Goal: Task Accomplishment & Management: Manage account settings

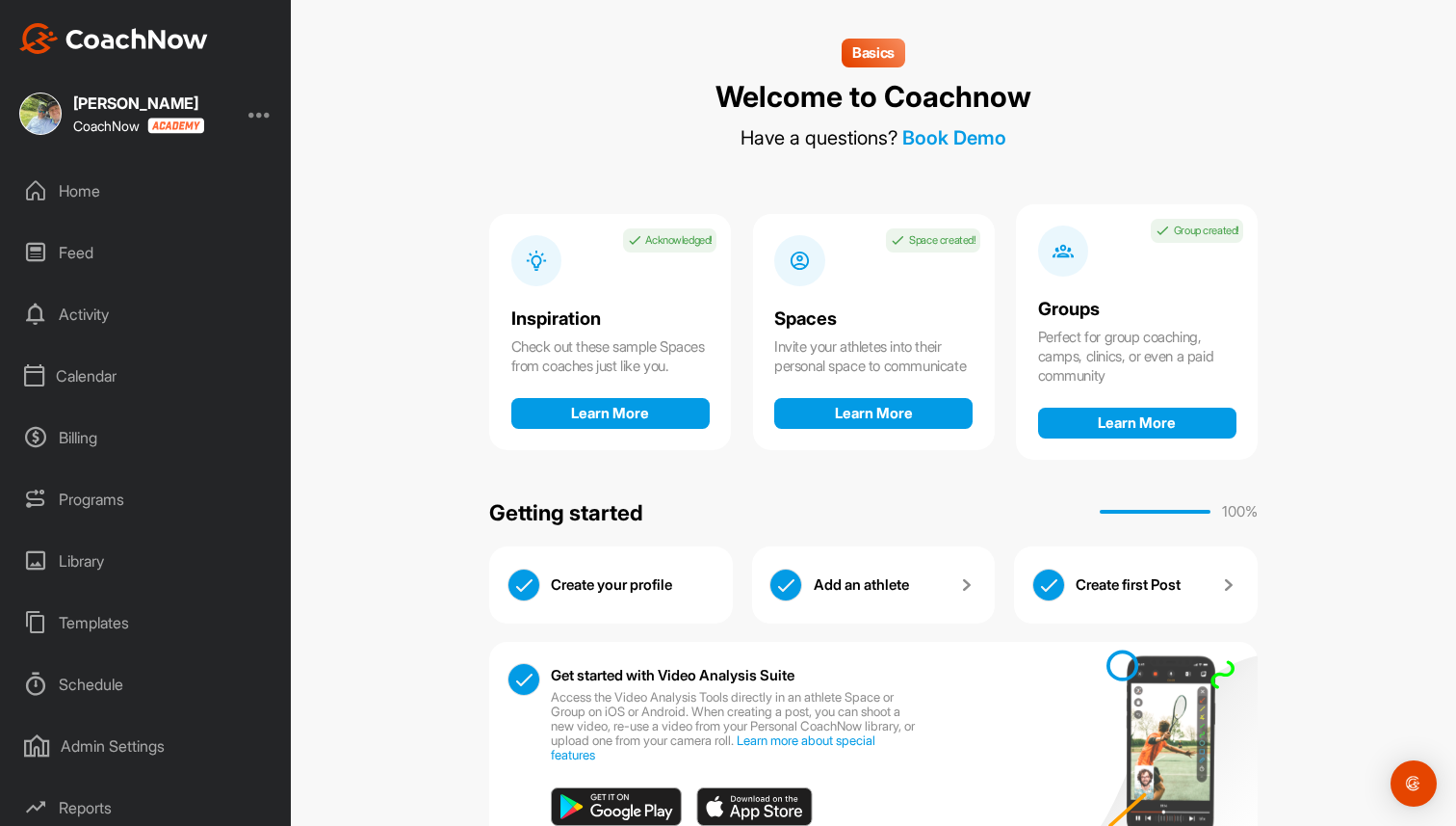
click at [630, 90] on div "Basics Welcome to Coachnow Have a questions? Book Demo Inspiration Acknowledged…" at bounding box center [873, 443] width 768 height 809
click at [549, 102] on div "Basics Welcome to Coachnow Have a questions? Book Demo Inspiration Acknowledged…" at bounding box center [873, 443] width 768 height 809
click at [449, 90] on div "Basics Welcome to Coachnow Have a questions? Book Demo Inspiration Acknowledged…" at bounding box center [874, 413] width 1166 height 826
click at [264, 114] on div at bounding box center [260, 114] width 23 height 23
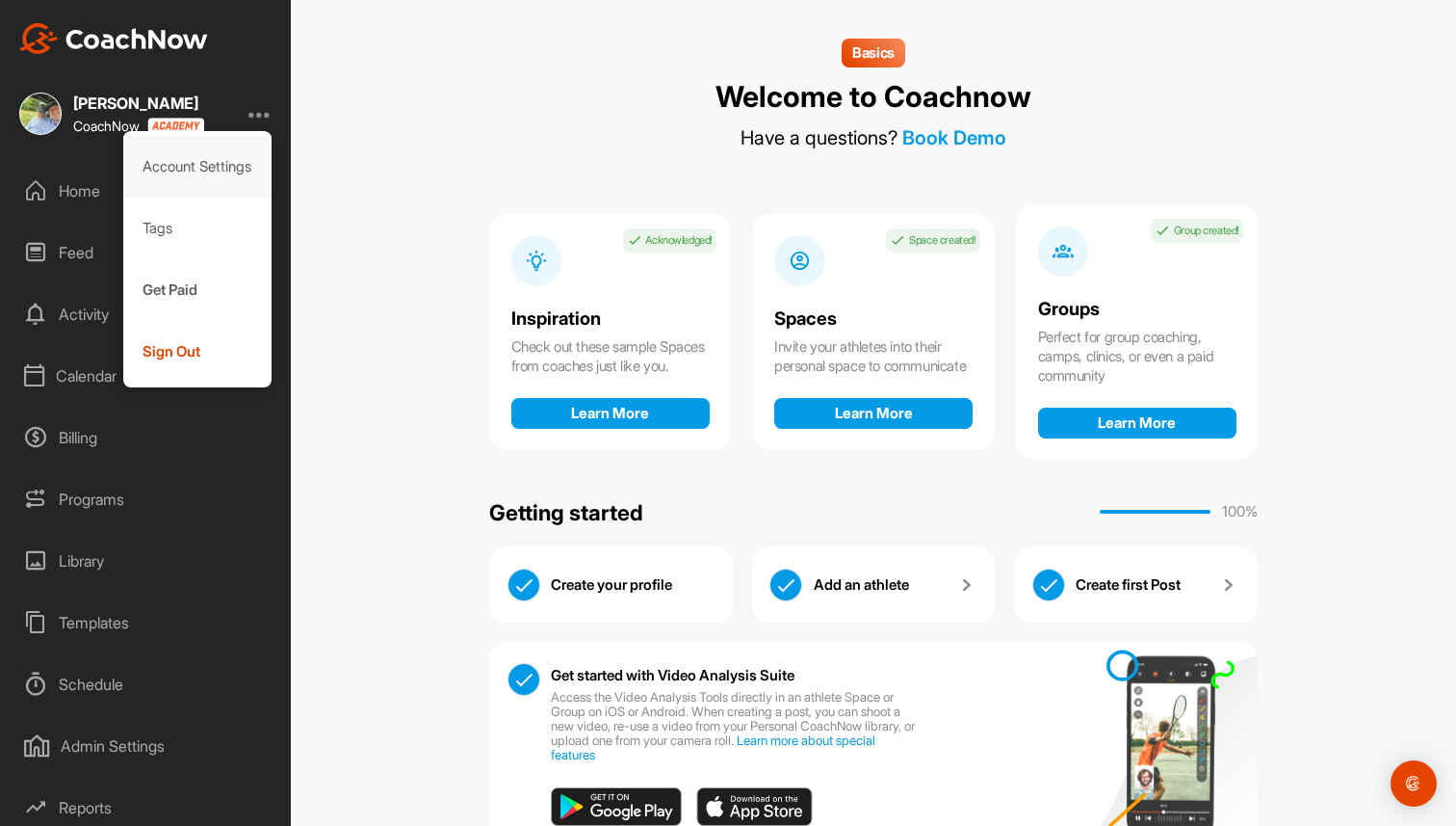
click at [222, 169] on div "Account Settings" at bounding box center [198, 166] width 149 height 61
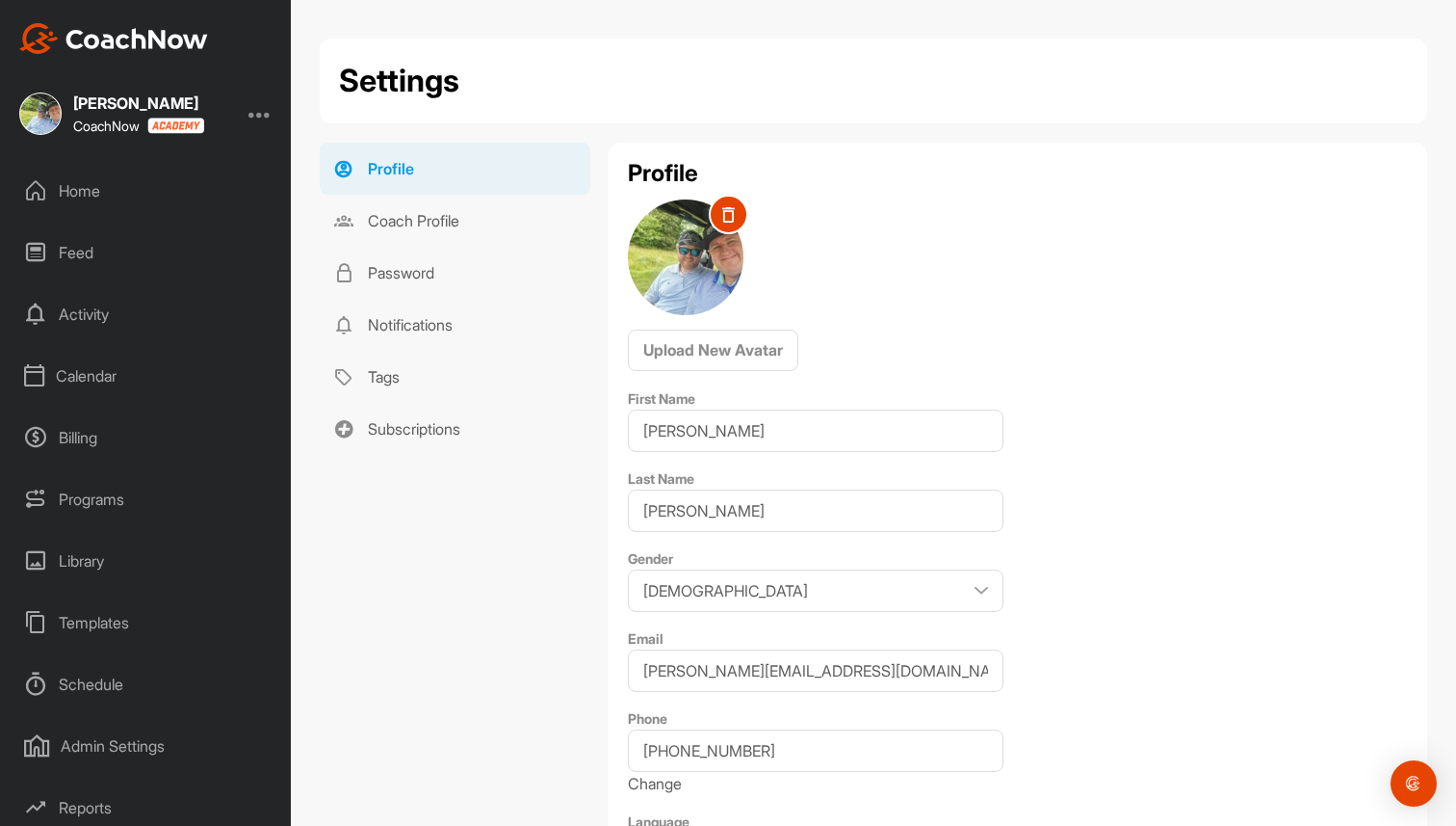
click at [253, 118] on div at bounding box center [260, 114] width 23 height 23
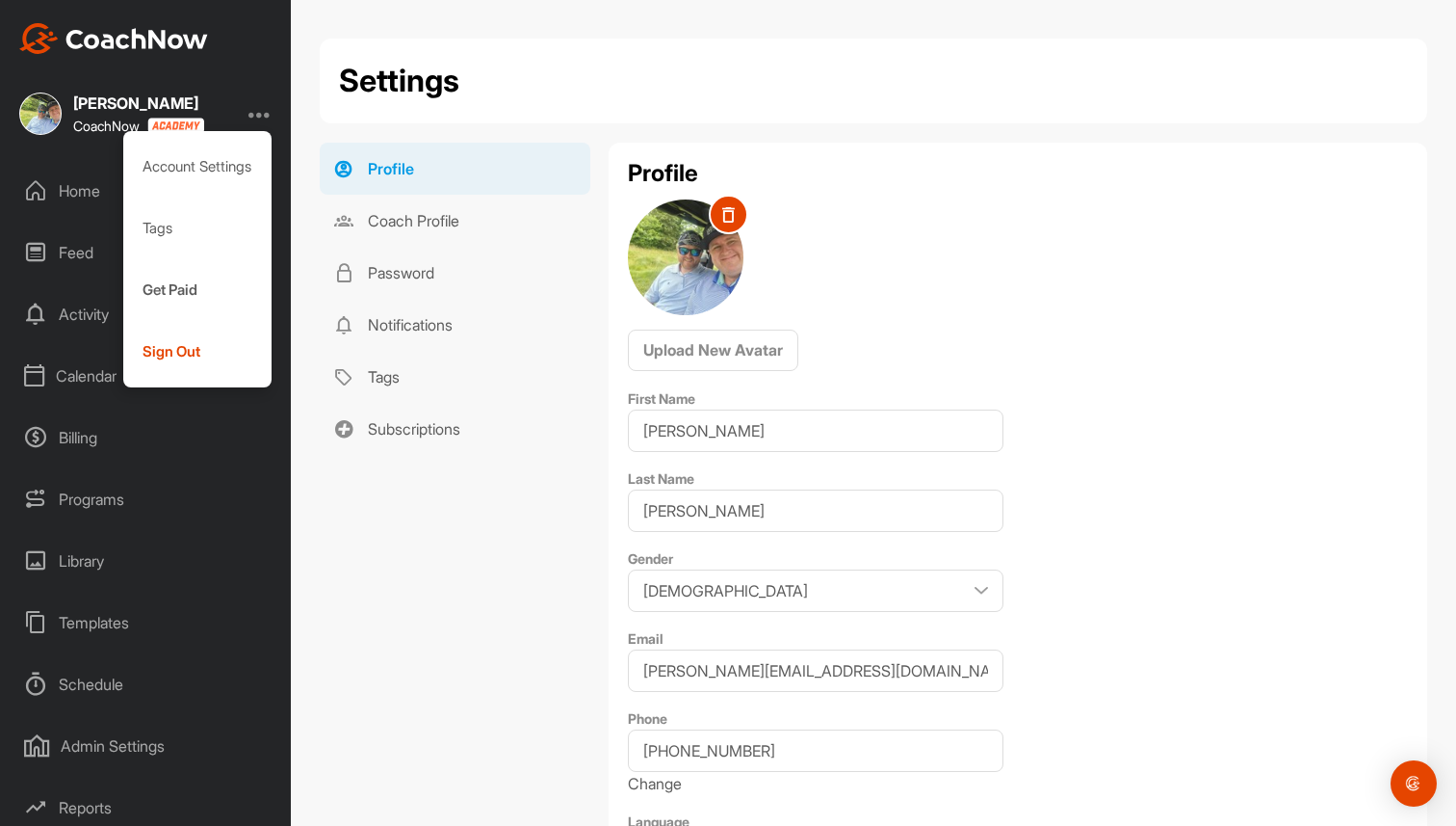
click at [854, 247] on div "Profile Upload New Avatar First Name Brad Last Name Mair Gender Male Female Ema…" at bounding box center [1018, 604] width 819 height 923
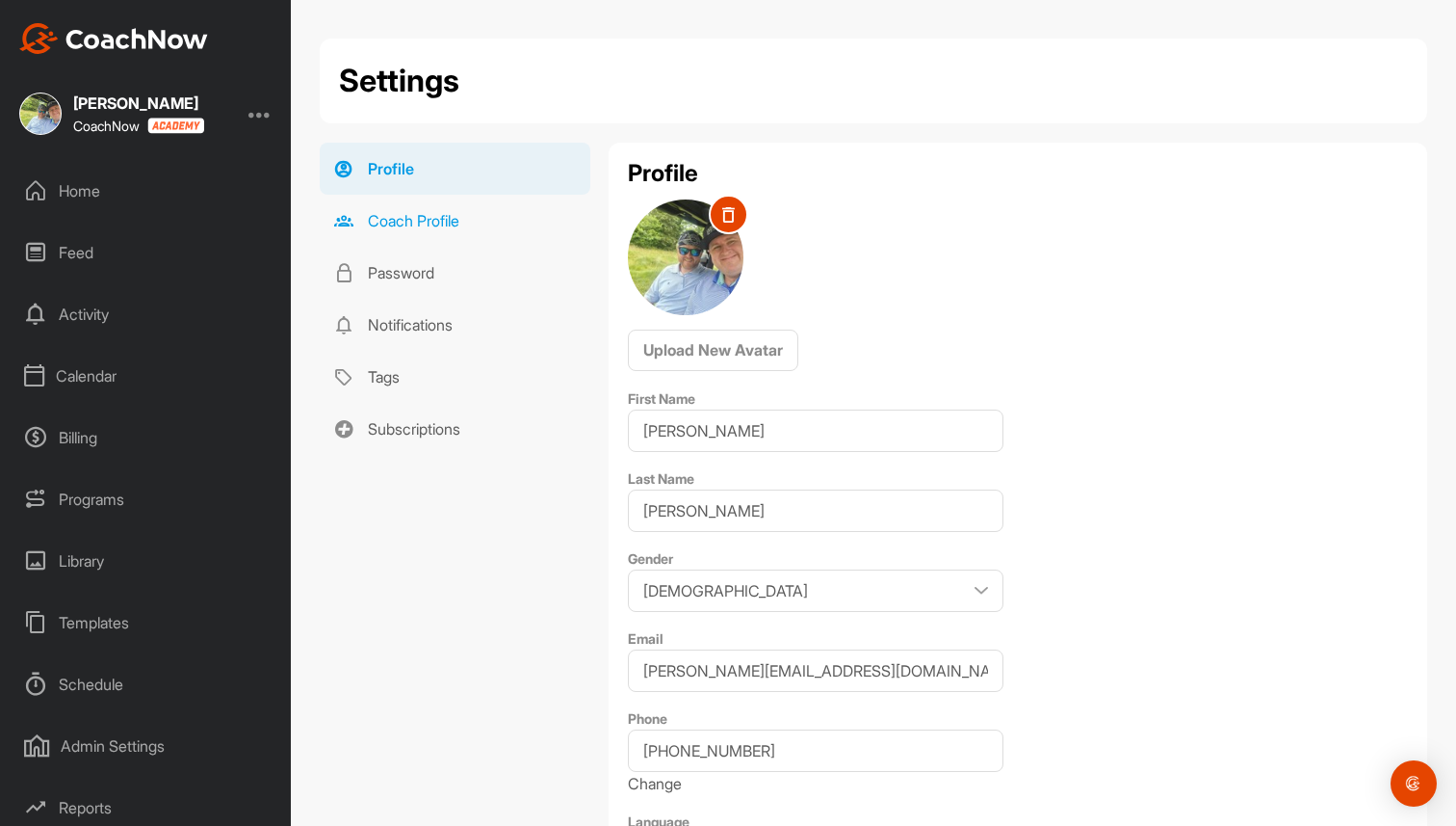
click at [404, 222] on link "Coach Profile" at bounding box center [455, 220] width 271 height 52
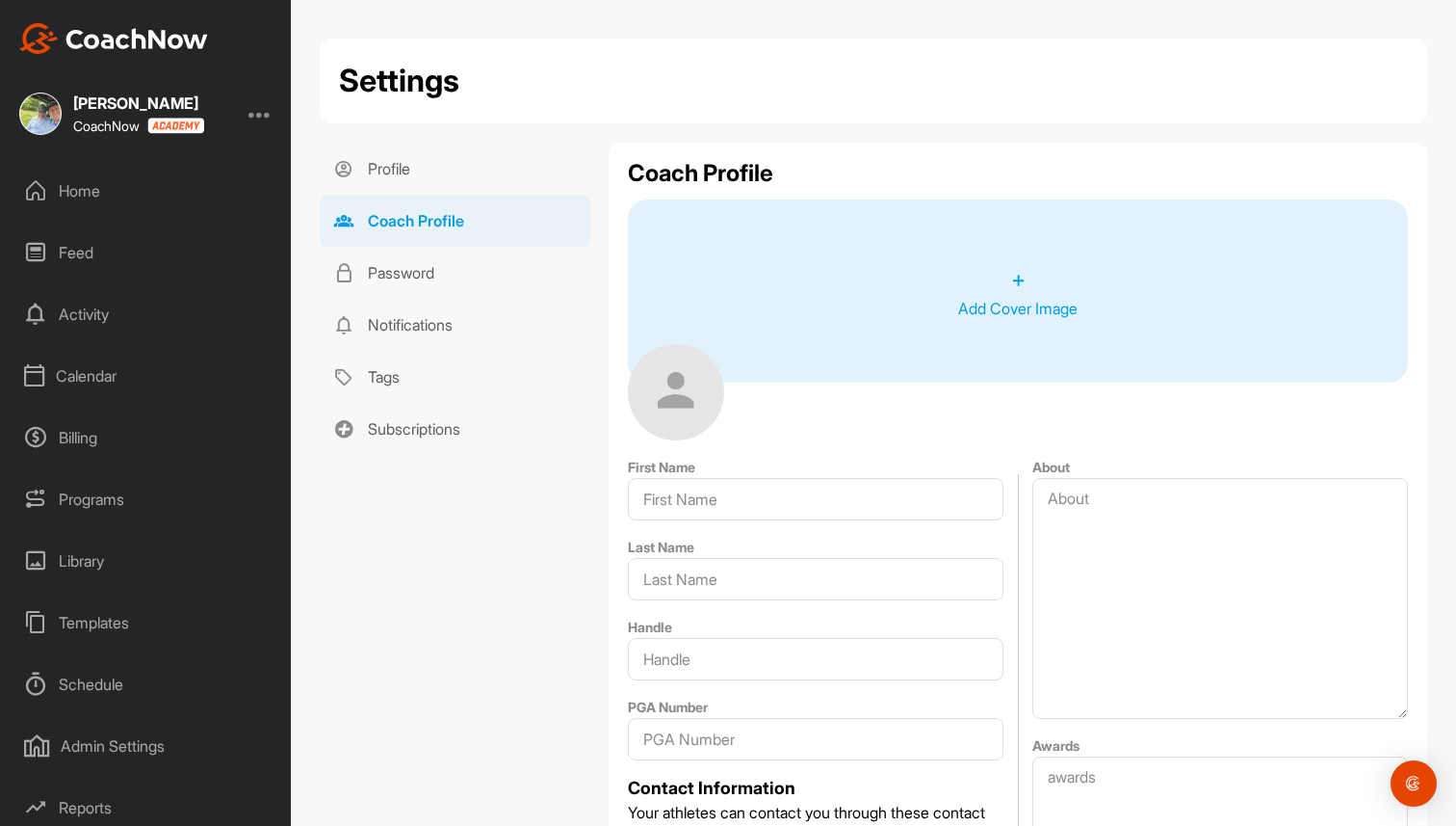
type input "Brad"
type input "Mair"
type input "[PERSON_NAME][EMAIL_ADDRESS][DOMAIN_NAME]"
type input "Boca Raton"
type input "33433"
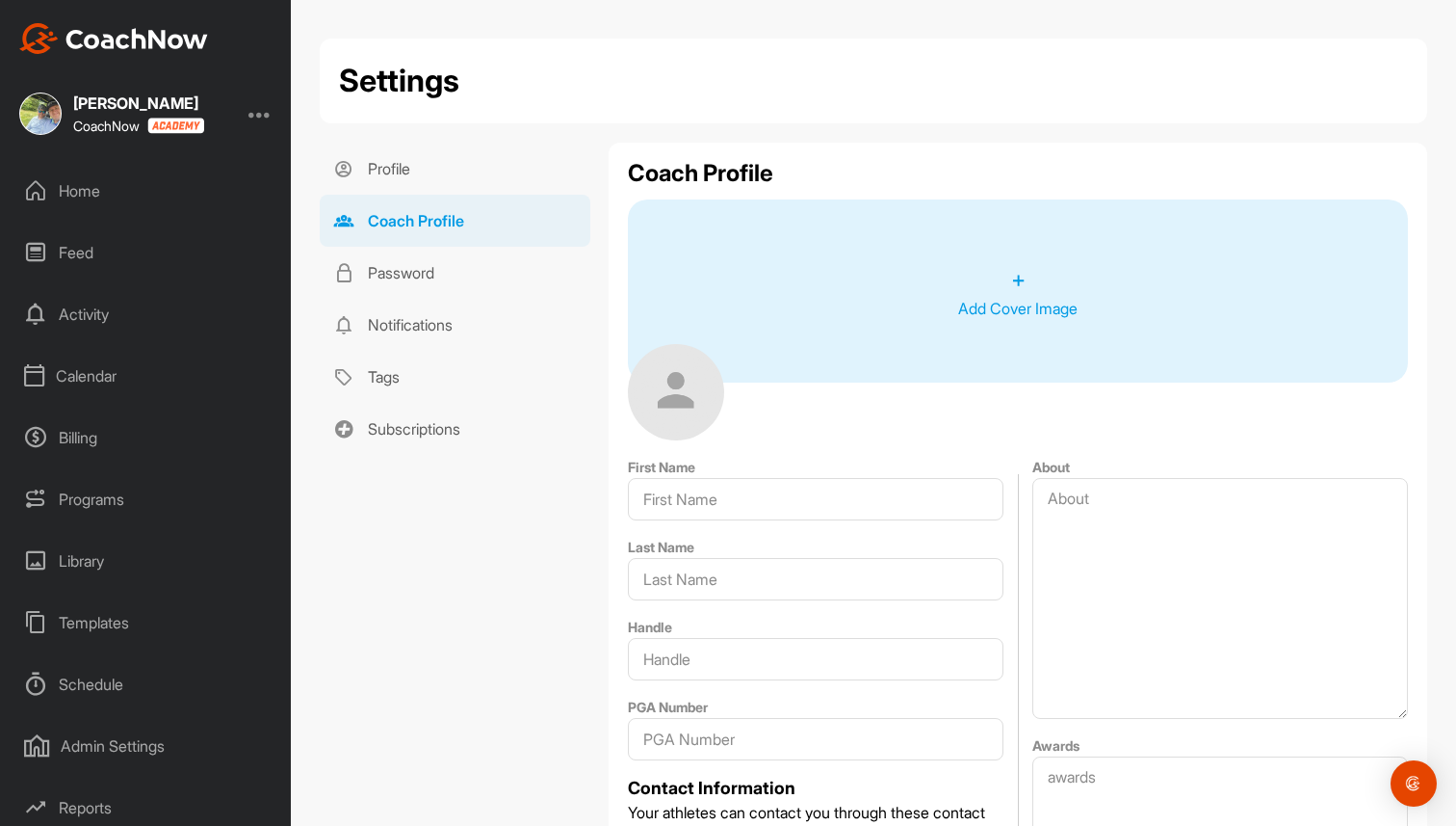
type input "CoachNow Golf Academy"
click at [142, 192] on div "Home" at bounding box center [146, 190] width 272 height 48
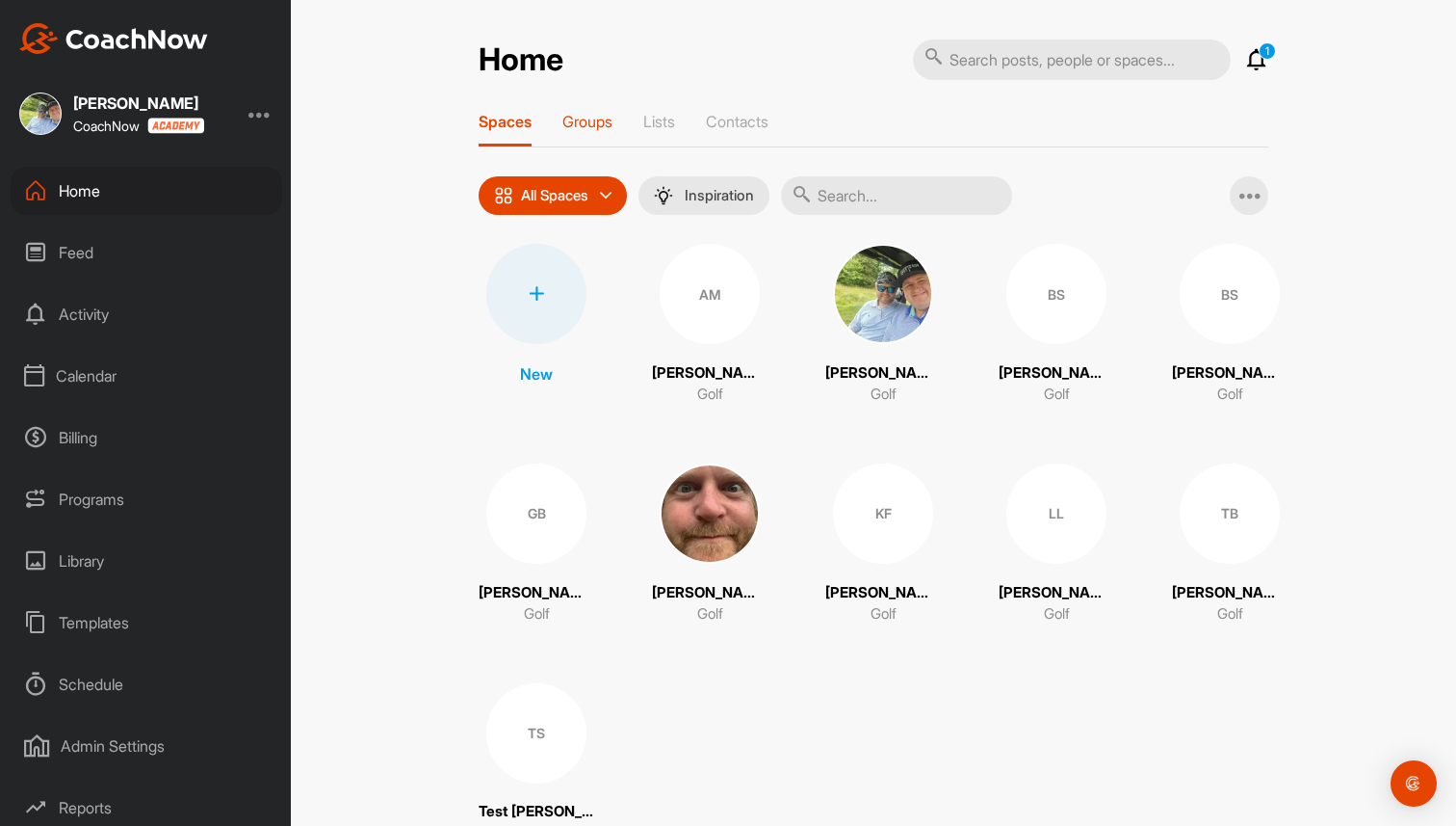
click at [585, 118] on p "Groups" at bounding box center [587, 122] width 50 height 19
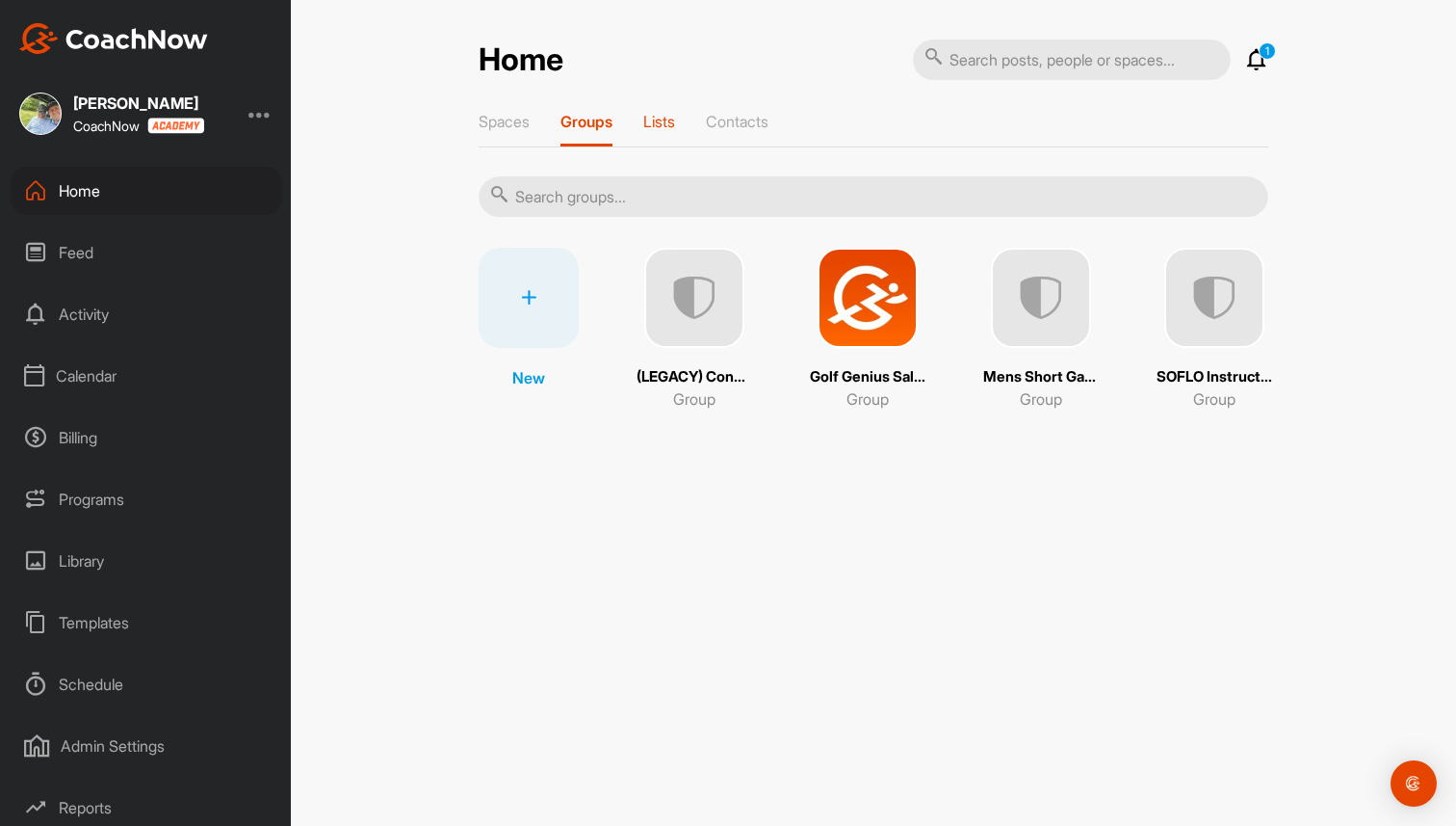
click at [675, 121] on p "Lists" at bounding box center [659, 122] width 32 height 19
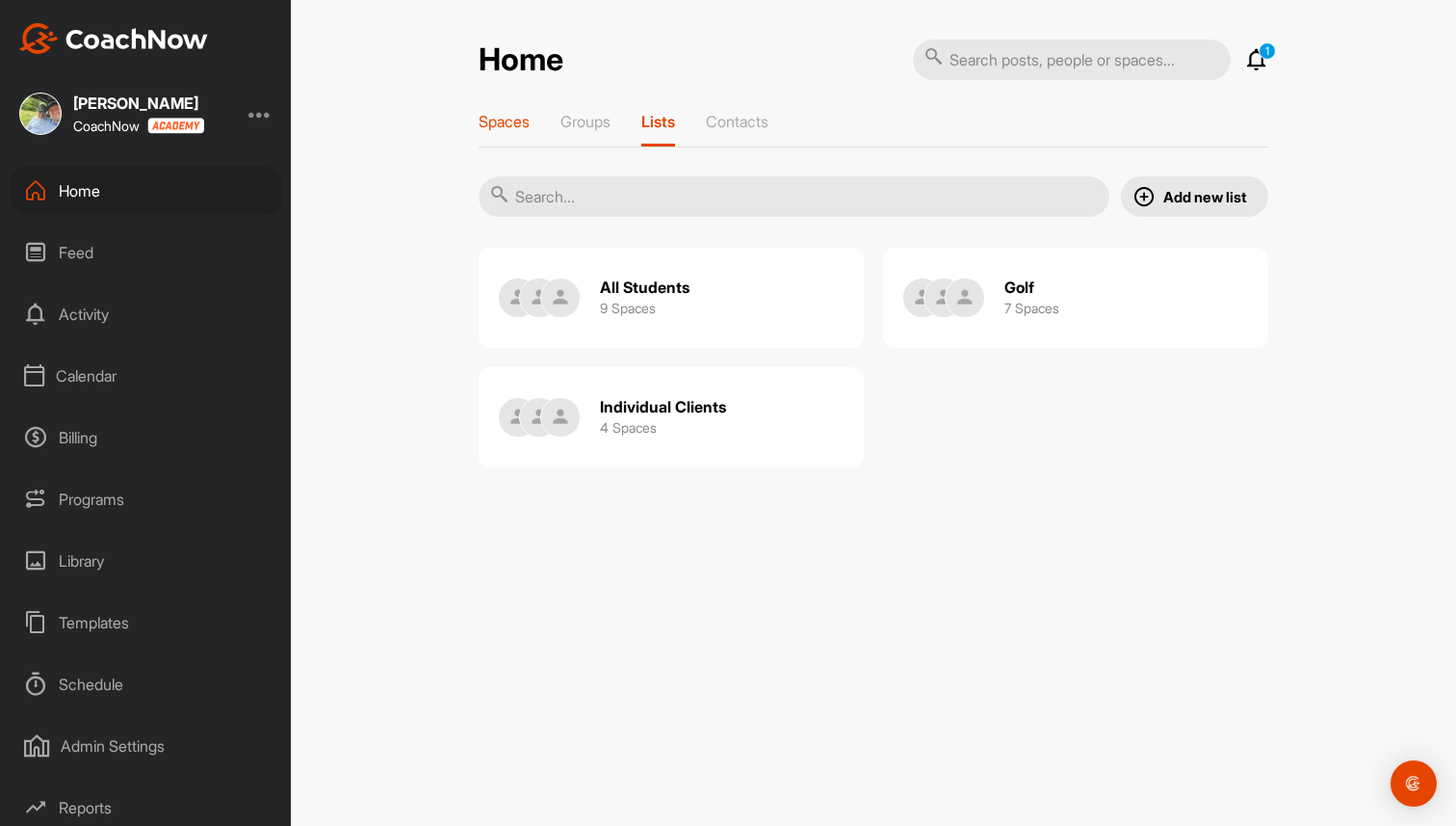
click at [501, 129] on p "Spaces" at bounding box center [504, 122] width 51 height 19
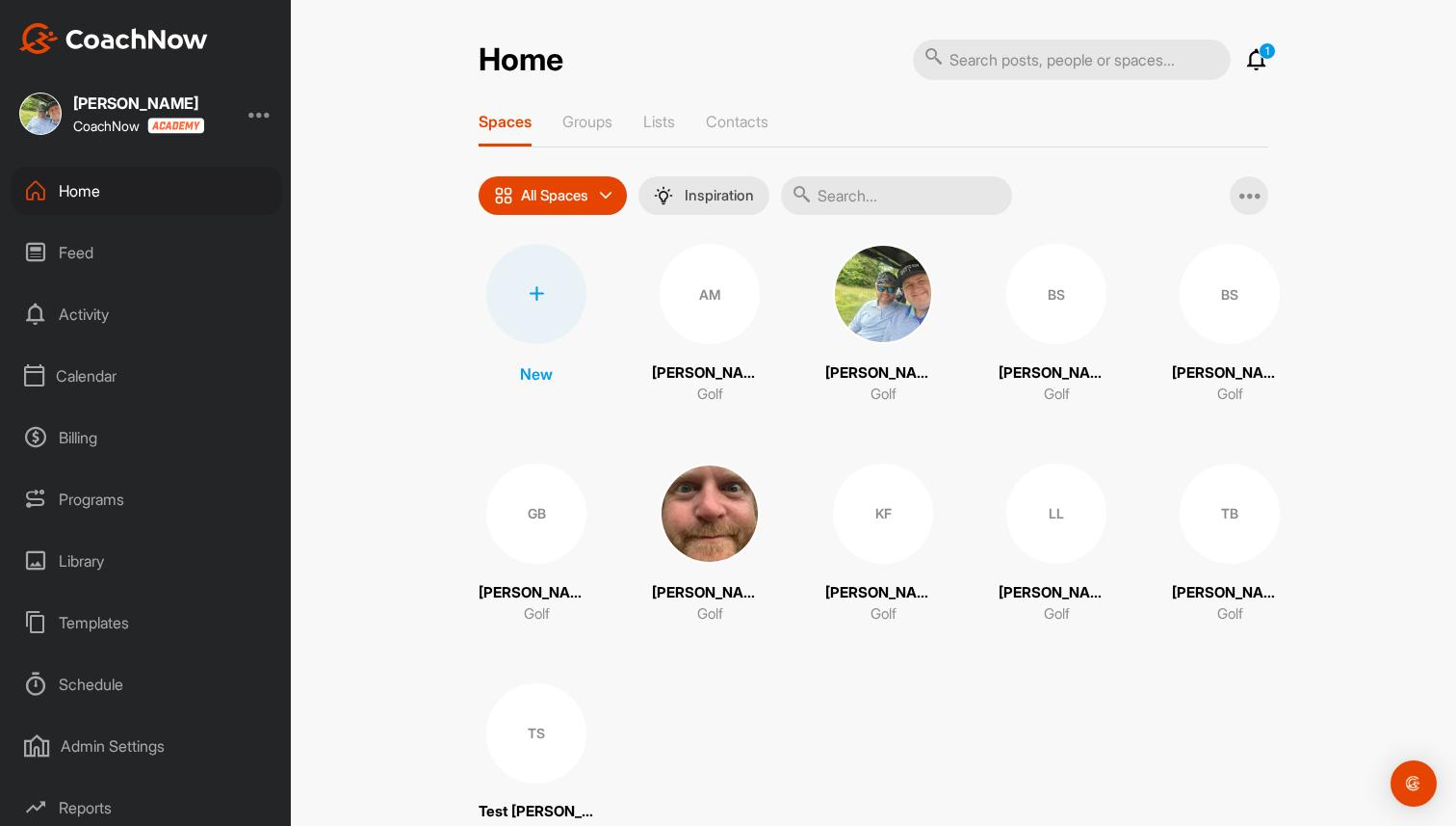
click at [722, 529] on img at bounding box center [709, 513] width 100 height 100
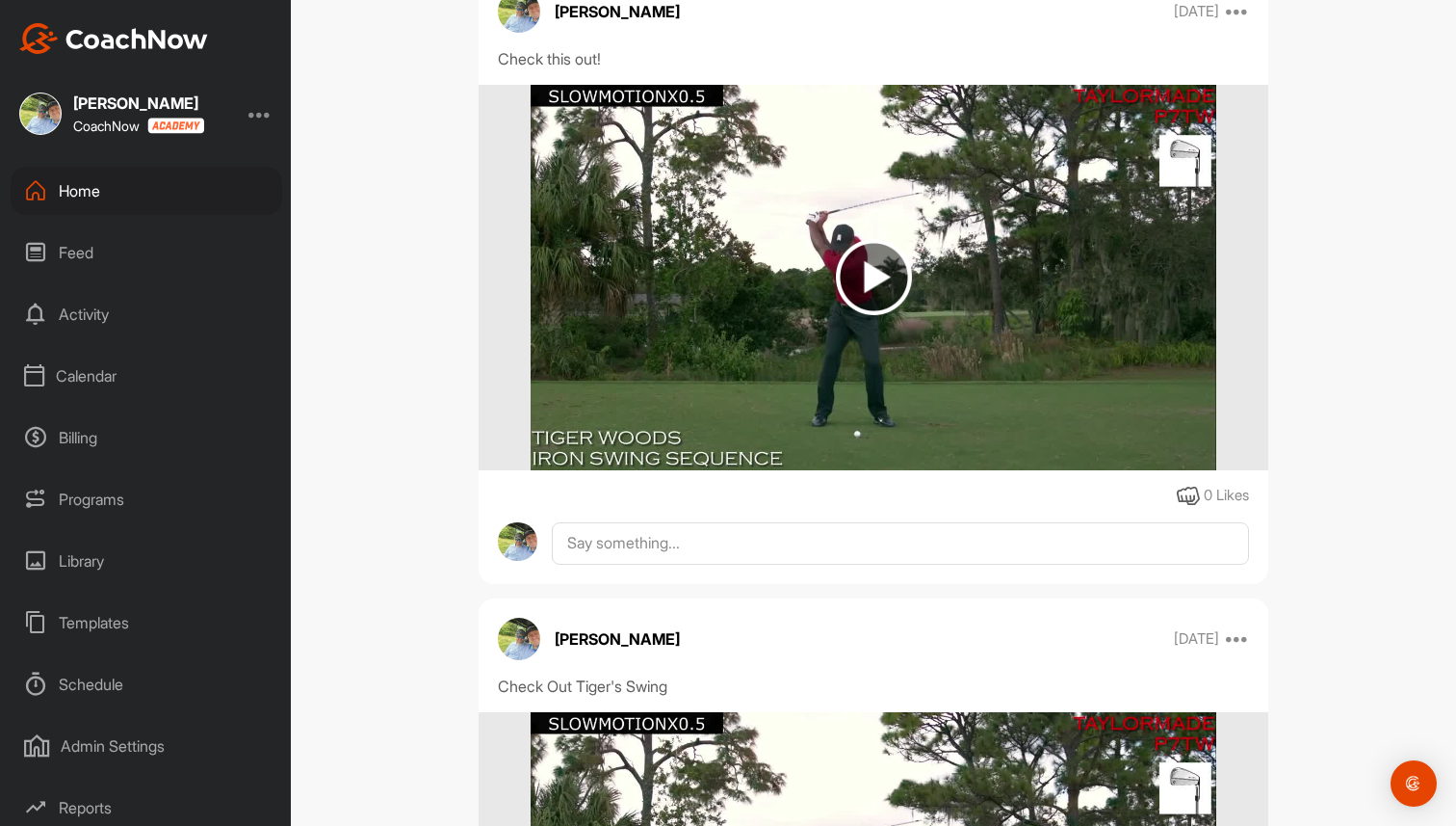
scroll to position [546, 0]
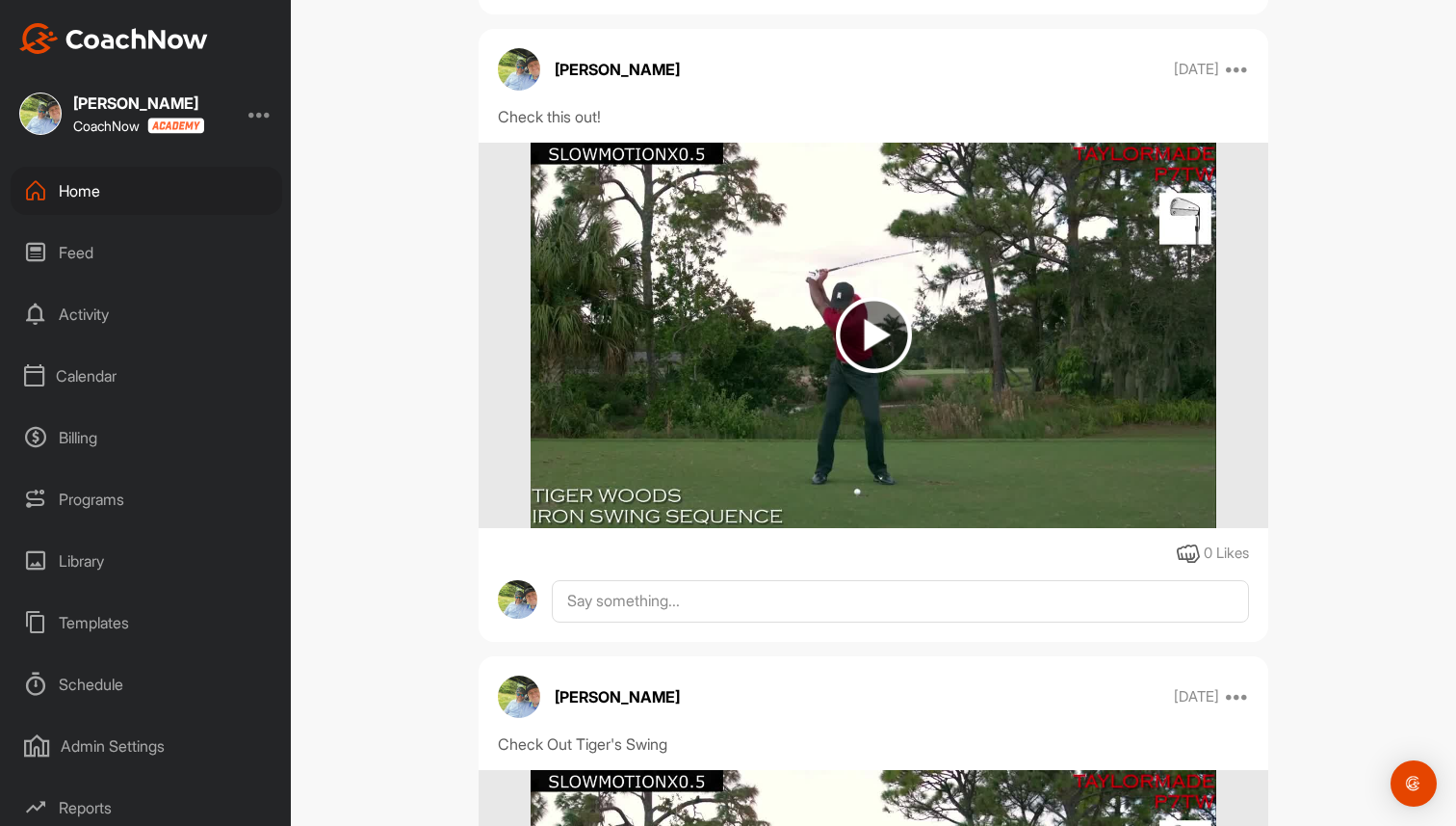
click at [182, 214] on div "Home" at bounding box center [146, 190] width 272 height 48
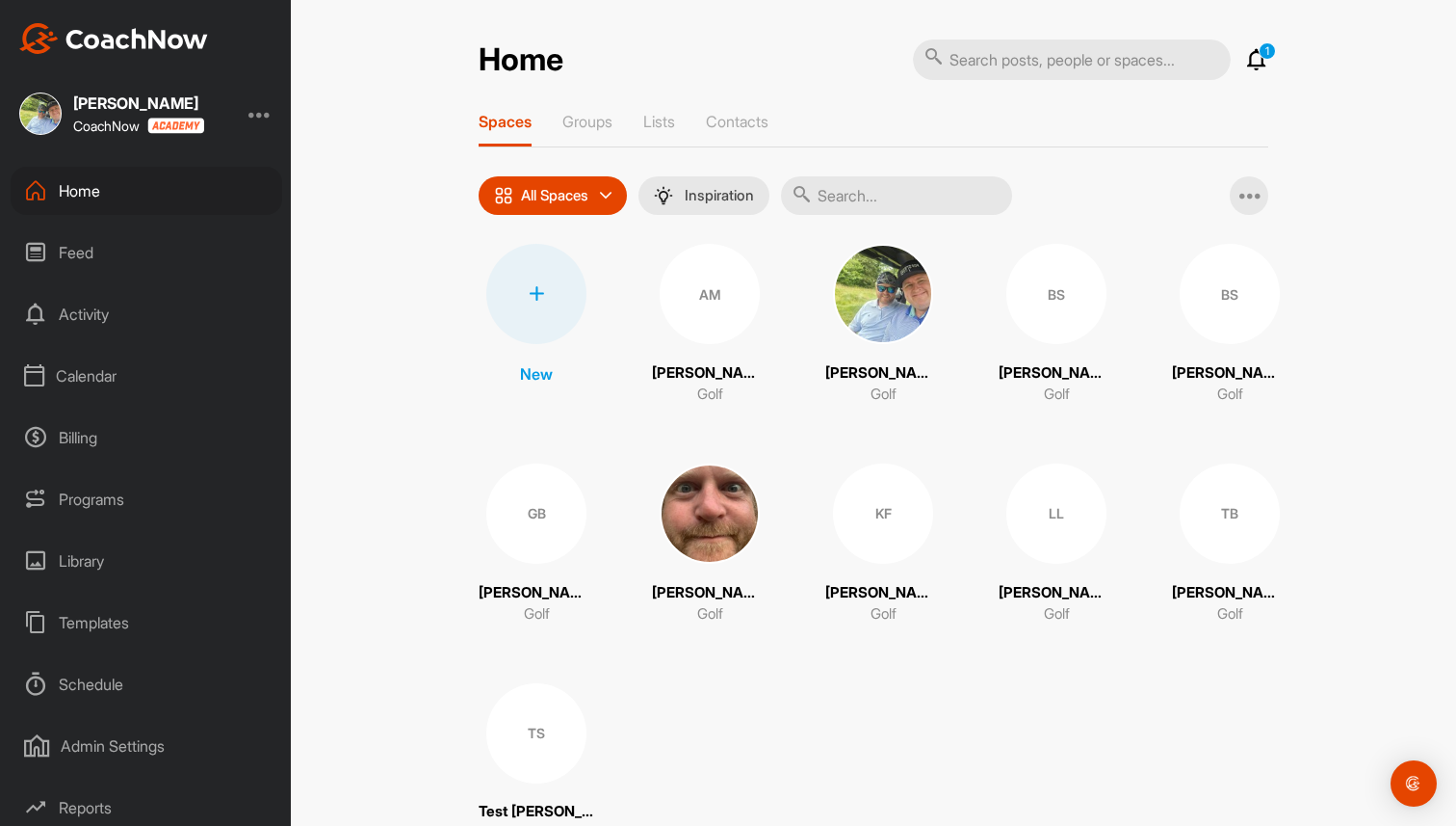
click at [876, 316] on img at bounding box center [882, 293] width 100 height 100
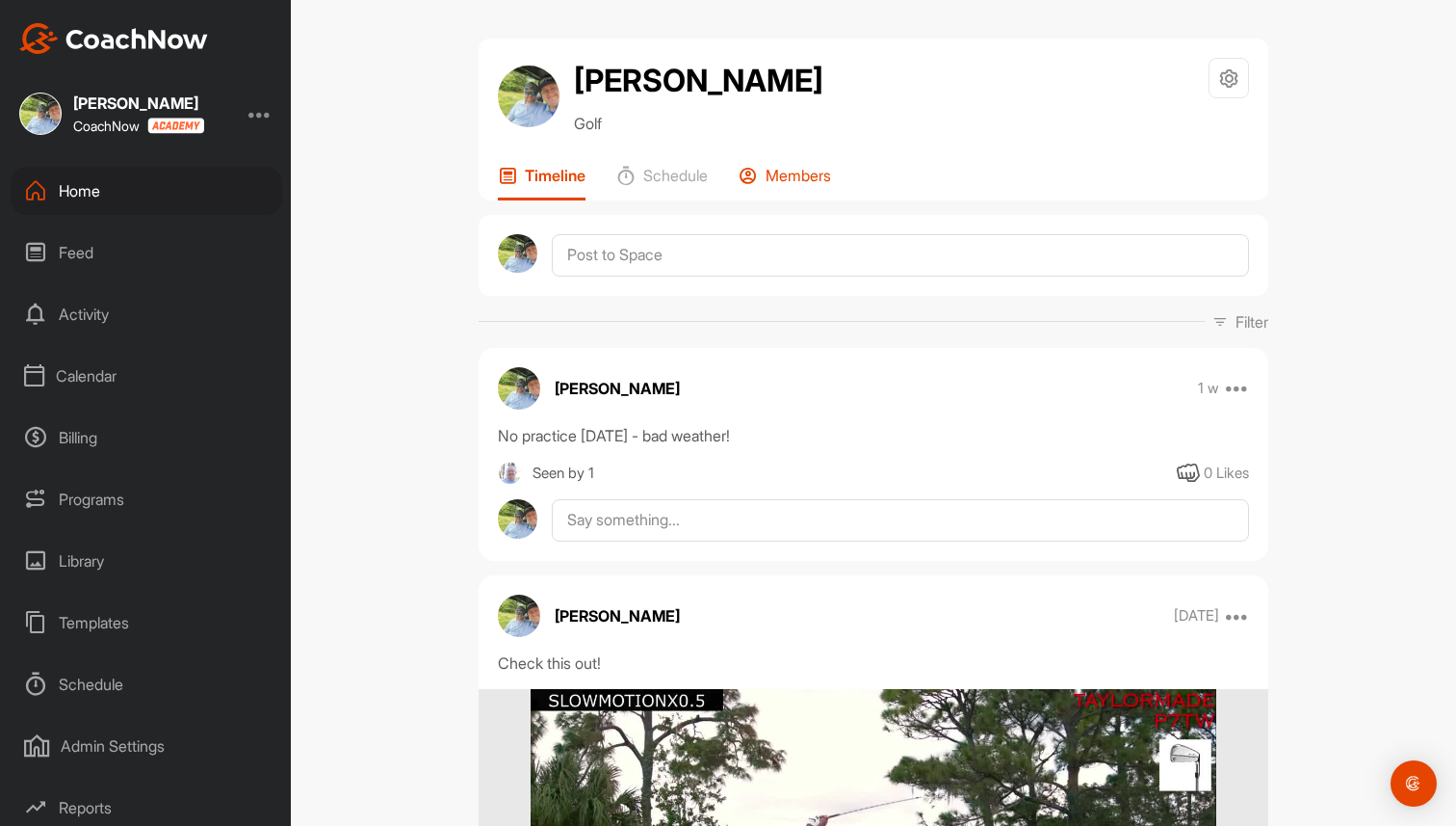
click at [816, 184] on div "Members" at bounding box center [785, 183] width 93 height 35
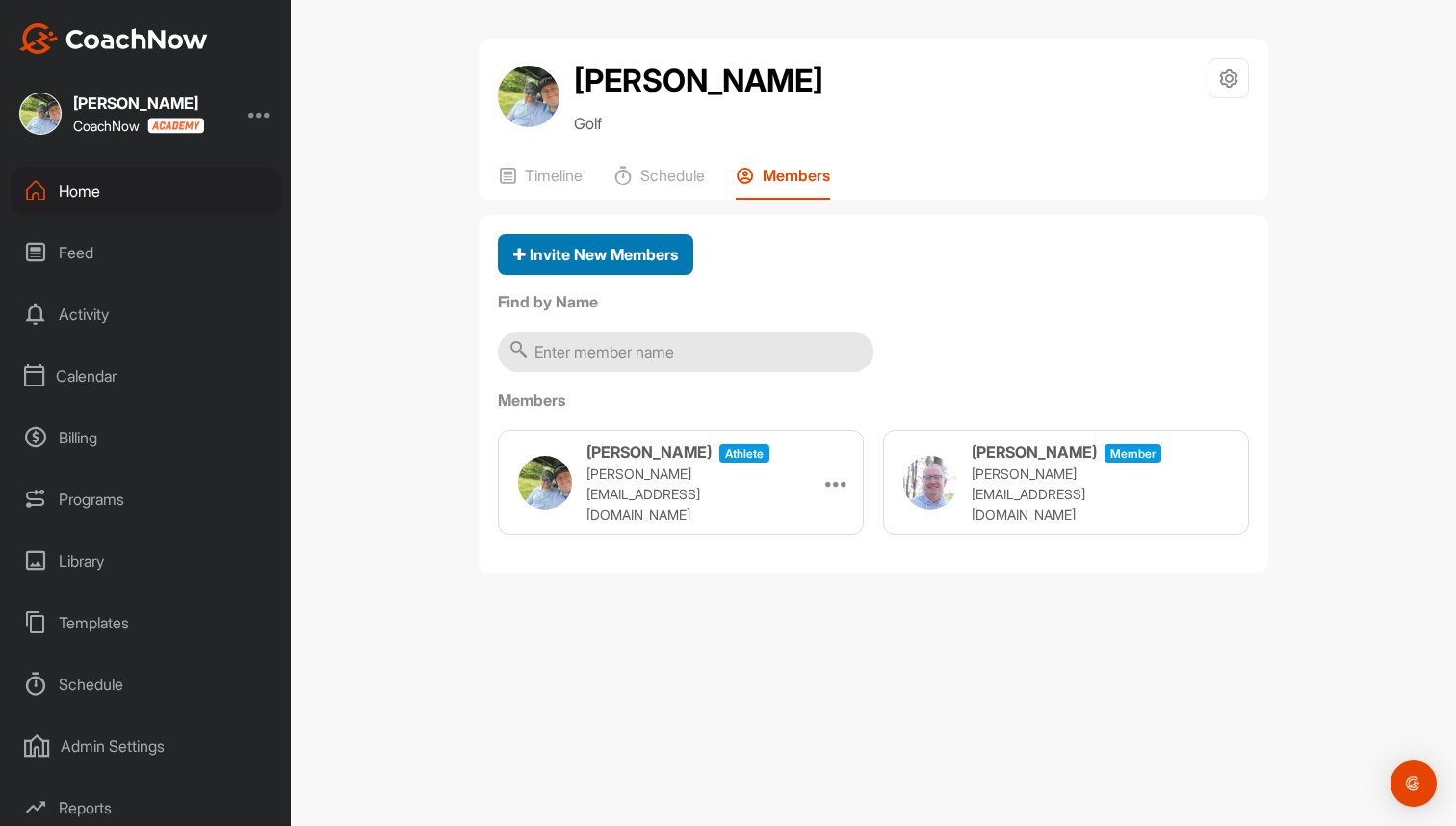
click at [614, 261] on span "Invite New Members" at bounding box center [595, 254] width 165 height 19
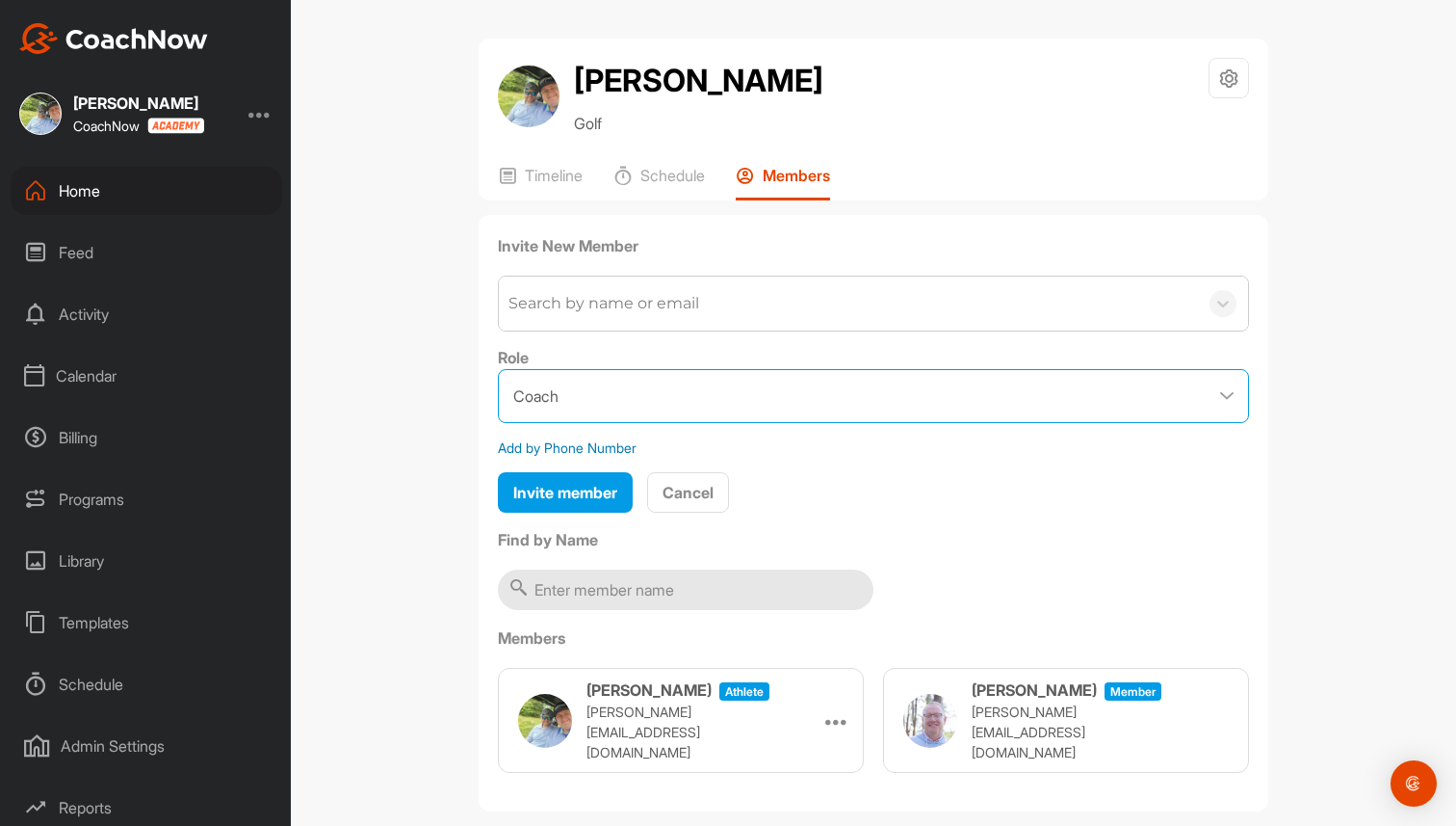
click at [616, 395] on select "Coach Member" at bounding box center [873, 395] width 751 height 54
select select "contributor"
click at [498, 369] on select "Coach Member" at bounding box center [873, 395] width 751 height 54
click at [166, 188] on div "Home" at bounding box center [146, 190] width 272 height 48
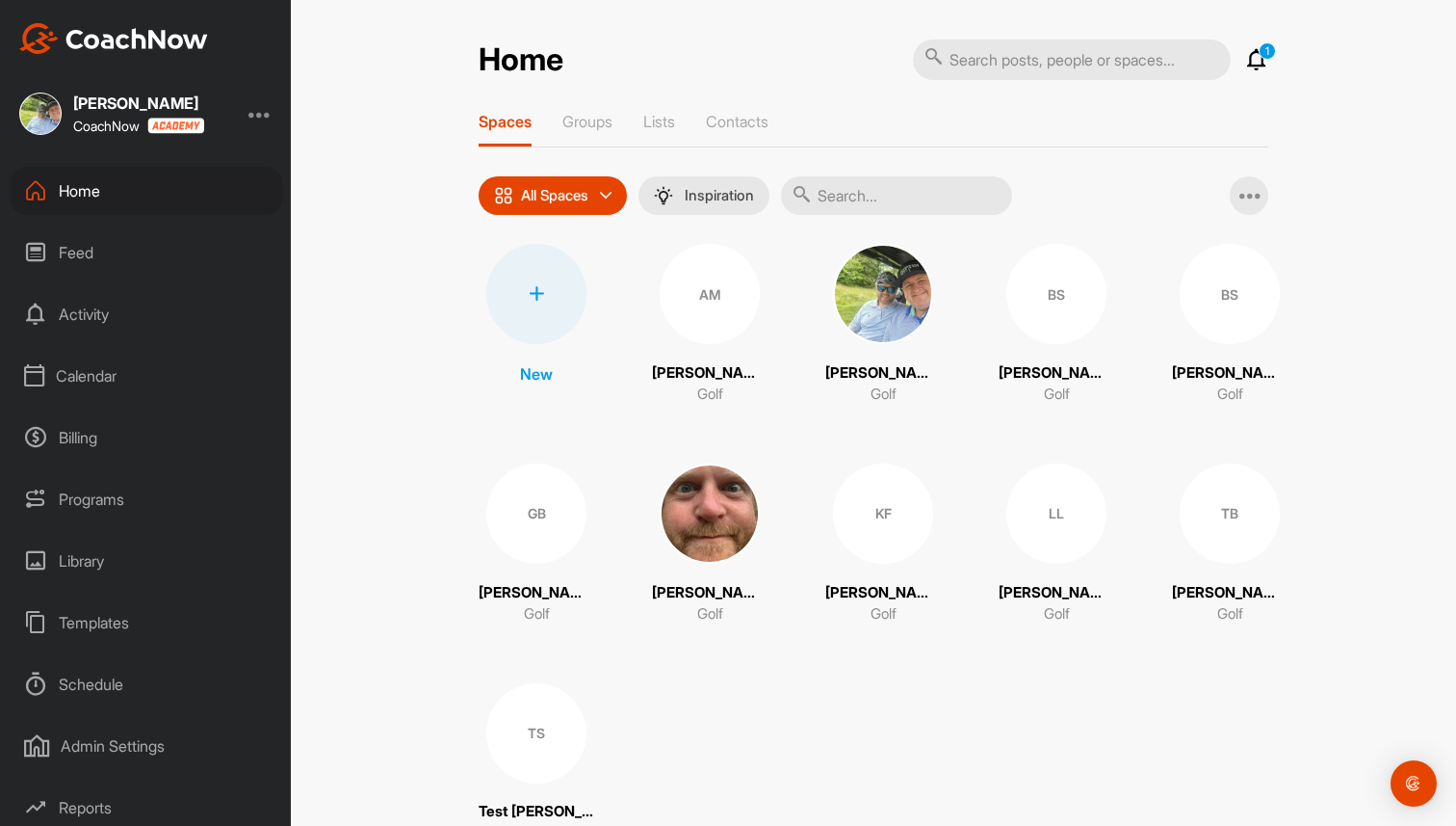
click at [535, 297] on icon at bounding box center [537, 294] width 16 height 16
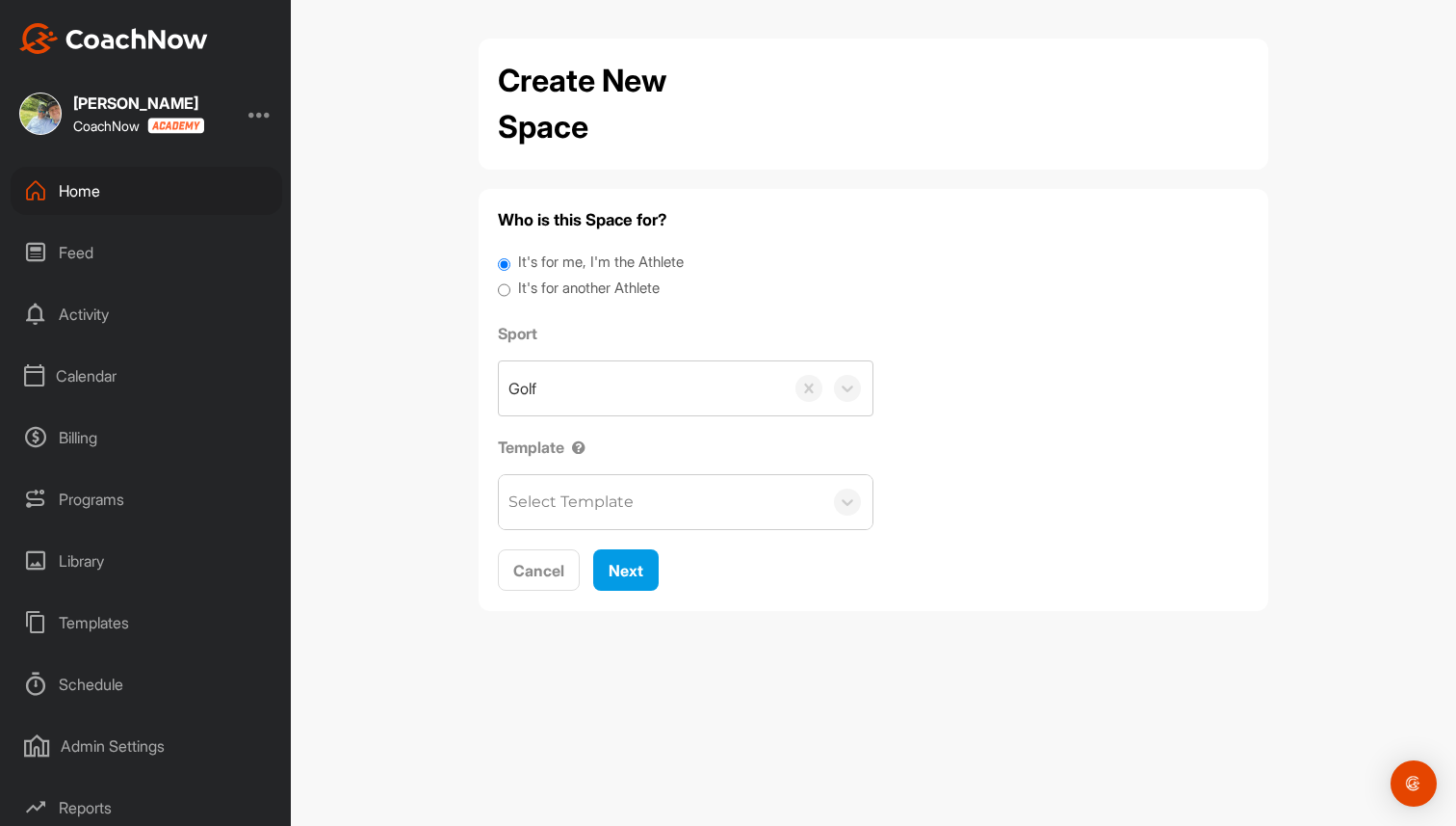
click at [541, 291] on label "It's for another Athlete" at bounding box center [588, 288] width 141 height 22
click at [510, 291] on input "It's for another Athlete" at bounding box center [504, 290] width 13 height 26
radio input "true"
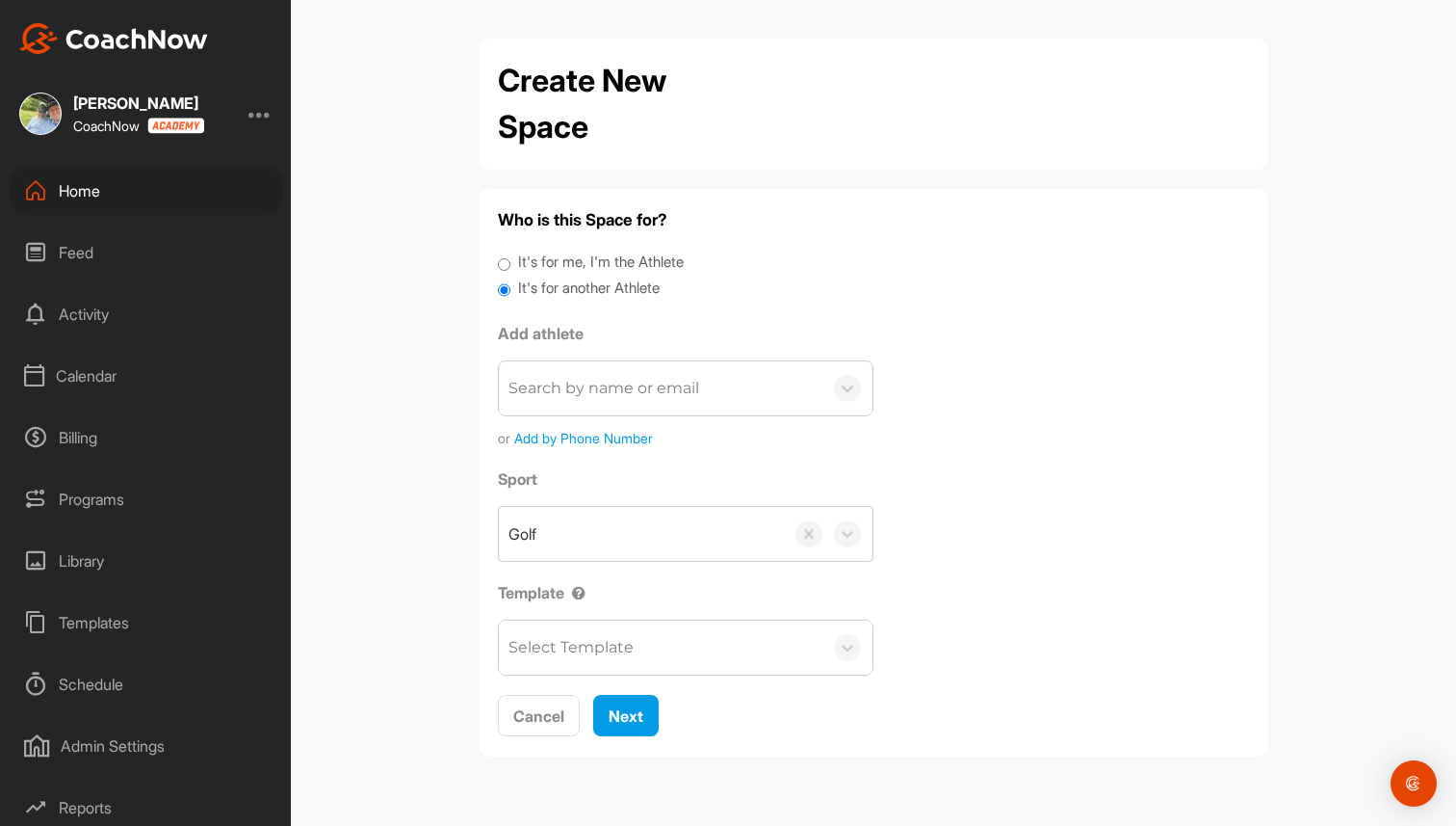
click at [137, 206] on div "Home" at bounding box center [146, 190] width 272 height 48
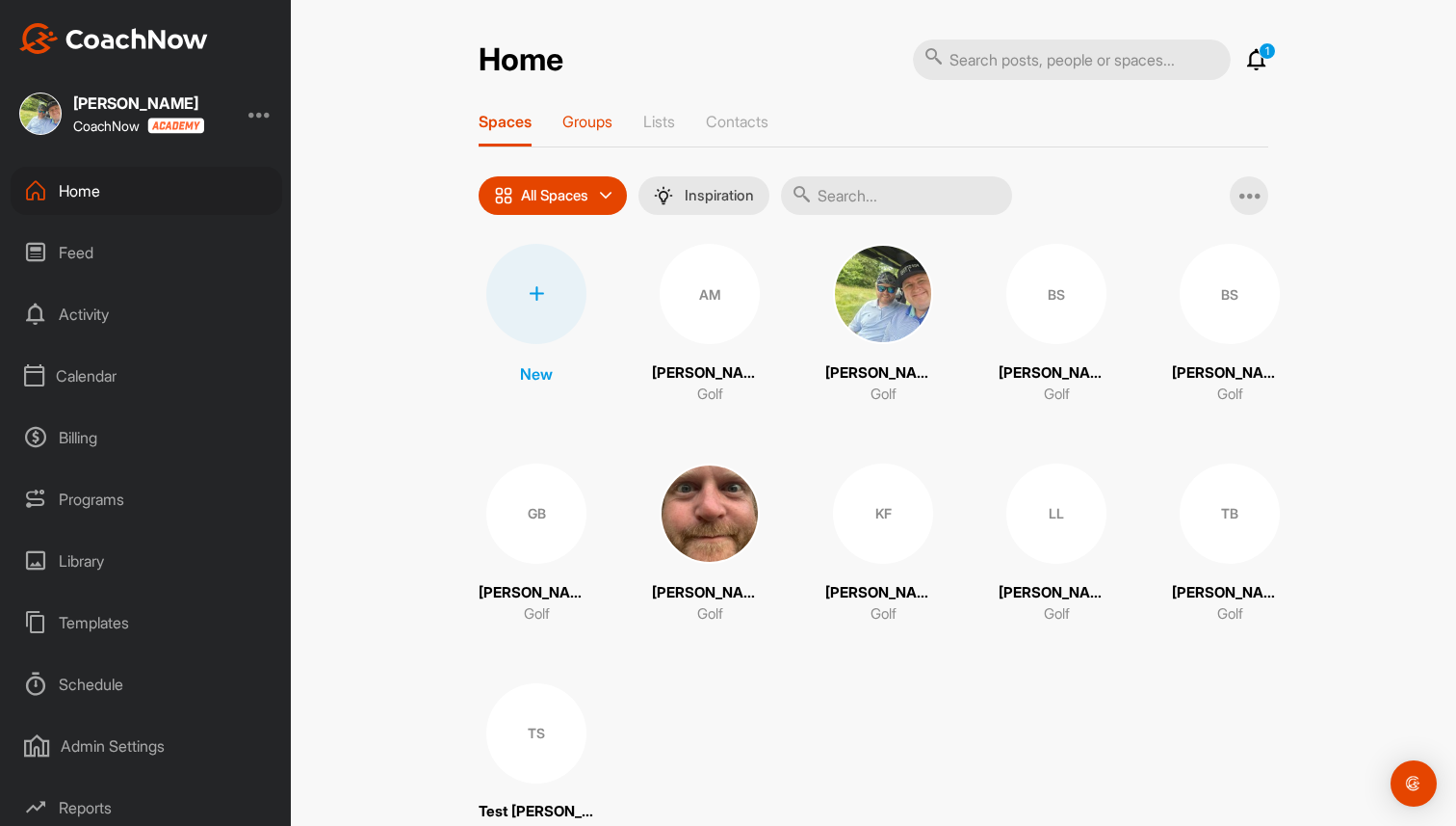
click at [588, 128] on p "Groups" at bounding box center [587, 122] width 50 height 19
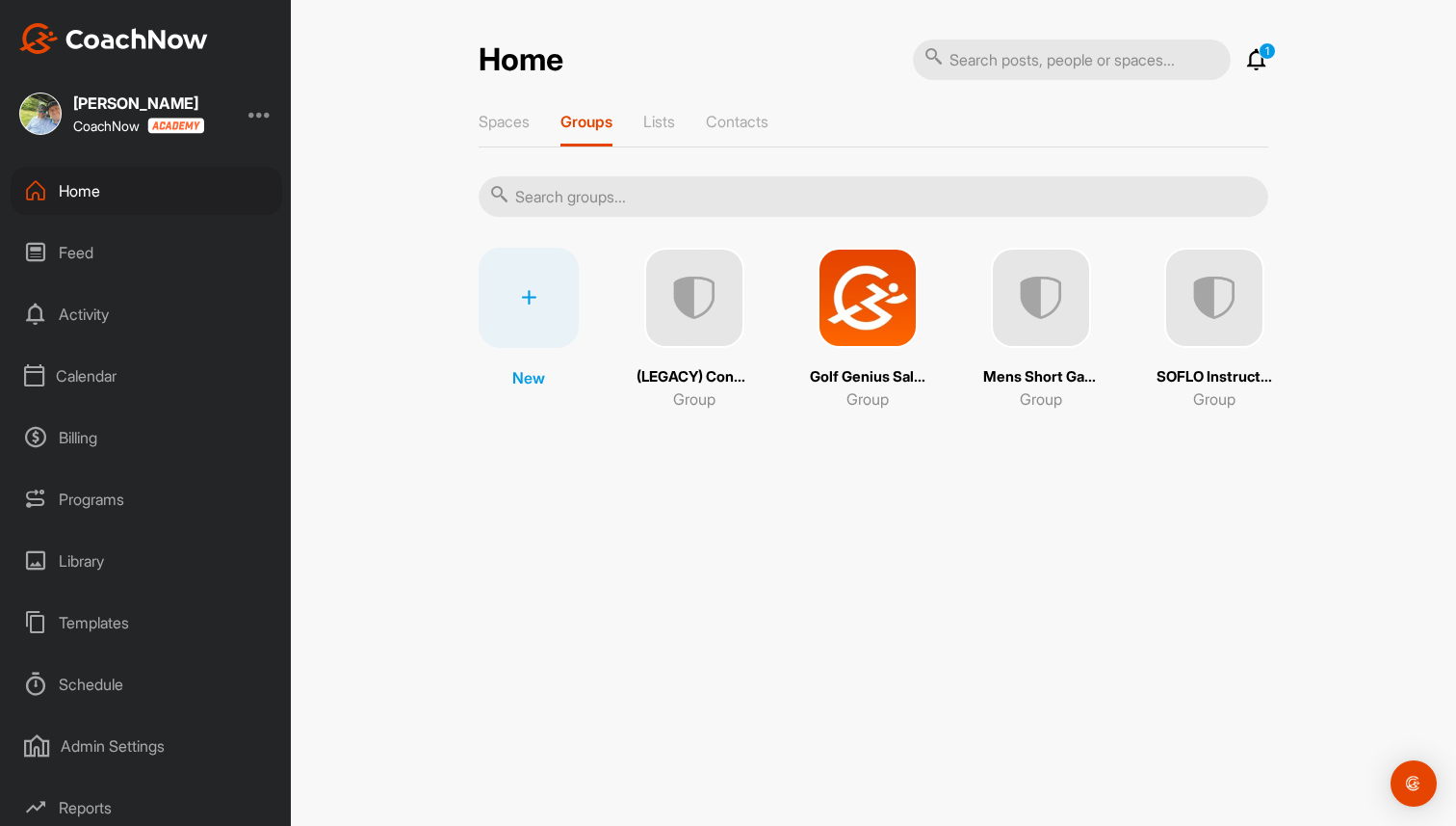
click at [867, 292] on img at bounding box center [868, 297] width 100 height 100
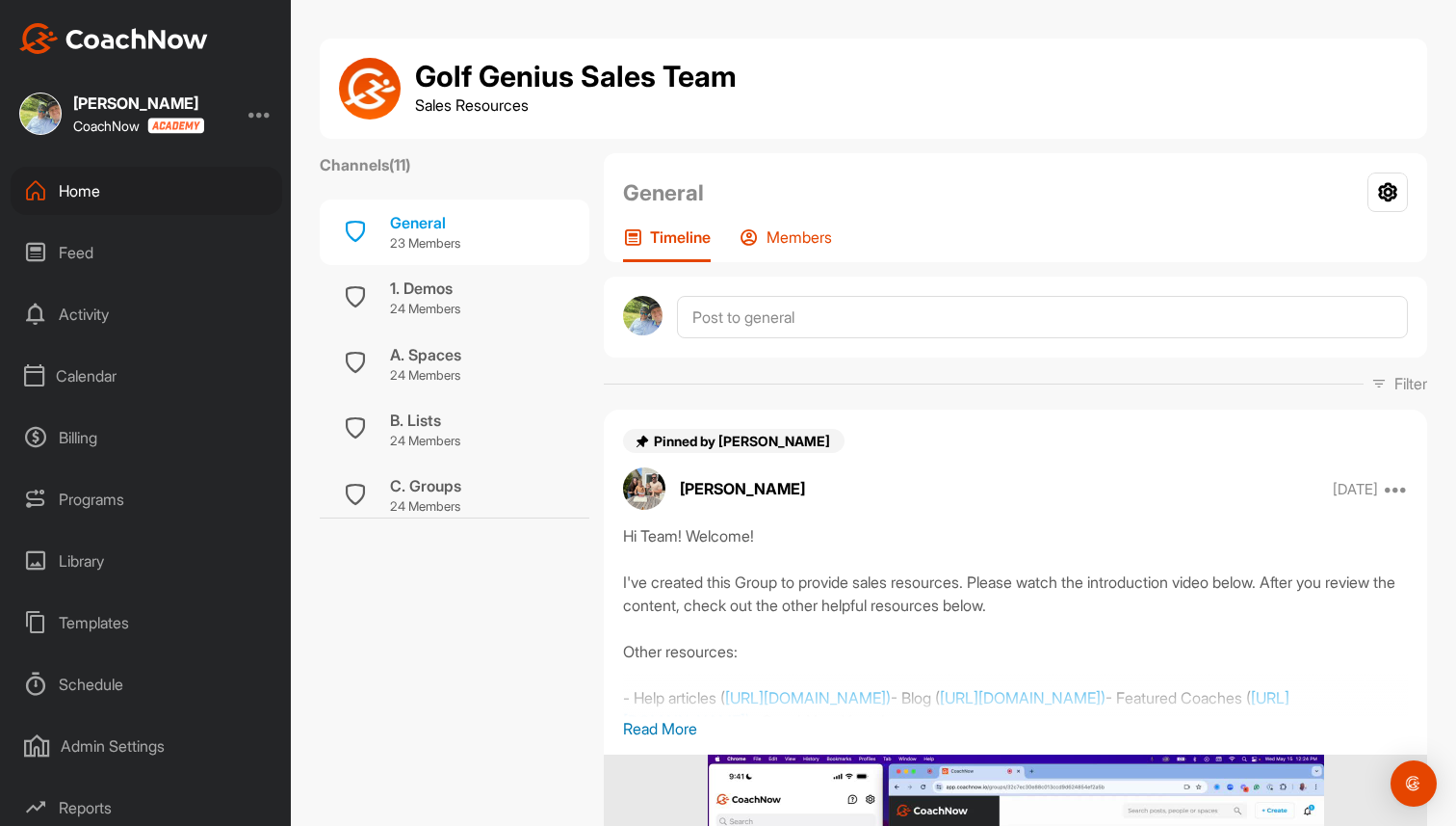
click at [798, 245] on p "Members" at bounding box center [799, 237] width 65 height 19
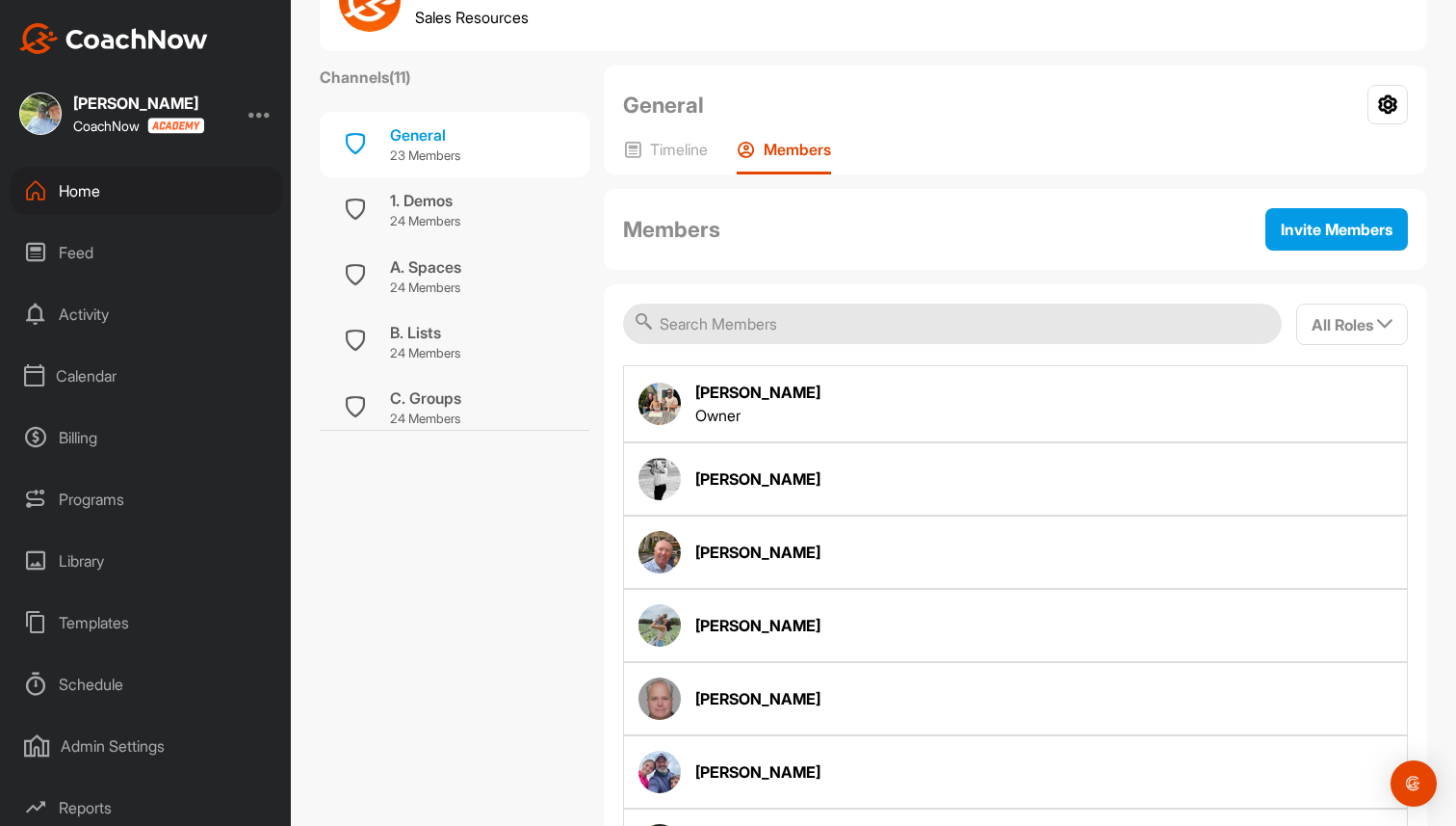
scroll to position [85, 0]
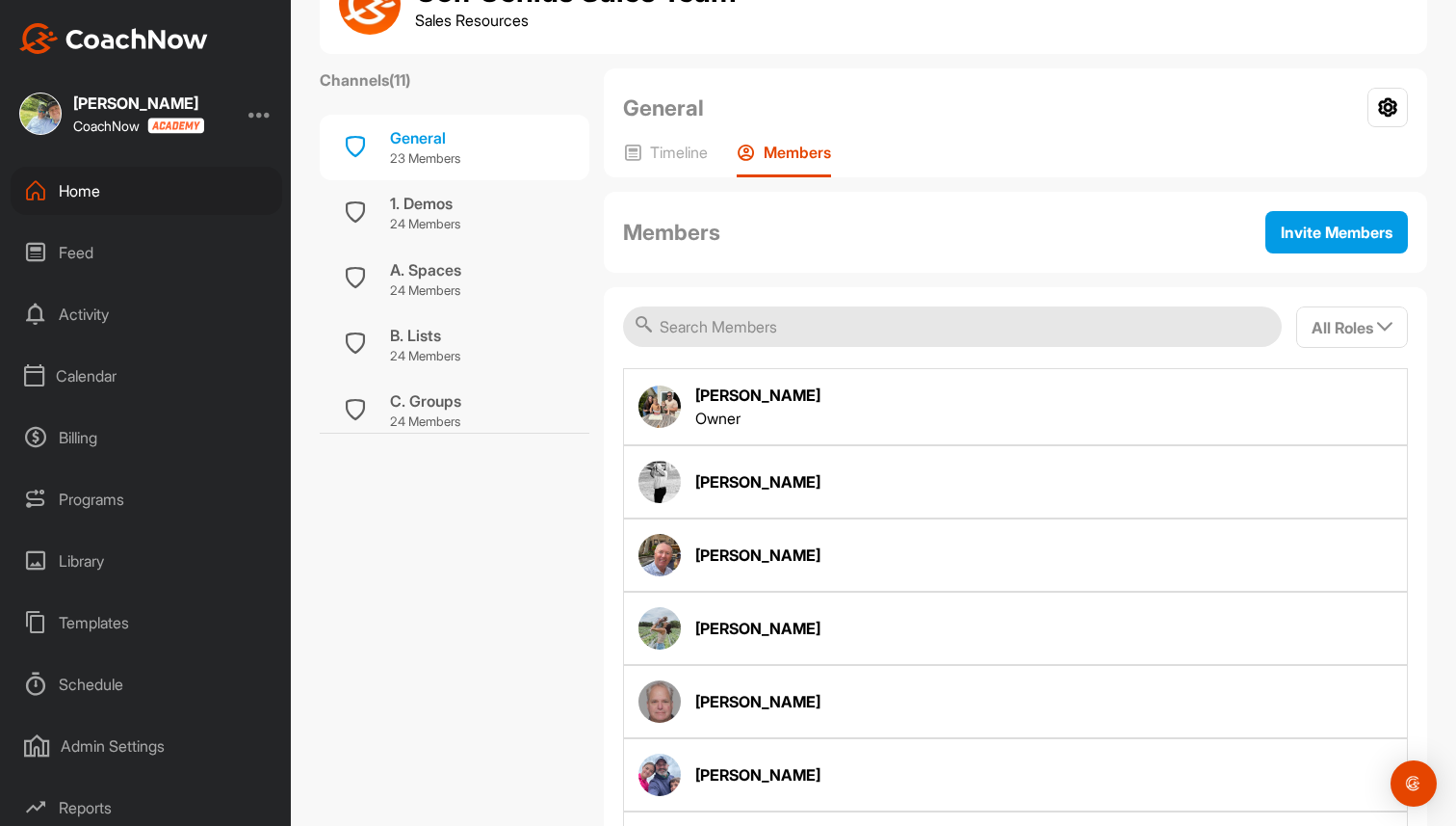
click at [669, 137] on div "General Your Notifications Leave Group Timeline Members" at bounding box center [1016, 123] width 824 height 109
click at [668, 163] on div "Timeline" at bounding box center [665, 160] width 85 height 35
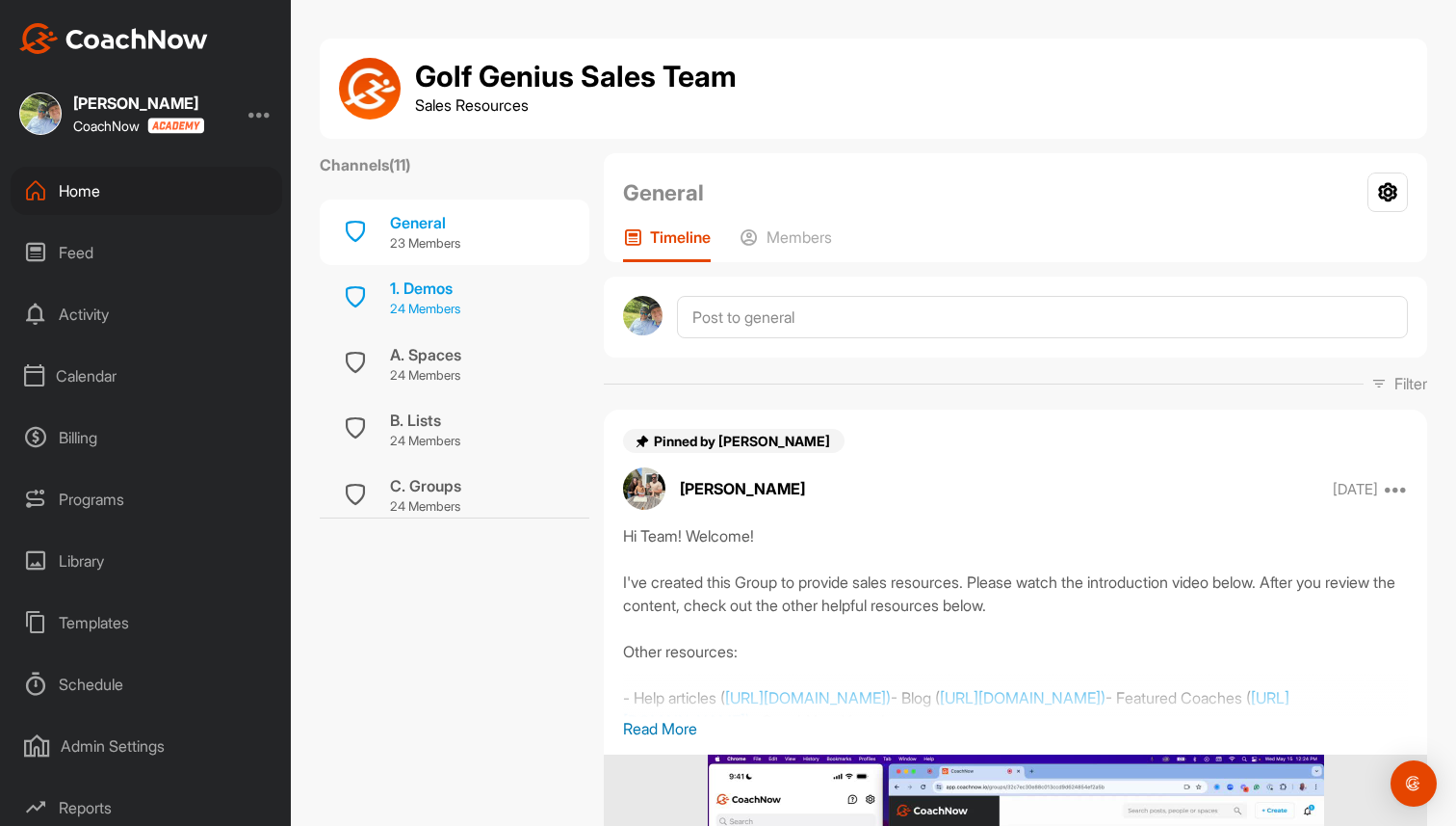
click at [429, 286] on div "1. Demos" at bounding box center [426, 288] width 70 height 23
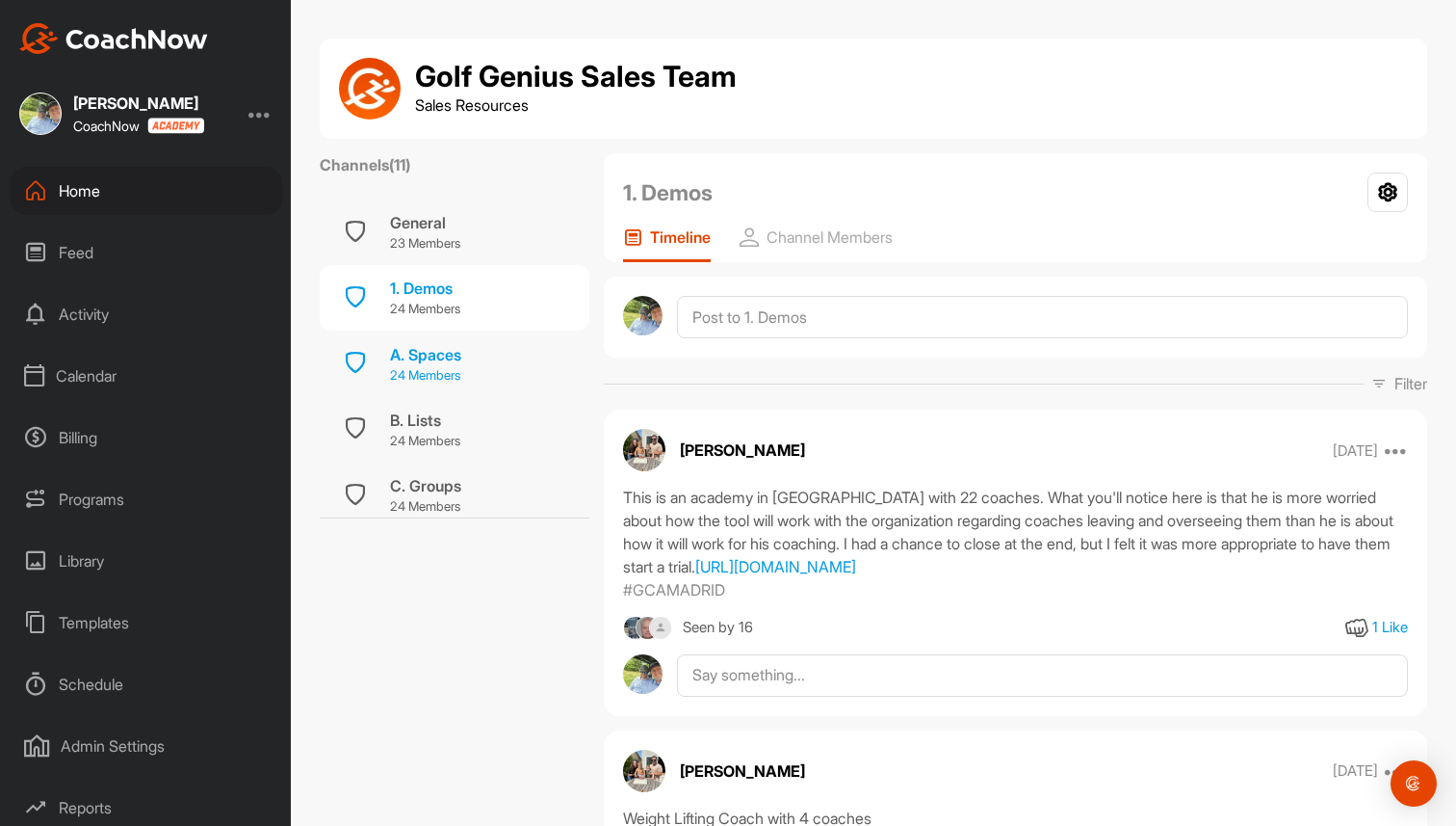
click at [429, 361] on div "A. Spaces" at bounding box center [426, 355] width 71 height 23
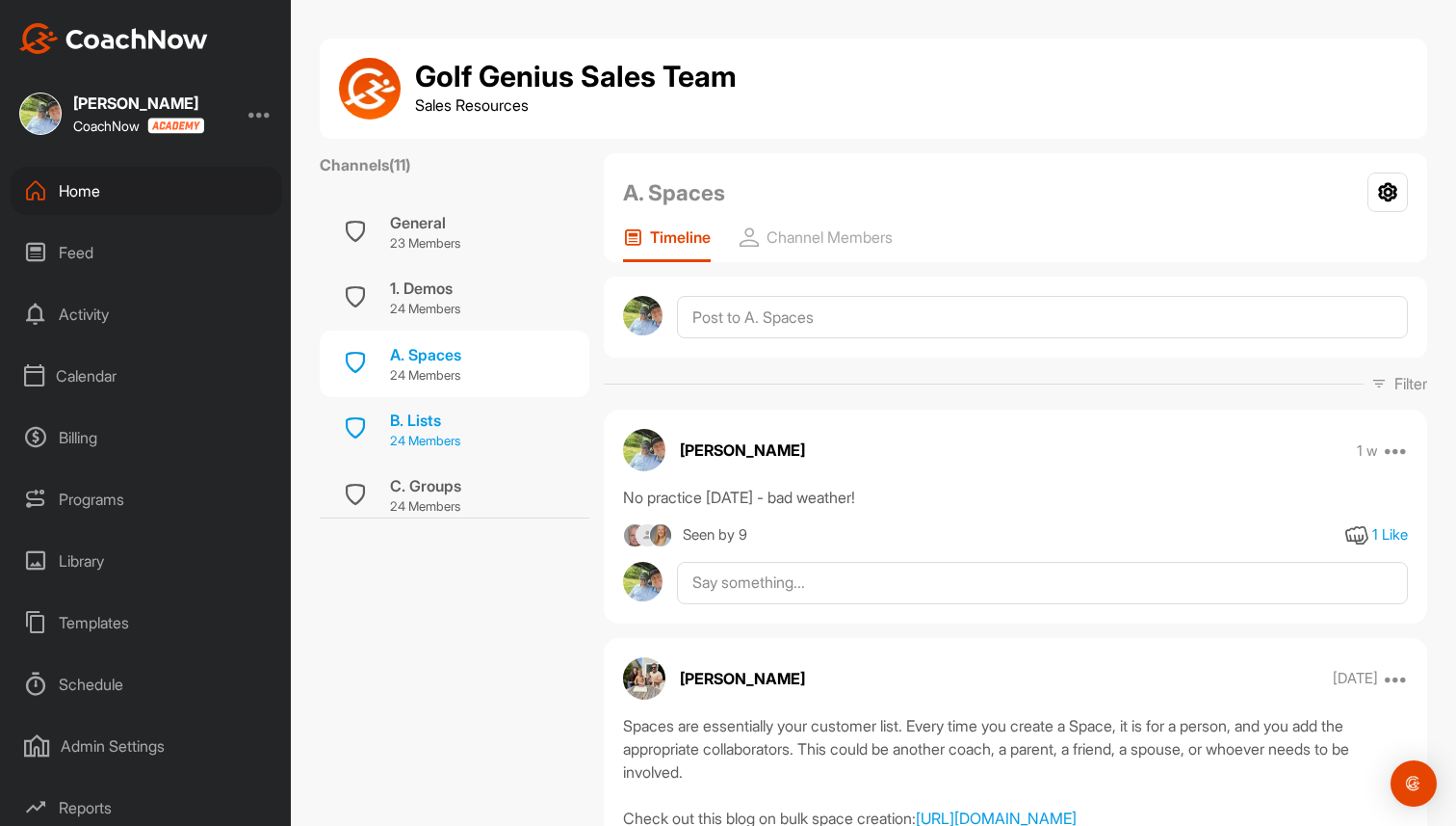
click at [422, 420] on div "B. Lists" at bounding box center [426, 420] width 70 height 23
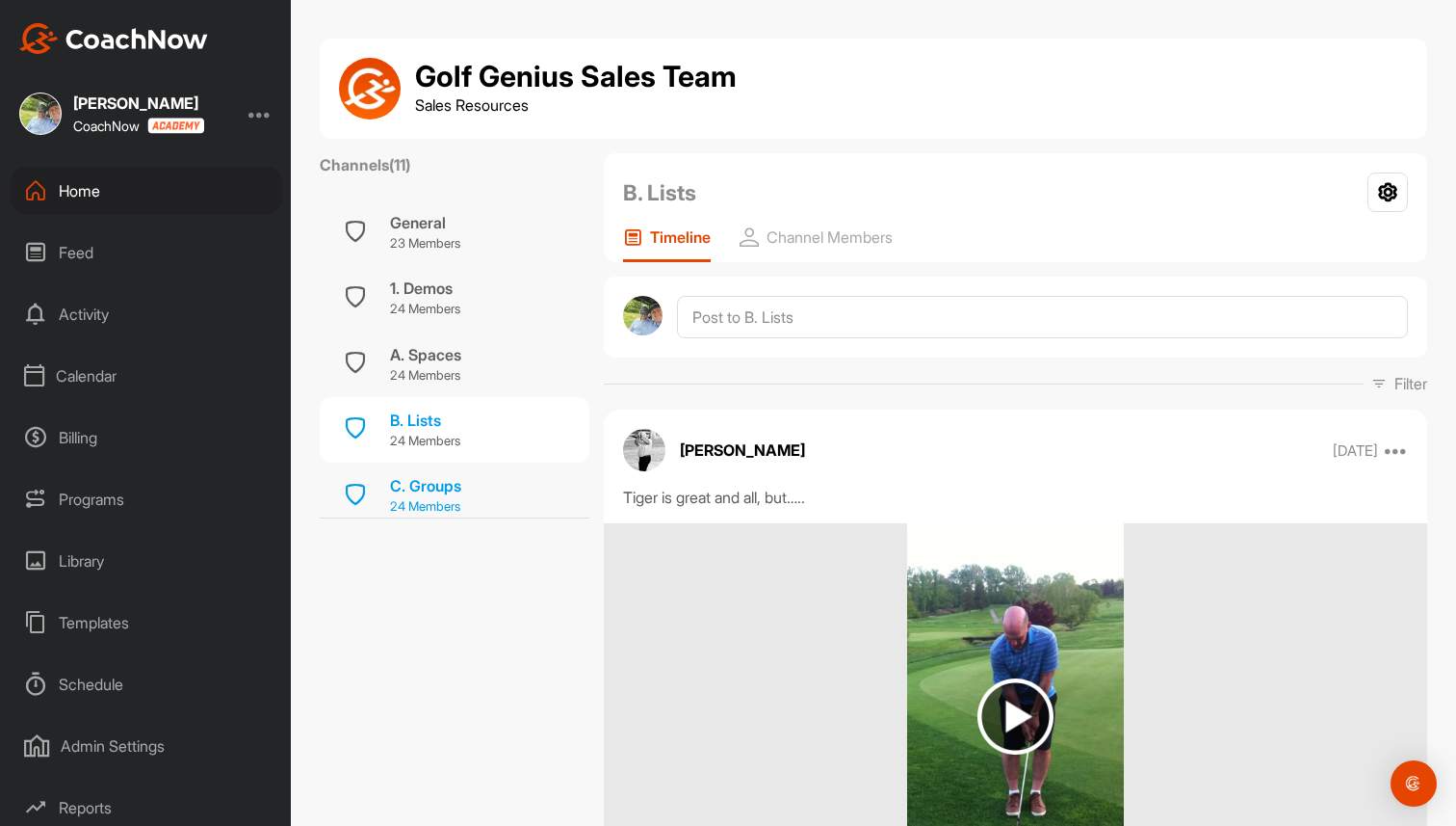
click at [429, 476] on div "C. Groups" at bounding box center [426, 486] width 71 height 23
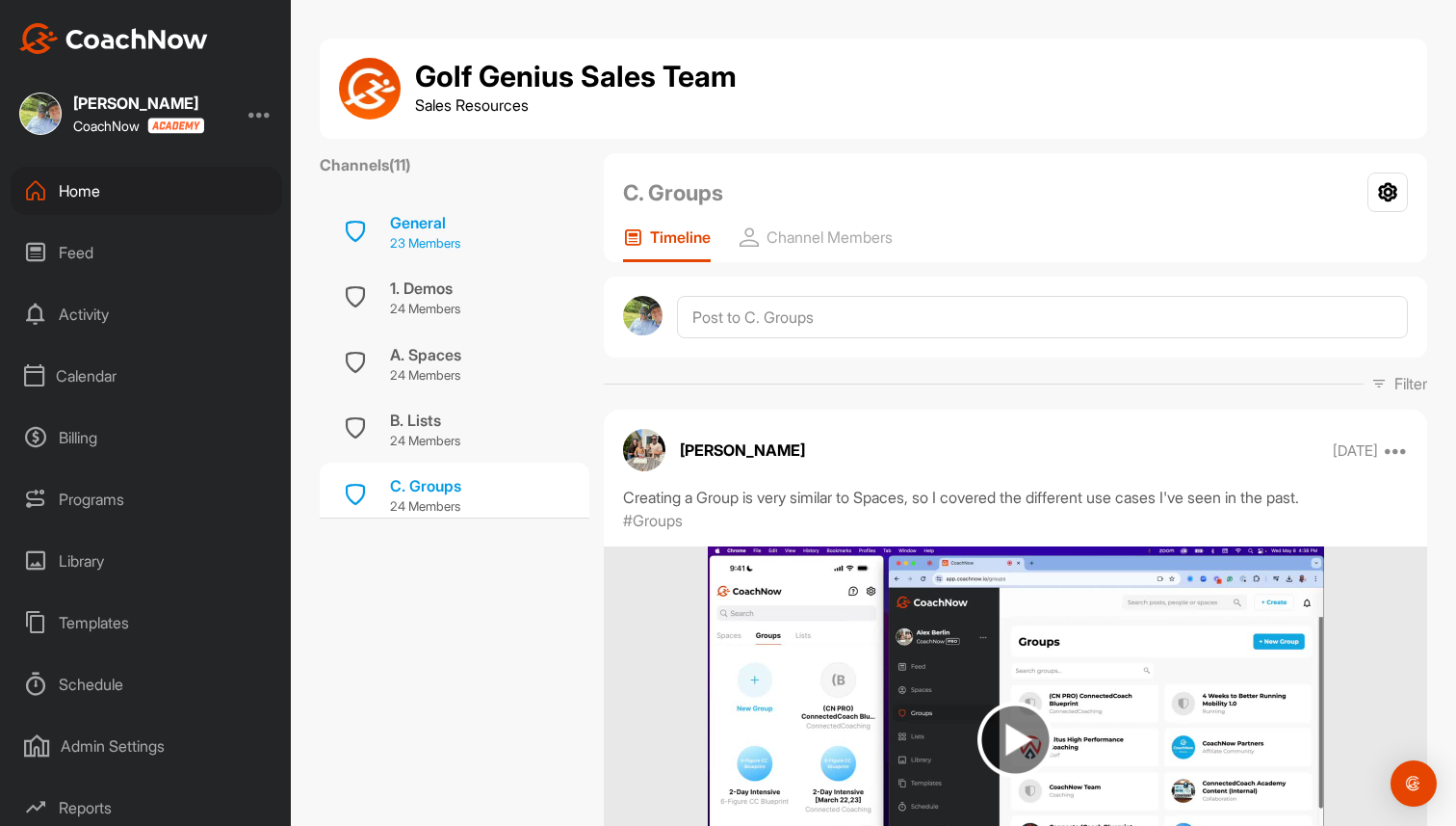
click at [437, 236] on p "23 Members" at bounding box center [426, 244] width 70 height 19
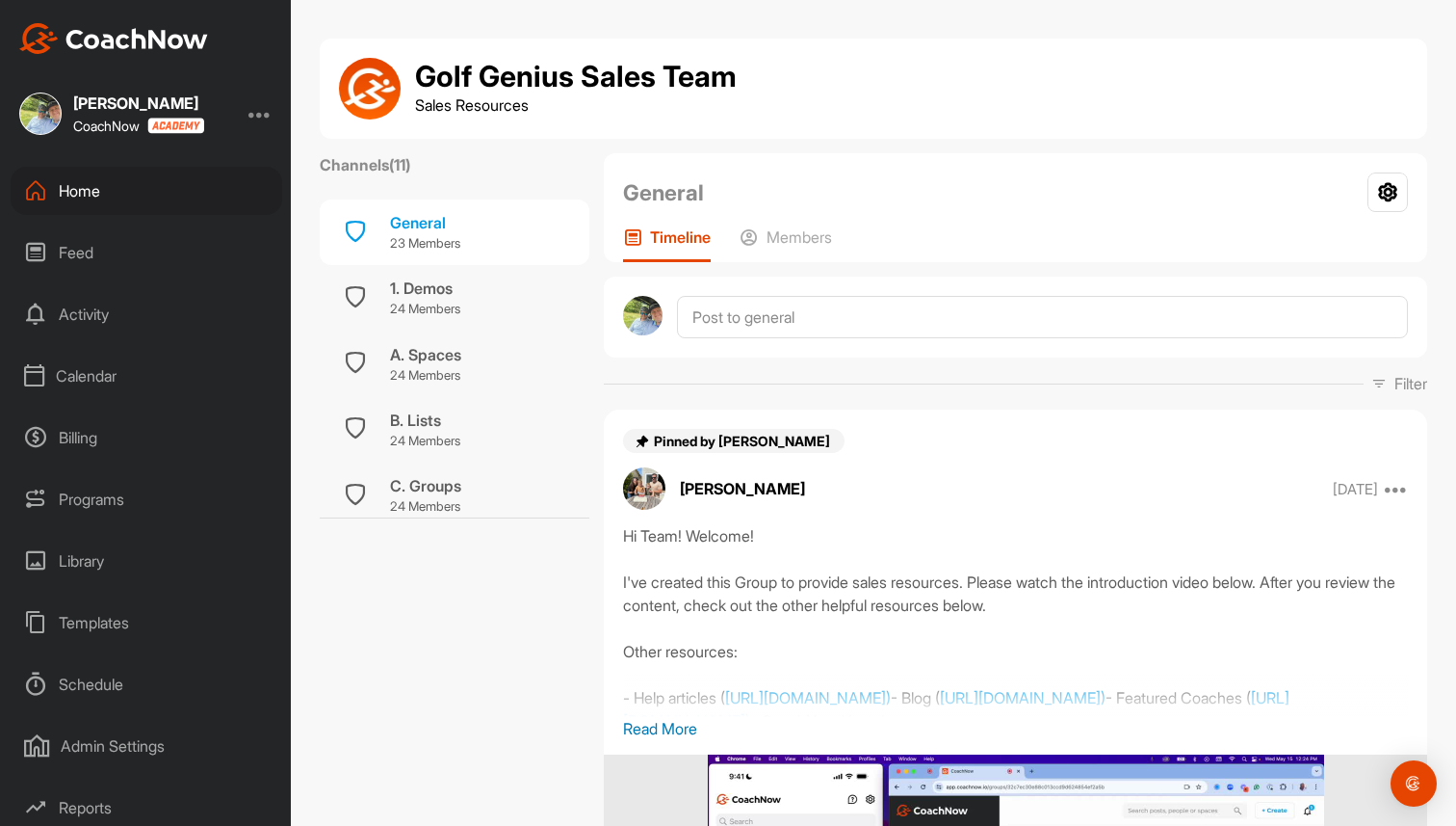
click at [115, 191] on div "Home" at bounding box center [146, 190] width 272 height 48
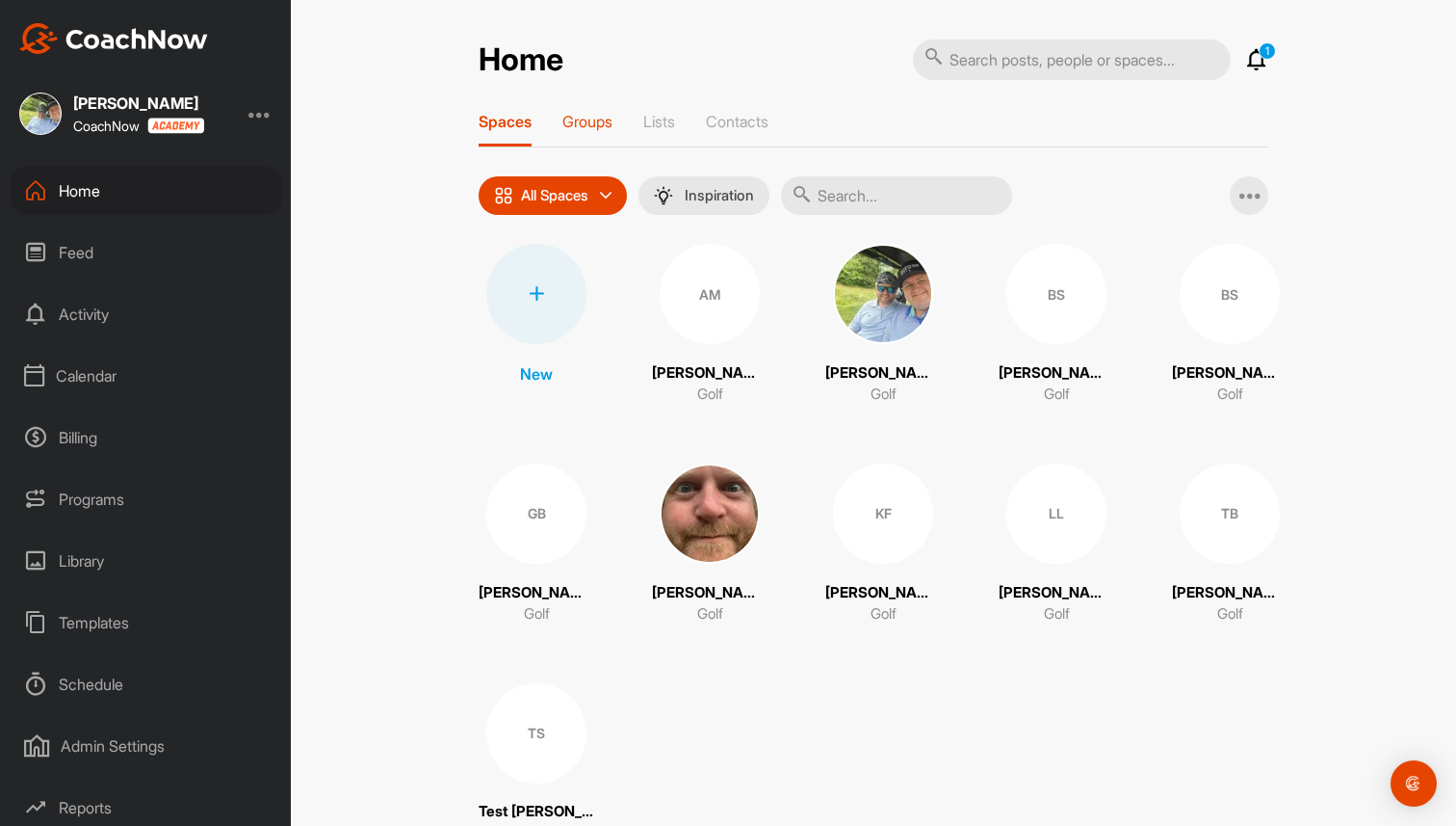
click at [593, 120] on p "Groups" at bounding box center [587, 122] width 50 height 19
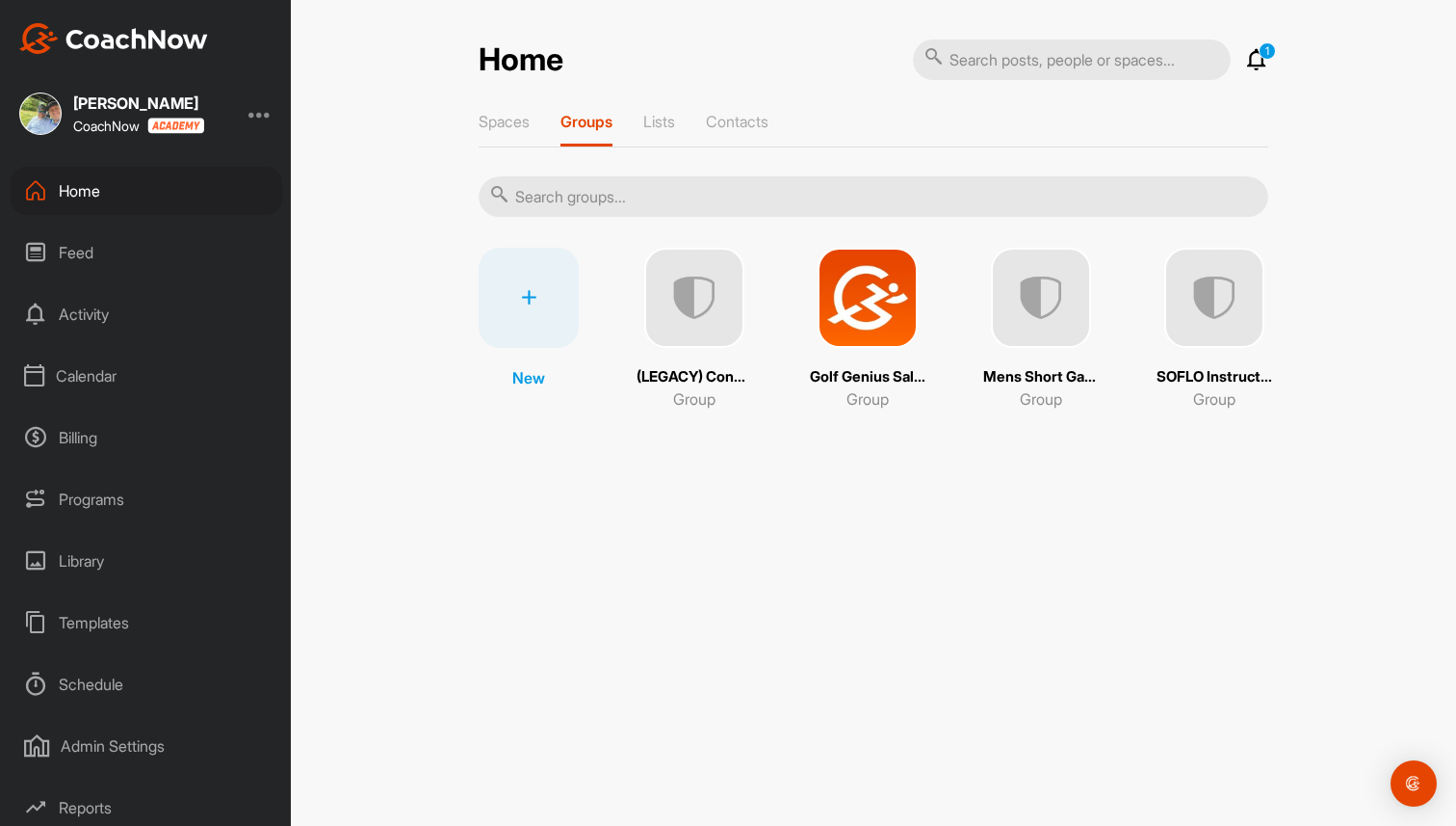
click at [1218, 273] on img at bounding box center [1214, 297] width 100 height 100
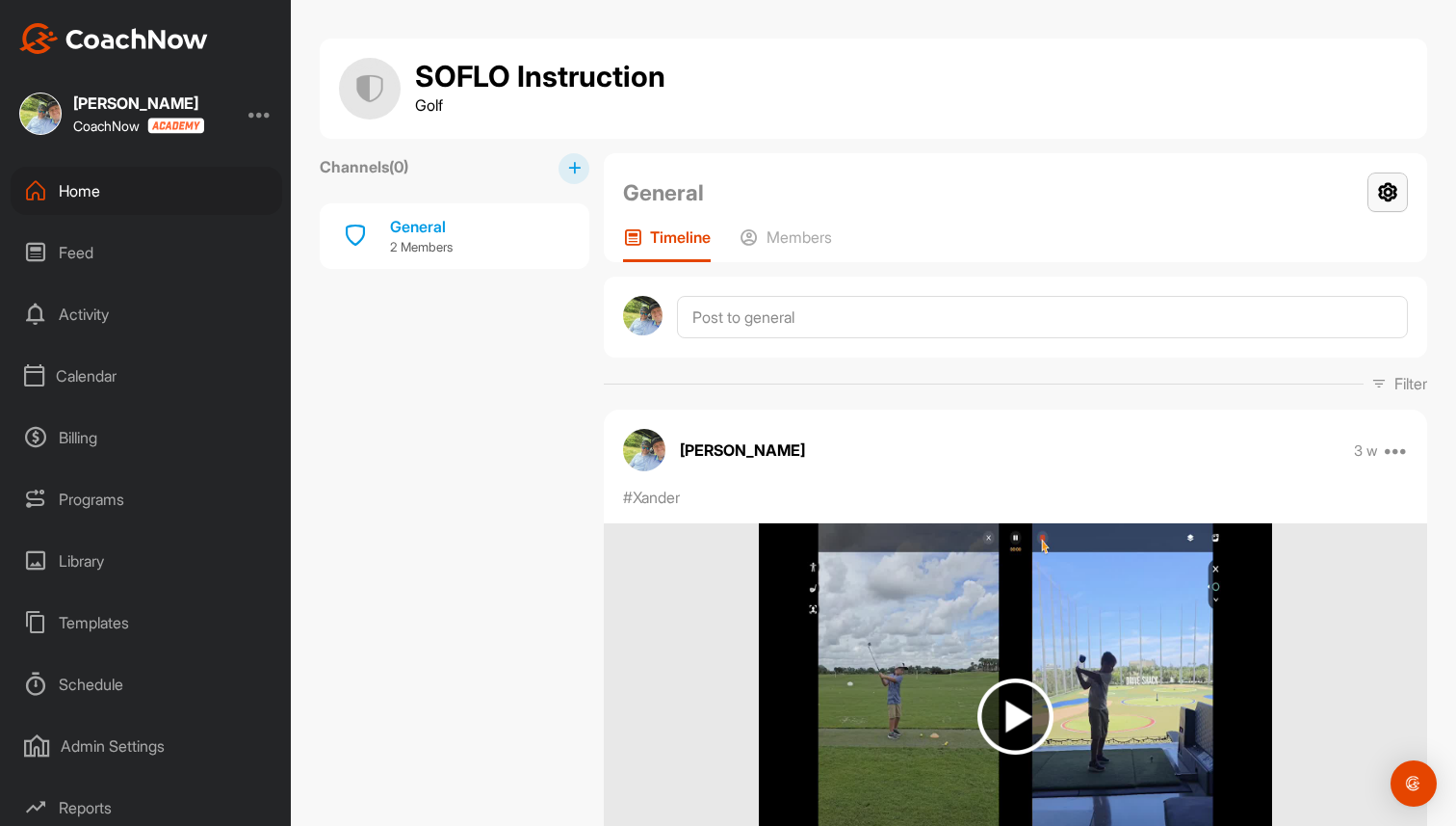
click at [1390, 189] on icon at bounding box center [1388, 192] width 41 height 40
click at [1359, 239] on li "Group Settings" at bounding box center [1330, 247] width 157 height 61
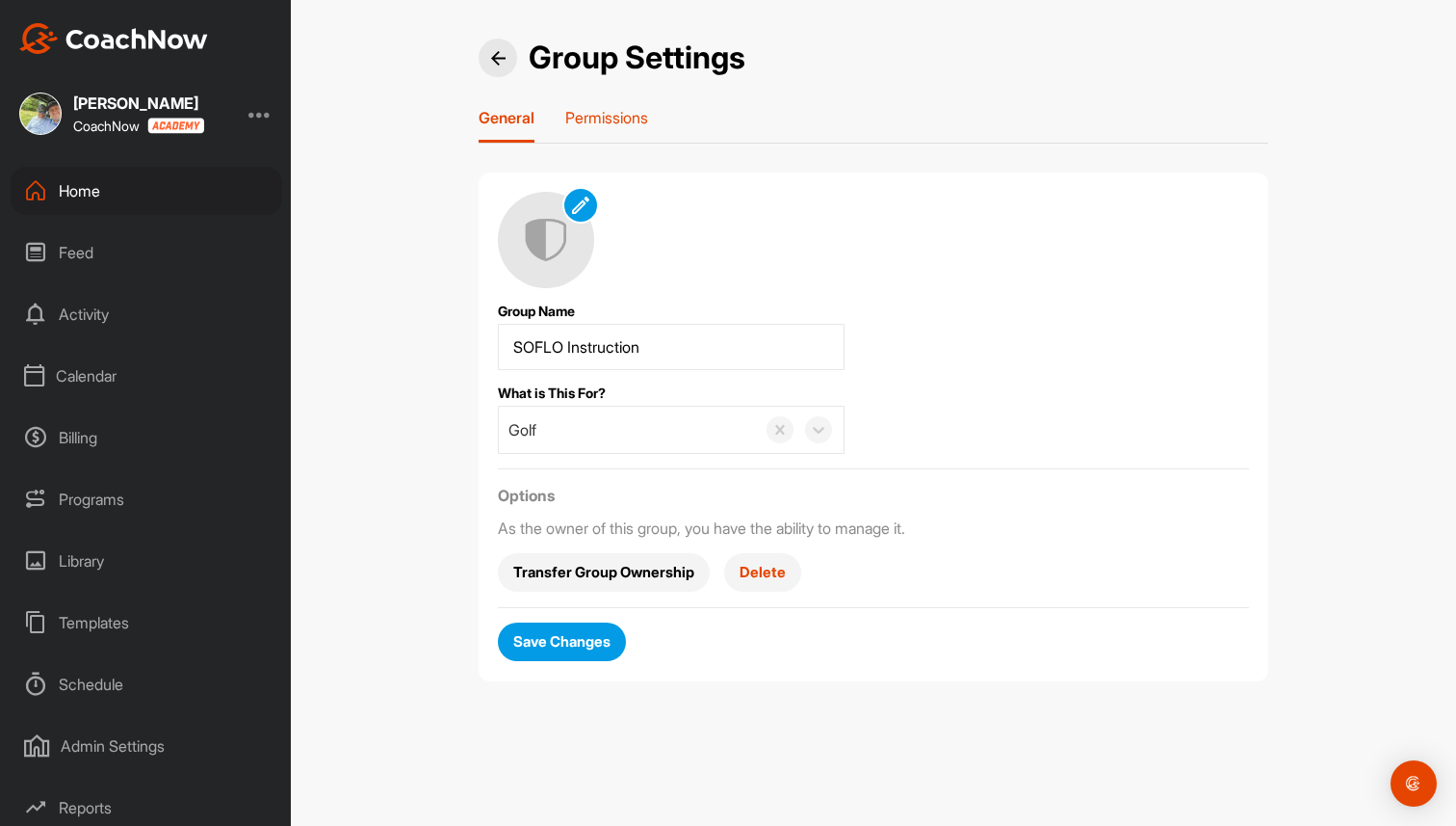
click at [649, 116] on p "Permissions" at bounding box center [607, 118] width 83 height 19
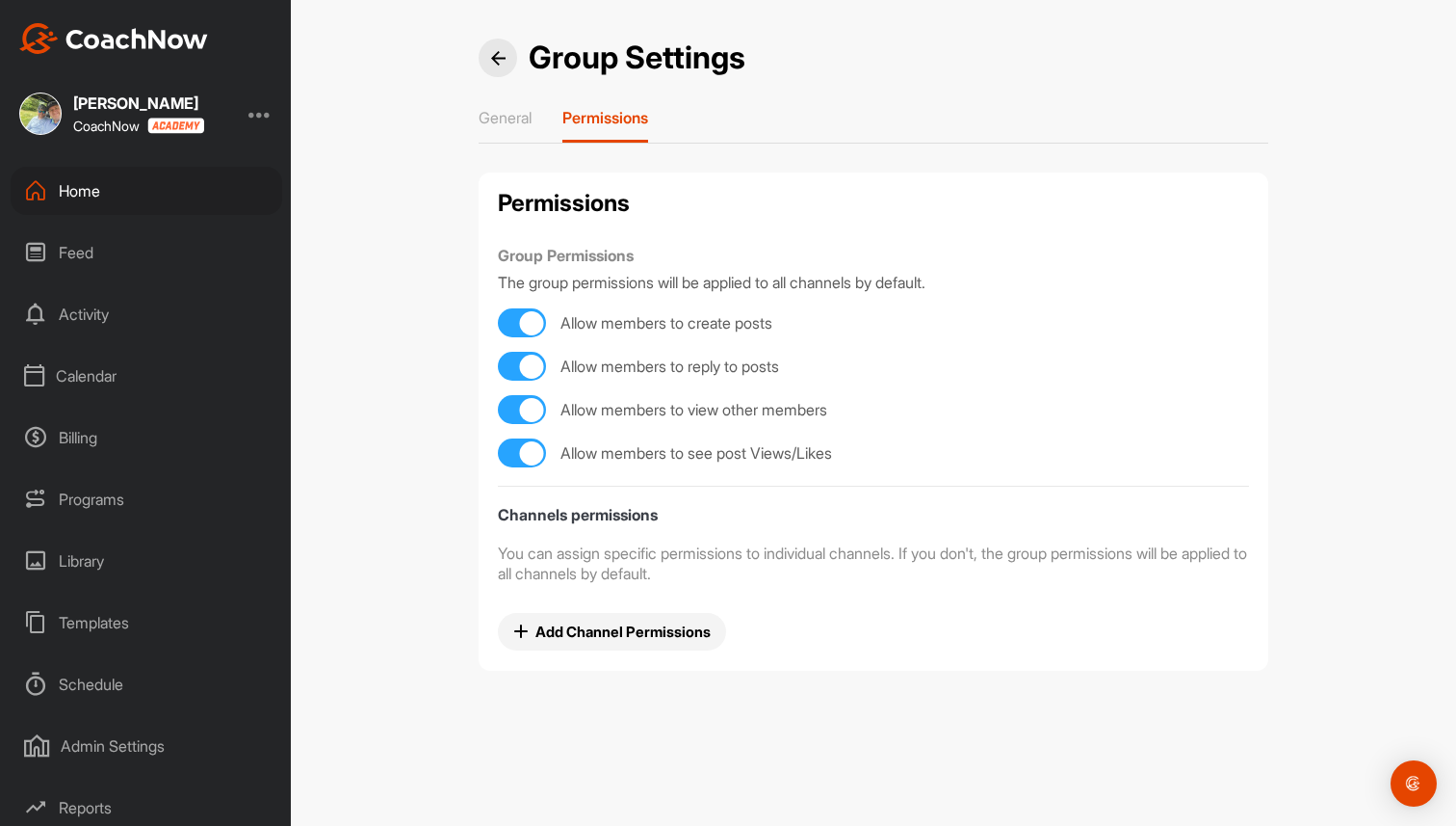
click at [189, 200] on div "Home" at bounding box center [146, 190] width 272 height 48
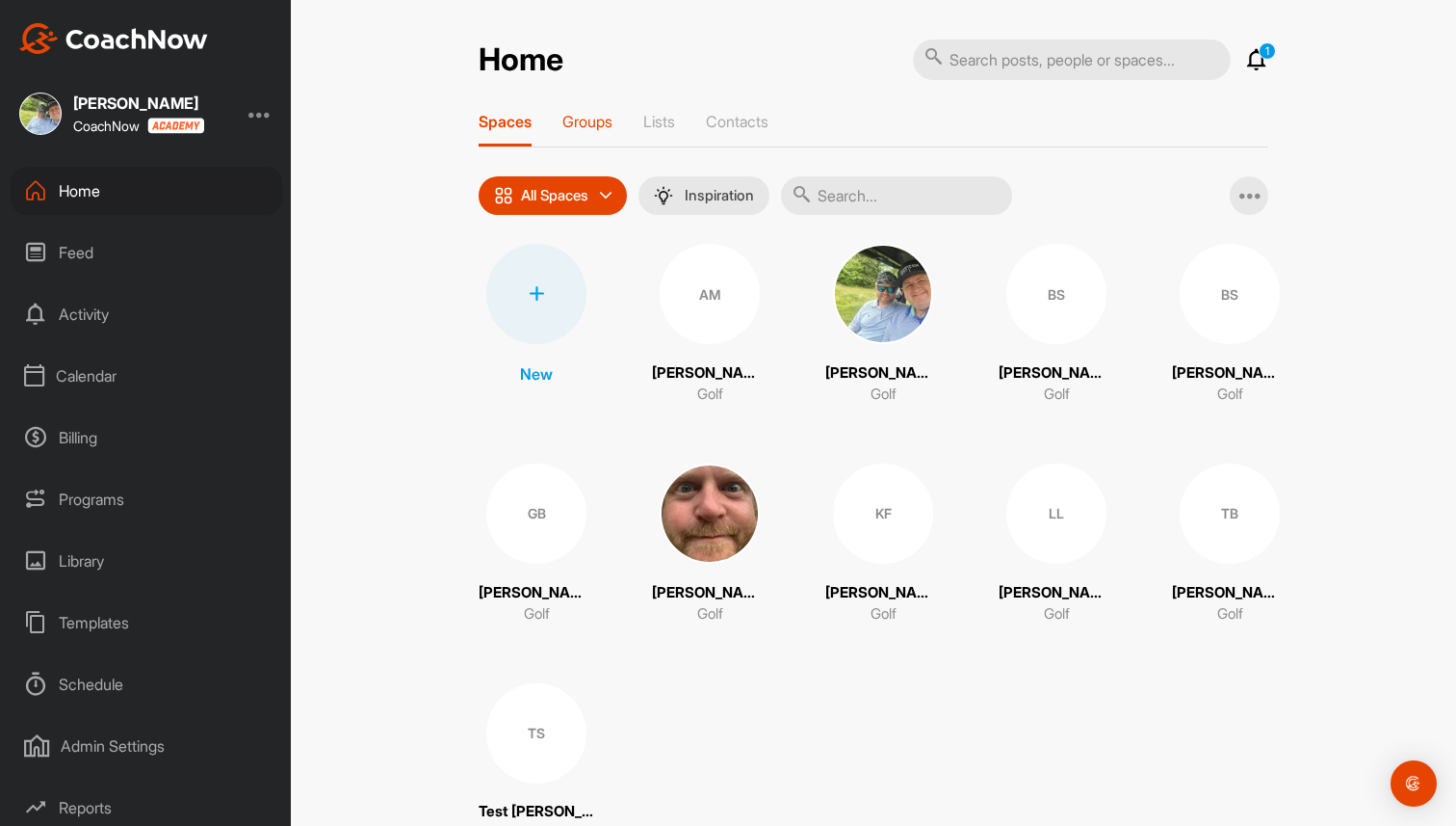
click at [604, 125] on p "Groups" at bounding box center [587, 122] width 50 height 19
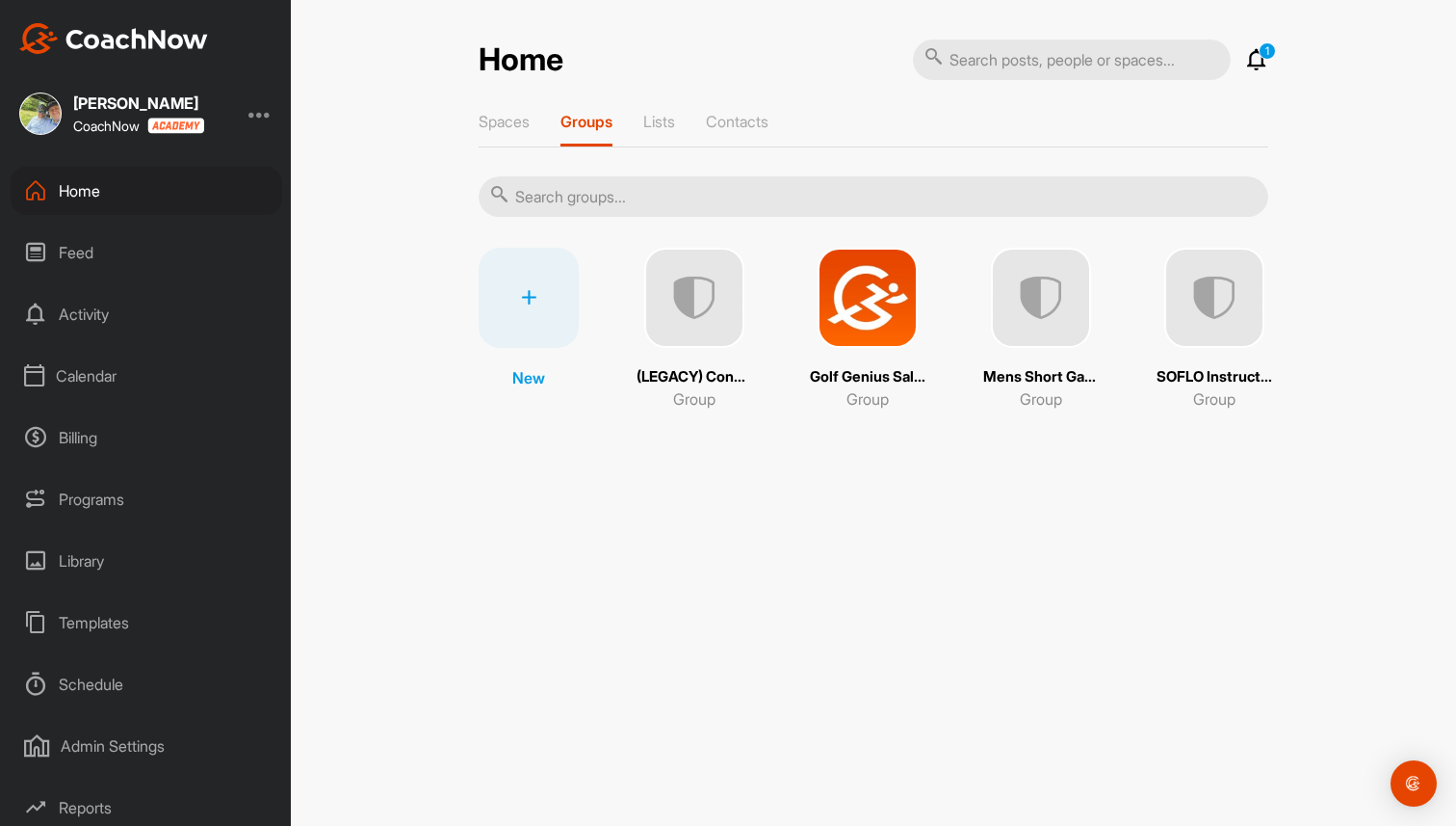
click at [895, 285] on img at bounding box center [868, 297] width 100 height 100
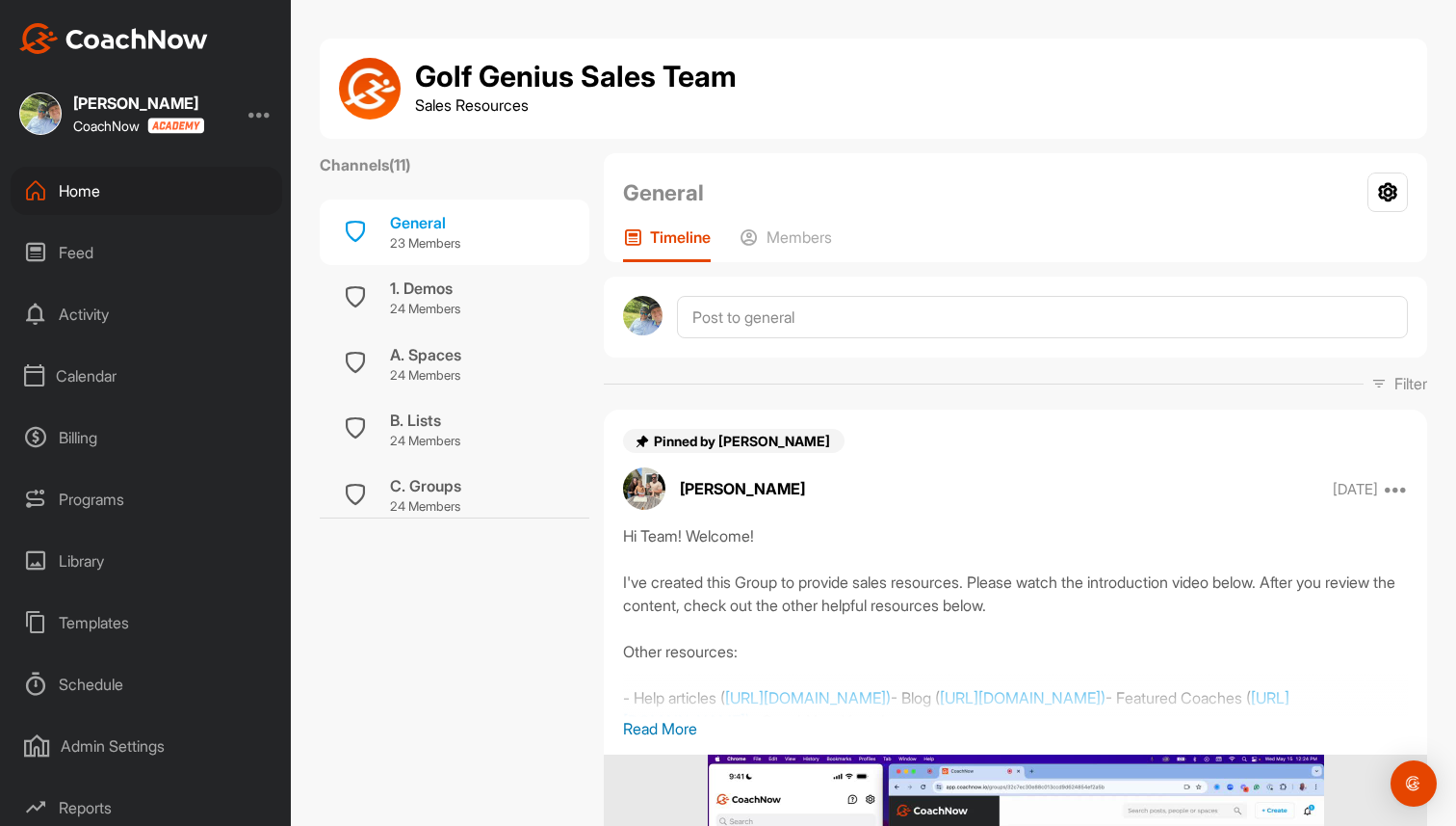
click at [218, 201] on div "Home" at bounding box center [146, 190] width 272 height 48
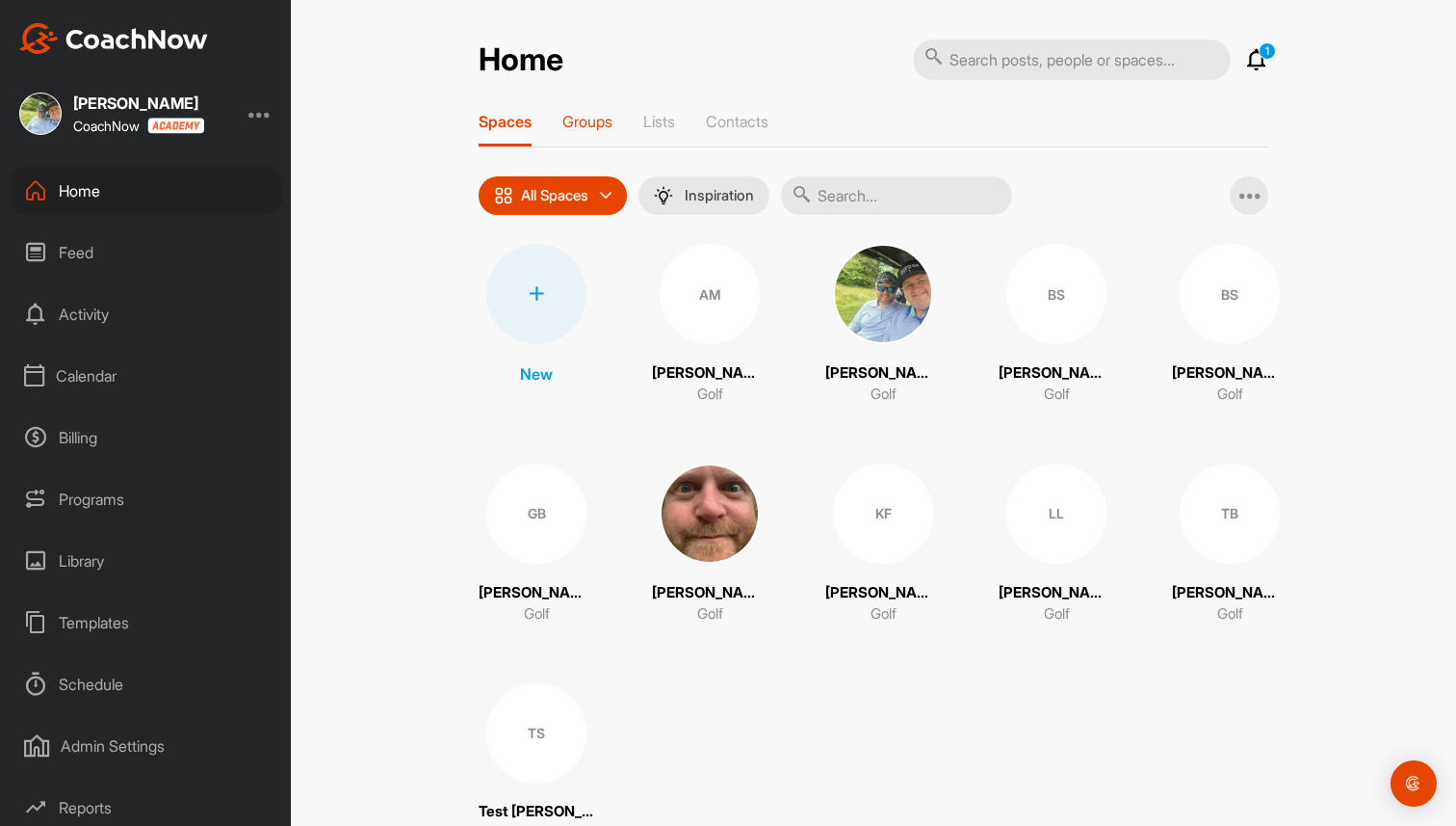
click at [596, 117] on p "Groups" at bounding box center [587, 122] width 50 height 19
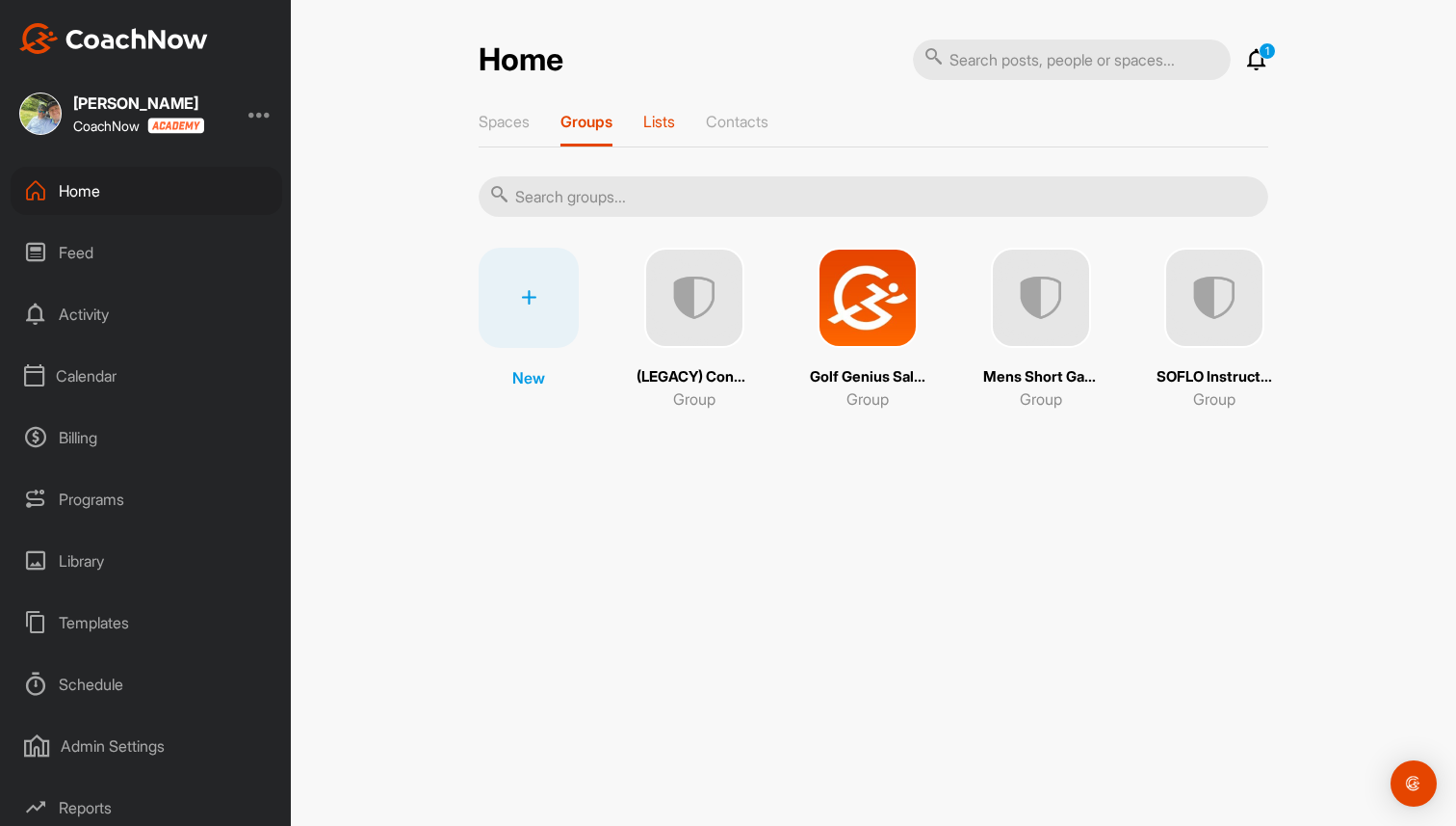
click at [652, 114] on p "Lists" at bounding box center [659, 122] width 32 height 19
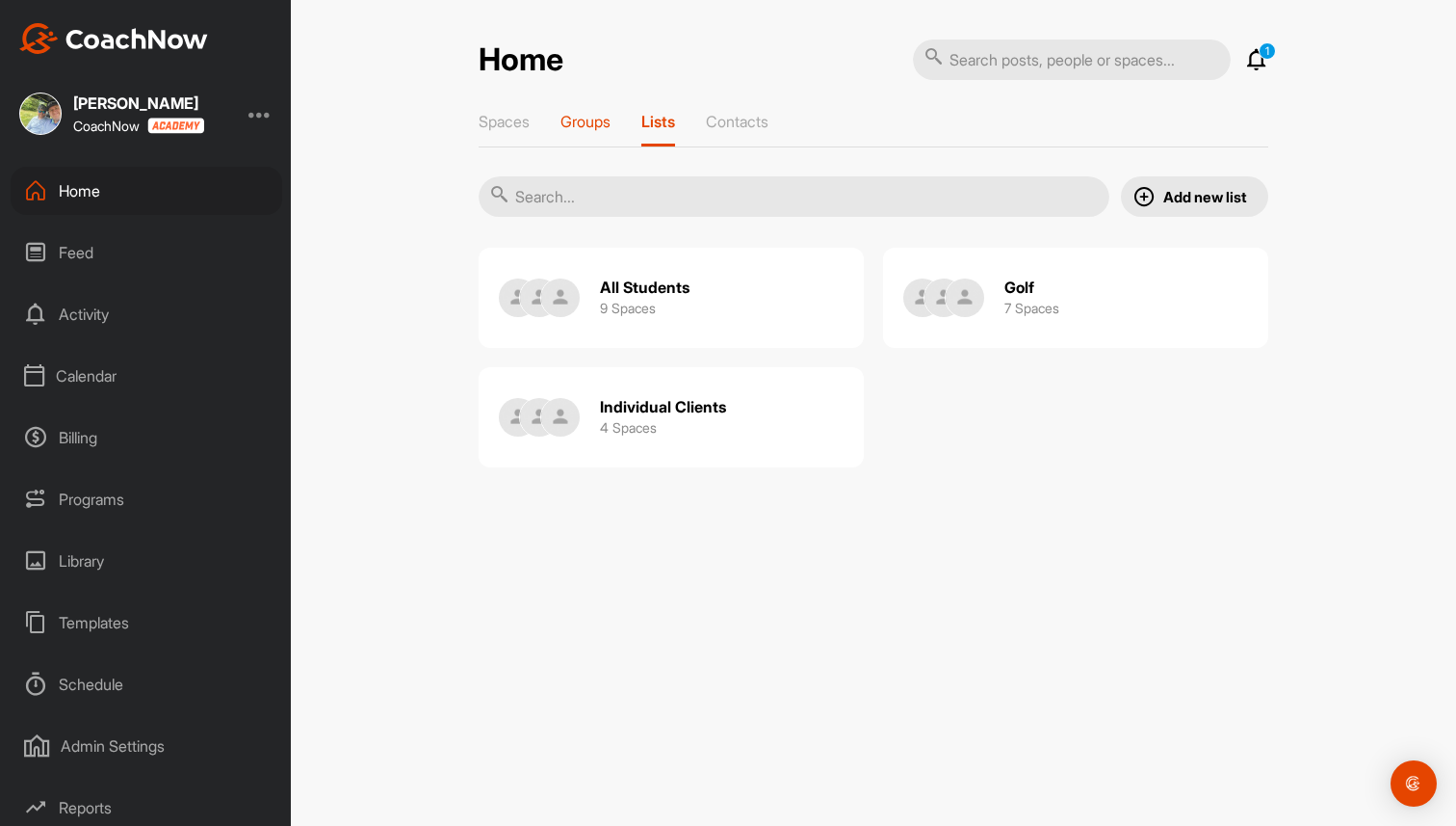
click at [601, 130] on p "Groups" at bounding box center [585, 122] width 50 height 19
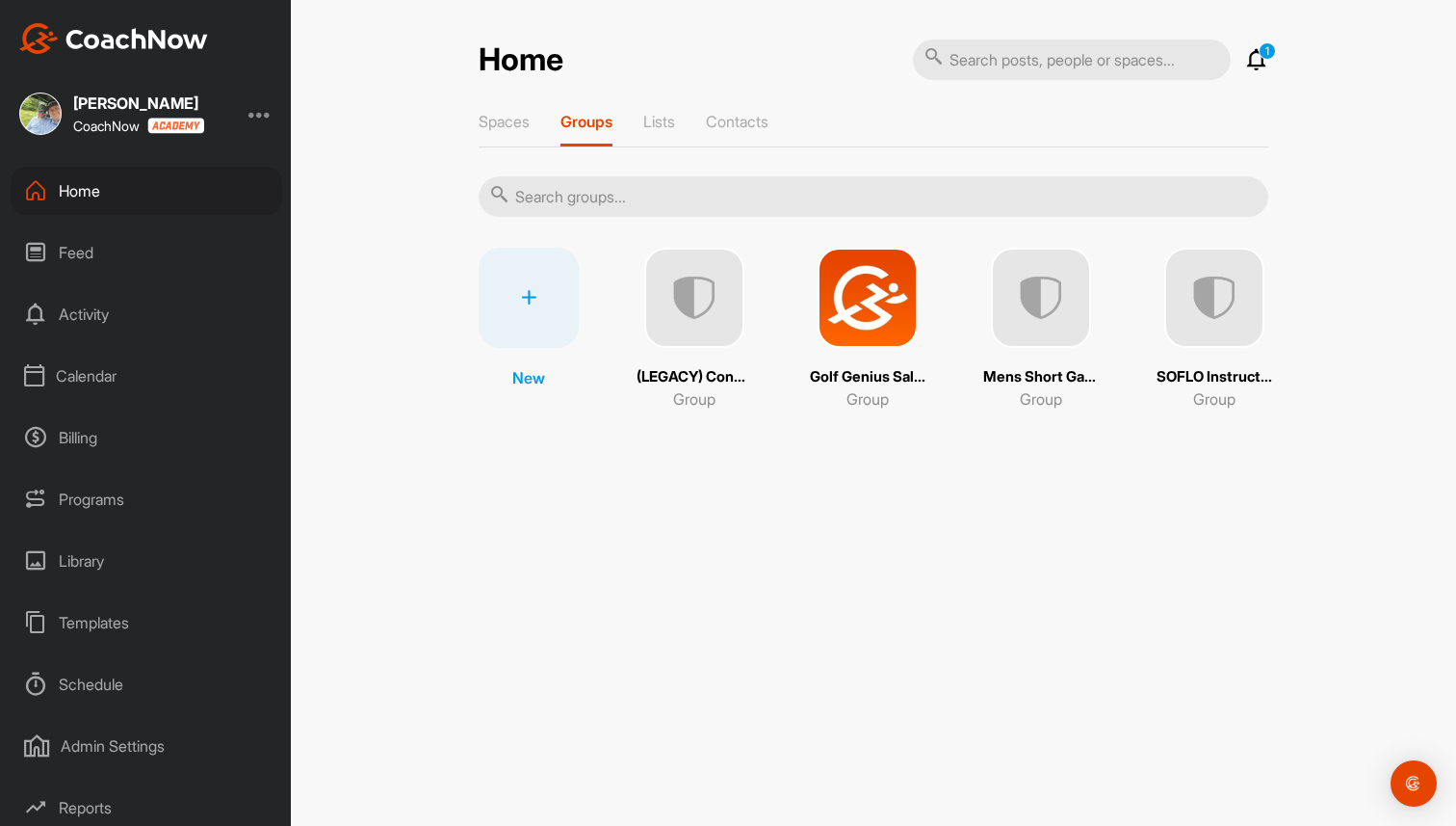
click at [915, 332] on img at bounding box center [868, 297] width 100 height 100
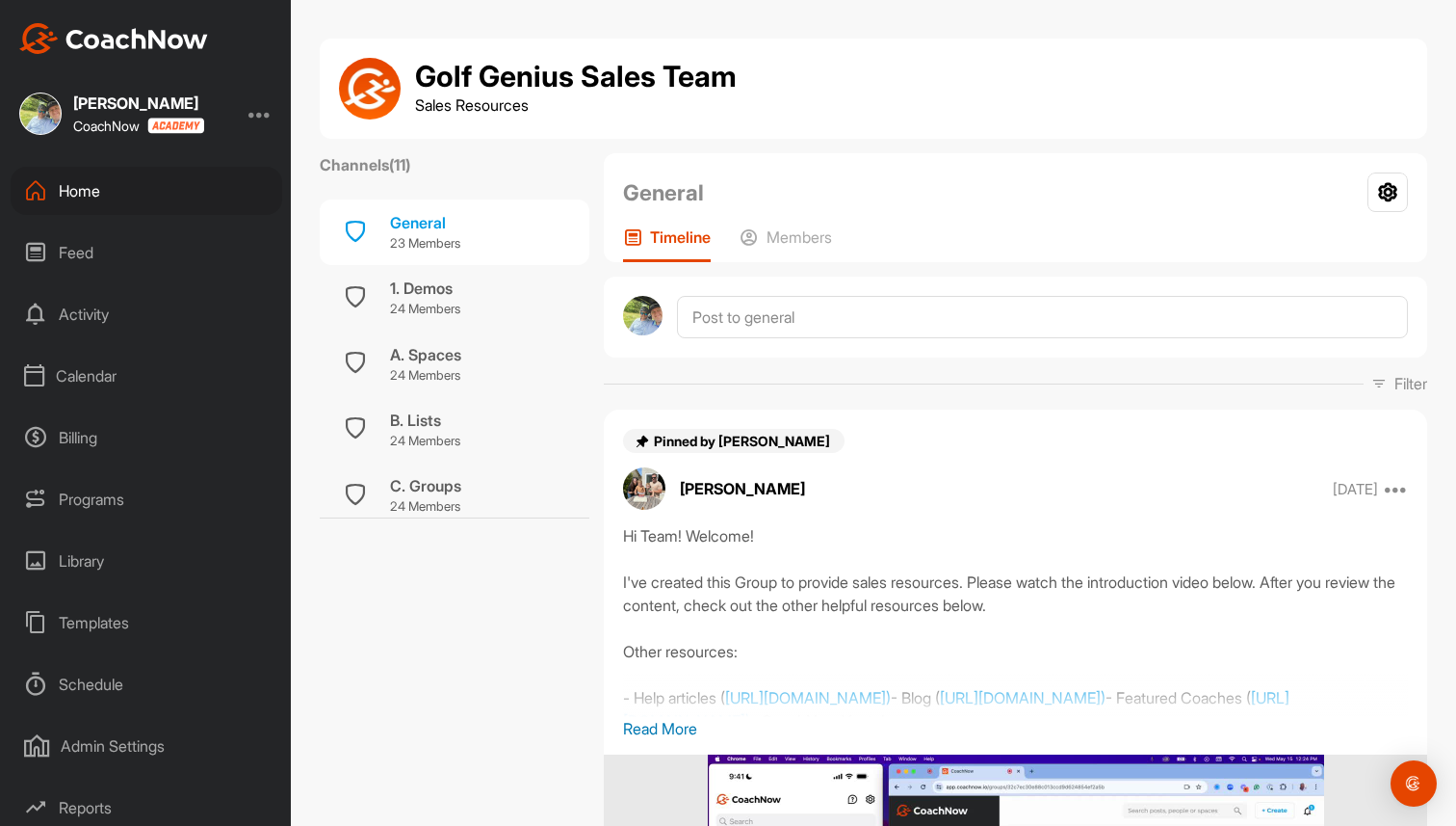
click at [158, 190] on div "Home" at bounding box center [146, 190] width 272 height 48
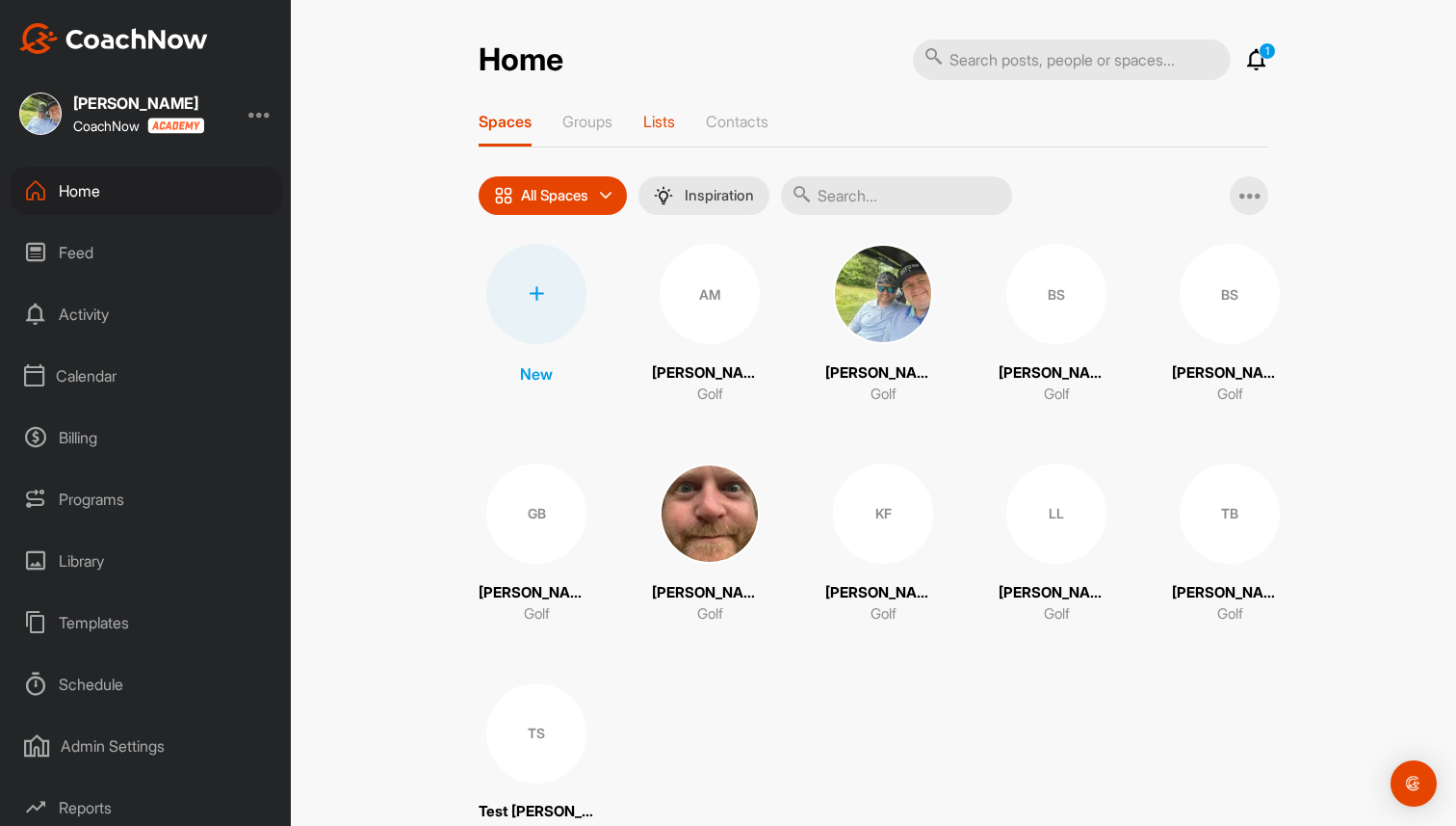
click at [670, 120] on p "Lists" at bounding box center [659, 122] width 32 height 19
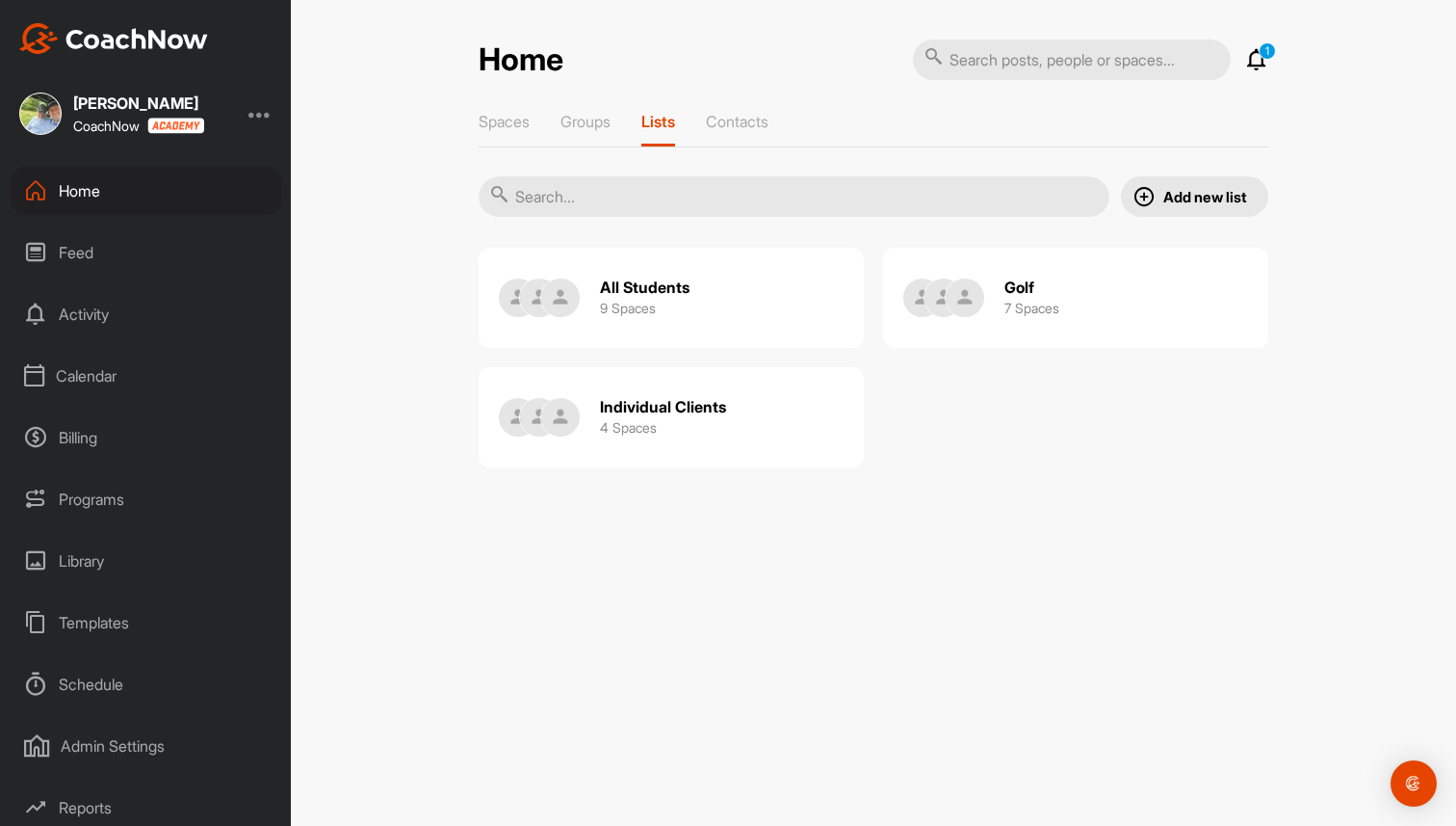
click at [677, 283] on h2 "All Students" at bounding box center [645, 287] width 90 height 20
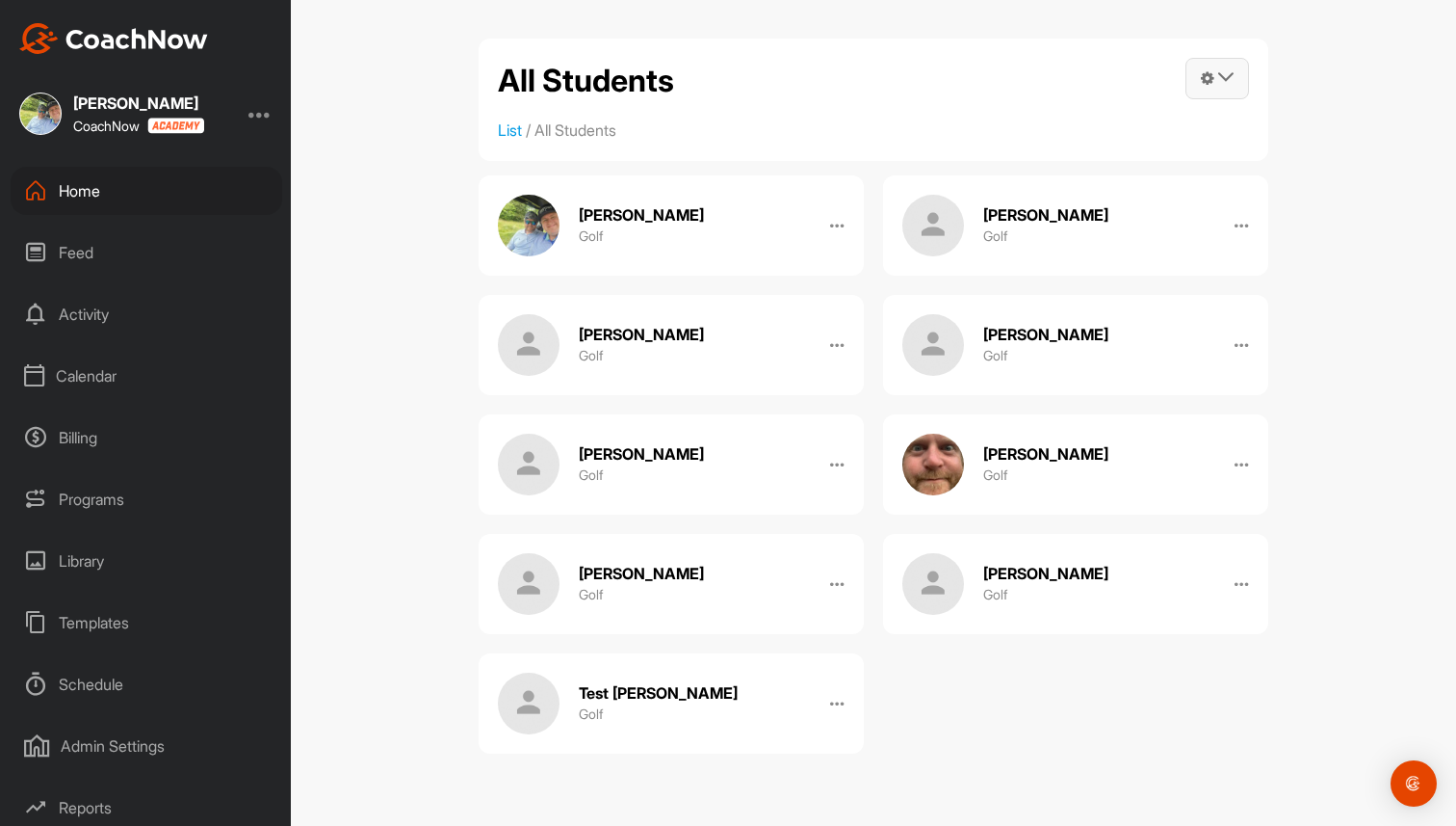
click at [1240, 79] on span at bounding box center [1216, 78] width 61 height 40
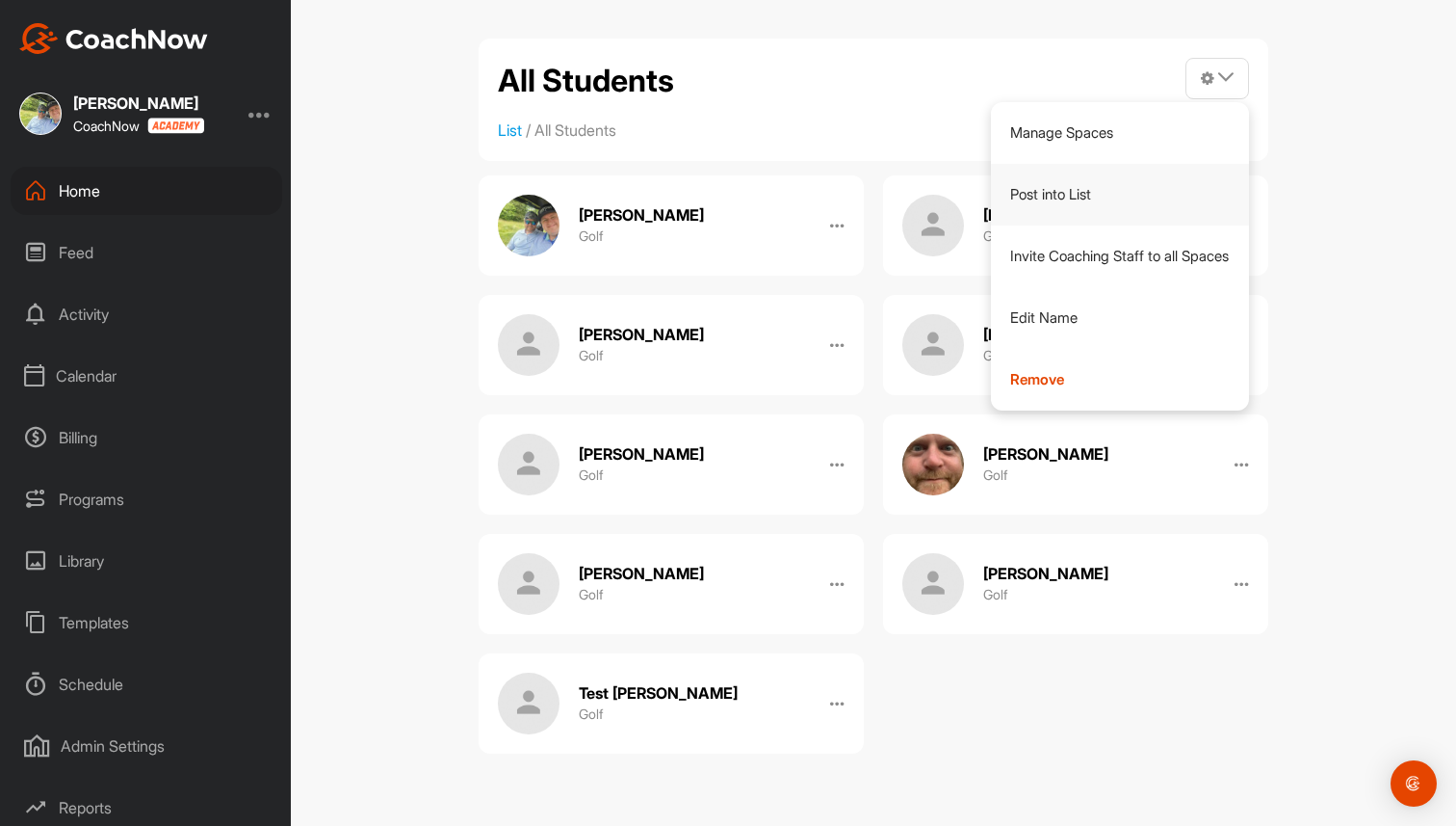
click at [1074, 192] on link "Post into List" at bounding box center [1121, 194] width 259 height 61
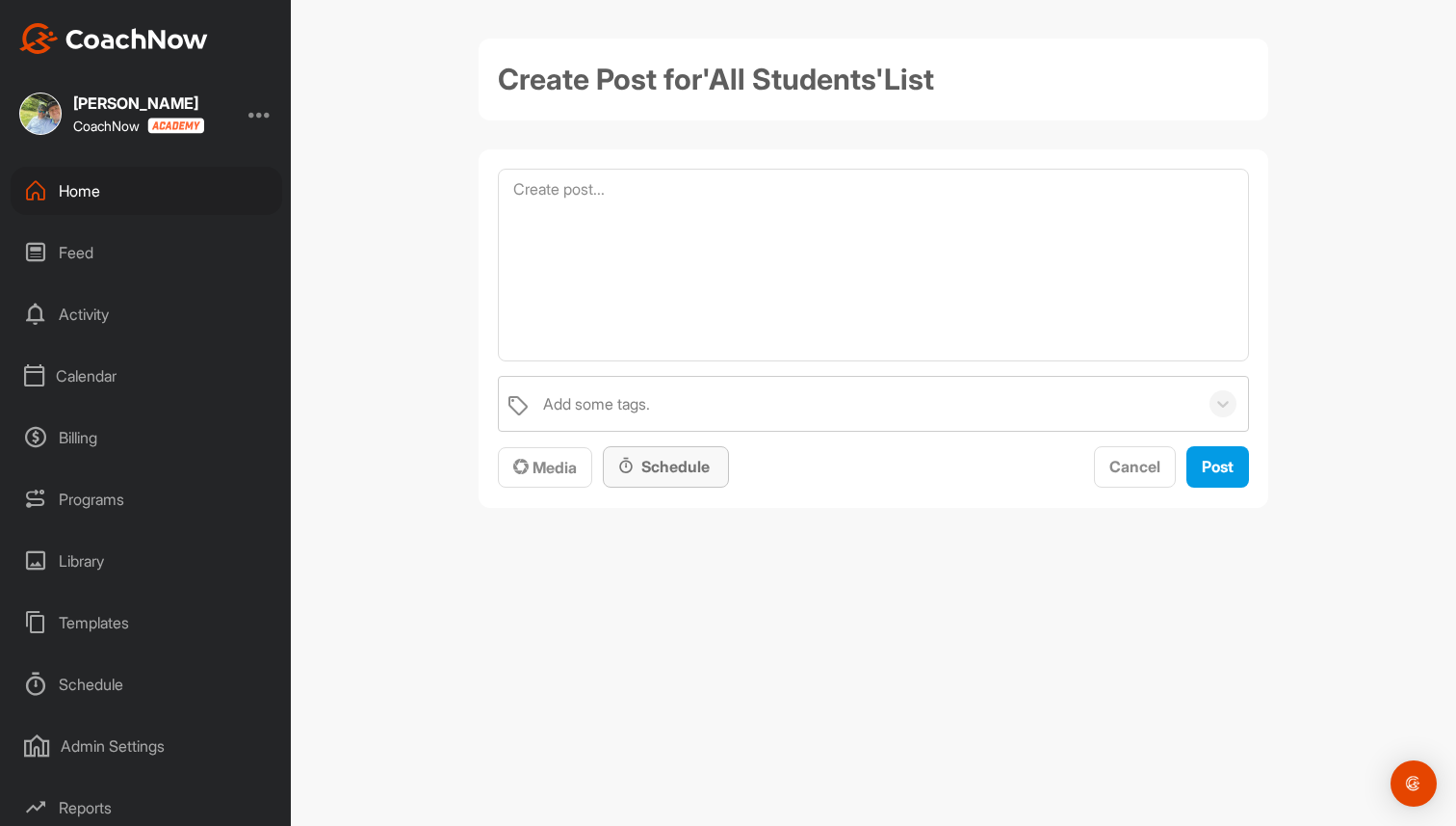
click at [699, 478] on div "Schedule" at bounding box center [666, 467] width 127 height 42
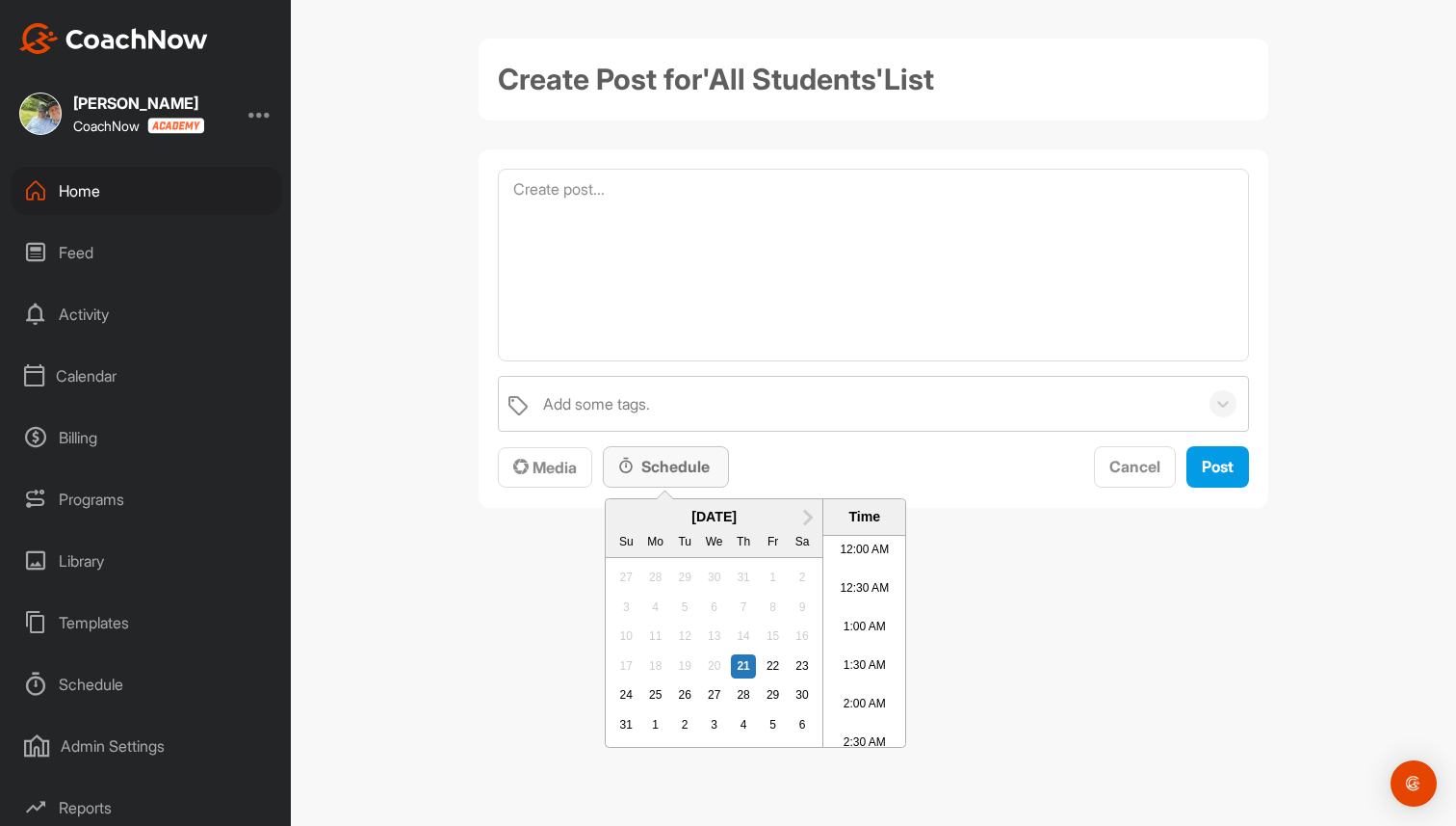
scroll to position [1031, 0]
click at [1133, 474] on span "Cancel" at bounding box center [1135, 467] width 51 height 19
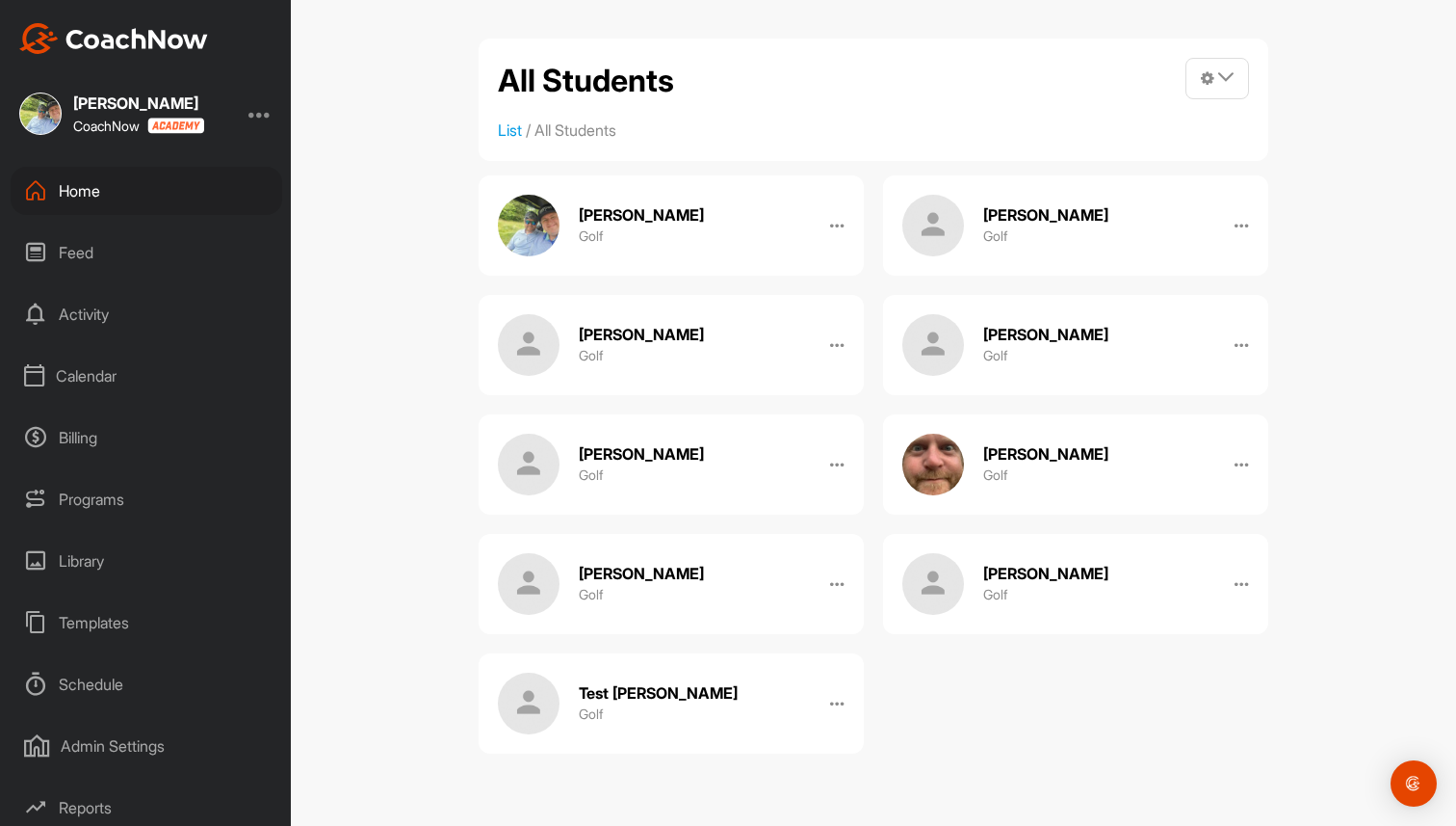
click at [168, 194] on div "Home" at bounding box center [146, 190] width 272 height 48
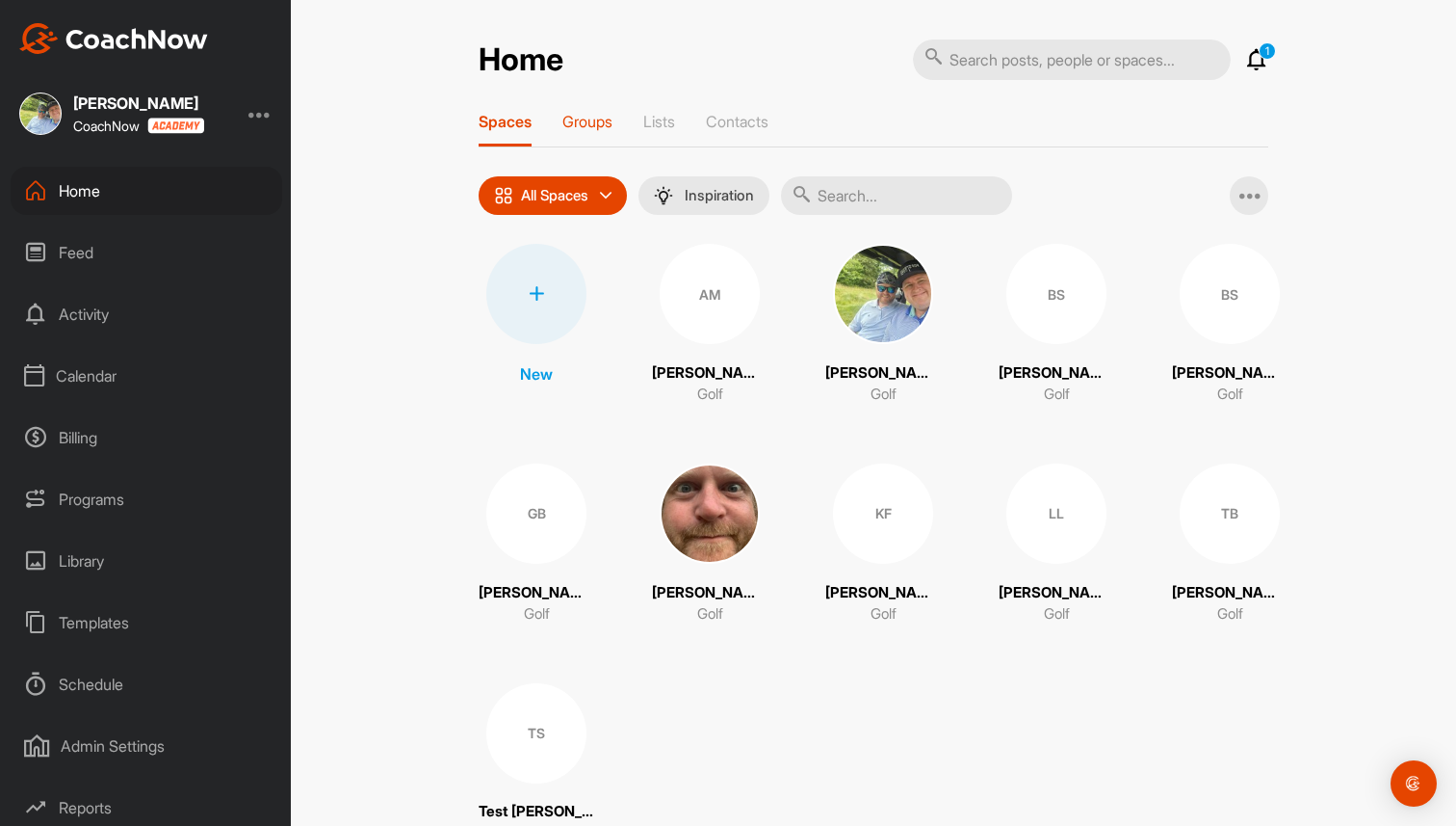
click at [604, 123] on p "Groups" at bounding box center [587, 122] width 50 height 19
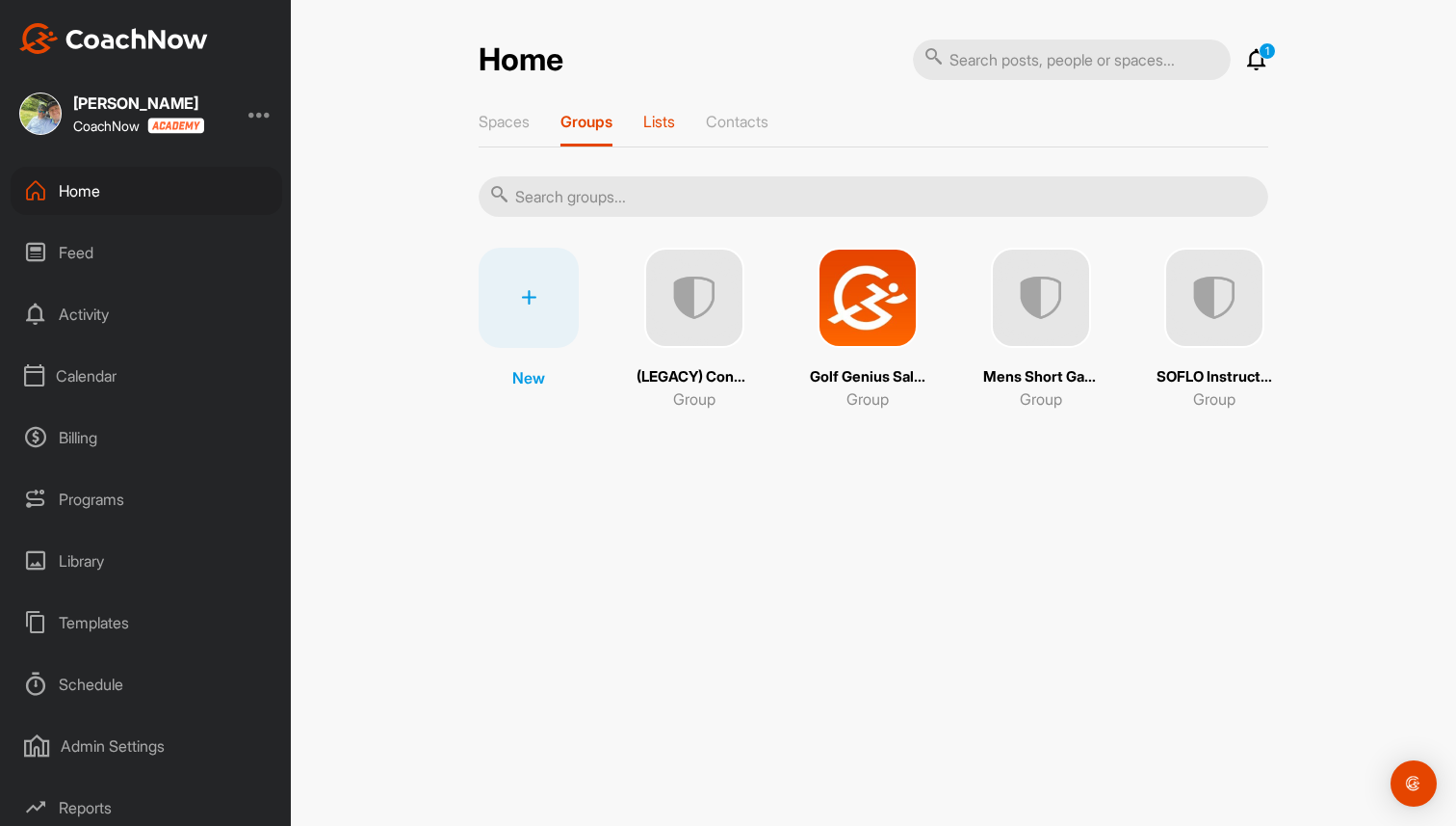
click at [652, 117] on p "Lists" at bounding box center [659, 122] width 32 height 19
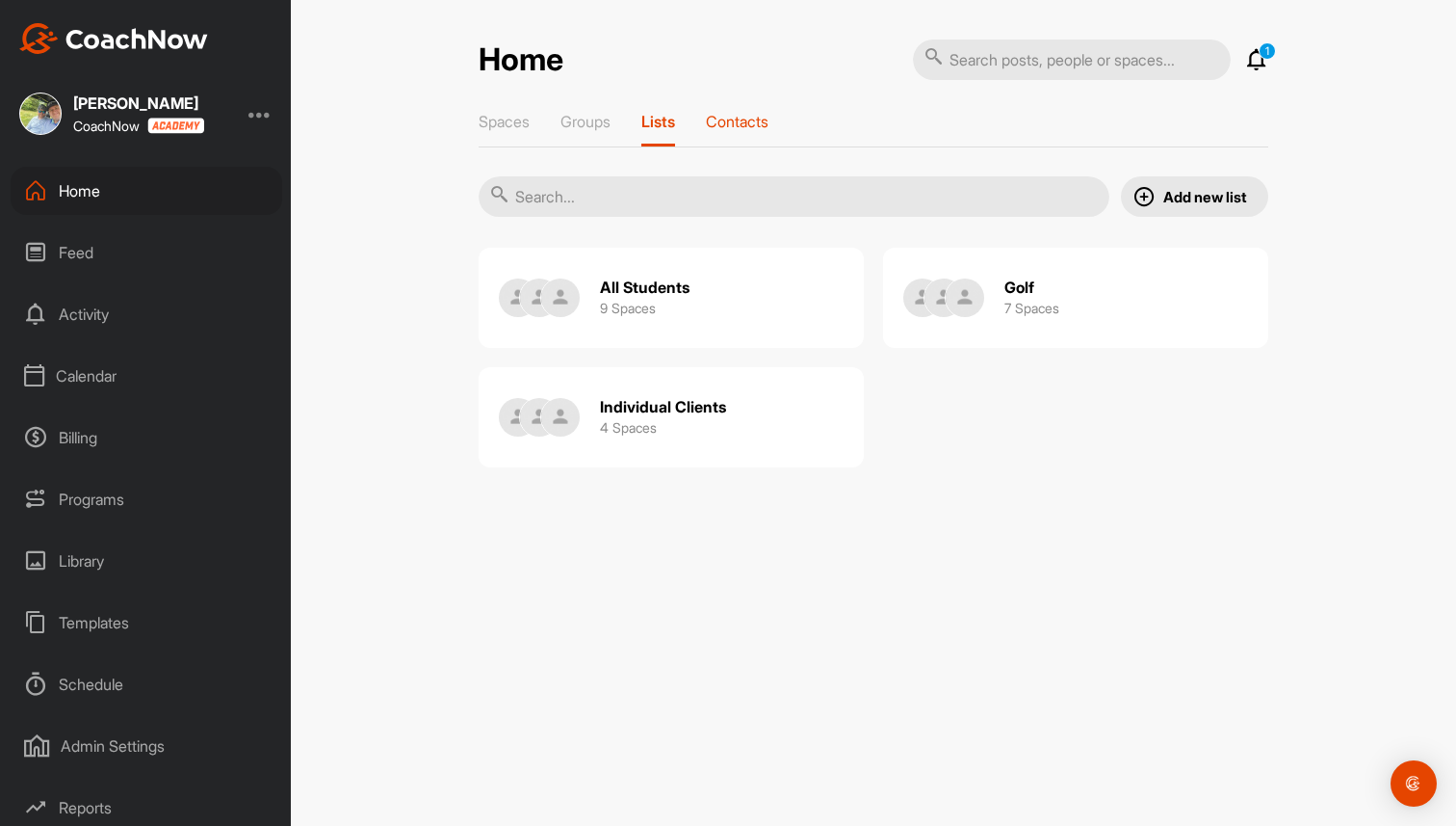
click at [765, 118] on p "Contacts" at bounding box center [737, 122] width 62 height 19
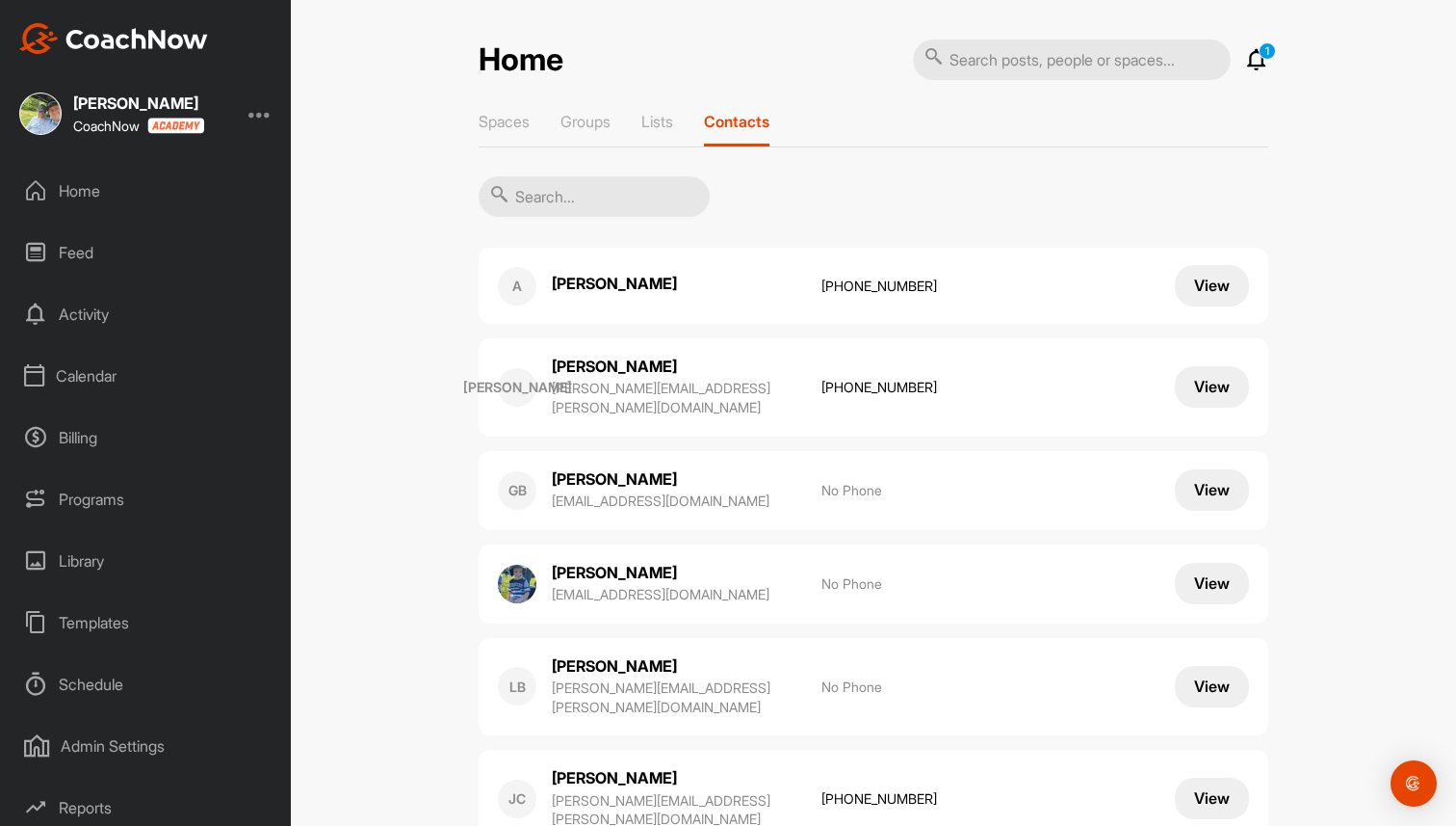
click at [877, 281] on p "+16507966510" at bounding box center [889, 286] width 134 height 19
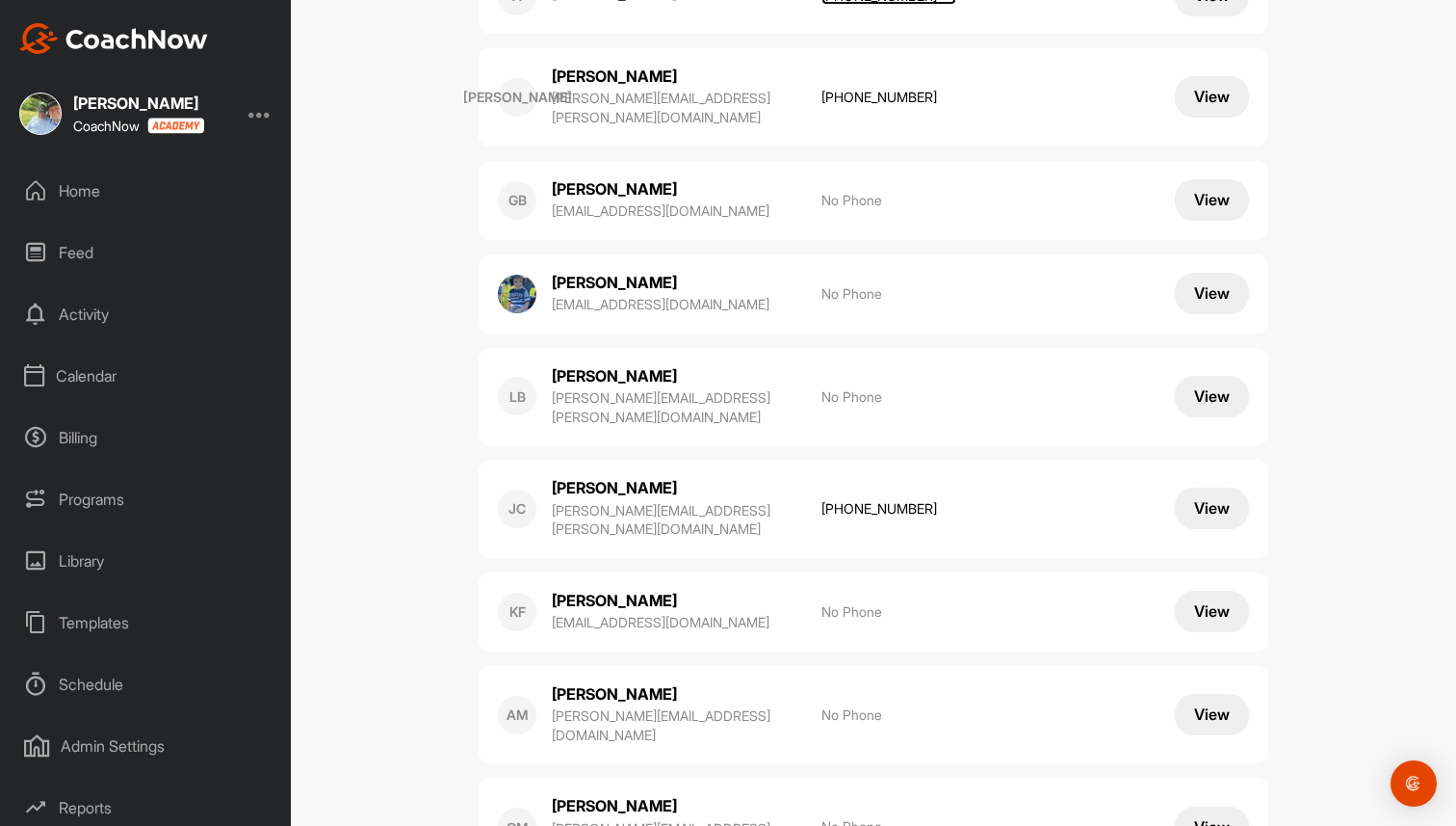
scroll to position [294, 0]
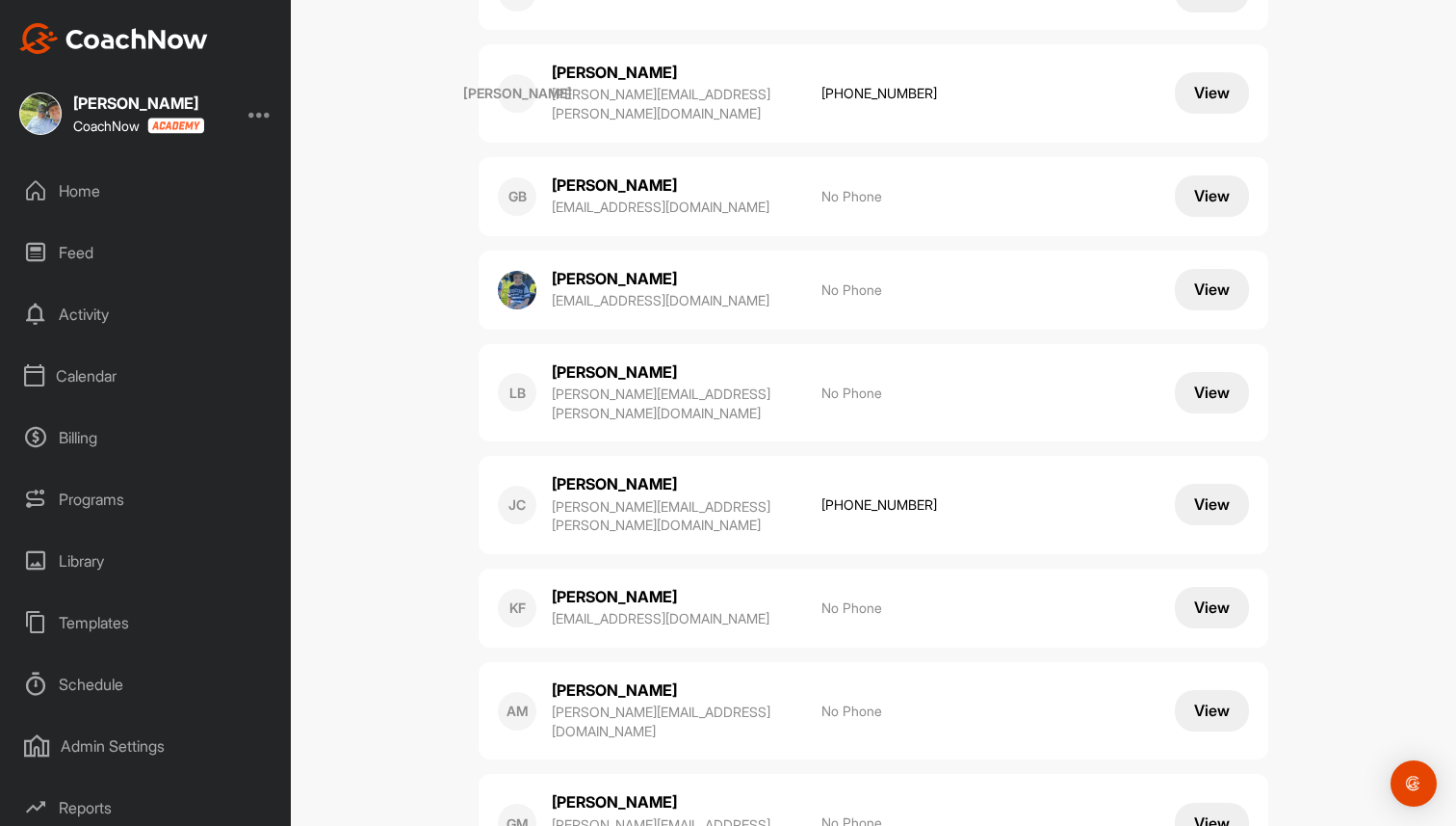
click at [1212, 690] on button "View" at bounding box center [1213, 710] width 74 height 42
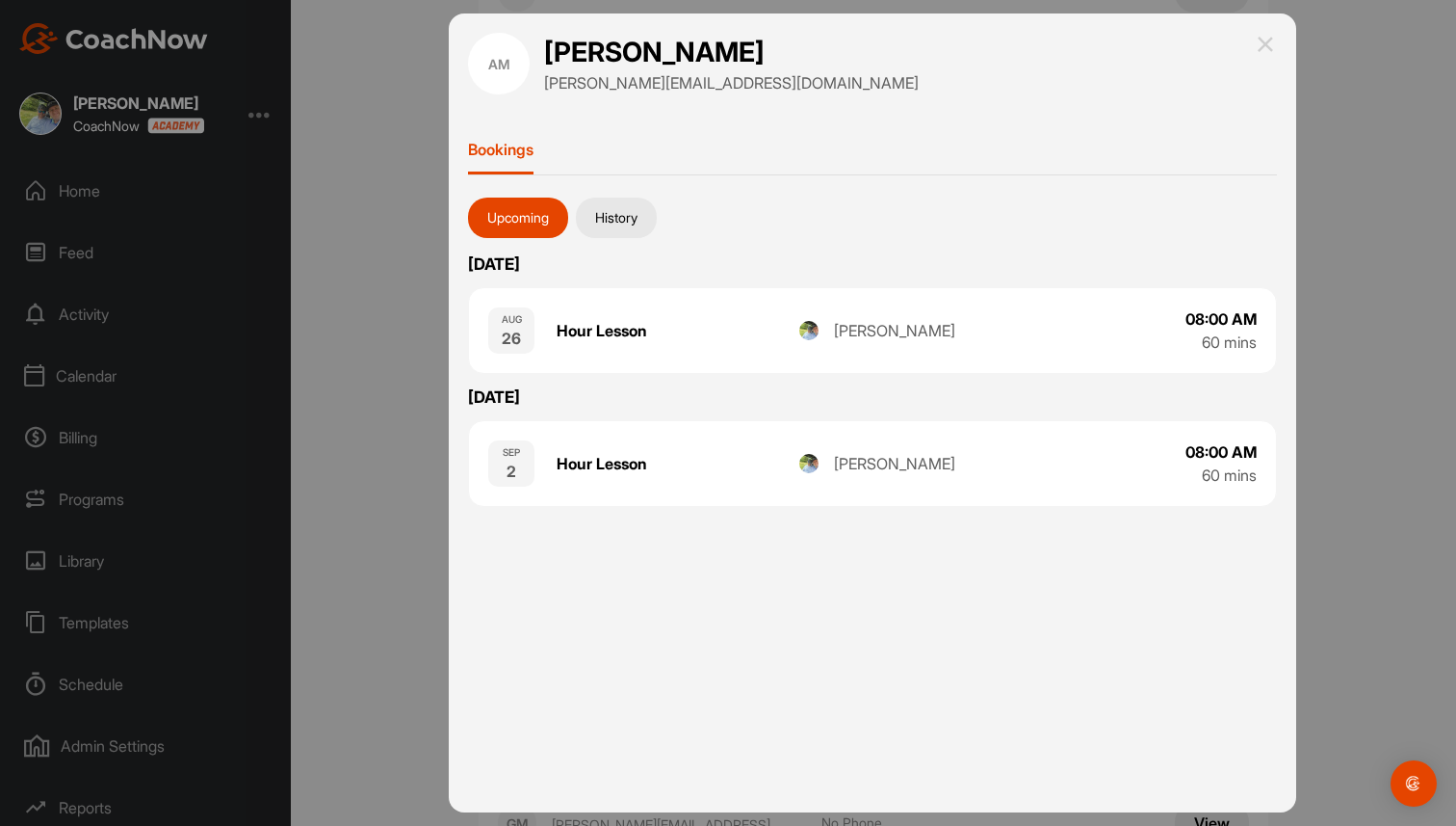
click at [621, 213] on button "History" at bounding box center [616, 218] width 81 height 41
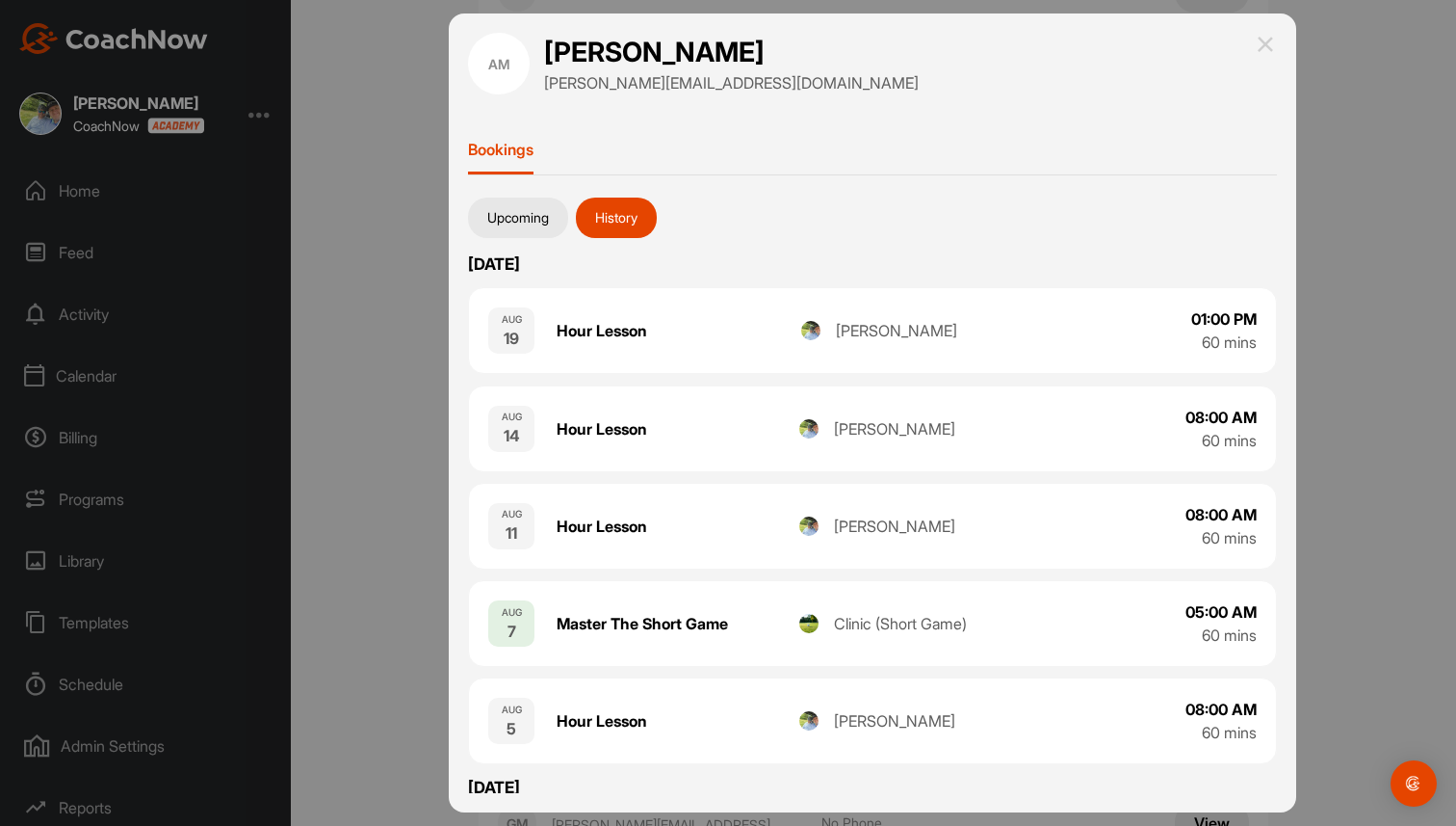
click at [1266, 37] on img at bounding box center [1266, 45] width 23 height 23
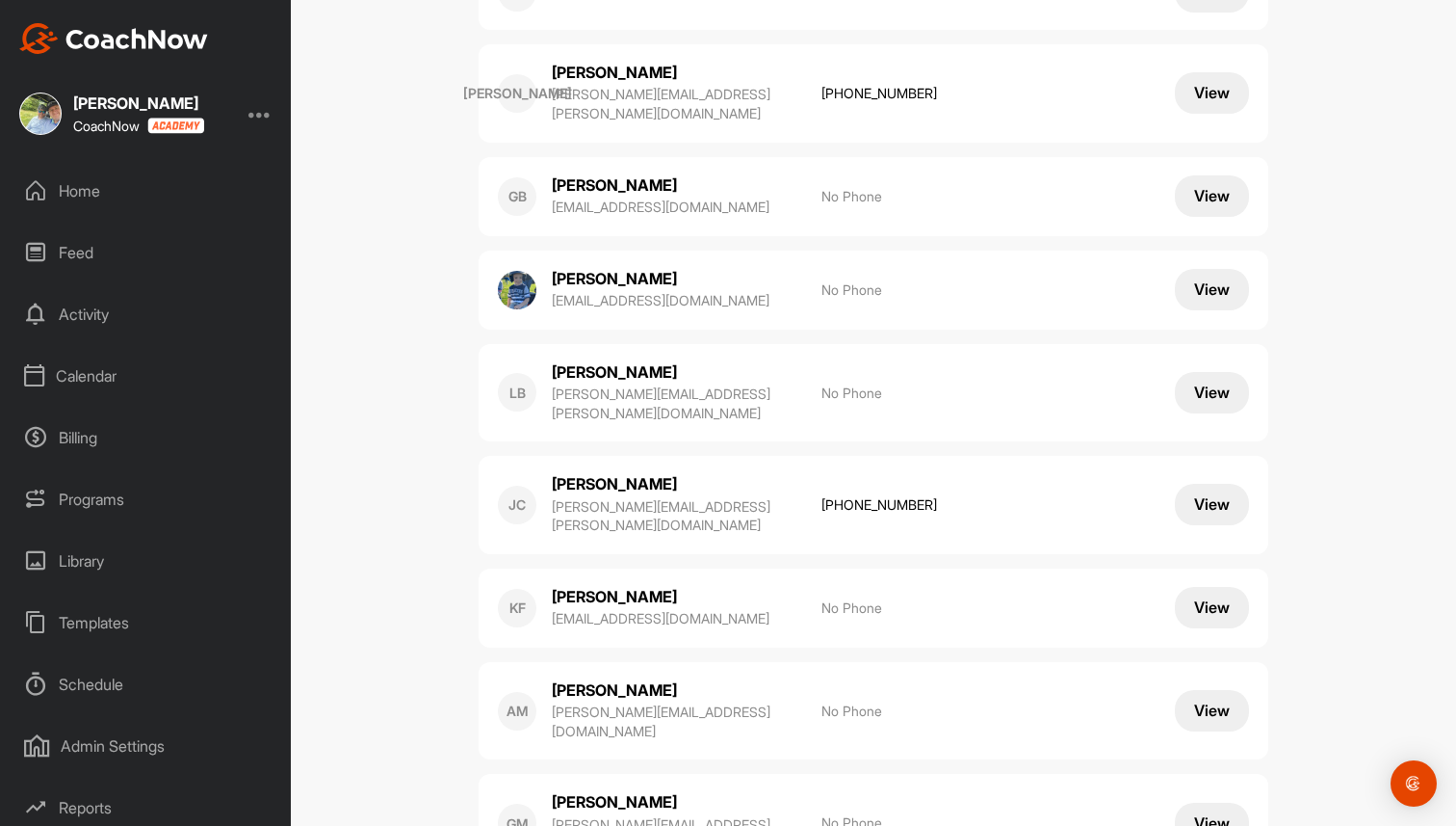
click at [121, 196] on div "Home" at bounding box center [146, 190] width 272 height 48
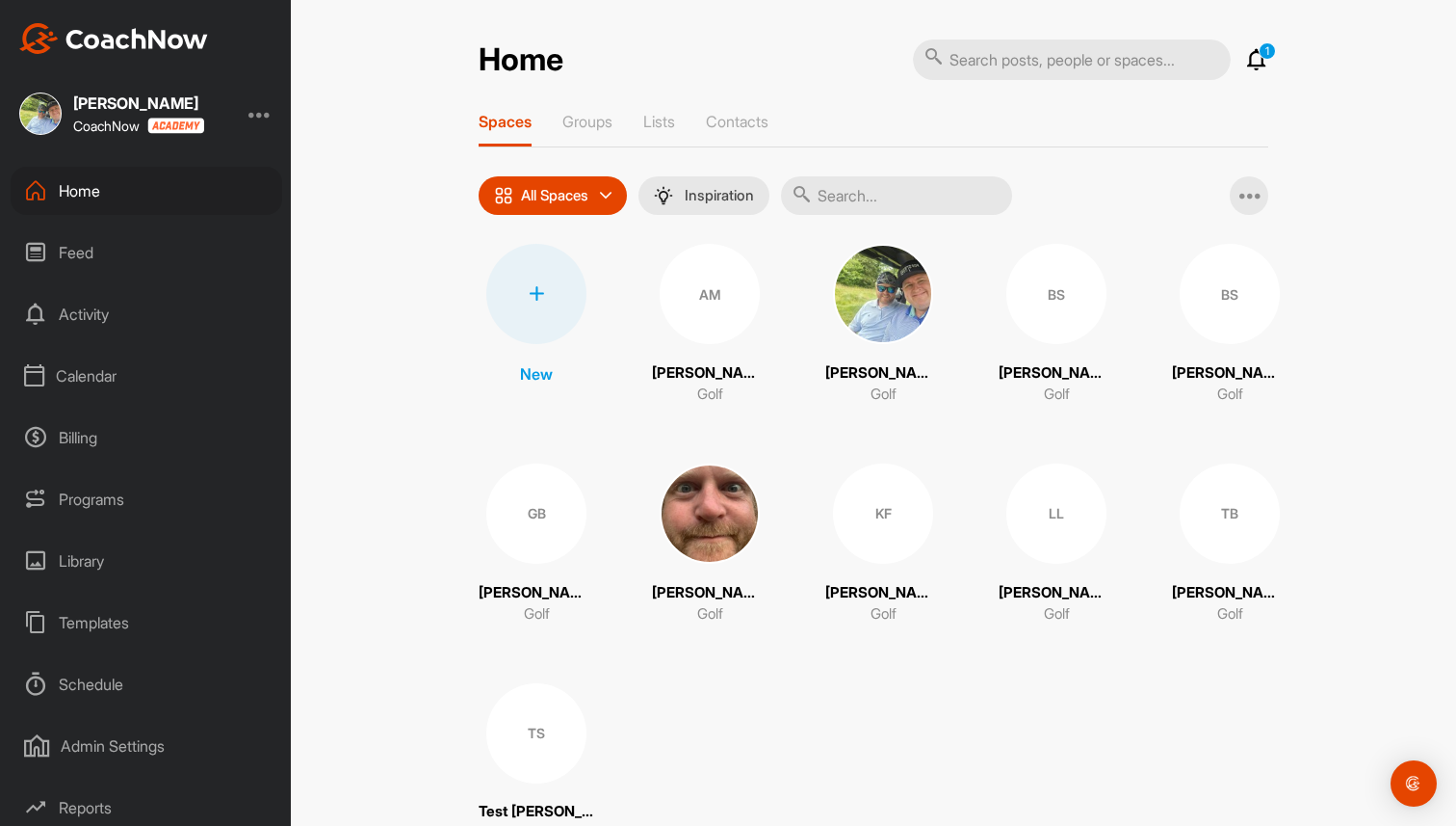
click at [92, 248] on div "Feed" at bounding box center [146, 251] width 272 height 48
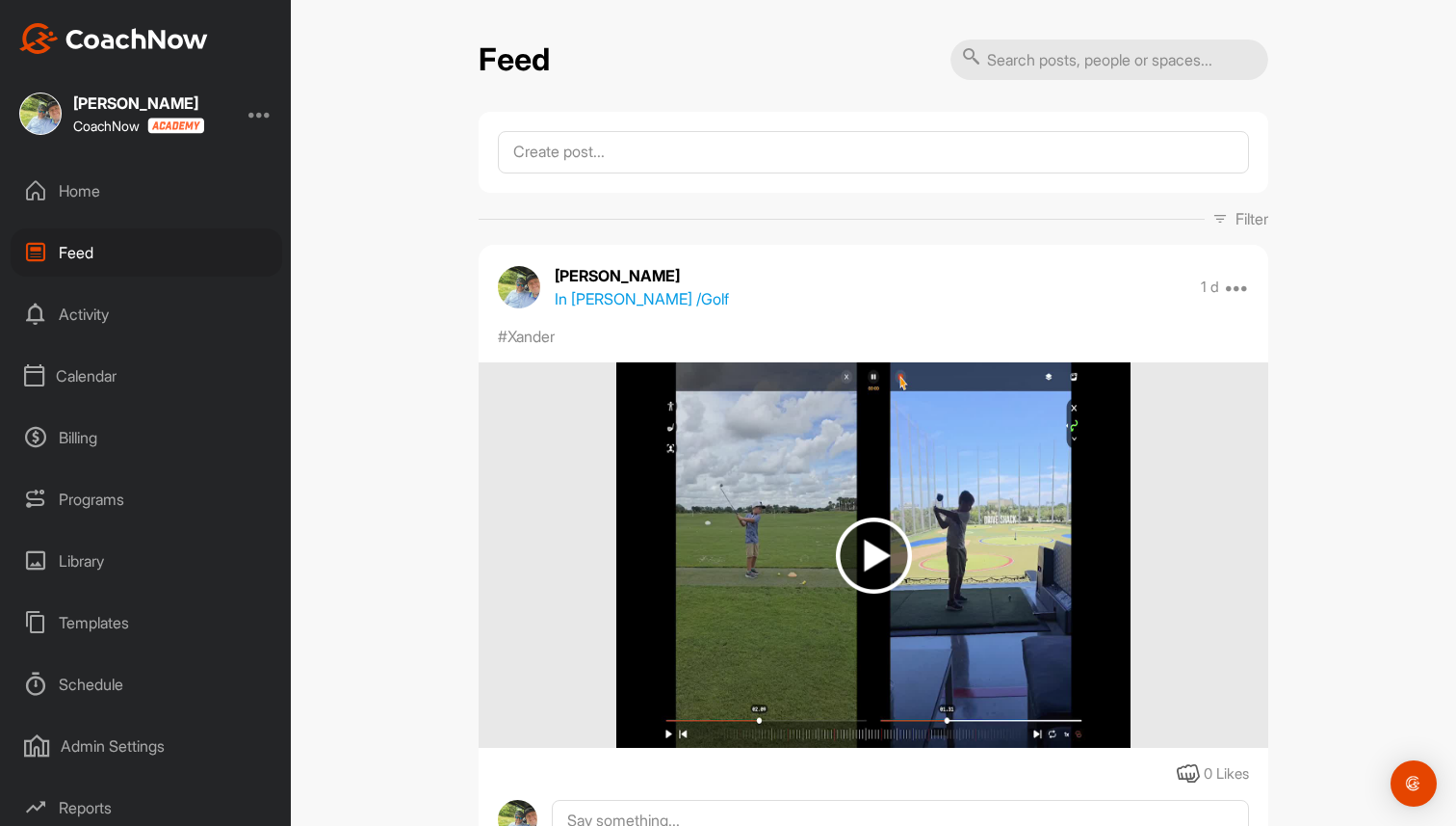
click at [86, 313] on div "Activity" at bounding box center [146, 314] width 272 height 48
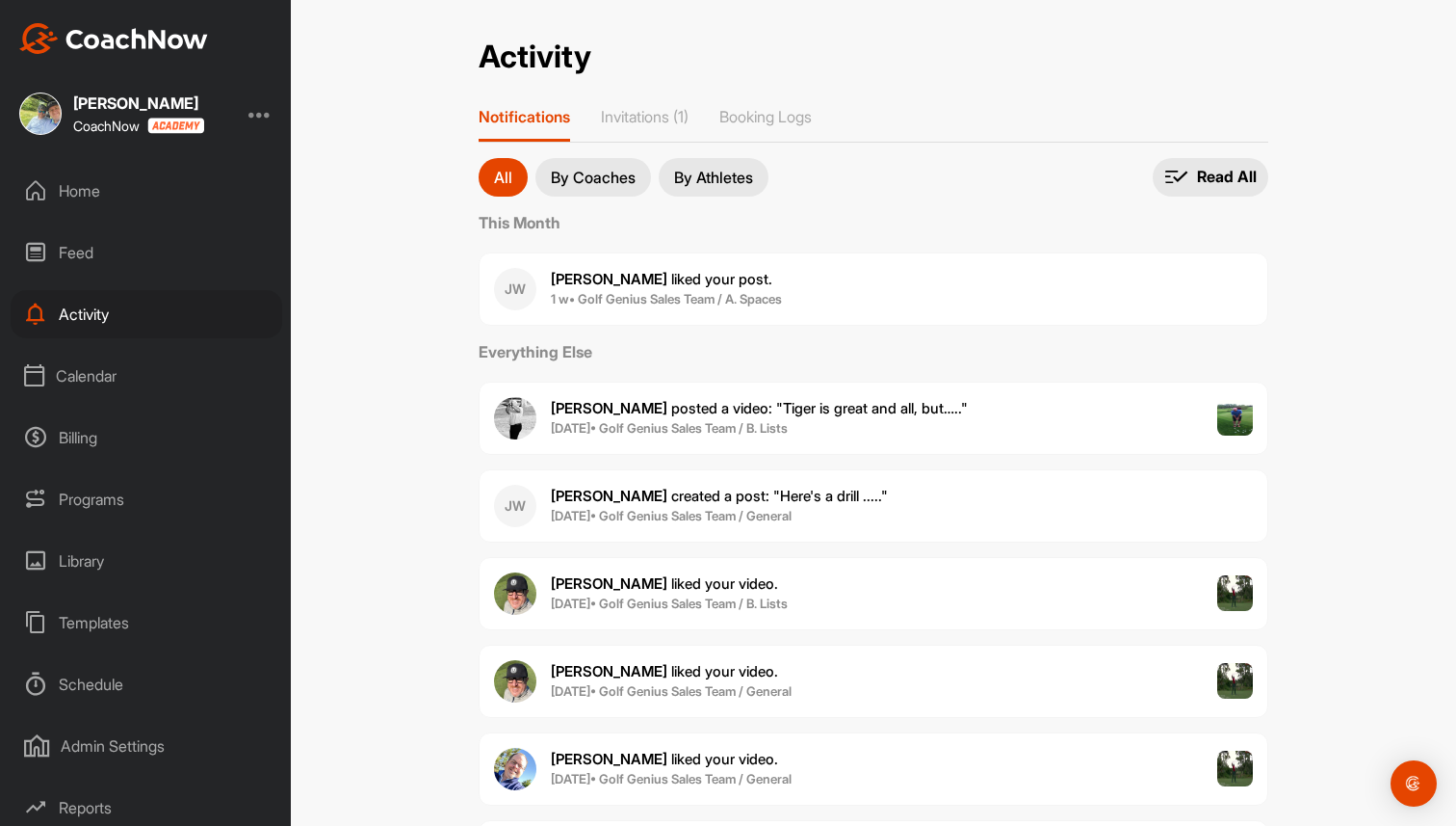
click at [565, 177] on p "By Coaches" at bounding box center [593, 177] width 85 height 16
click at [725, 177] on p "By Athletes" at bounding box center [713, 177] width 79 height 16
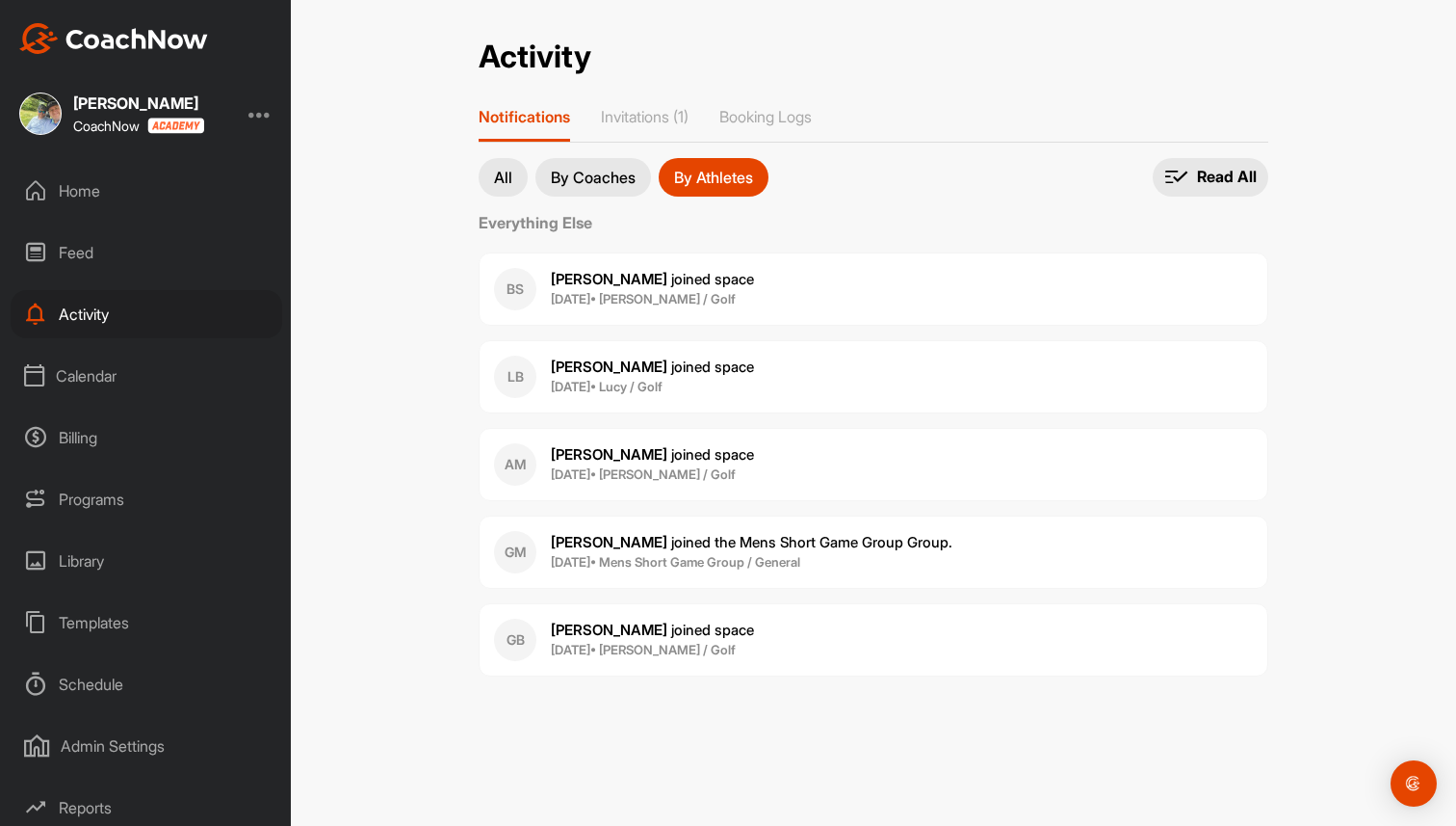
click at [578, 169] on p "By Coaches" at bounding box center [593, 177] width 85 height 16
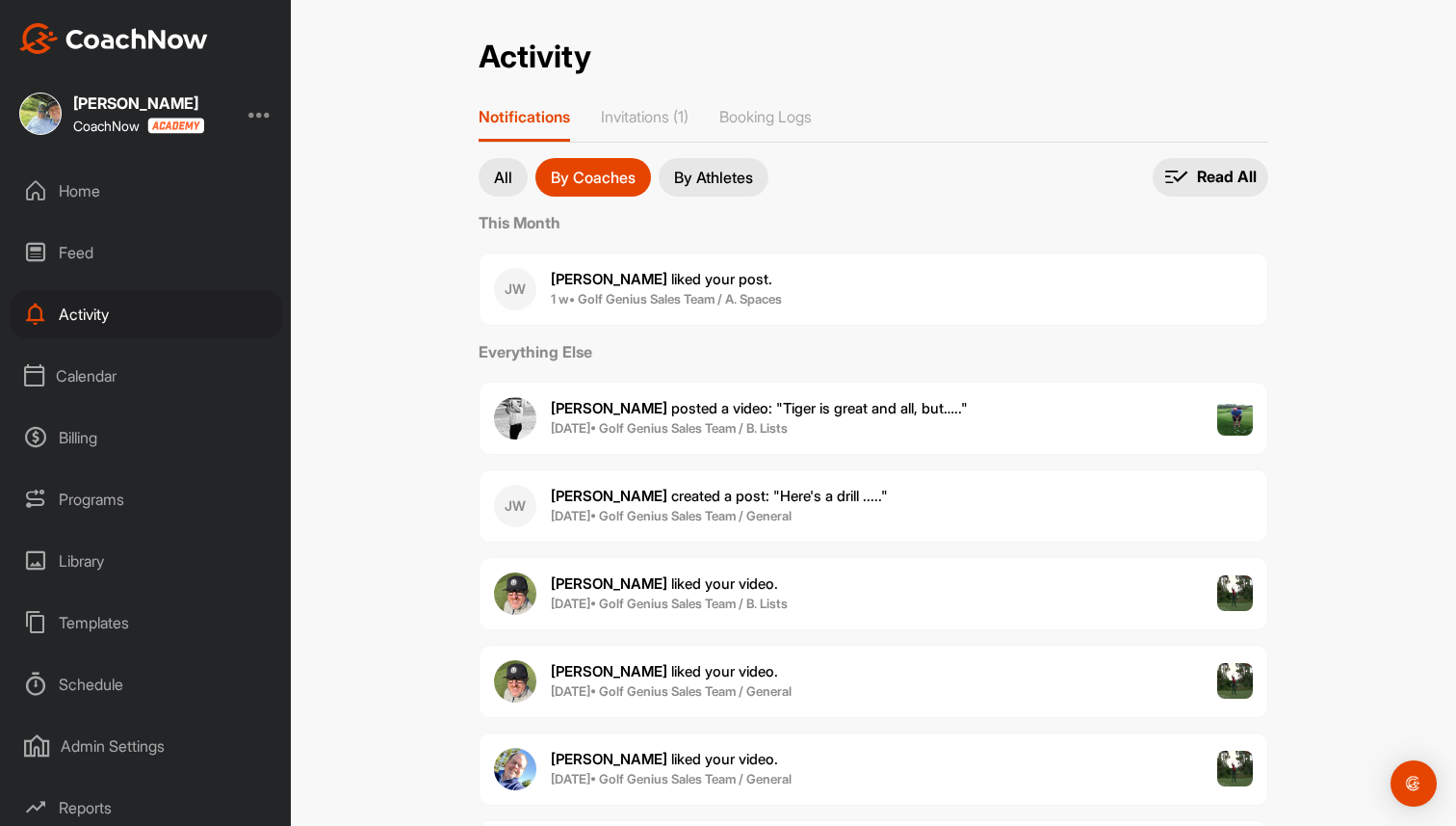
click at [506, 177] on p "All" at bounding box center [503, 177] width 19 height 16
click at [768, 117] on p "Booking Logs" at bounding box center [765, 117] width 93 height 19
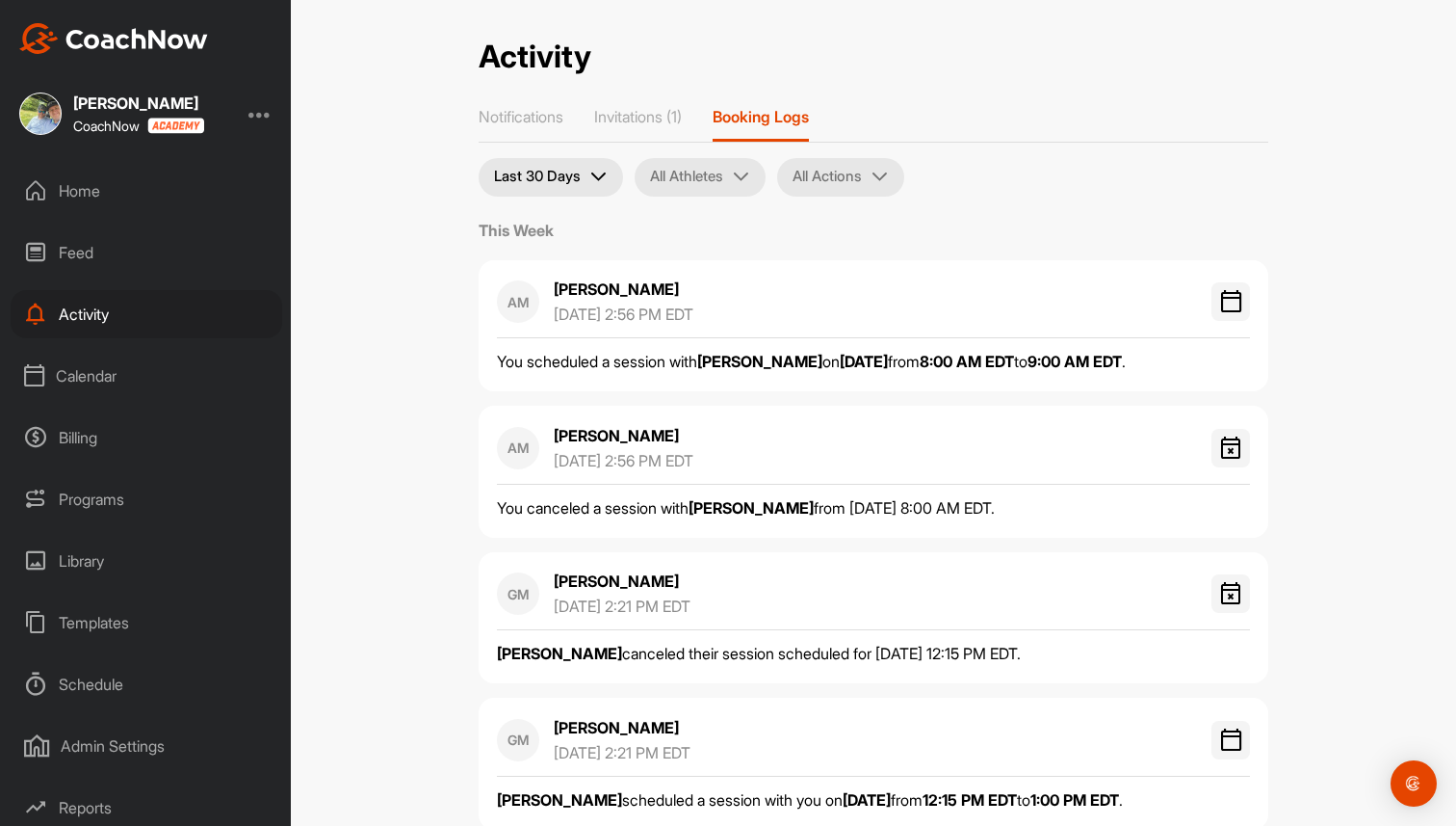
click at [132, 319] on div "Activity" at bounding box center [146, 314] width 272 height 48
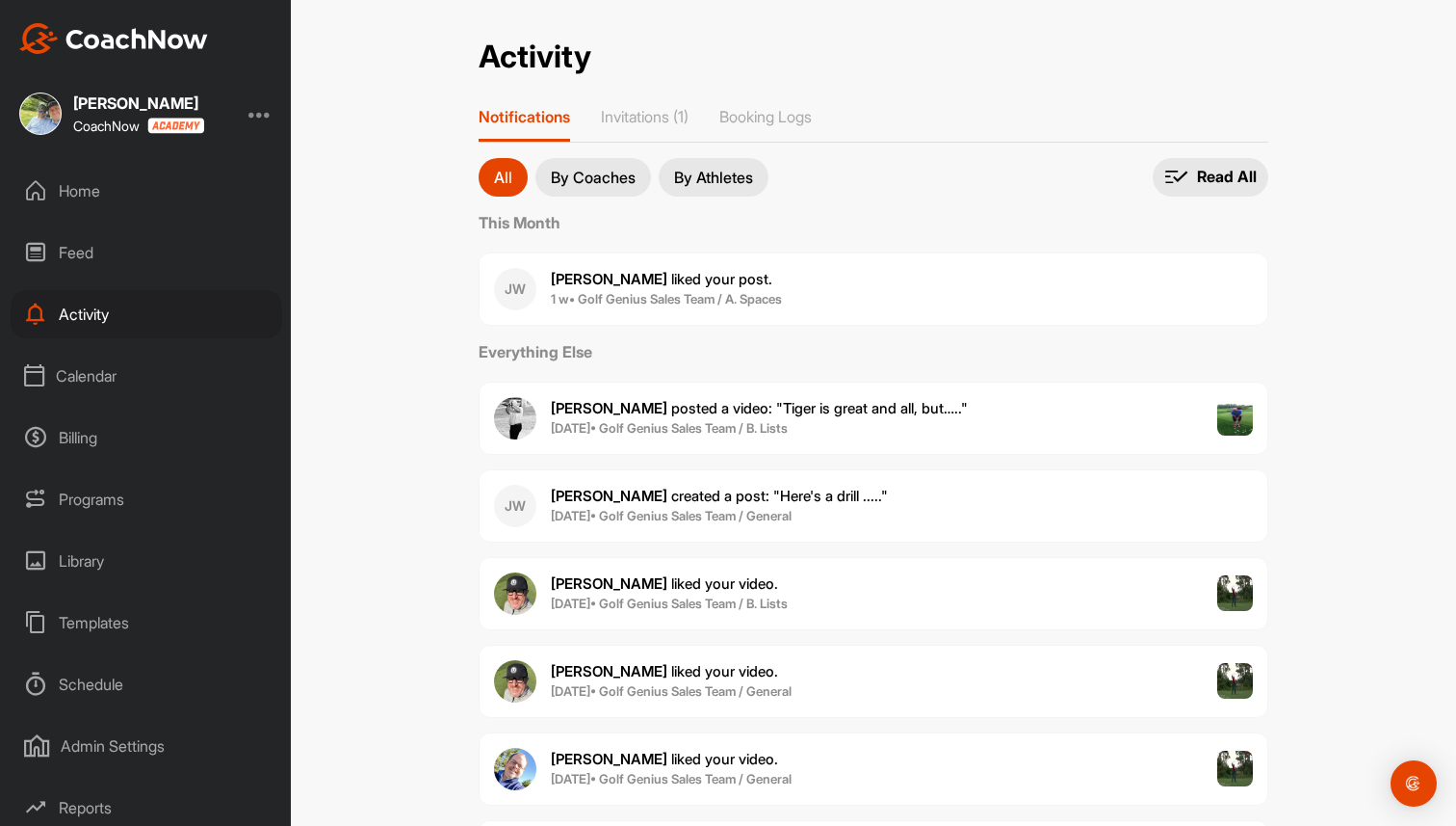
click at [92, 379] on div "Calendar" at bounding box center [146, 375] width 272 height 48
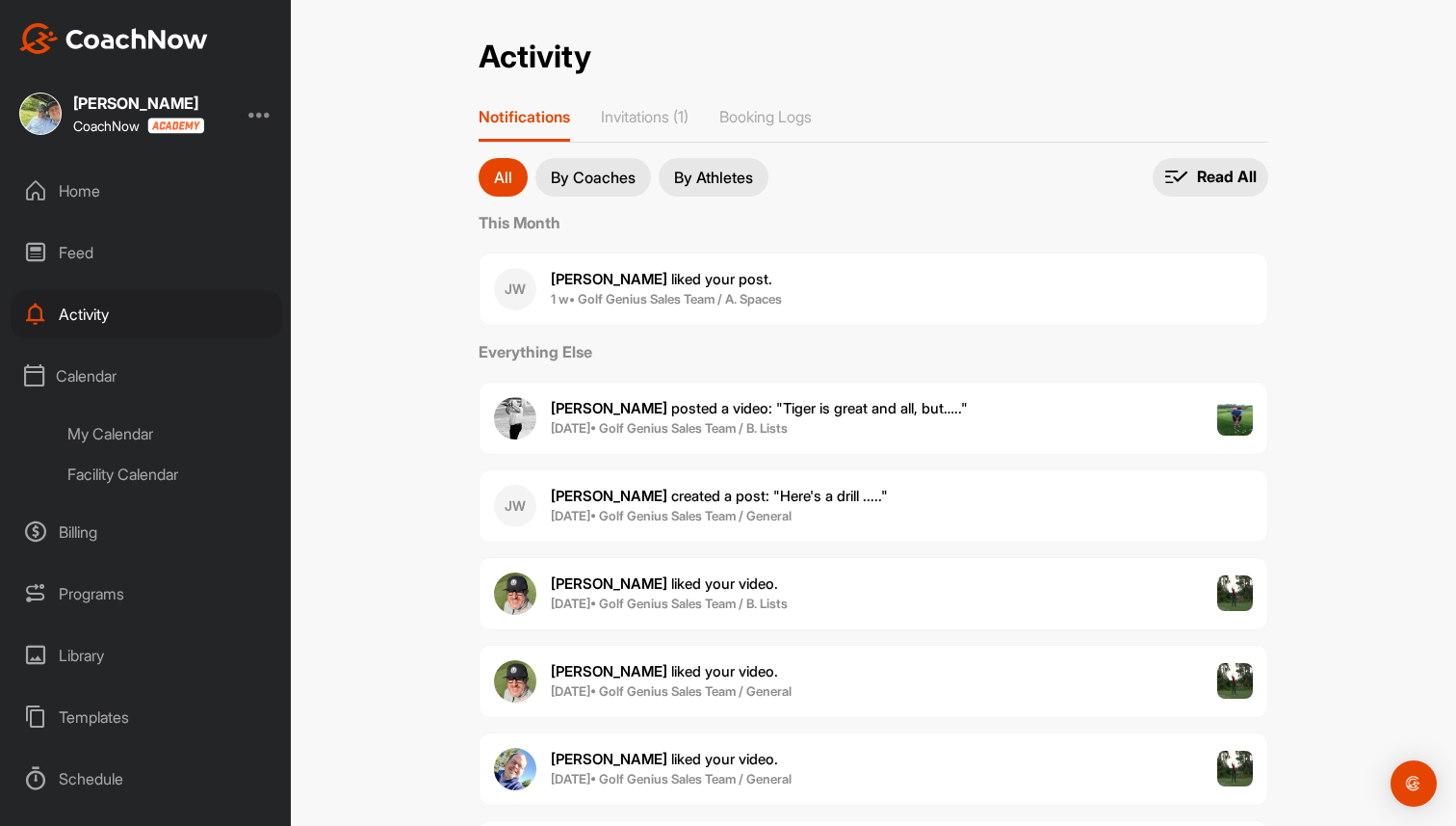
click at [113, 440] on div "My Calendar" at bounding box center [168, 433] width 228 height 41
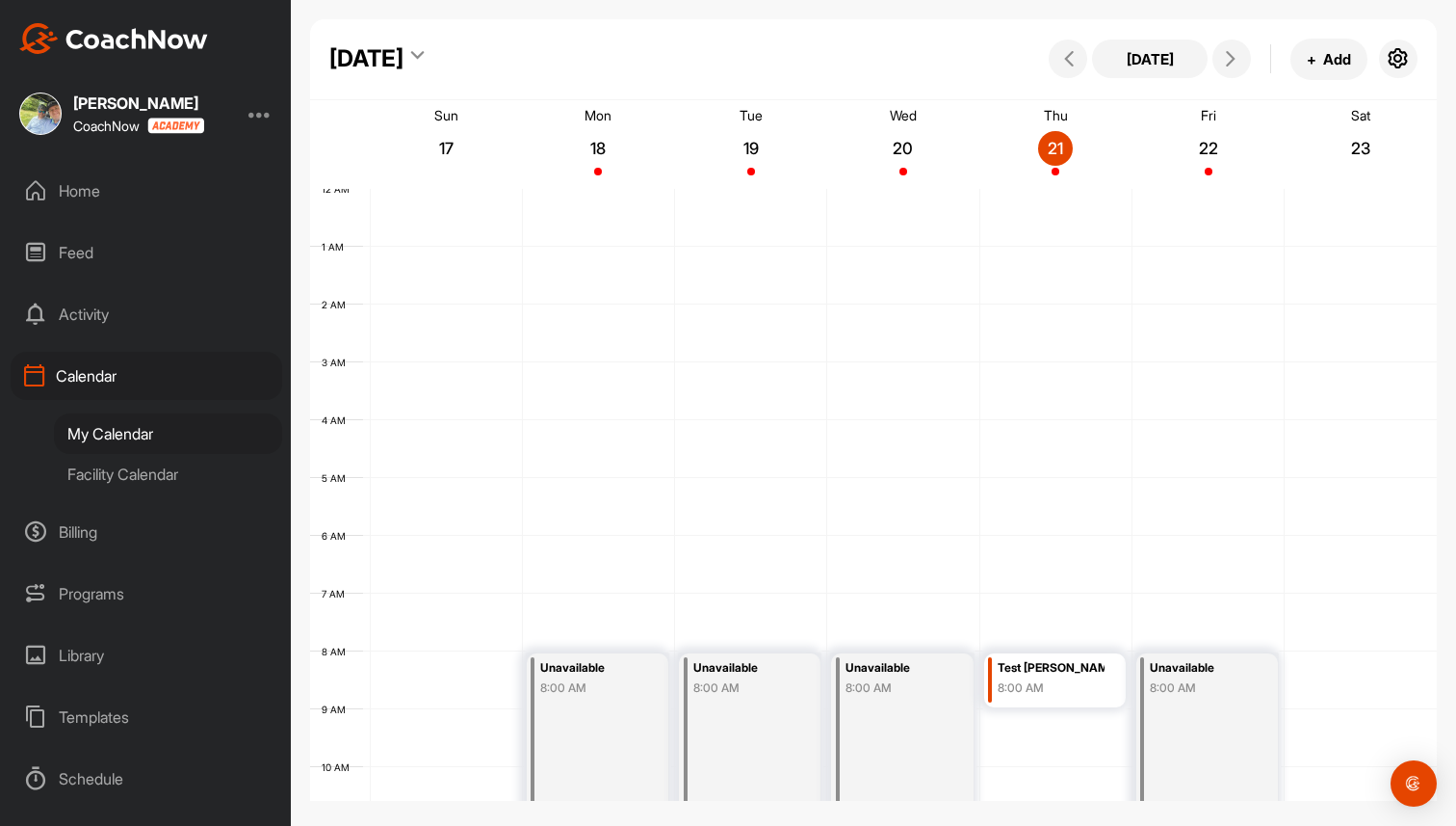
scroll to position [333, 0]
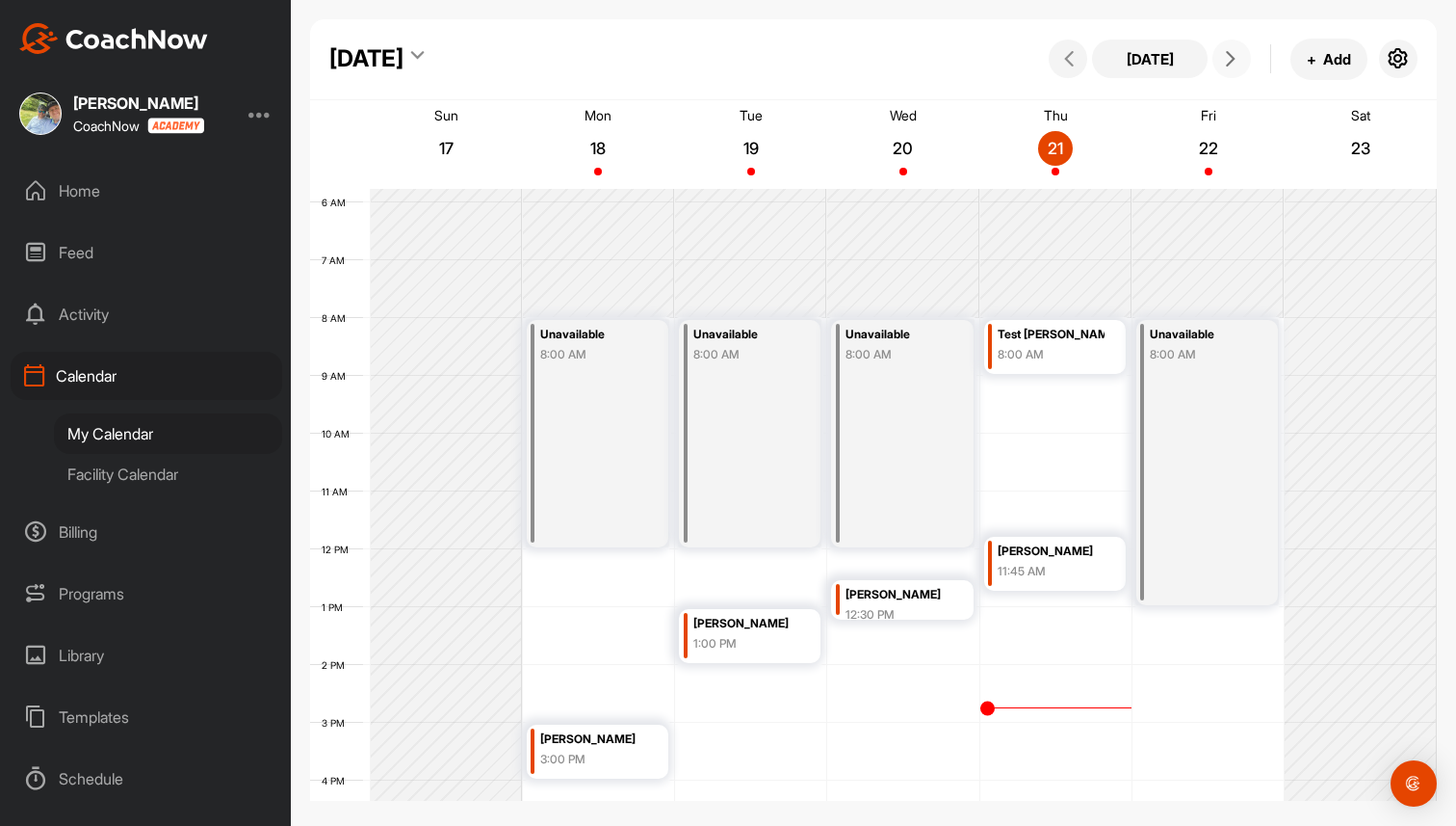
click at [1231, 63] on icon at bounding box center [1231, 58] width 16 height 16
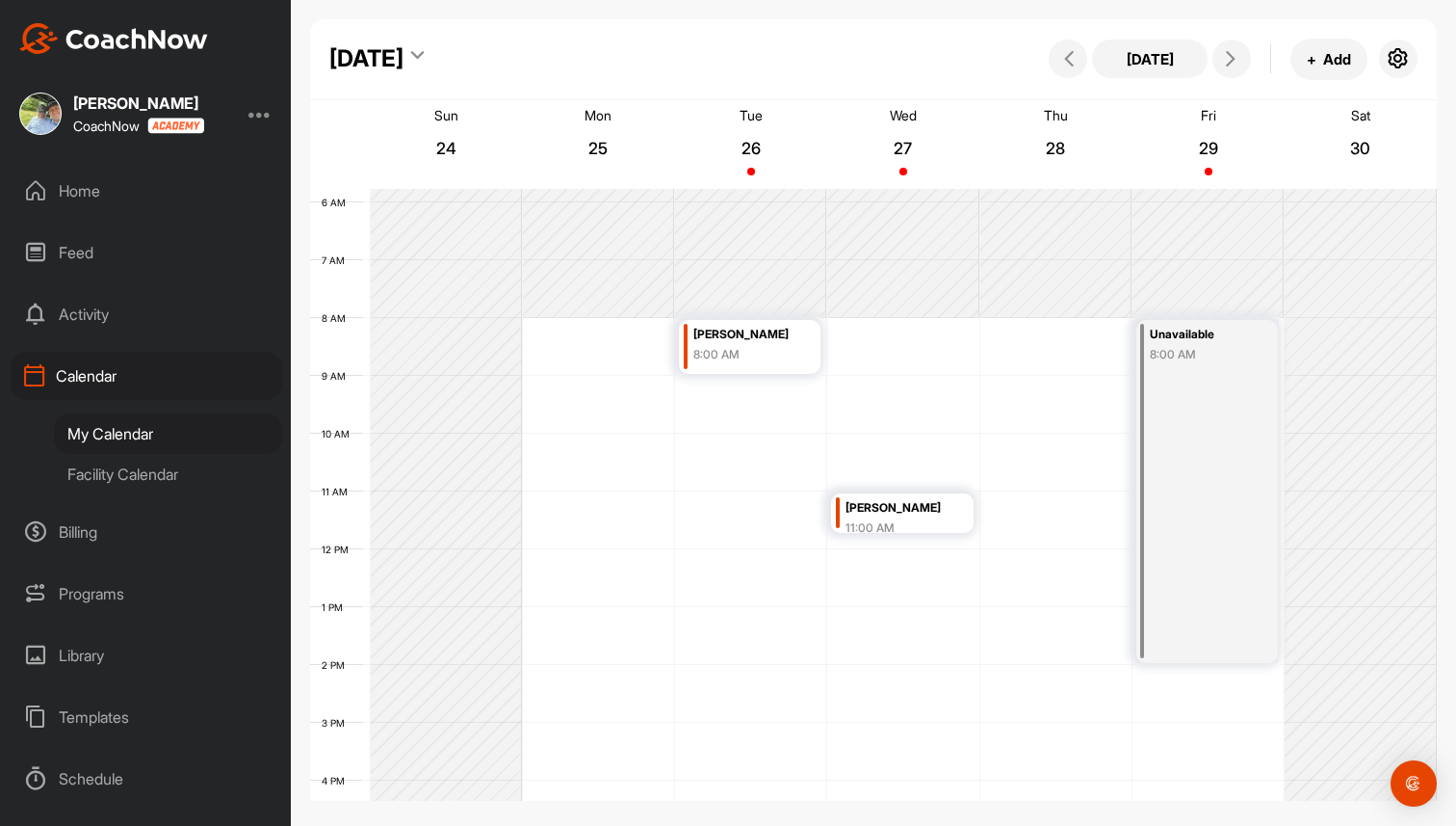
click at [147, 478] on div "Facility Calendar" at bounding box center [168, 474] width 228 height 41
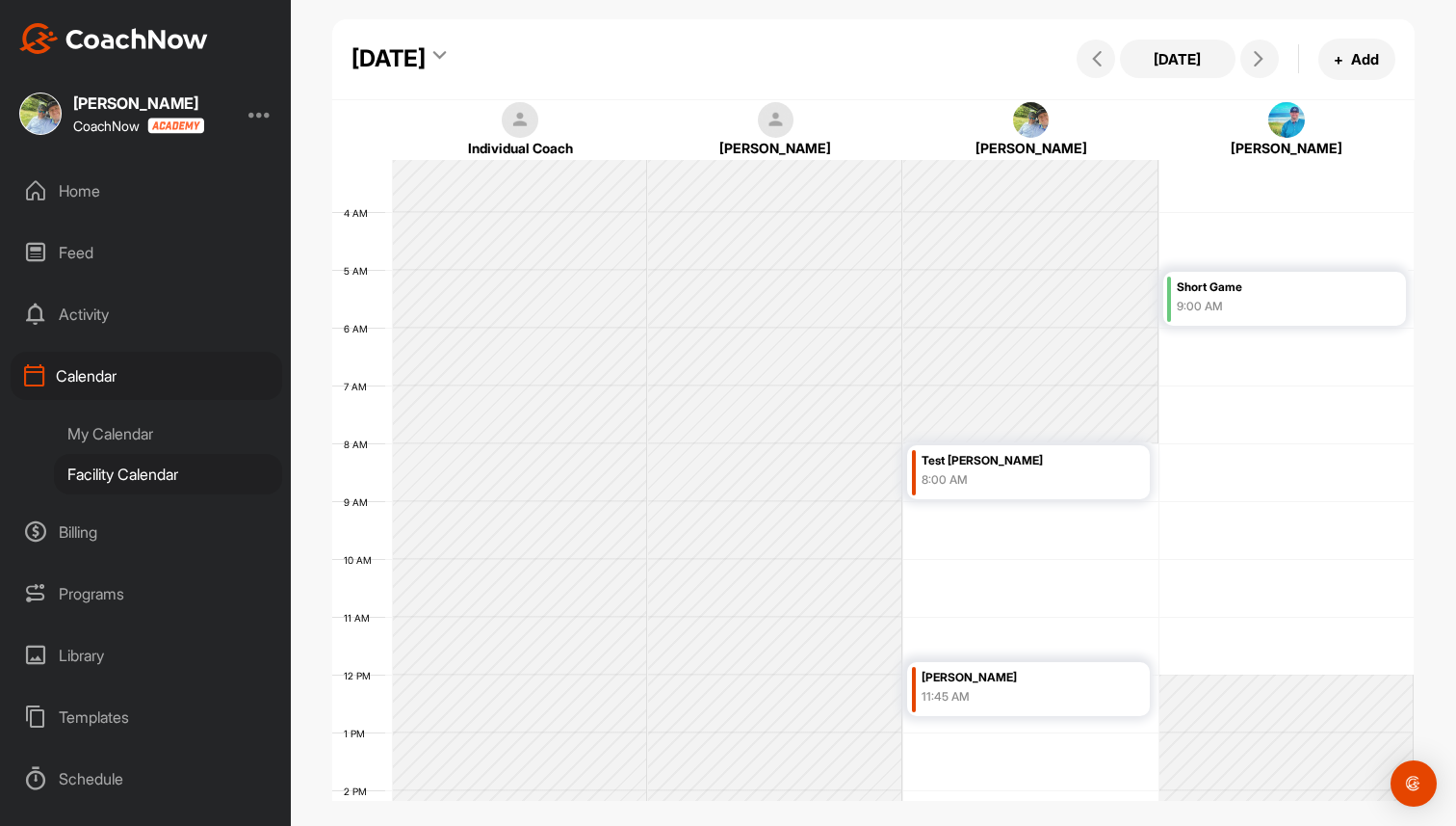
scroll to position [177, 0]
click at [161, 437] on div "My Calendar" at bounding box center [168, 433] width 228 height 41
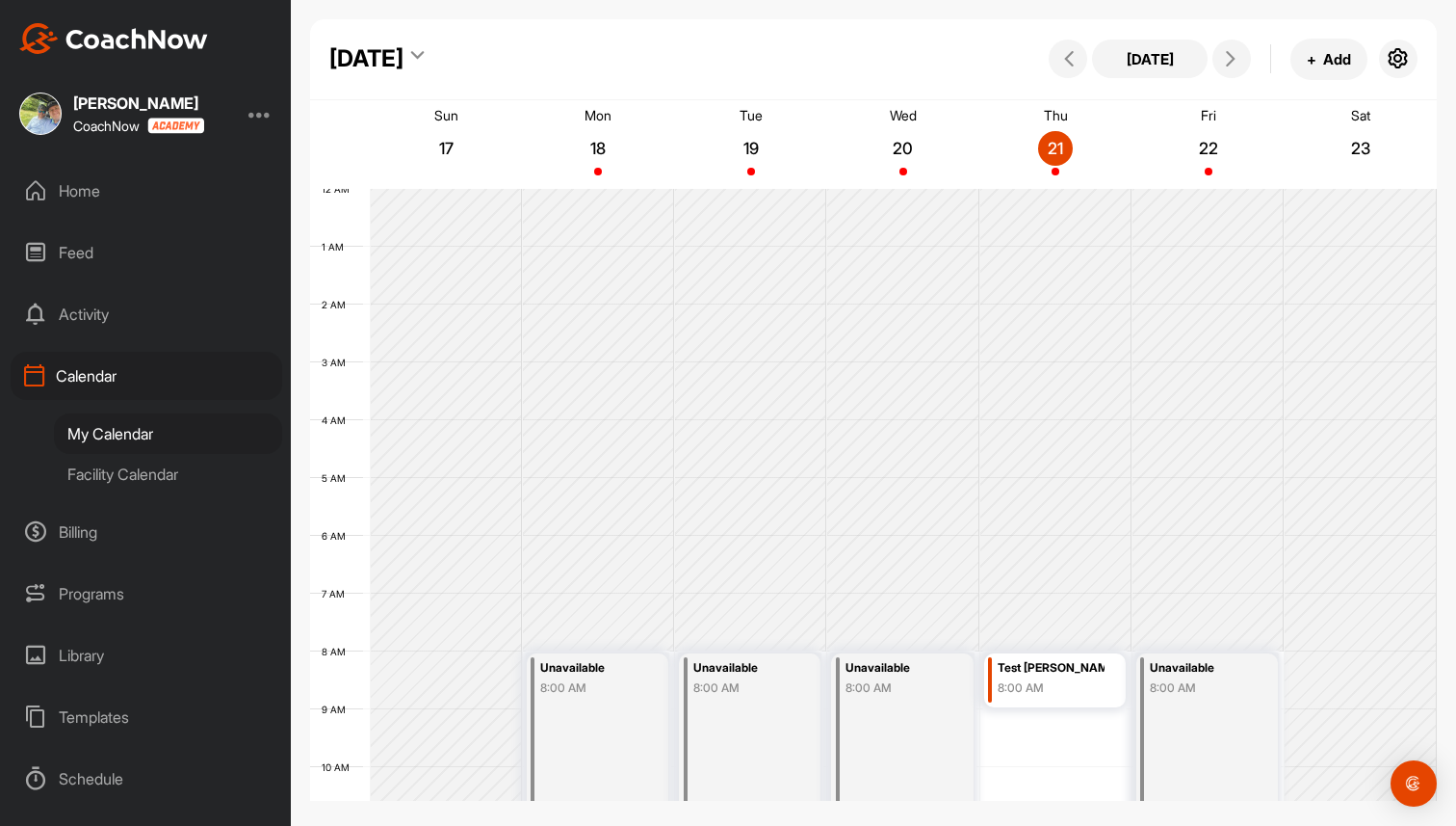
scroll to position [333, 0]
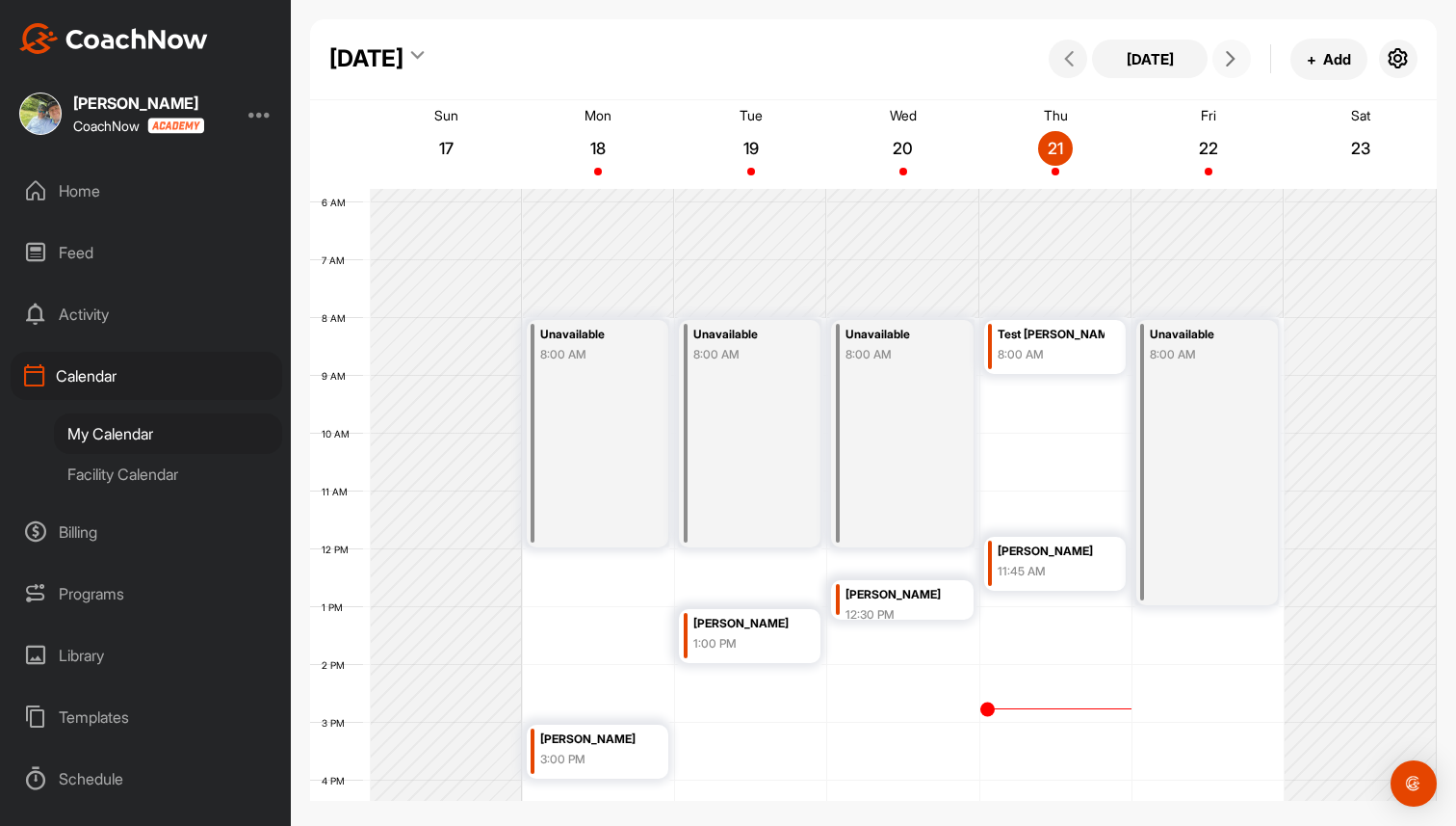
click at [1226, 62] on icon at bounding box center [1231, 58] width 16 height 16
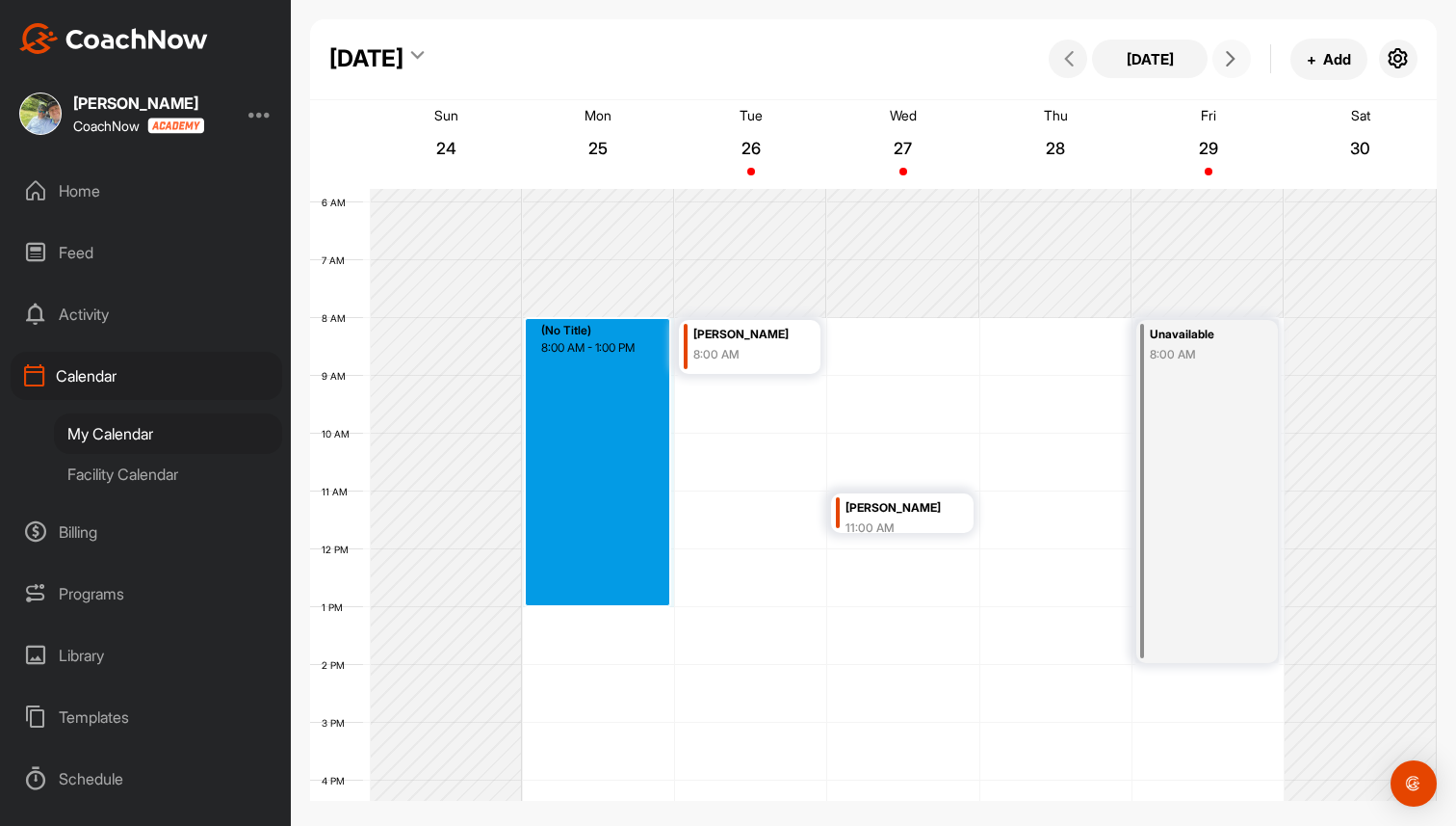
drag, startPoint x: 612, startPoint y: 319, endPoint x: 602, endPoint y: 603, distance: 284.2
click at [602, 603] on div "12 AM 1 AM 2 AM 3 AM 4 AM 5 AM 6 AM 7 AM 8 AM 9 AM 10 AM 11 AM 12 PM 1 PM 2 PM …" at bounding box center [873, 549] width 1127 height 1387
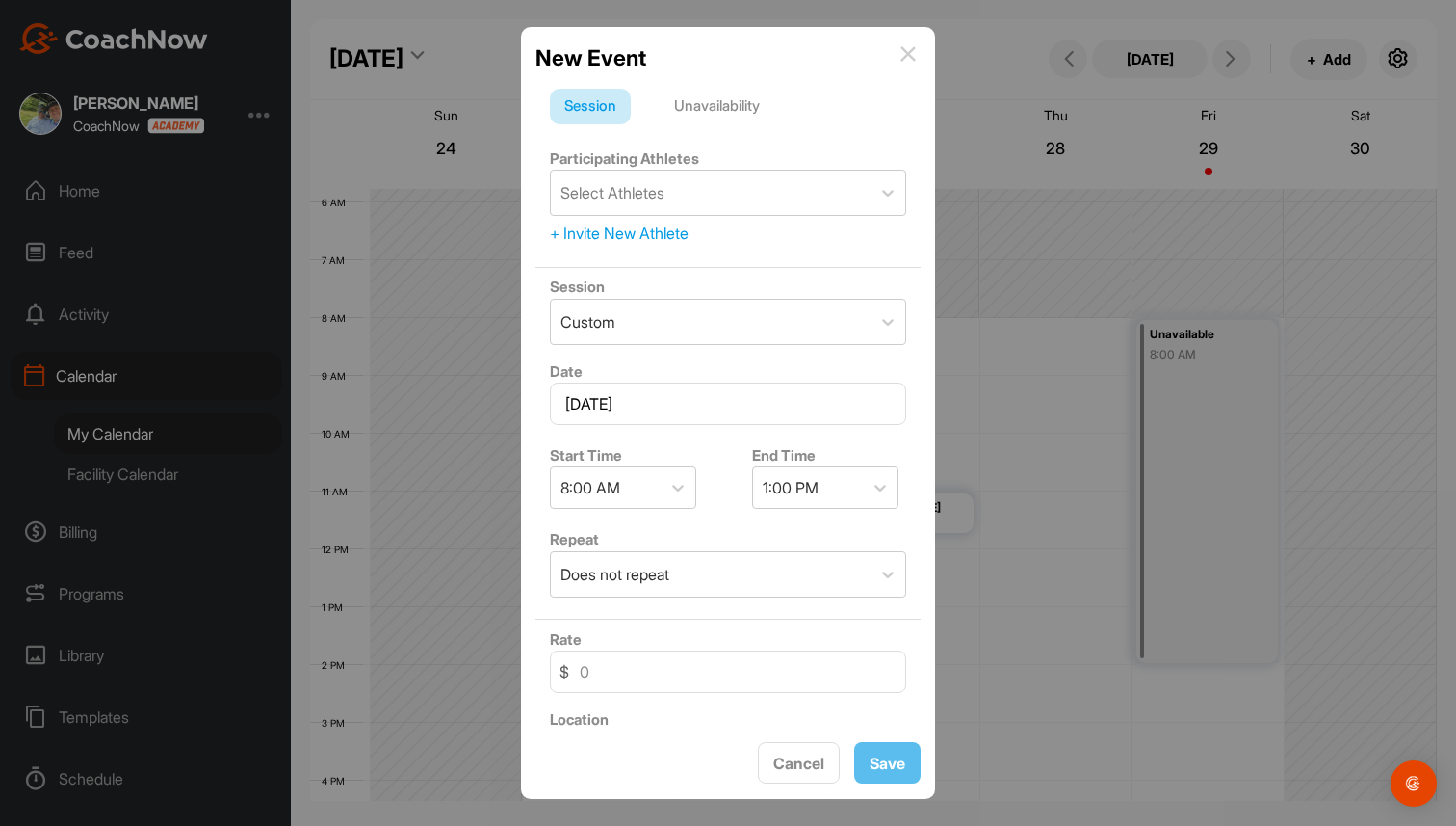
click at [710, 106] on div "Unavailability" at bounding box center [717, 107] width 115 height 37
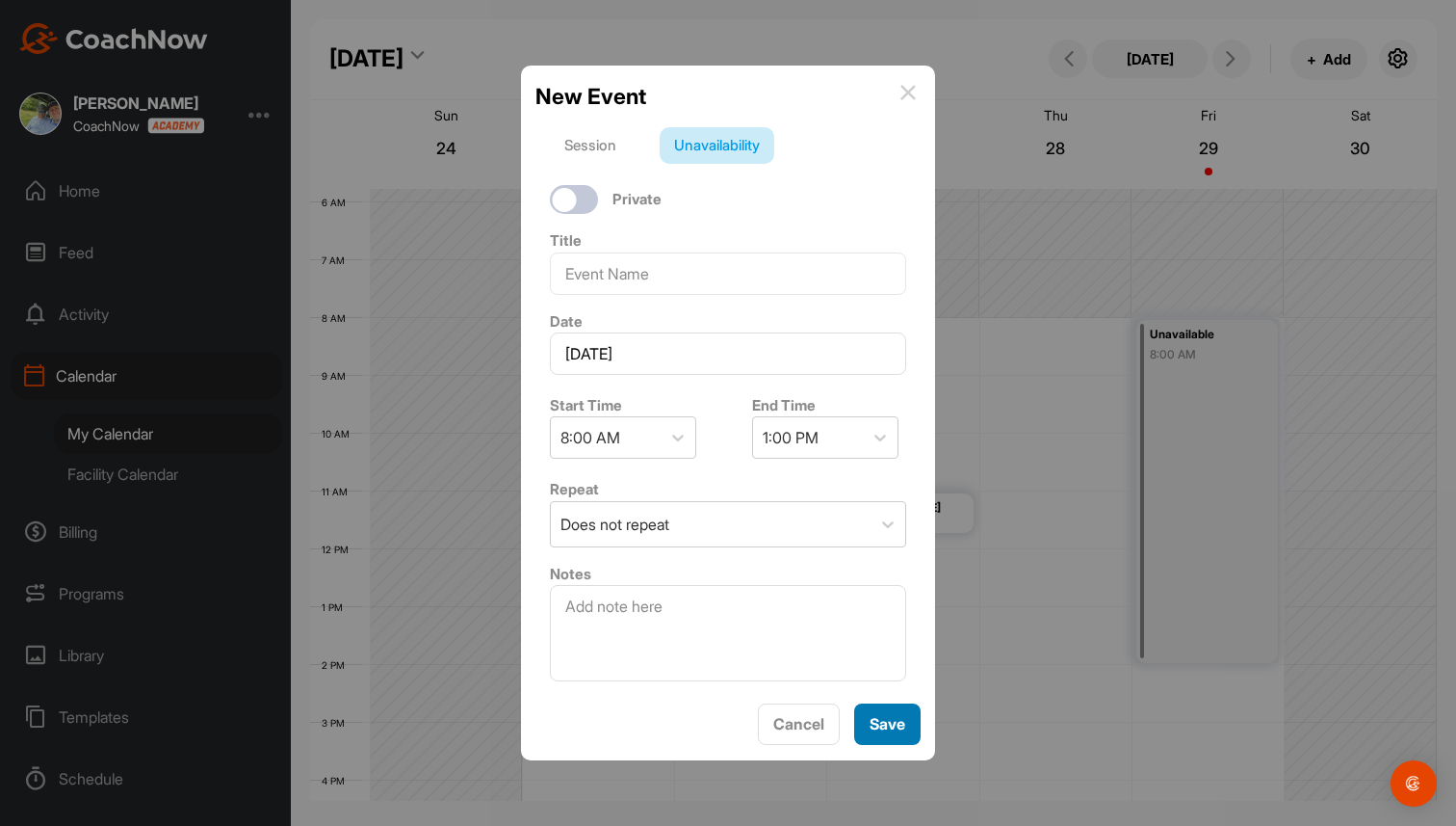
click at [895, 731] on button "Save" at bounding box center [887, 724] width 66 height 42
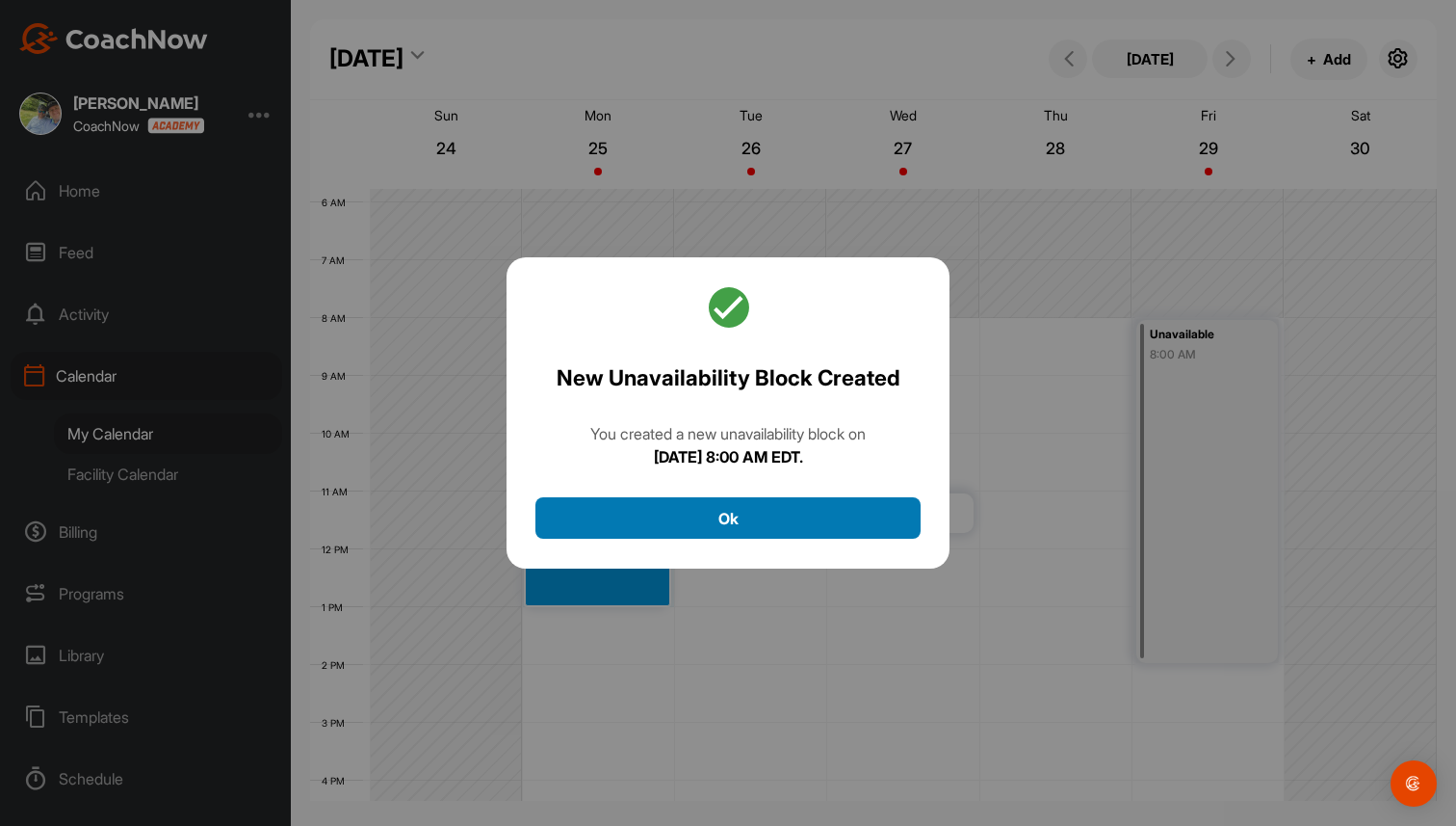
click at [764, 513] on button "Ok" at bounding box center [728, 517] width 386 height 42
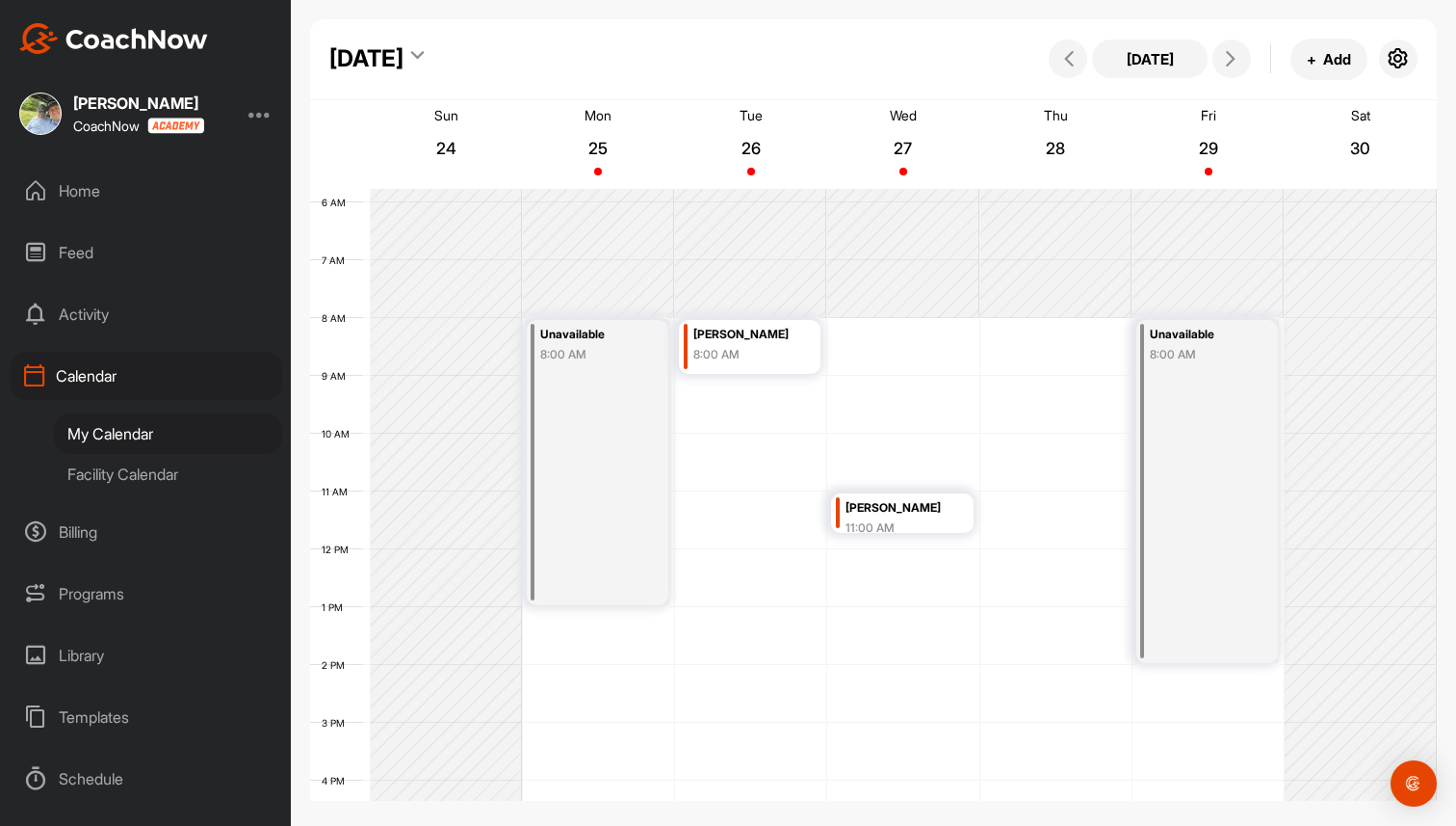
click at [1062, 336] on div "12 AM 1 AM 2 AM 3 AM 4 AM 5 AM 6 AM 7 AM 8 AM 9 AM 10 AM 11 AM 12 PM 1 PM 2 PM …" at bounding box center [873, 549] width 1127 height 1387
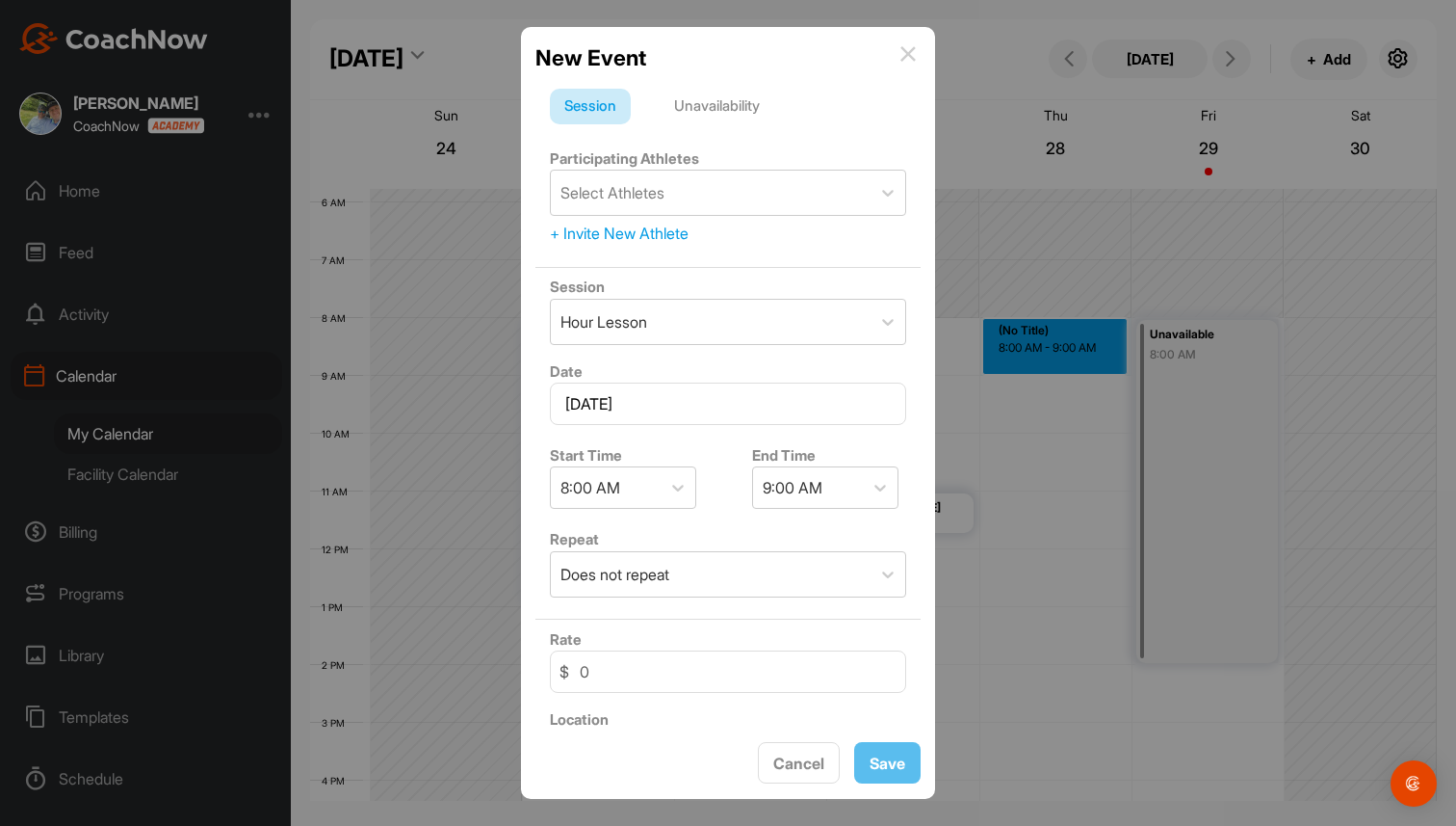
click at [609, 232] on div "+ Invite New Athlete" at bounding box center [728, 233] width 356 height 23
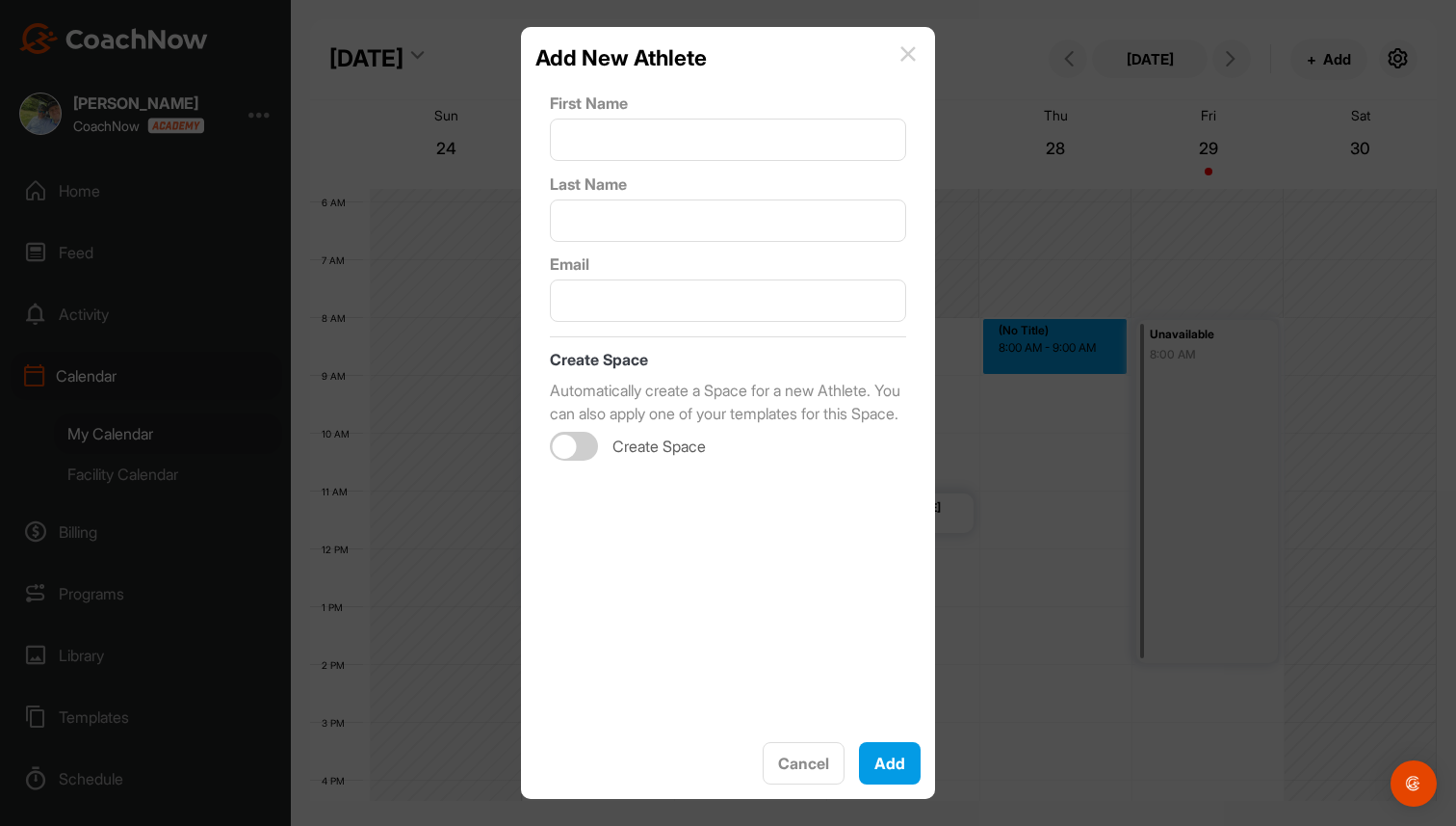
click at [571, 459] on div at bounding box center [565, 446] width 24 height 24
checkbox input "true"
click at [792, 755] on button "Cancel" at bounding box center [803, 764] width 82 height 43
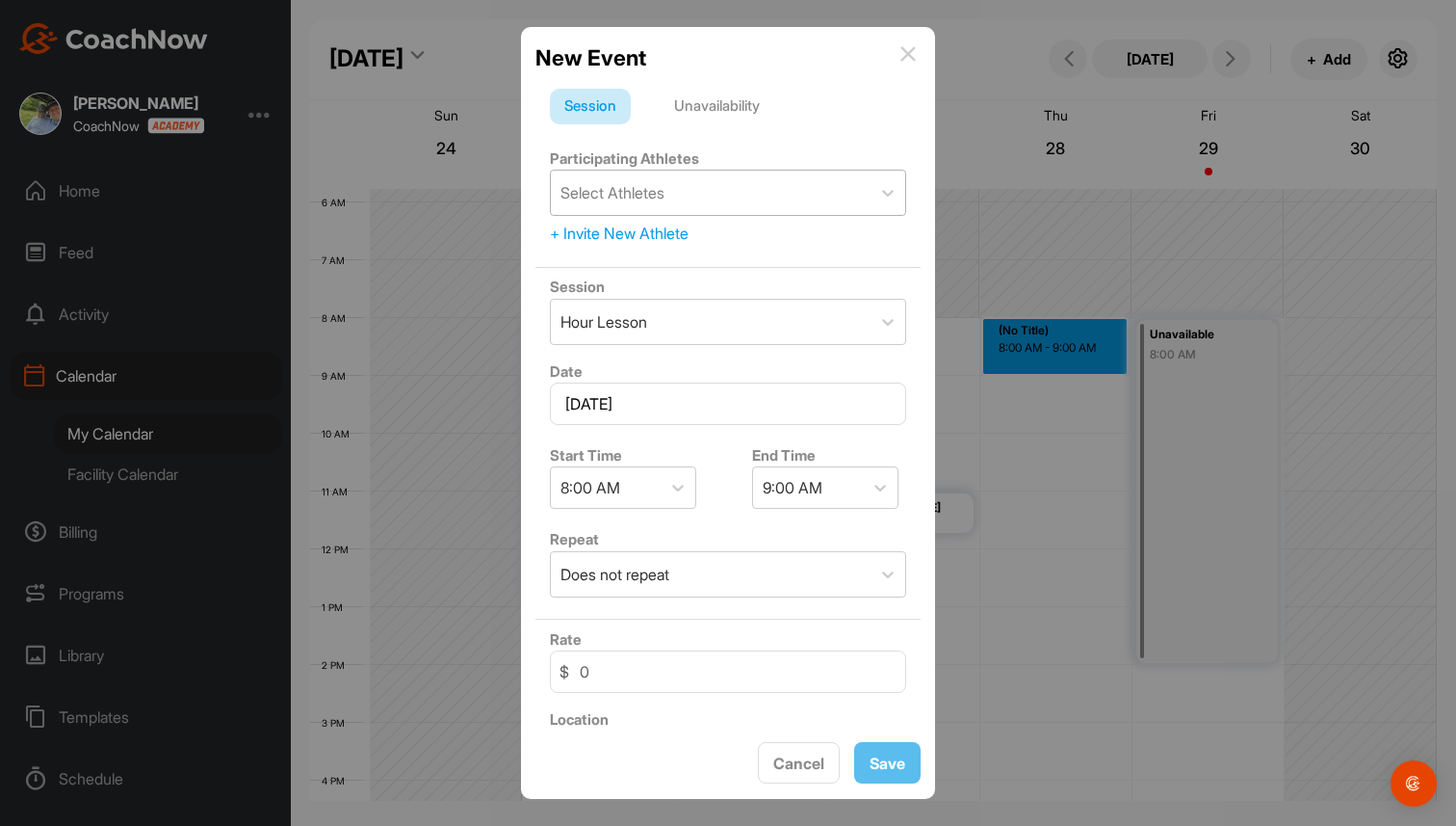
click at [732, 206] on div "Select Athletes" at bounding box center [711, 192] width 319 height 44
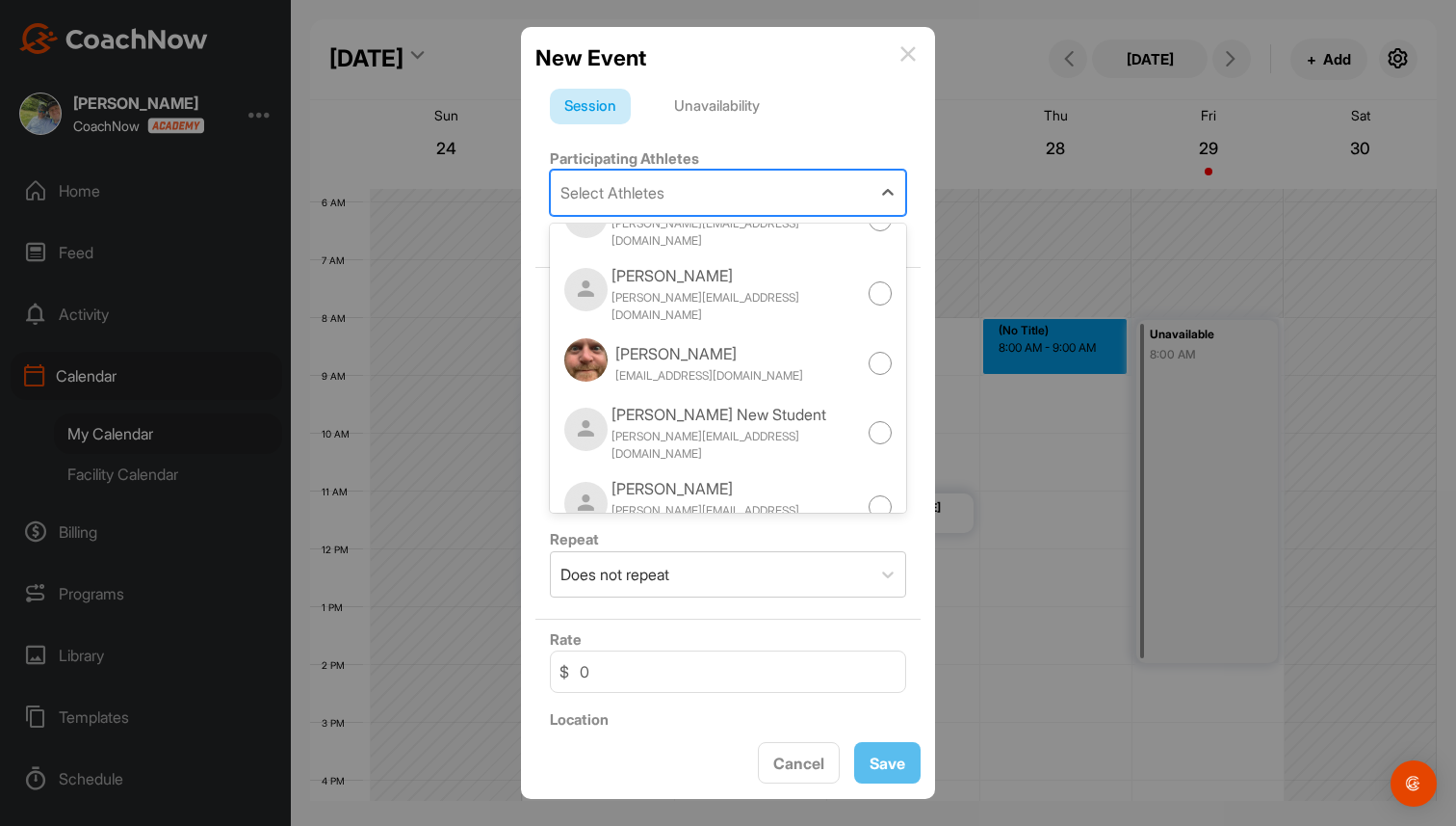
scroll to position [529, 0]
click at [723, 337] on div "Ian Mair ianmair9@gmail.com" at bounding box center [684, 361] width 239 height 51
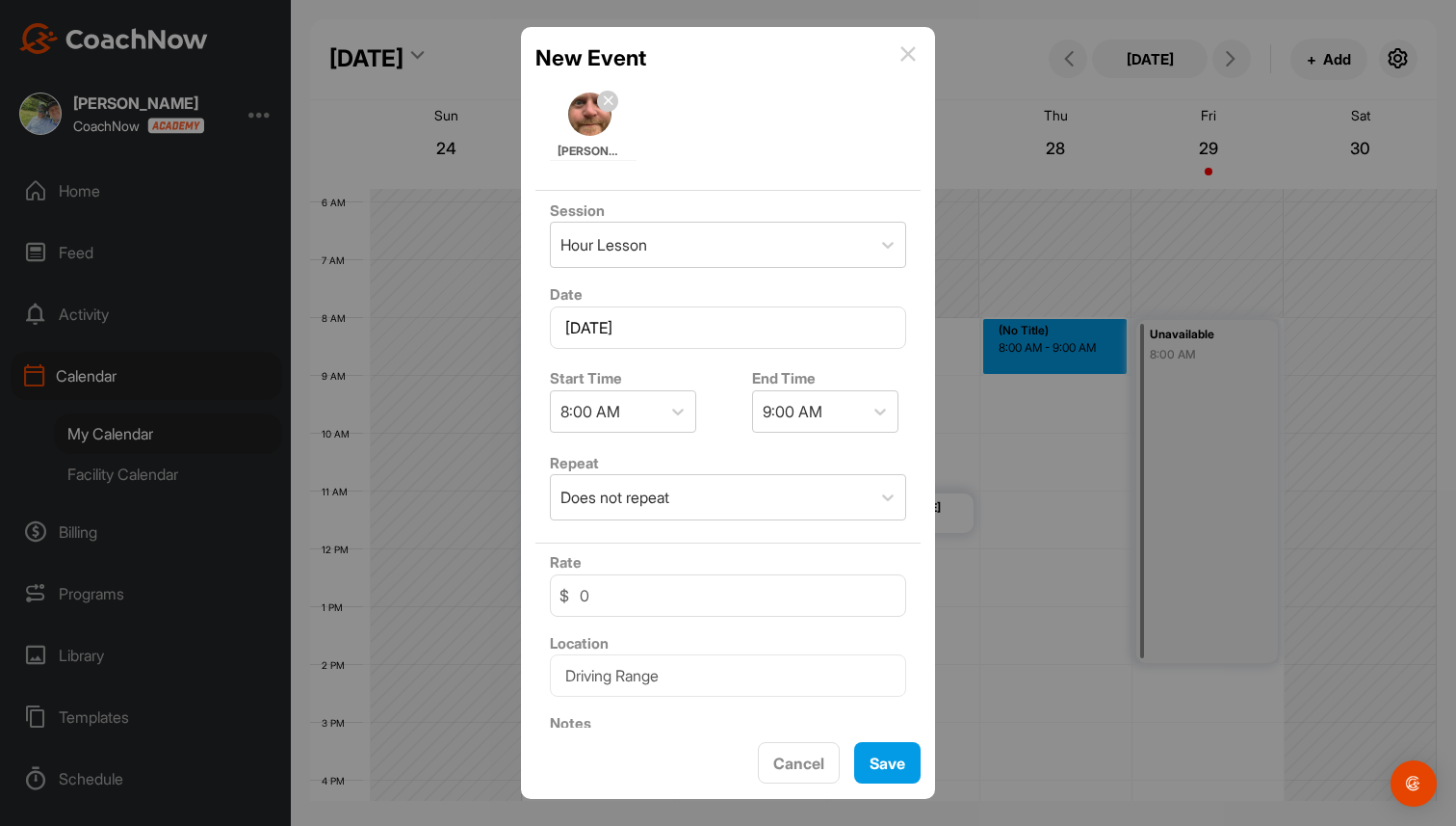
scroll to position [172, 0]
click at [744, 485] on div "Does not repeat" at bounding box center [711, 499] width 319 height 44
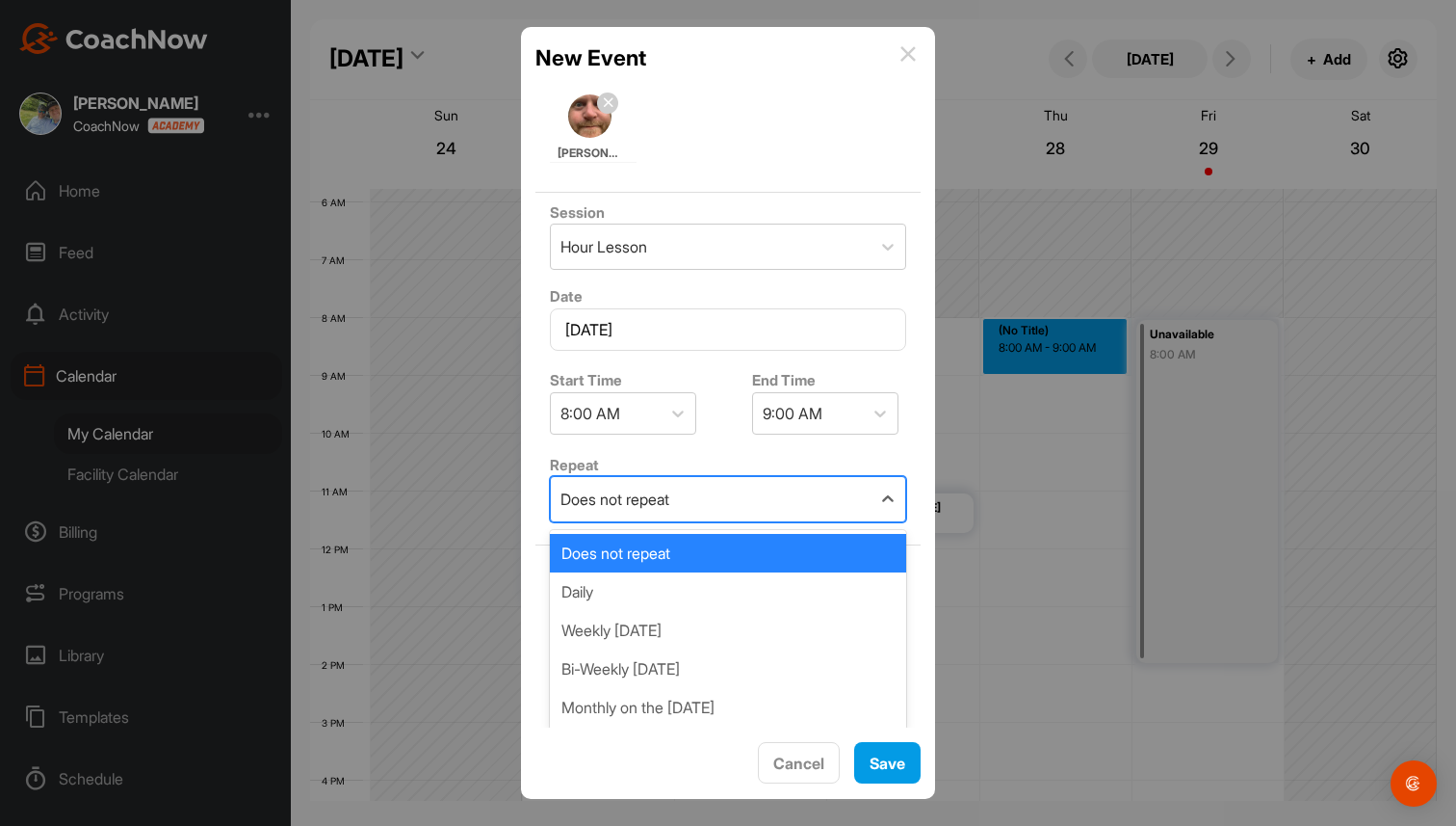
click at [777, 489] on div "Does not repeat" at bounding box center [711, 499] width 319 height 44
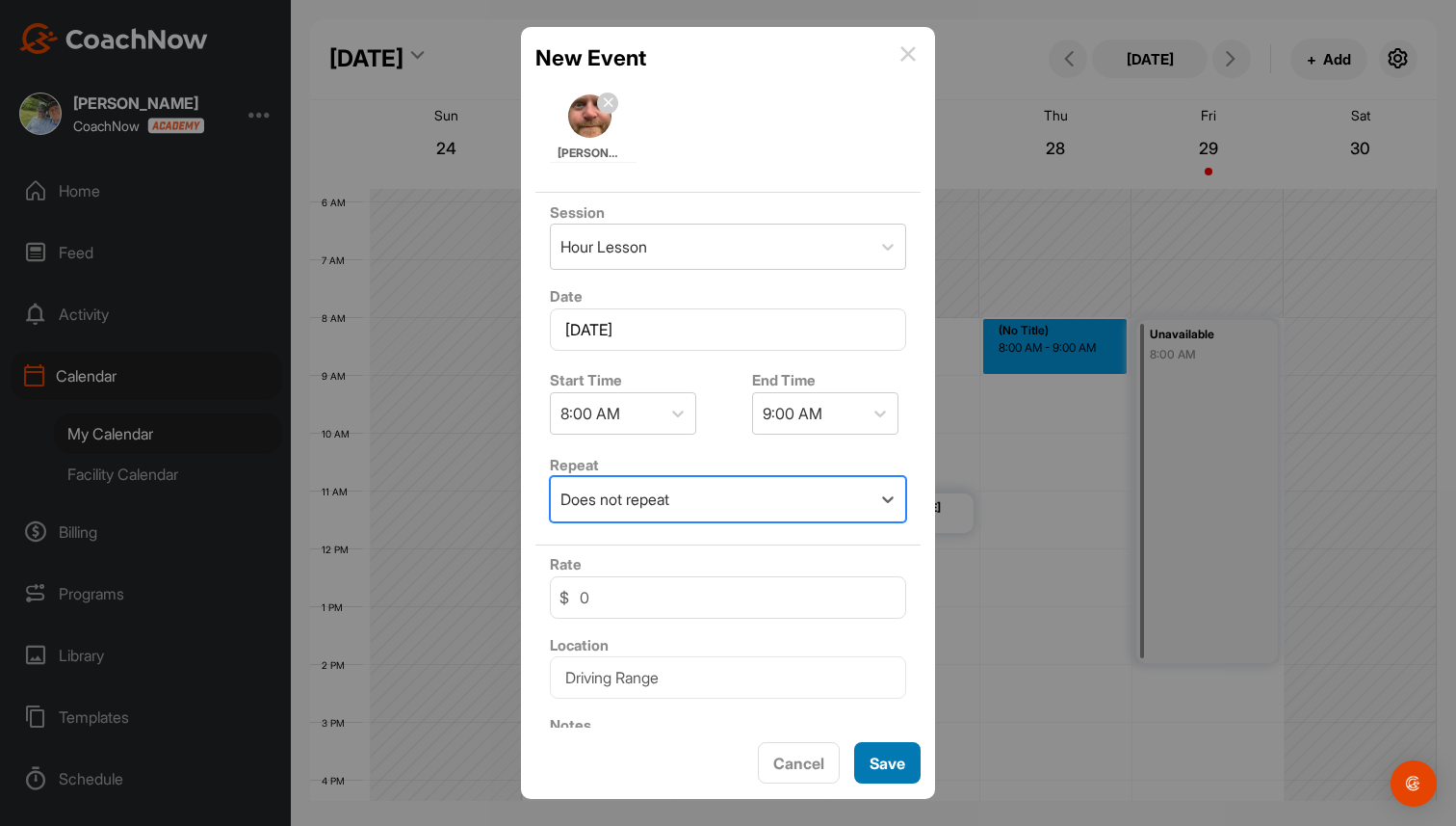
click at [877, 767] on button "Save" at bounding box center [887, 763] width 66 height 42
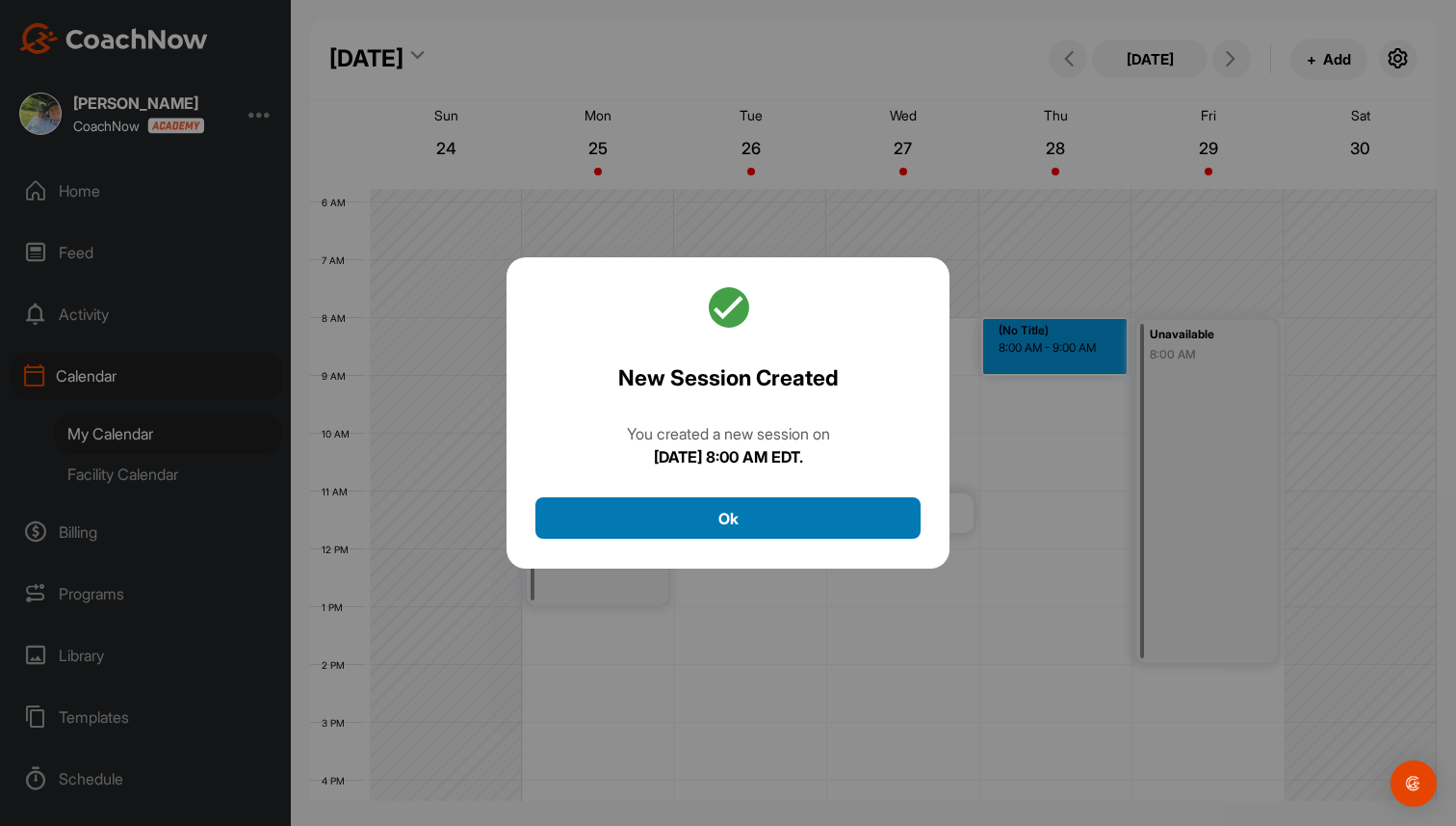
click at [844, 524] on button "Ok" at bounding box center [728, 517] width 386 height 42
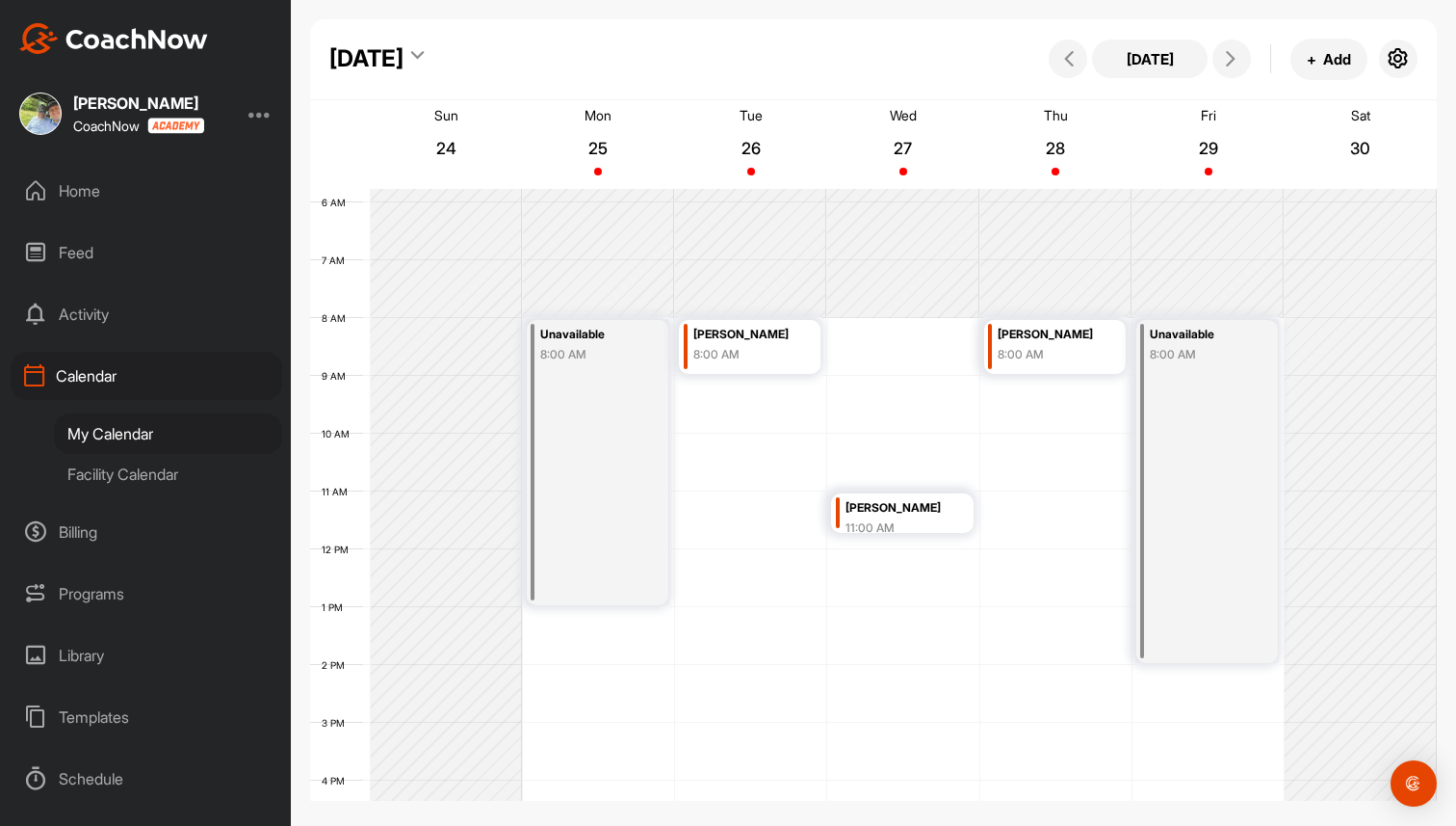
click at [763, 333] on div "[PERSON_NAME]" at bounding box center [747, 334] width 107 height 22
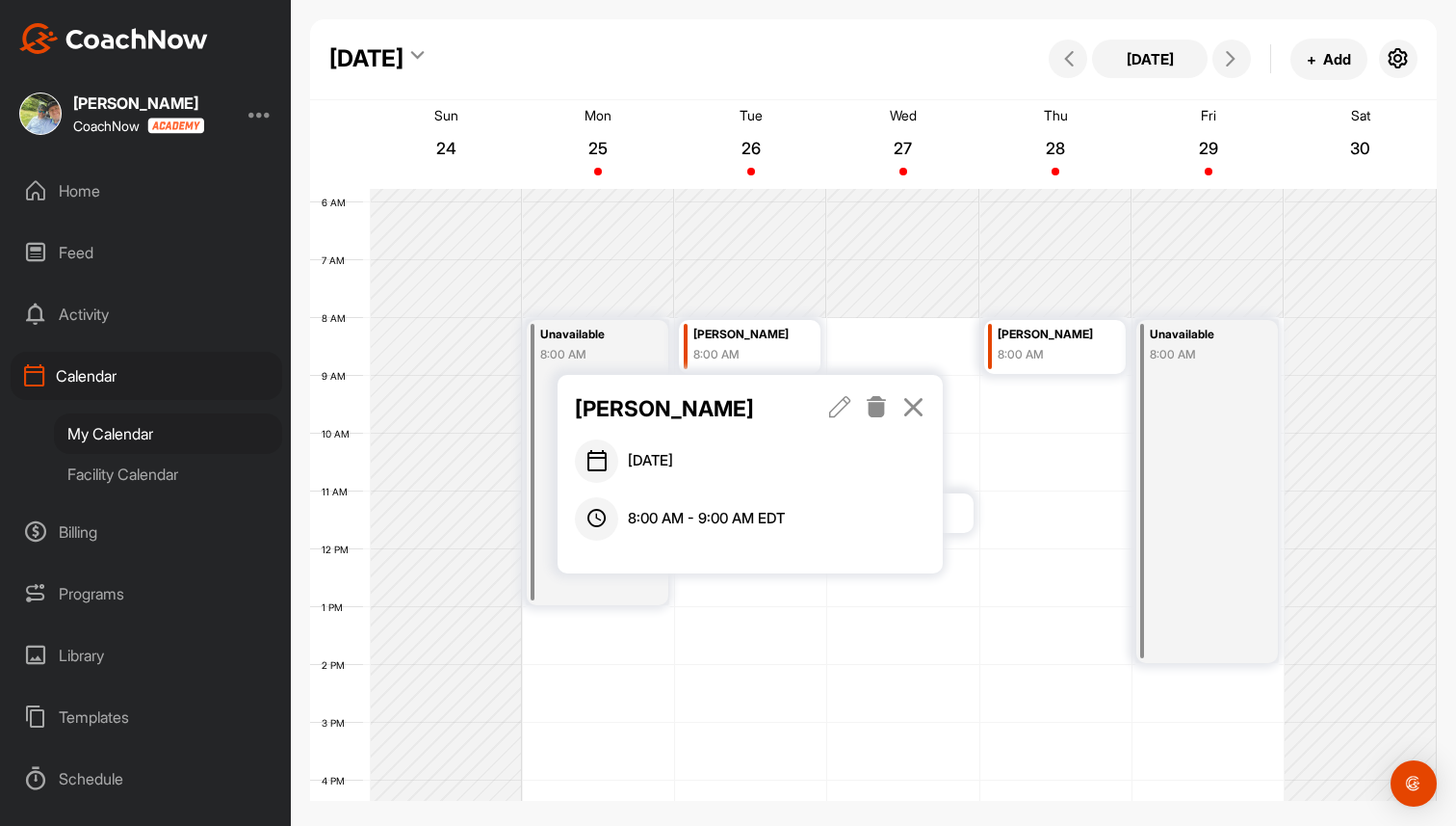
click at [878, 405] on icon at bounding box center [877, 406] width 22 height 21
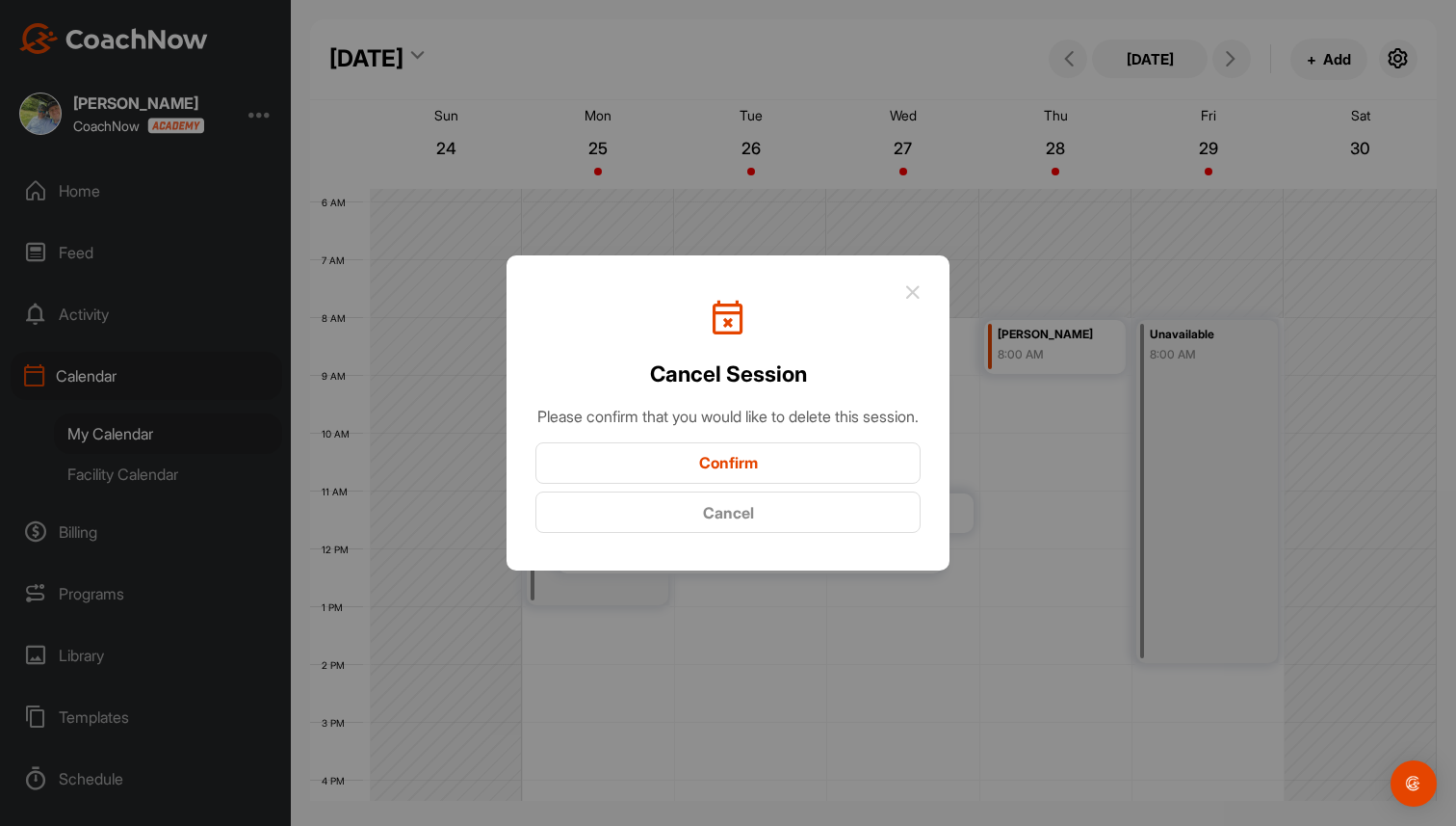
click at [804, 480] on button "Confirm" at bounding box center [728, 463] width 386 height 42
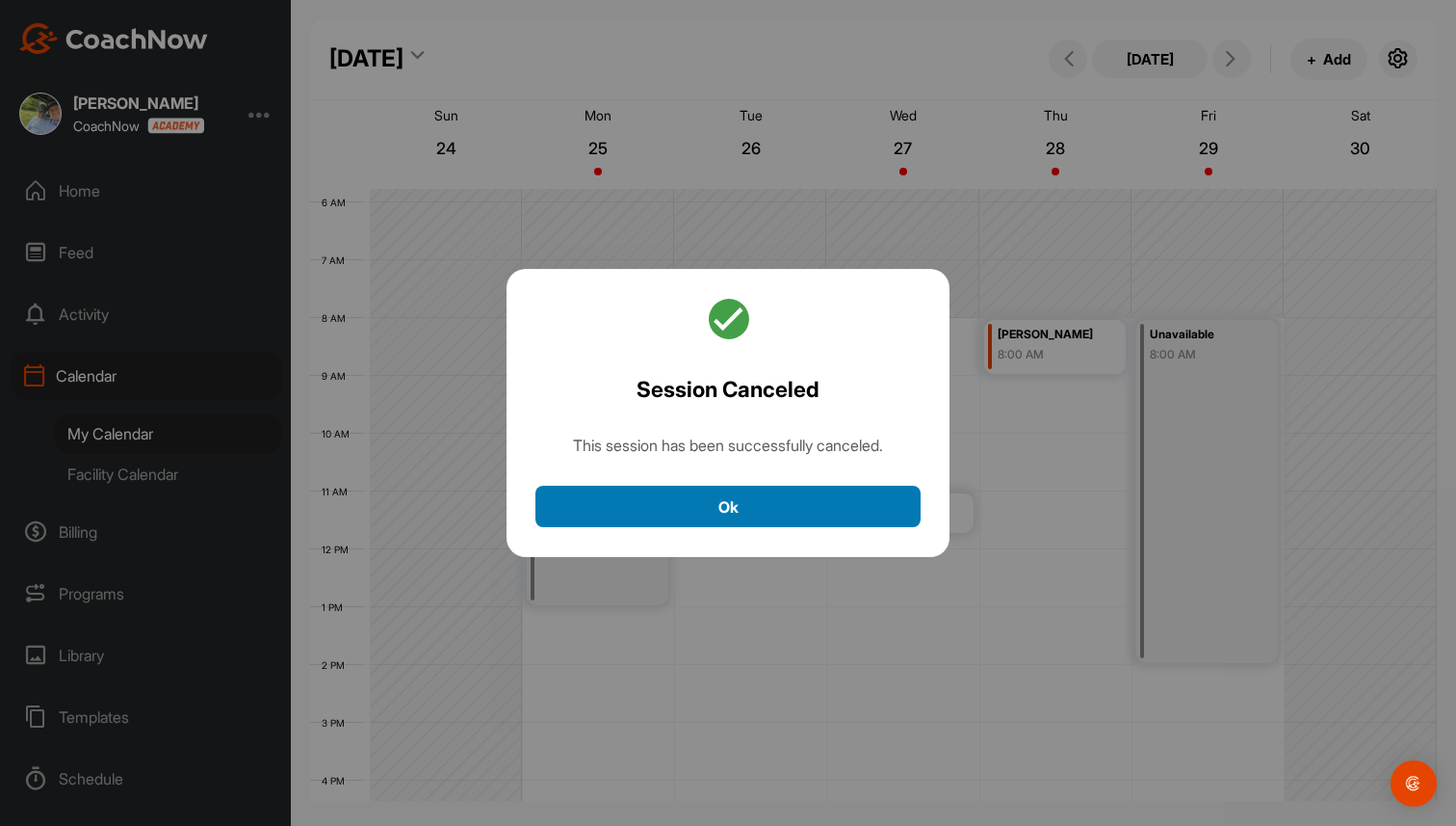
click at [824, 507] on button "Ok" at bounding box center [728, 506] width 386 height 42
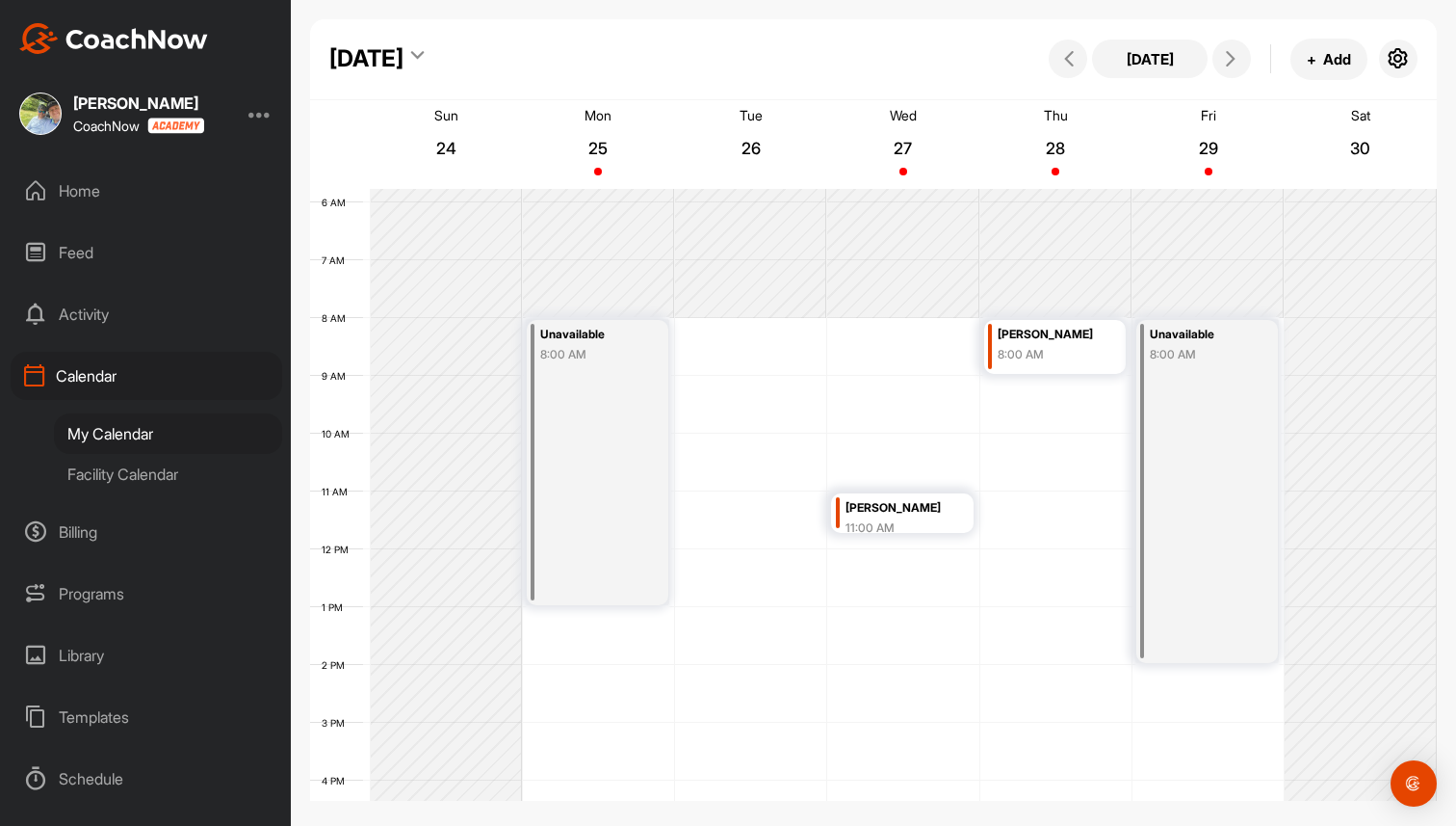
click at [910, 343] on div "12 AM 1 AM 2 AM 3 AM 4 AM 5 AM 6 AM 7 AM 8 AM 9 AM 10 AM 11 AM 12 PM 1 PM 2 PM …" at bounding box center [873, 549] width 1127 height 1387
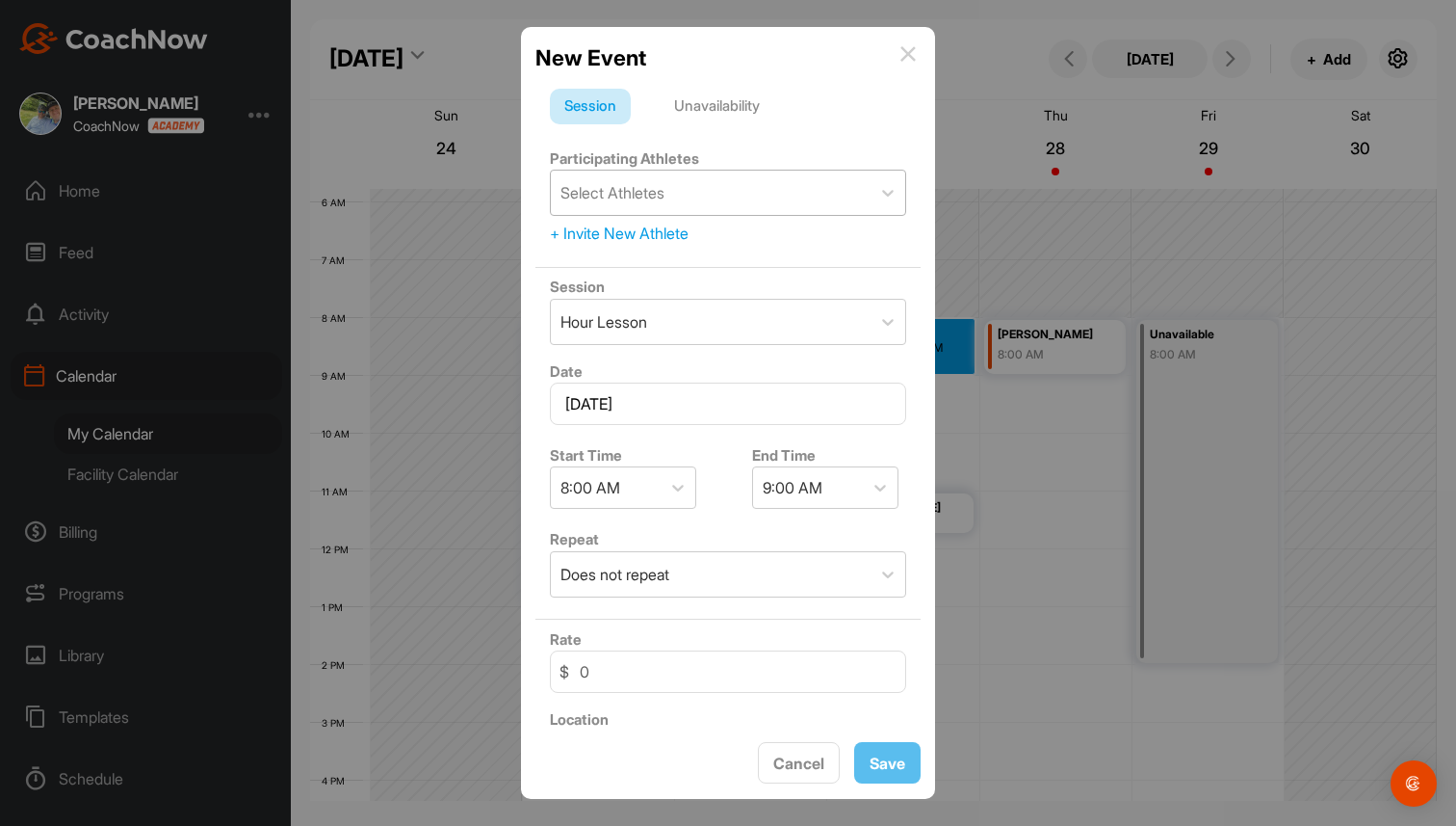
click at [754, 183] on div "Select Athletes" at bounding box center [711, 192] width 319 height 44
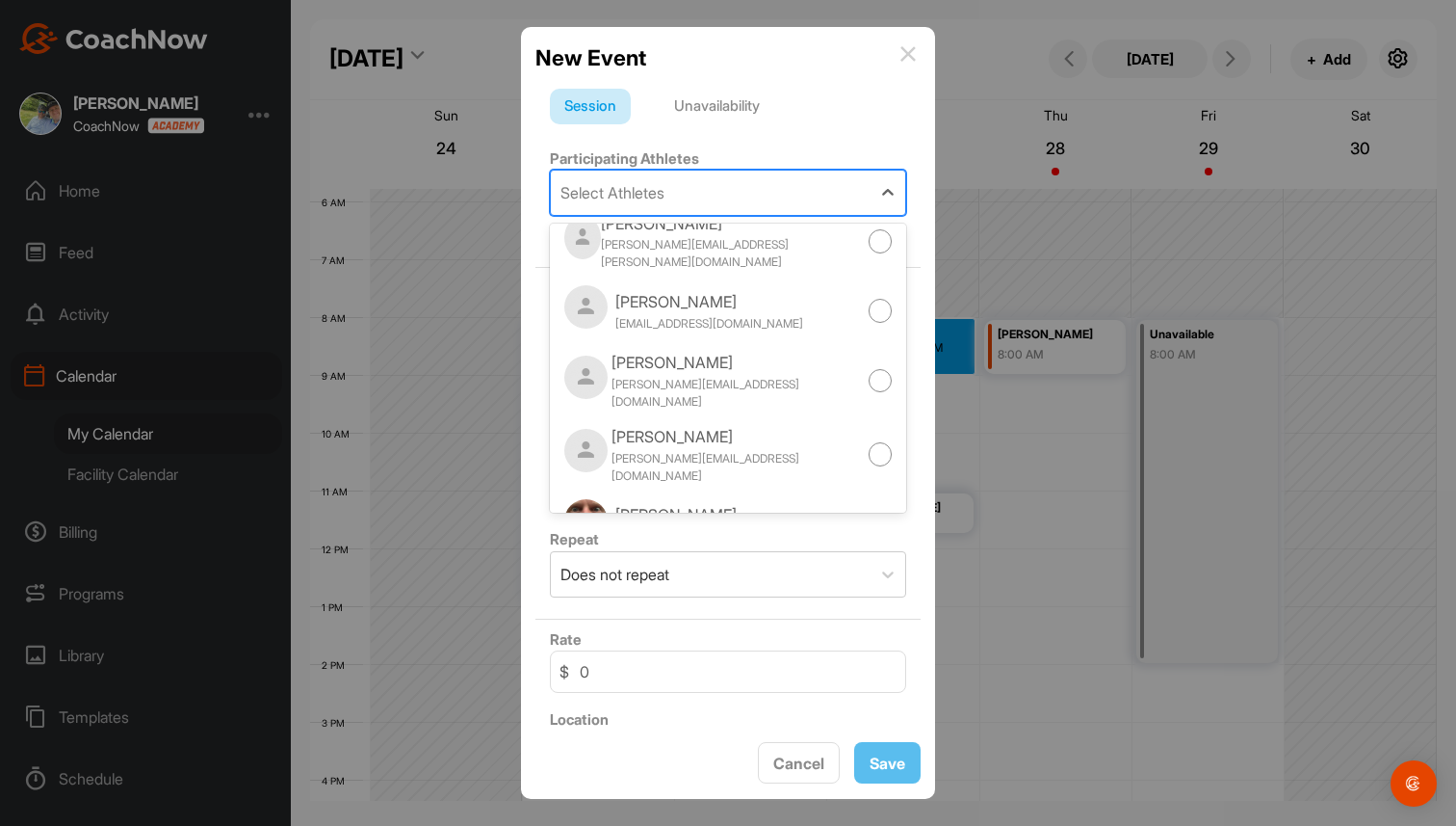
scroll to position [369, 0]
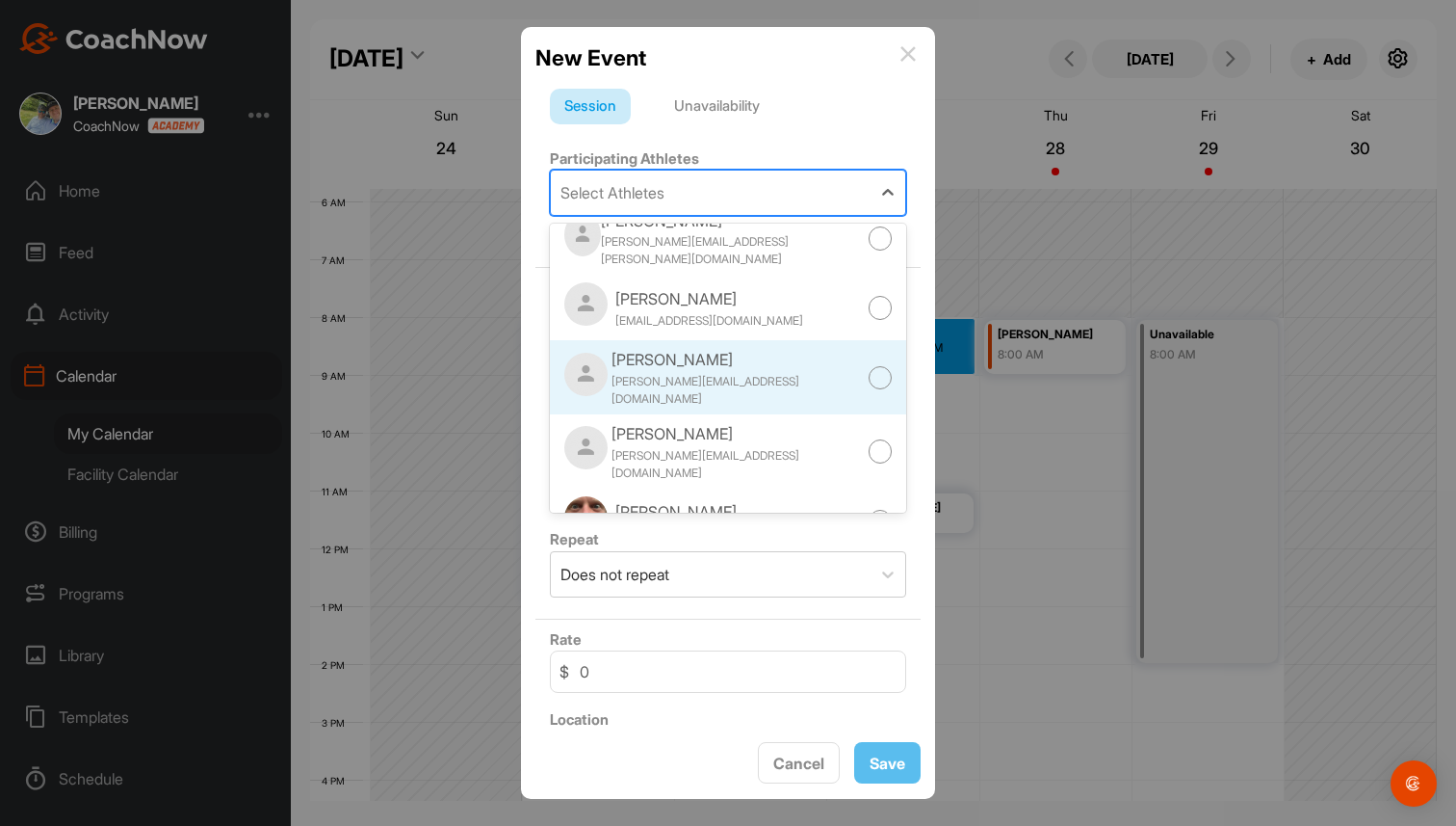
click at [715, 373] on div "[PERSON_NAME][EMAIL_ADDRESS][DOMAIN_NAME]" at bounding box center [740, 391] width 257 height 35
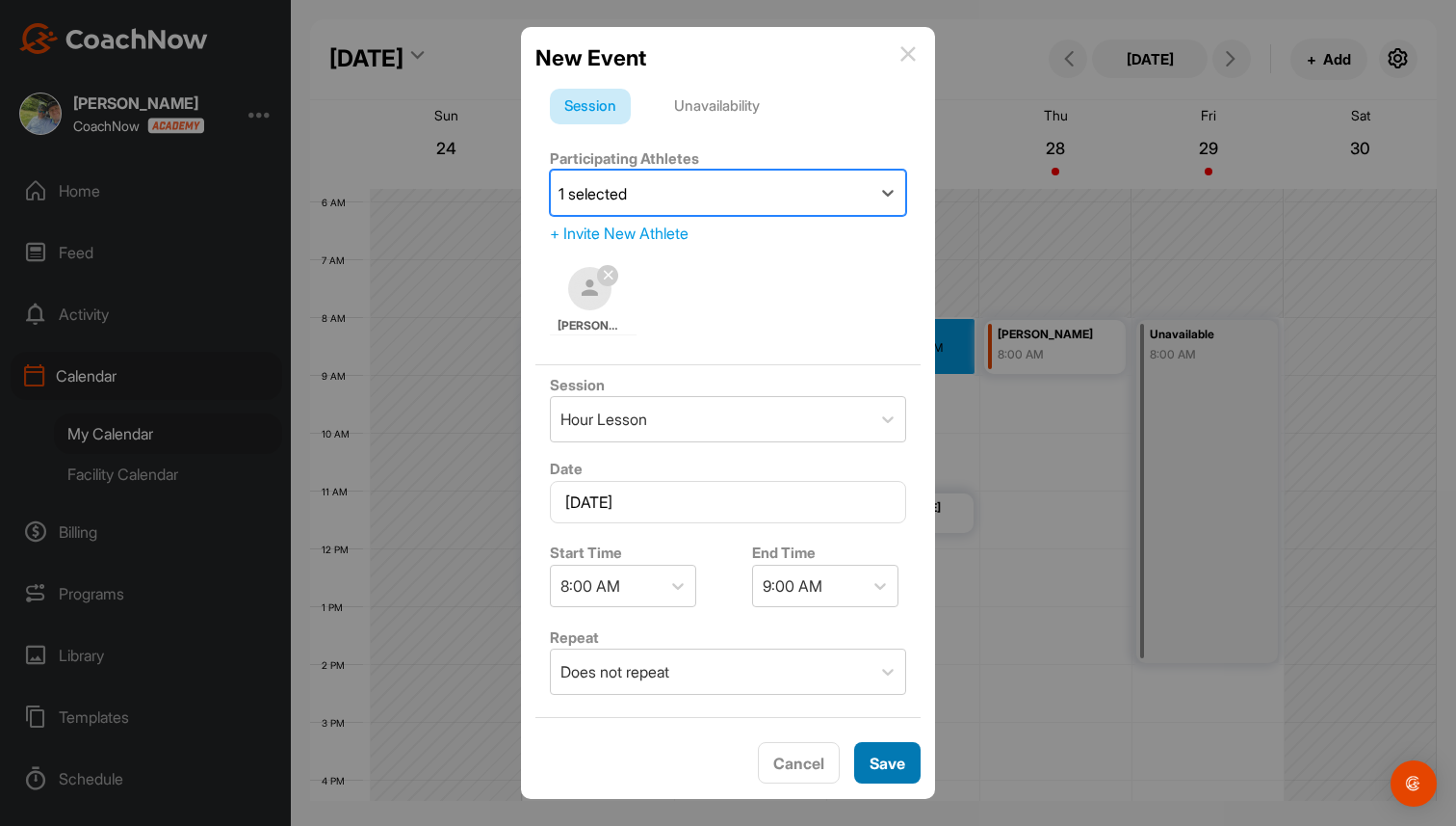
click at [890, 760] on button "Save" at bounding box center [887, 763] width 66 height 42
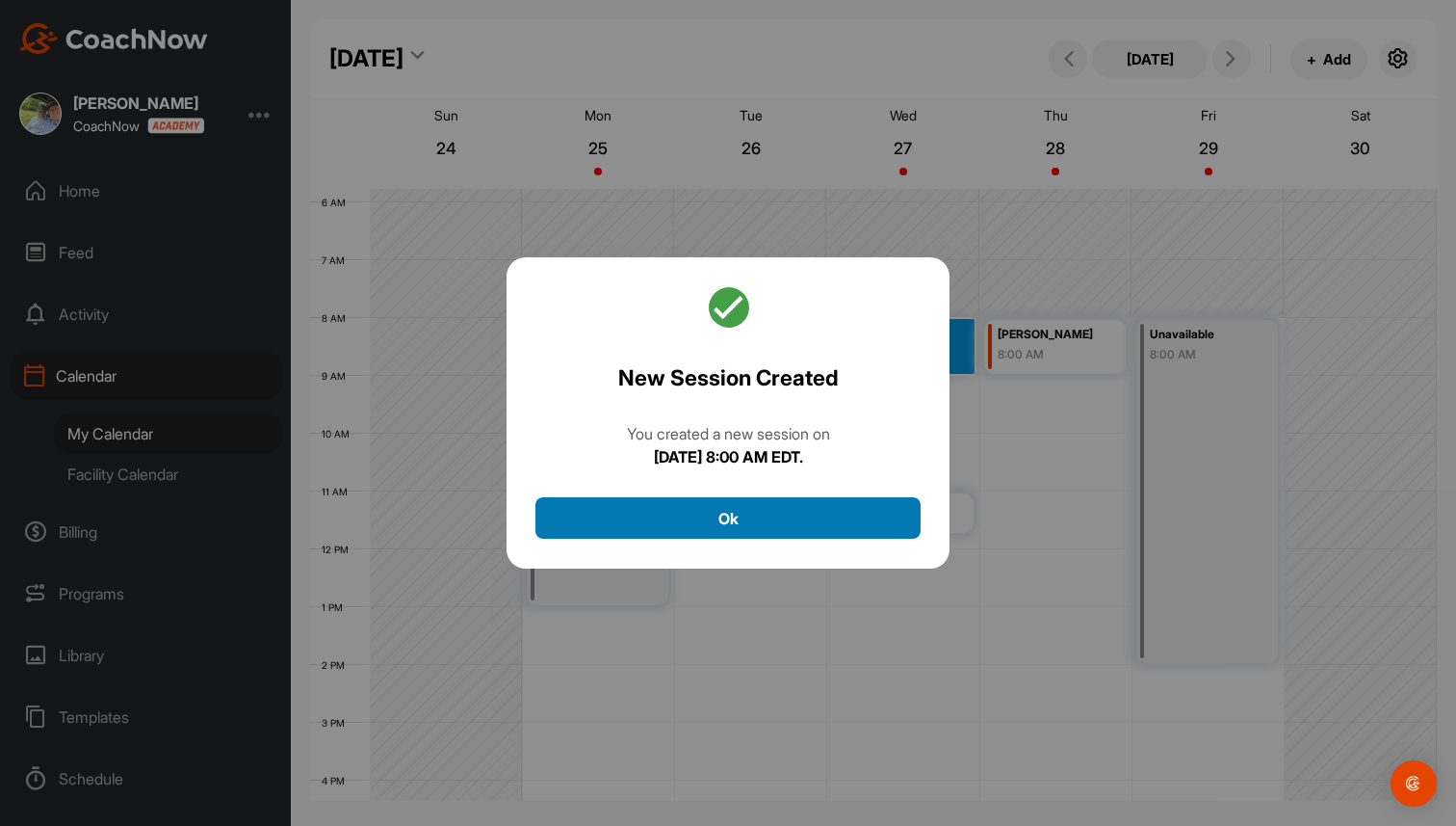
click at [816, 530] on button "Ok" at bounding box center [728, 517] width 386 height 42
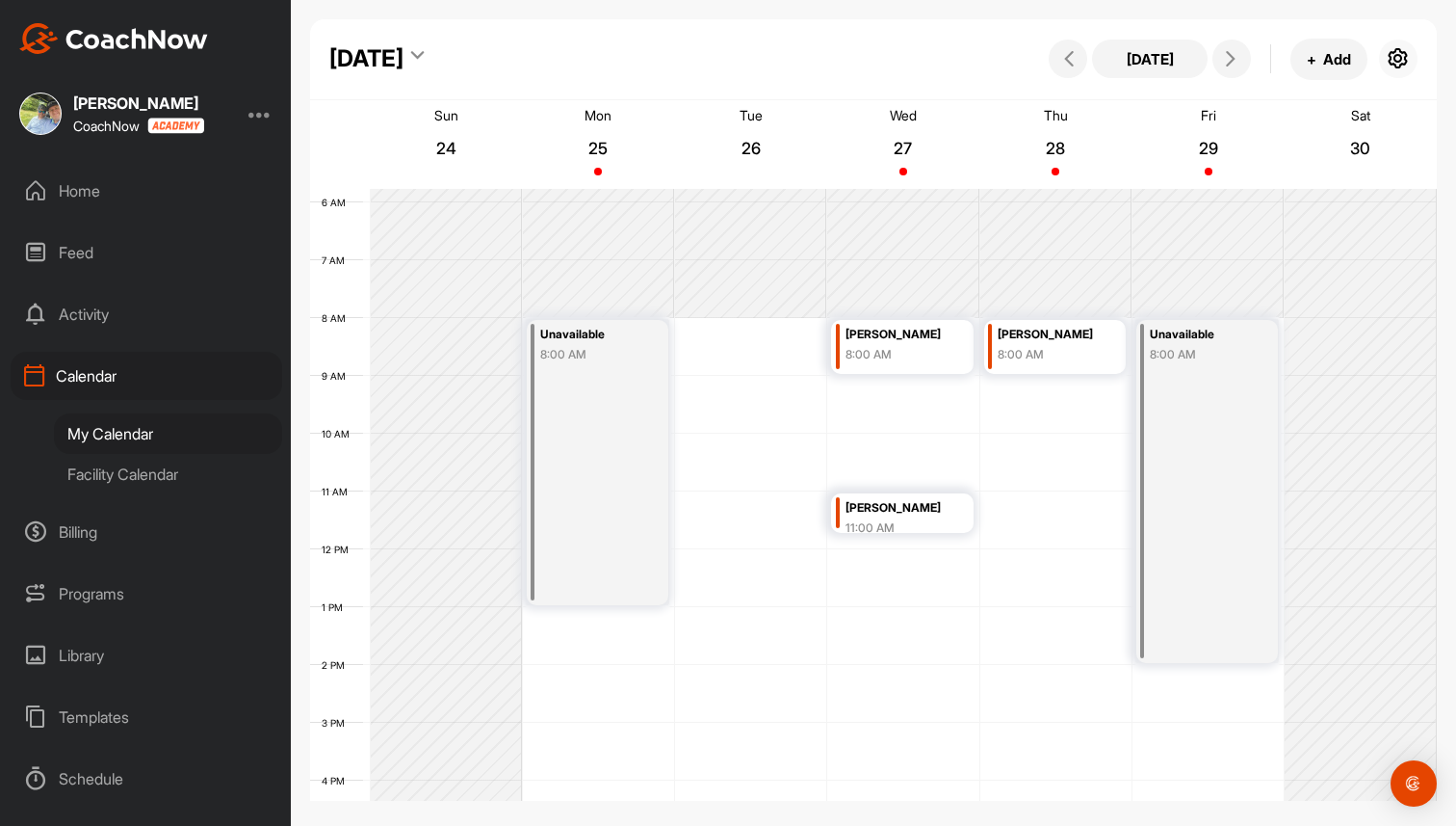
click at [1401, 56] on icon "button" at bounding box center [1399, 58] width 23 height 23
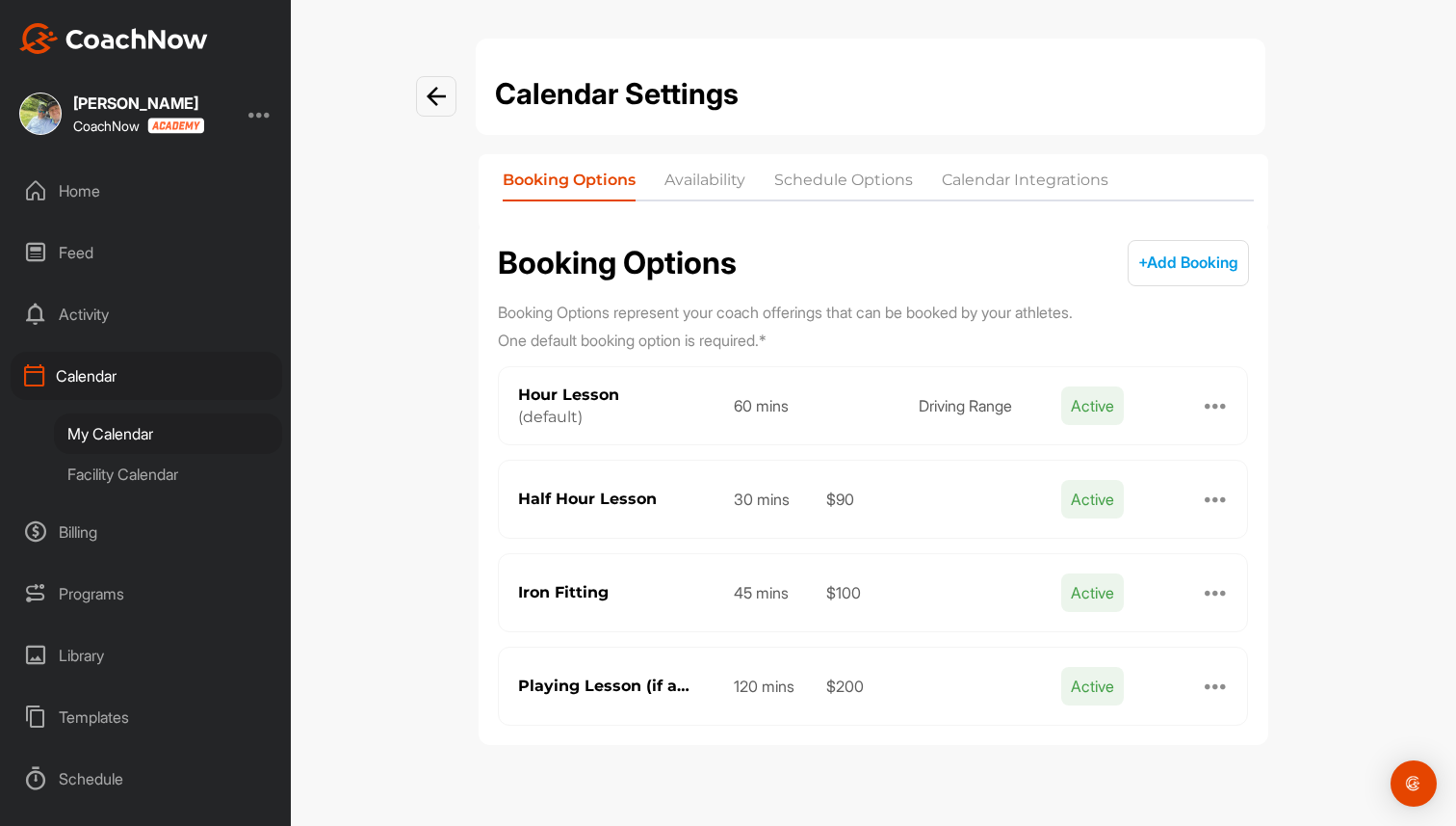
click at [1194, 253] on span "+ Add Booking" at bounding box center [1188, 262] width 100 height 19
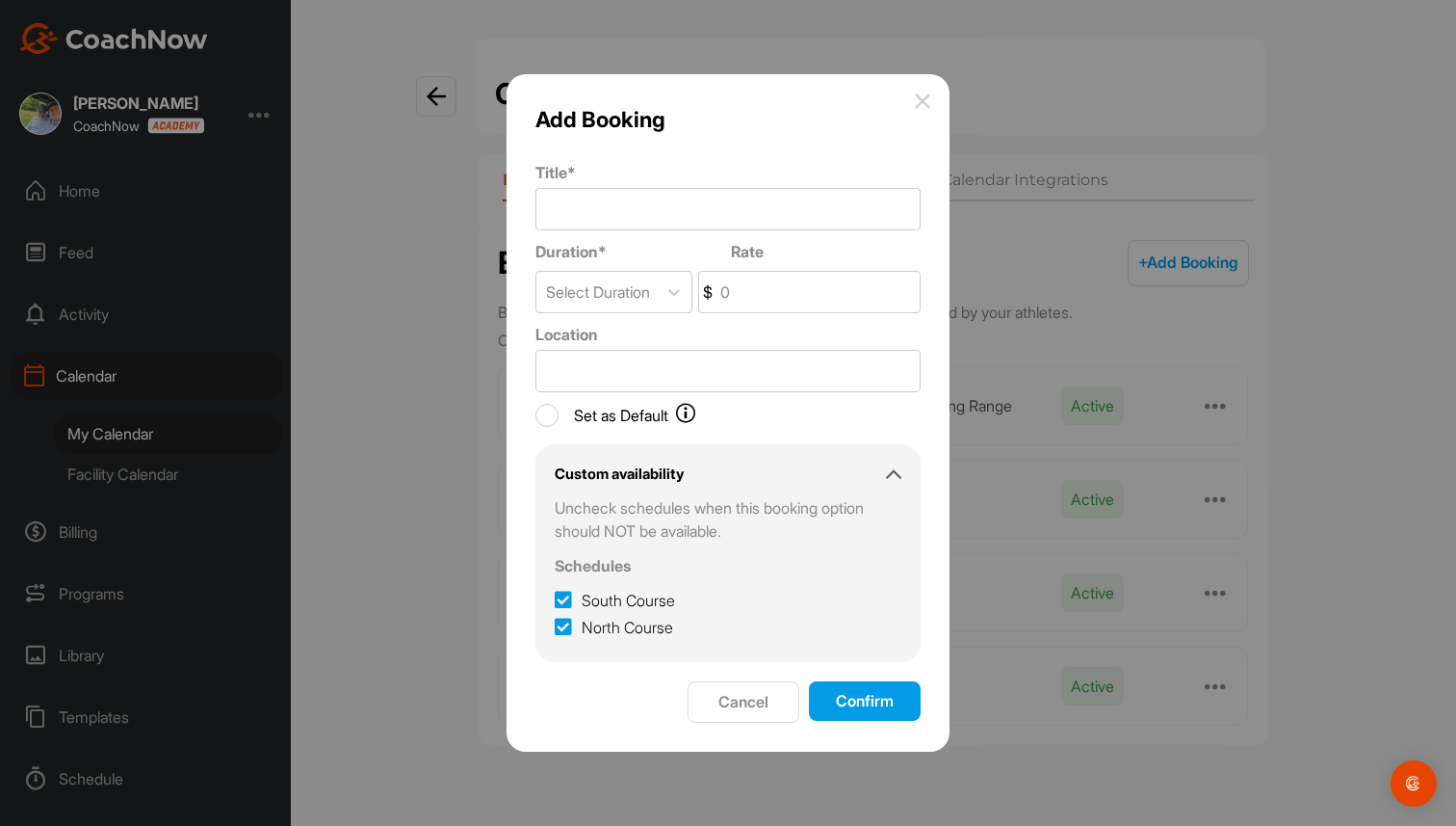
click at [765, 704] on button "Cancel" at bounding box center [743, 701] width 112 height 42
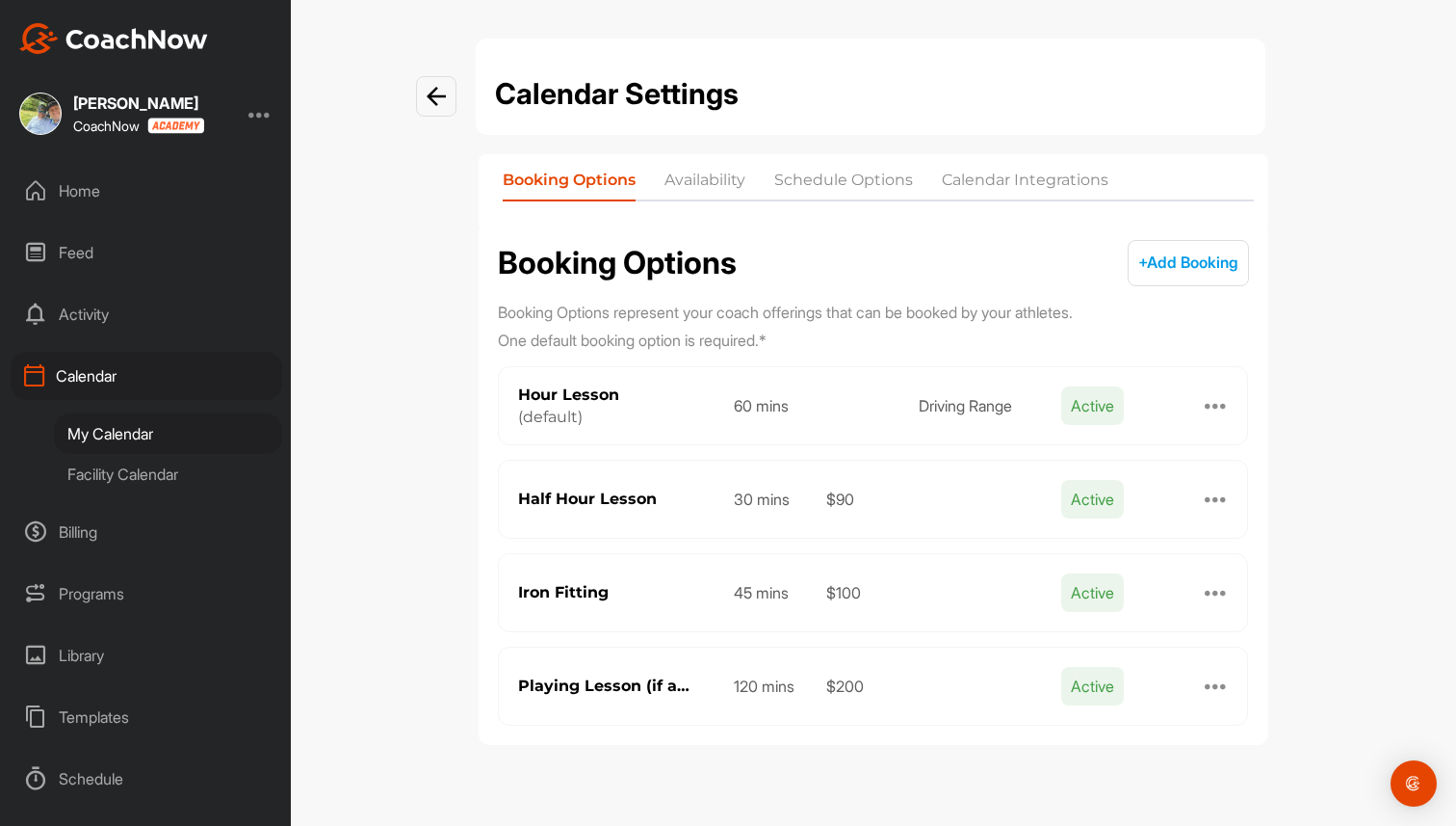
click at [719, 183] on li "Availability" at bounding box center [704, 184] width 81 height 31
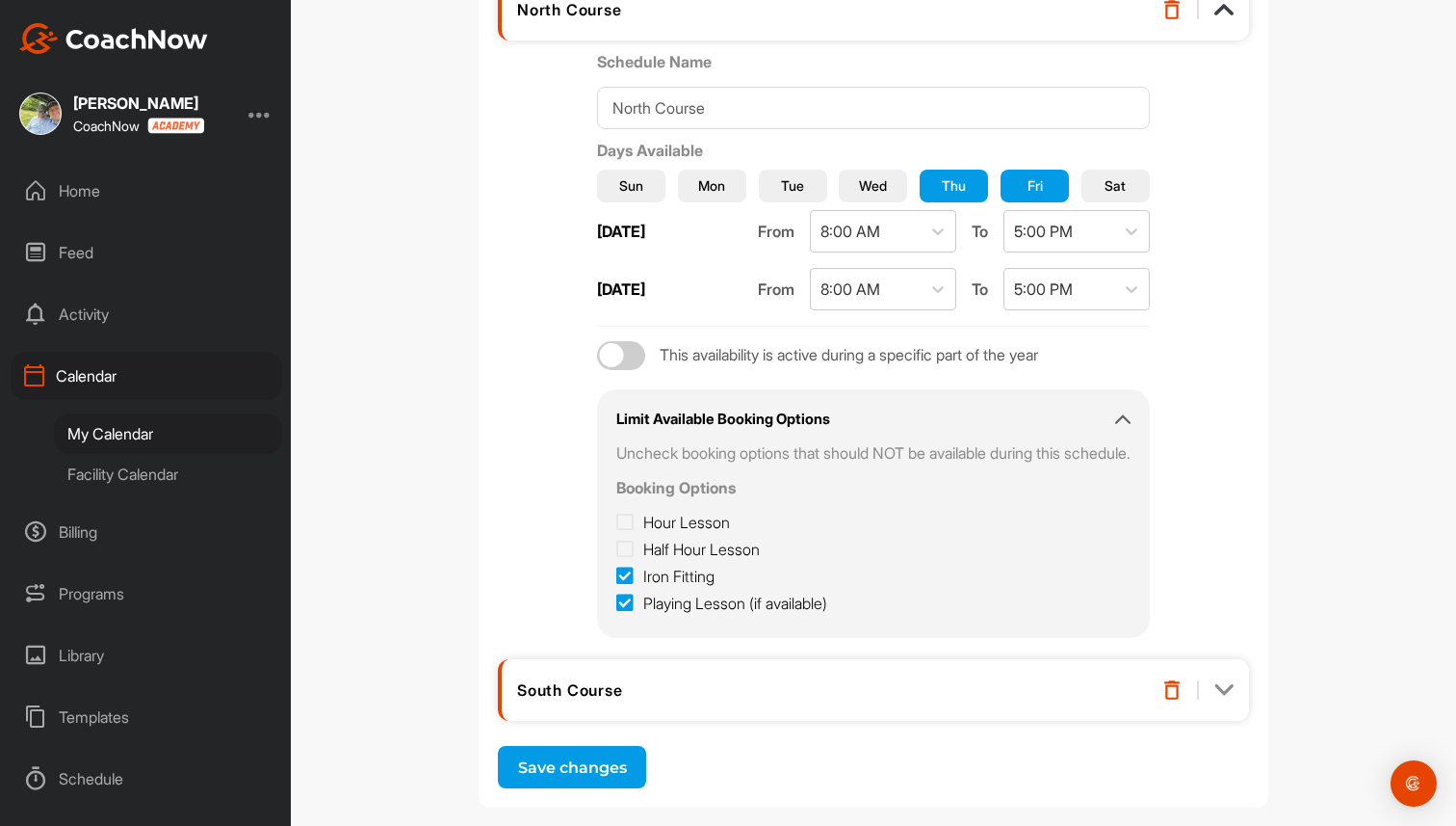
scroll to position [357, 0]
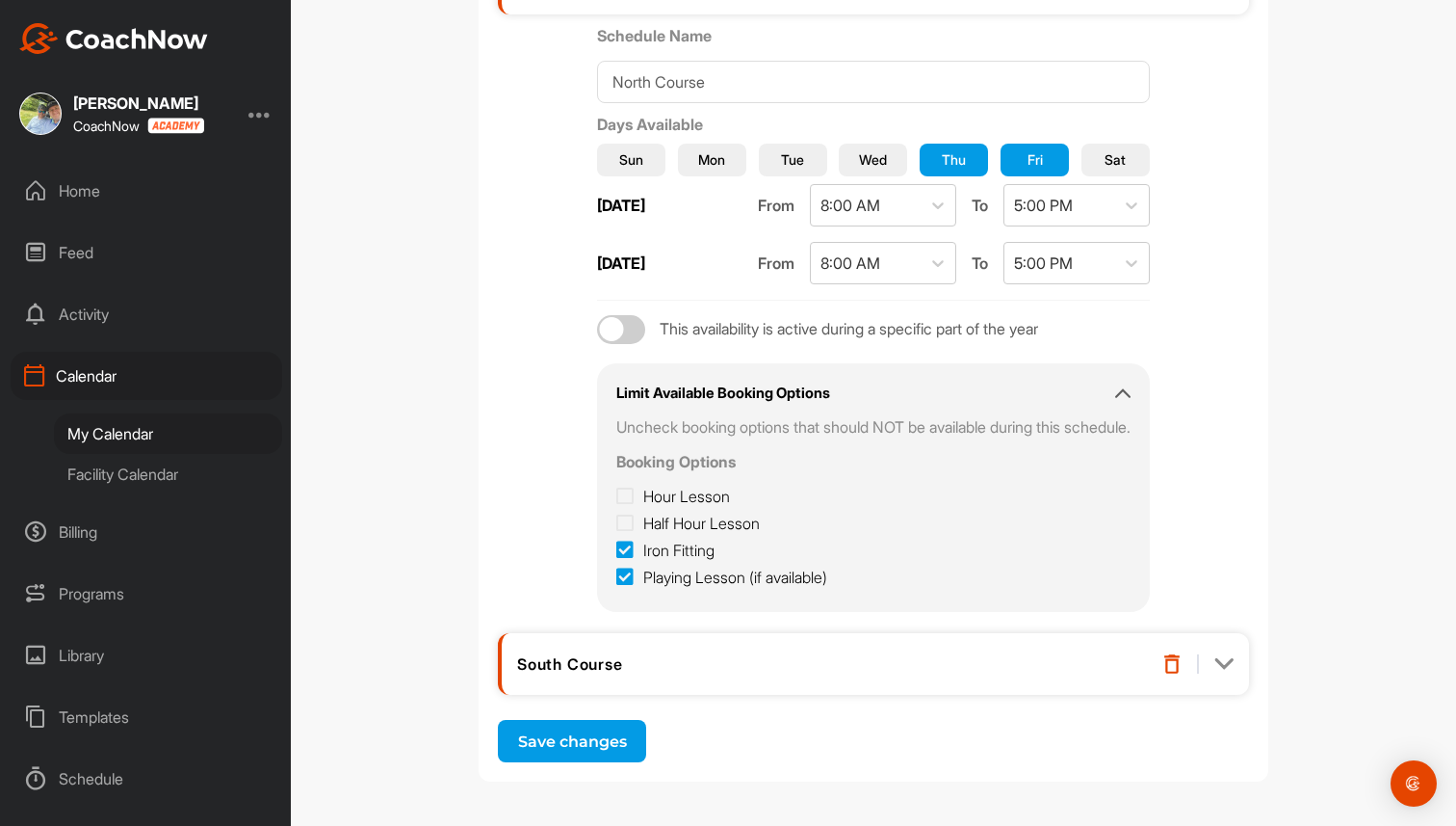
click at [1236, 664] on div "South Course" at bounding box center [873, 663] width 751 height 61
click at [1224, 656] on img at bounding box center [1224, 664] width 19 height 19
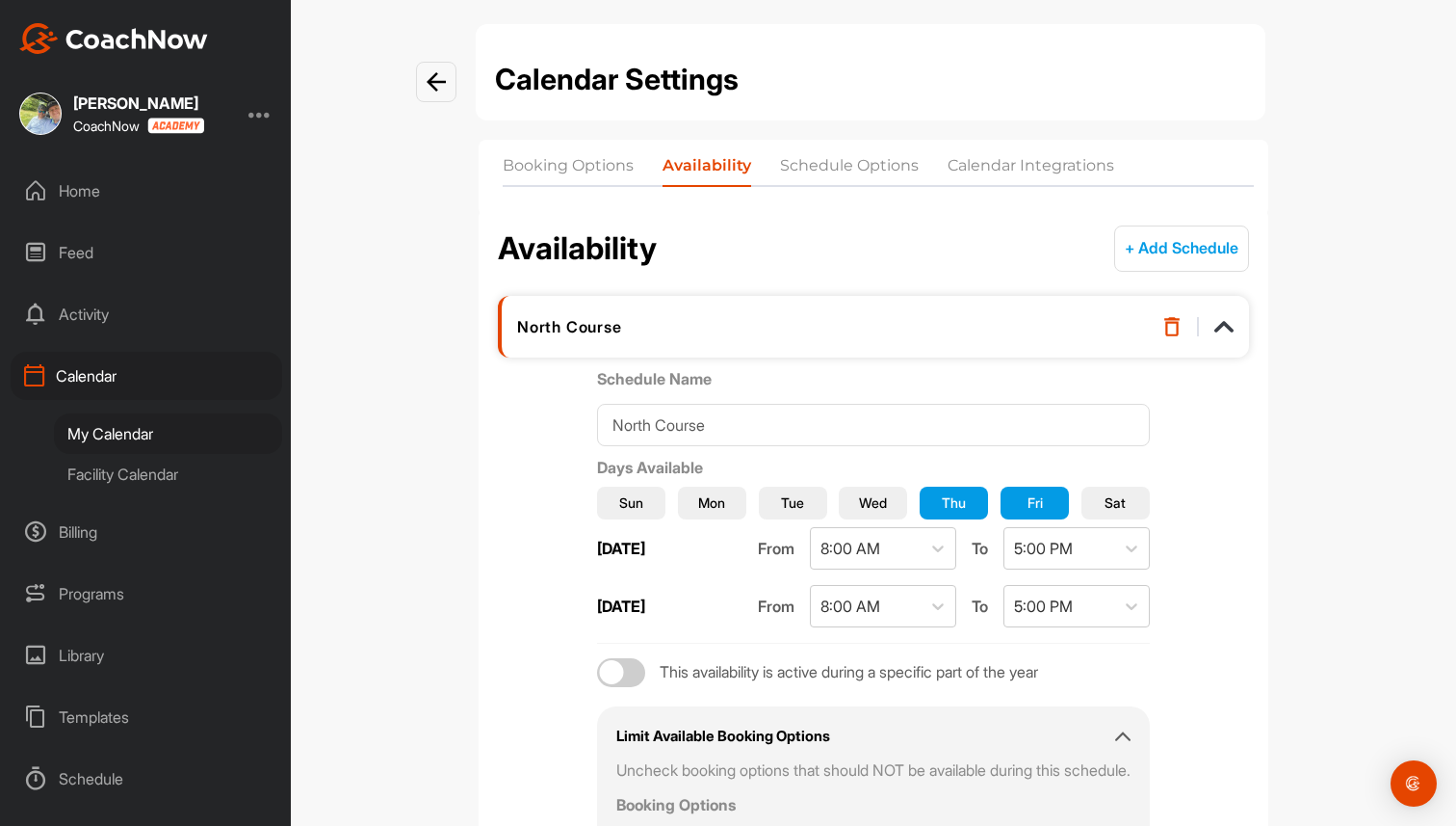
scroll to position [0, 0]
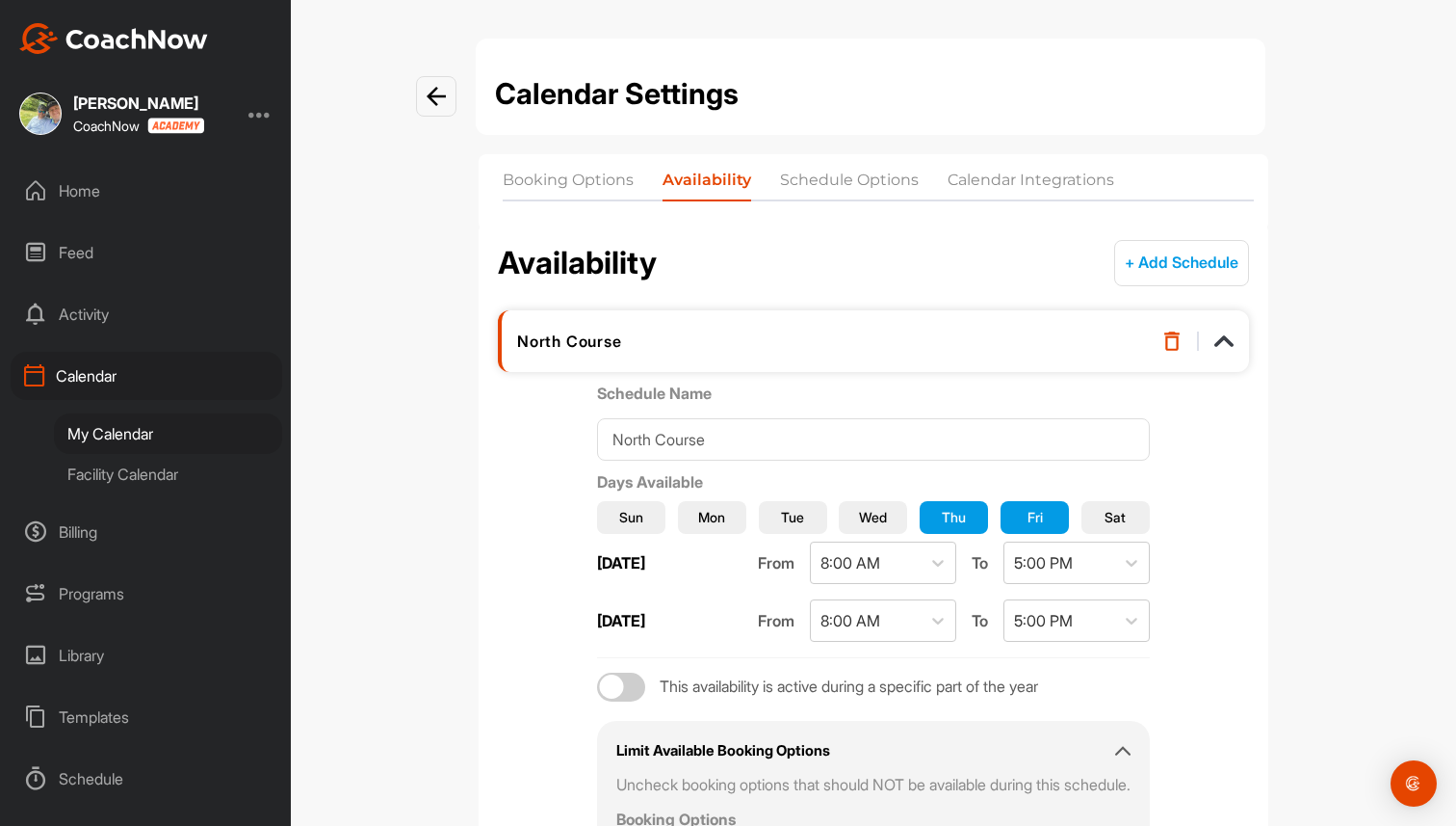
click at [1173, 346] on img at bounding box center [1173, 341] width 19 height 19
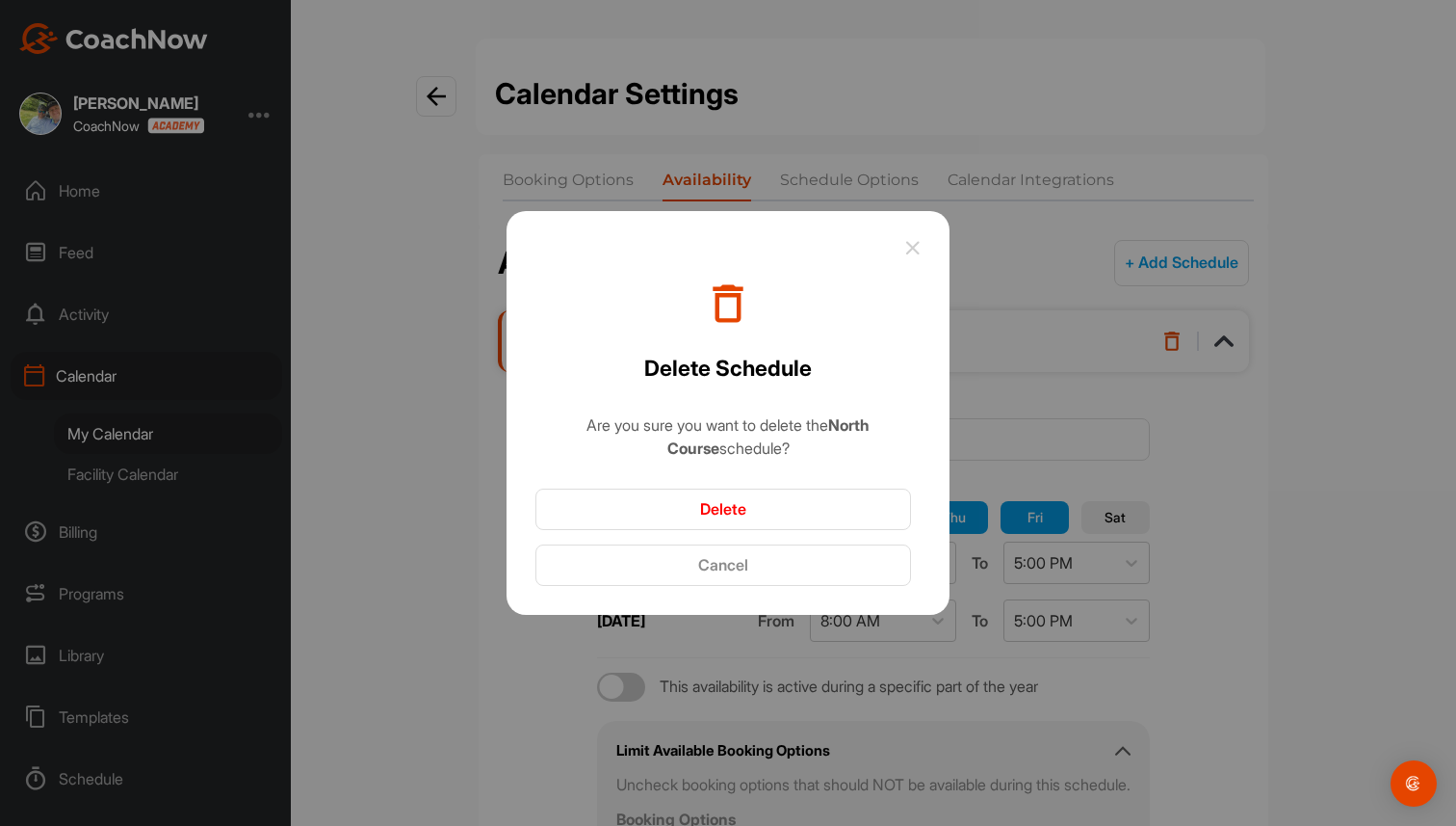
click at [750, 507] on button "Delete" at bounding box center [724, 508] width 376 height 42
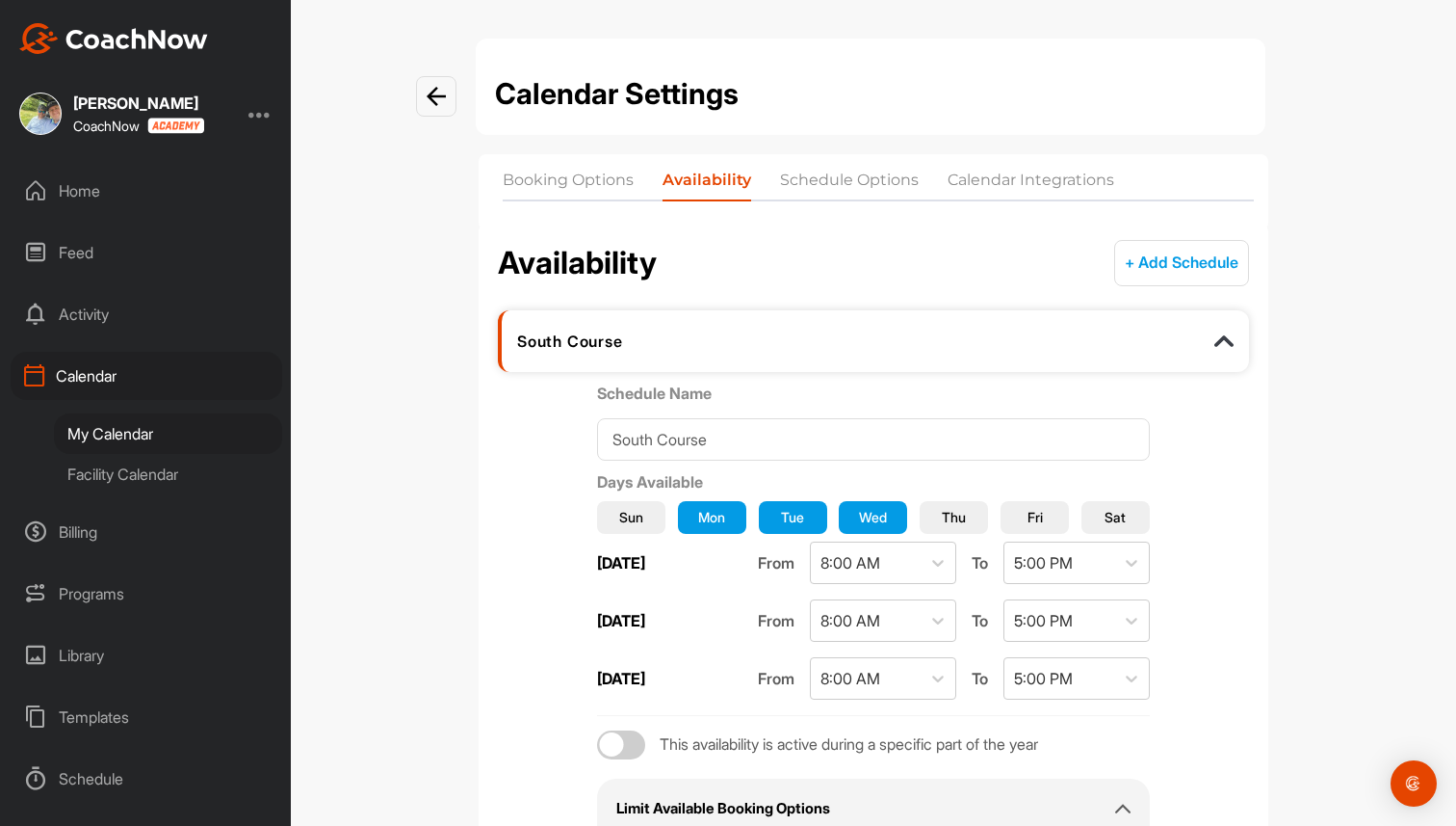
click at [963, 506] on button "Thu" at bounding box center [953, 517] width 68 height 33
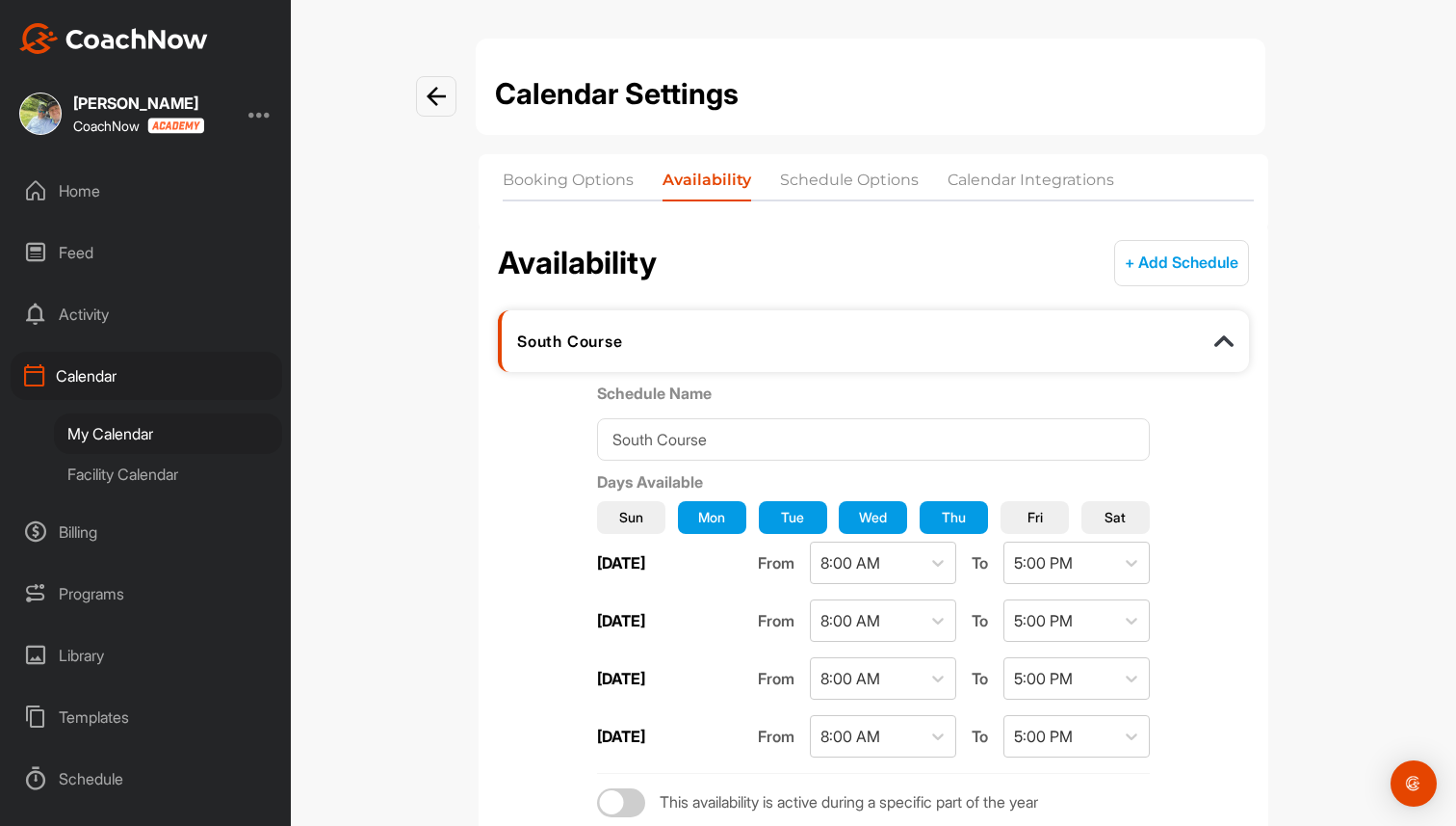
click at [1036, 514] on button "Fri" at bounding box center [1035, 517] width 68 height 33
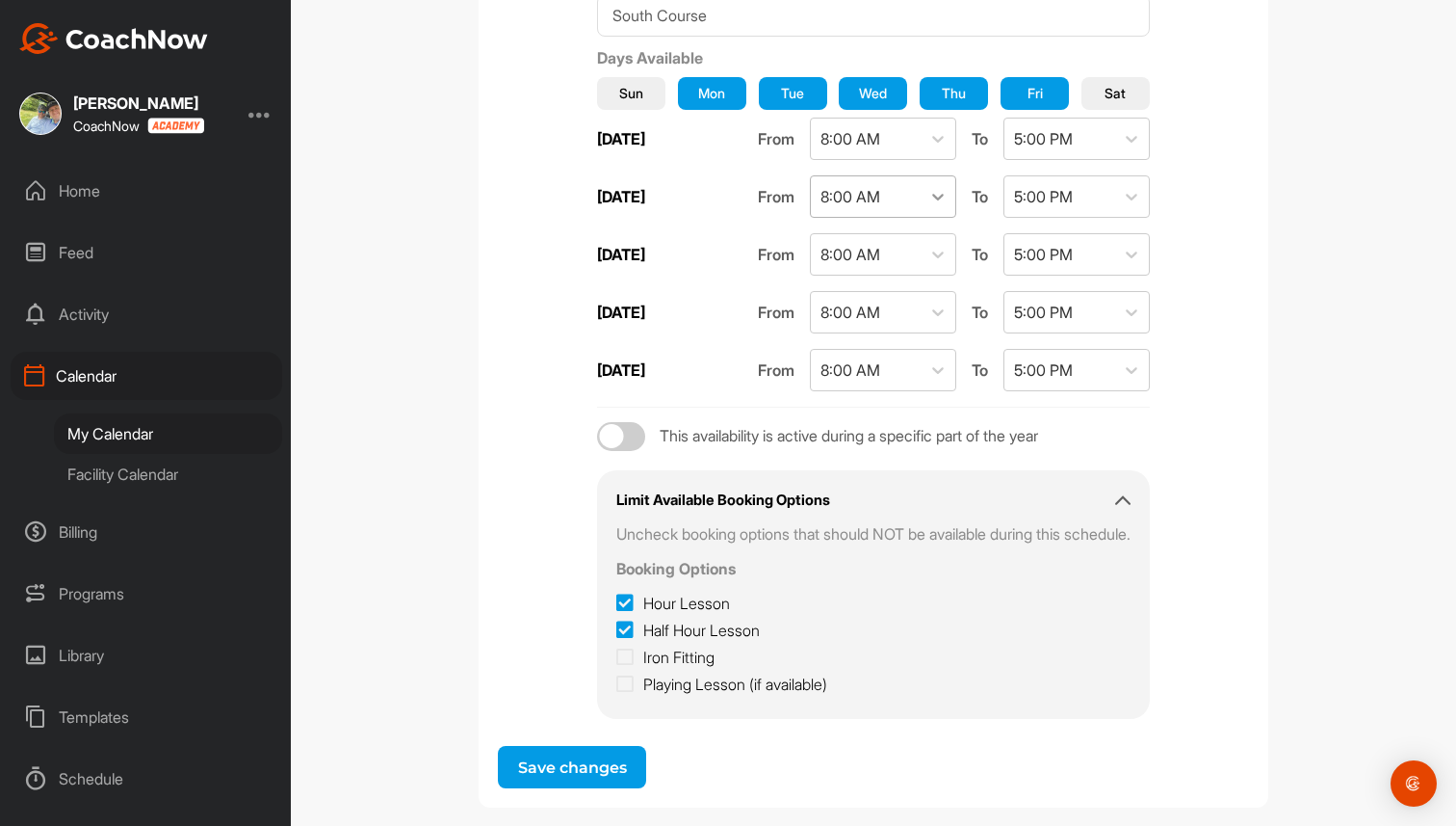
scroll to position [441, 0]
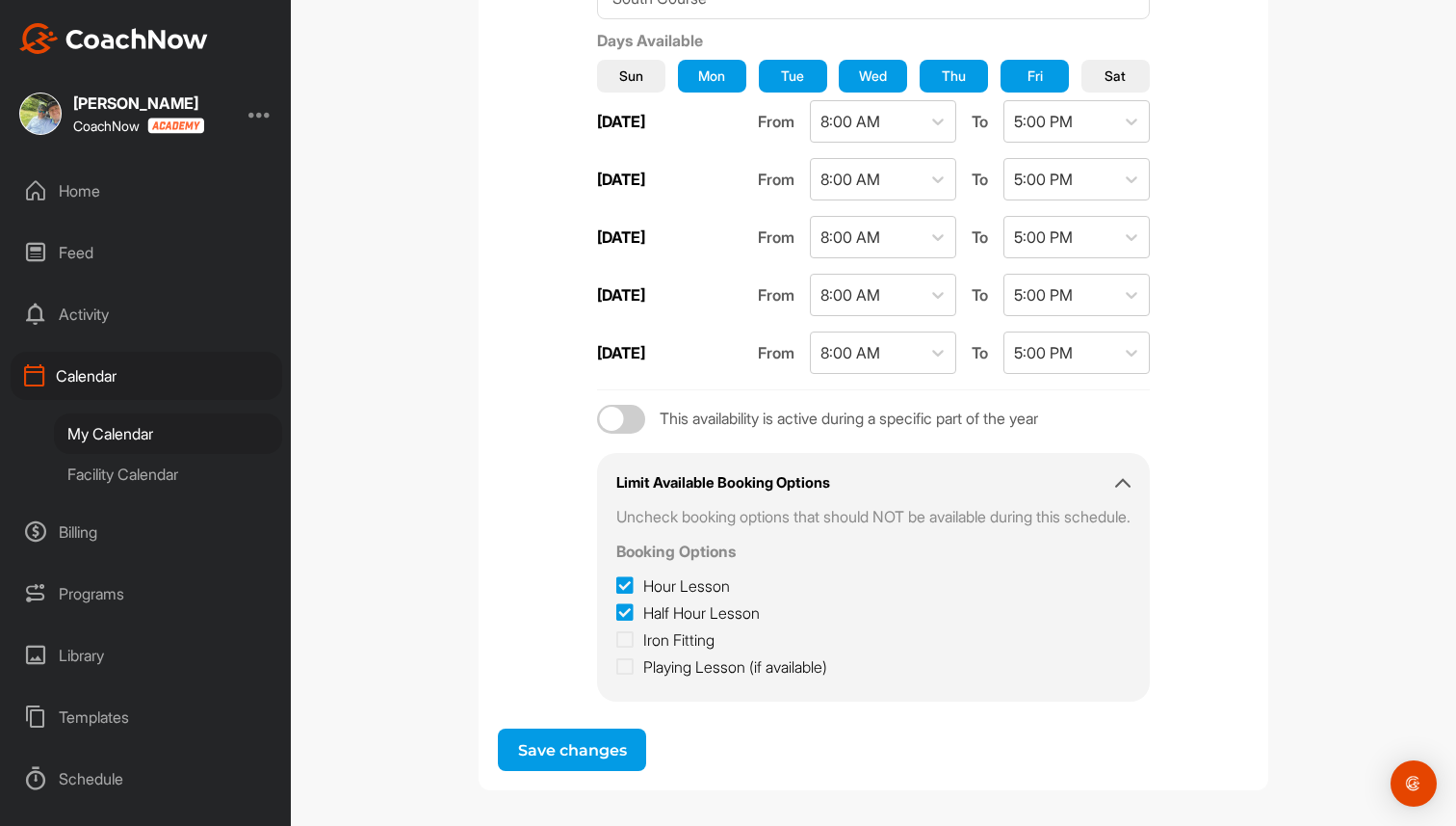
click at [616, 643] on icon at bounding box center [625, 640] width 18 height 19
click at [616, 641] on input "Iron Fitting" at bounding box center [622, 634] width 13 height 13
checkbox input "true"
click at [616, 665] on icon at bounding box center [625, 666] width 18 height 19
click at [616, 665] on input "Playing Lesson (if available)" at bounding box center [622, 661] width 13 height 13
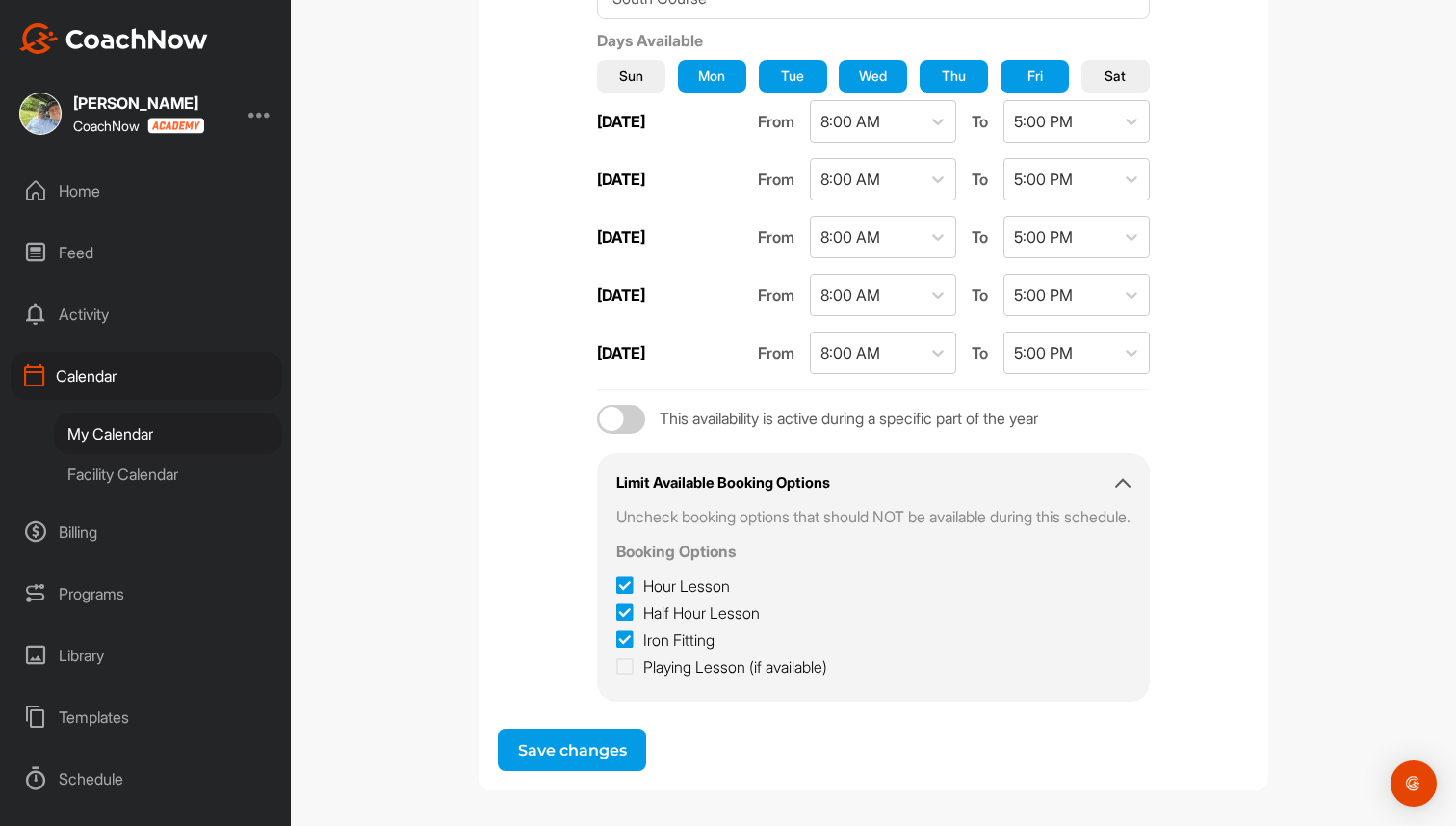
checkbox input "true"
click at [582, 749] on button "Save changes" at bounding box center [572, 750] width 148 height 43
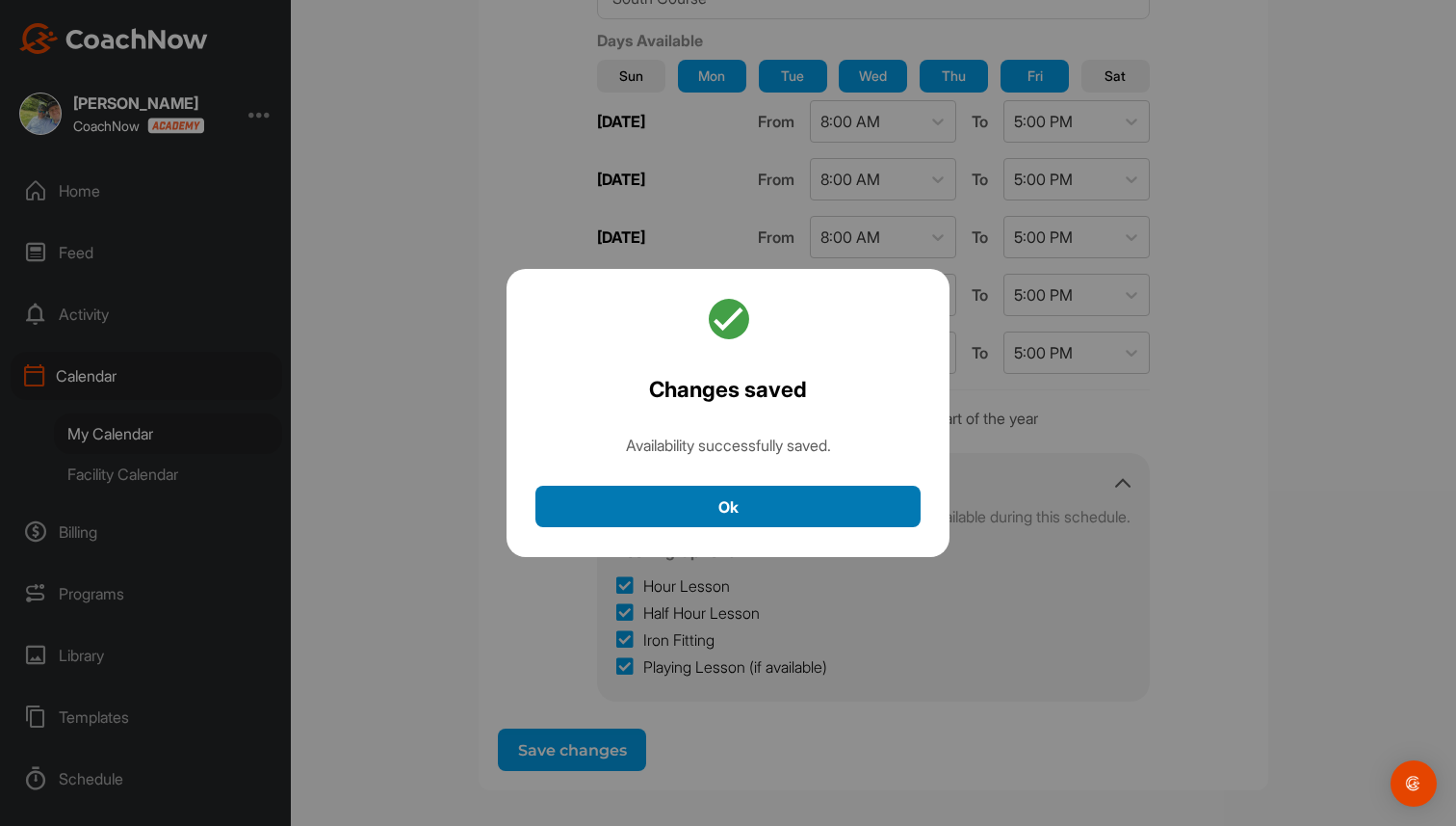
click at [779, 509] on button "Ok" at bounding box center [728, 506] width 386 height 42
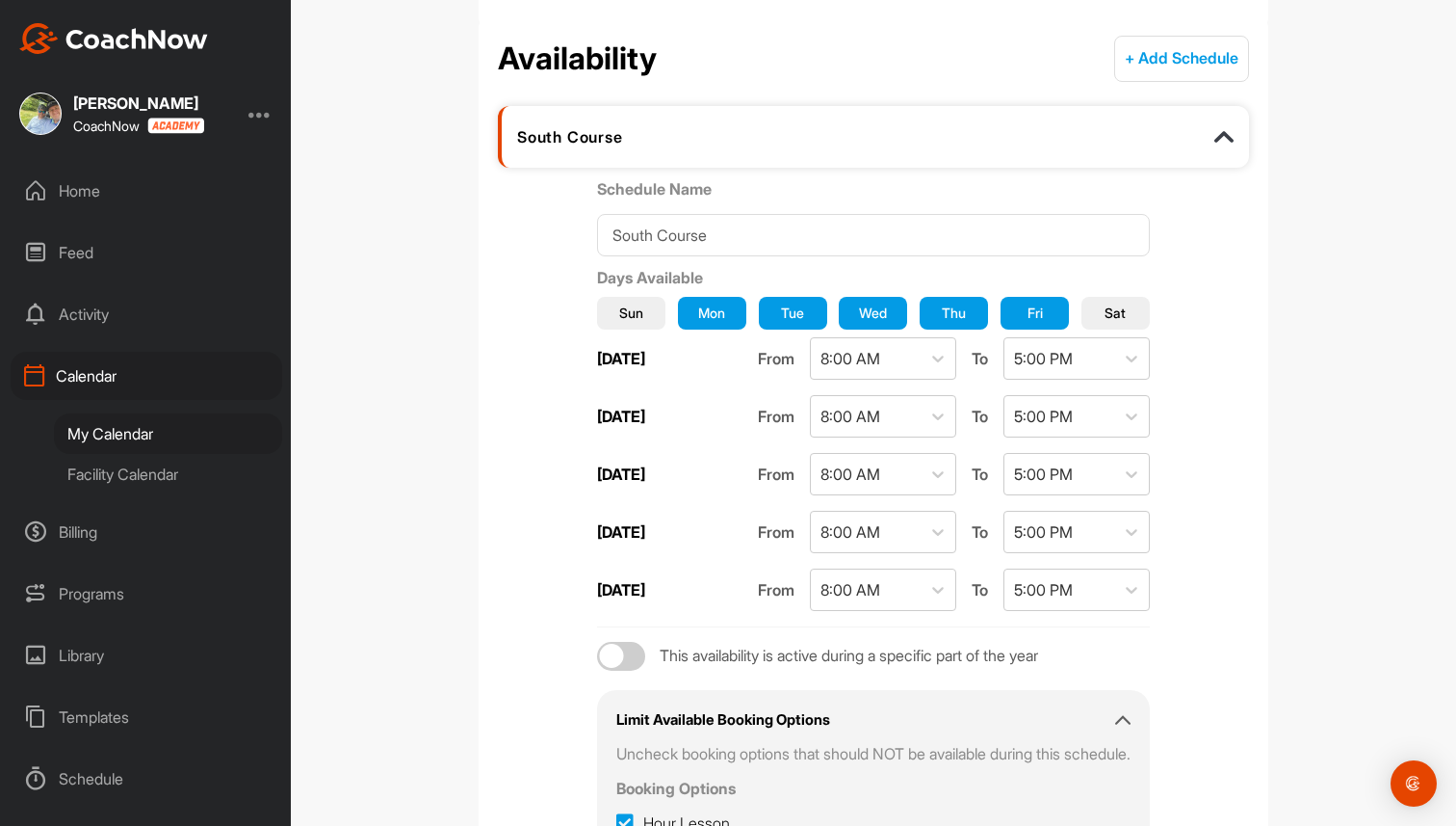
scroll to position [0, 0]
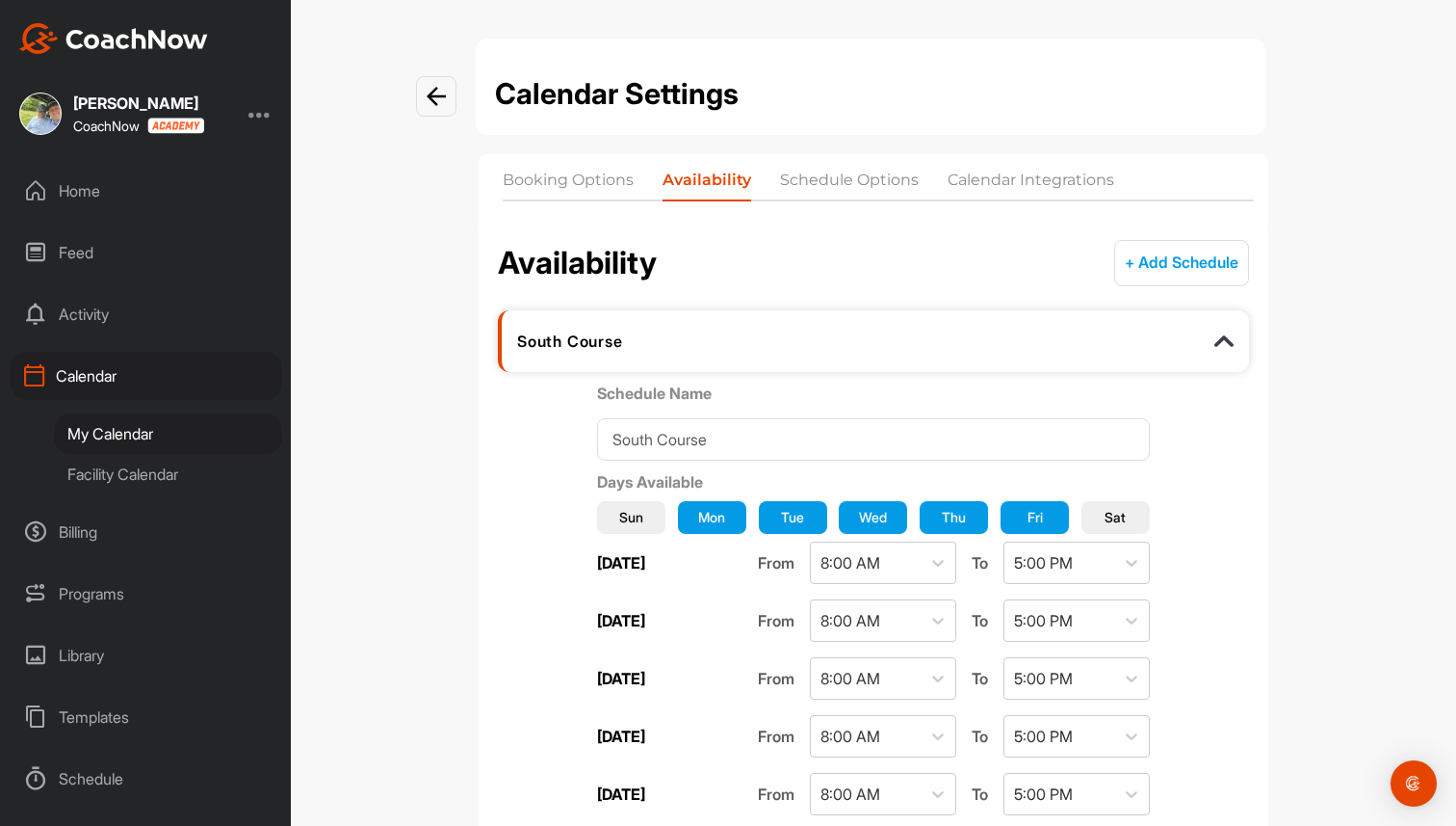
click at [1164, 261] on button "+ Add Schedule" at bounding box center [1181, 262] width 134 height 46
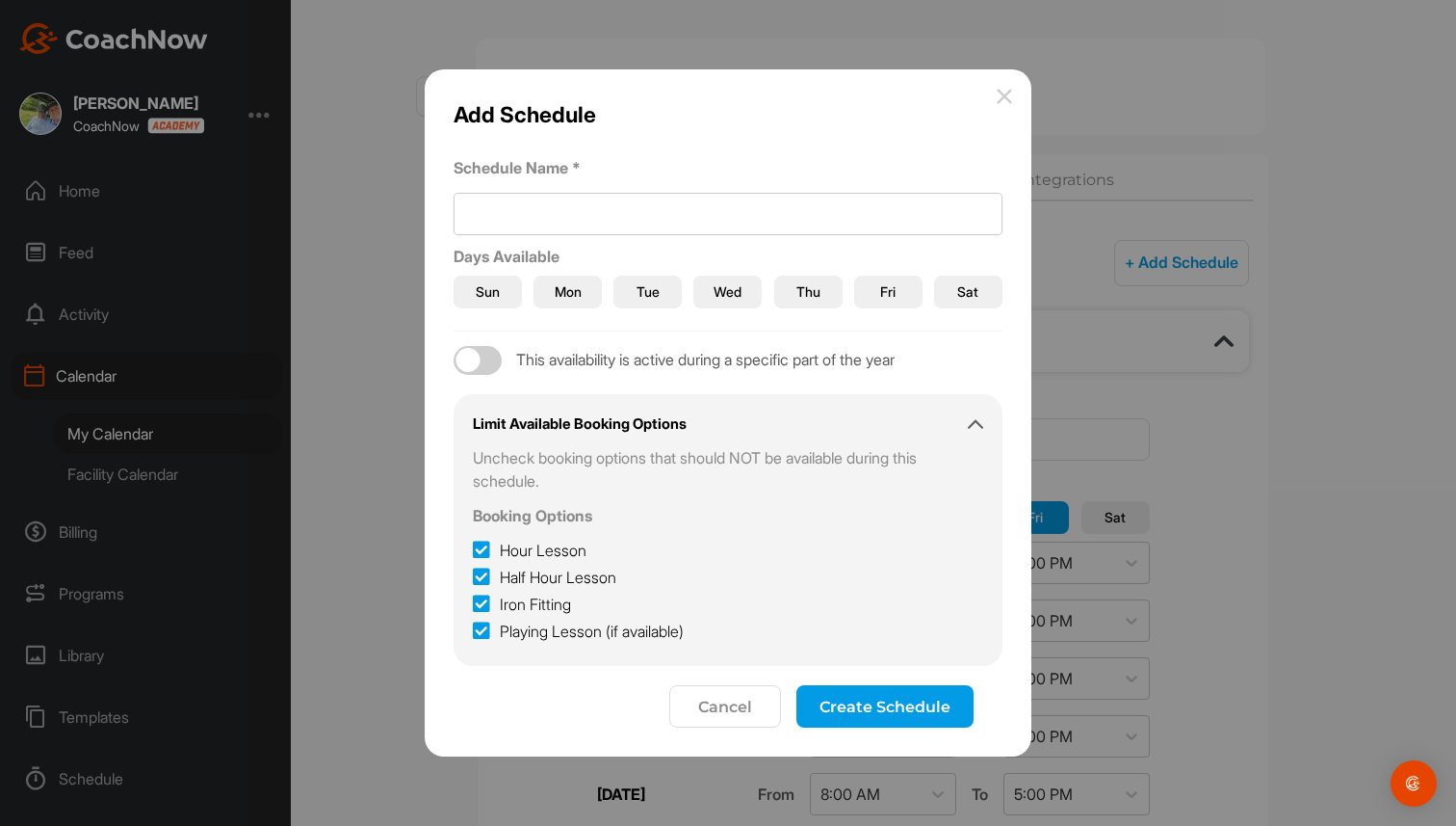
click at [485, 359] on div at bounding box center [477, 360] width 48 height 29
checkbox input "true"
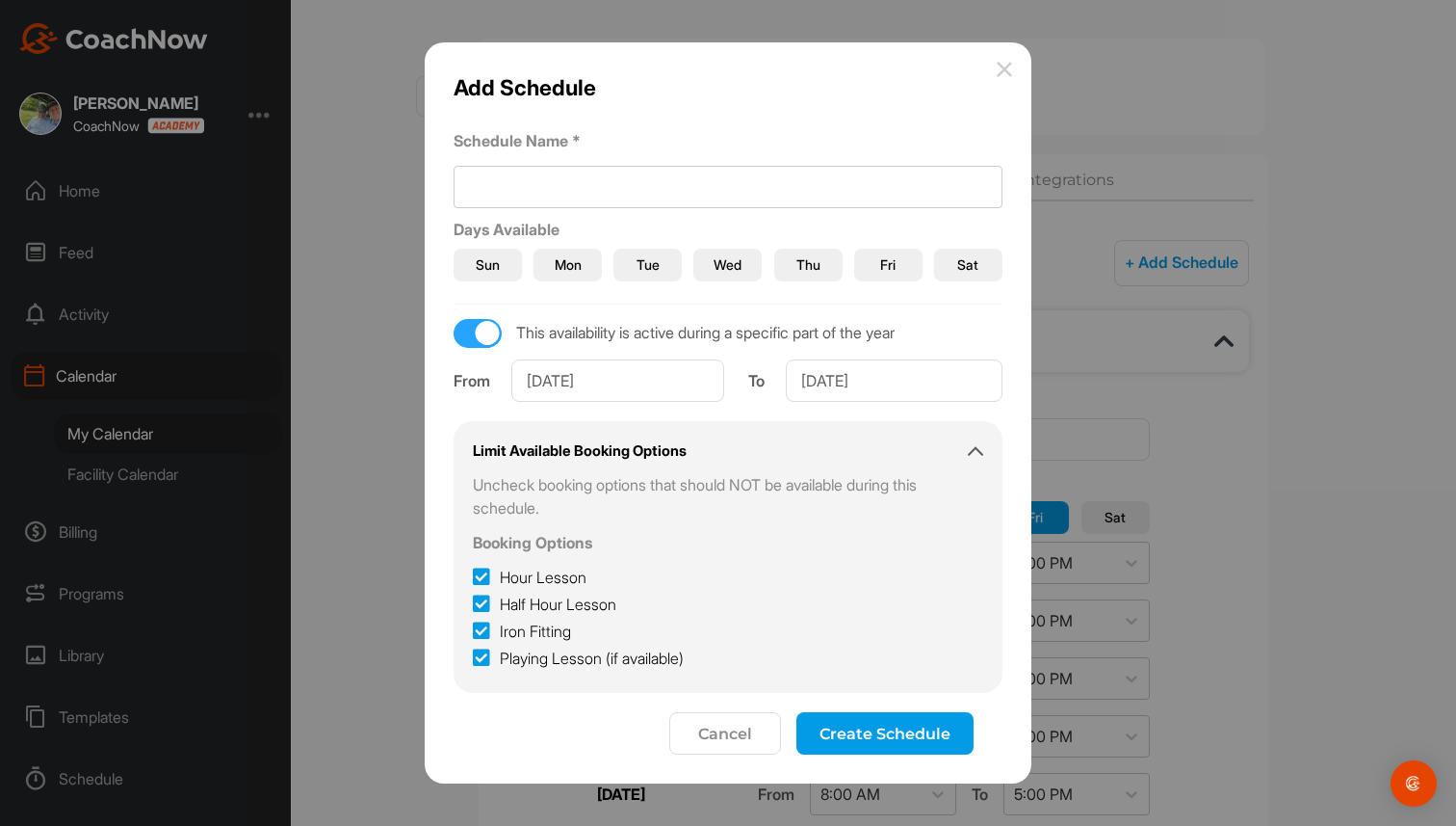
click at [733, 740] on button "Cancel" at bounding box center [725, 733] width 112 height 43
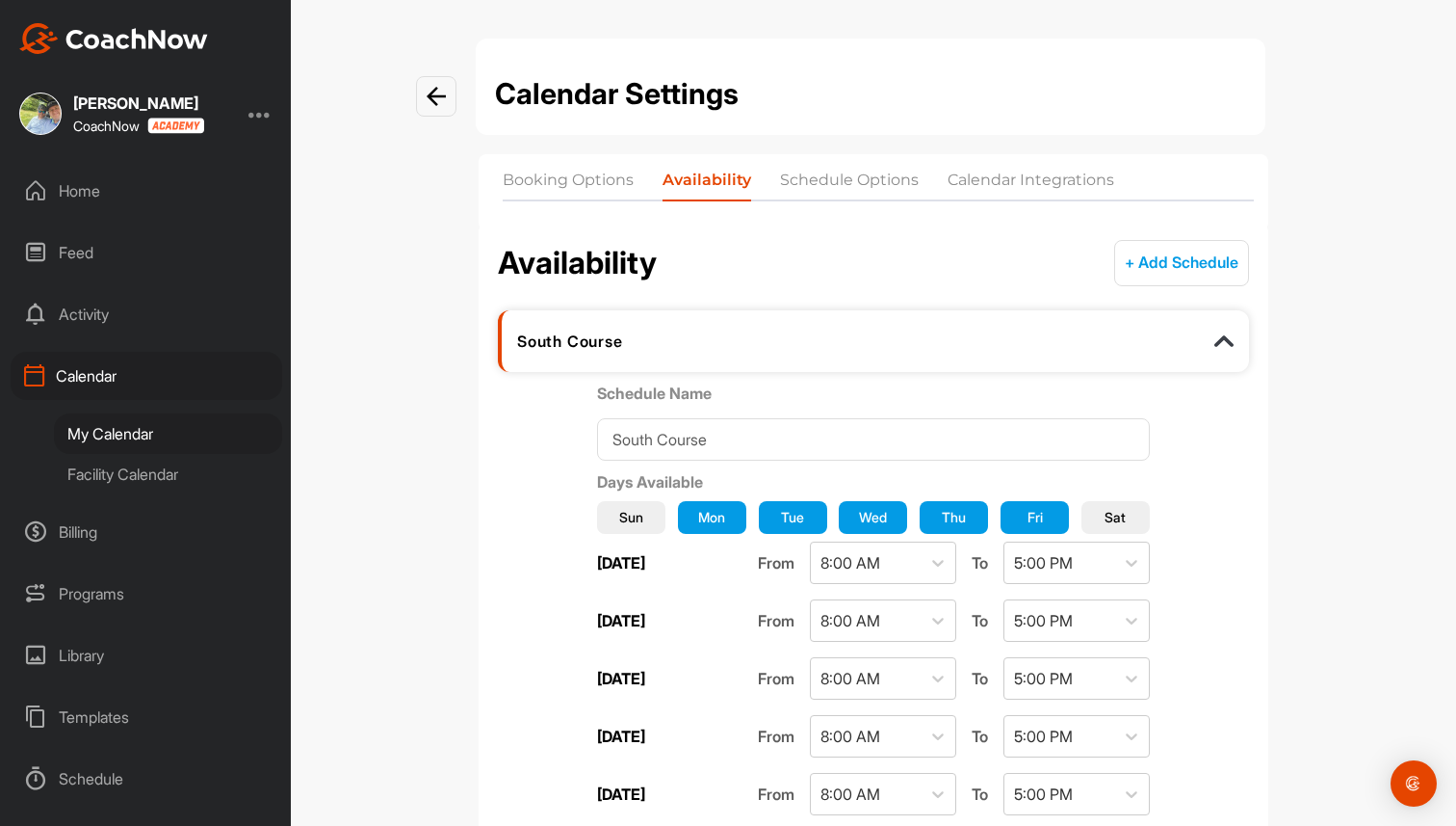
click at [851, 186] on li "Schedule Options" at bounding box center [849, 184] width 138 height 31
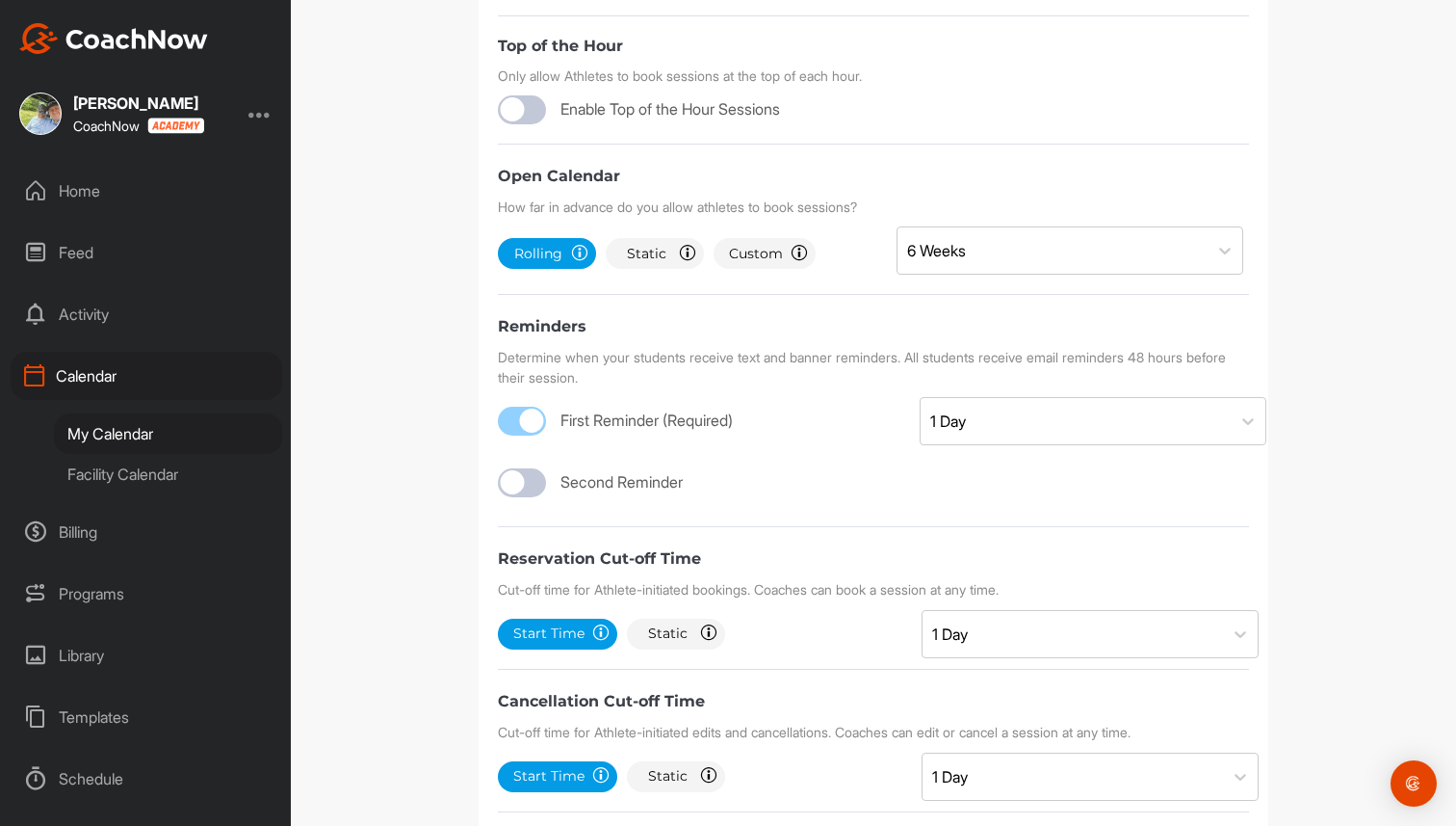
scroll to position [636, 0]
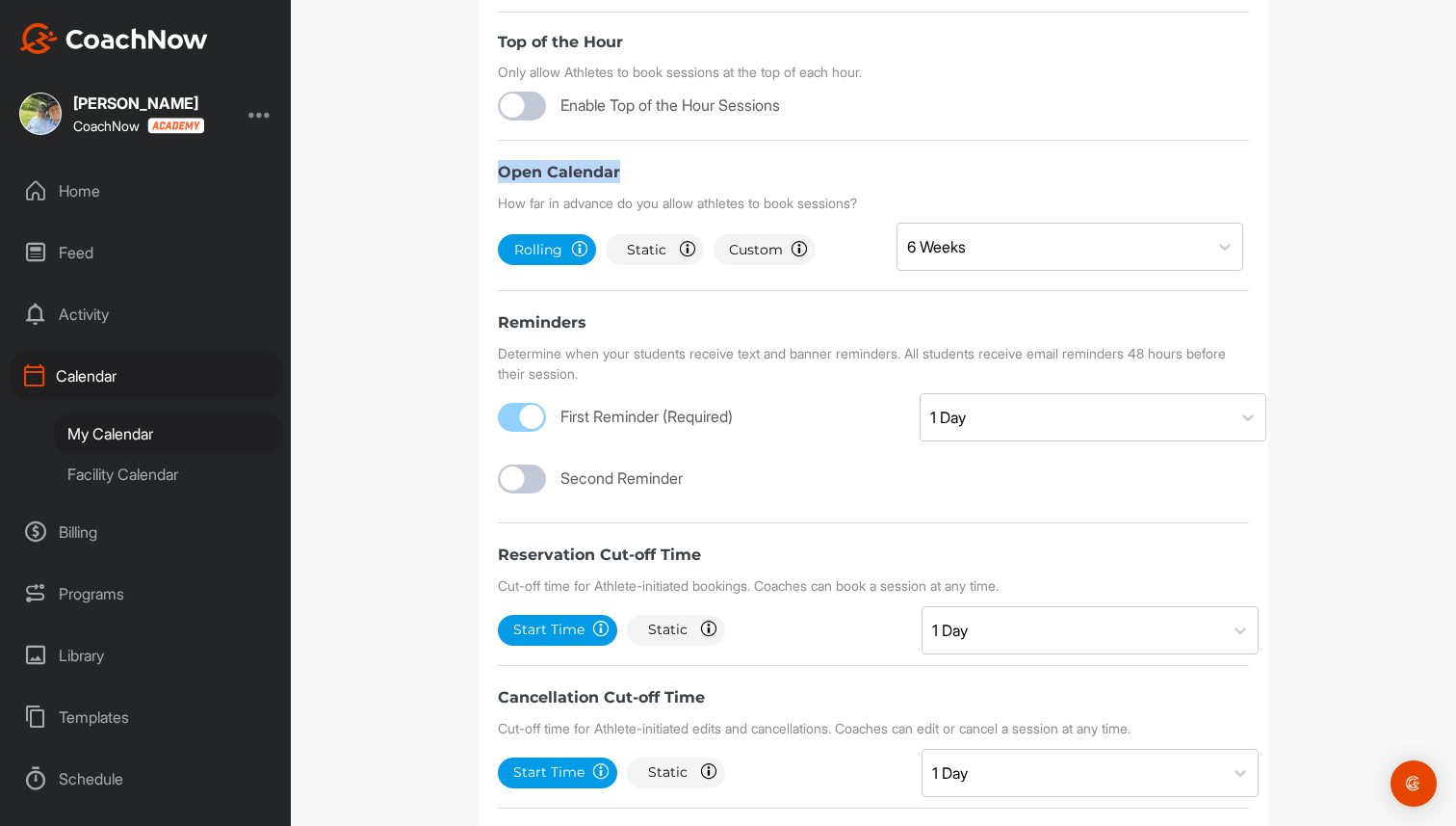
drag, startPoint x: 498, startPoint y: 218, endPoint x: 633, endPoint y: 219, distance: 135.0
click at [633, 183] on div "Open Calendar" at bounding box center [873, 171] width 751 height 23
click at [927, 270] on div "6 Weeks" at bounding box center [1053, 245] width 310 height 46
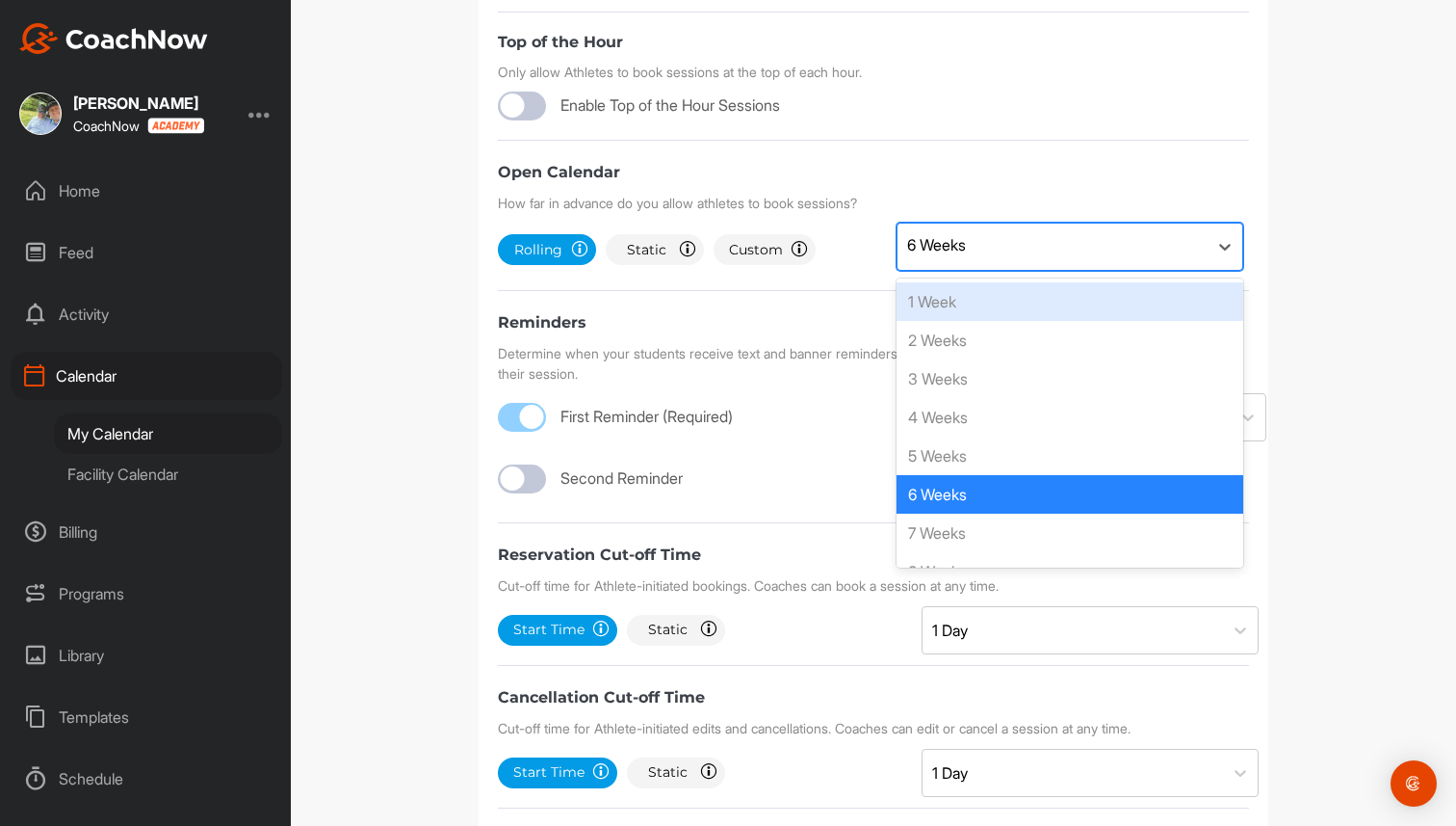
click at [927, 270] on div "6 Weeks" at bounding box center [1053, 245] width 310 height 46
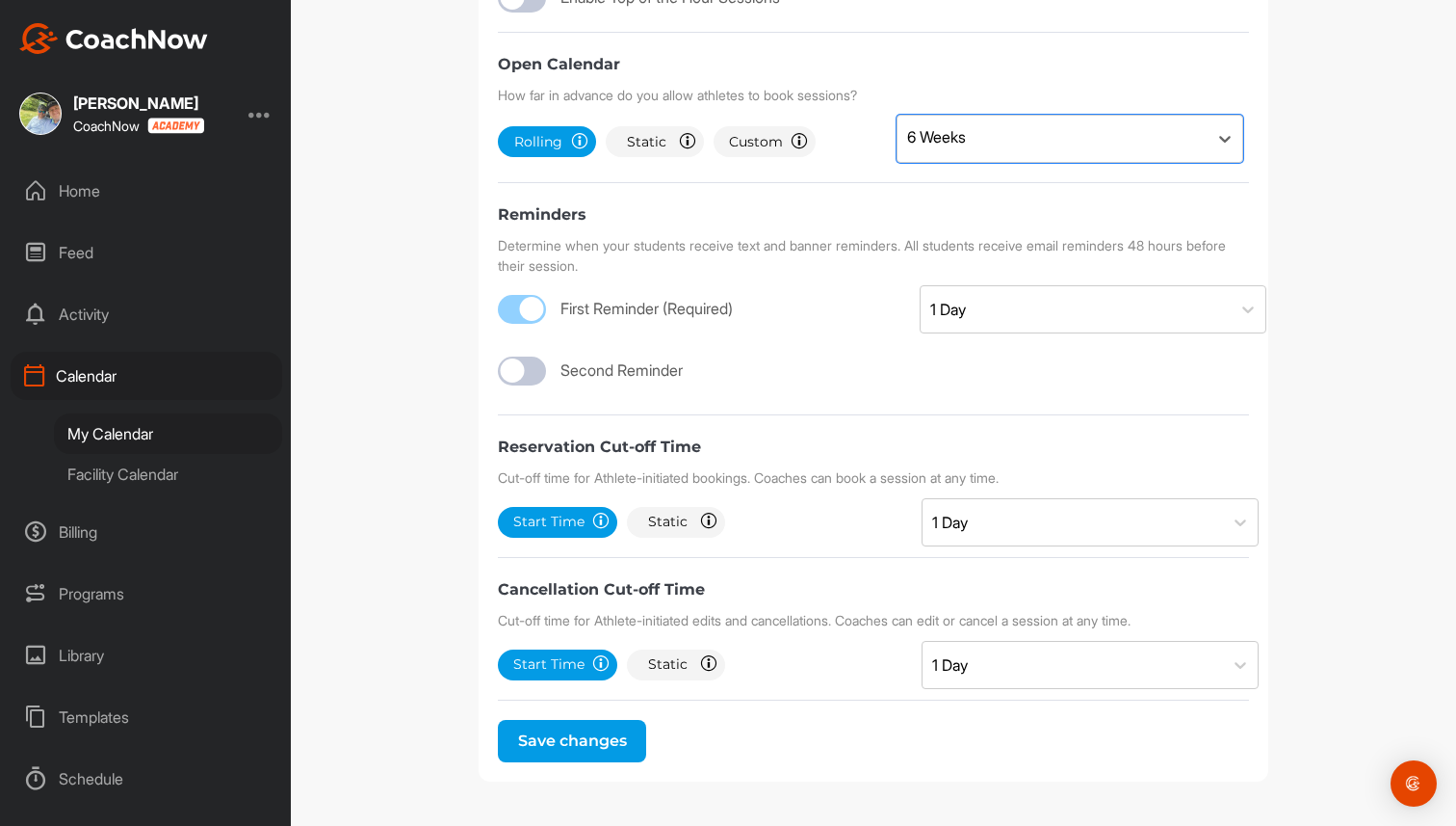
scroll to position [748, 0]
click at [1023, 162] on div "6 Weeks" at bounding box center [1053, 138] width 310 height 46
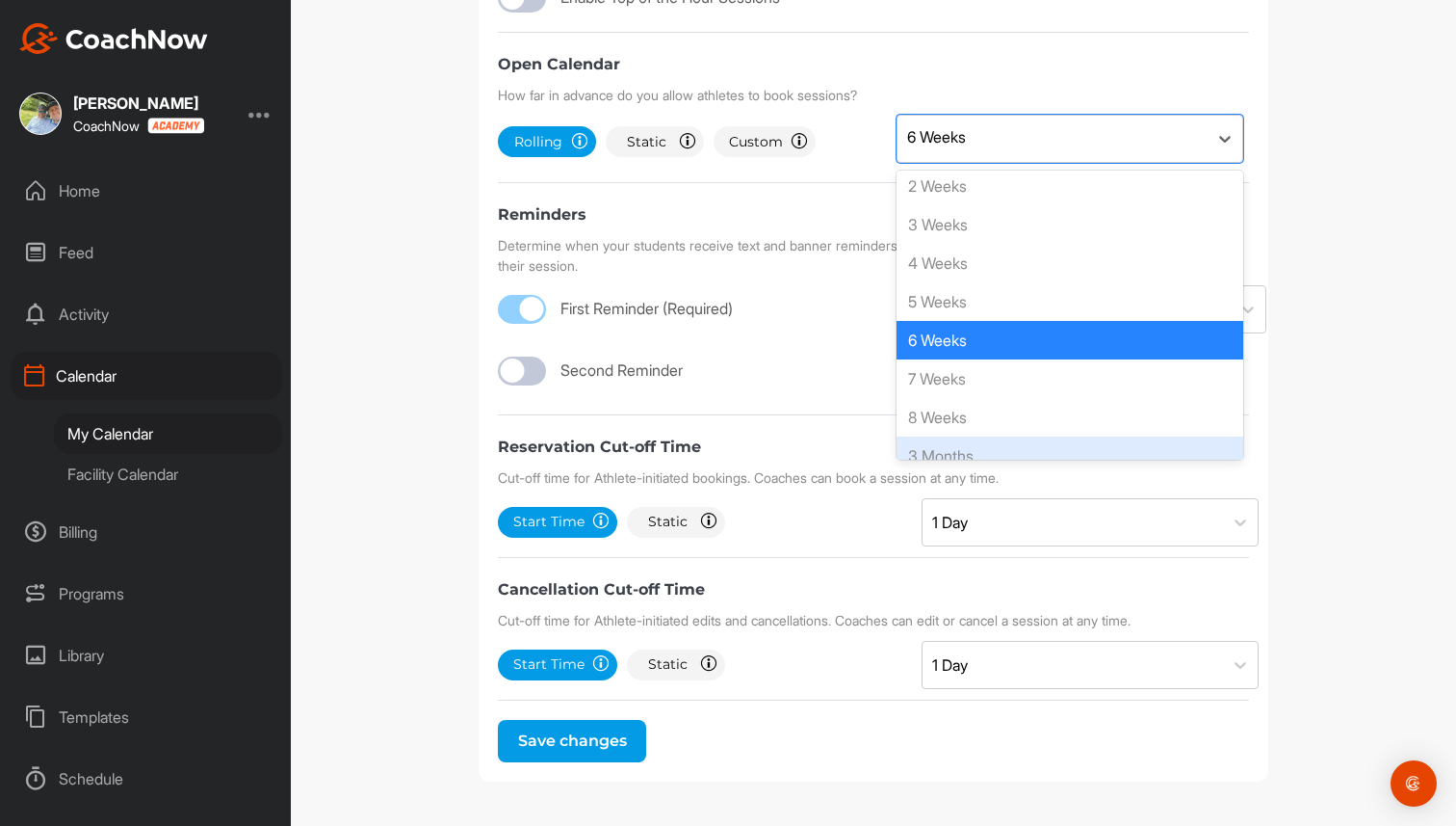
scroll to position [50, 0]
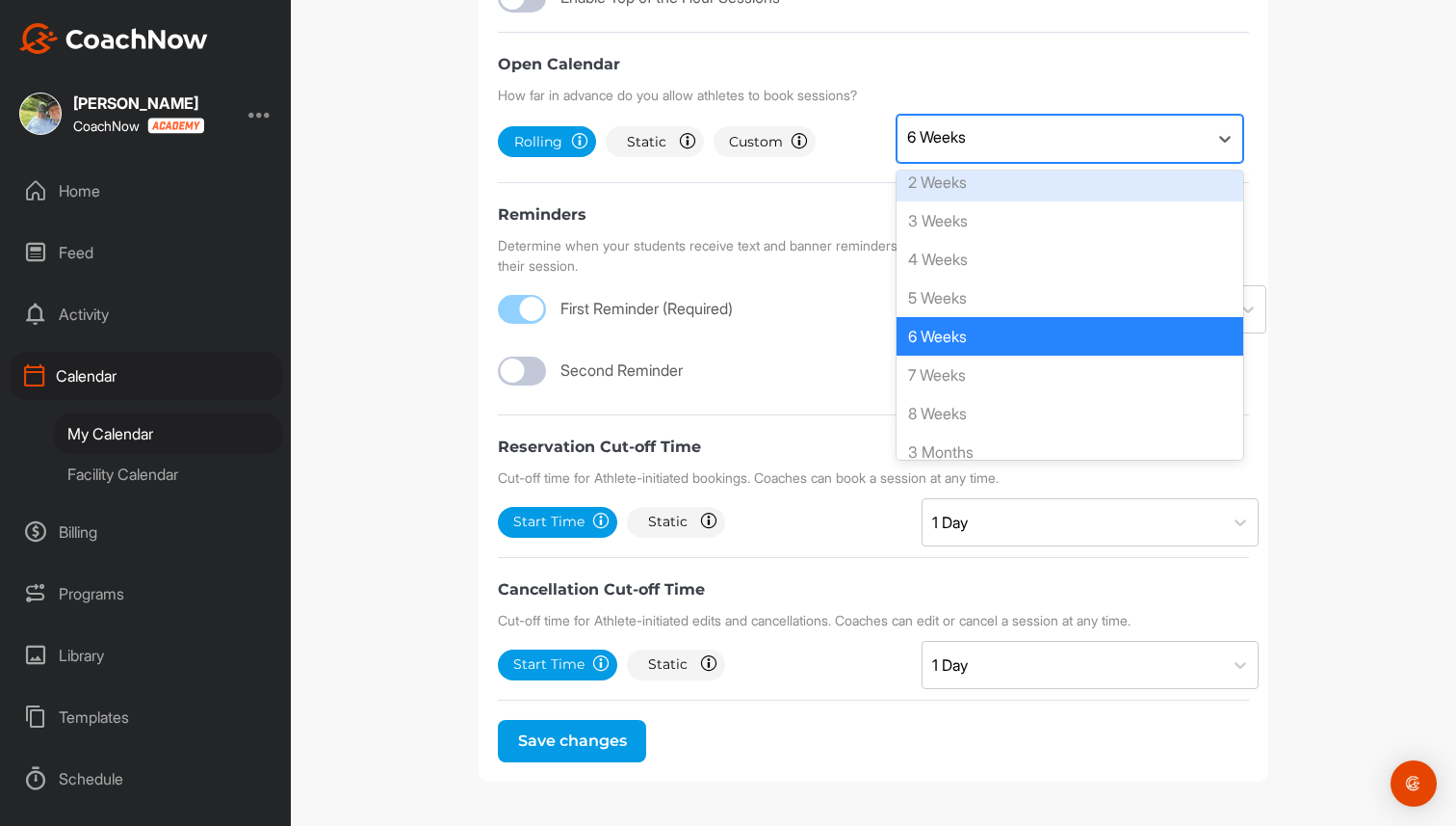
click at [1049, 162] on div "6 Weeks" at bounding box center [1053, 138] width 310 height 46
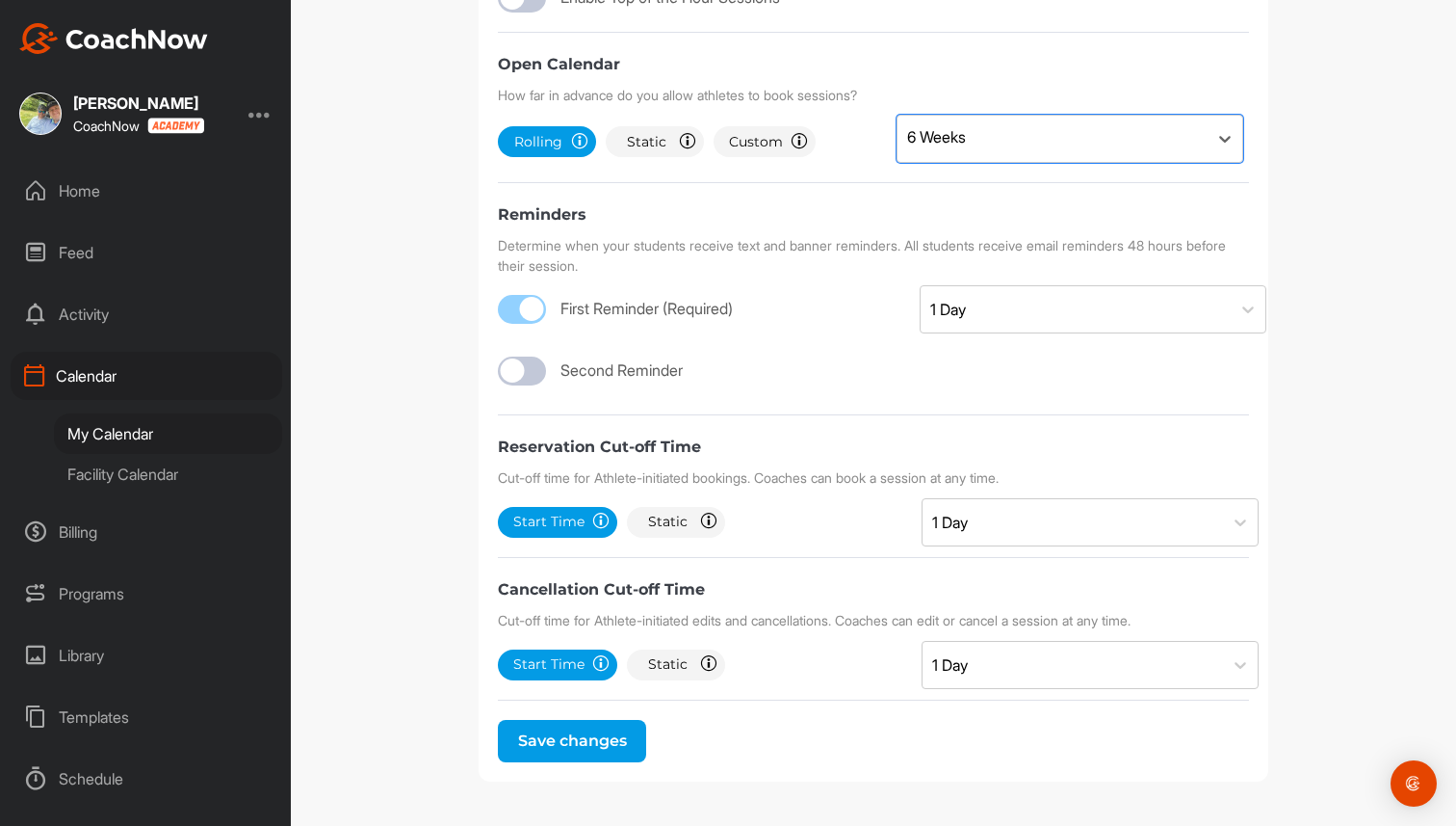
click at [529, 386] on div at bounding box center [521, 371] width 48 height 29
click at [992, 394] on div "Select..." at bounding box center [1075, 370] width 310 height 46
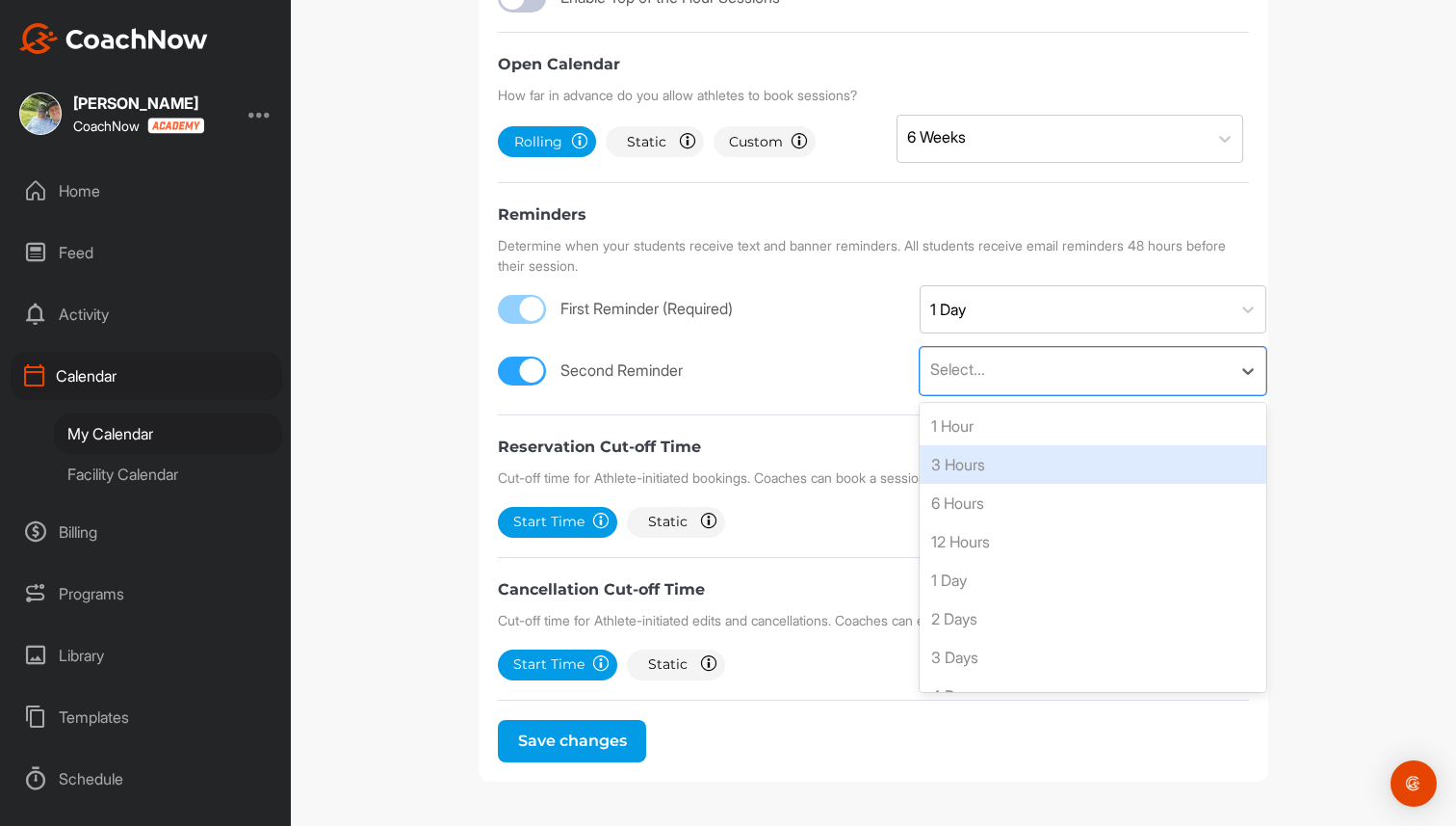
click at [995, 483] on div "3 Hours" at bounding box center [1093, 465] width 347 height 39
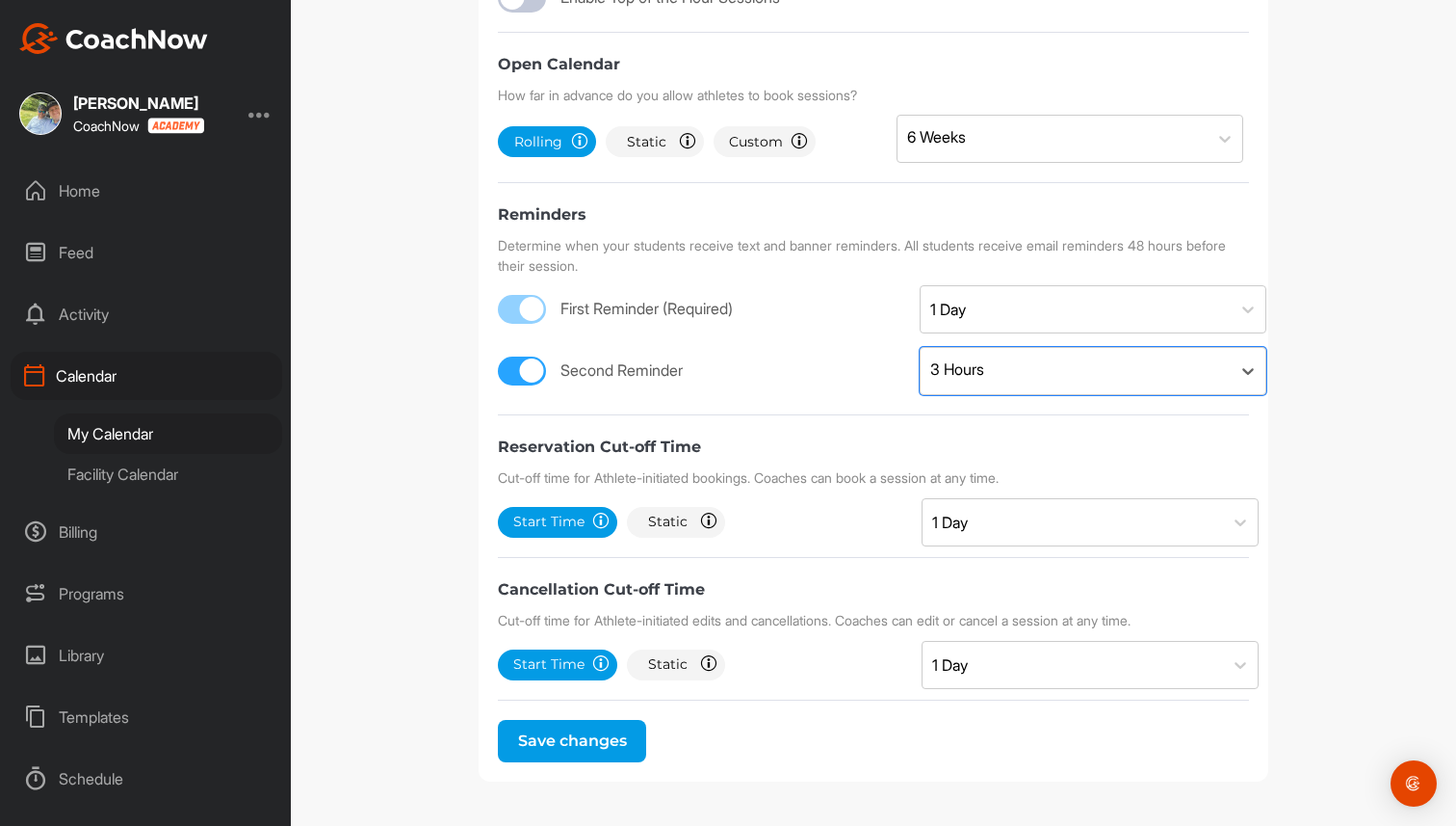
click at [531, 383] on div at bounding box center [532, 370] width 24 height 24
checkbox input "false"
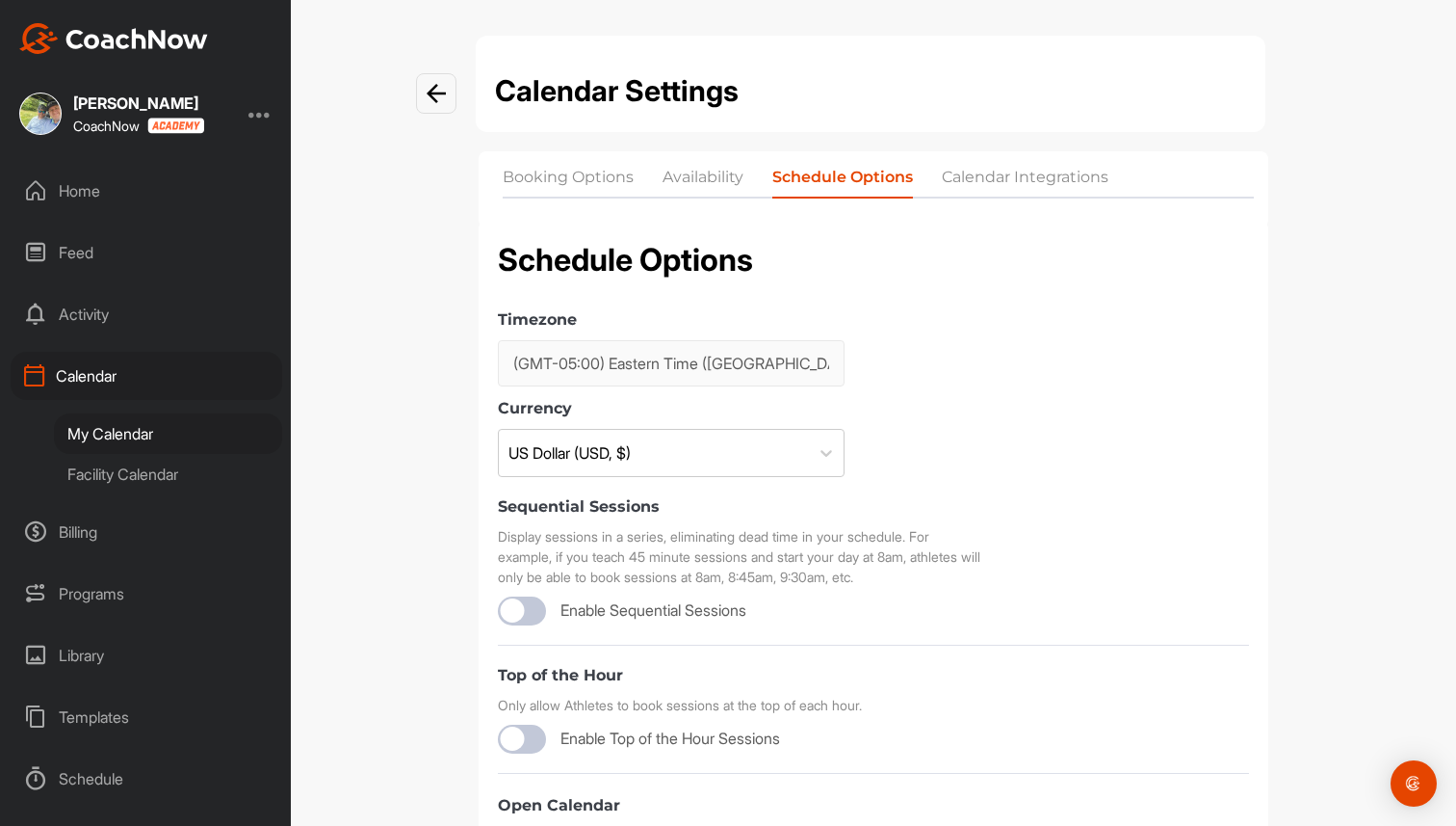
scroll to position [0, 0]
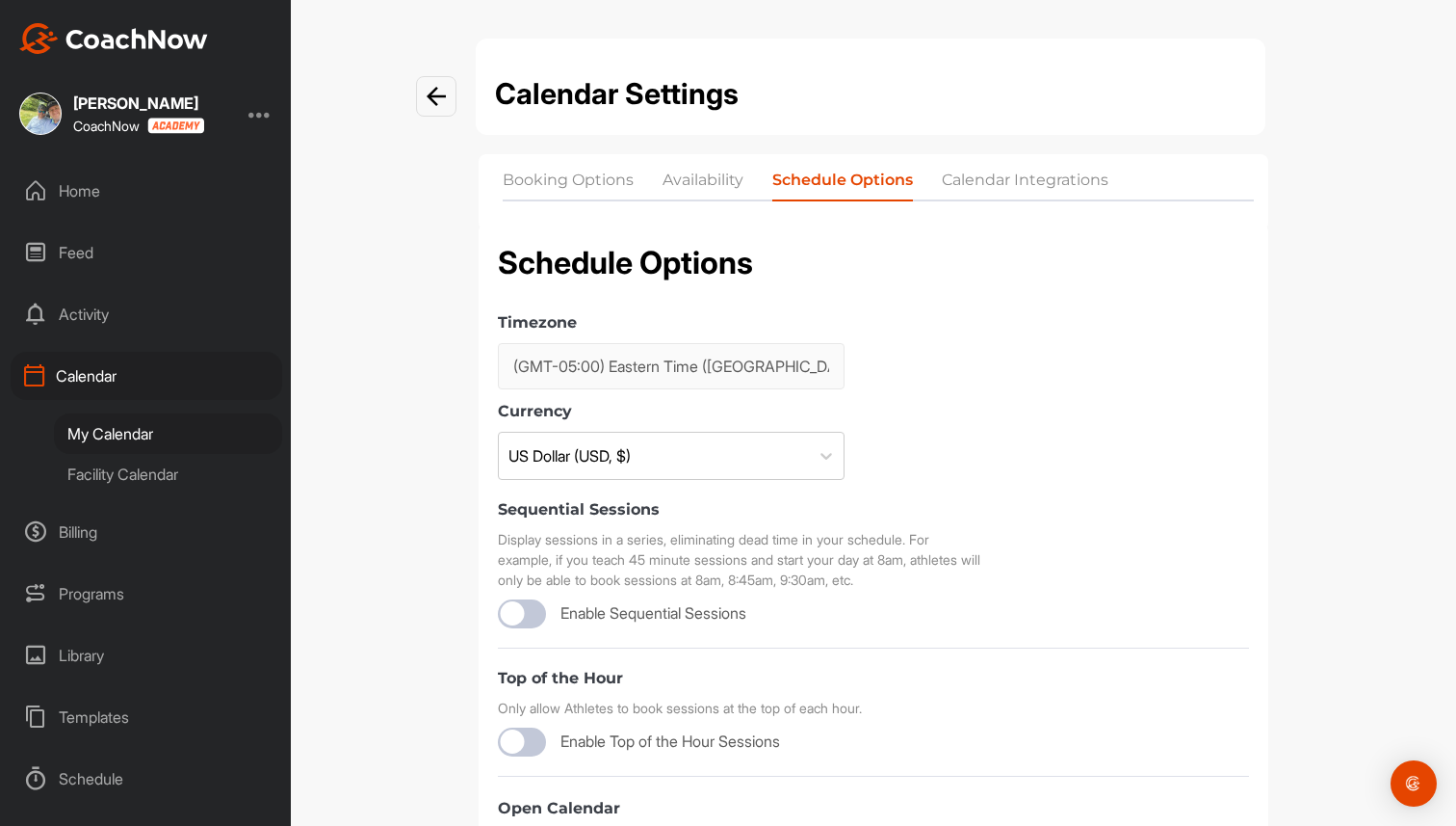
click at [1036, 179] on li "Calendar Integrations" at bounding box center [1025, 184] width 167 height 31
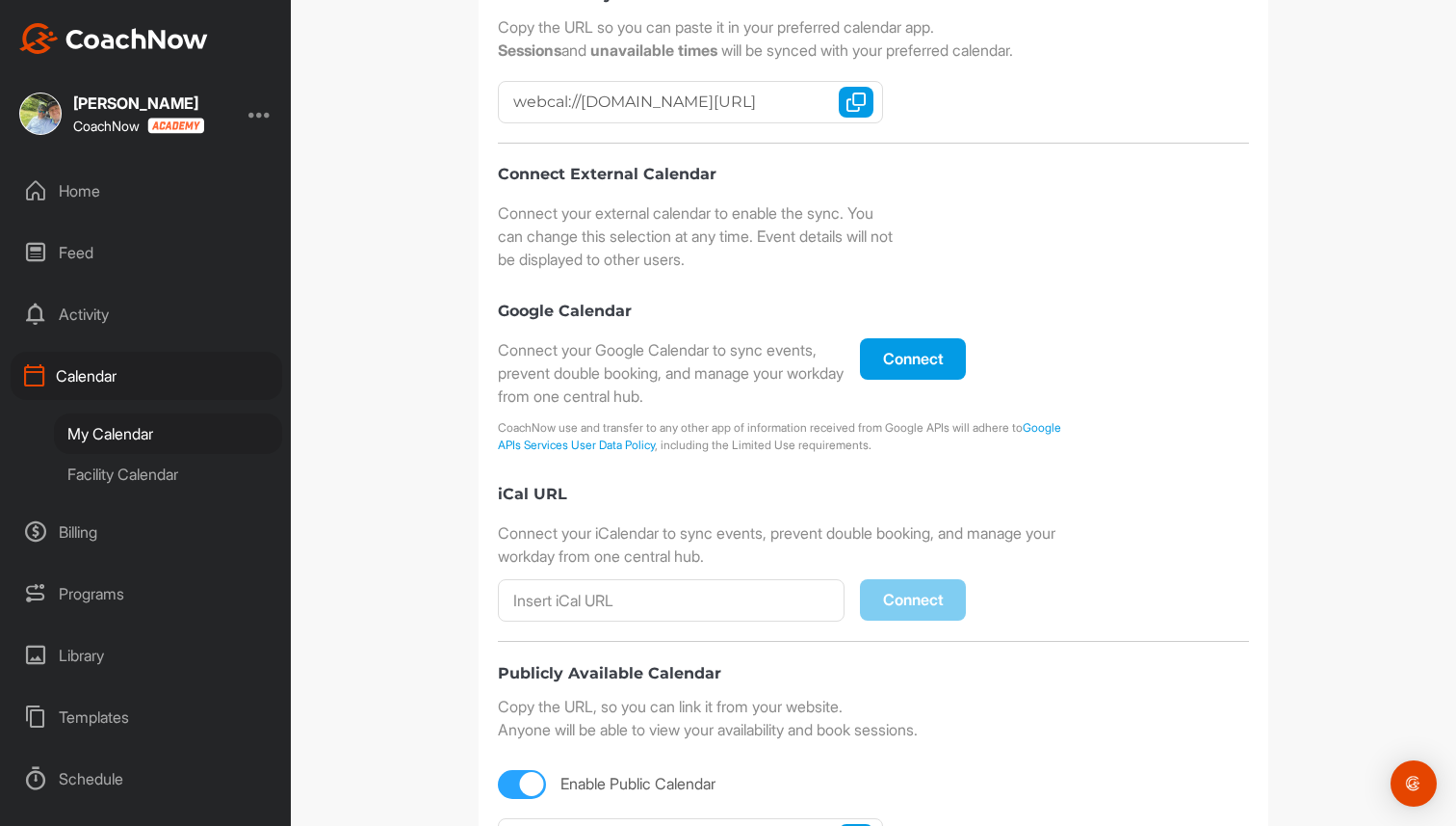
scroll to position [480, 0]
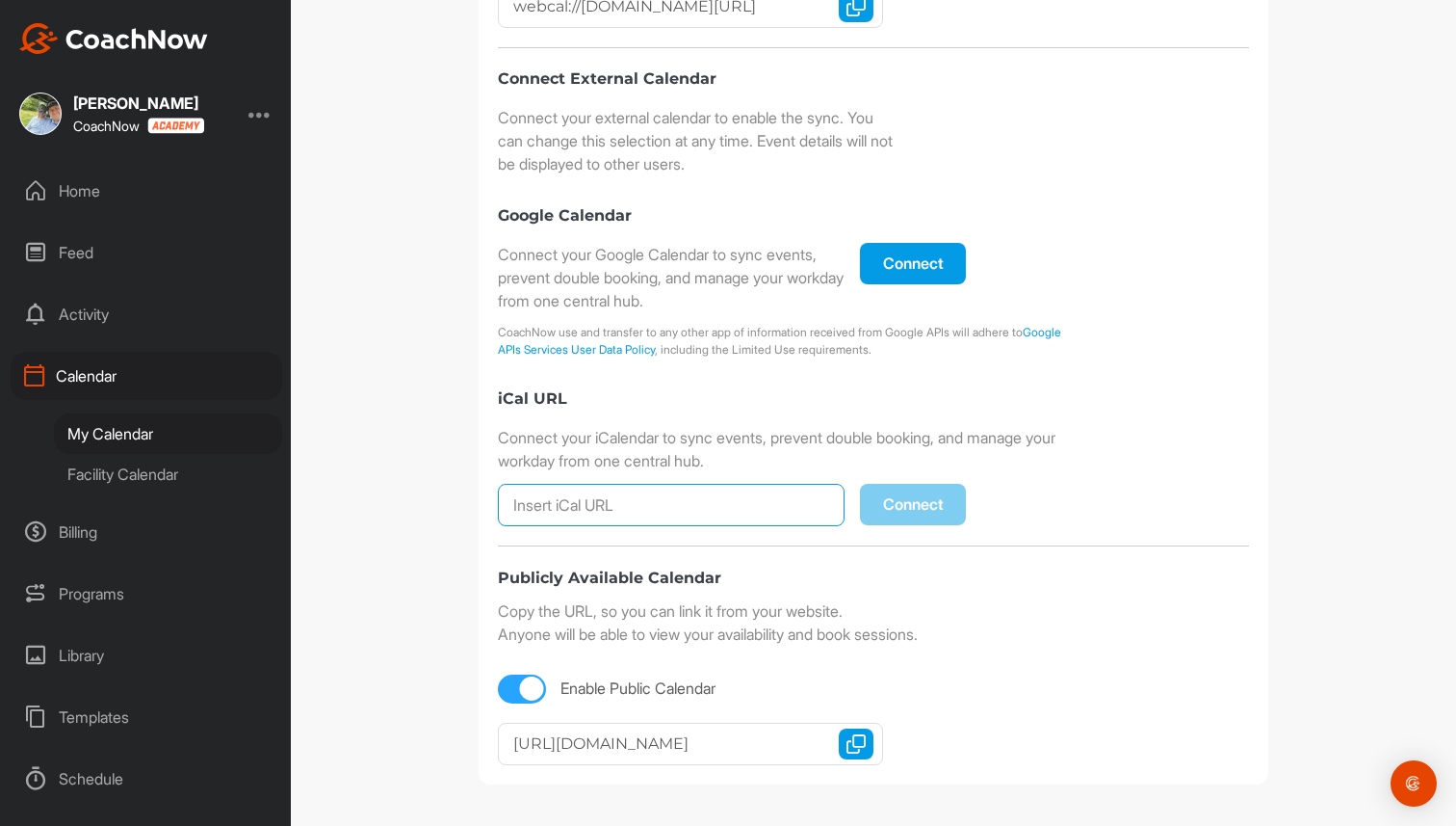
click at [609, 493] on input at bounding box center [671, 505] width 347 height 43
click at [860, 737] on img "button" at bounding box center [856, 744] width 19 height 19
click at [867, 741] on button "Copy URL" at bounding box center [856, 744] width 35 height 31
click at [864, 734] on img "button" at bounding box center [856, 744] width 19 height 19
click at [126, 370] on div "Calendar" at bounding box center [146, 375] width 272 height 48
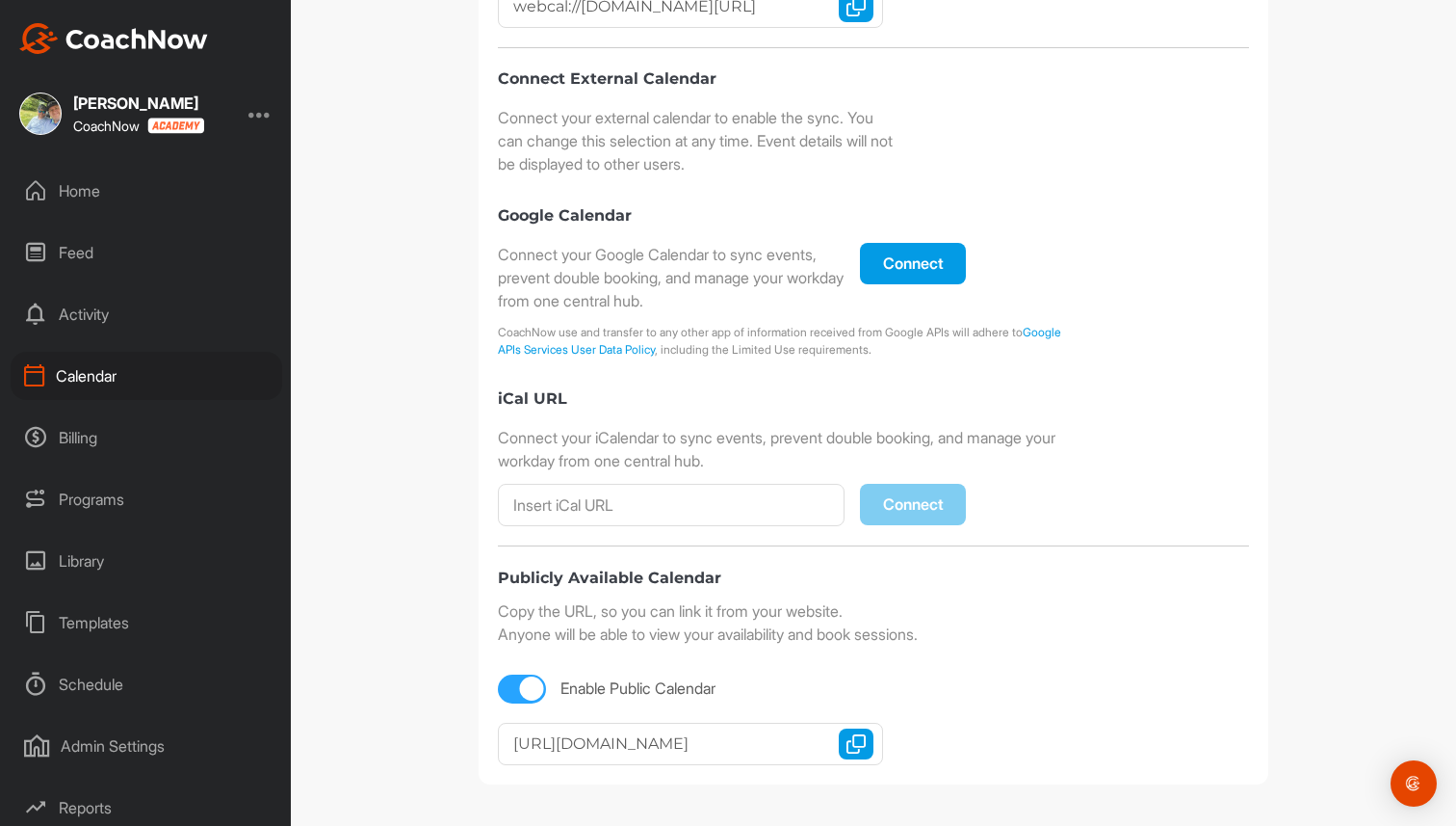
click at [122, 505] on div "Programs" at bounding box center [146, 499] width 272 height 48
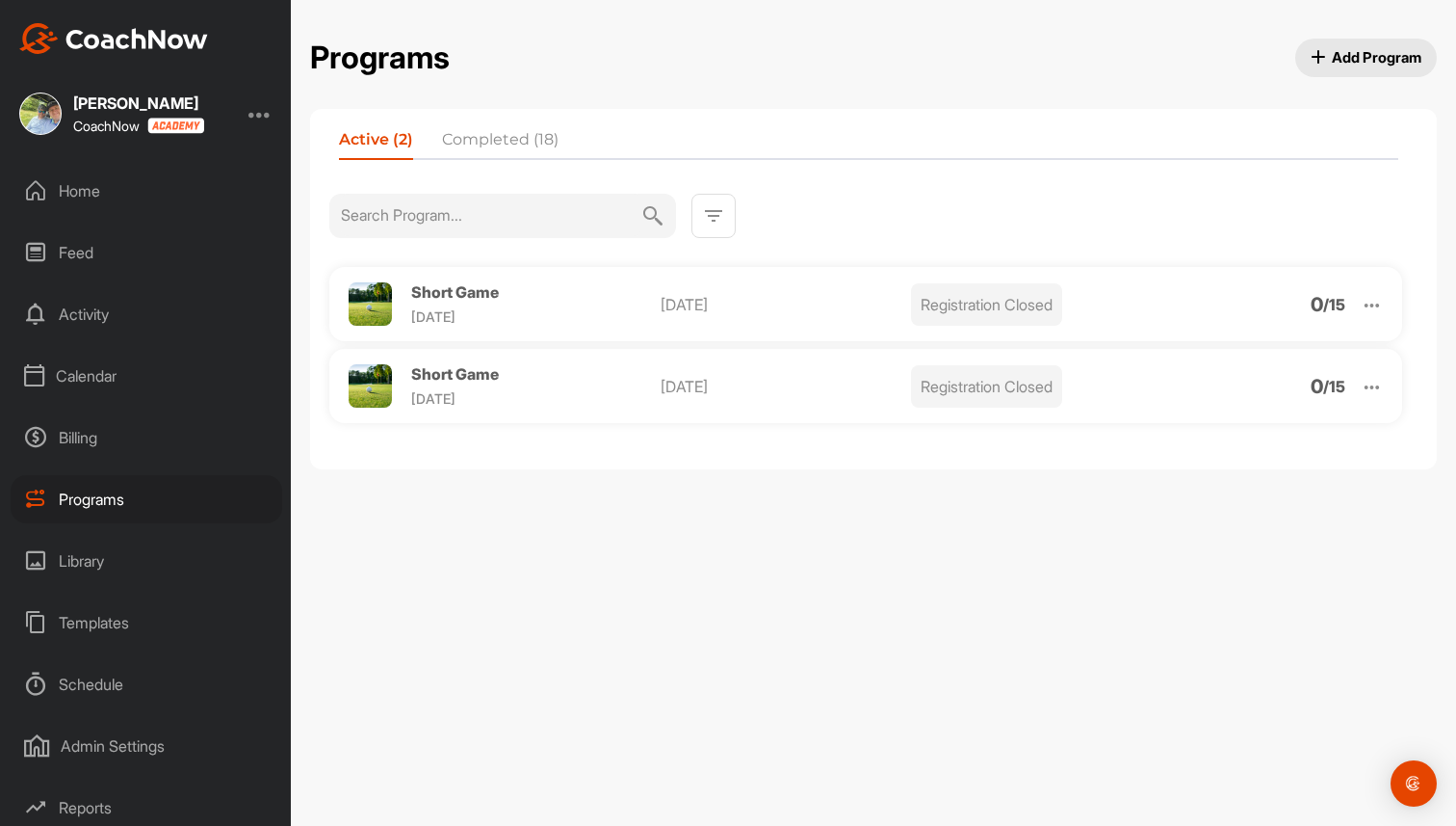
click at [1372, 56] on span "Add Program" at bounding box center [1366, 56] width 112 height 20
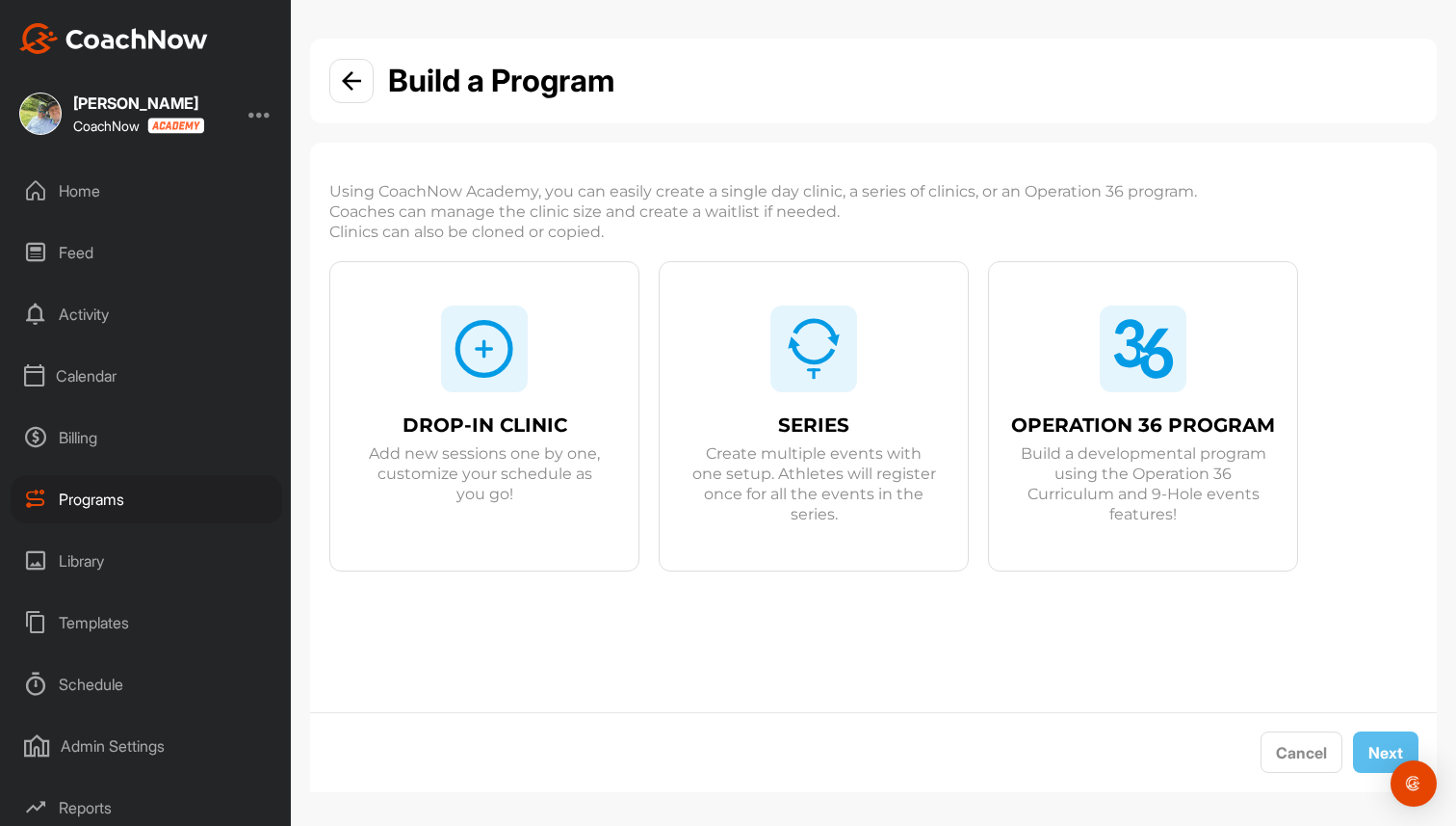
click at [480, 368] on img at bounding box center [484, 348] width 61 height 61
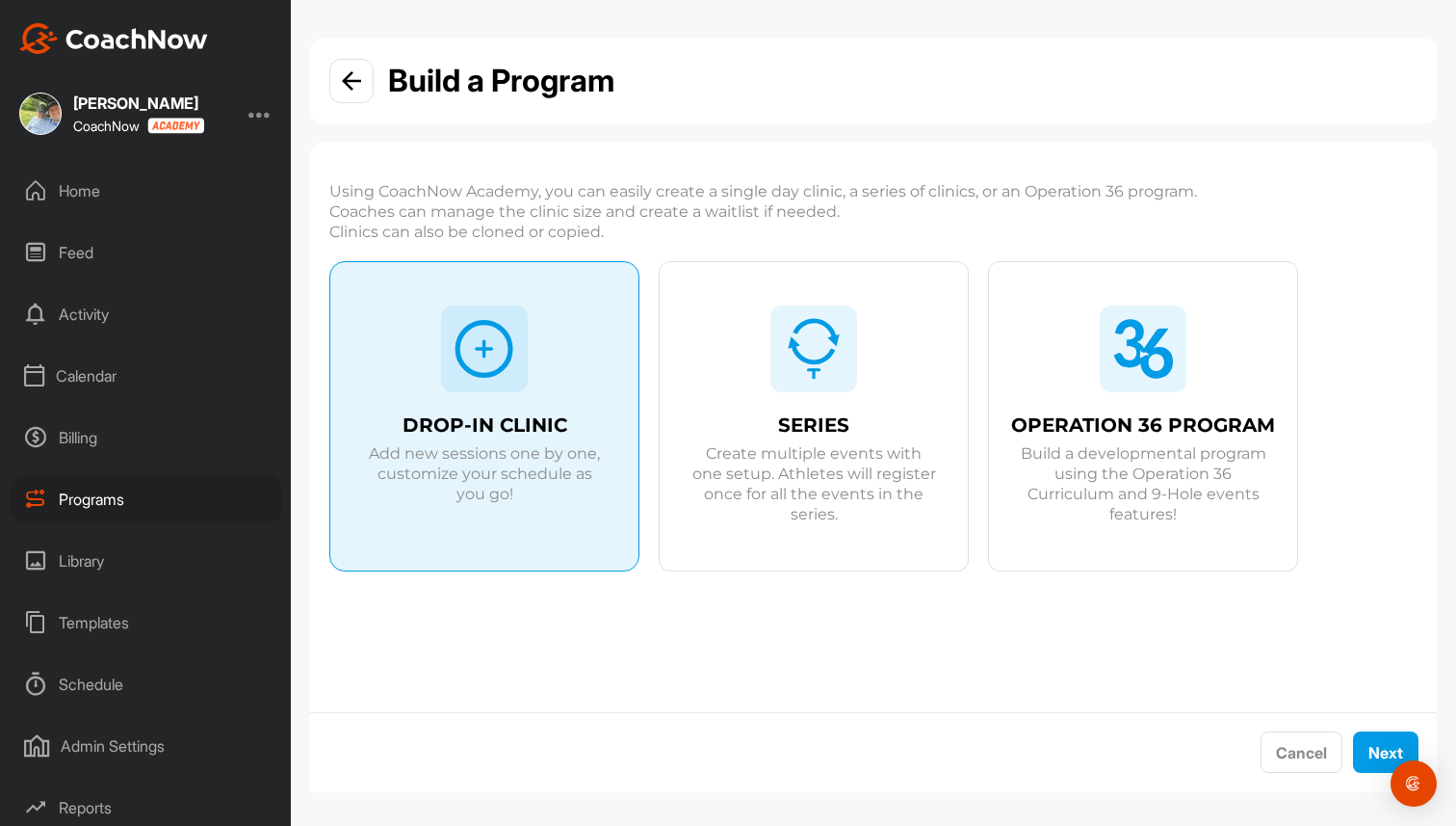
click at [814, 452] on span "Create multiple events with one setup. Athletes will register once for all the …" at bounding box center [813, 483] width 246 height 81
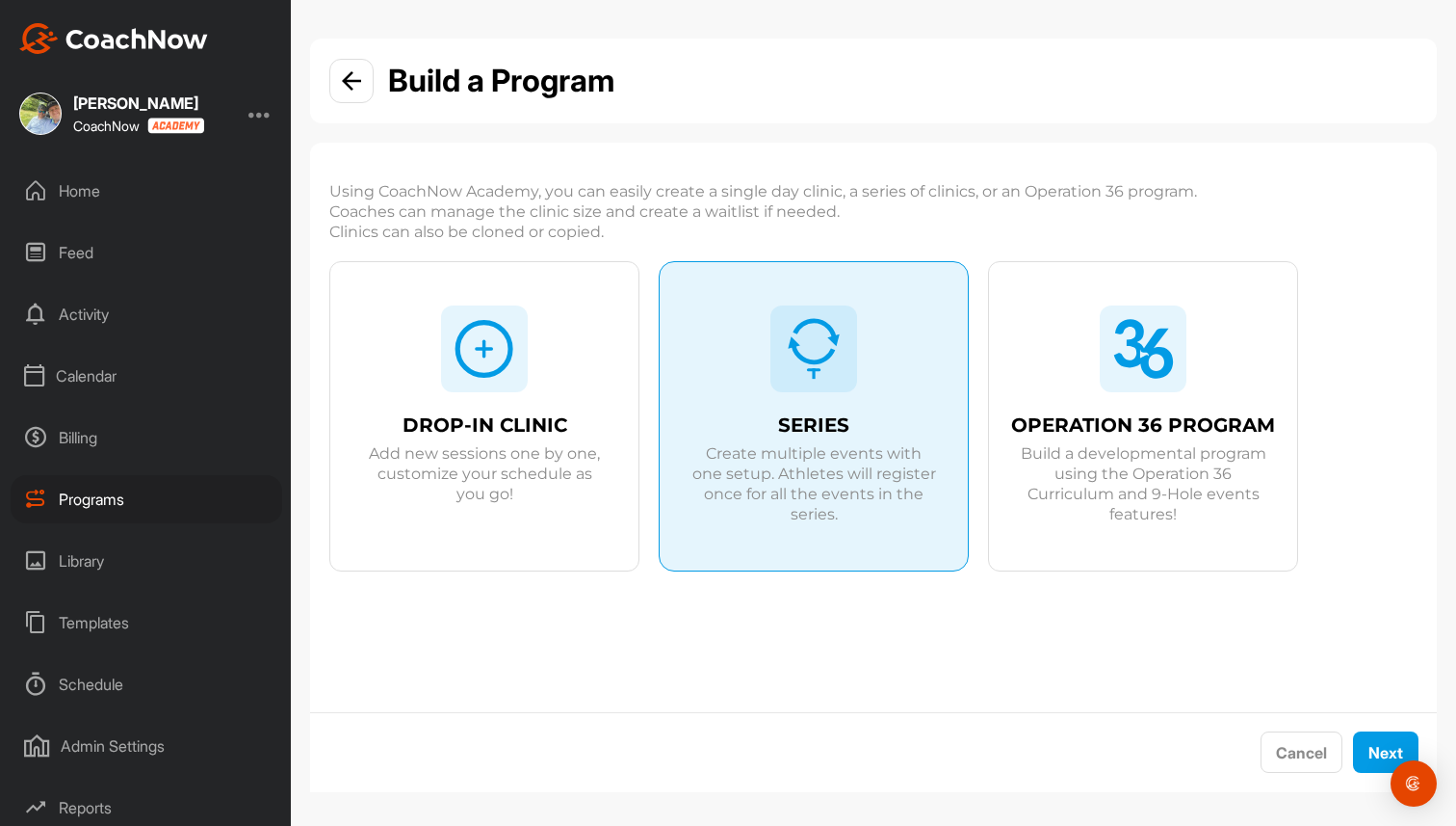
click at [1151, 395] on div "OPERATION 36 PROGRAM Build a developmental program using the Operation 36 Curri…" at bounding box center [1143, 437] width 308 height 352
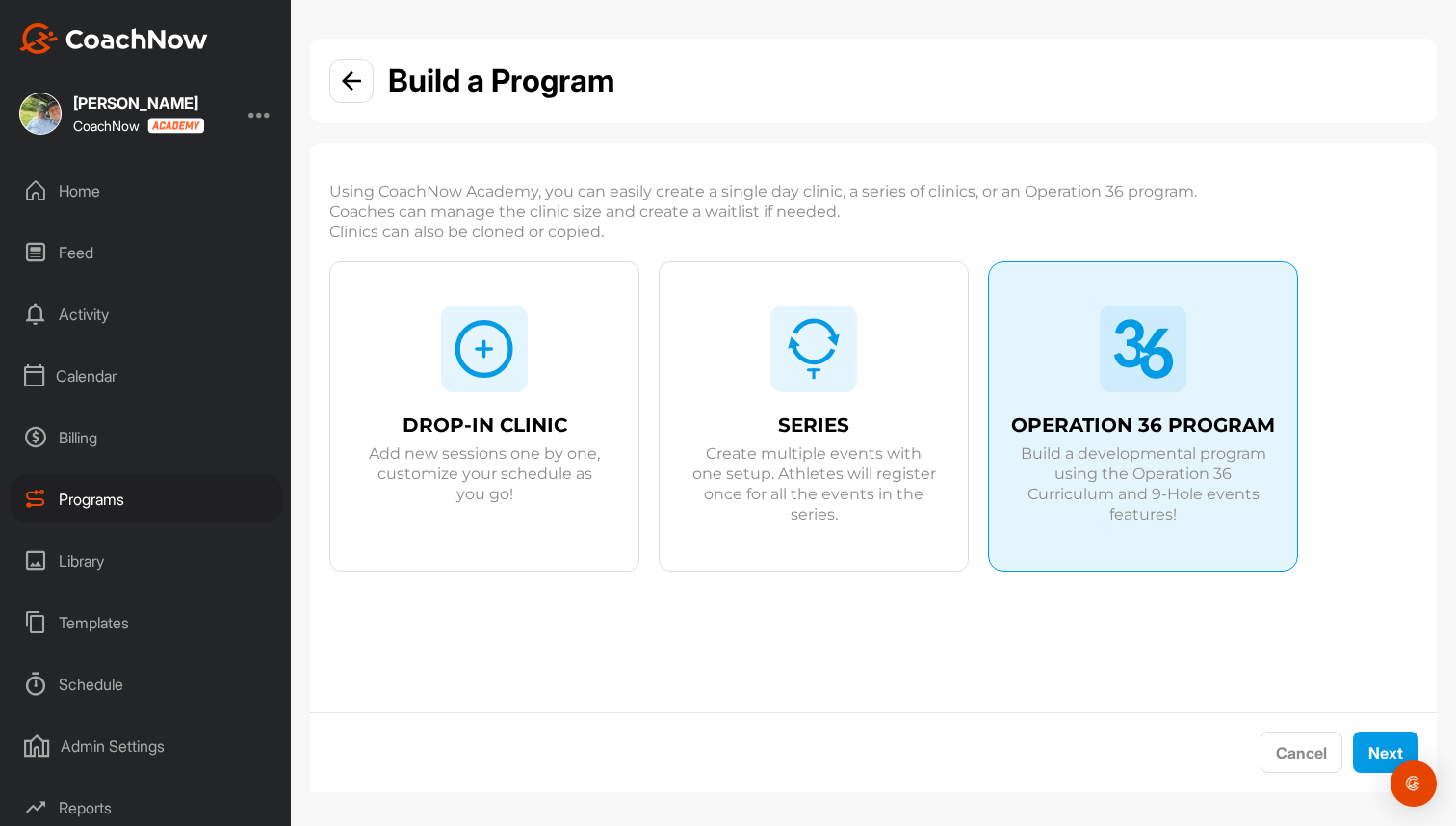
click at [488, 381] on div at bounding box center [484, 349] width 87 height 87
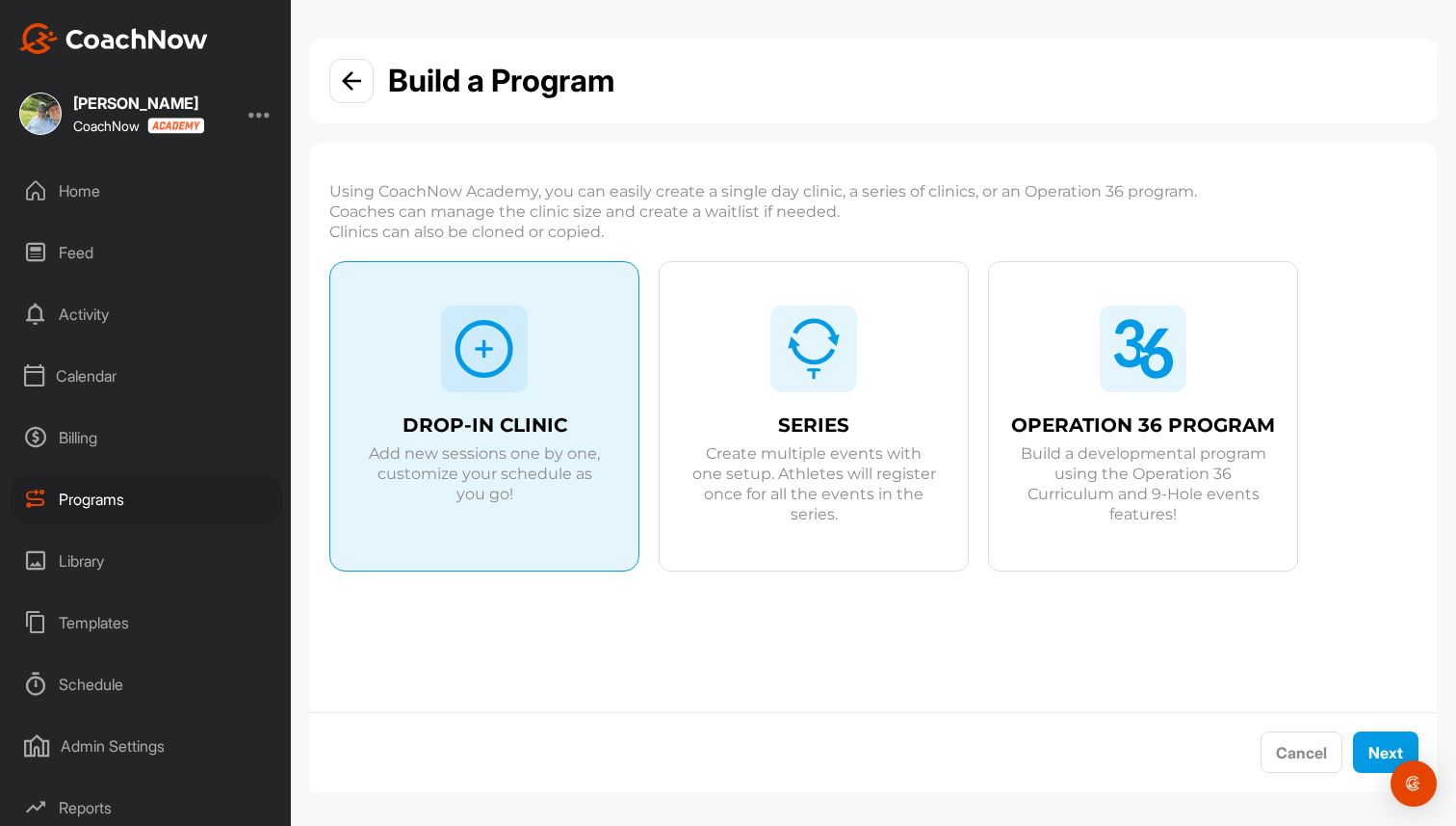
click at [791, 366] on img at bounding box center [813, 348] width 61 height 61
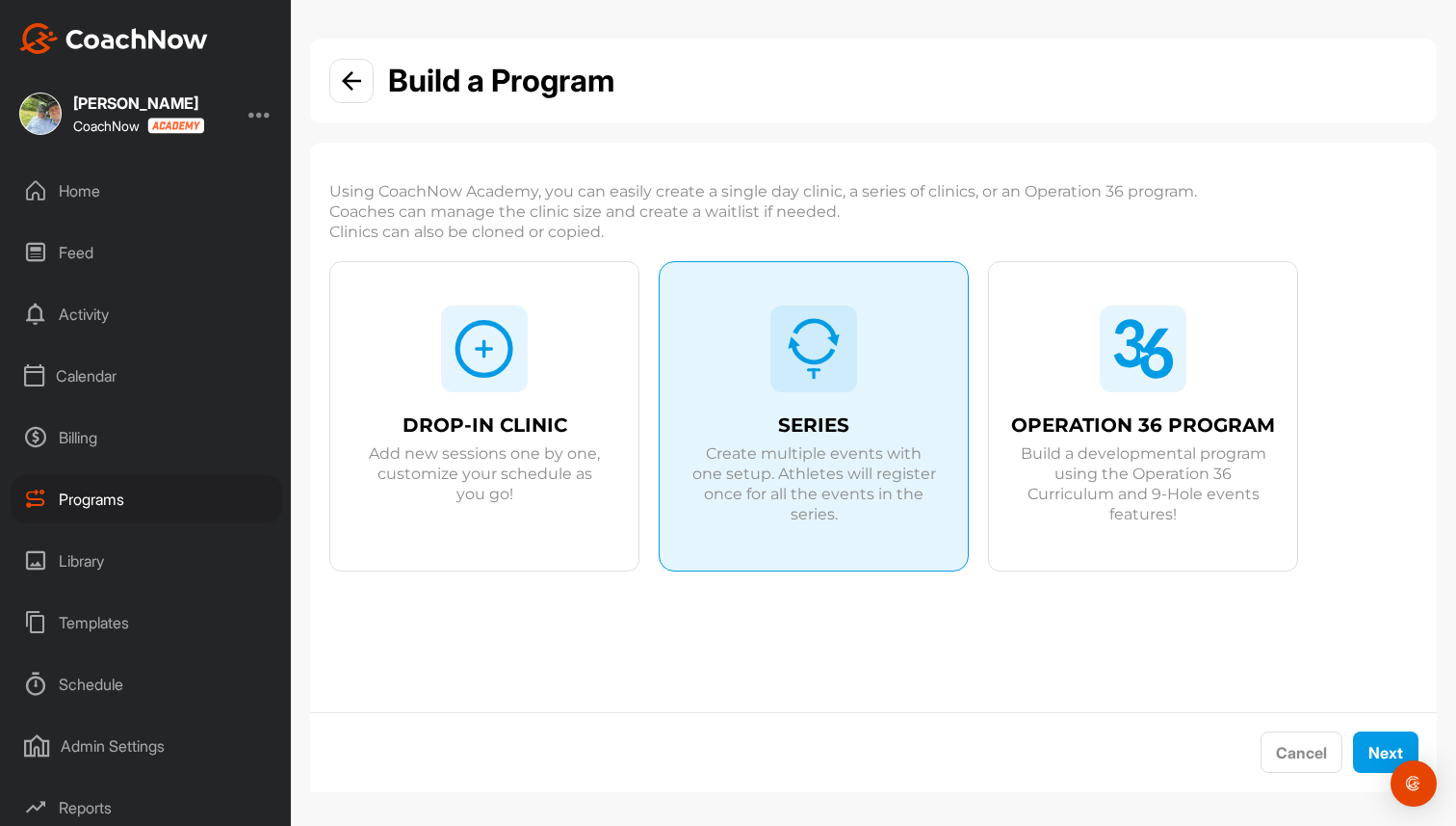
click at [533, 396] on div "DROP-IN CLINIC Add new sessions one by one, customize your schedule as you go!" at bounding box center [484, 437] width 308 height 352
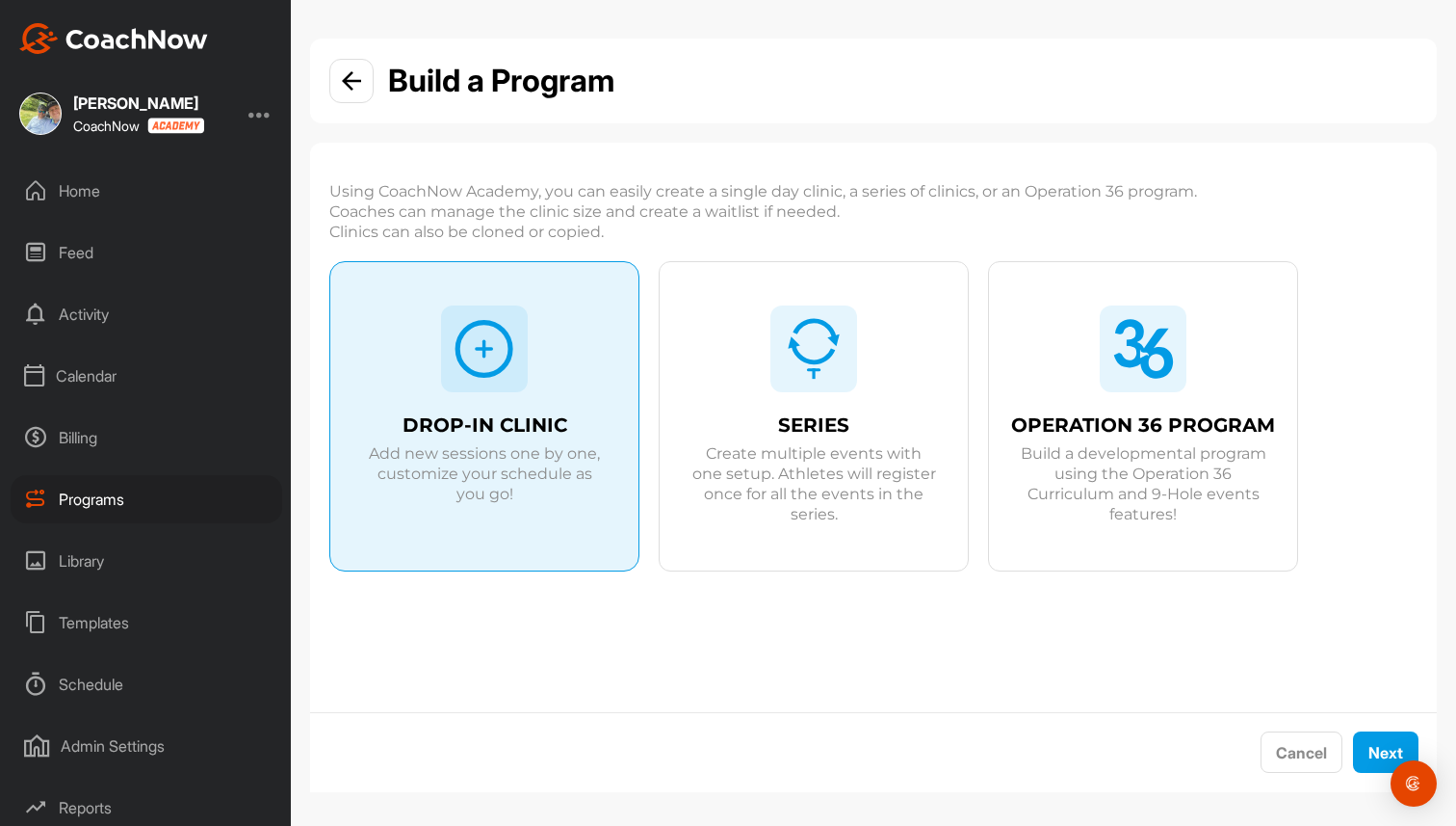
click at [792, 394] on div "SERIES Create multiple events with one setup. Athletes will register once for a…" at bounding box center [813, 437] width 308 height 352
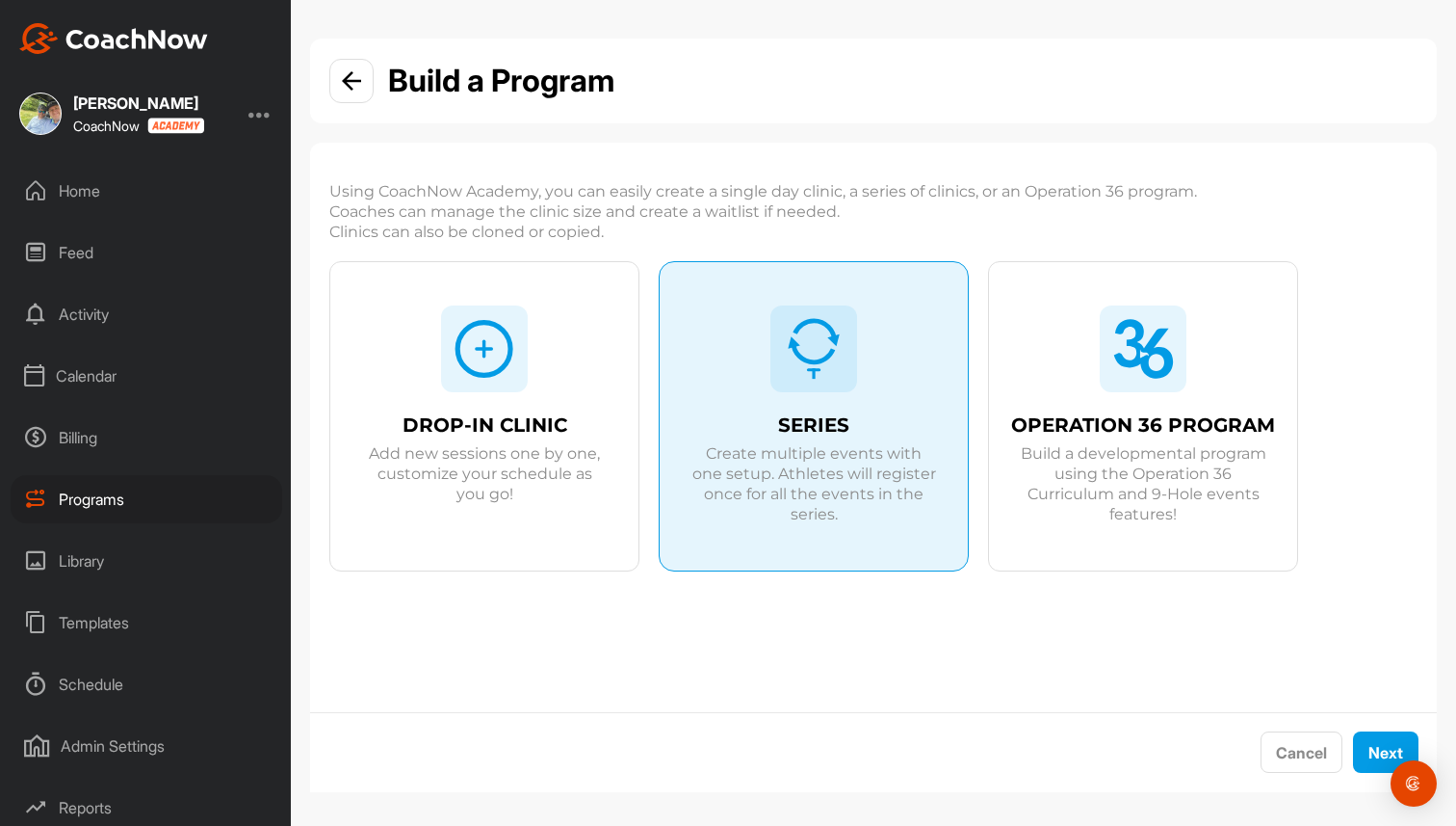
click at [534, 383] on div "DROP-IN CLINIC Add new sessions one by one, customize your schedule as you go!" at bounding box center [484, 437] width 308 height 352
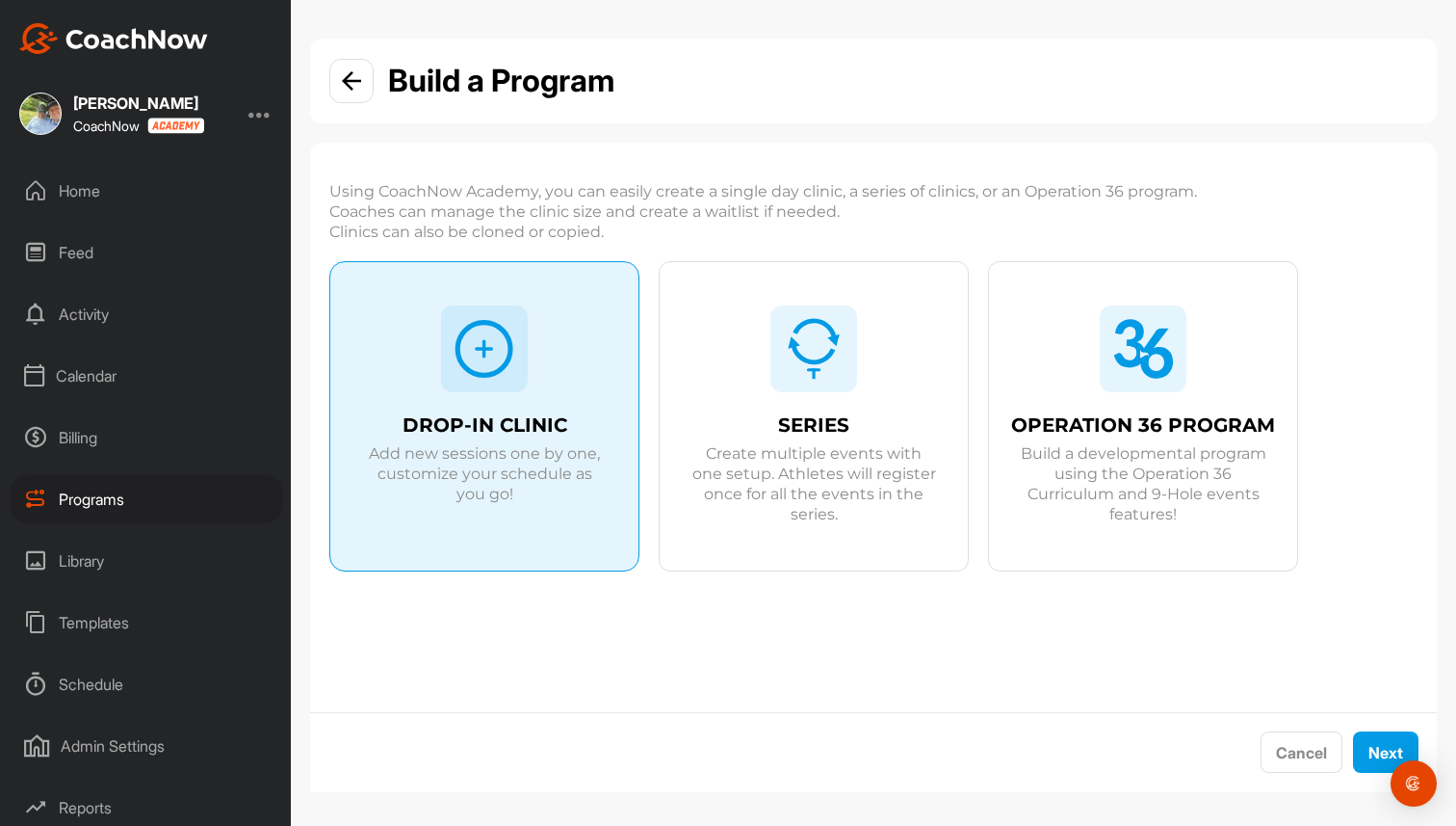
click at [352, 78] on img at bounding box center [352, 81] width 19 height 19
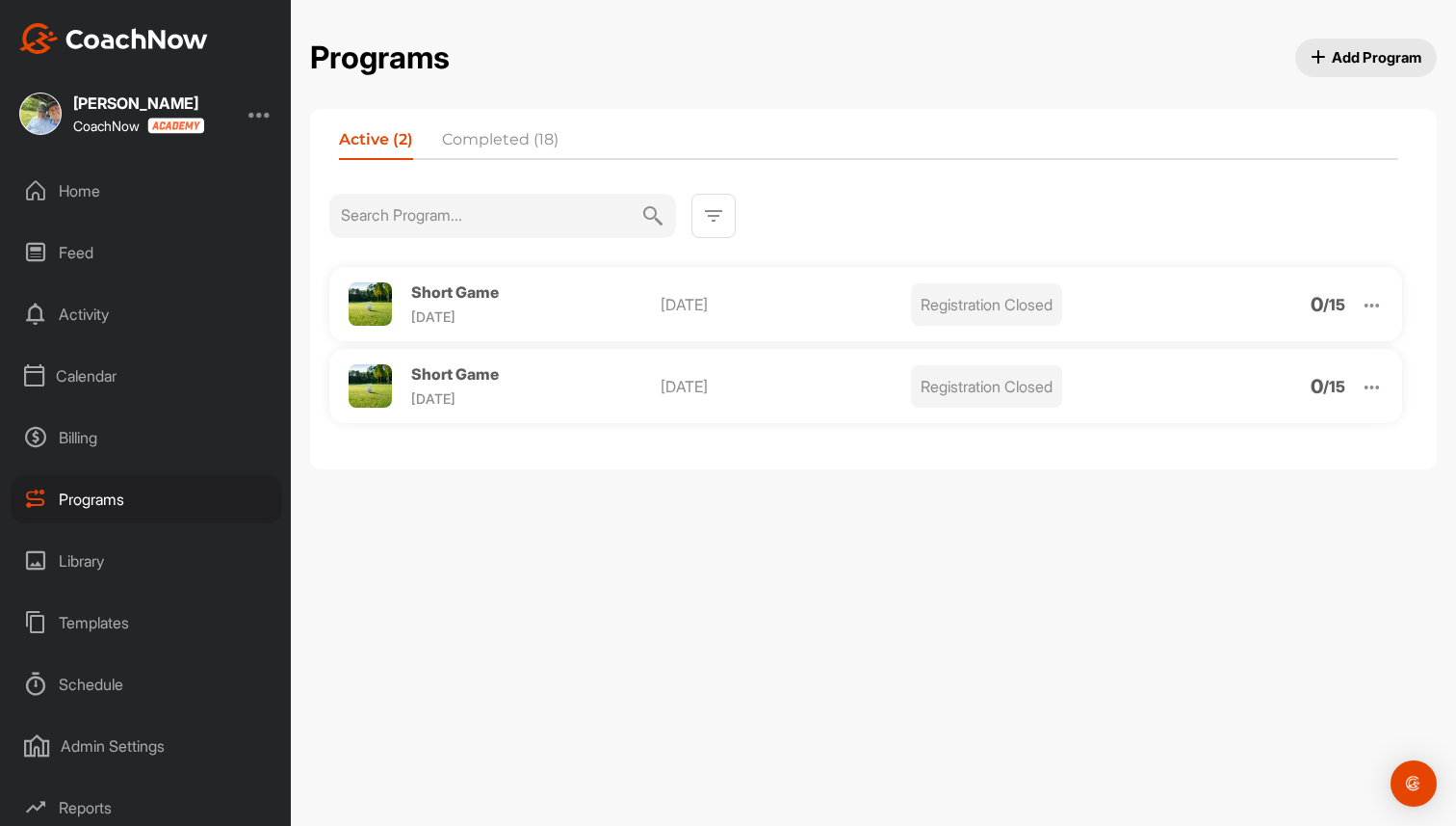
click at [1373, 388] on img at bounding box center [1371, 387] width 22 height 22
click at [1201, 530] on li "Clone" at bounding box center [1261, 537] width 237 height 31
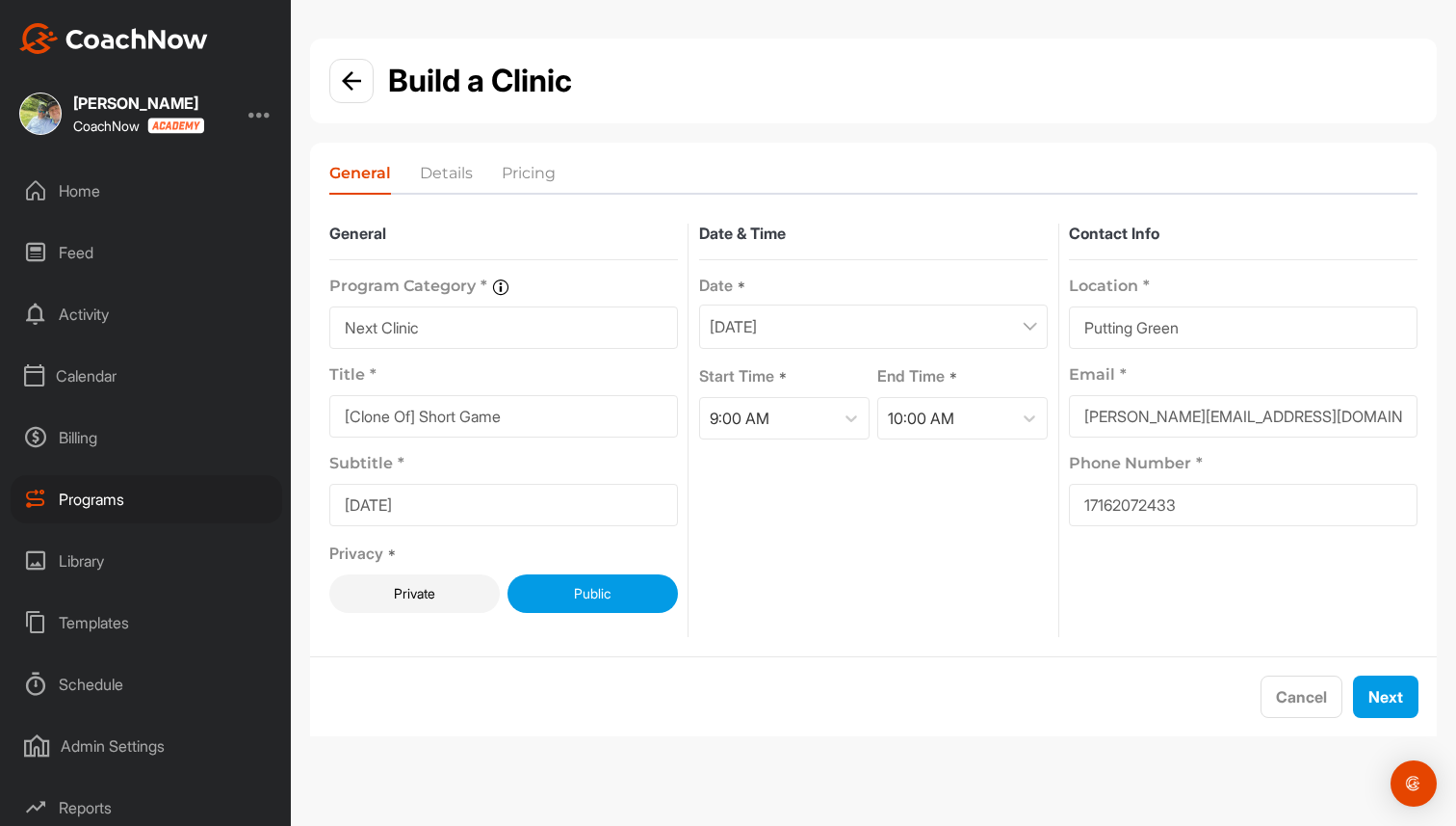
click at [368, 70] on div at bounding box center [351, 80] width 44 height 44
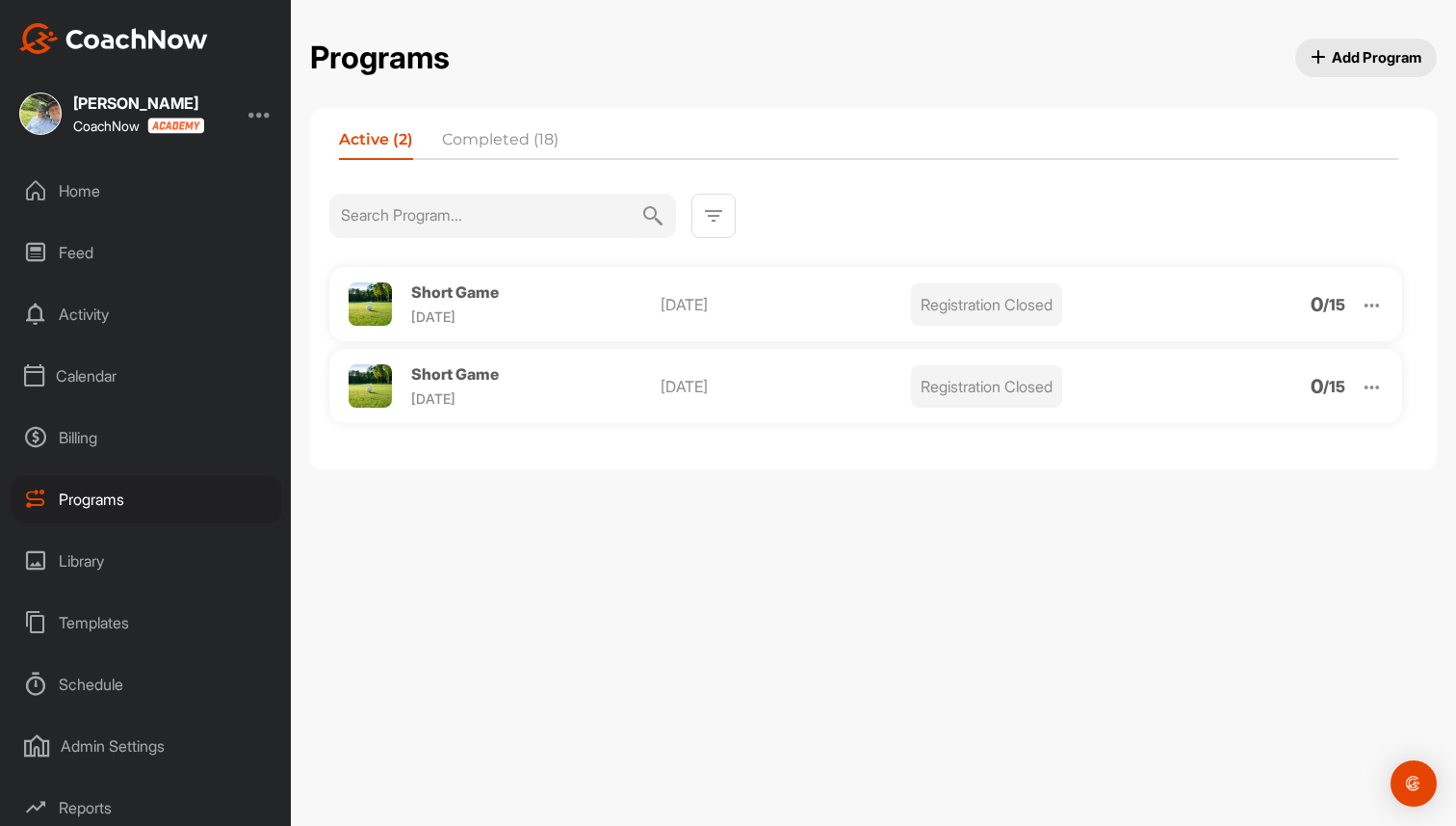
click at [435, 293] on span "Short Game" at bounding box center [455, 292] width 88 height 19
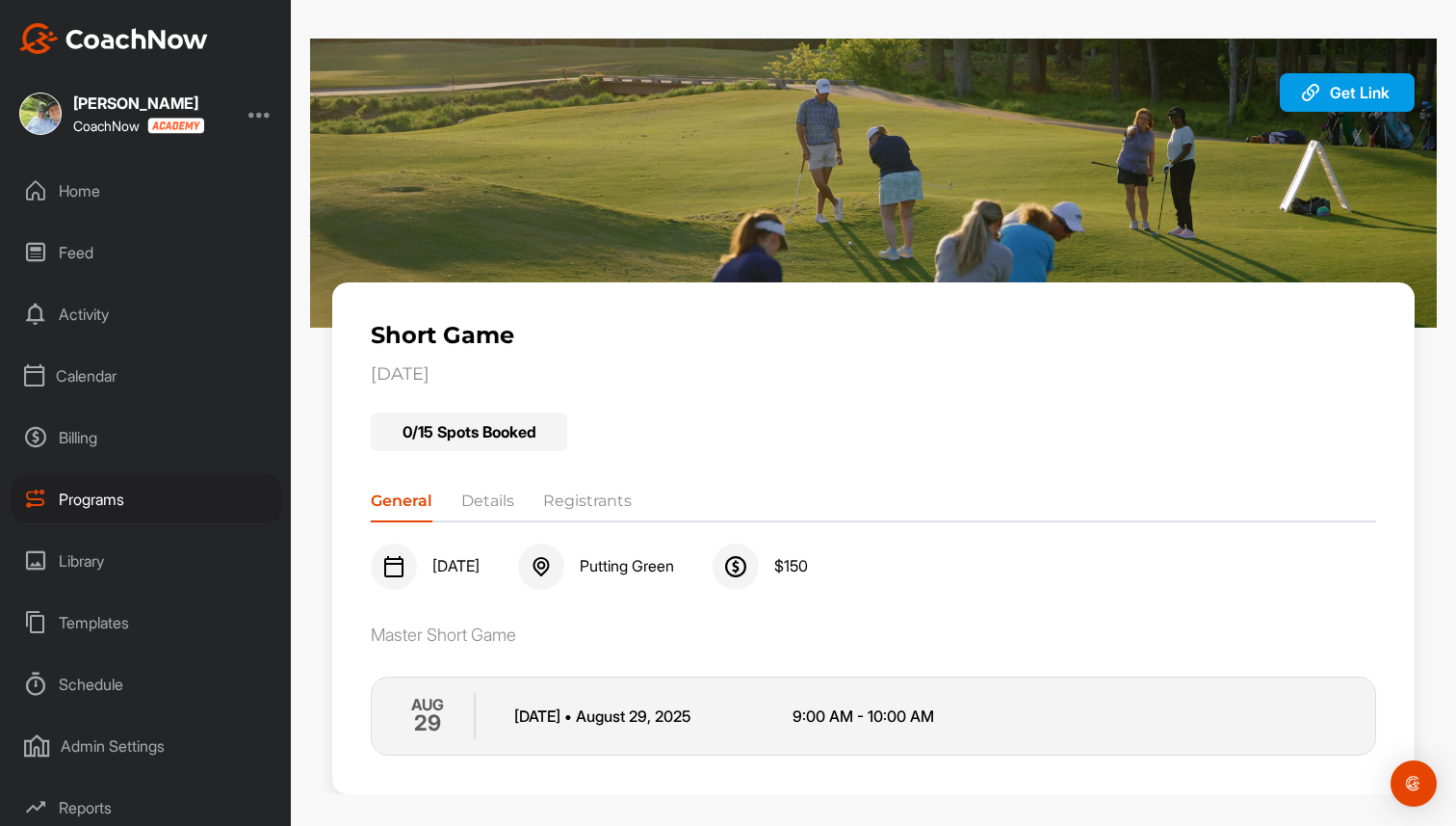
click at [149, 500] on div "Programs" at bounding box center [146, 499] width 272 height 48
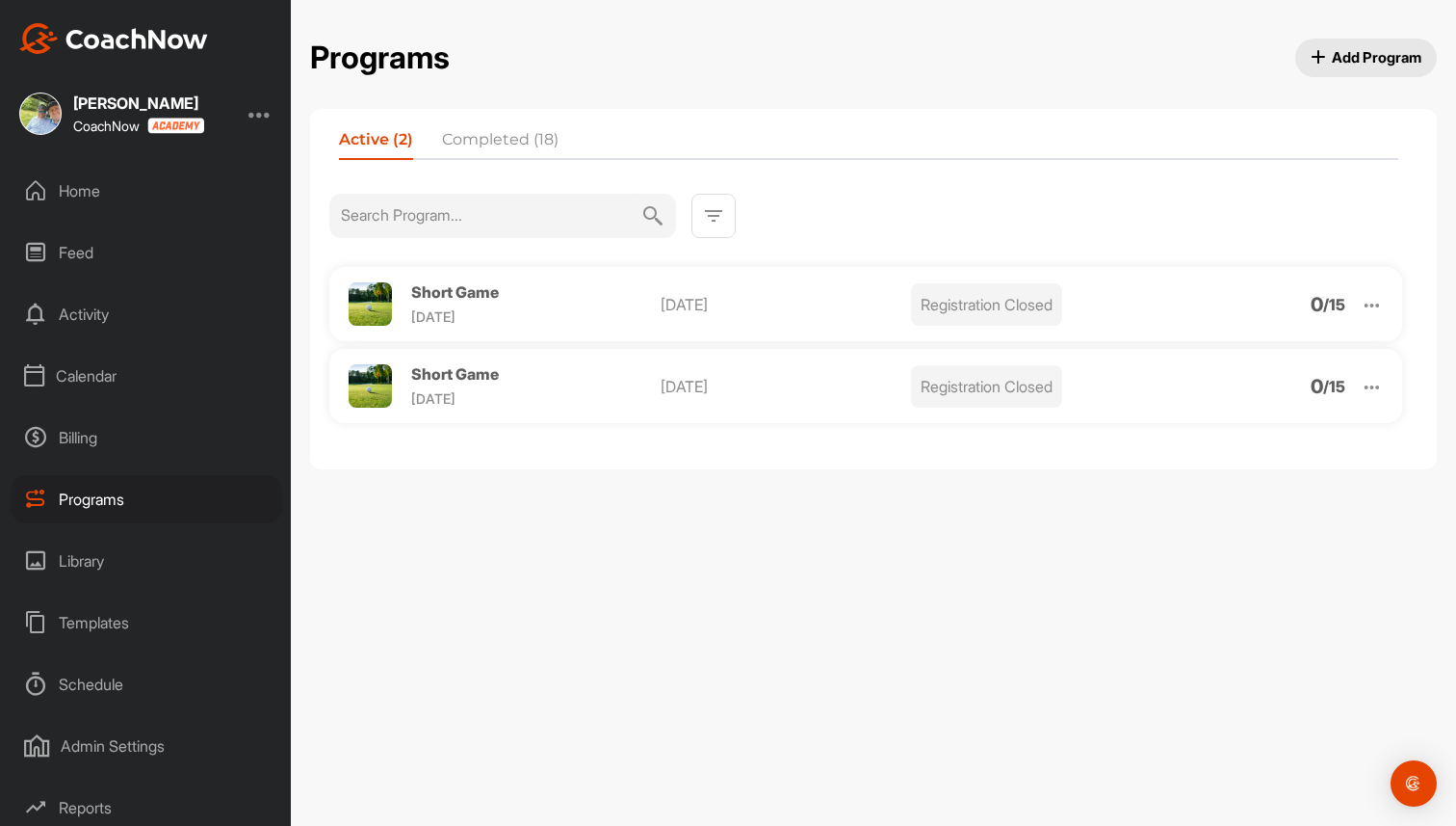
click at [432, 290] on span "Short Game" at bounding box center [455, 292] width 88 height 19
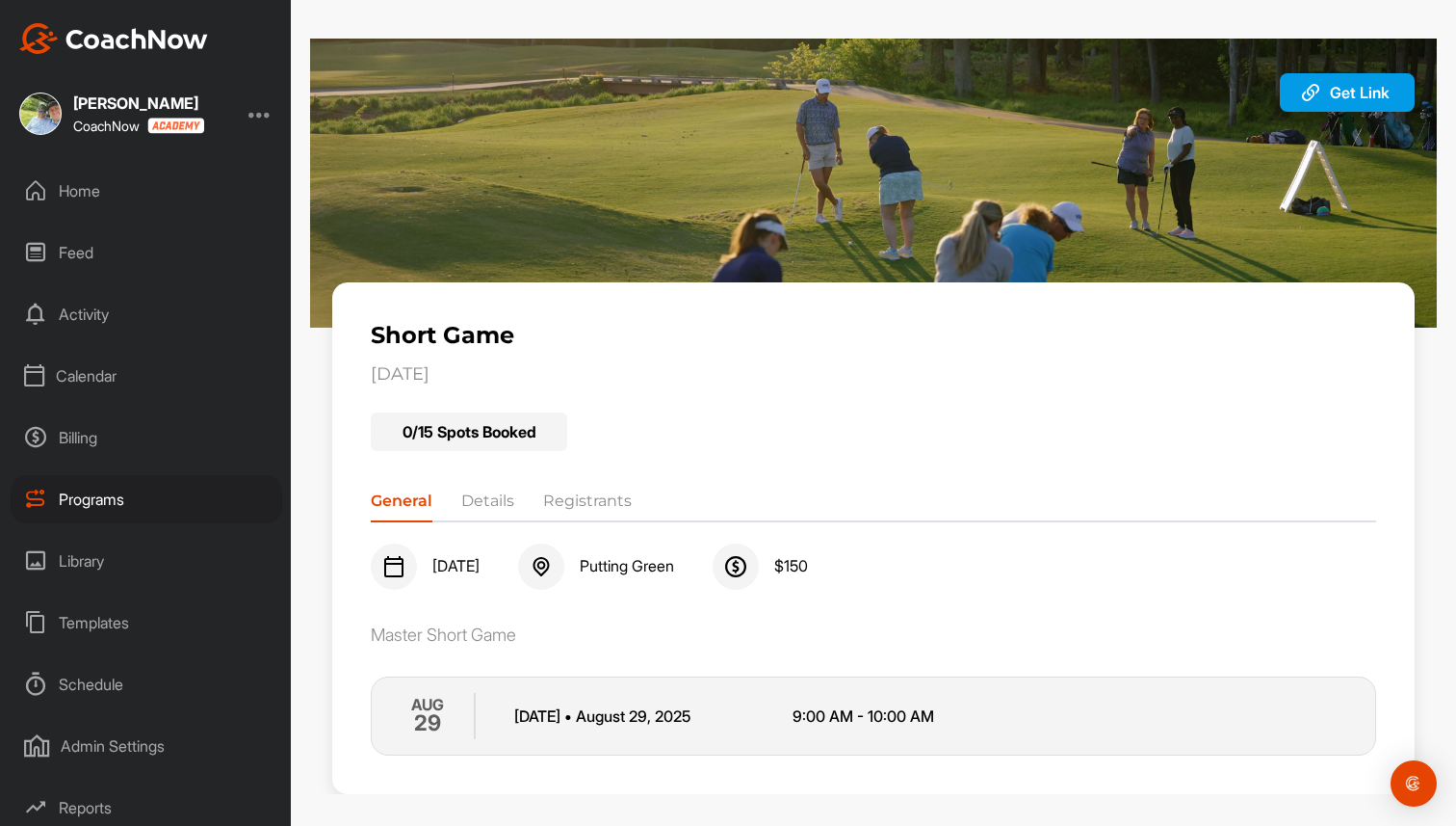
click at [496, 507] on li "Details" at bounding box center [488, 505] width 53 height 31
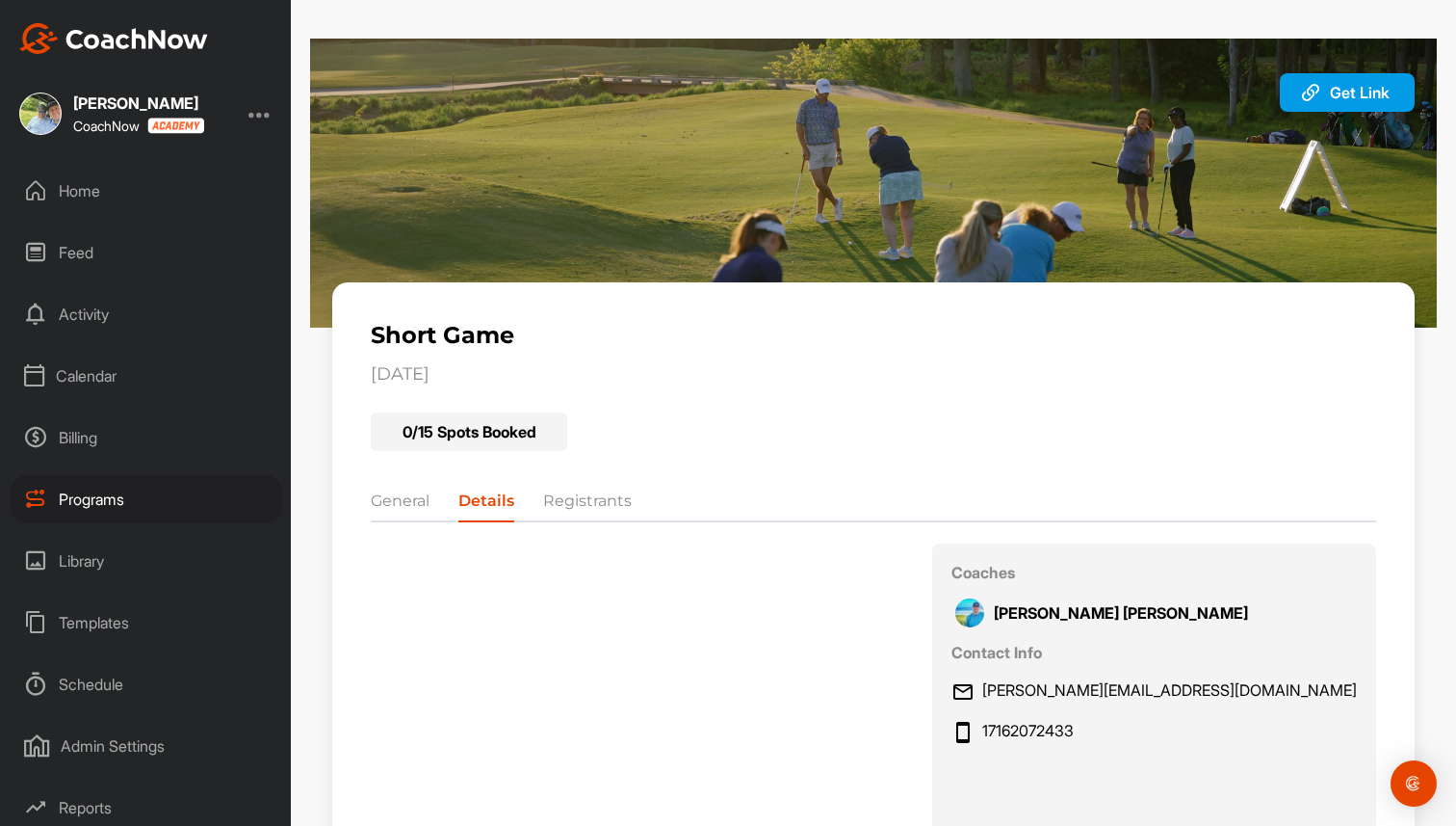
click at [100, 504] on div "Programs" at bounding box center [146, 499] width 272 height 48
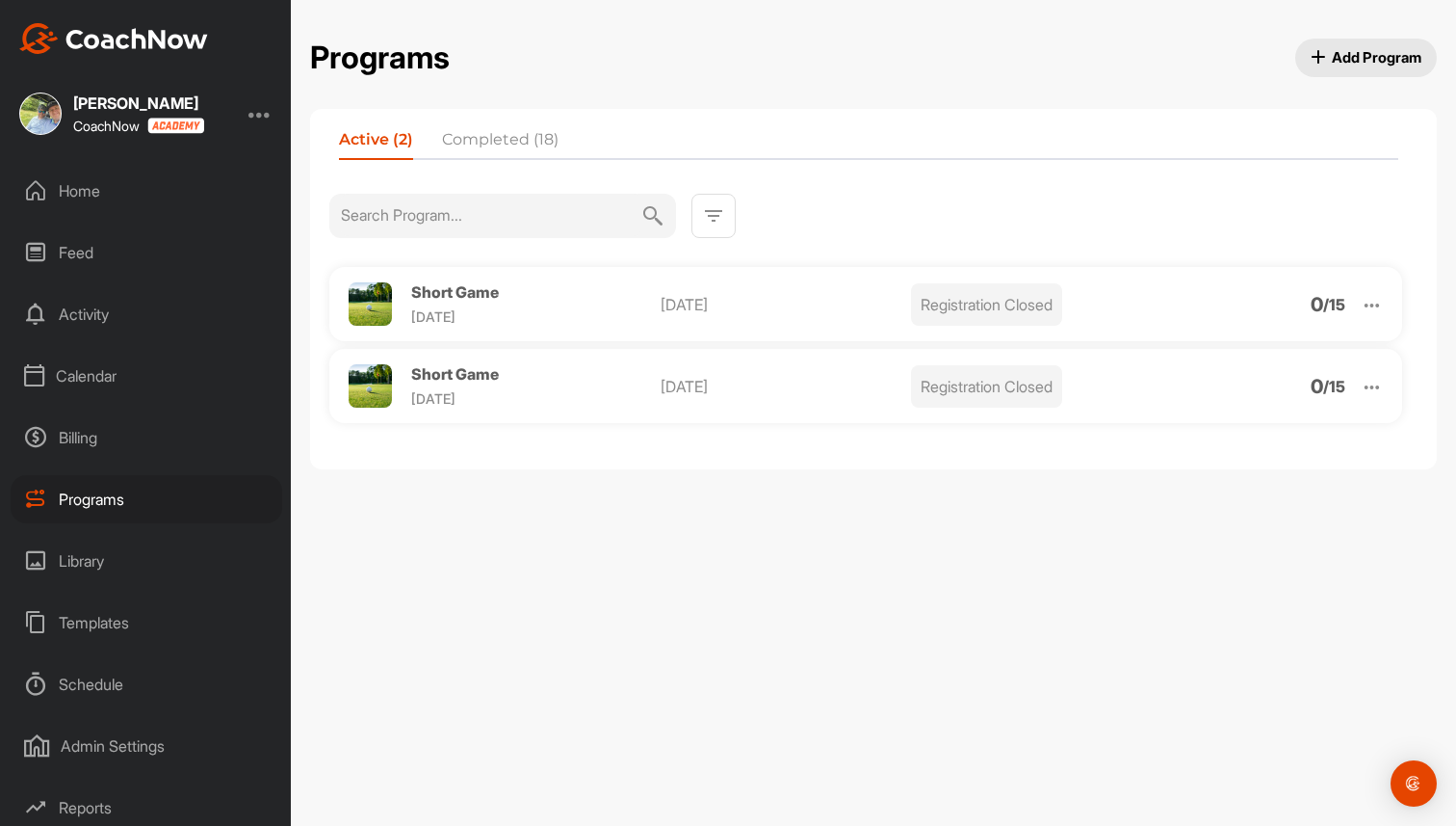
click at [131, 382] on div "Calendar" at bounding box center [146, 375] width 272 height 48
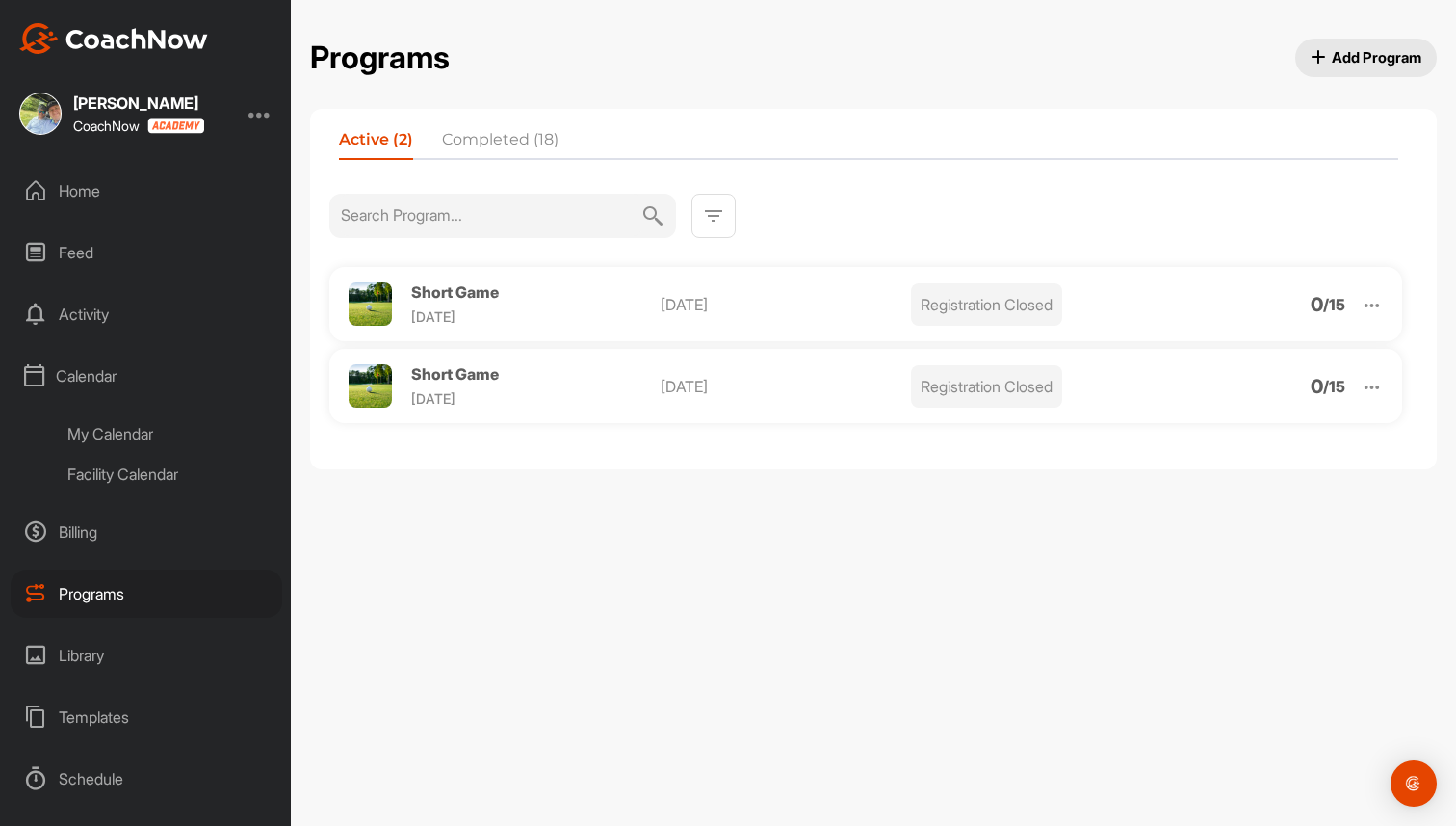
click at [130, 425] on div "My Calendar" at bounding box center [168, 433] width 228 height 41
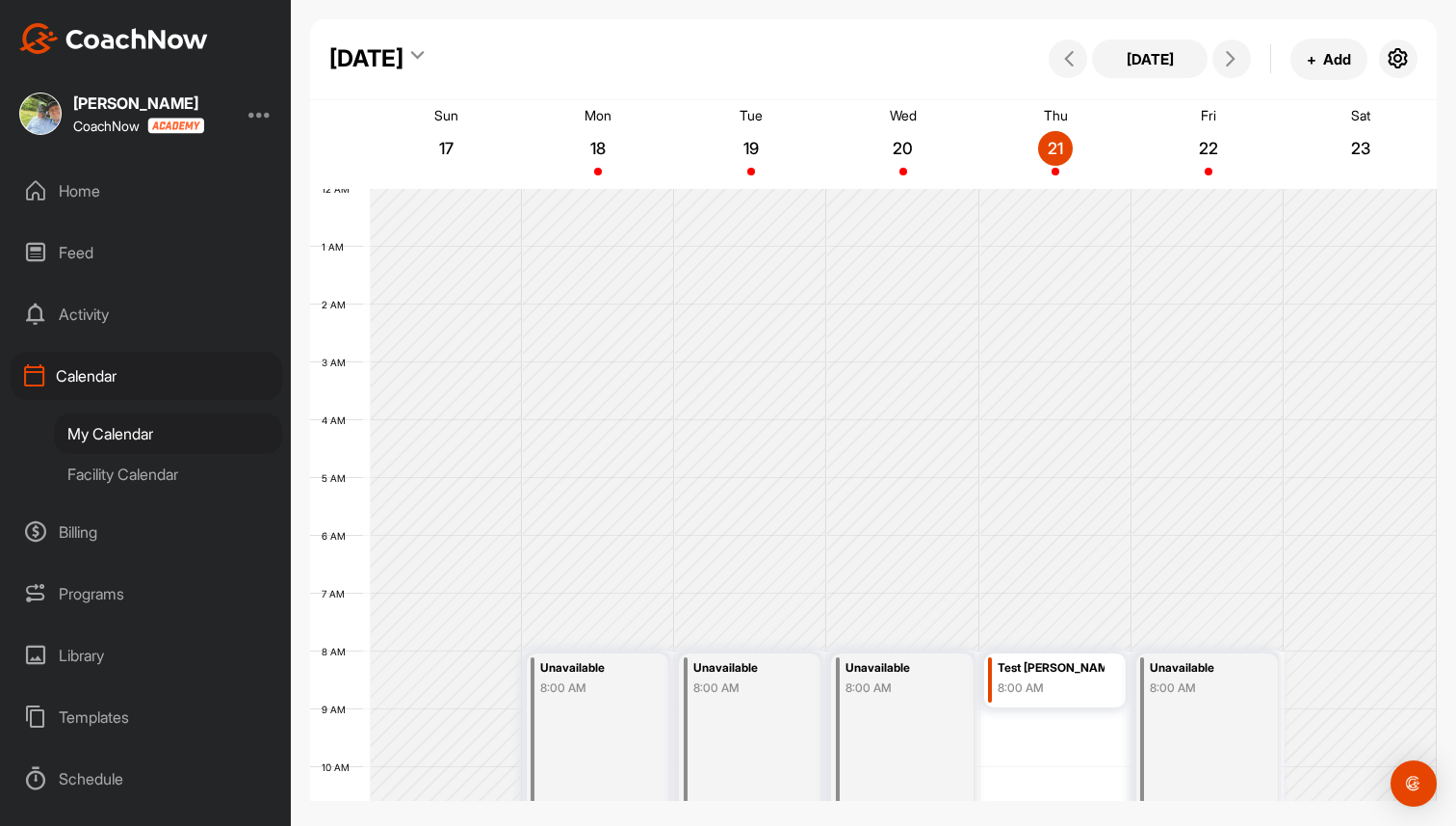
scroll to position [333, 0]
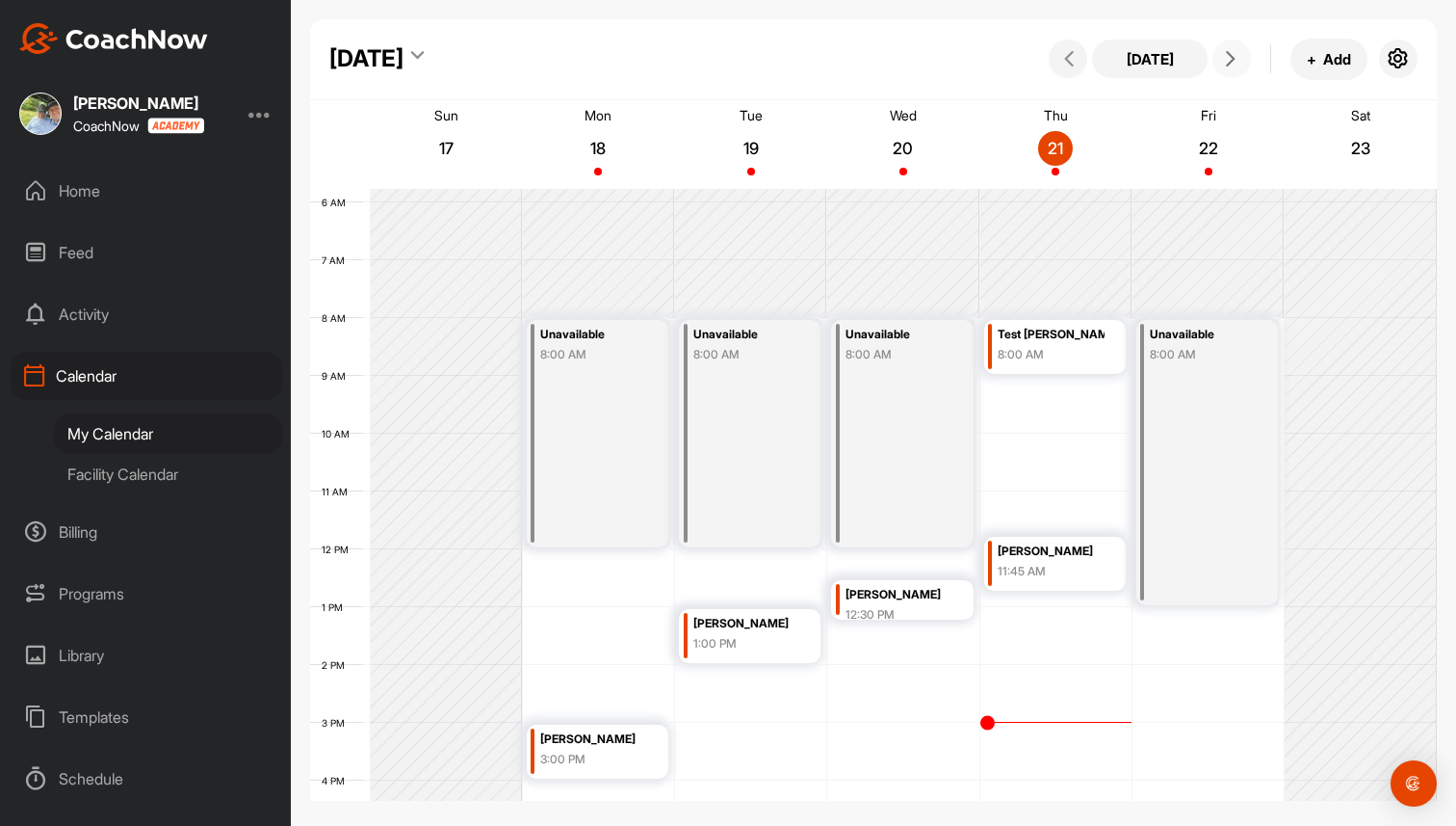
click at [1237, 56] on icon at bounding box center [1231, 58] width 16 height 16
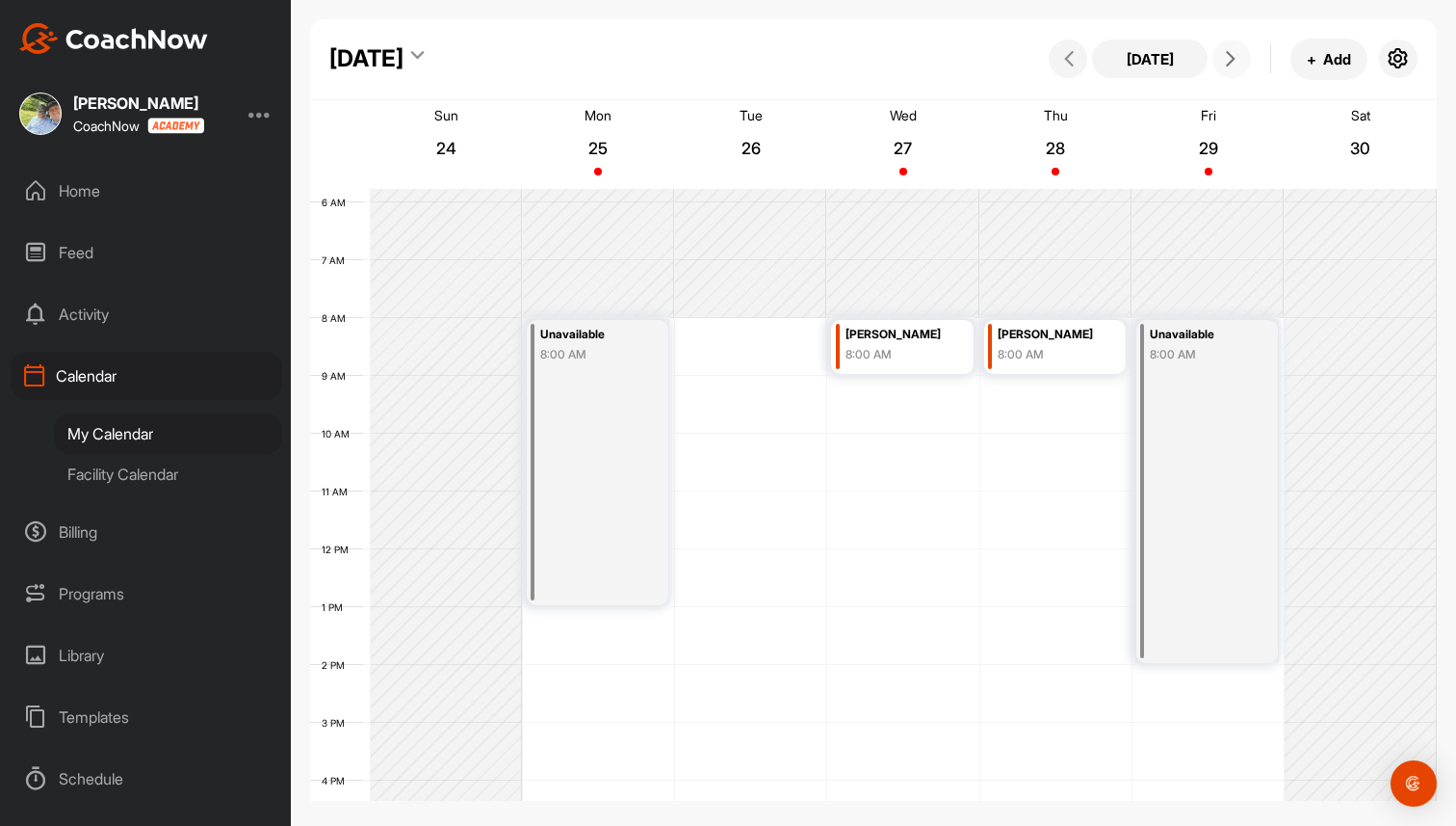
click at [1230, 71] on button at bounding box center [1232, 59] width 39 height 39
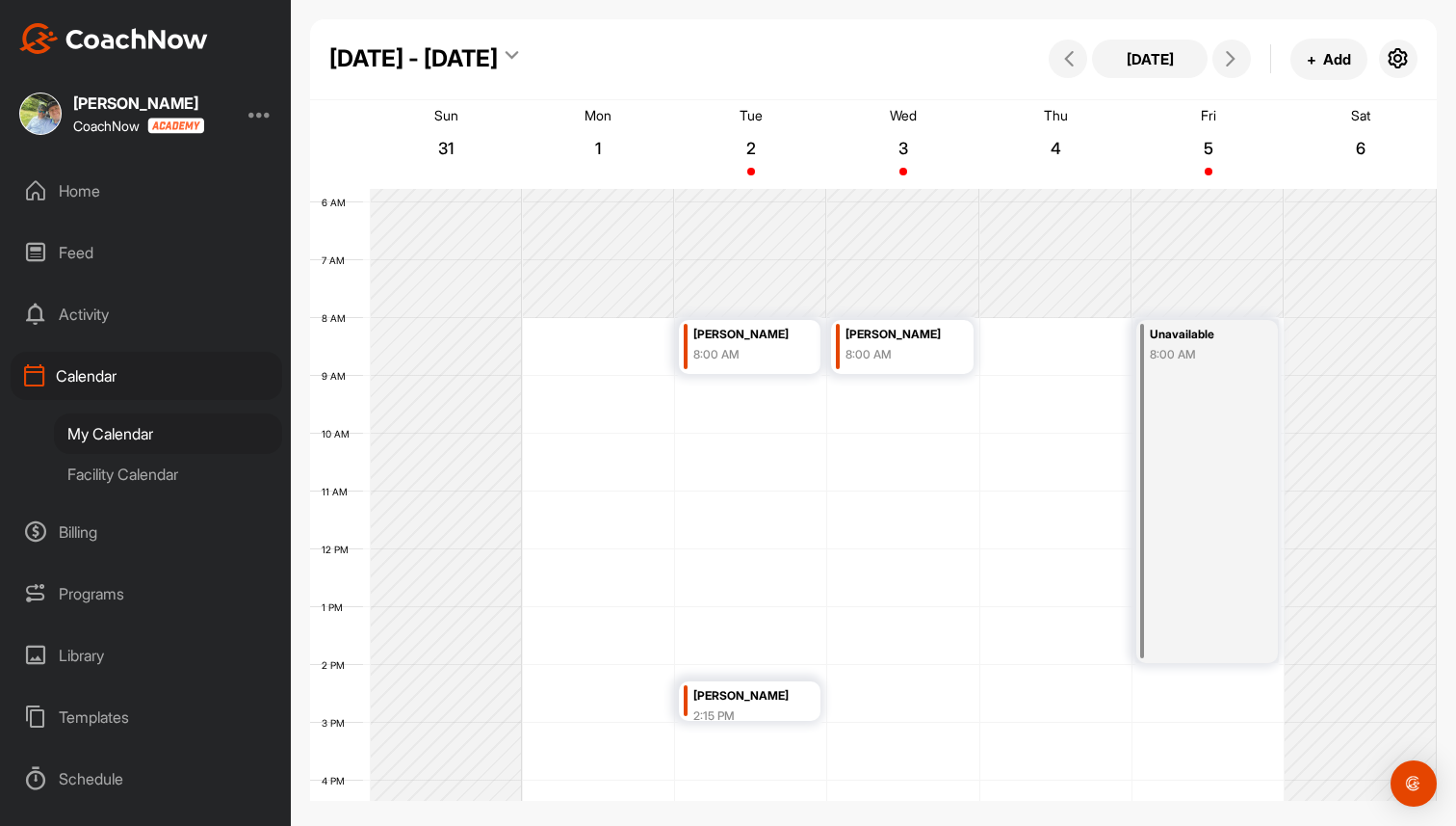
click at [78, 584] on div "Programs" at bounding box center [146, 592] width 272 height 48
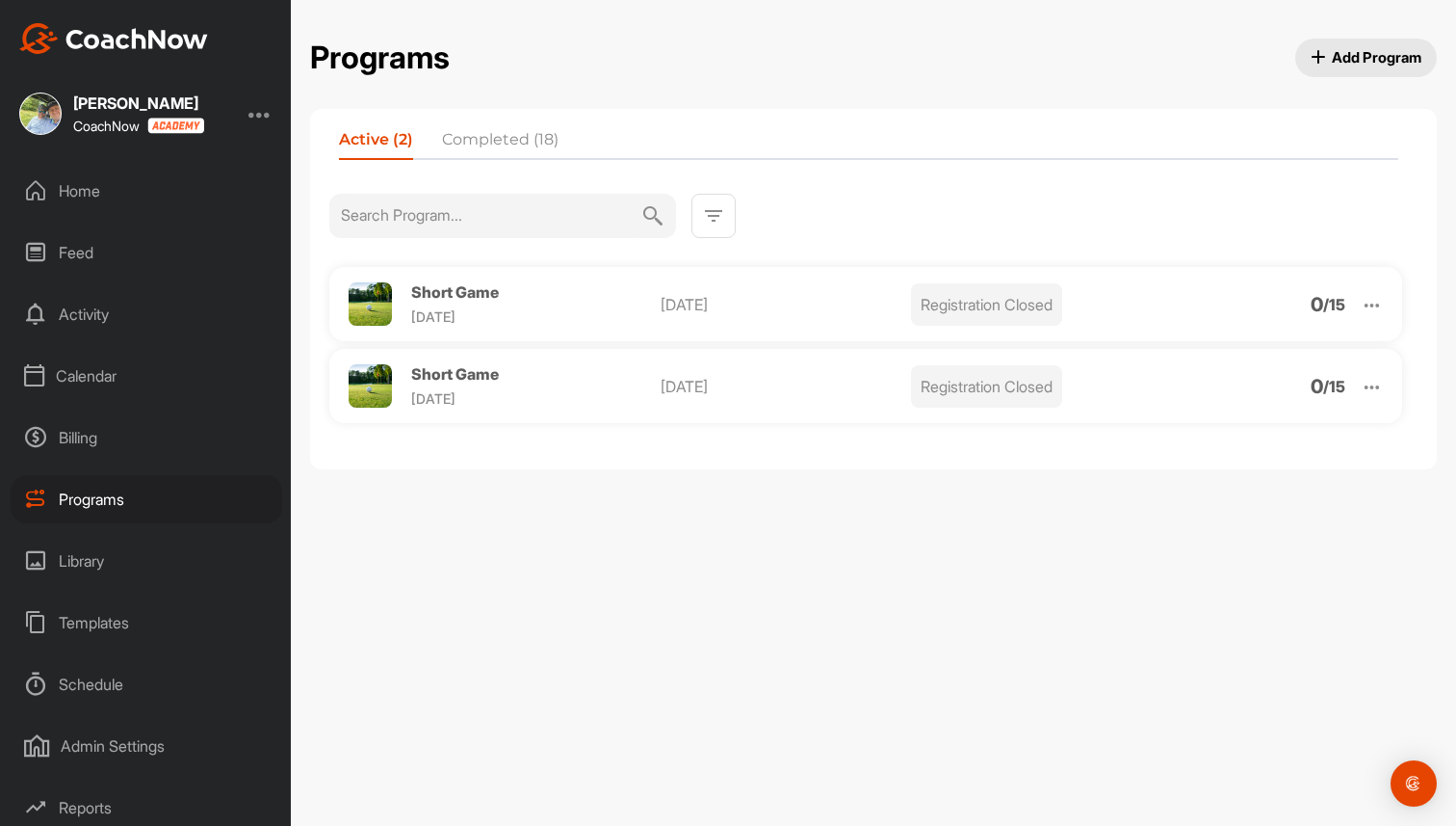
click at [1378, 308] on img at bounding box center [1371, 305] width 22 height 22
click at [1222, 402] on li "Edit" at bounding box center [1261, 405] width 237 height 31
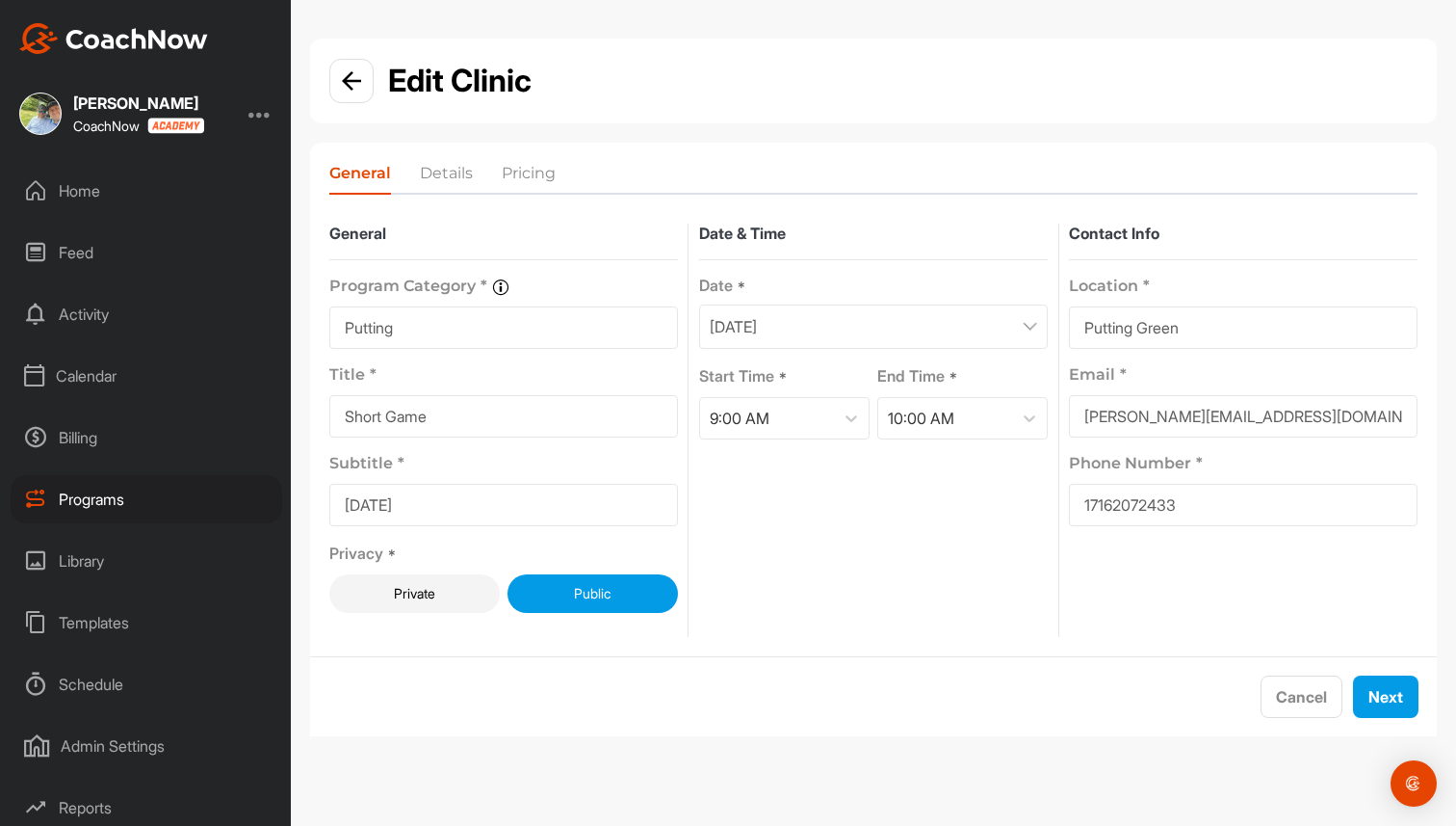
click at [433, 167] on li "Details" at bounding box center [446, 177] width 53 height 31
click at [1405, 697] on button "Next" at bounding box center [1386, 696] width 65 height 43
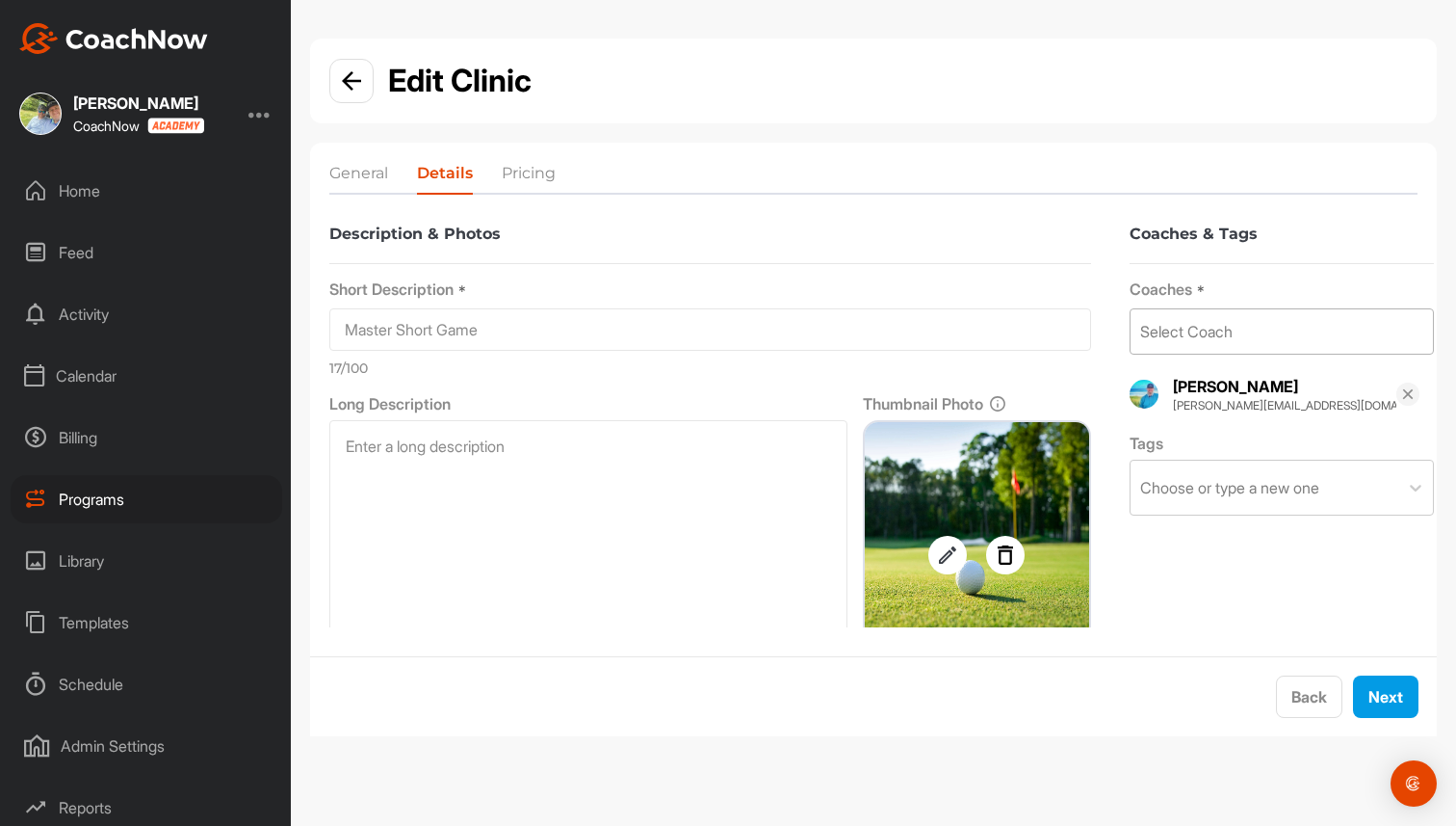
click at [1277, 333] on div "Select Coach" at bounding box center [1282, 330] width 303 height 44
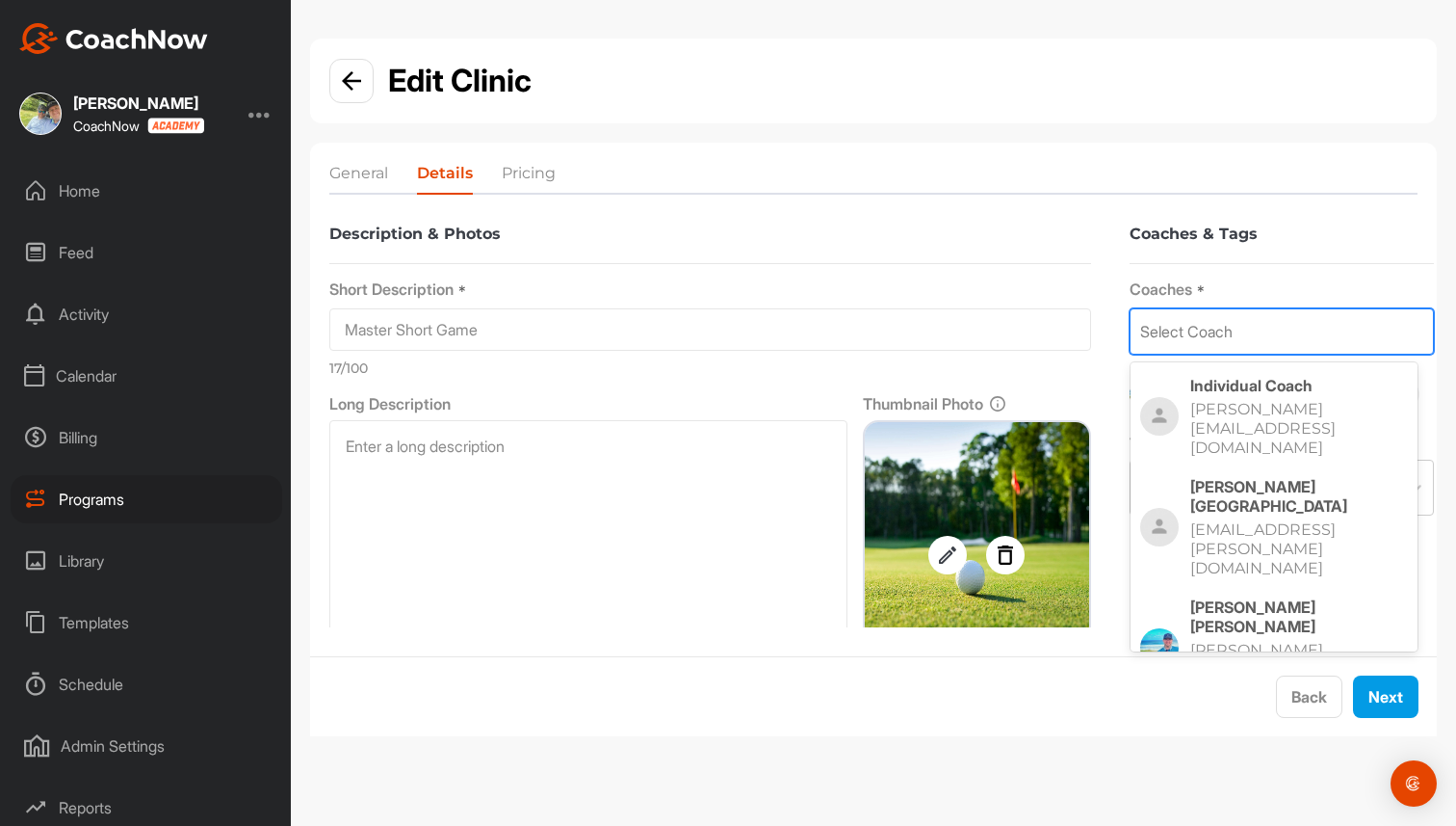
click at [1258, 761] on p "[PERSON_NAME][EMAIL_ADDRESS][DOMAIN_NAME]" at bounding box center [1280, 789] width 179 height 57
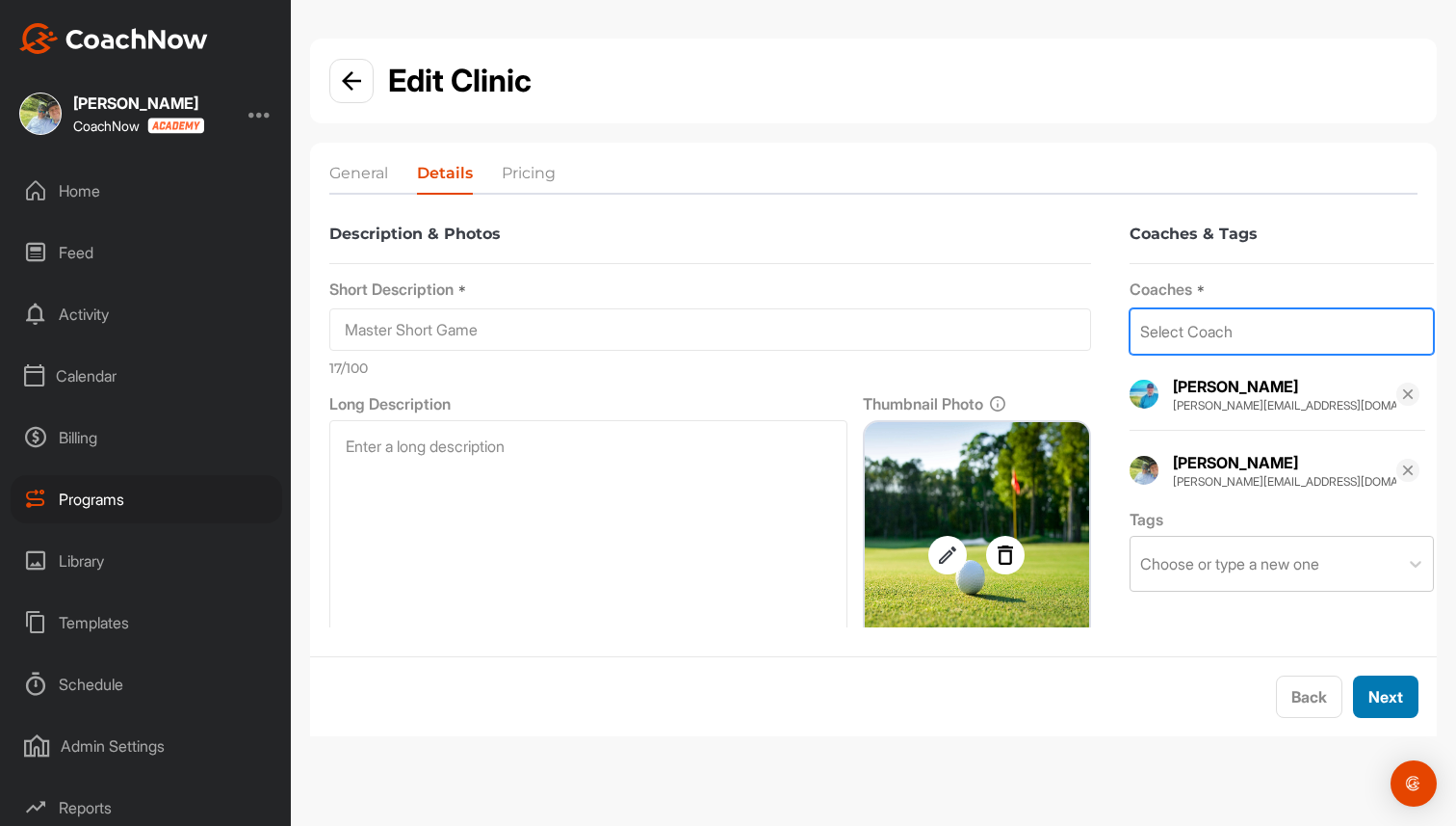
click at [1396, 701] on button "Next" at bounding box center [1386, 696] width 65 height 43
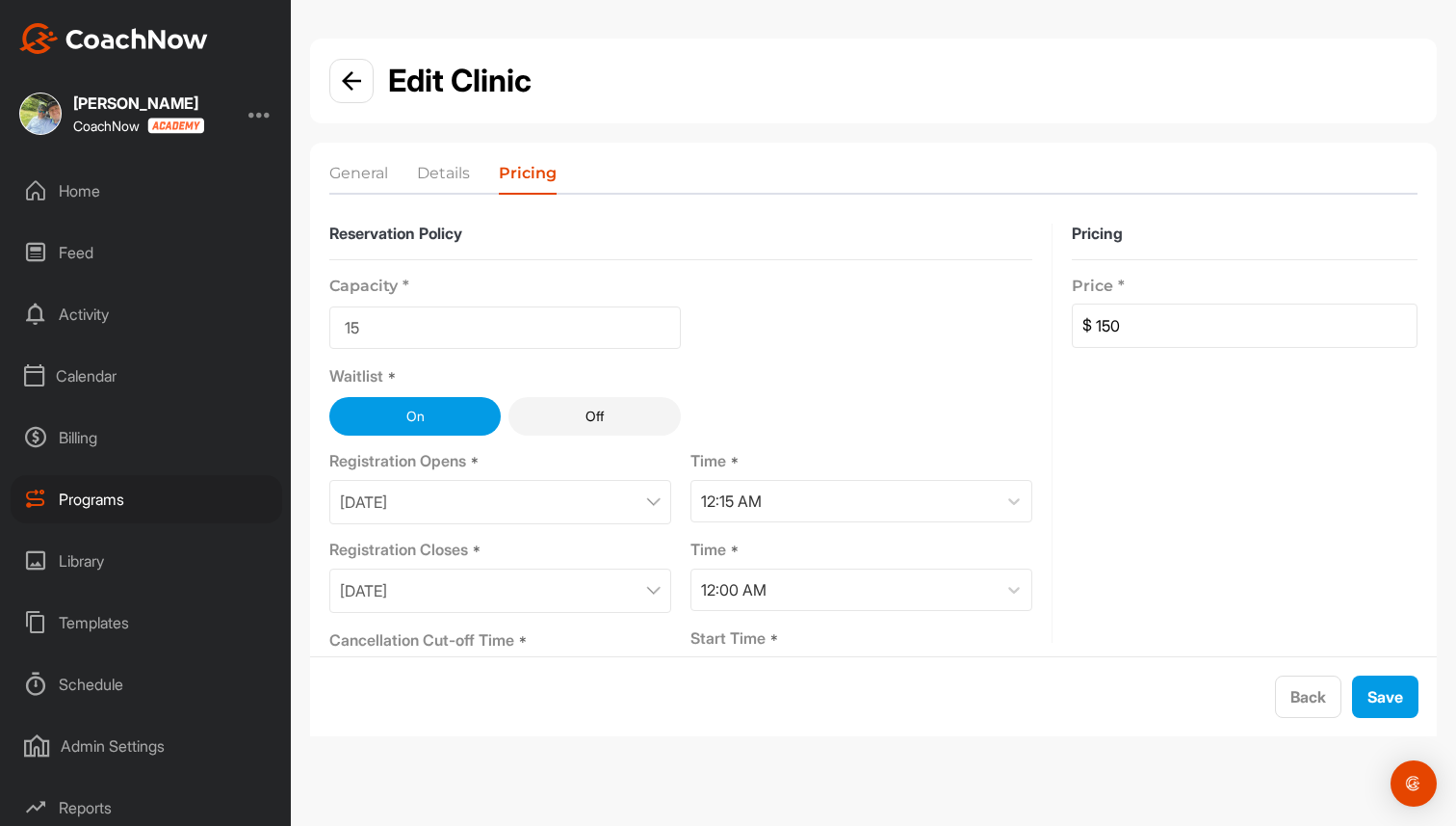
click at [1396, 701] on button "Save" at bounding box center [1386, 696] width 66 height 43
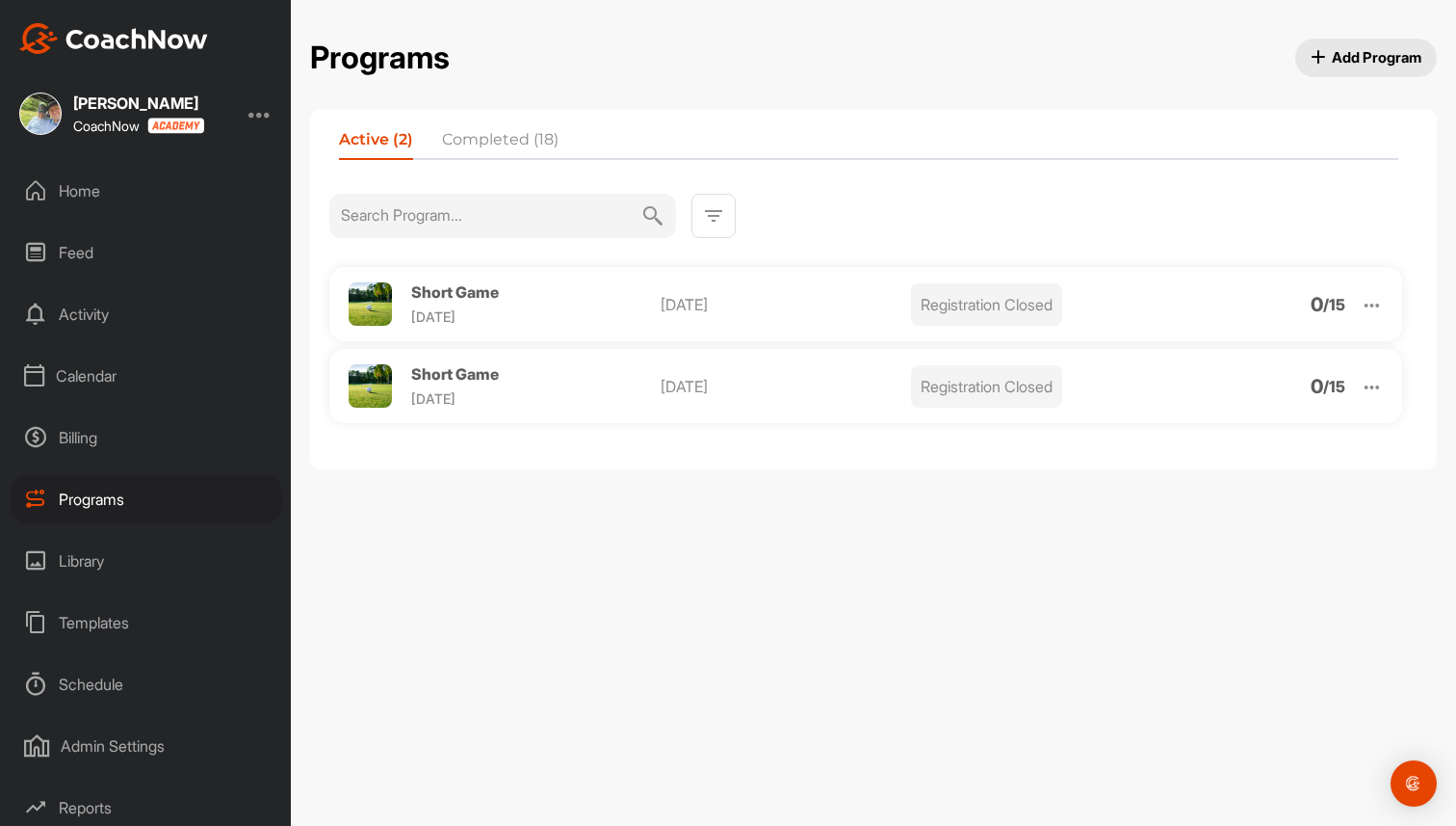
click at [437, 295] on span "Short Game" at bounding box center [455, 292] width 88 height 19
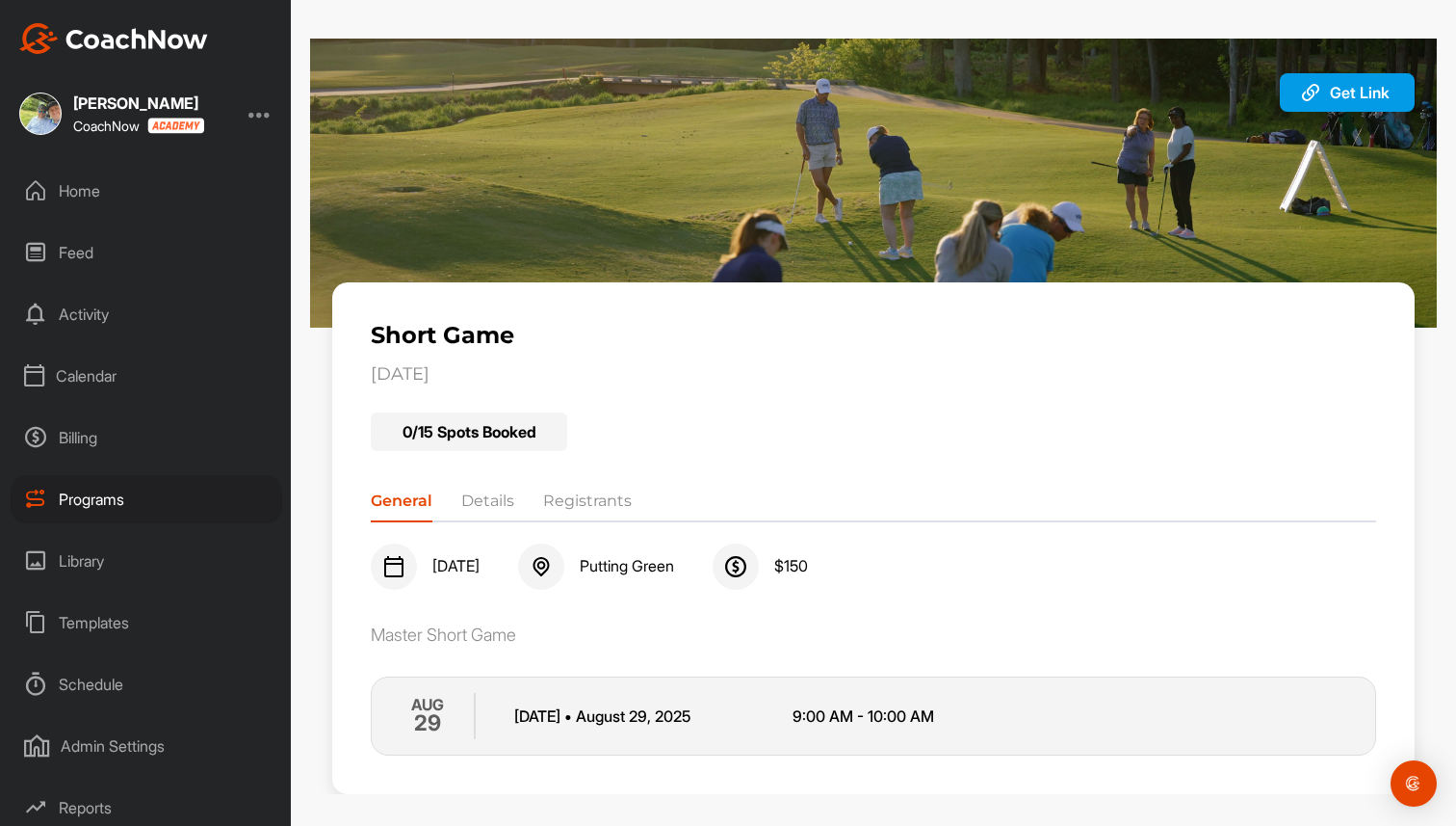
click at [560, 490] on li "Registrants" at bounding box center [587, 505] width 89 height 31
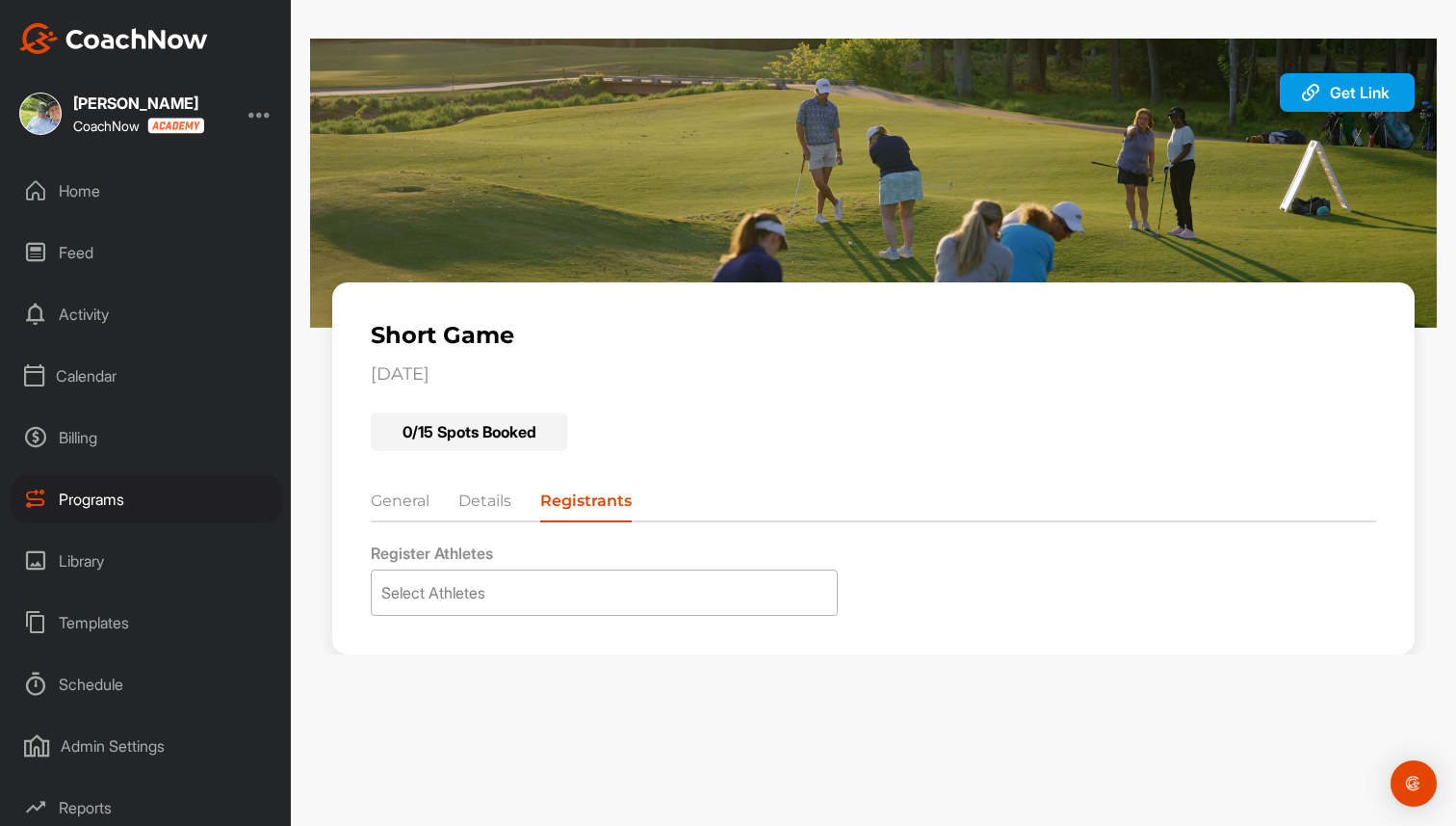
click at [565, 582] on div "Select Athletes" at bounding box center [605, 591] width 466 height 44
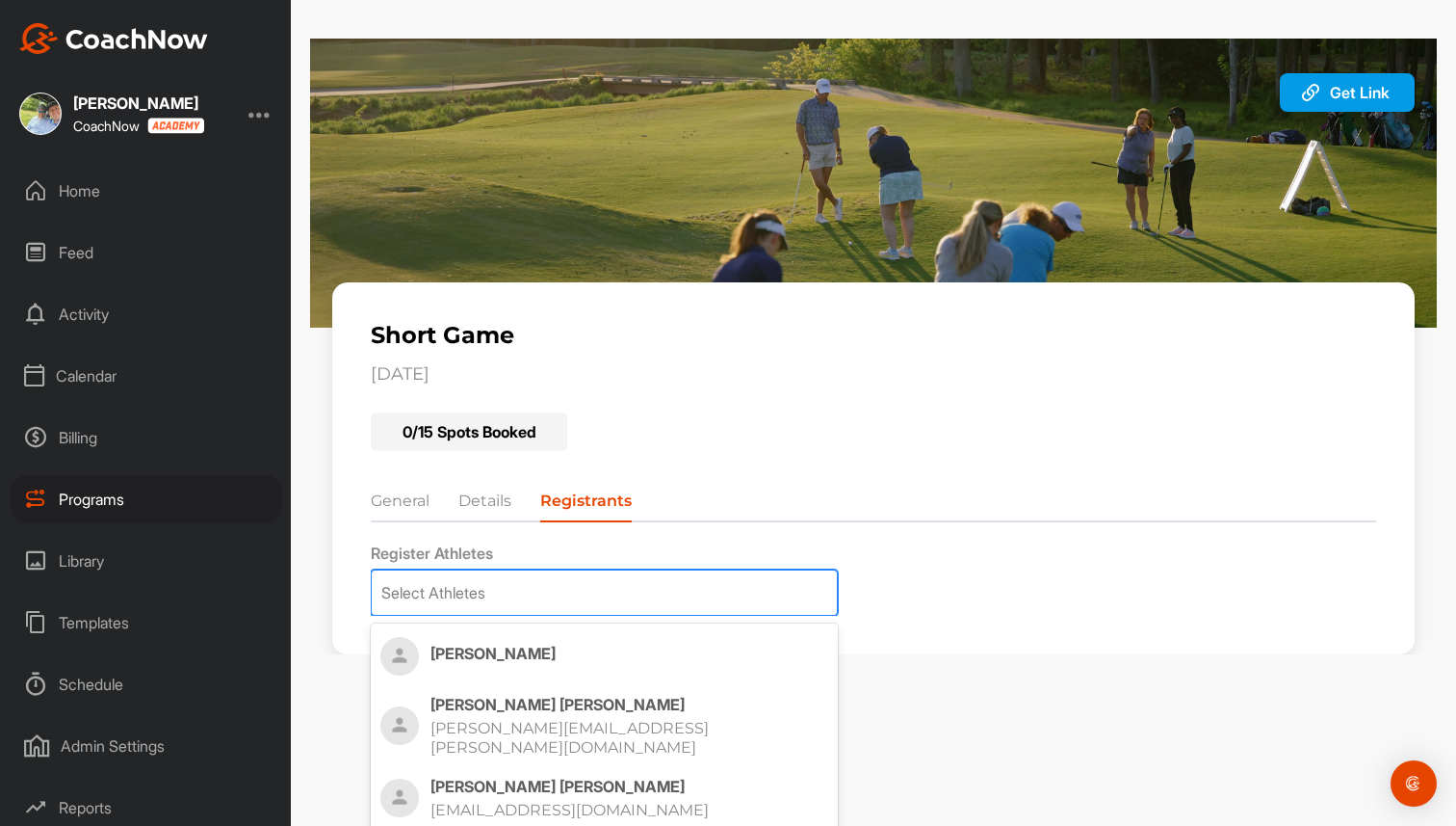
click at [565, 582] on div "Select Athletes" at bounding box center [605, 591] width 466 height 44
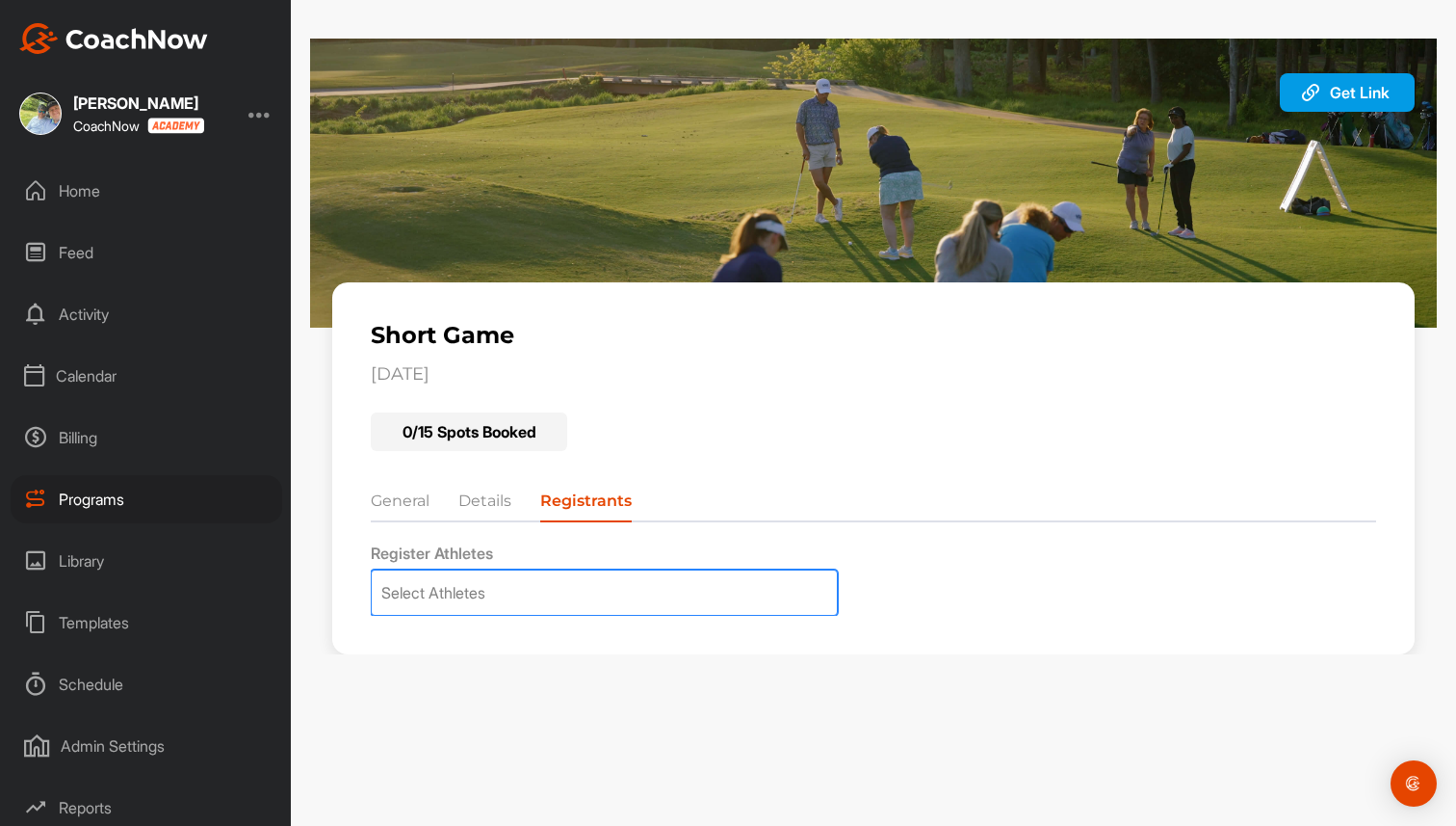
click at [110, 491] on div "Programs" at bounding box center [146, 499] width 272 height 48
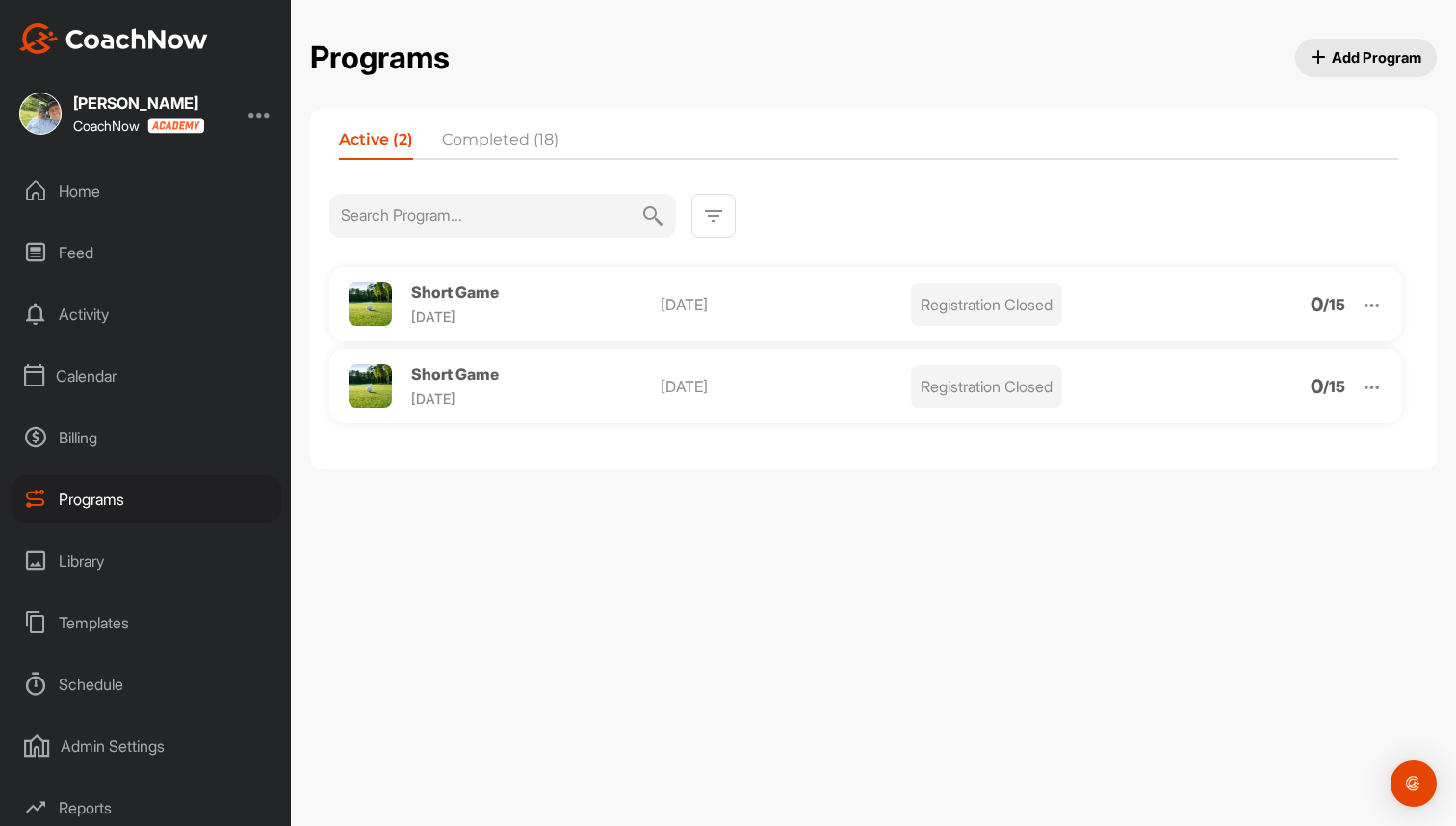
click at [81, 184] on div "Home" at bounding box center [146, 190] width 272 height 48
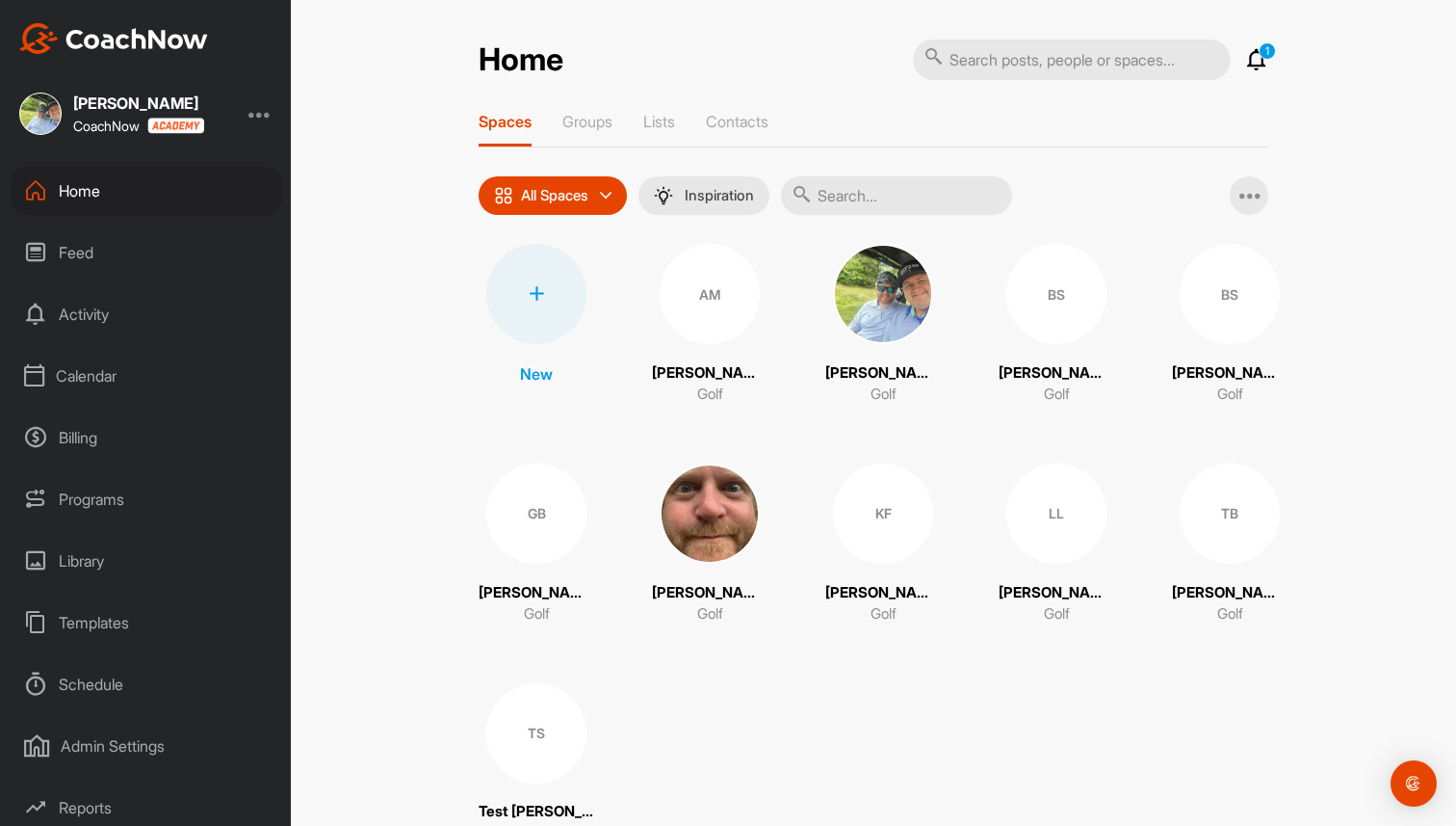
click at [104, 493] on div "Programs" at bounding box center [146, 499] width 272 height 48
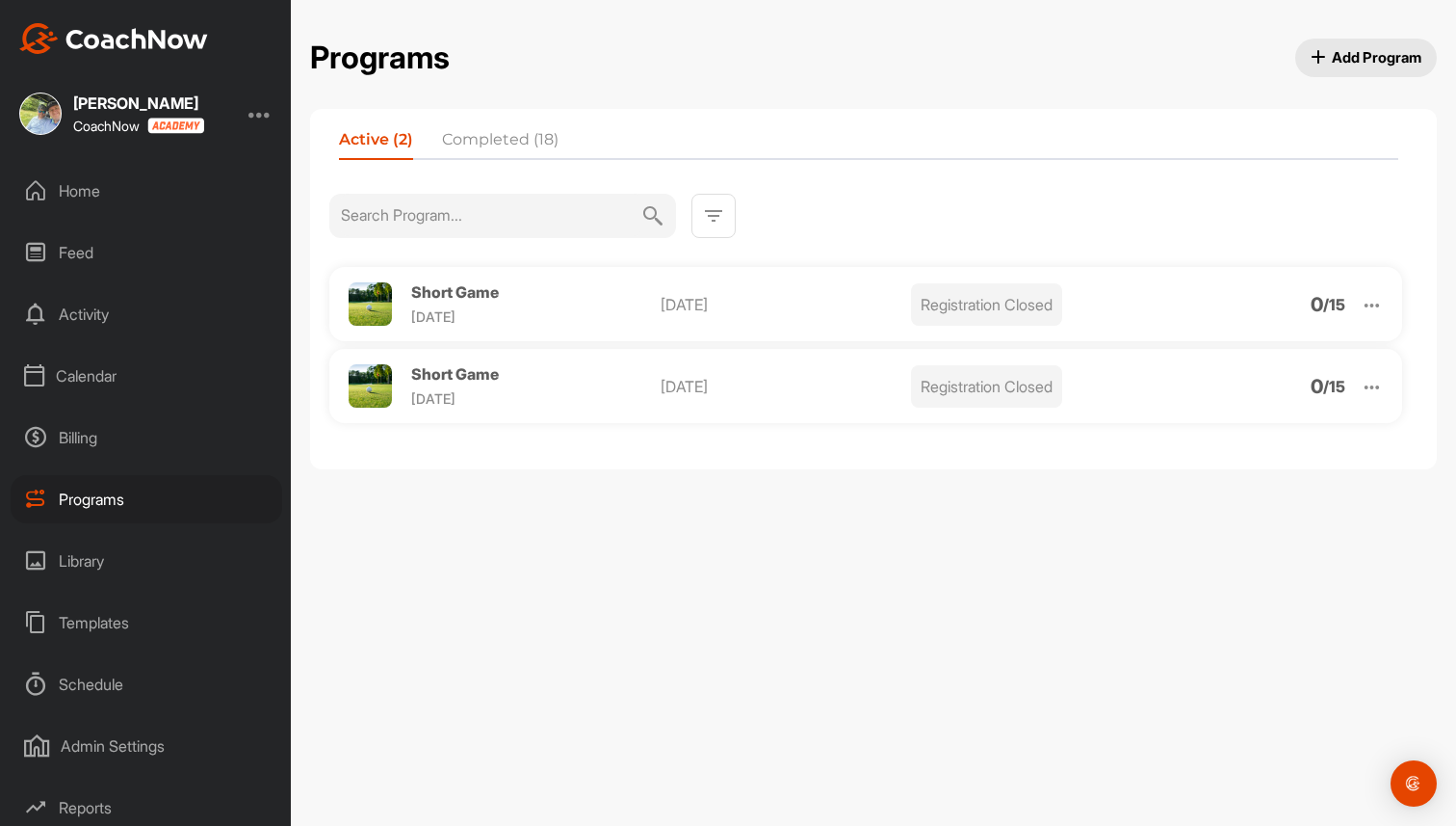
click at [85, 441] on div "Billing" at bounding box center [146, 436] width 272 height 48
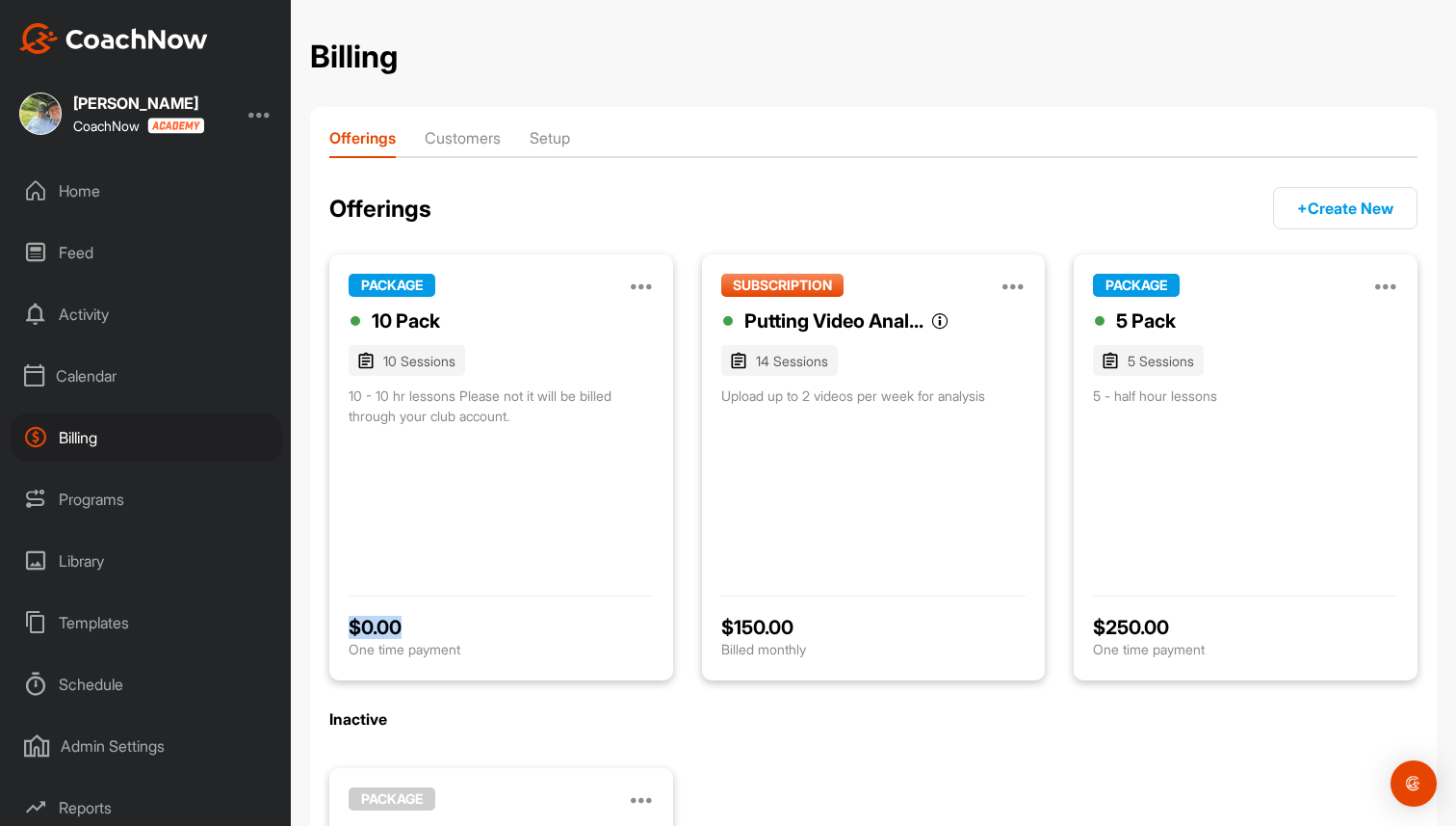
drag, startPoint x: 402, startPoint y: 625, endPoint x: 342, endPoint y: 631, distance: 60.3
click at [342, 631] on div "PACKAGE Manage Edit Clone Deactivate 10 Pack 10 Sessions 10 - 10 hr lessons Ple…" at bounding box center [501, 467] width 344 height 426
click at [1324, 213] on button "+ Create New" at bounding box center [1345, 208] width 144 height 43
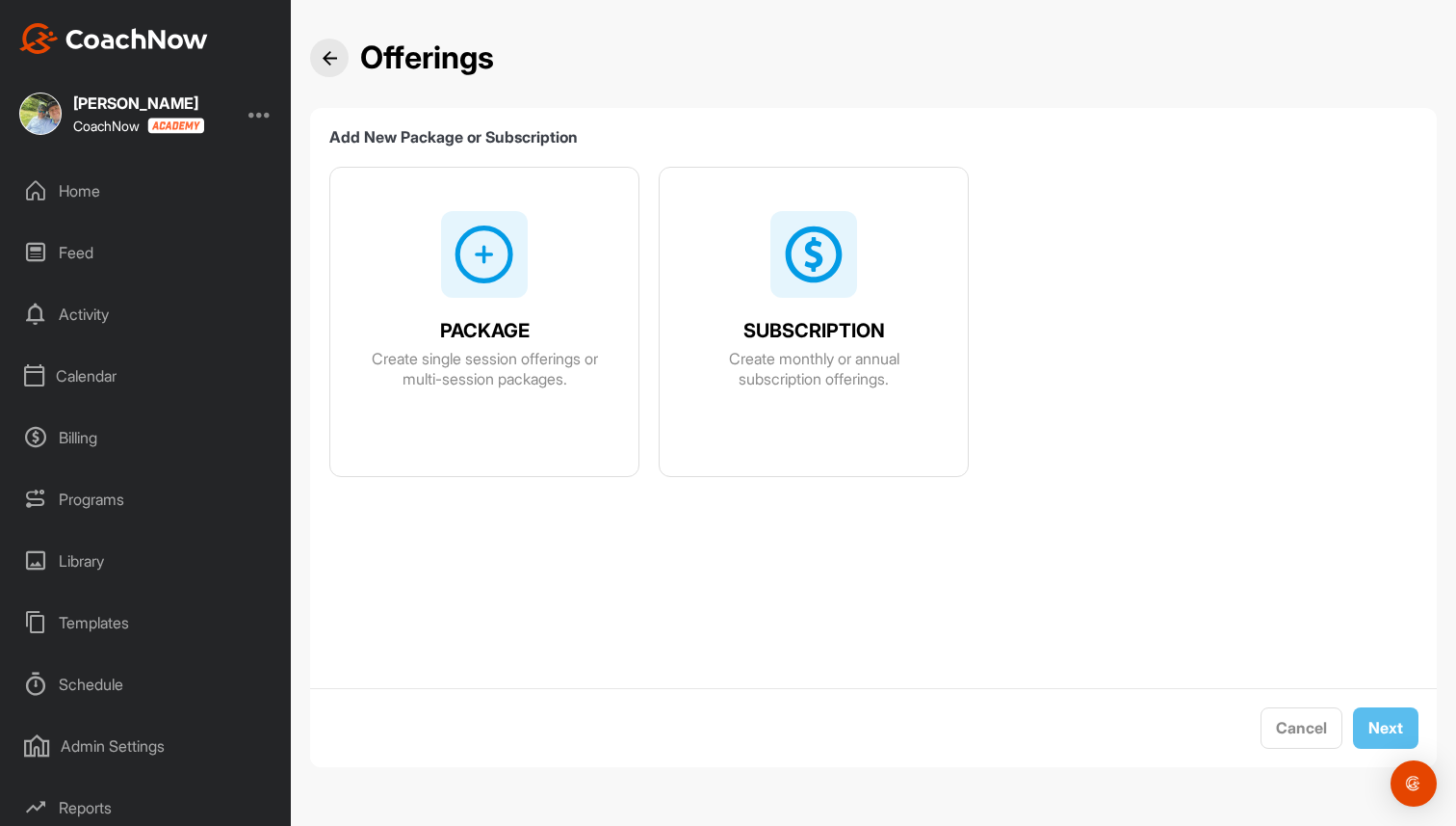
click at [472, 306] on div "PACKAGE Create single session offerings or multi-session packages." at bounding box center [484, 348] width 308 height 84
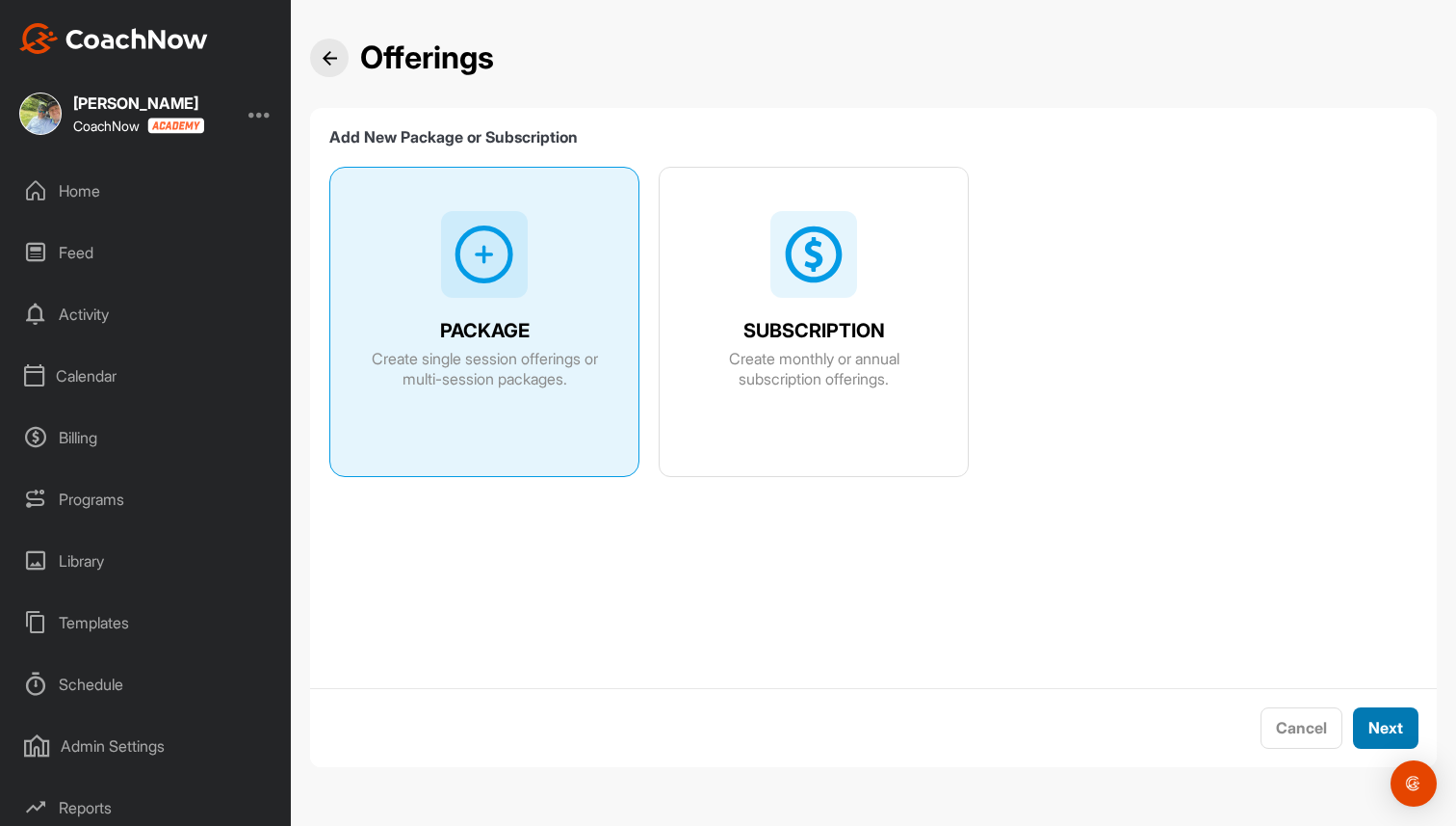
click at [1392, 726] on button "Next" at bounding box center [1386, 728] width 65 height 42
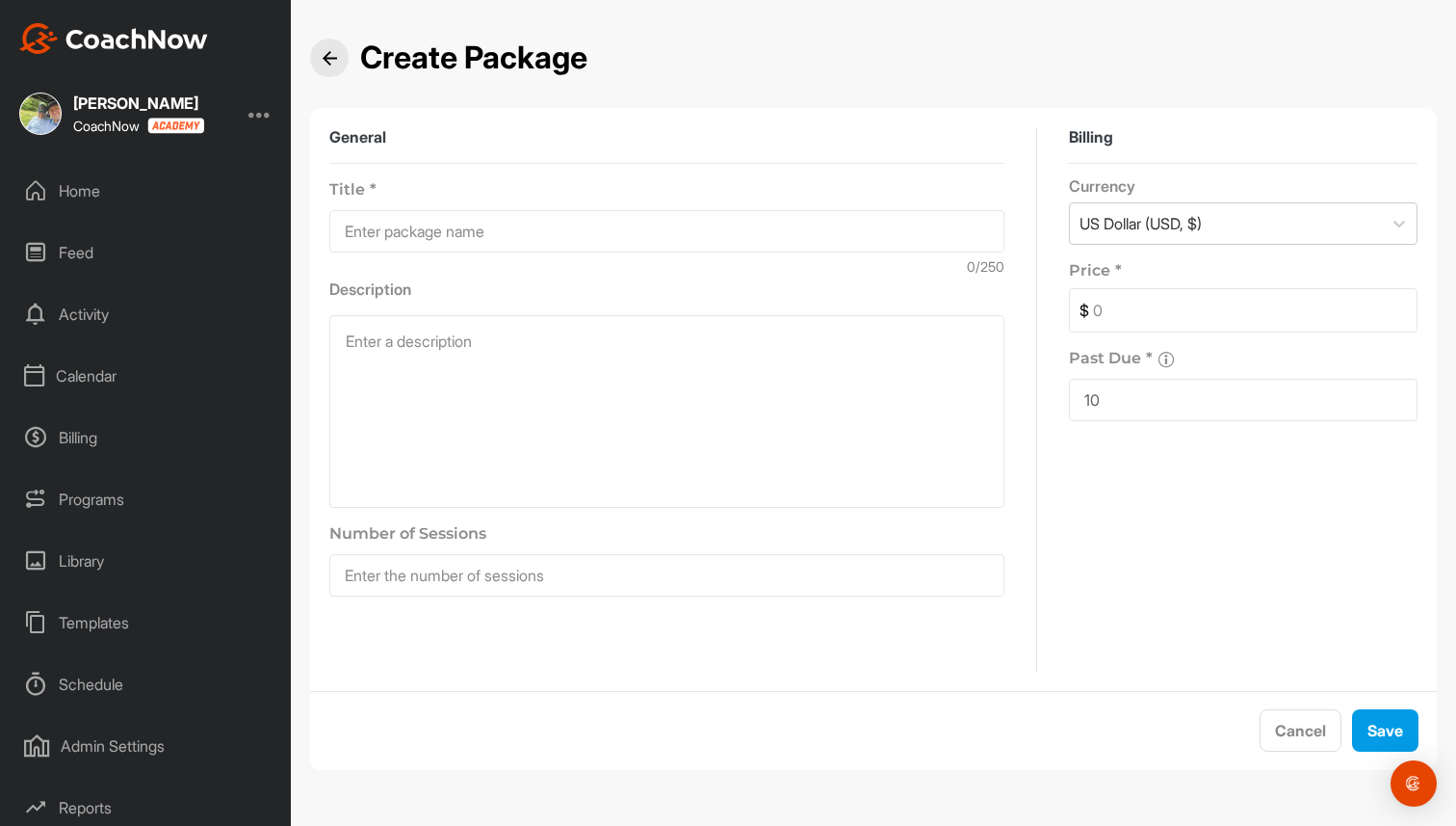
click at [322, 54] on img at bounding box center [329, 57] width 15 height 15
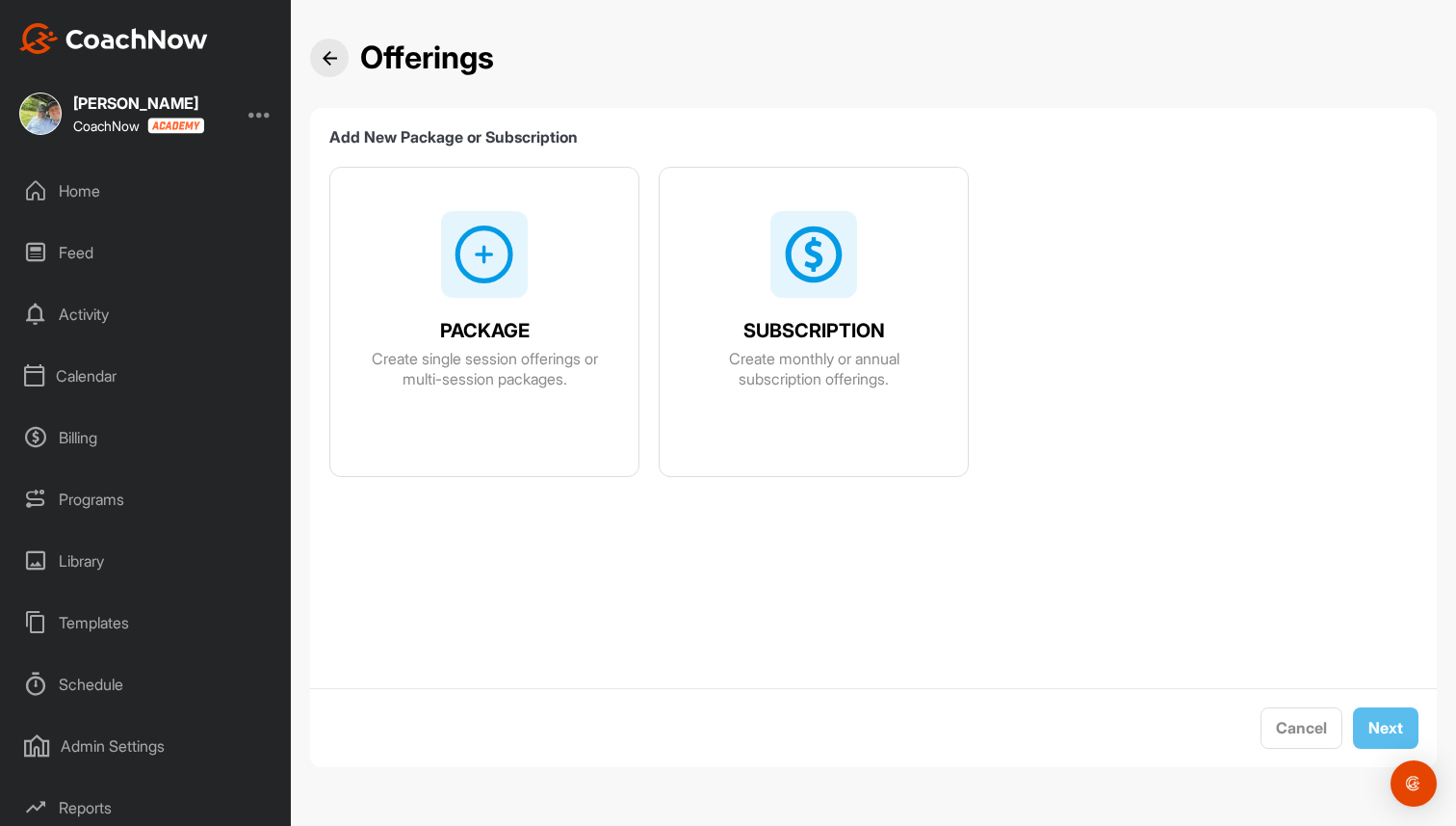
click at [762, 280] on div "SUBSCRIPTION Create monthly or annual subscription offerings." at bounding box center [813, 343] width 308 height 352
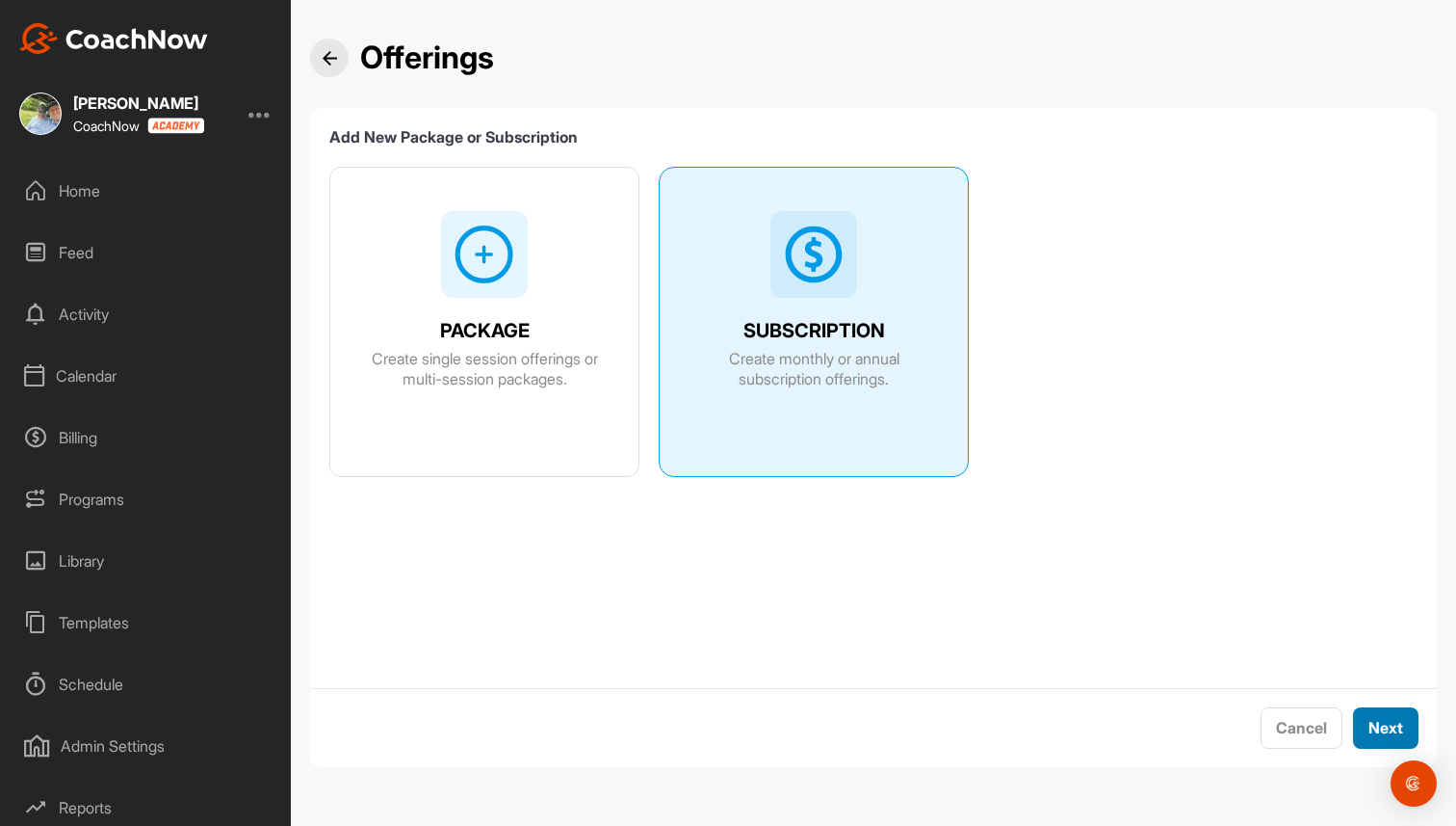
click at [1396, 719] on button "Next" at bounding box center [1386, 728] width 65 height 42
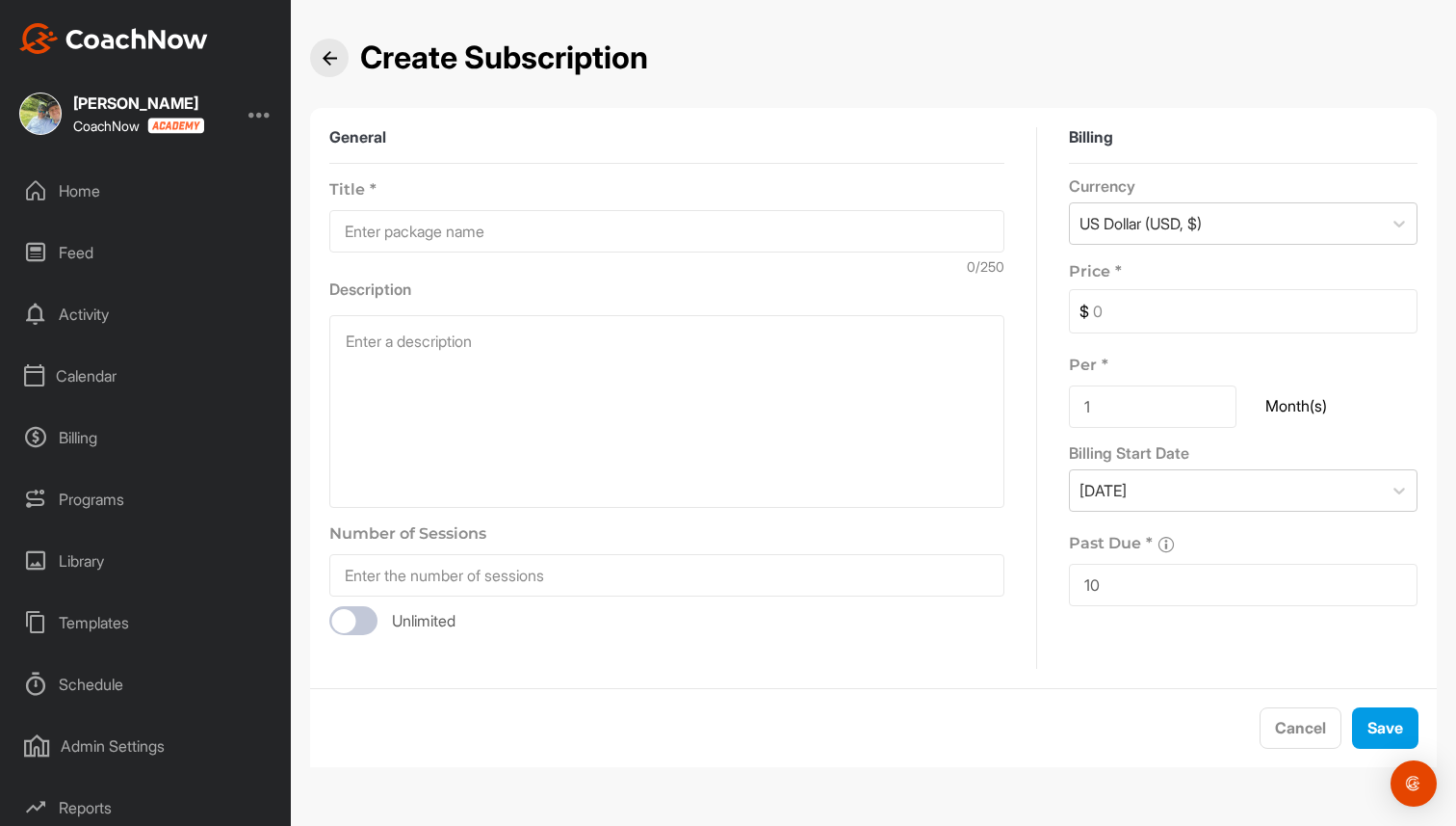
click at [323, 61] on img at bounding box center [329, 57] width 15 height 15
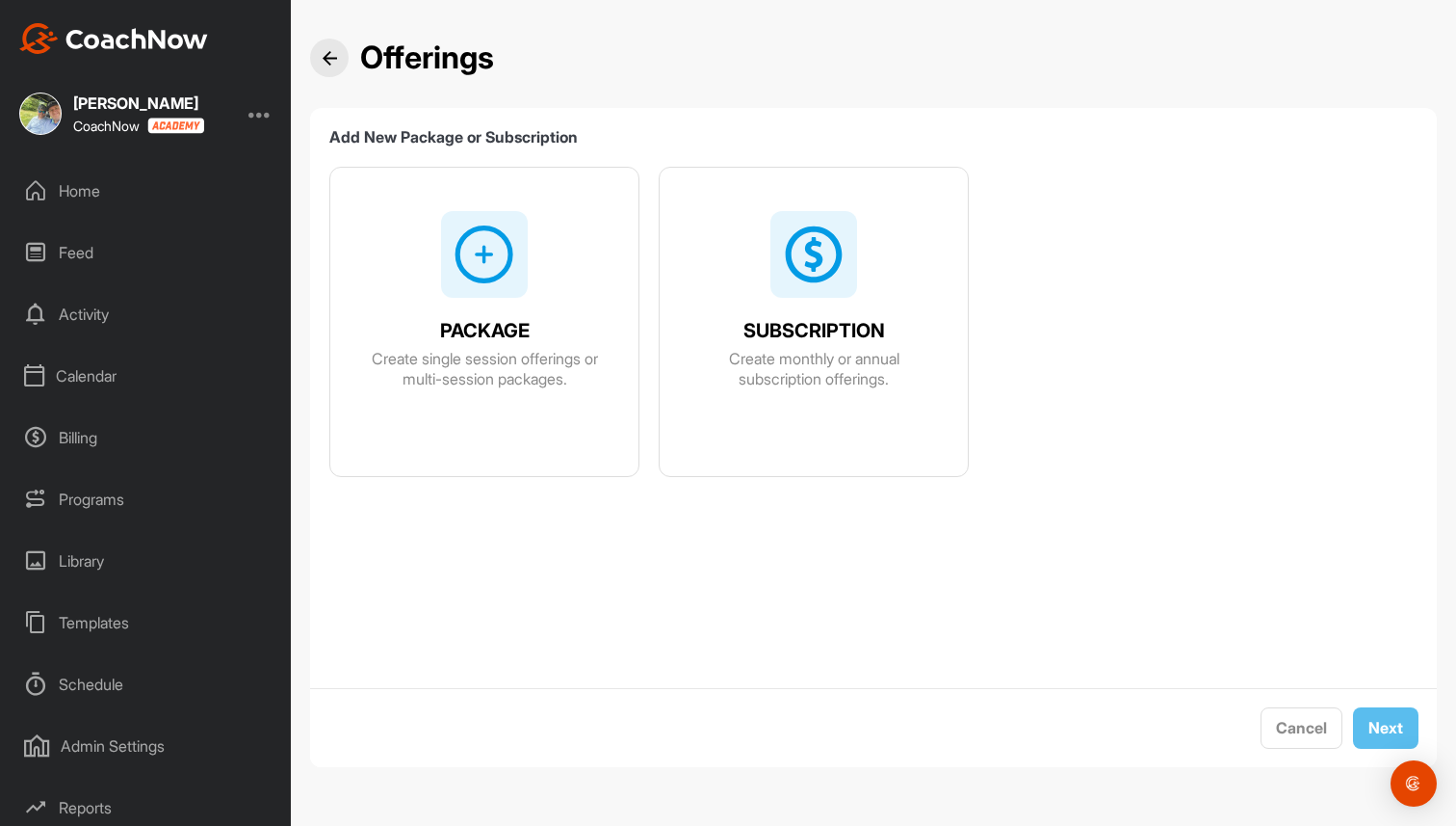
click at [323, 61] on img at bounding box center [329, 57] width 15 height 15
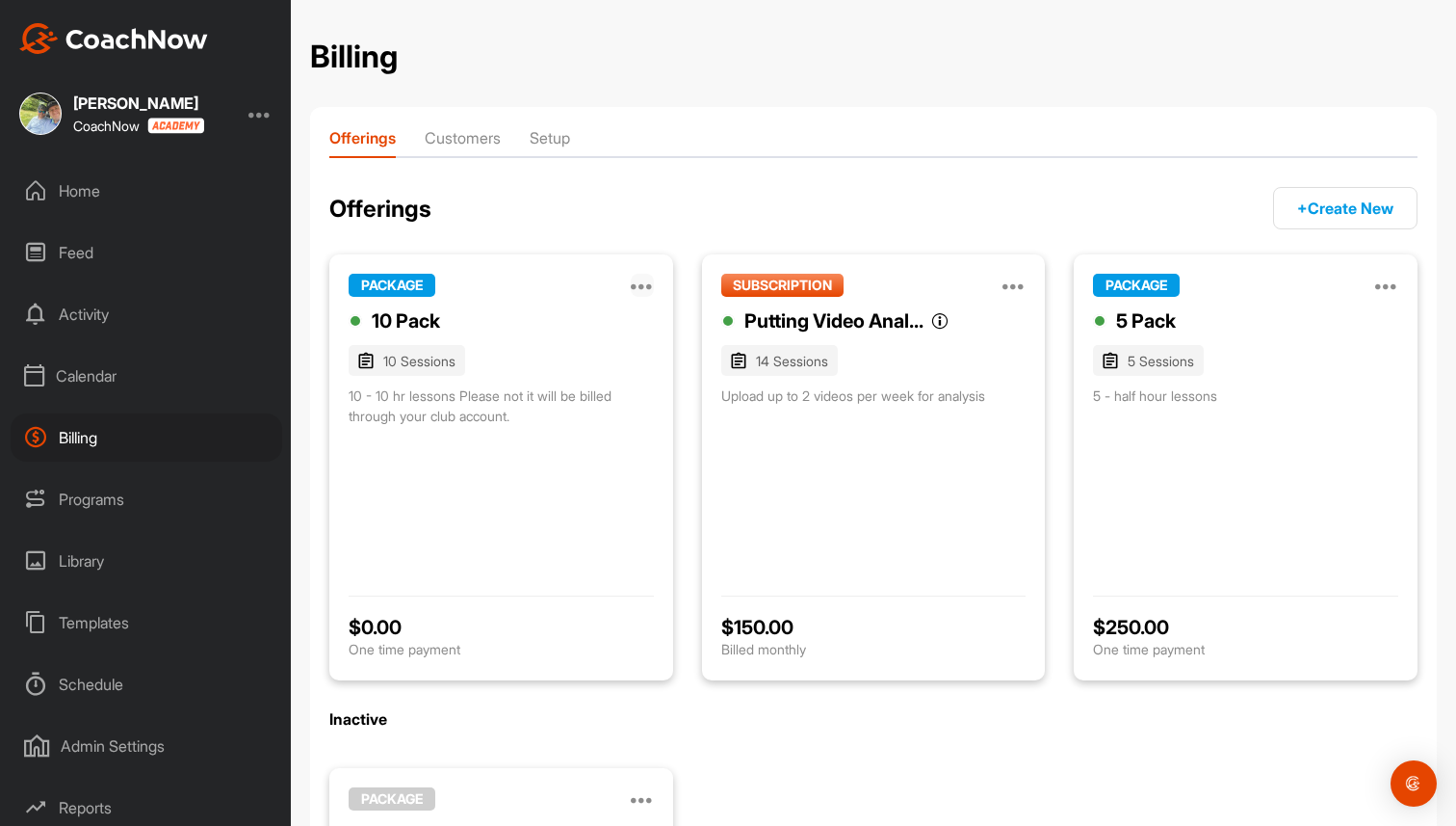
click at [652, 282] on icon at bounding box center [643, 285] width 23 height 23
click at [471, 407] on button "Edit" at bounding box center [519, 413] width 270 height 63
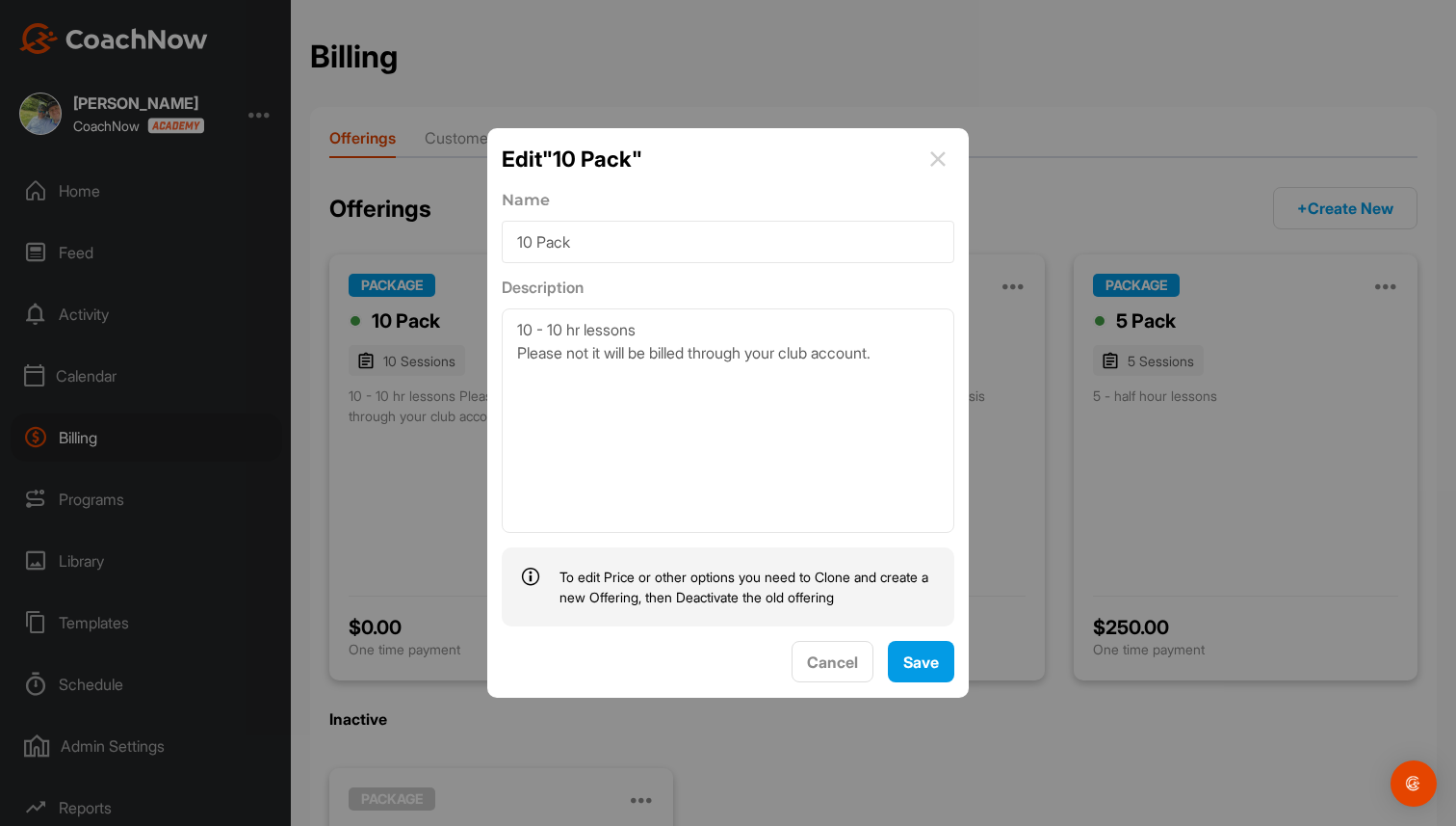
click at [683, 324] on textarea "10 - 10 hr lessons Please not it will be billed through your club account." at bounding box center [728, 420] width 453 height 224
type textarea "10 - 10 hr lessons - $500 Please not it will be billed through your club accoun…"
click at [927, 664] on span "Save" at bounding box center [921, 662] width 36 height 19
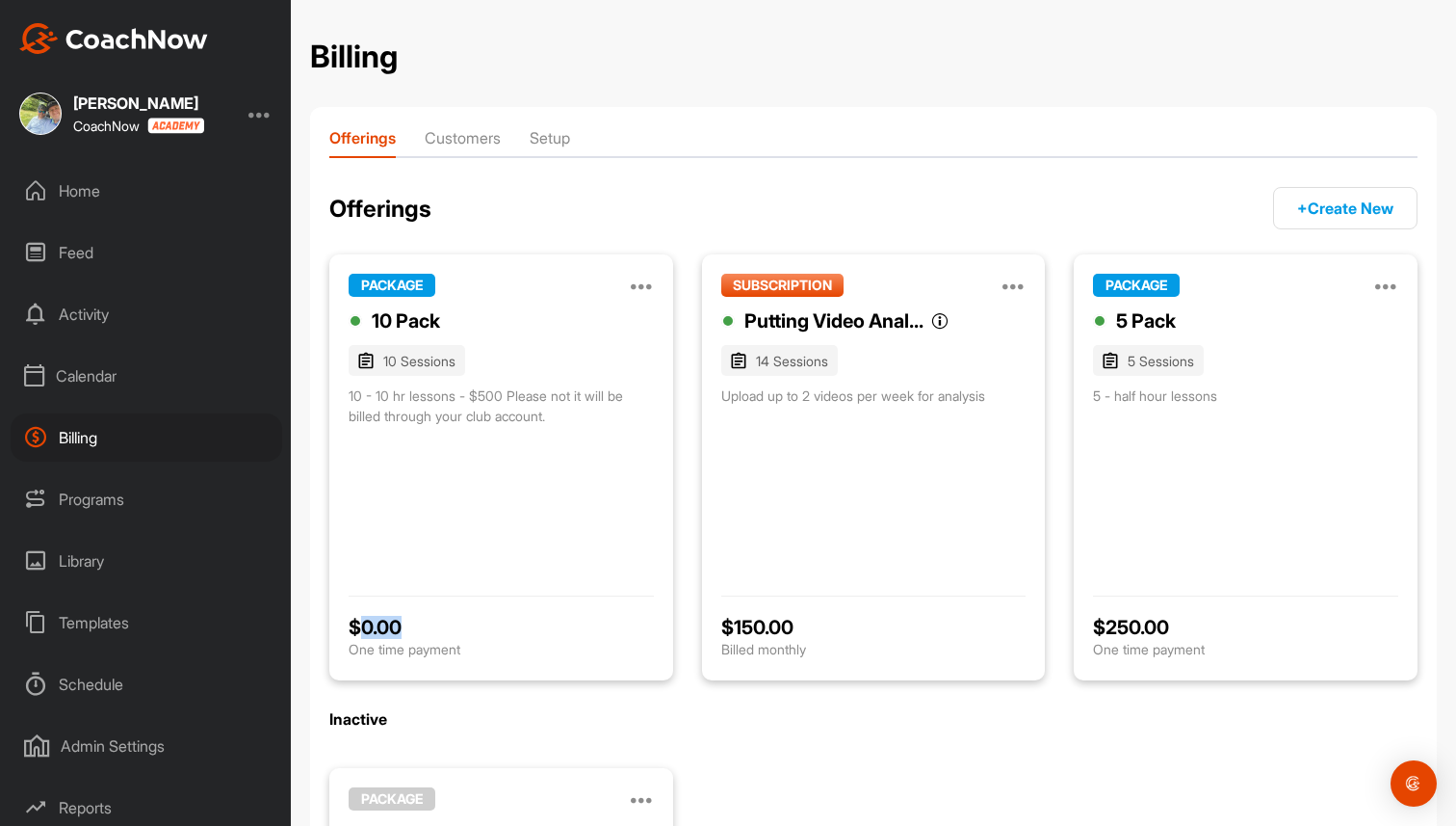
drag, startPoint x: 413, startPoint y: 628, endPoint x: 359, endPoint y: 628, distance: 54.0
click at [359, 628] on div "$ 0.00" at bounding box center [502, 627] width 306 height 23
click at [647, 293] on icon at bounding box center [643, 285] width 23 height 23
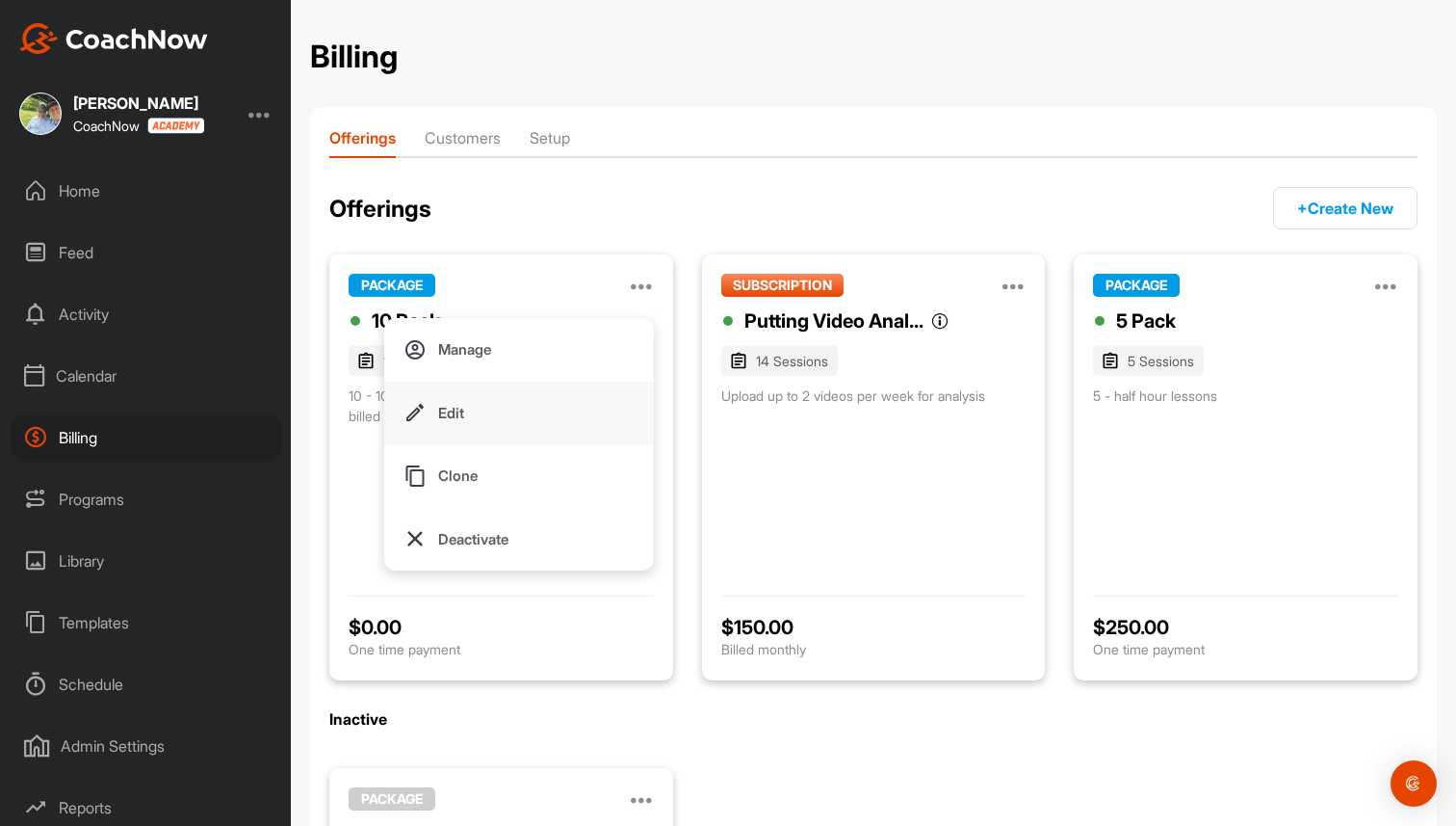
click at [548, 419] on button "Edit" at bounding box center [519, 413] width 270 height 63
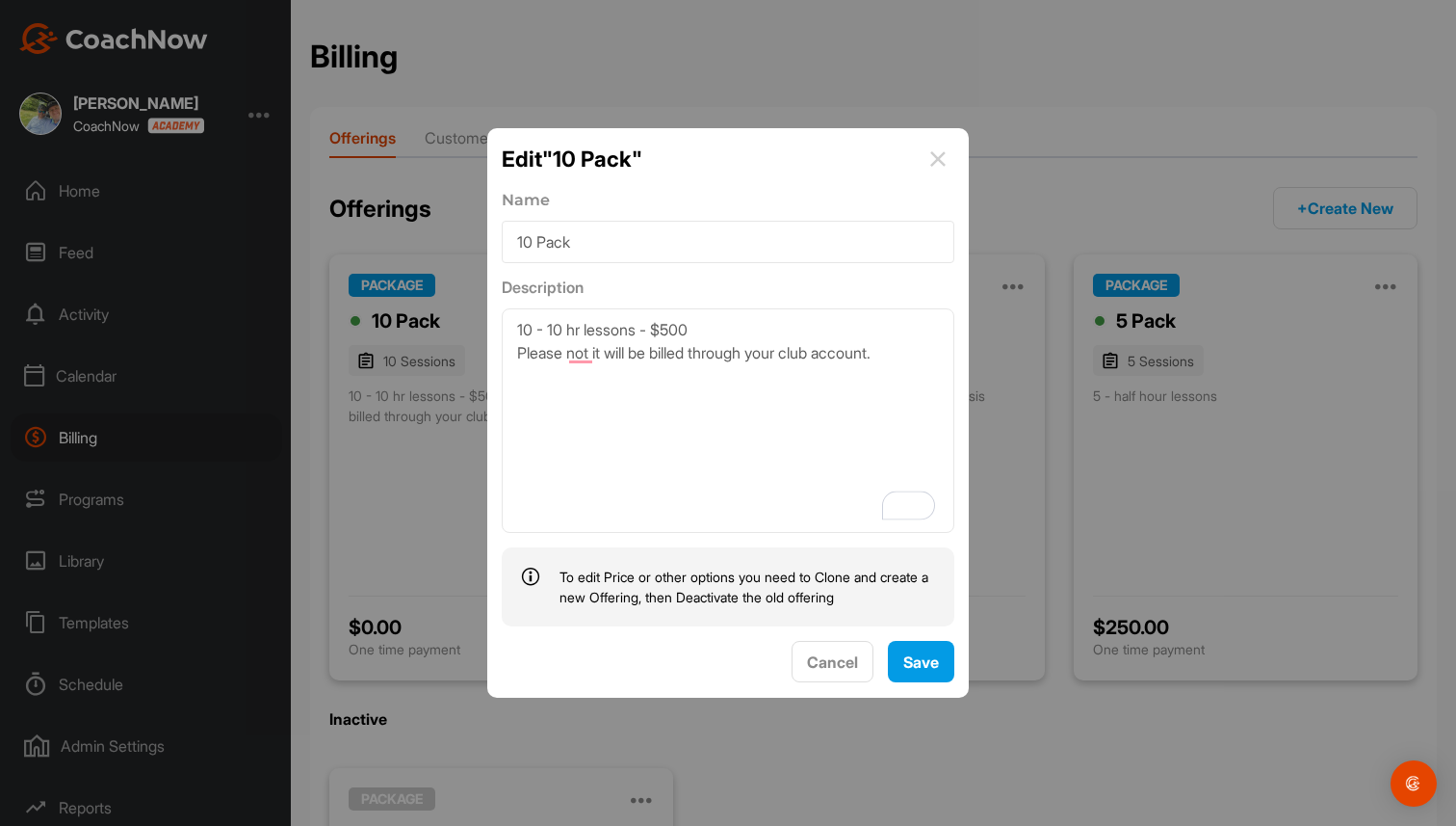
drag, startPoint x: 506, startPoint y: 328, endPoint x: 834, endPoint y: 384, distance: 332.7
click at [834, 384] on textarea "10 - 10 hr lessons - $500 Please not it will be billed through your club accoun…" at bounding box center [728, 420] width 453 height 224
type textarea "10 - 10 hr lessons - $500 Please note it will be billed through your club accou…"
click at [909, 666] on span "Save" at bounding box center [921, 662] width 36 height 19
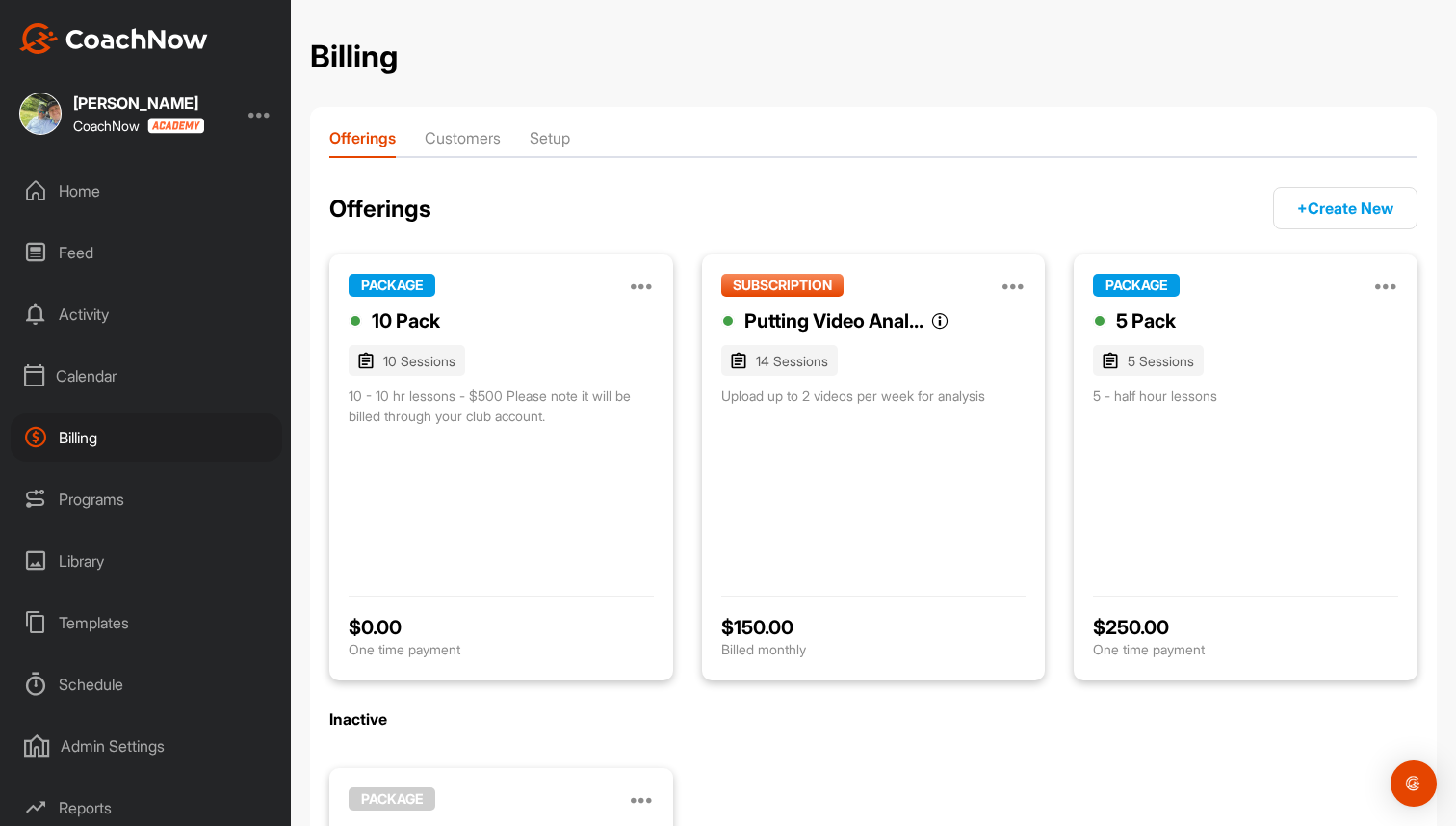
click at [94, 557] on div "Library" at bounding box center [146, 560] width 272 height 48
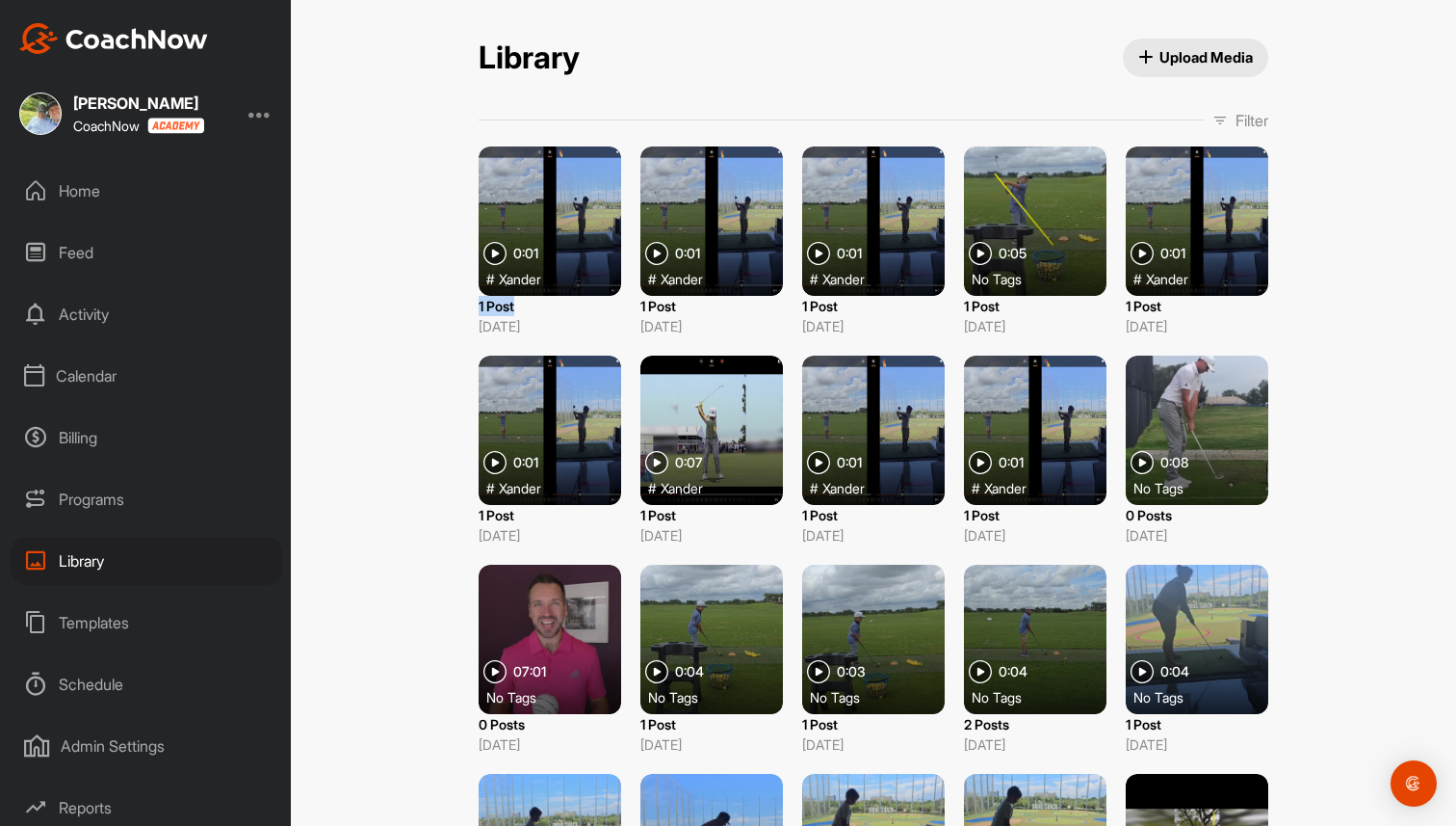
drag, startPoint x: 478, startPoint y: 305, endPoint x: 523, endPoint y: 304, distance: 45.0
click at [523, 304] on div "Library Upload Media Filter Media Type Images Videos Audio Documents Sort by Cr…" at bounding box center [874, 508] width 829 height 940
click at [562, 183] on div at bounding box center [550, 220] width 142 height 149
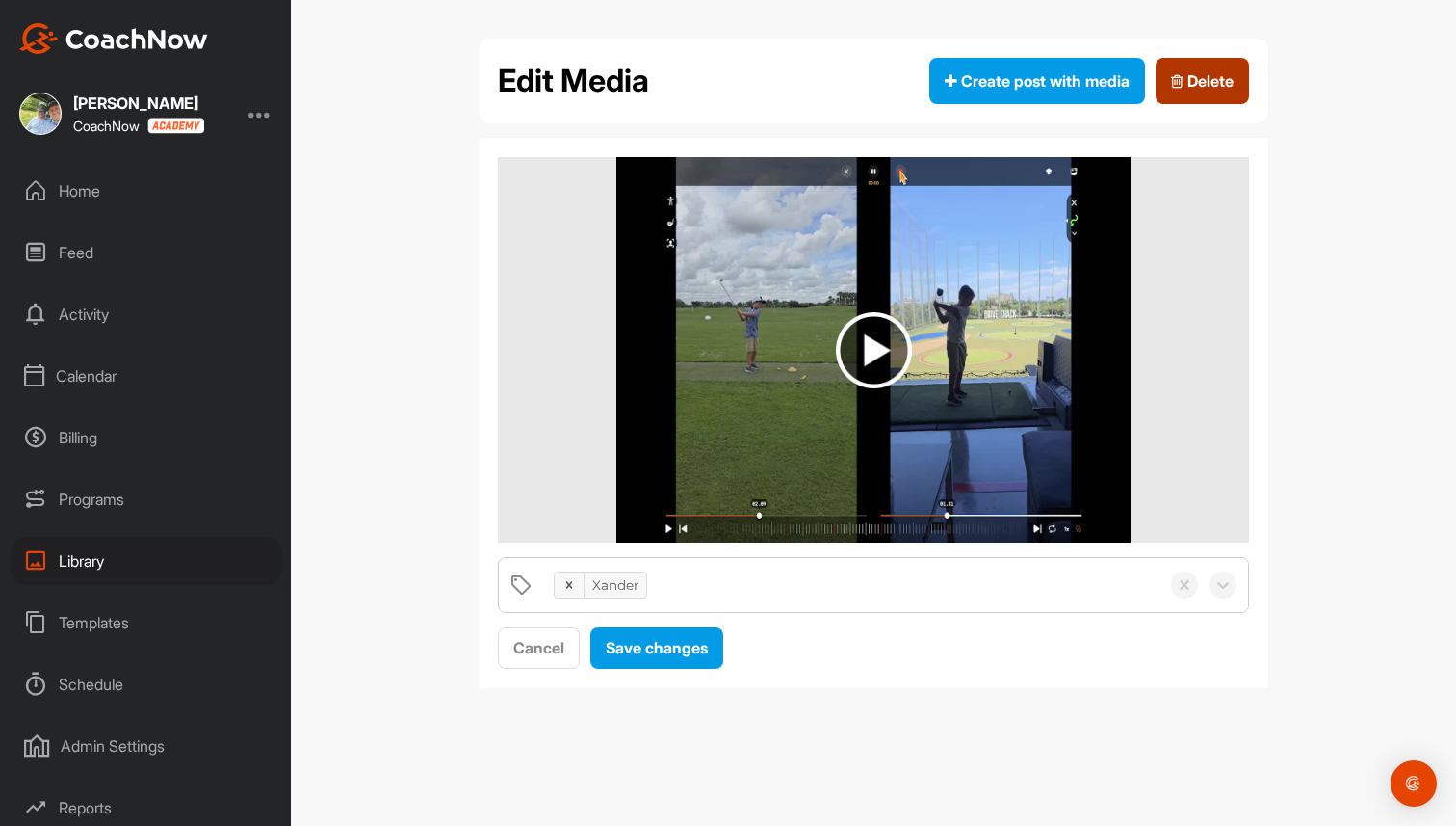
click at [1197, 72] on span "Delete" at bounding box center [1203, 81] width 62 height 23
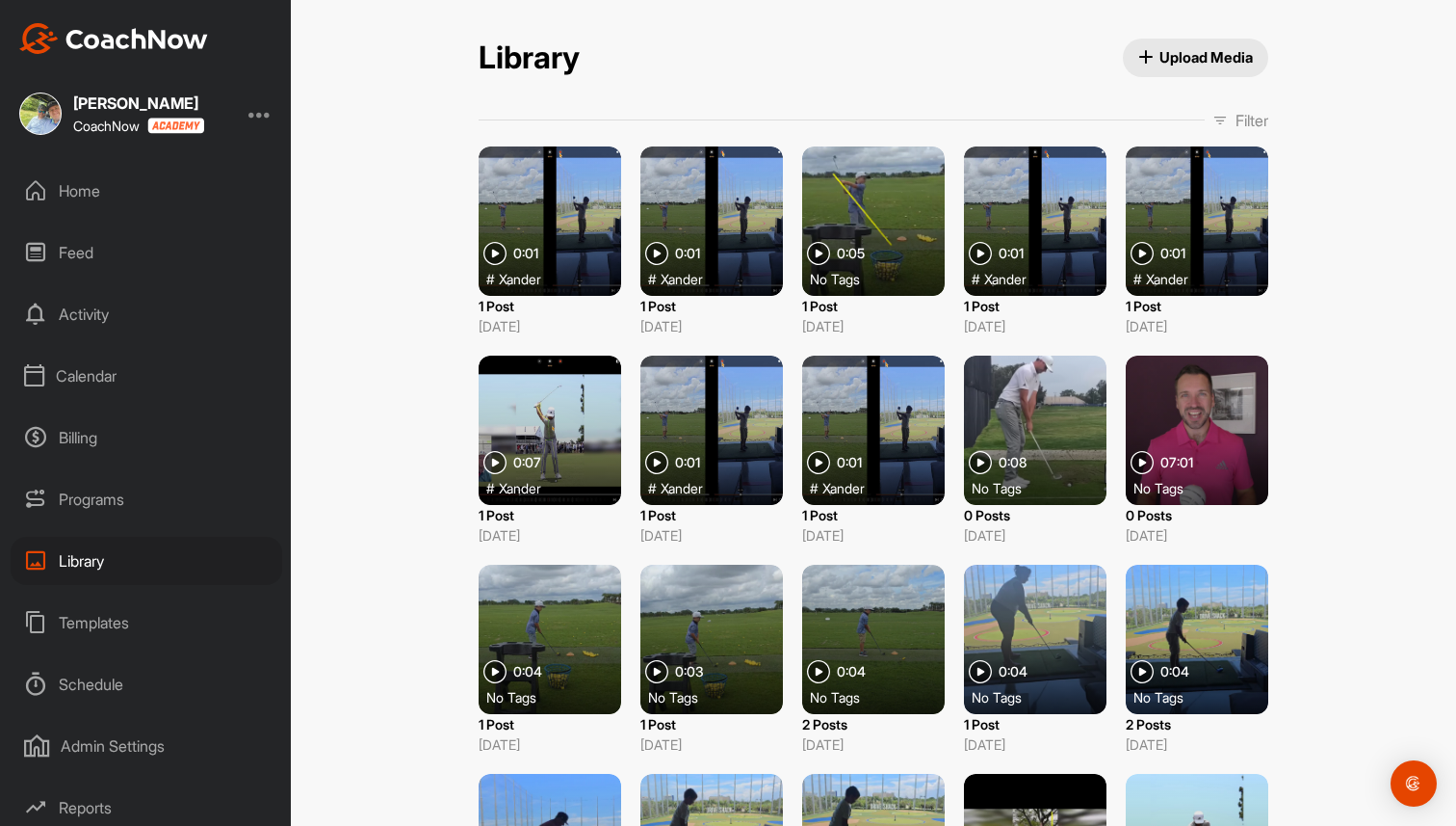
click at [584, 229] on div at bounding box center [550, 220] width 142 height 149
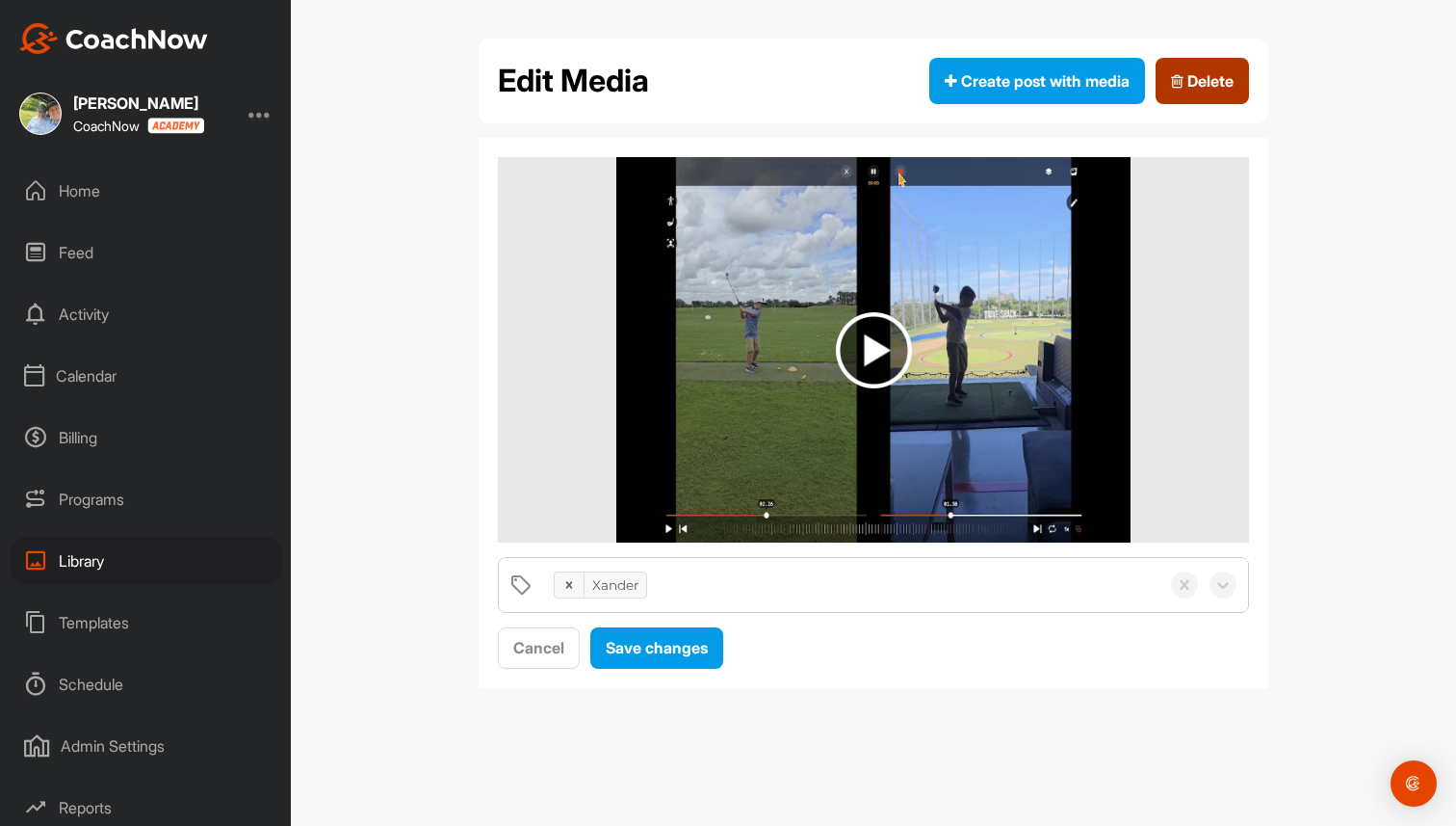
click at [1186, 95] on button "Delete" at bounding box center [1203, 80] width 93 height 46
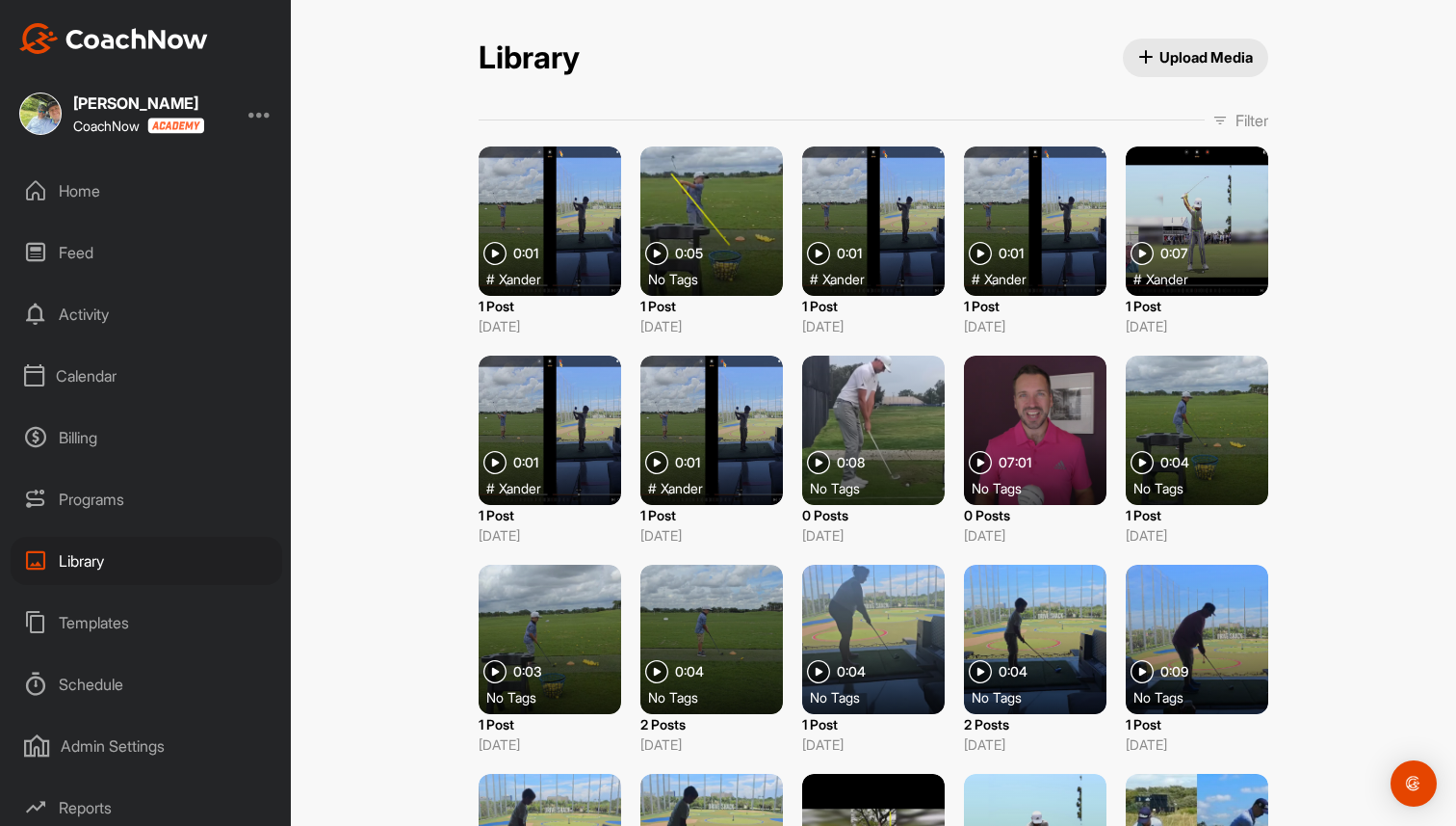
click at [547, 219] on div at bounding box center [550, 220] width 142 height 149
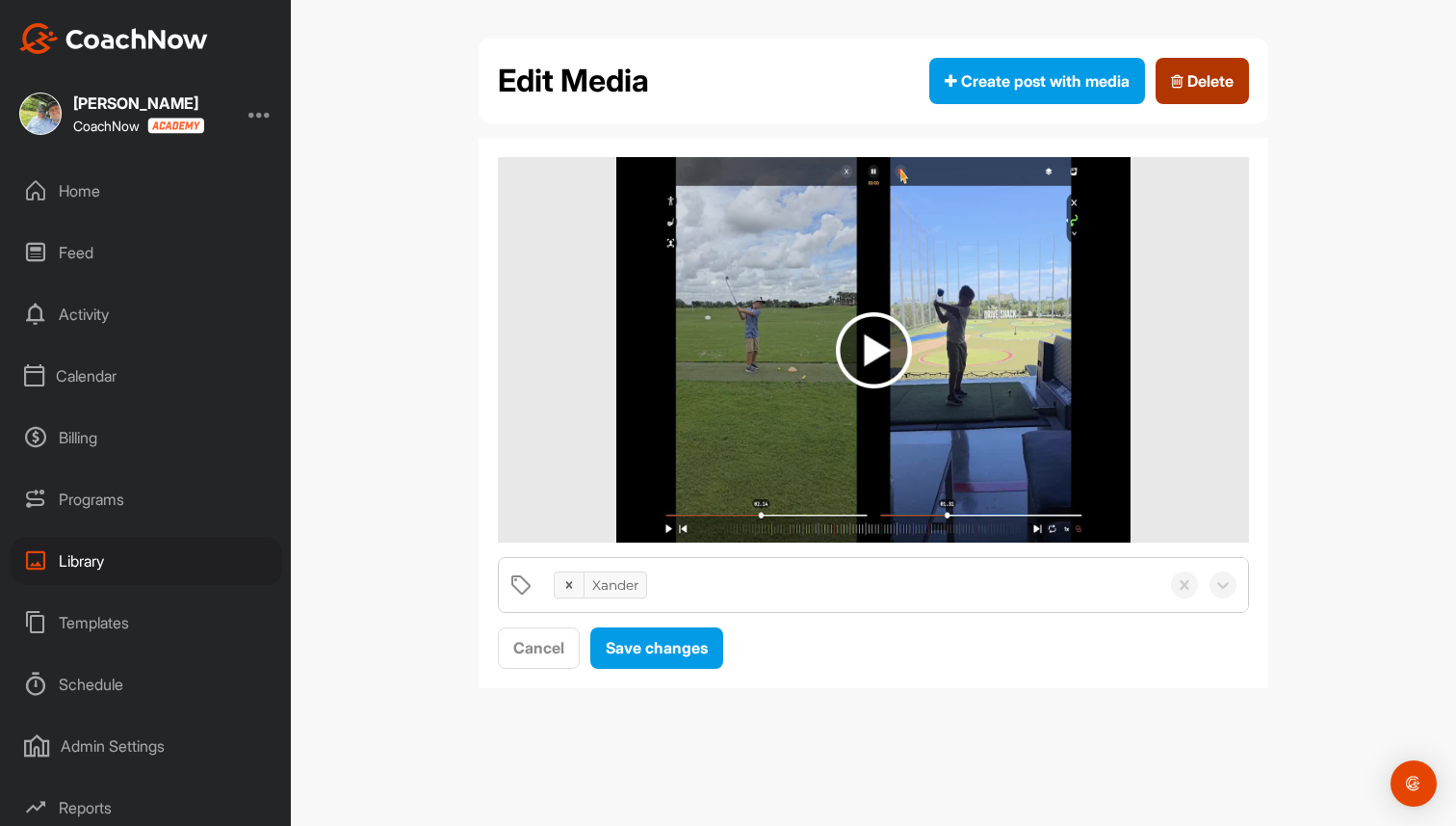
click at [1198, 92] on span "Delete" at bounding box center [1203, 81] width 62 height 23
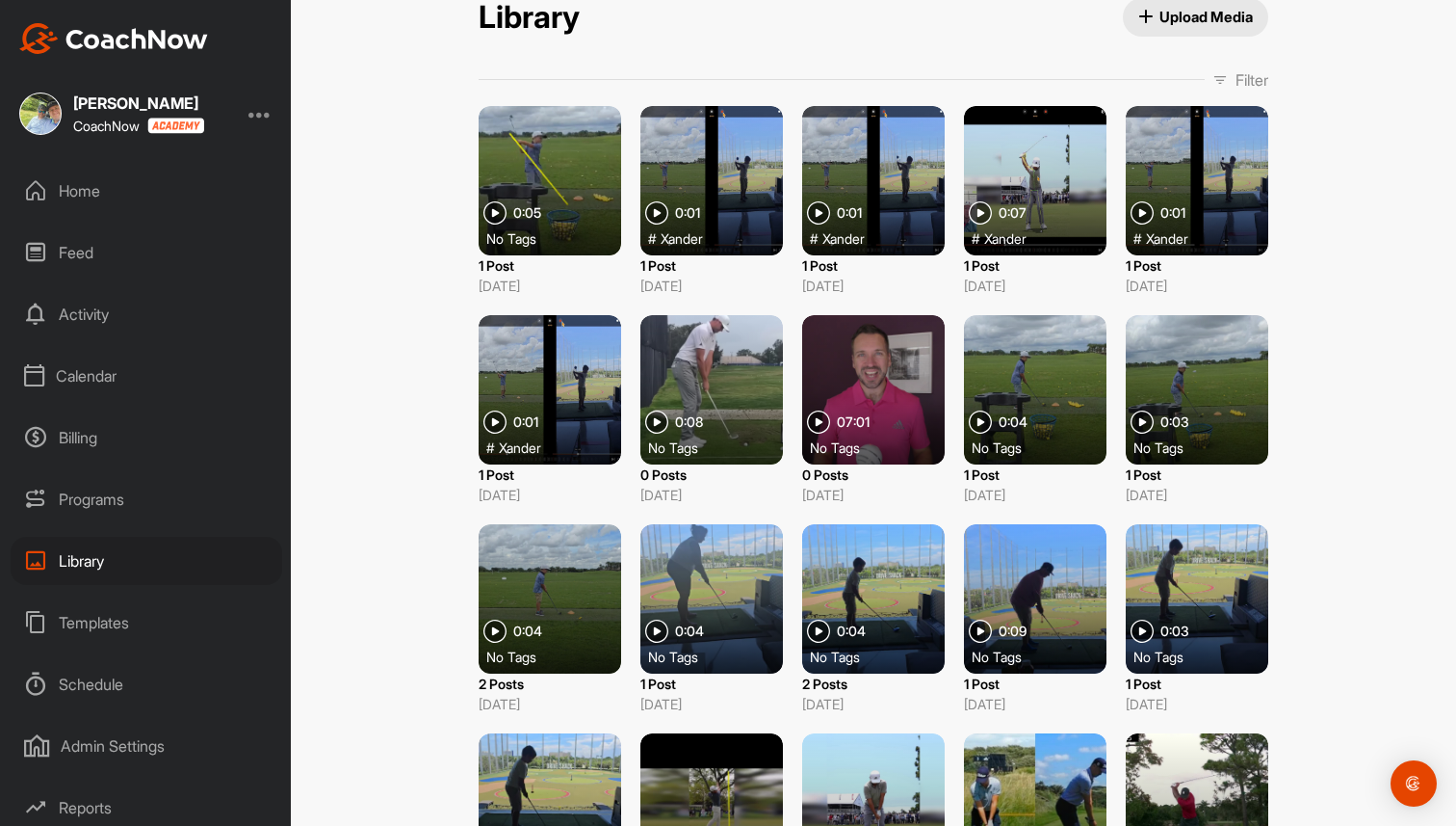
scroll to position [182, 0]
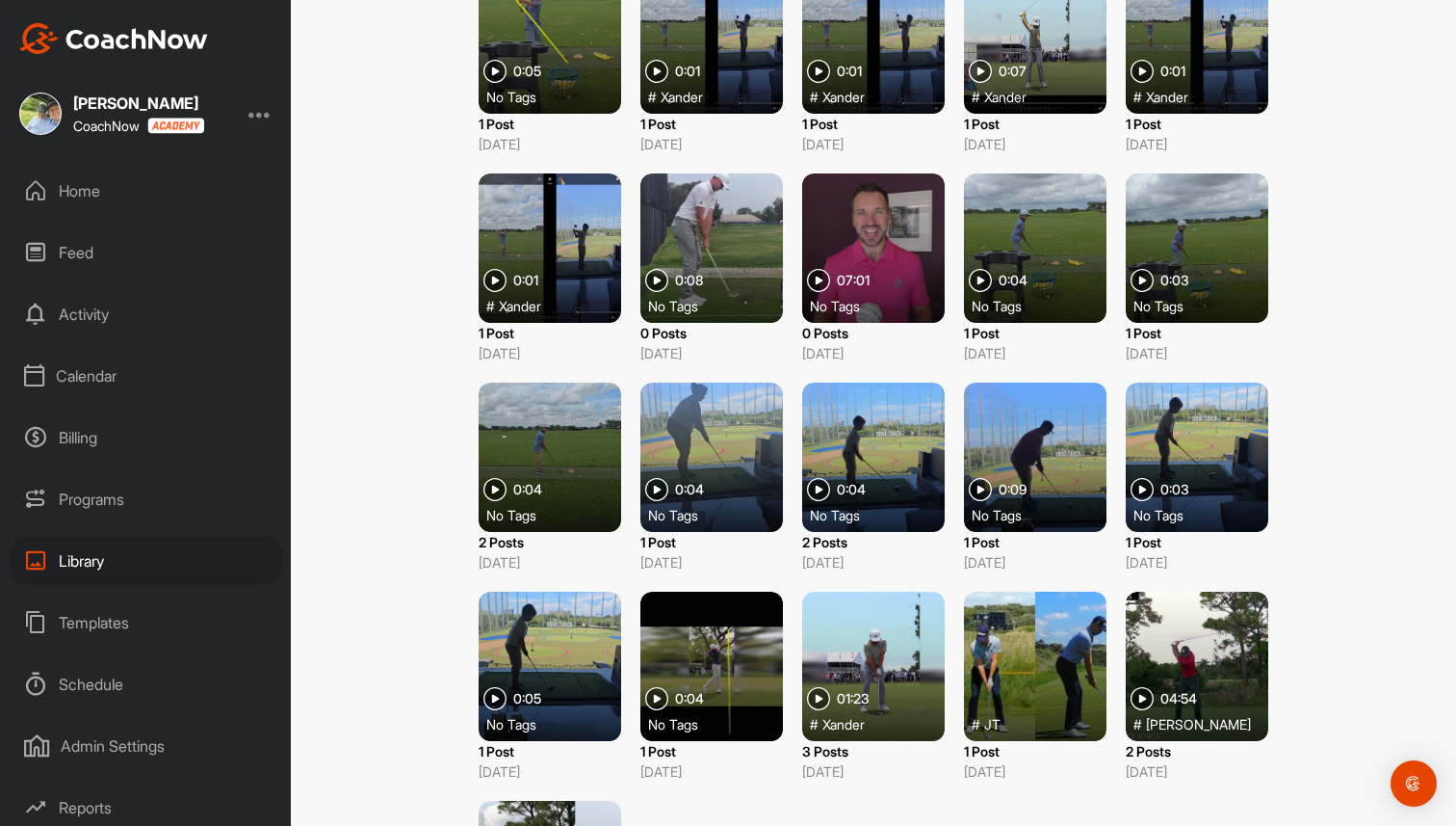
click at [1149, 663] on div at bounding box center [1197, 665] width 142 height 149
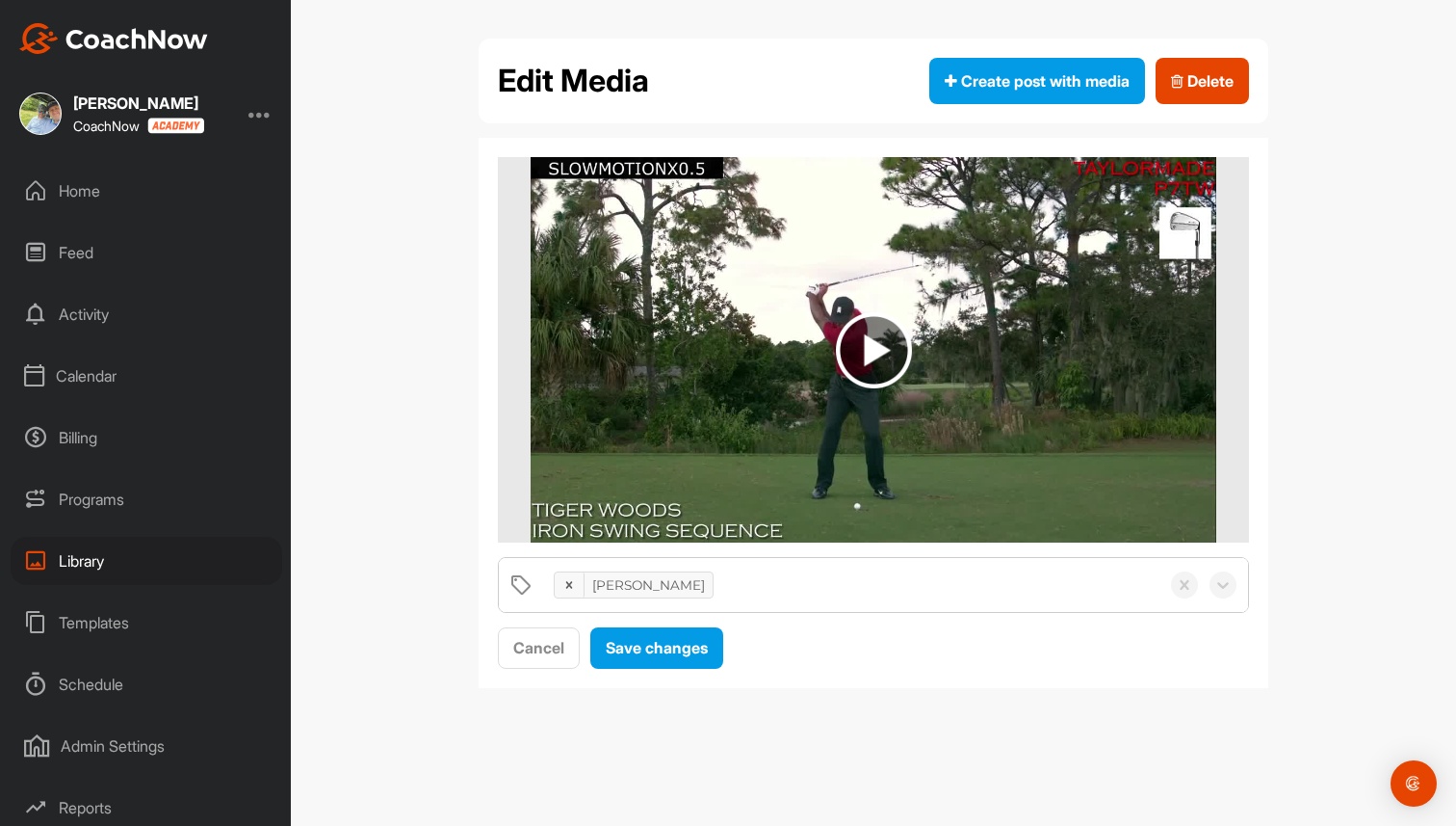
click at [102, 559] on div "Library" at bounding box center [146, 560] width 272 height 48
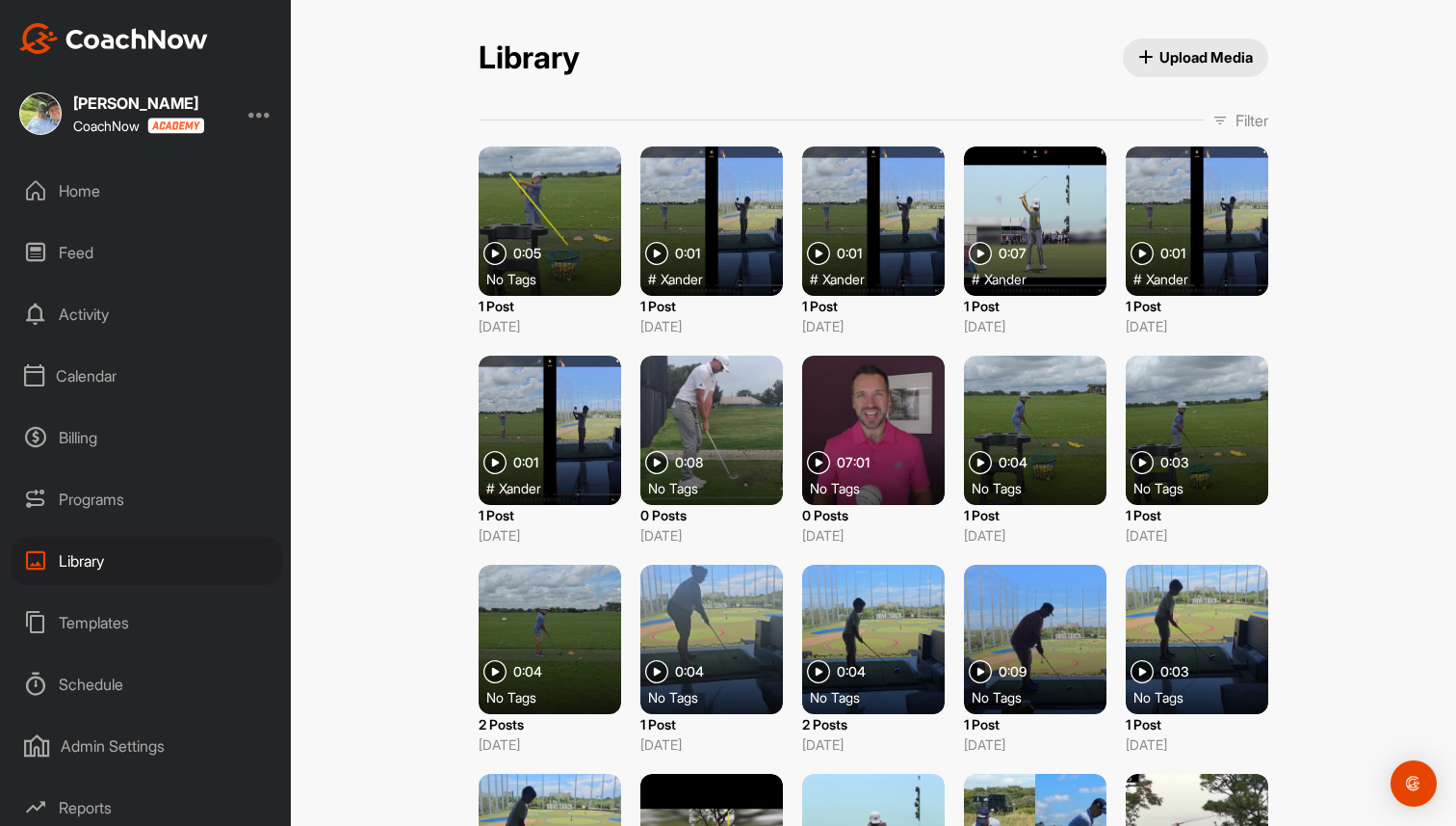
click at [100, 196] on div "Home" at bounding box center [146, 190] width 272 height 48
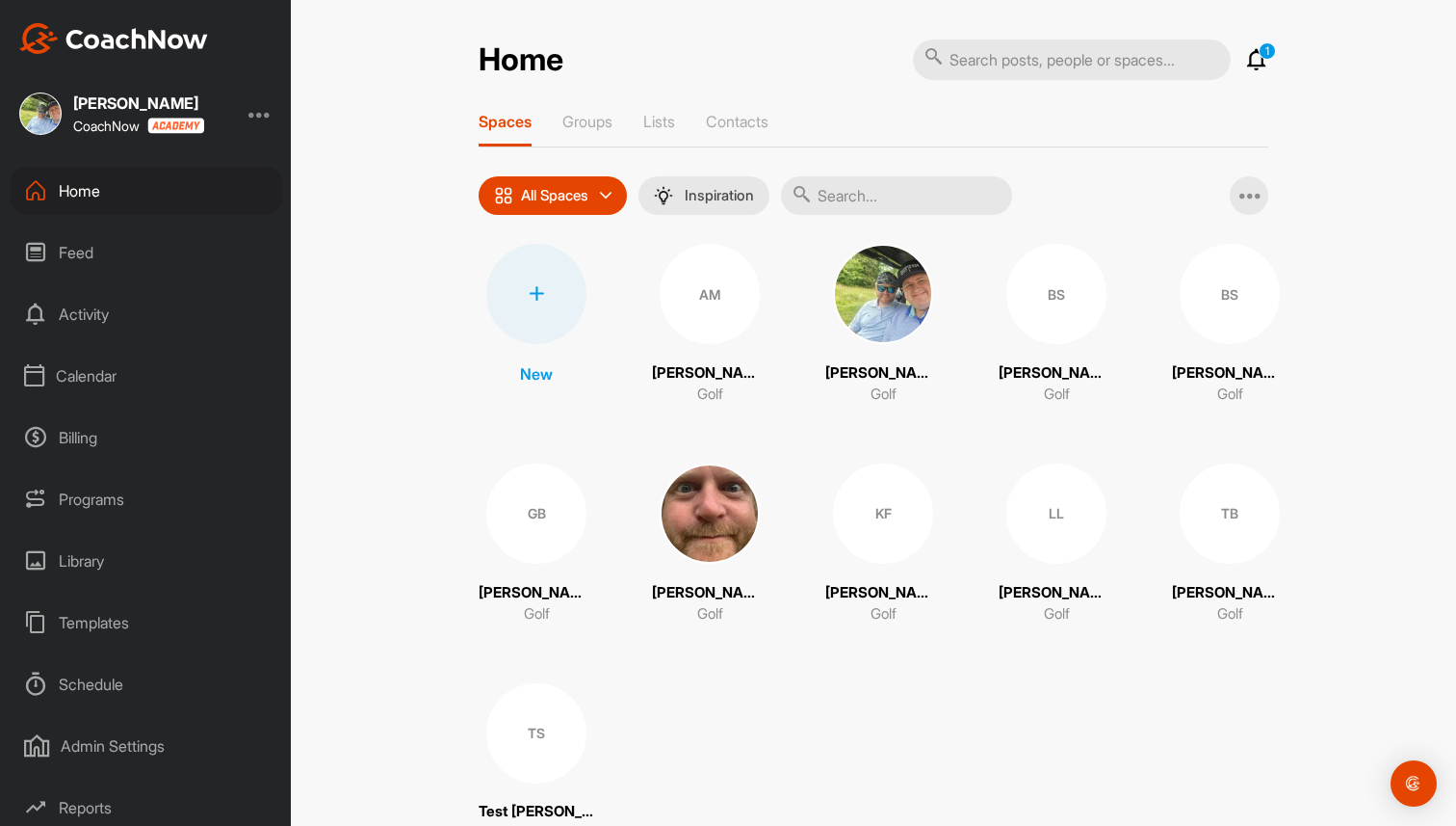
click at [919, 273] on img at bounding box center [882, 293] width 100 height 100
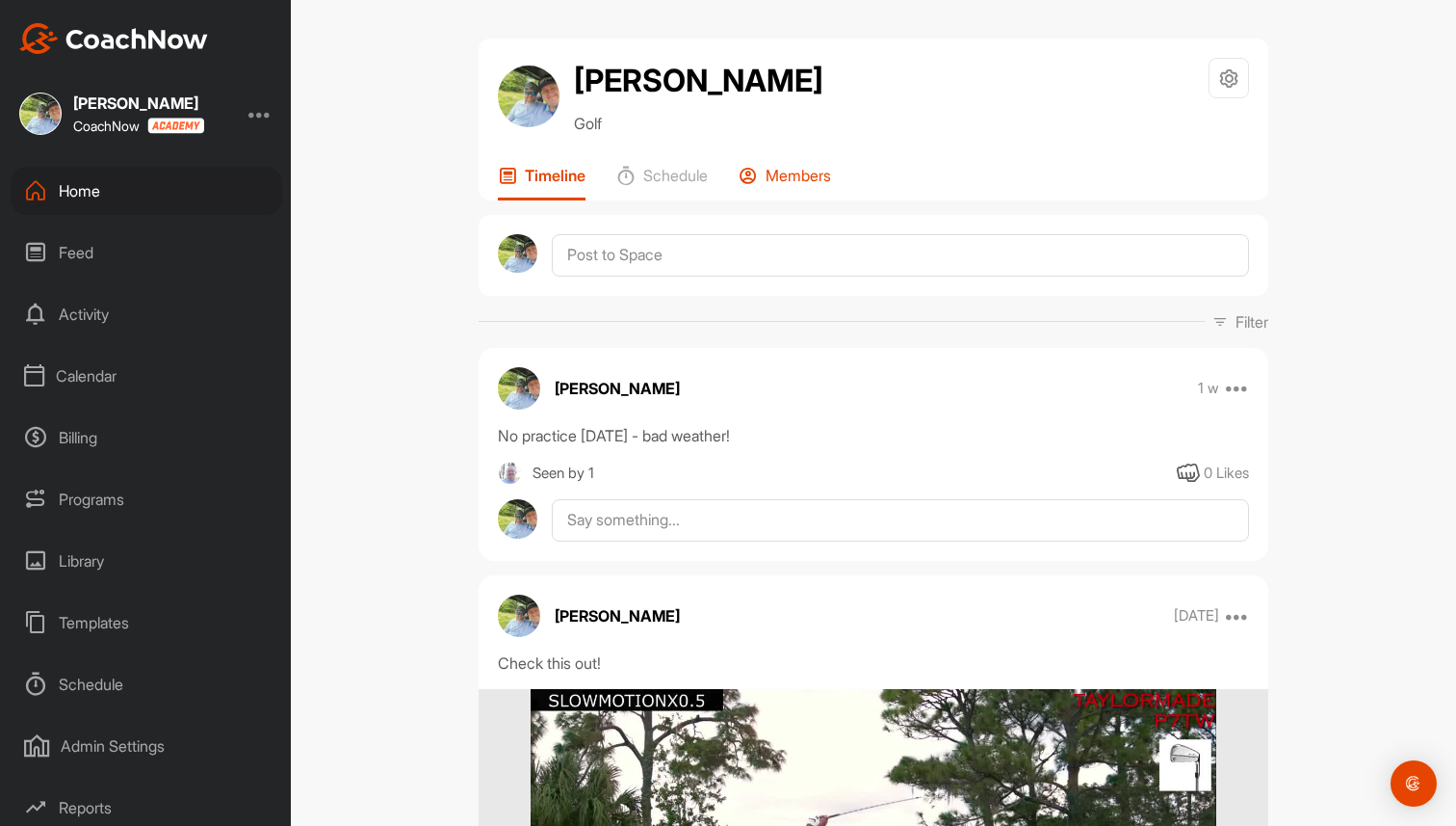
click at [798, 169] on p "Members" at bounding box center [798, 175] width 65 height 19
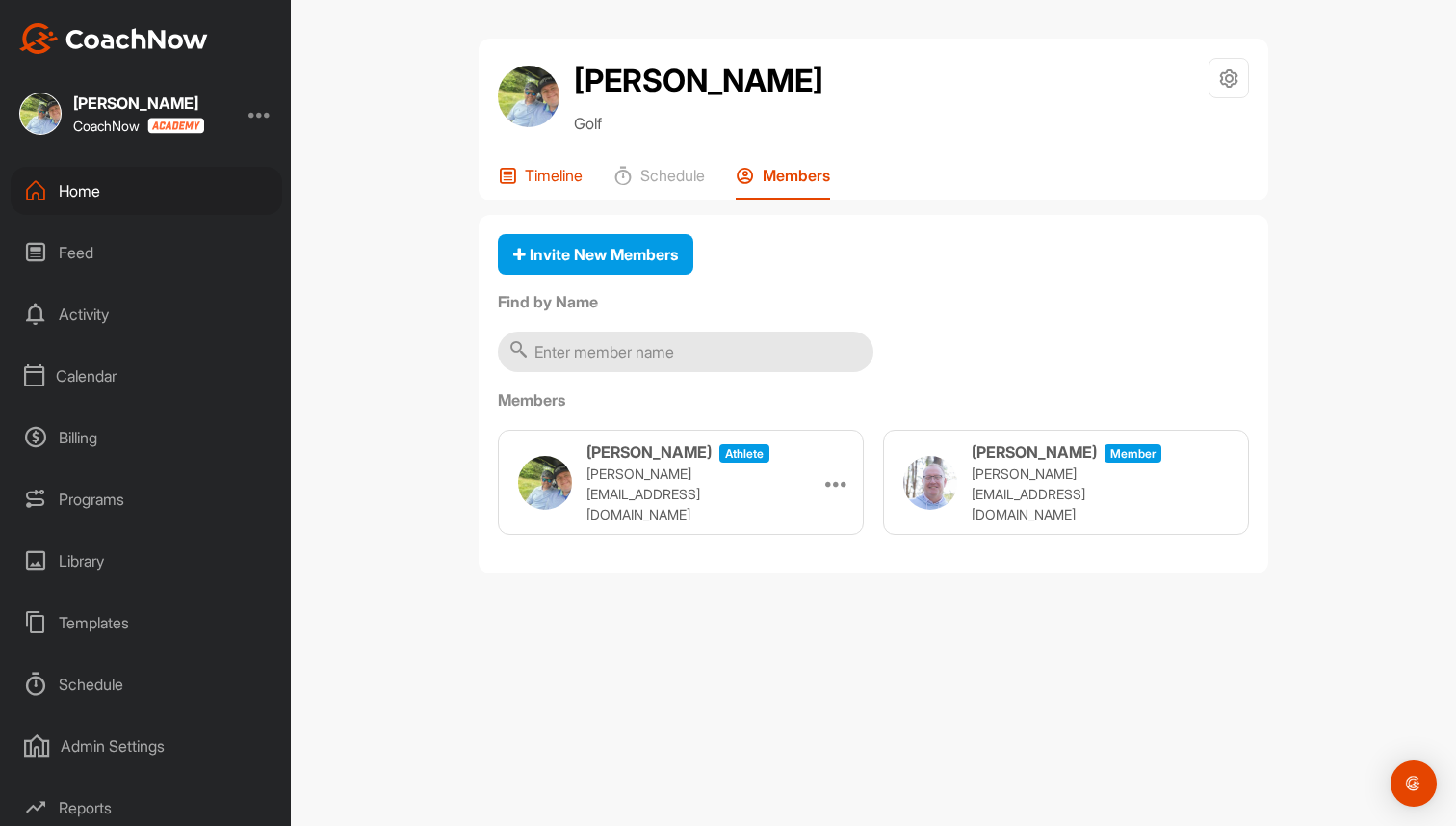
click at [530, 183] on p "Timeline" at bounding box center [553, 175] width 57 height 19
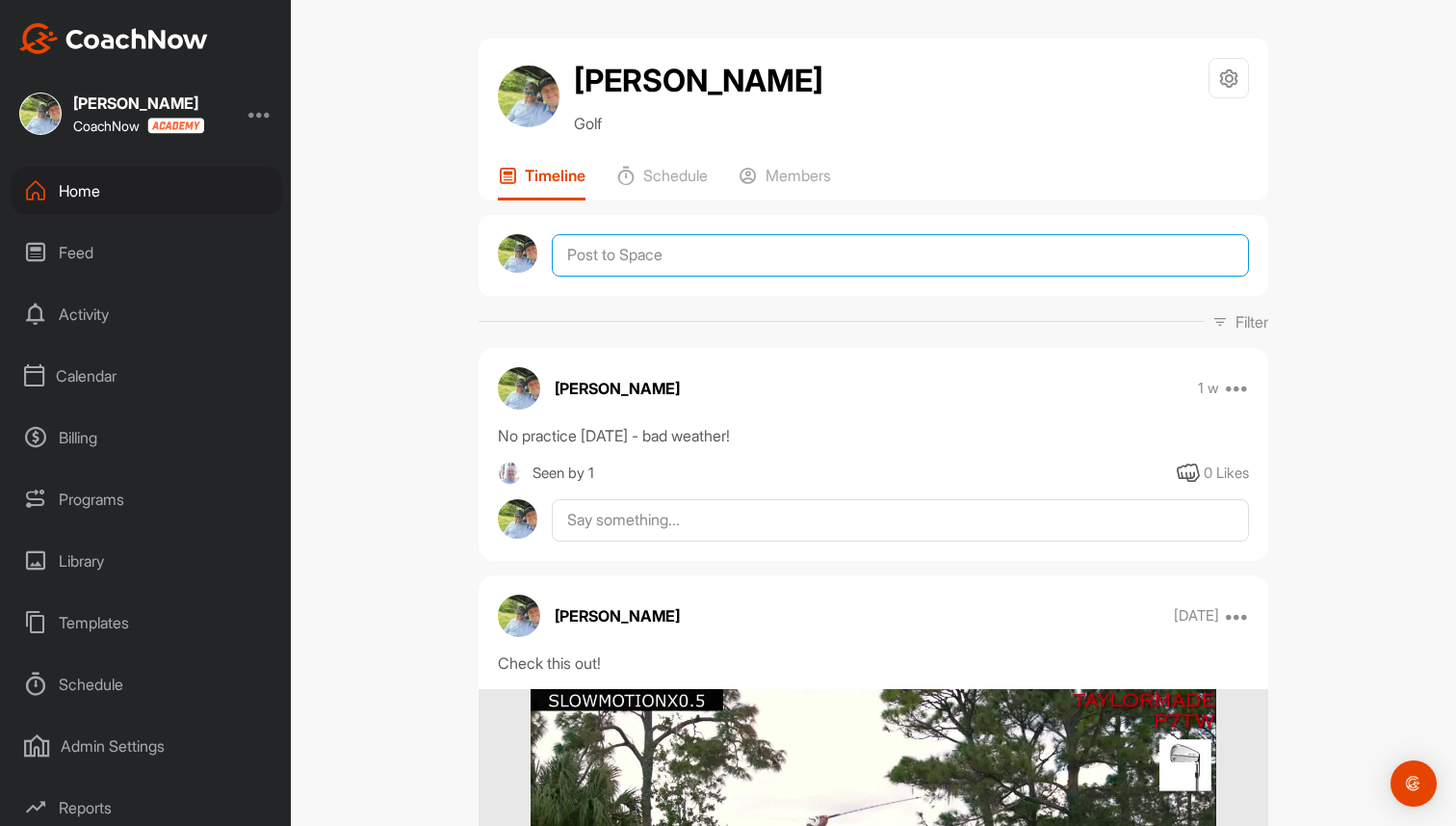
click at [750, 257] on textarea at bounding box center [901, 255] width 697 height 43
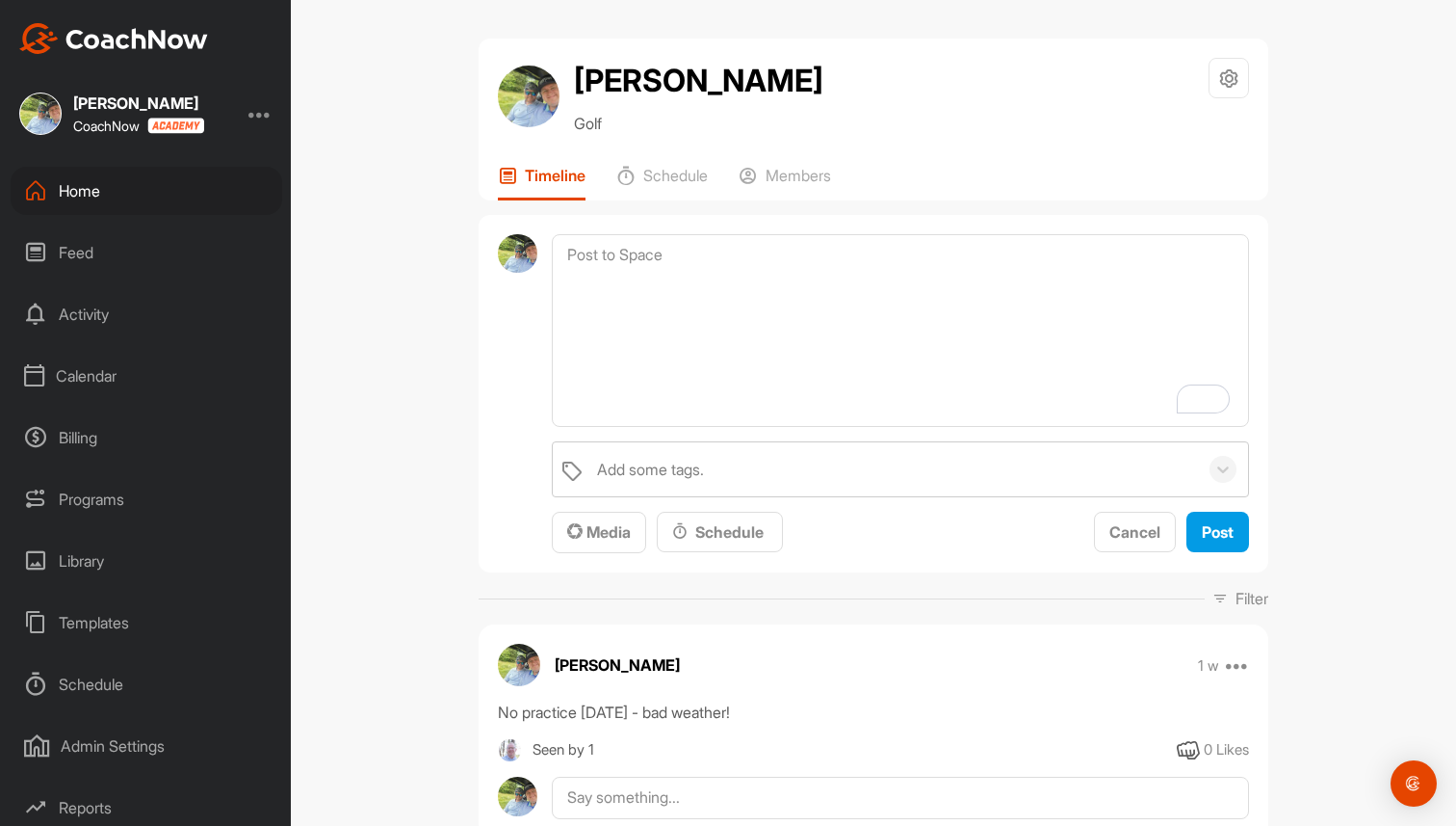
click at [122, 202] on div "Home" at bounding box center [146, 190] width 272 height 48
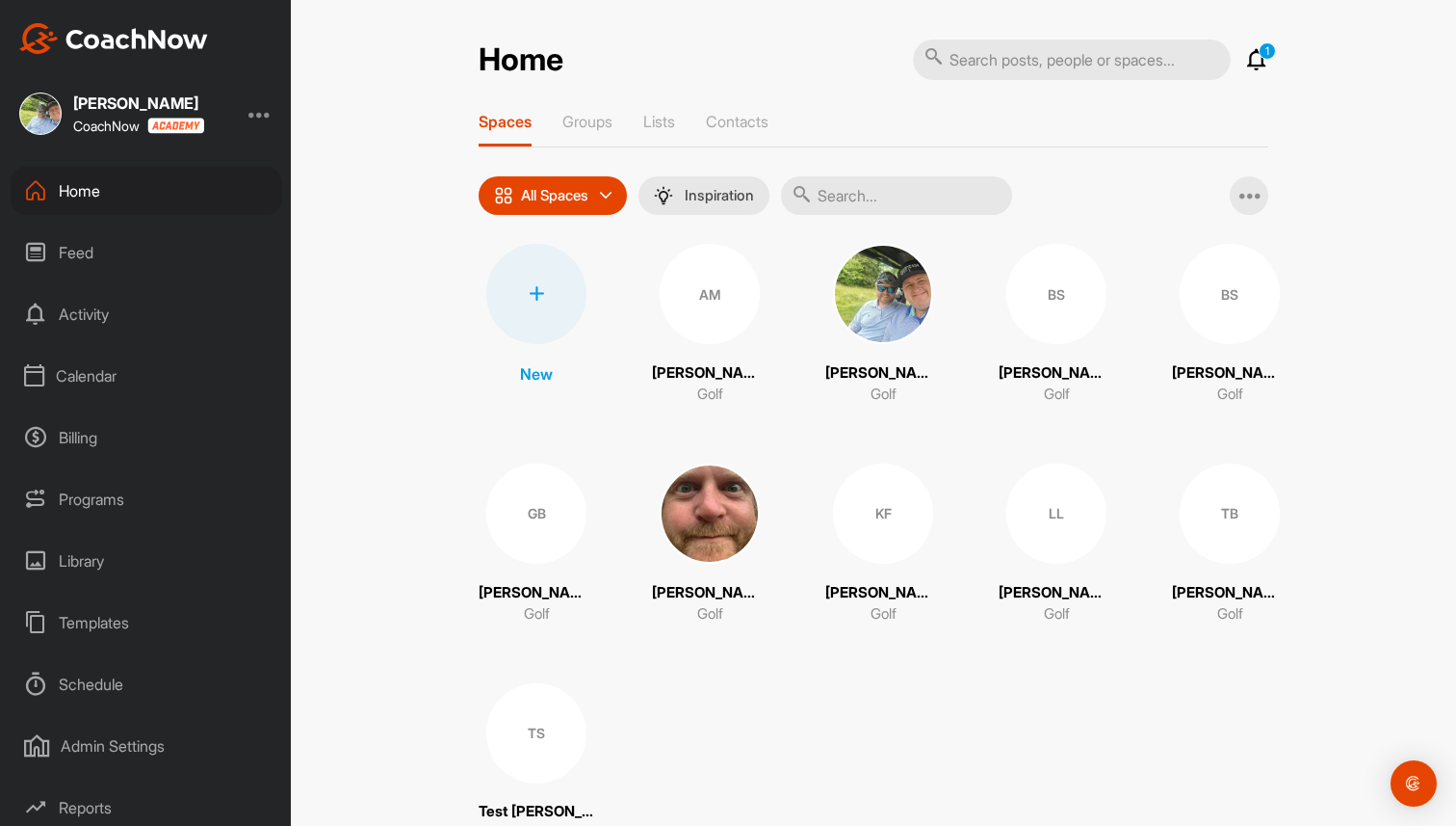
click at [106, 623] on div "Templates" at bounding box center [146, 621] width 272 height 48
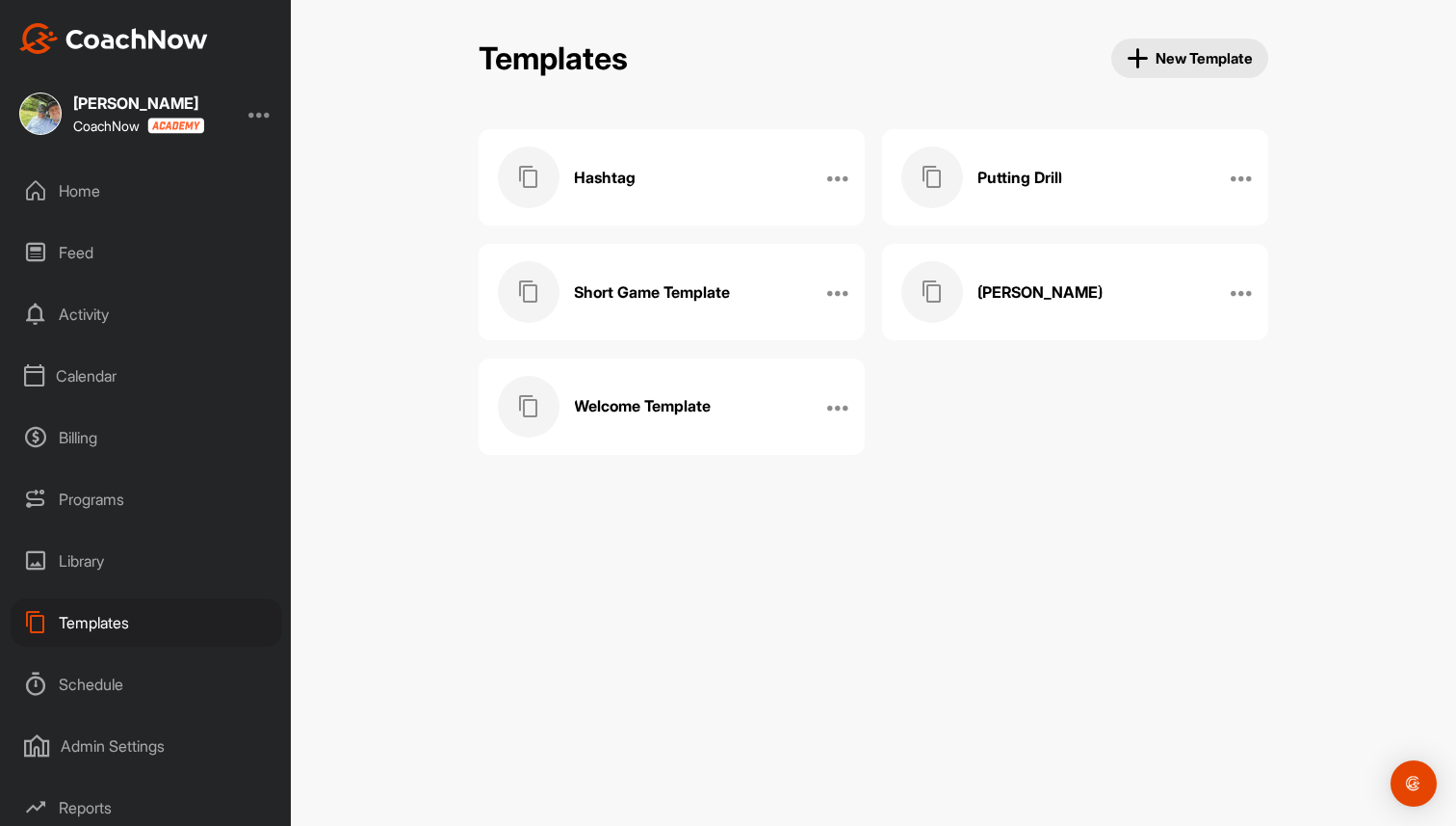
click at [68, 193] on div "Home" at bounding box center [146, 190] width 272 height 48
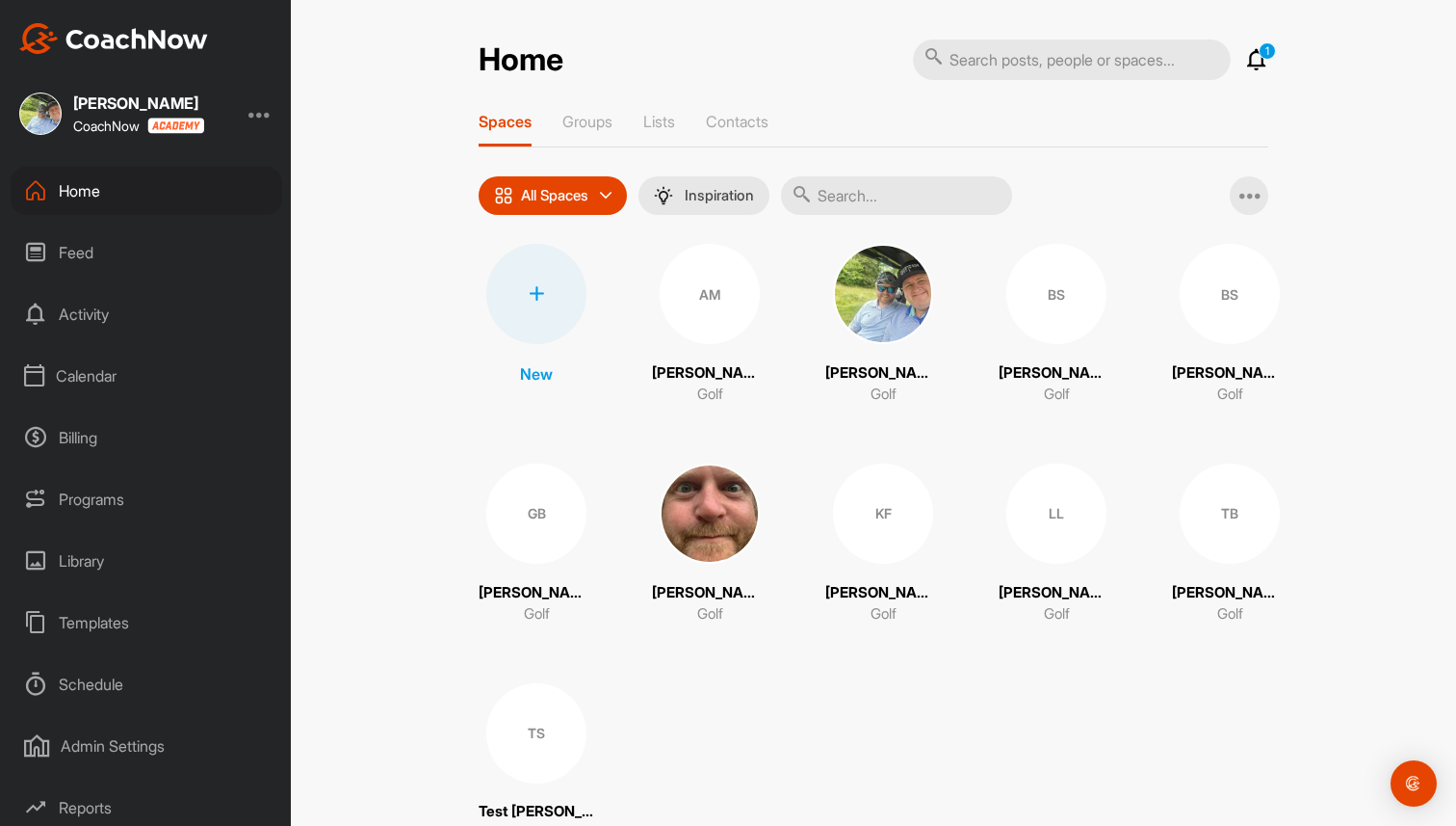
click at [1225, 330] on div "BS" at bounding box center [1229, 293] width 100 height 100
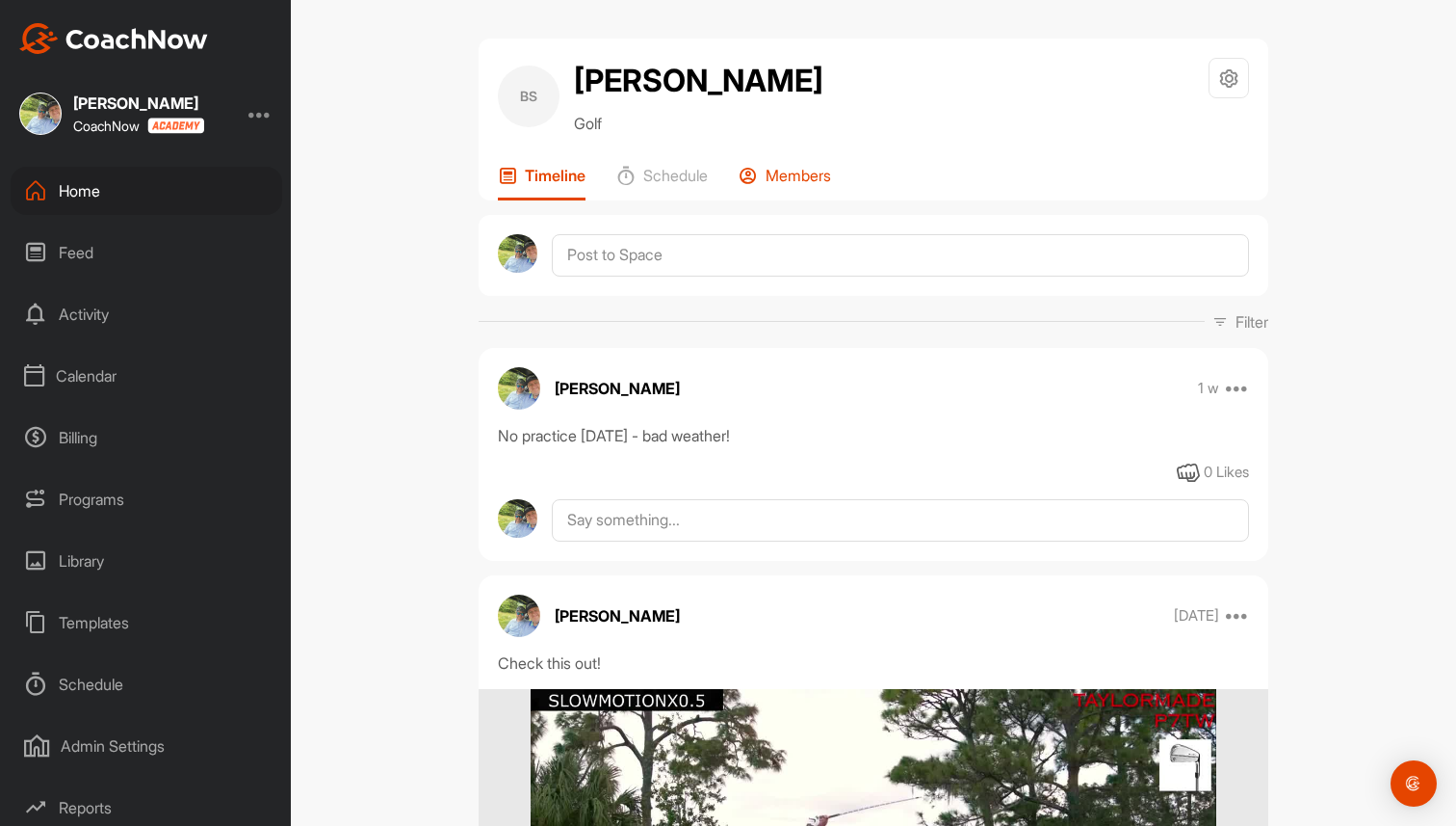
click at [777, 166] on p "Members" at bounding box center [798, 175] width 65 height 19
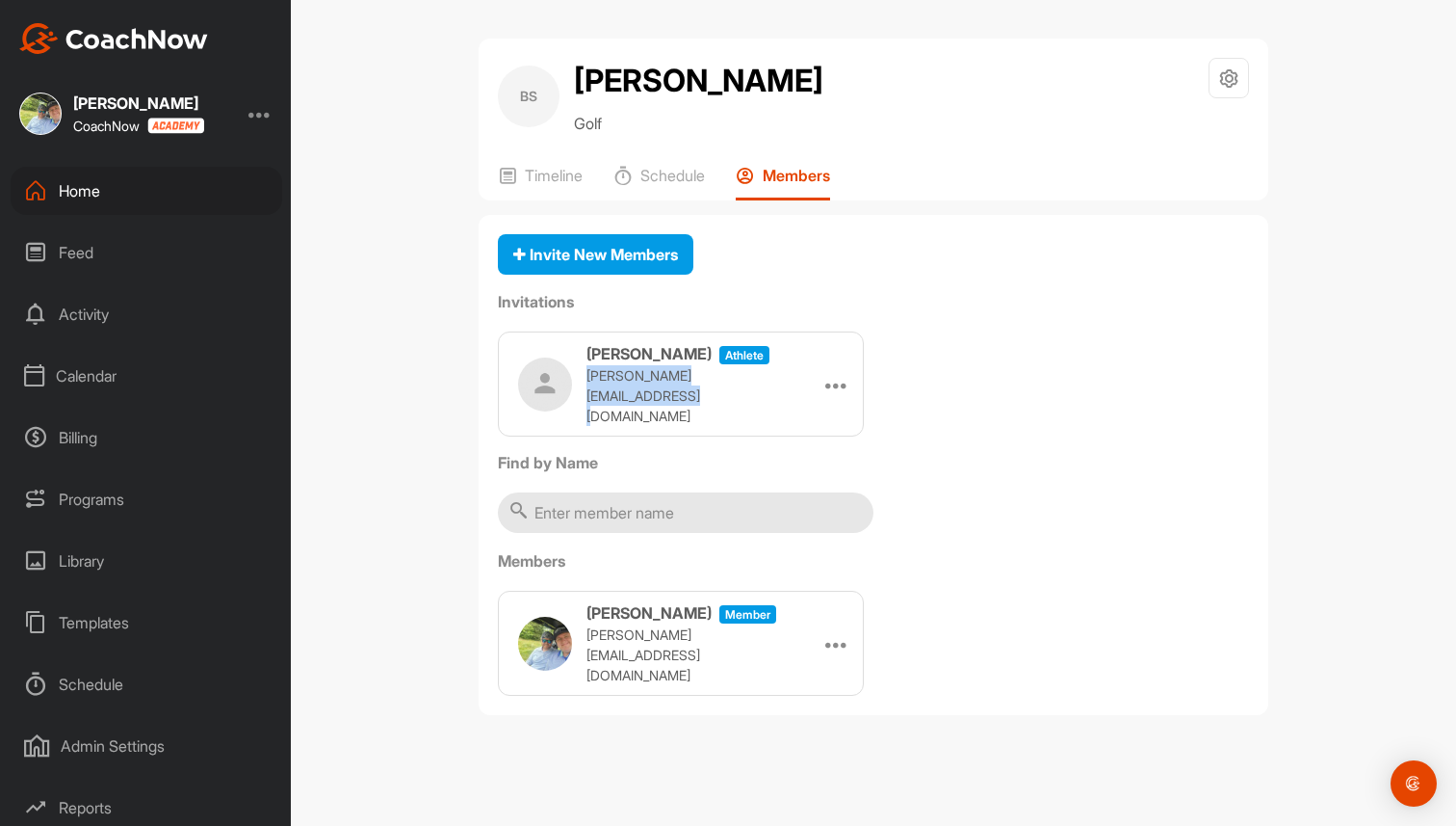
drag, startPoint x: 588, startPoint y: 392, endPoint x: 783, endPoint y: 403, distance: 195.3
click at [783, 403] on div "Brad Space athlete brad+spacetest@golfgenius.com Edit Re-send Copy Link" at bounding box center [681, 384] width 366 height 105
click at [109, 184] on div "Home" at bounding box center [146, 190] width 272 height 48
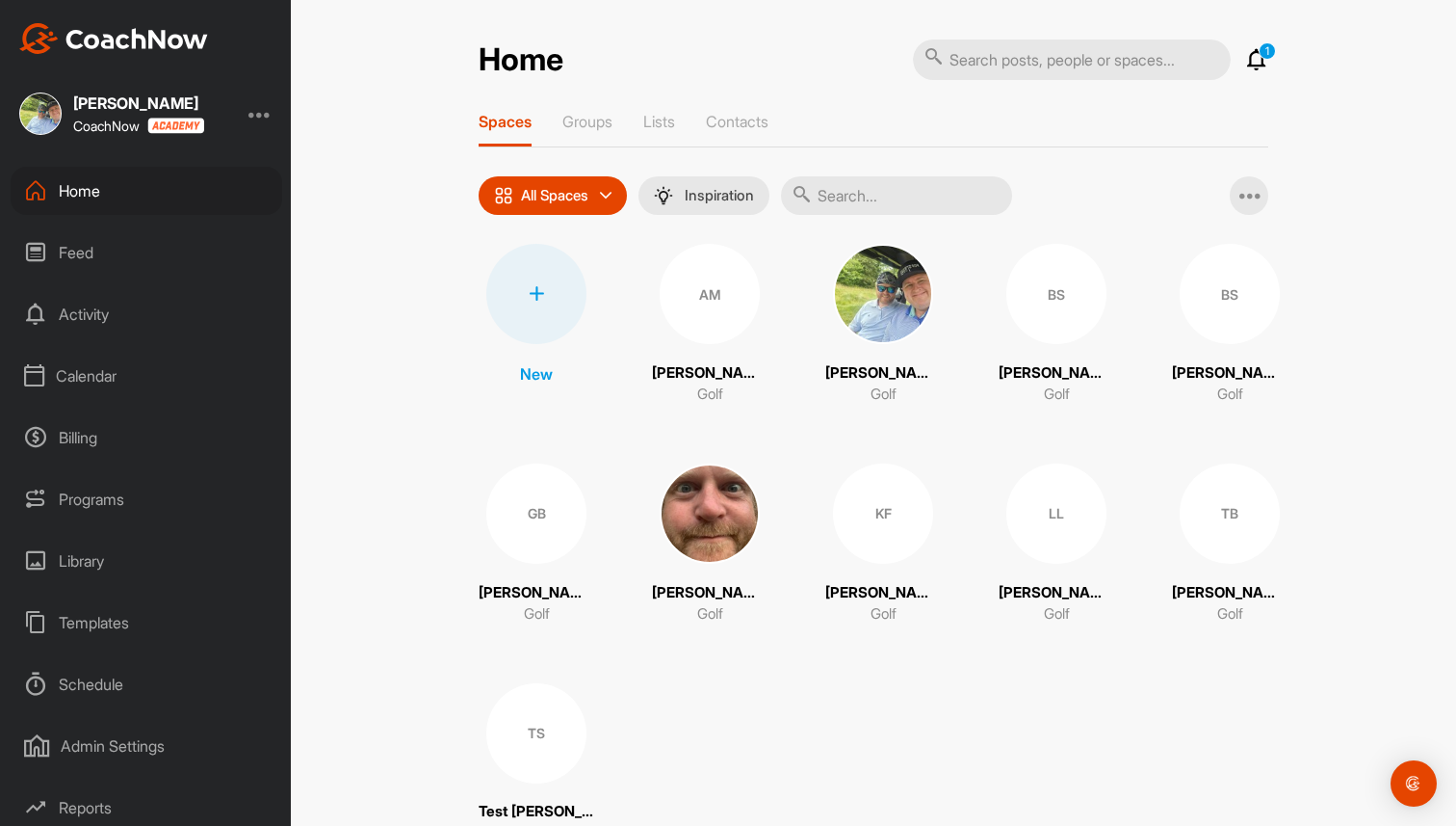
click at [92, 615] on div "Templates" at bounding box center [146, 621] width 272 height 48
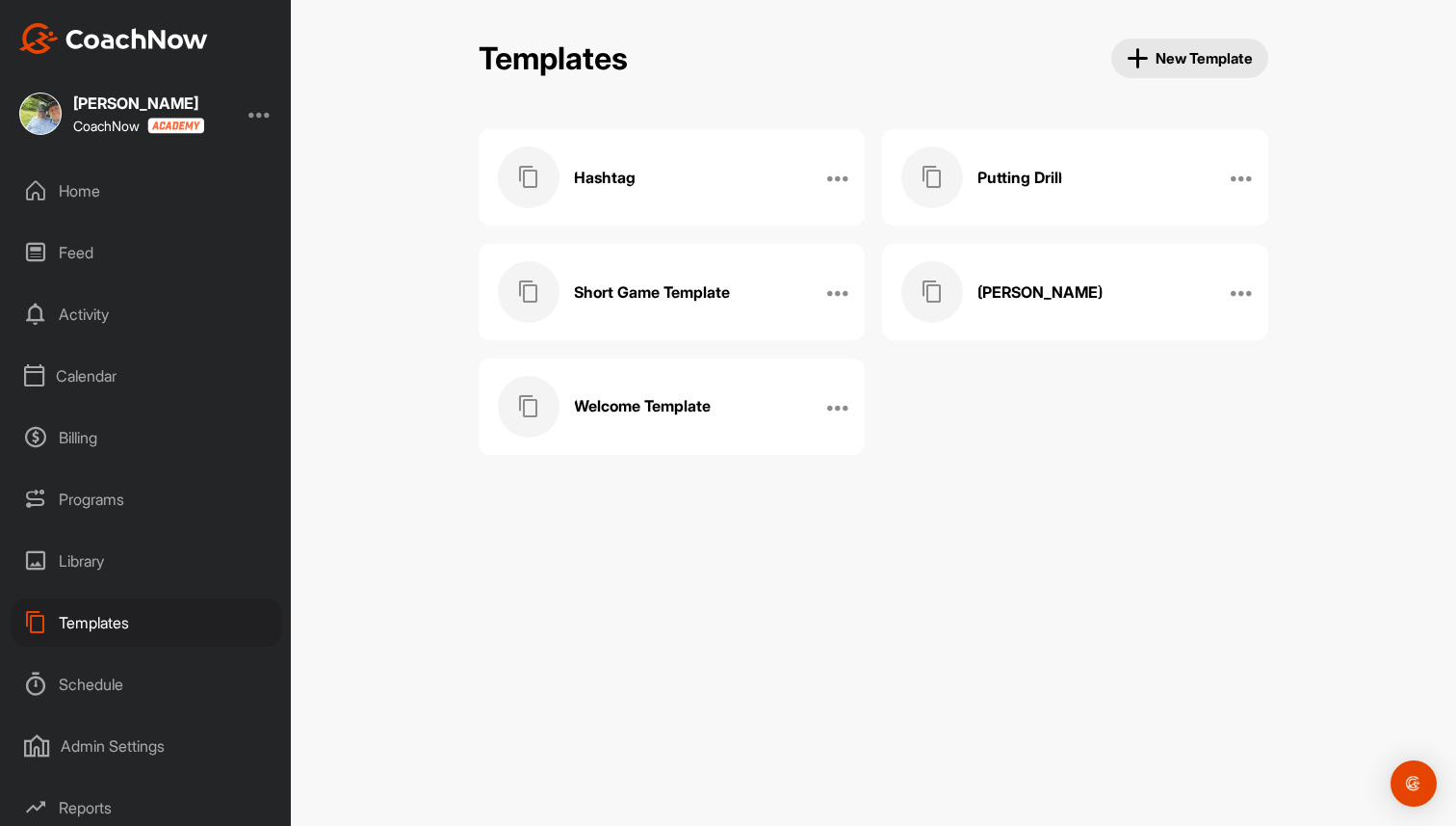
click at [1062, 196] on div "Putting Drill" at bounding box center [1055, 176] width 307 height 61
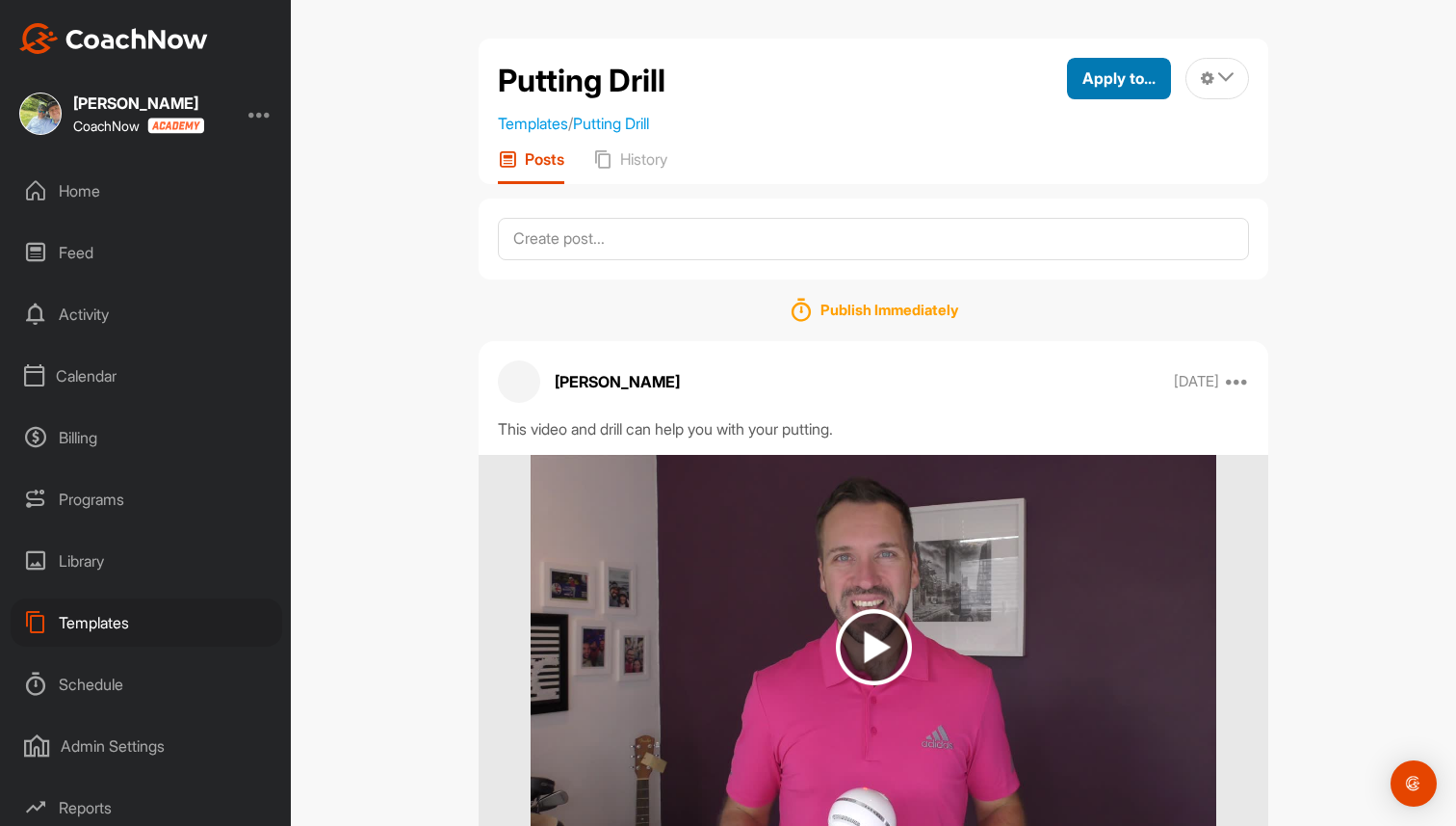
click at [1126, 75] on span "Apply to..." at bounding box center [1119, 78] width 73 height 19
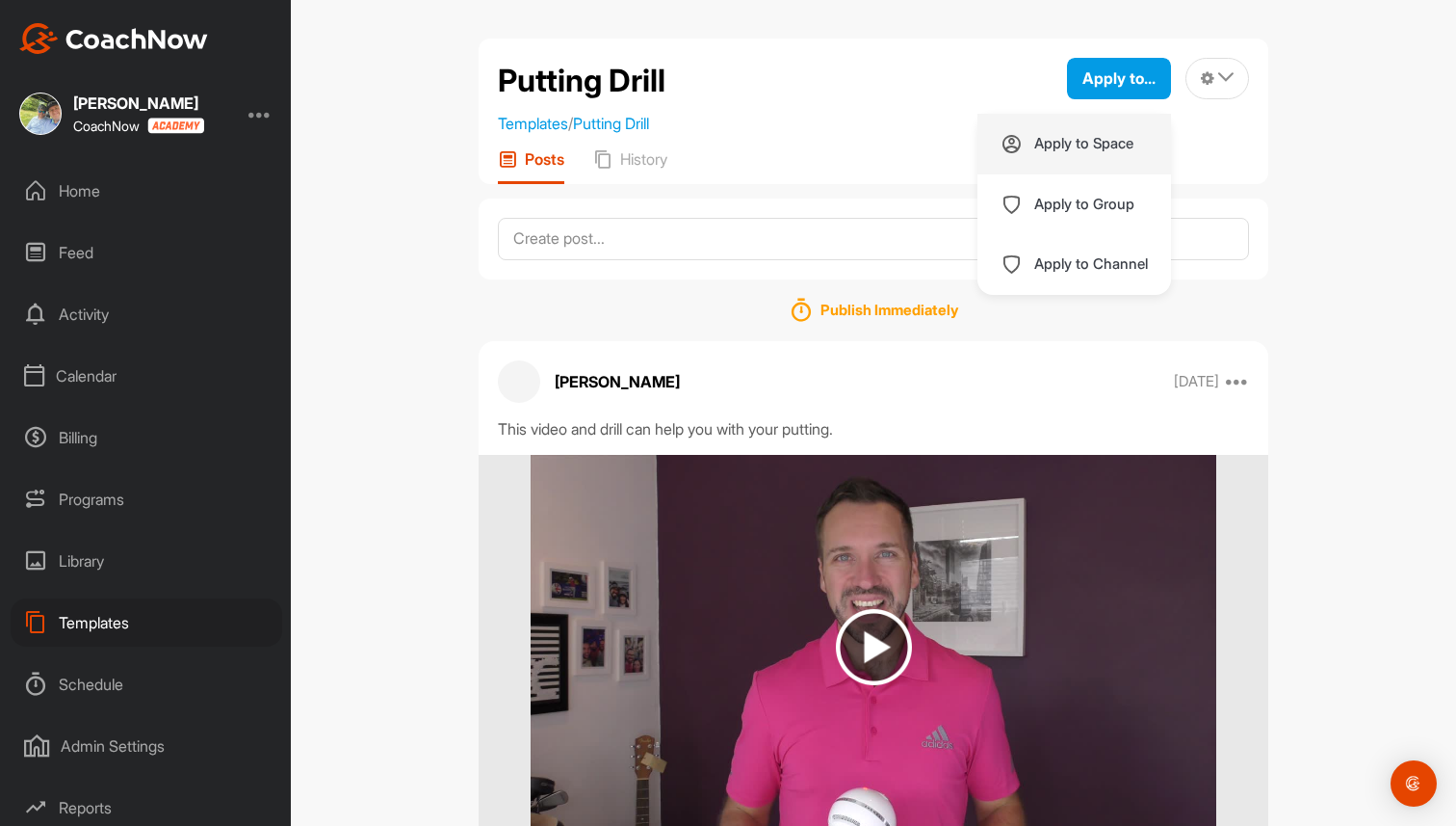
click at [1087, 139] on p "Apply to Space" at bounding box center [1084, 143] width 99 height 16
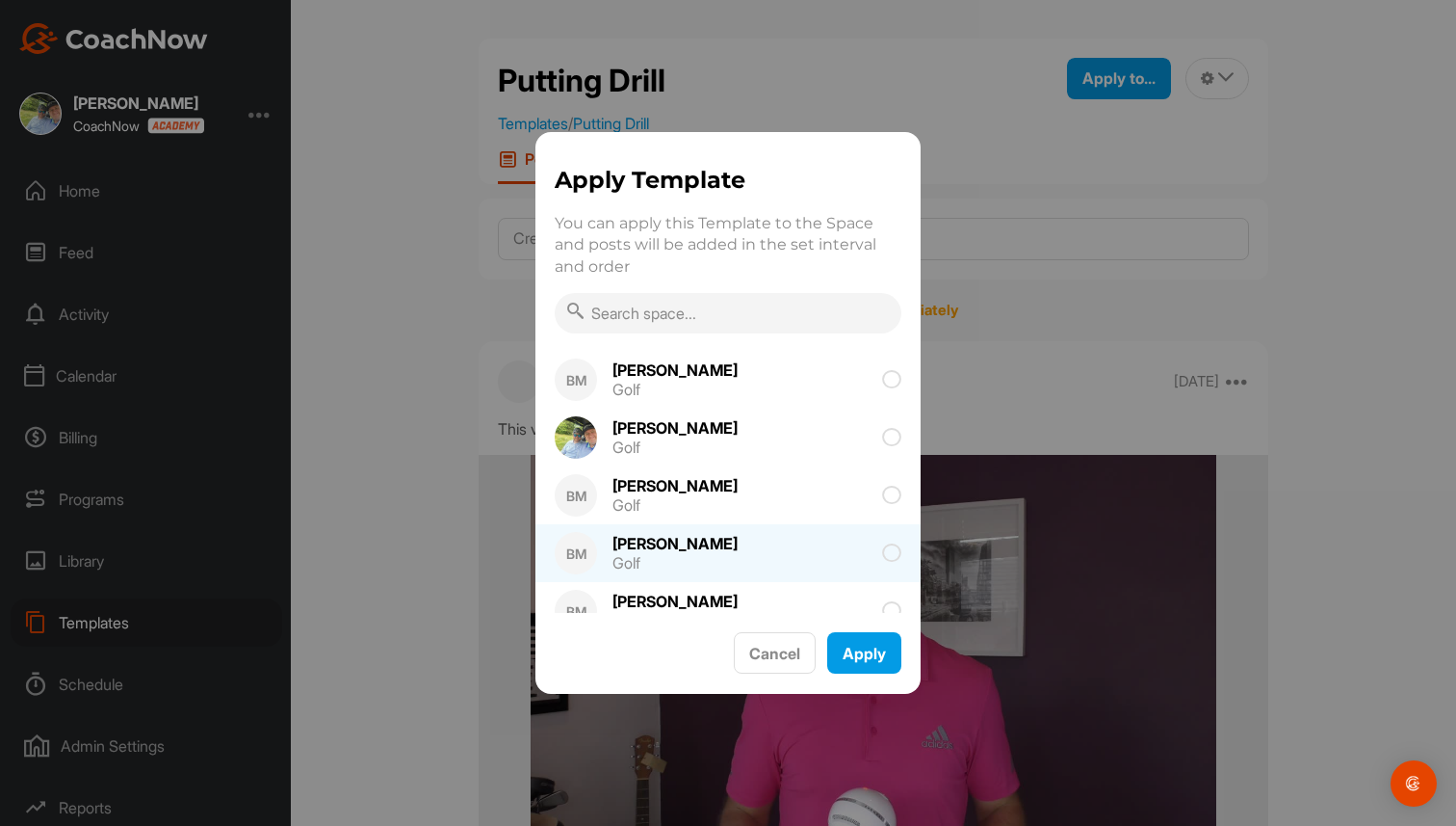
scroll to position [316, 0]
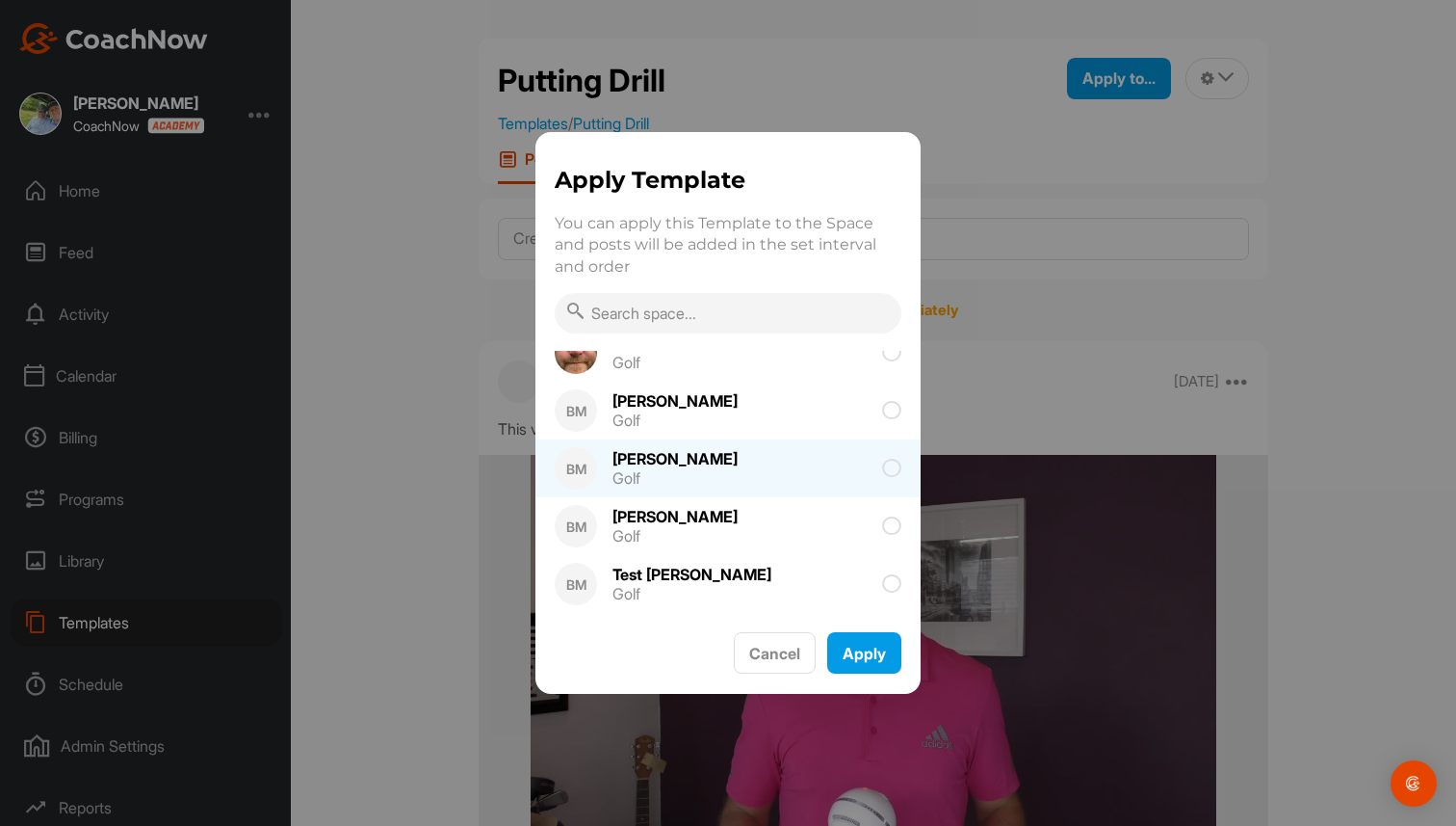
click at [657, 474] on div "Lucy Golf" at bounding box center [677, 468] width 160 height 57
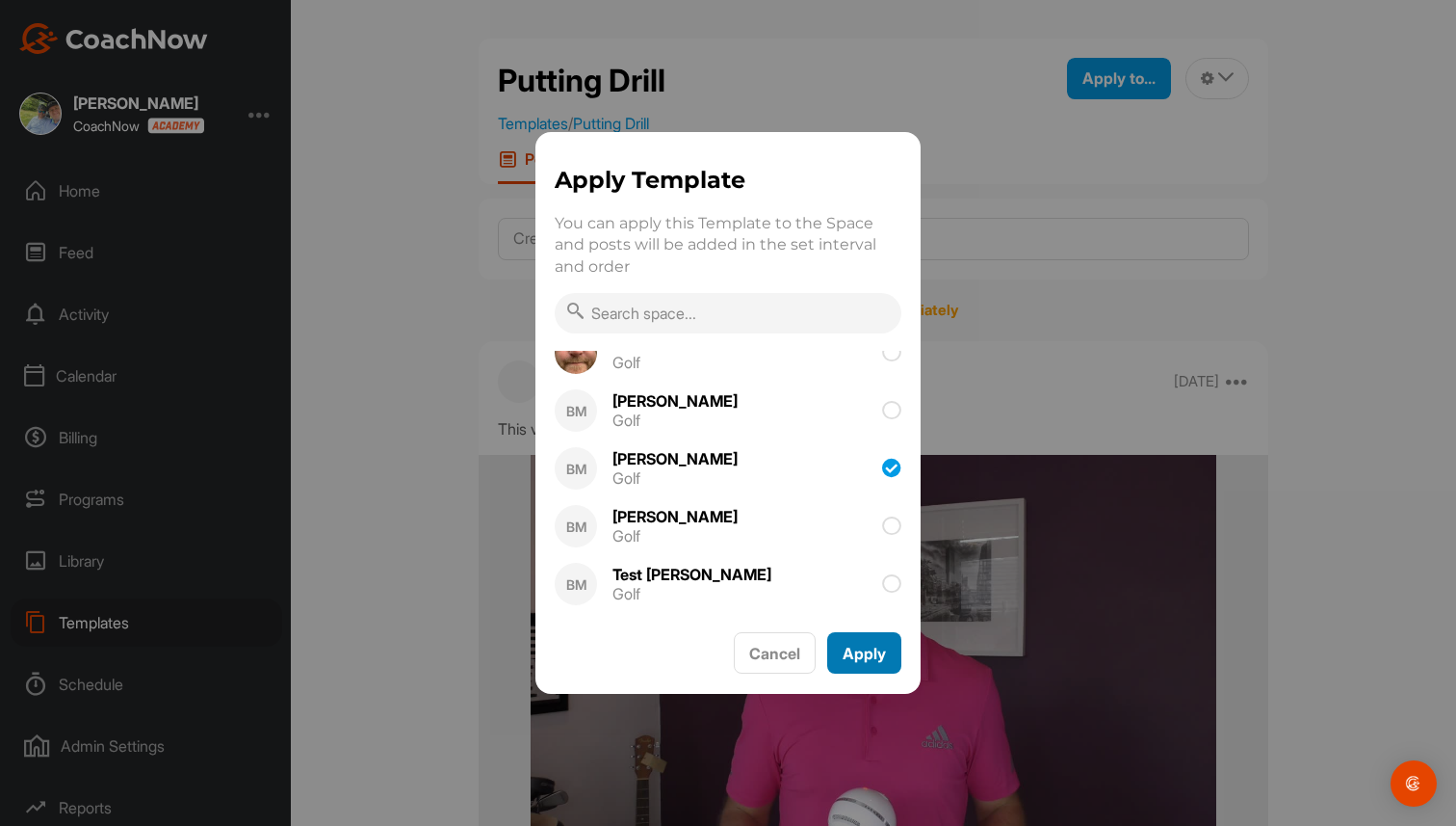
click at [854, 649] on button "Apply" at bounding box center [865, 653] width 74 height 42
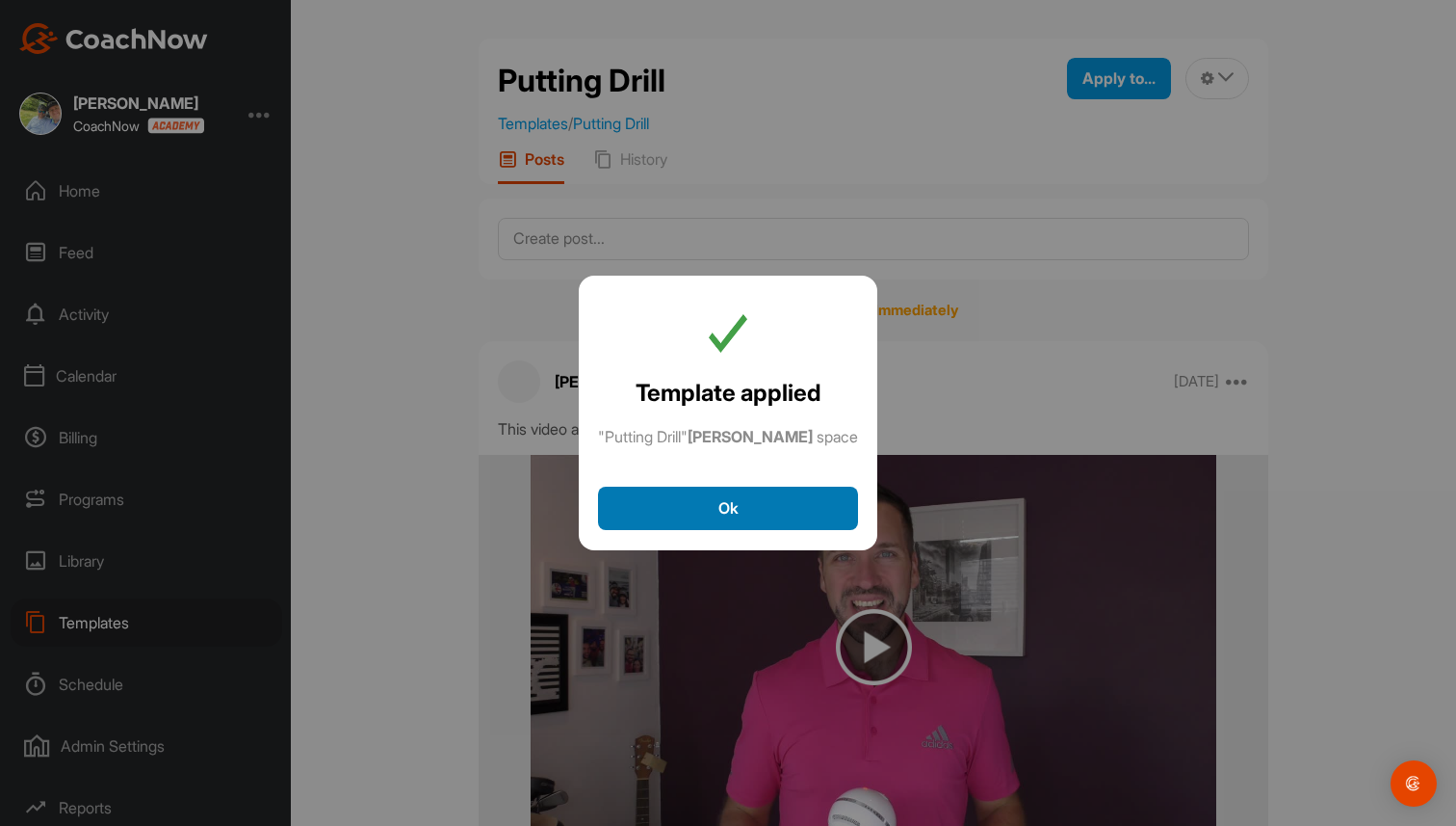
click at [750, 502] on button "Ok" at bounding box center [728, 507] width 260 height 44
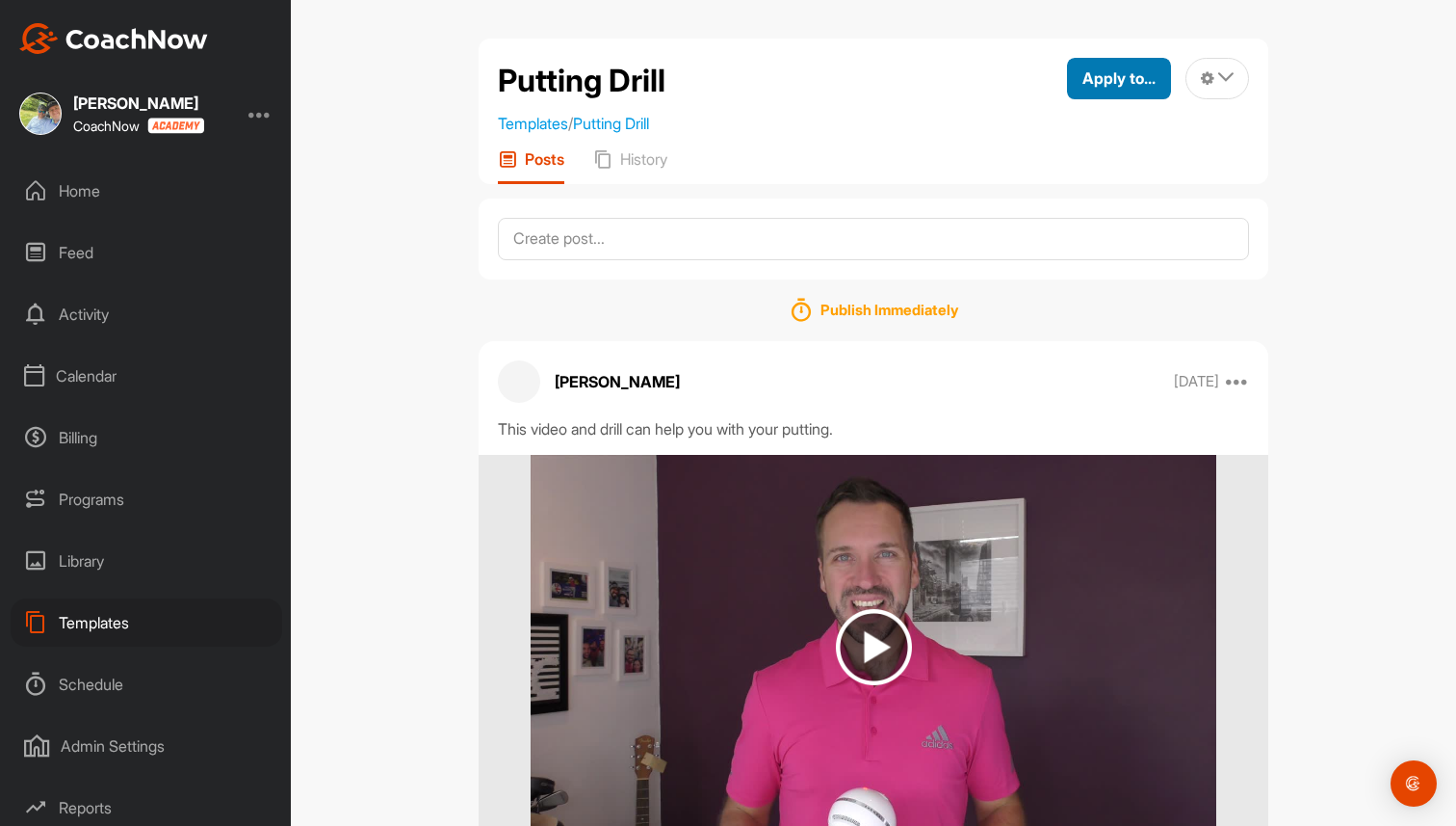
click at [1110, 91] on button "Apply to..." at bounding box center [1119, 78] width 104 height 42
click at [1116, 80] on span "Apply to..." at bounding box center [1119, 78] width 73 height 19
click at [934, 296] on div "Publish Immediately Brad Mair Feb 21 Copy to ... Edit Edit Tags Pin to top Dele…" at bounding box center [874, 577] width 790 height 594
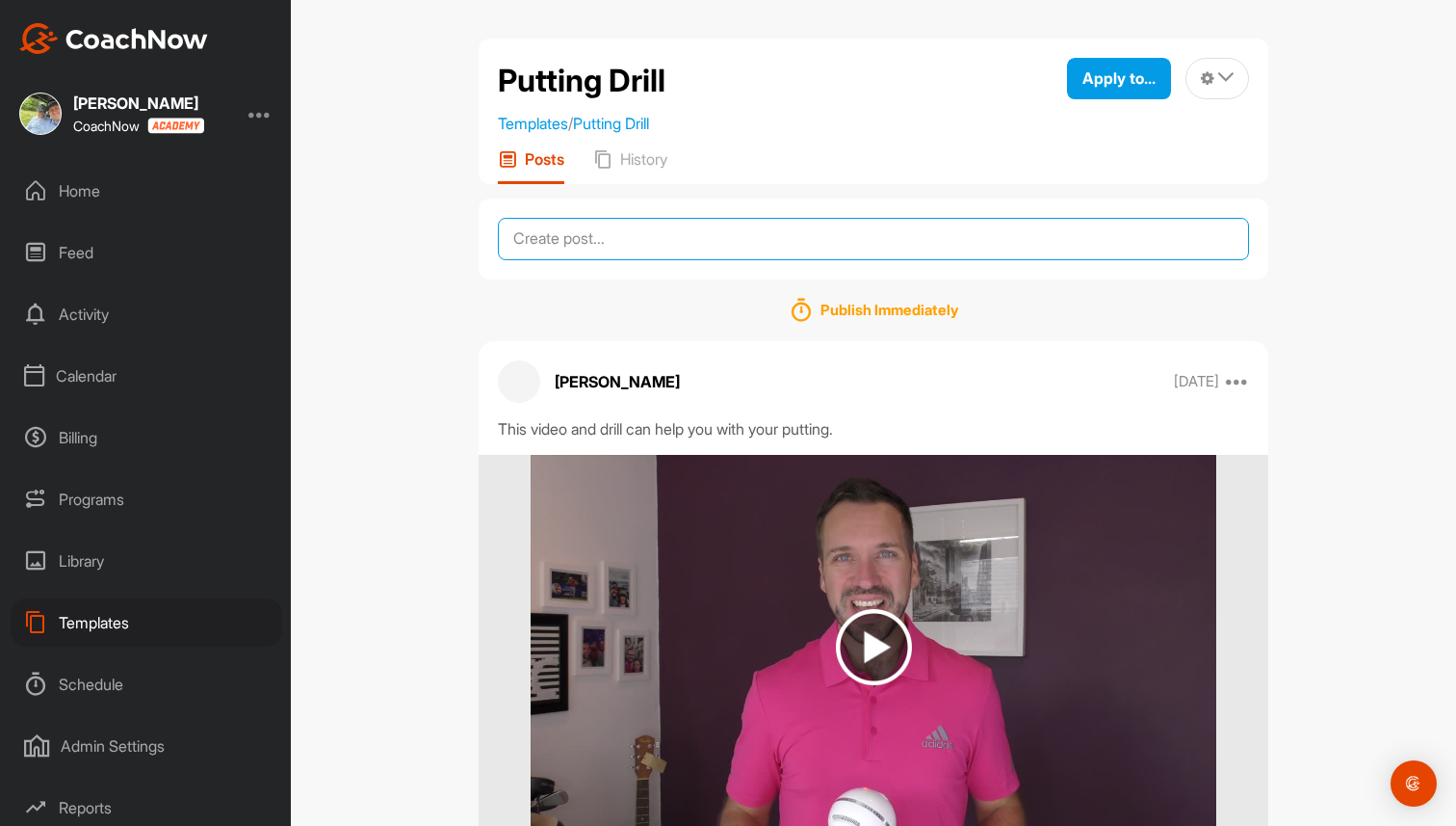
click at [904, 242] on textarea at bounding box center [873, 240] width 751 height 43
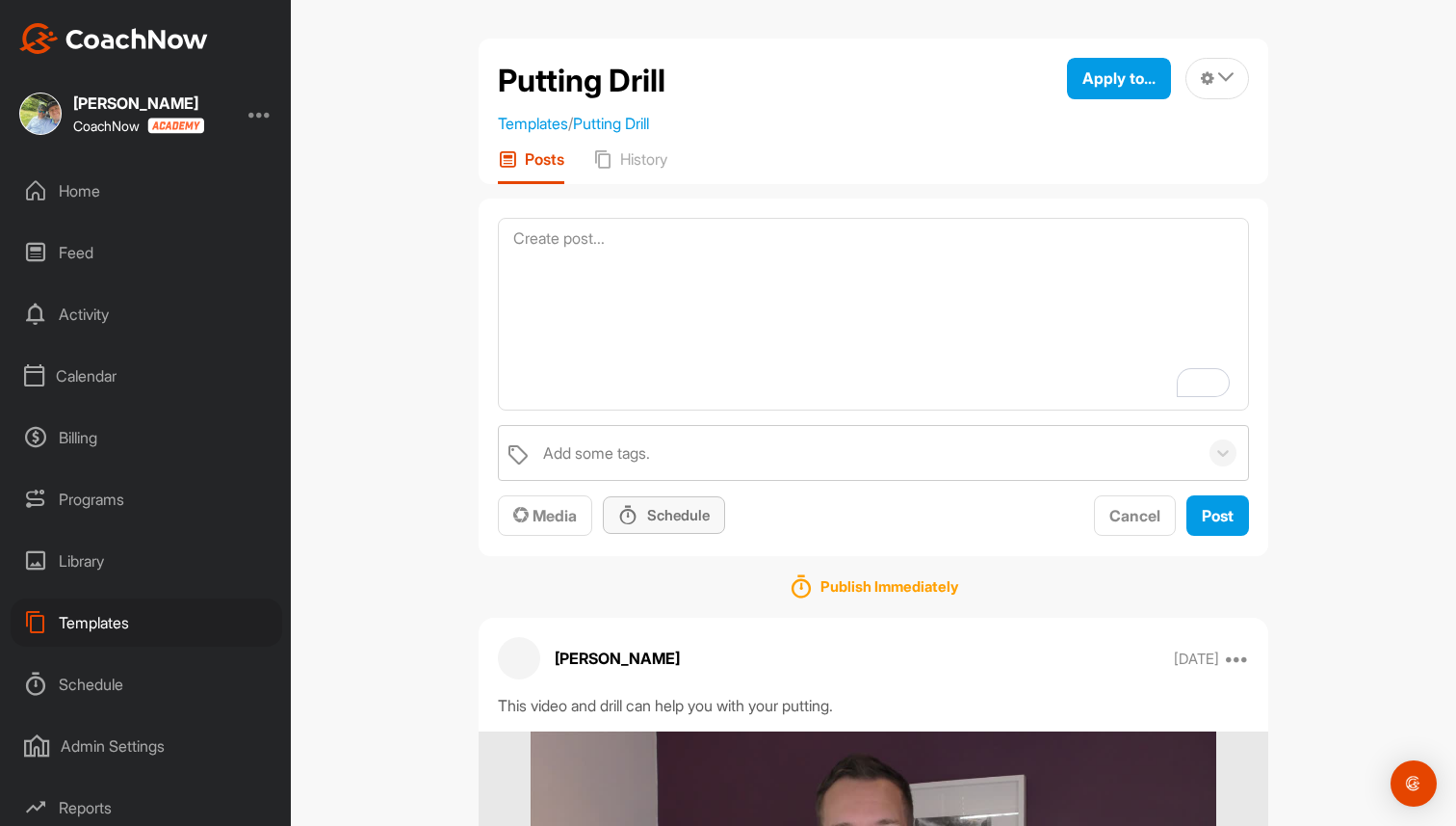
click at [648, 517] on div "Schedule" at bounding box center [664, 515] width 123 height 39
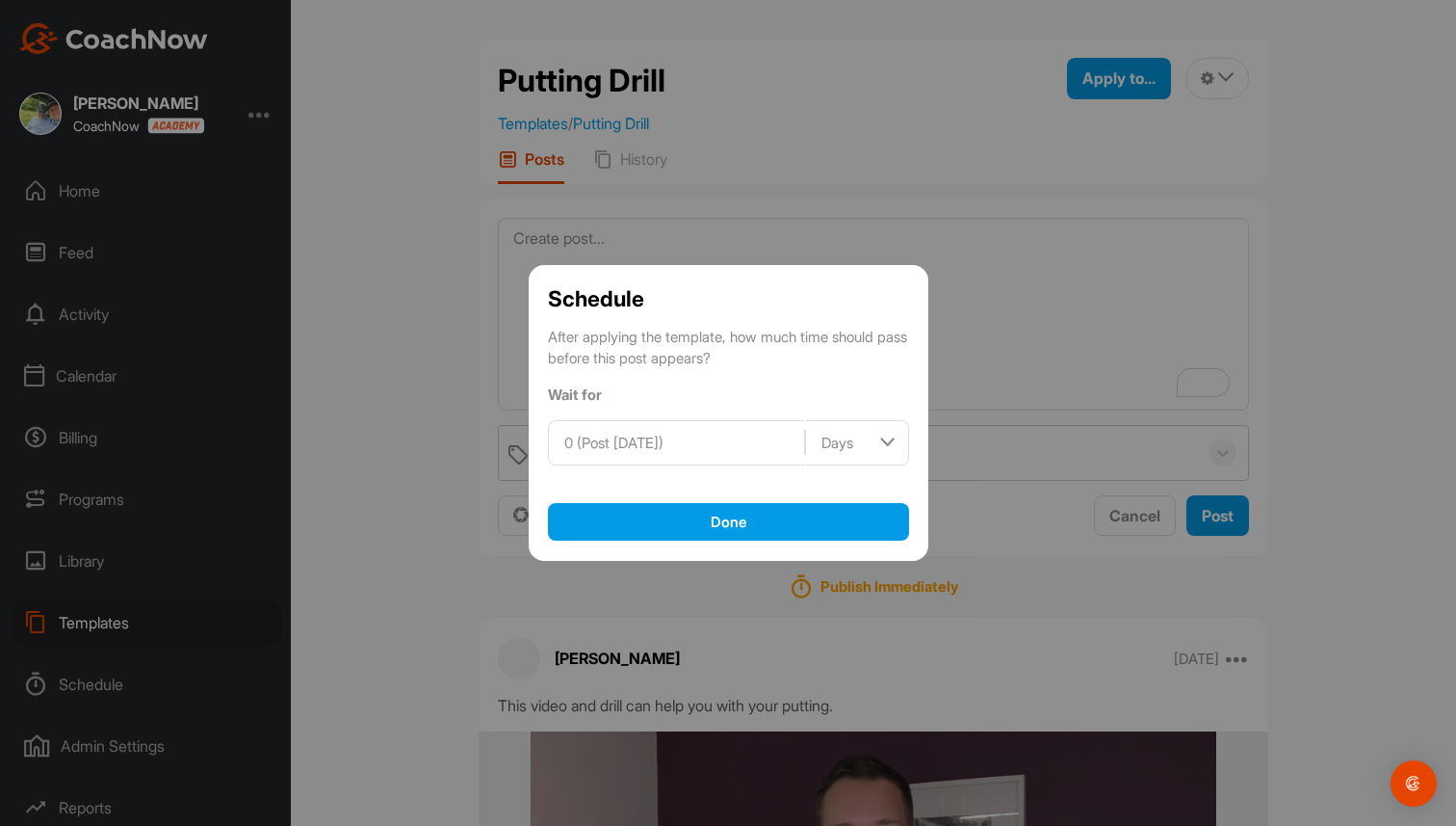
click at [880, 441] on img at bounding box center [887, 442] width 23 height 27
click at [678, 438] on div "0 (Post today)" at bounding box center [677, 442] width 255 height 44
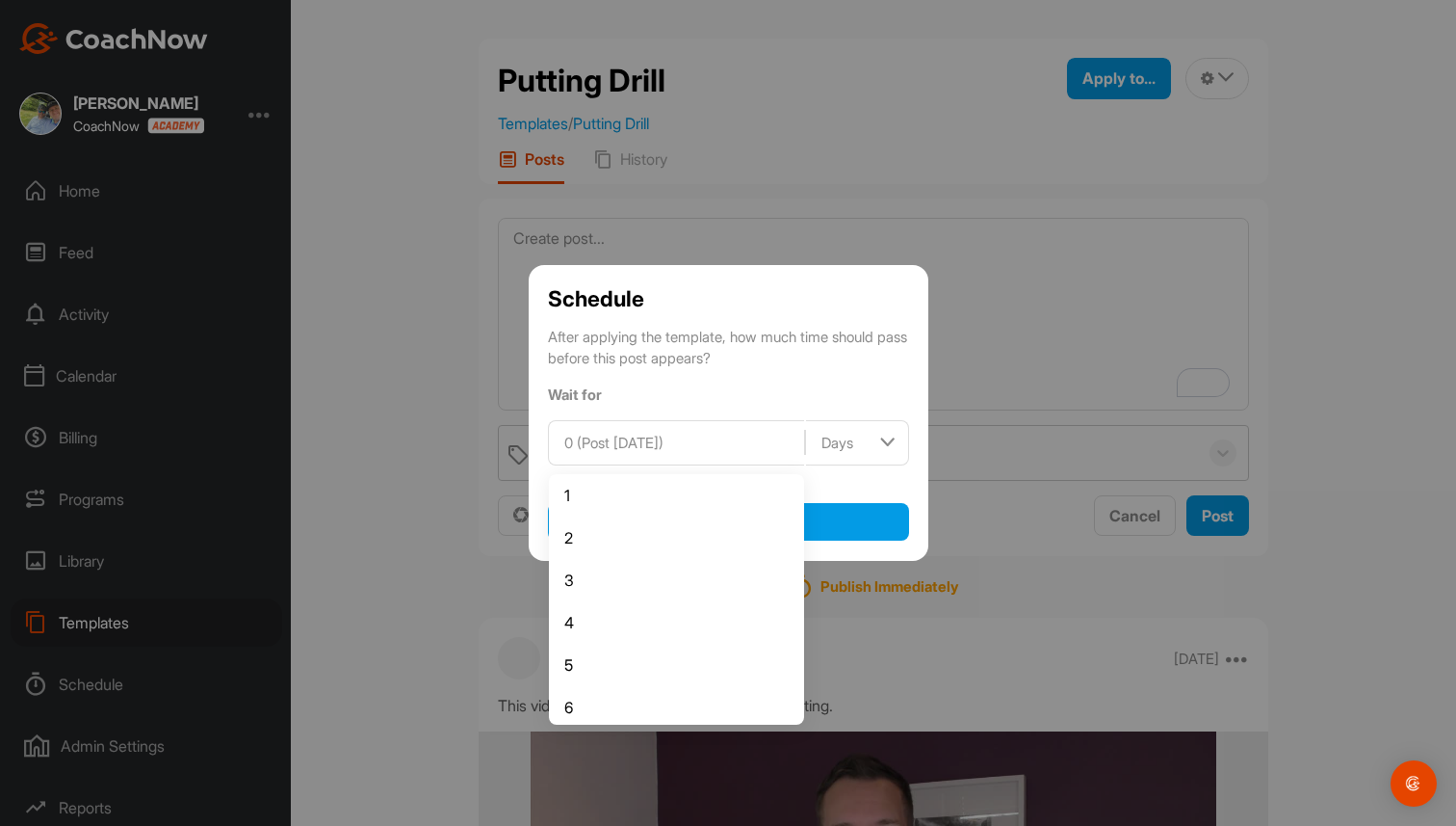
click at [782, 285] on div "Schedule After applying the template, how much time should pass before this pos…" at bounding box center [728, 413] width 399 height 297
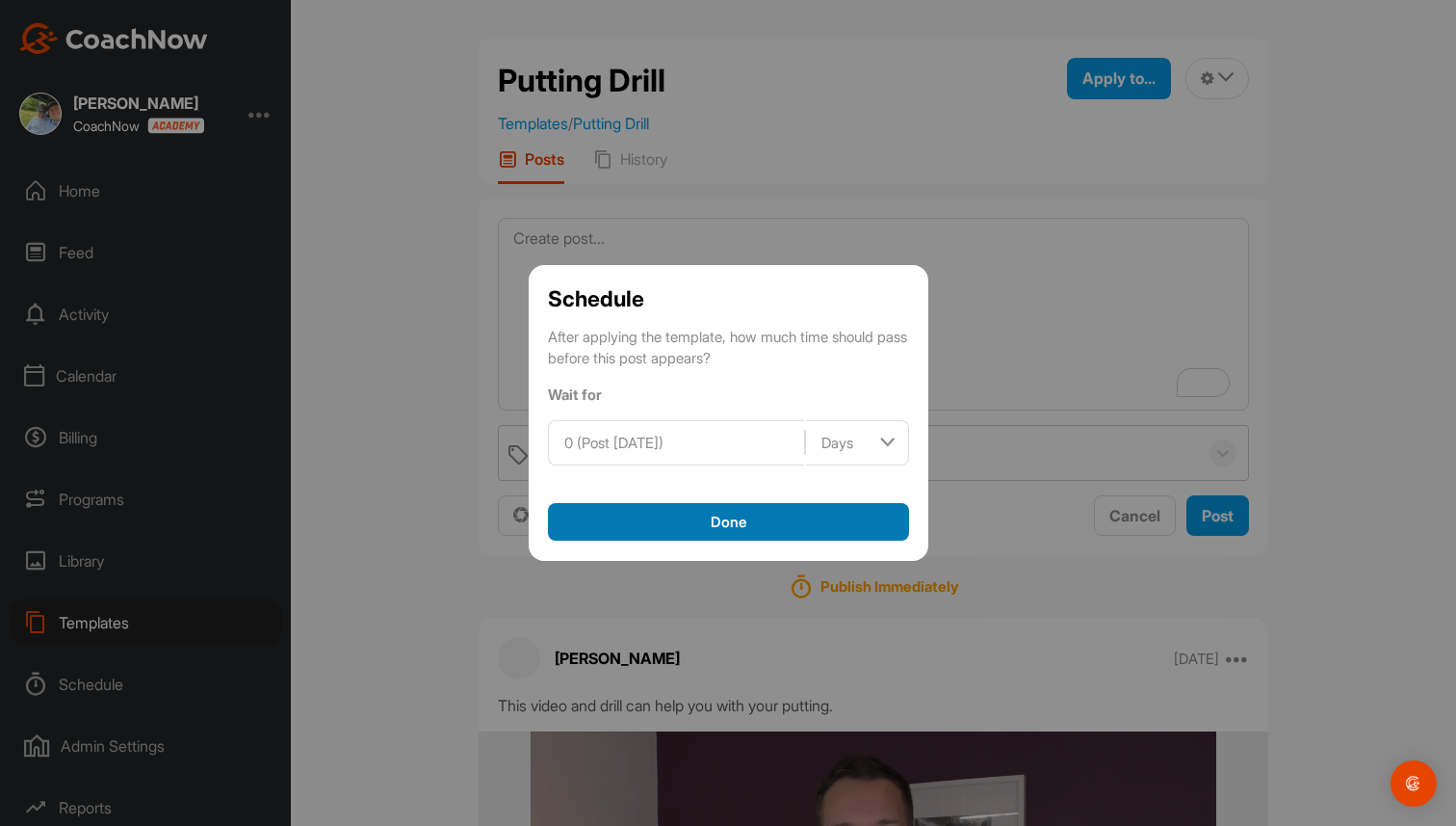
click at [745, 518] on button "Done" at bounding box center [728, 522] width 361 height 39
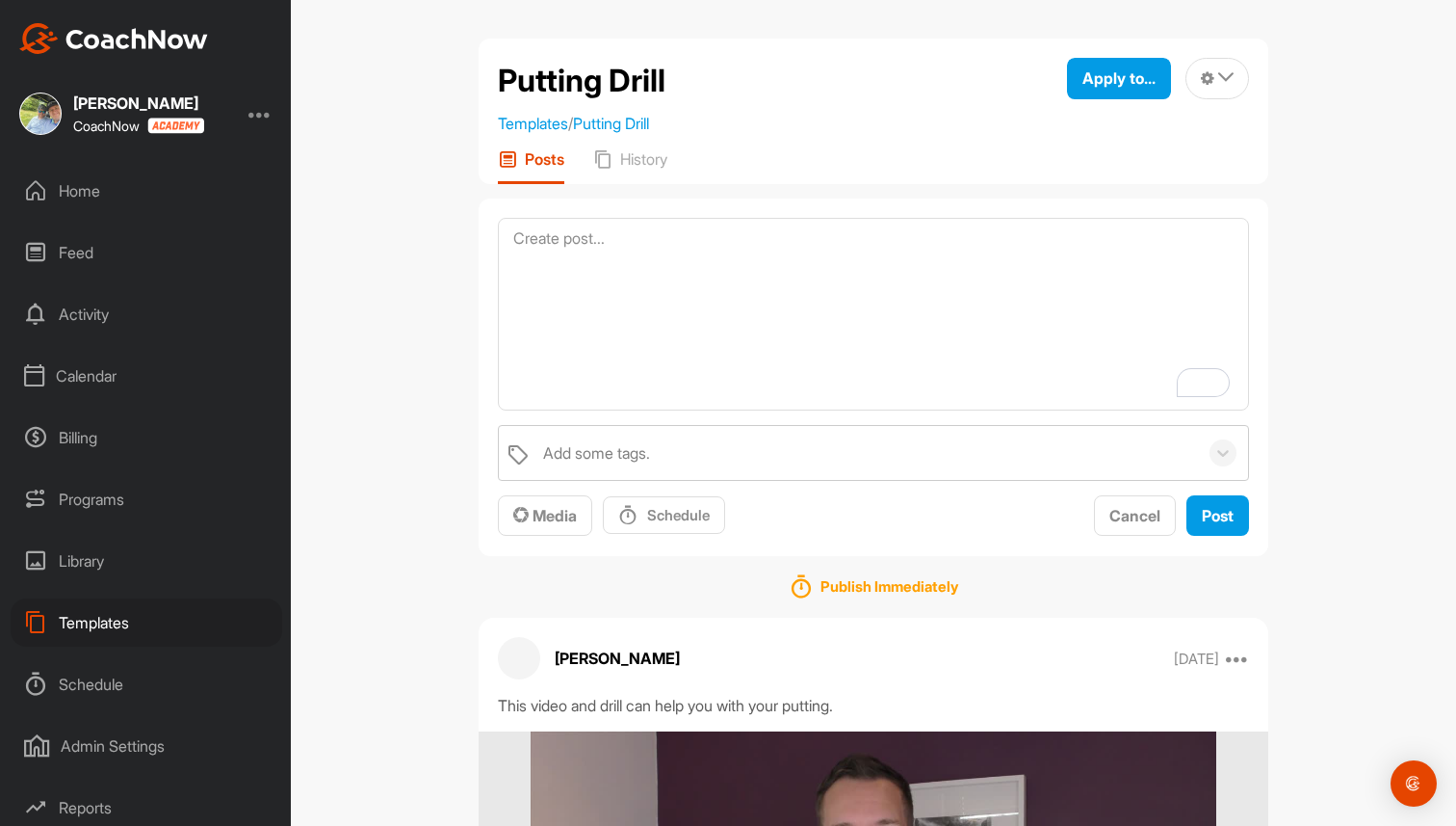
click at [90, 621] on div "Templates" at bounding box center [146, 621] width 272 height 48
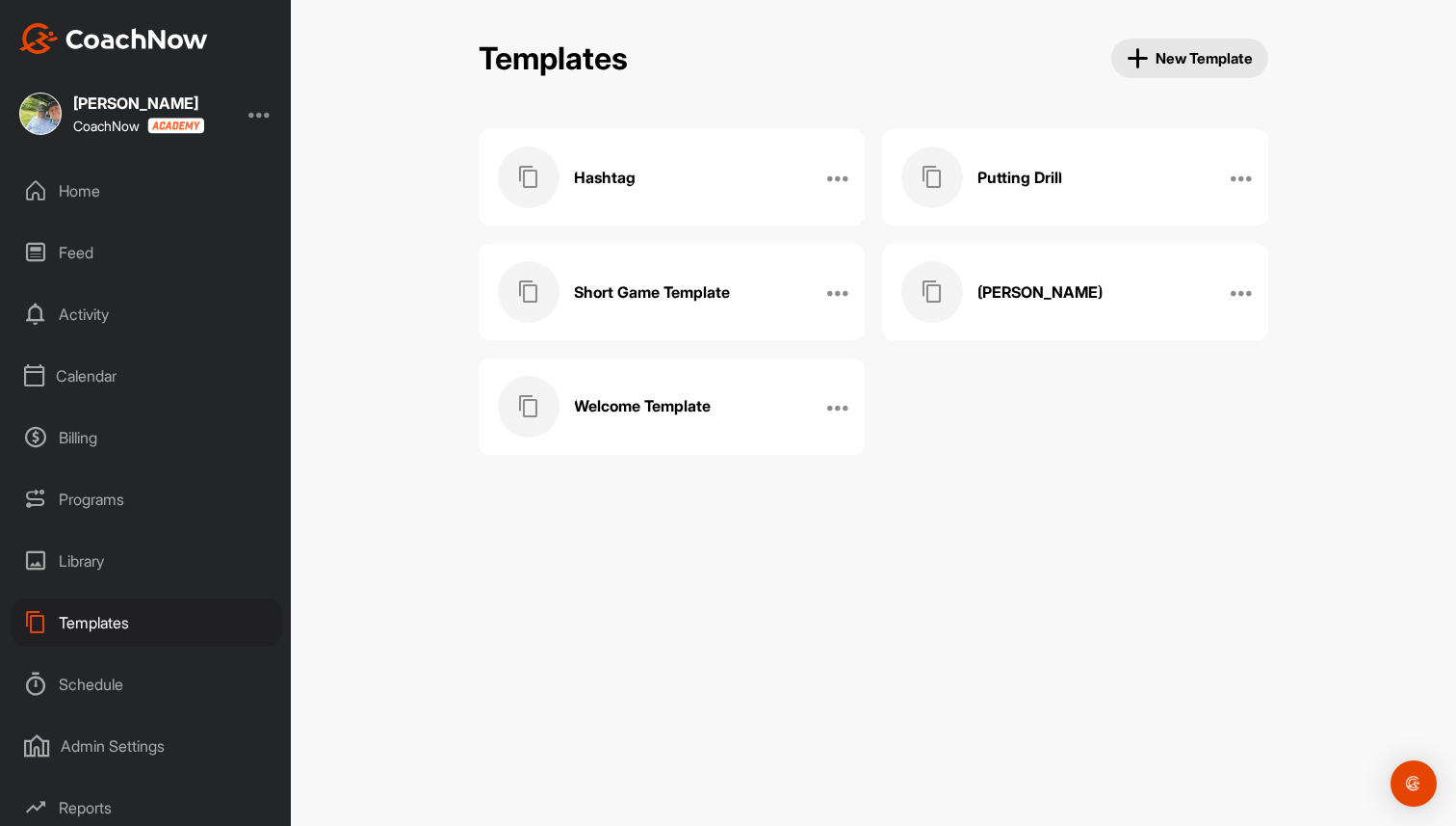
click at [694, 407] on h3 "Welcome Template" at bounding box center [642, 405] width 136 height 20
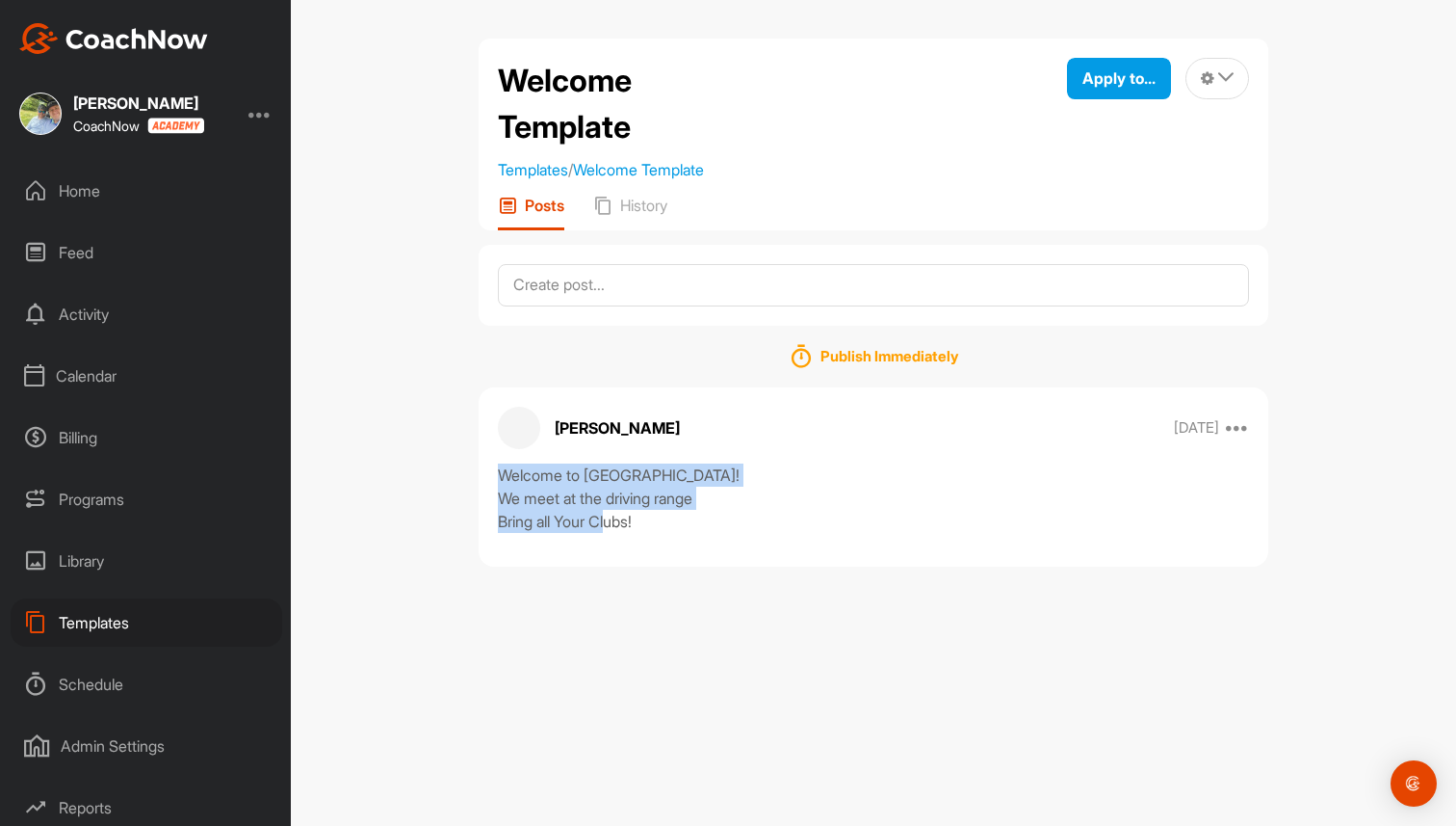
drag, startPoint x: 491, startPoint y: 469, endPoint x: 726, endPoint y: 520, distance: 240.5
click at [726, 520] on div "Welcome to Brads Academy! We meet at the driving range Bring all Your Clubs!" at bounding box center [874, 498] width 790 height 69
click at [719, 294] on textarea at bounding box center [873, 285] width 751 height 43
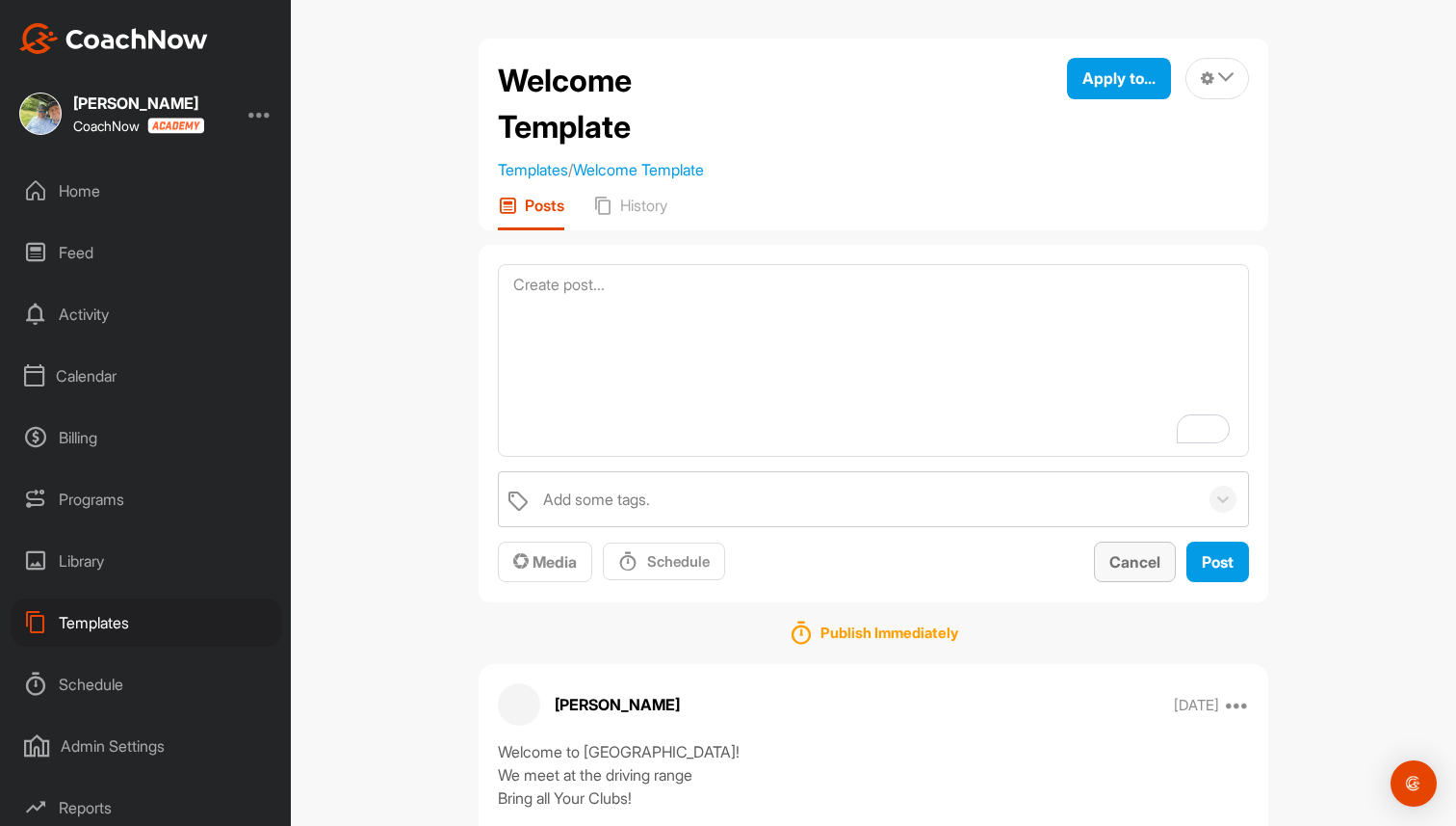
click at [1138, 568] on span "Cancel" at bounding box center [1135, 562] width 51 height 19
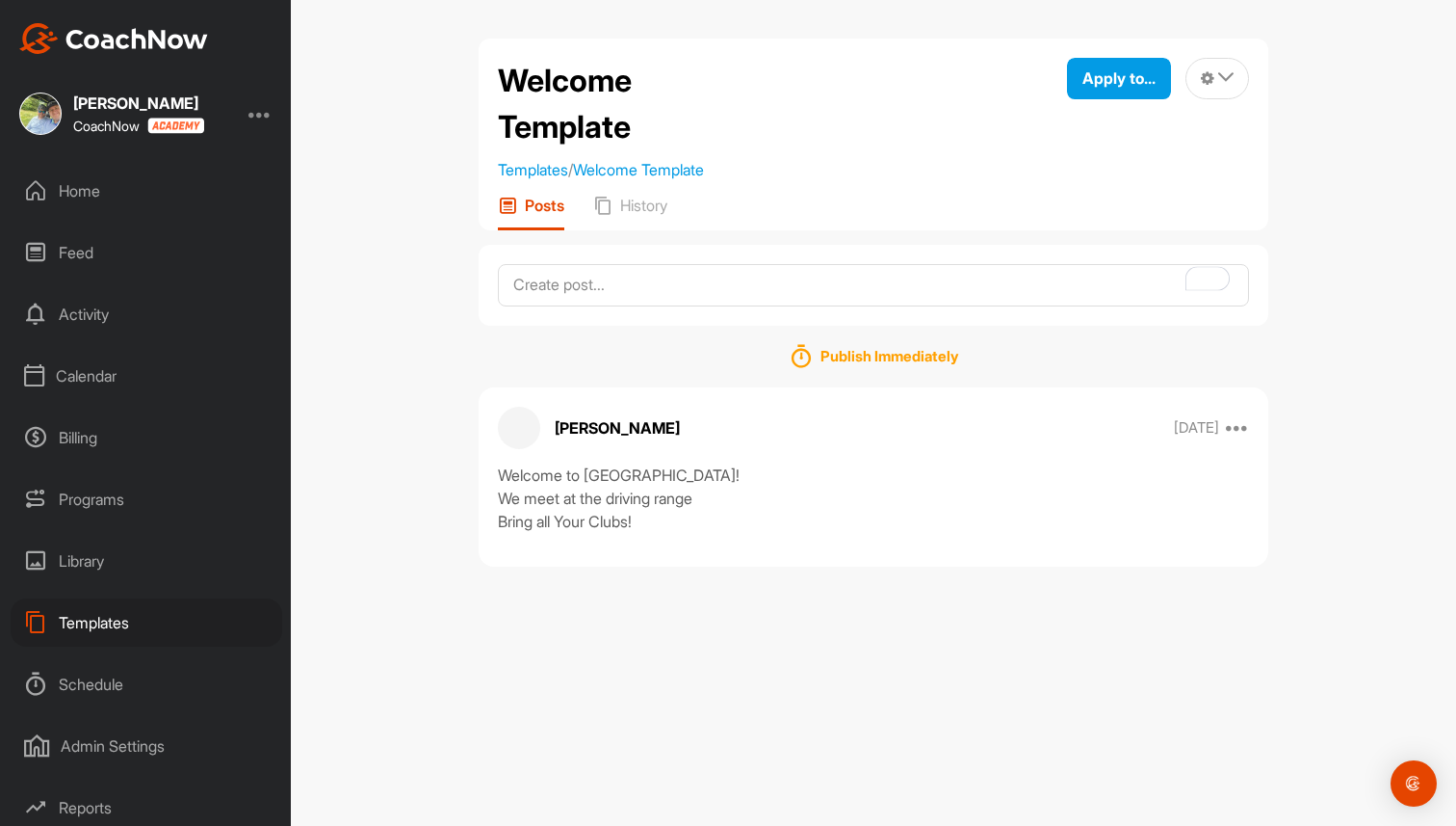
click at [74, 189] on div "Home" at bounding box center [146, 190] width 272 height 48
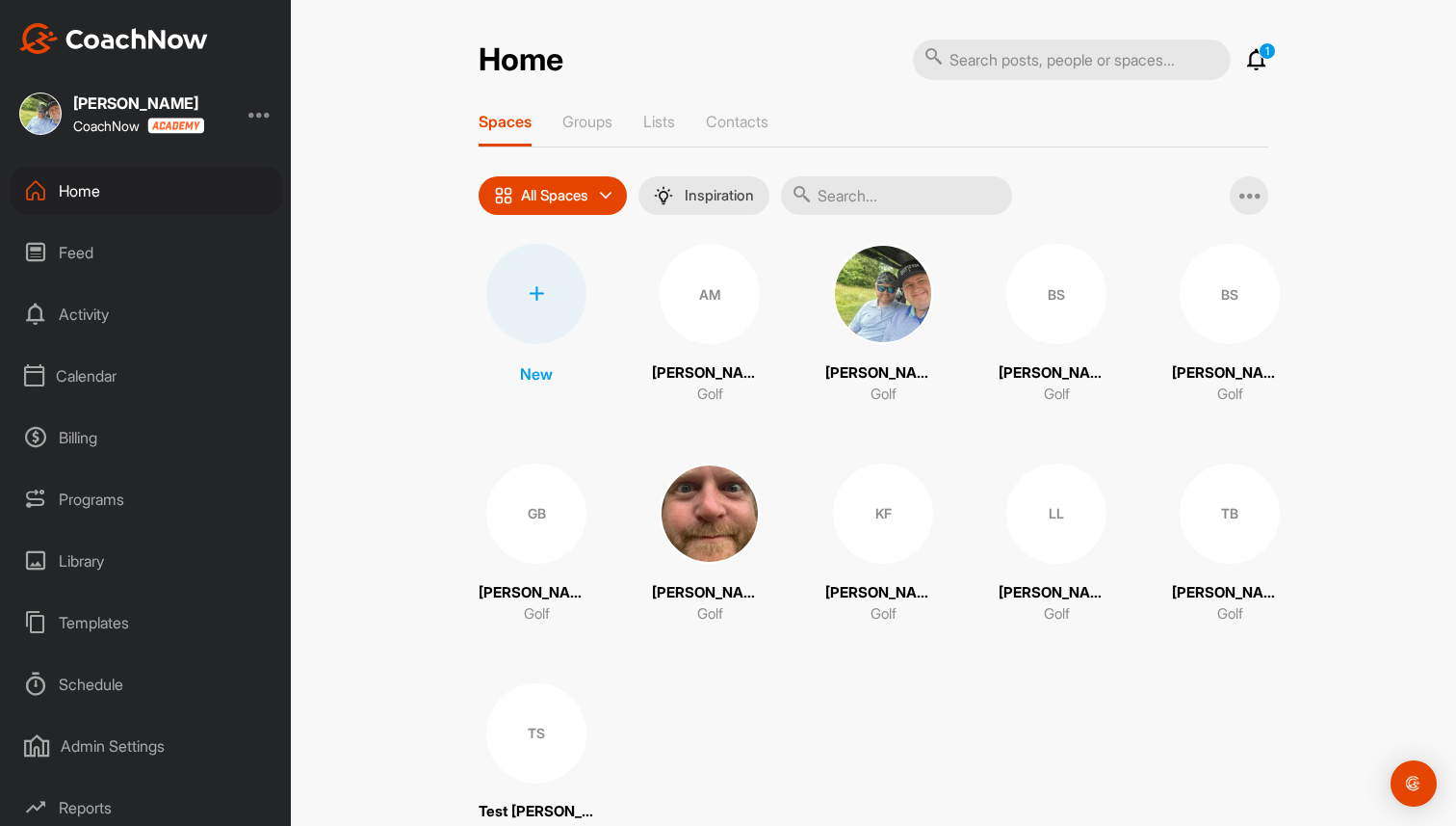
click at [543, 271] on div at bounding box center [536, 293] width 100 height 100
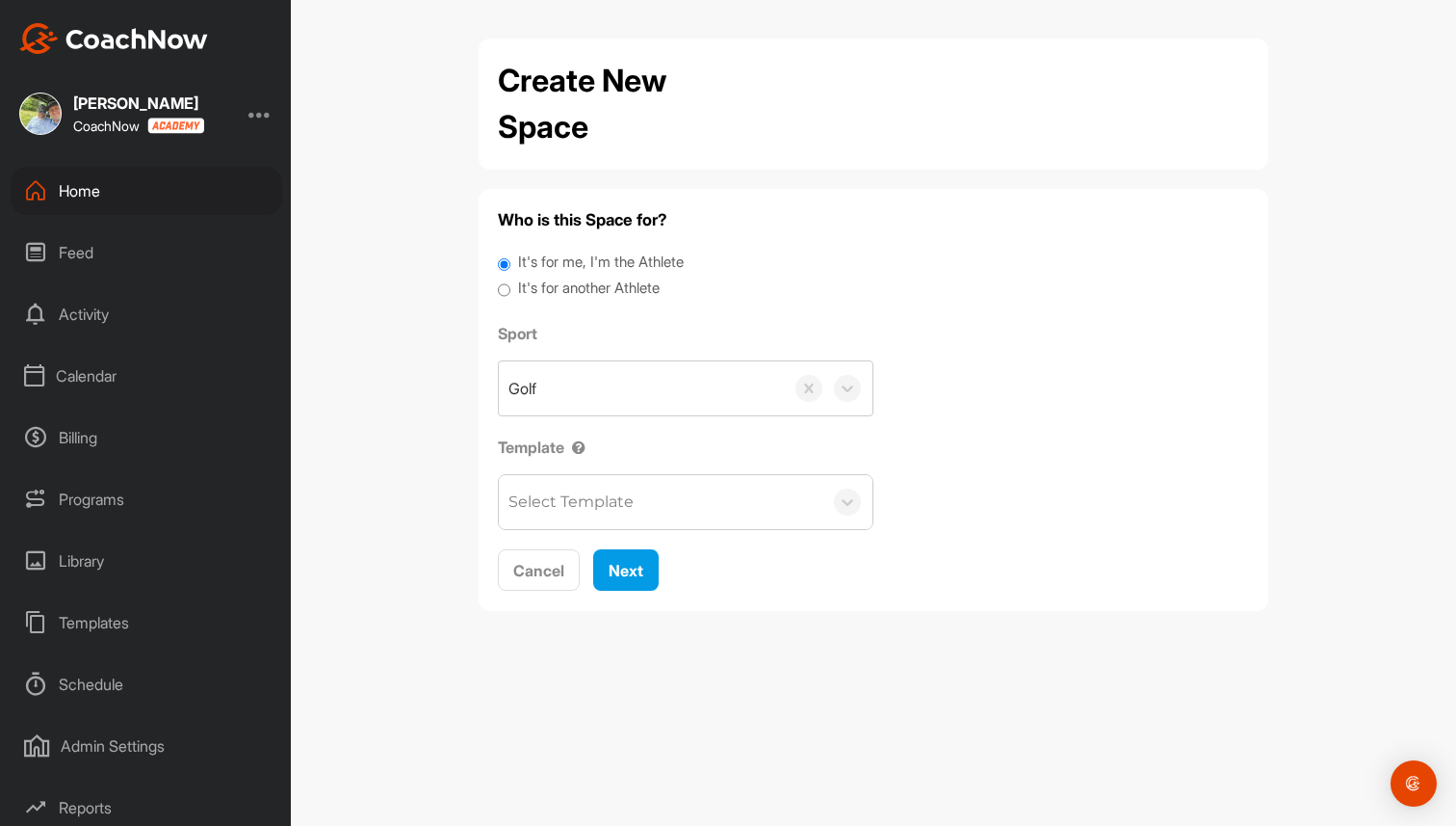
click at [551, 289] on label "It's for another Athlete" at bounding box center [588, 288] width 141 height 22
click at [510, 289] on input "It's for another Athlete" at bounding box center [504, 290] width 13 height 26
radio input "true"
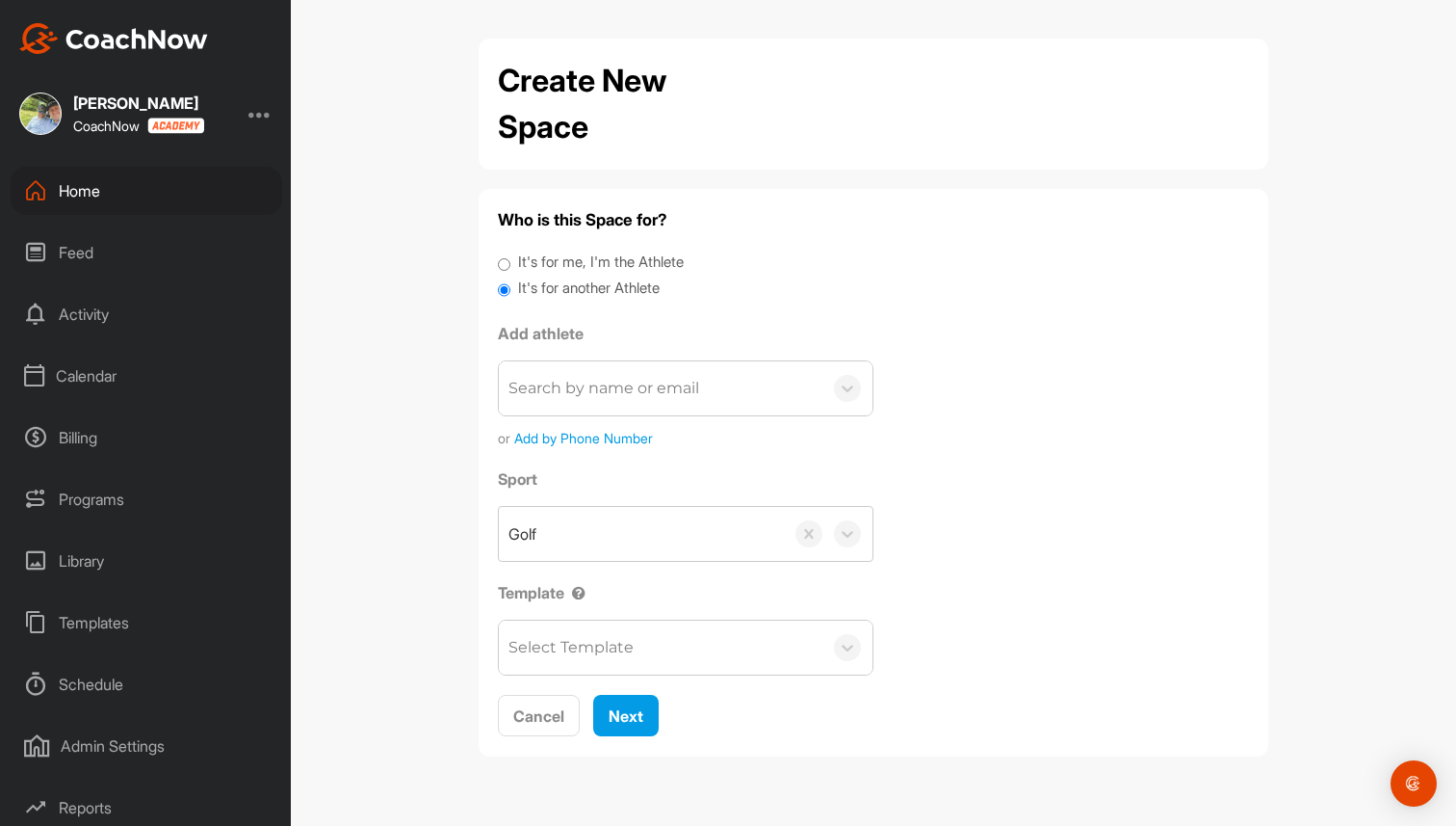
click at [627, 655] on div "Select Template" at bounding box center [571, 648] width 126 height 23
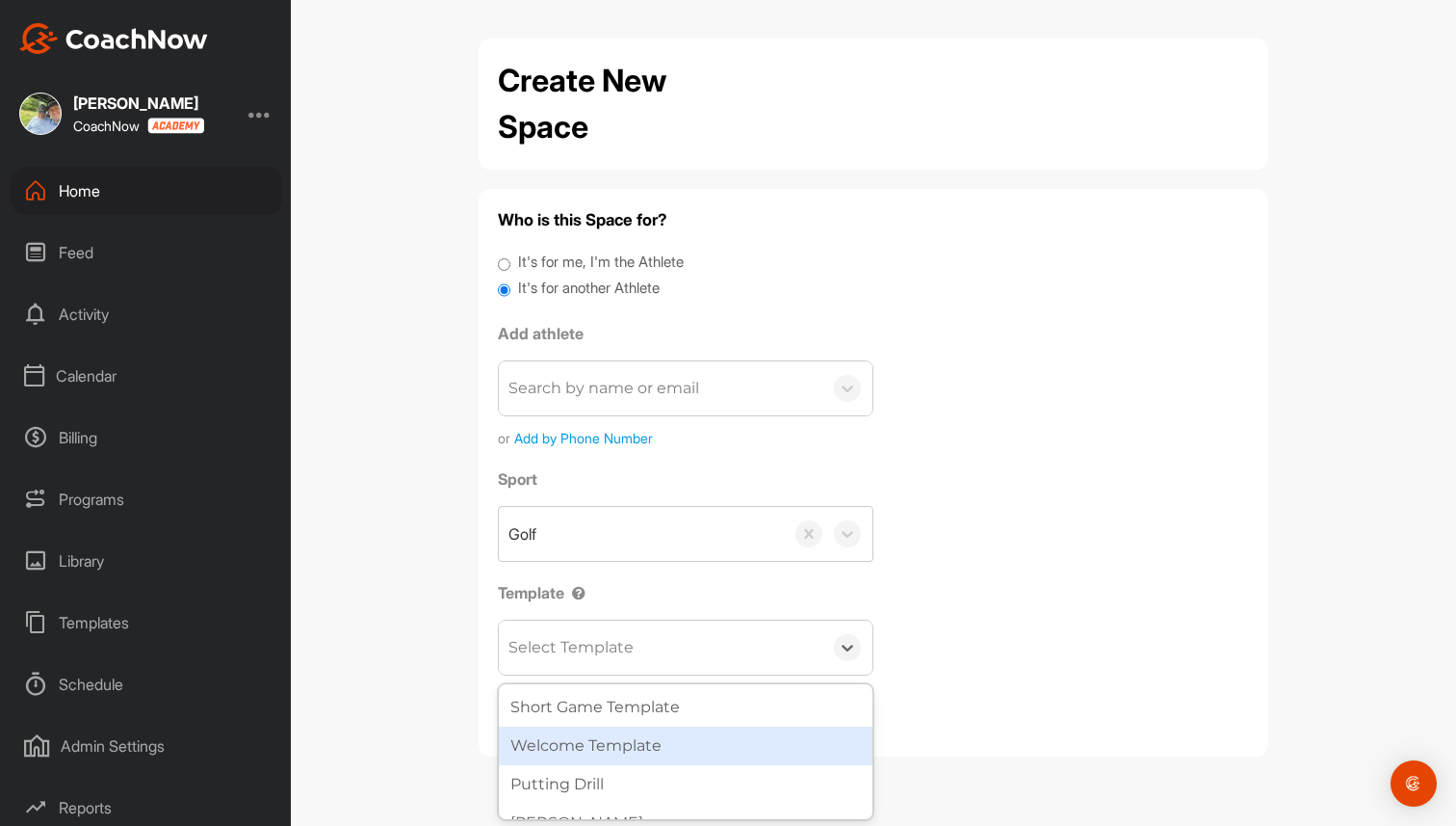
click at [626, 751] on div "Welcome Template" at bounding box center [686, 746] width 374 height 39
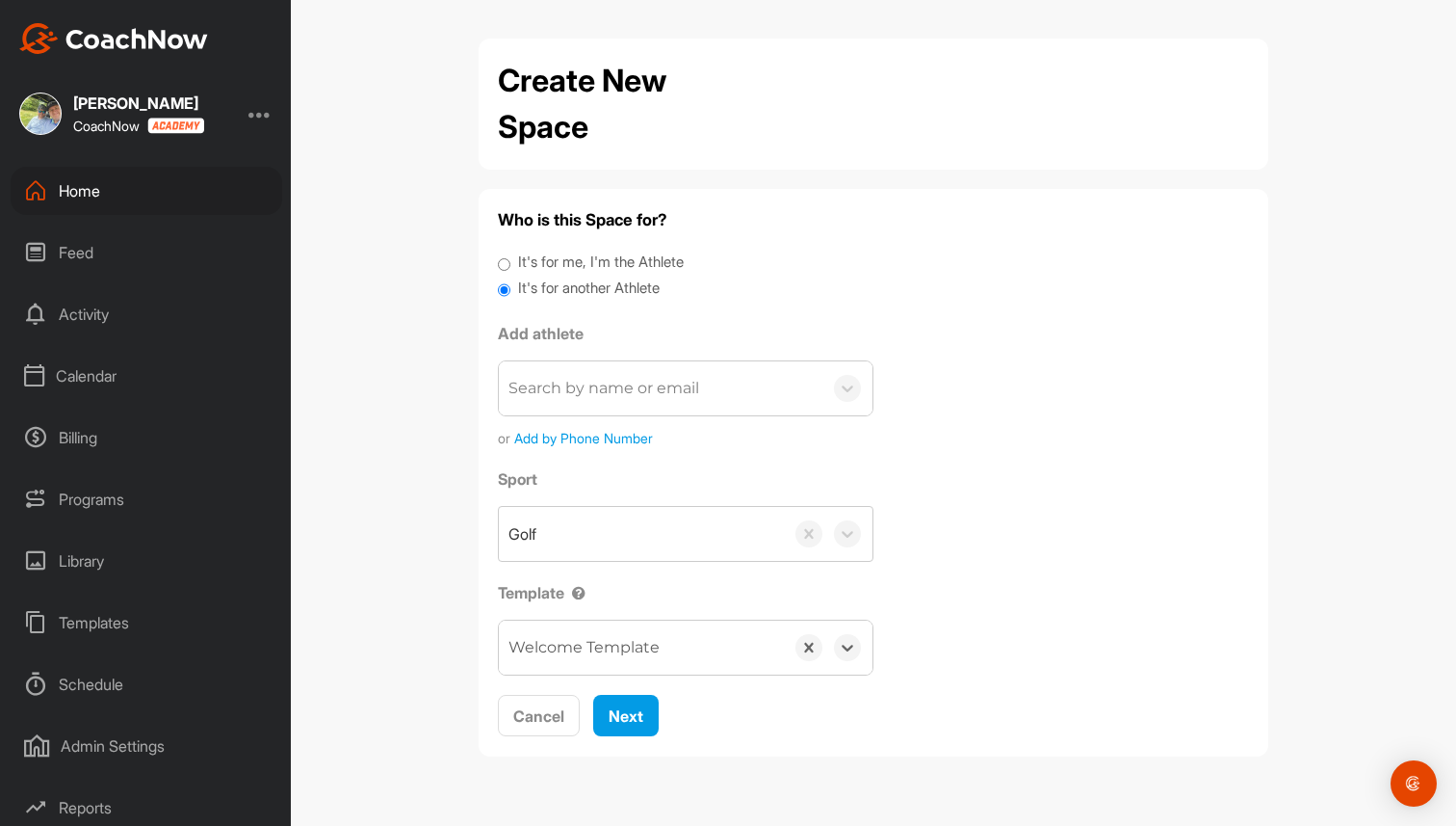
click at [105, 209] on div "Home" at bounding box center [146, 190] width 272 height 48
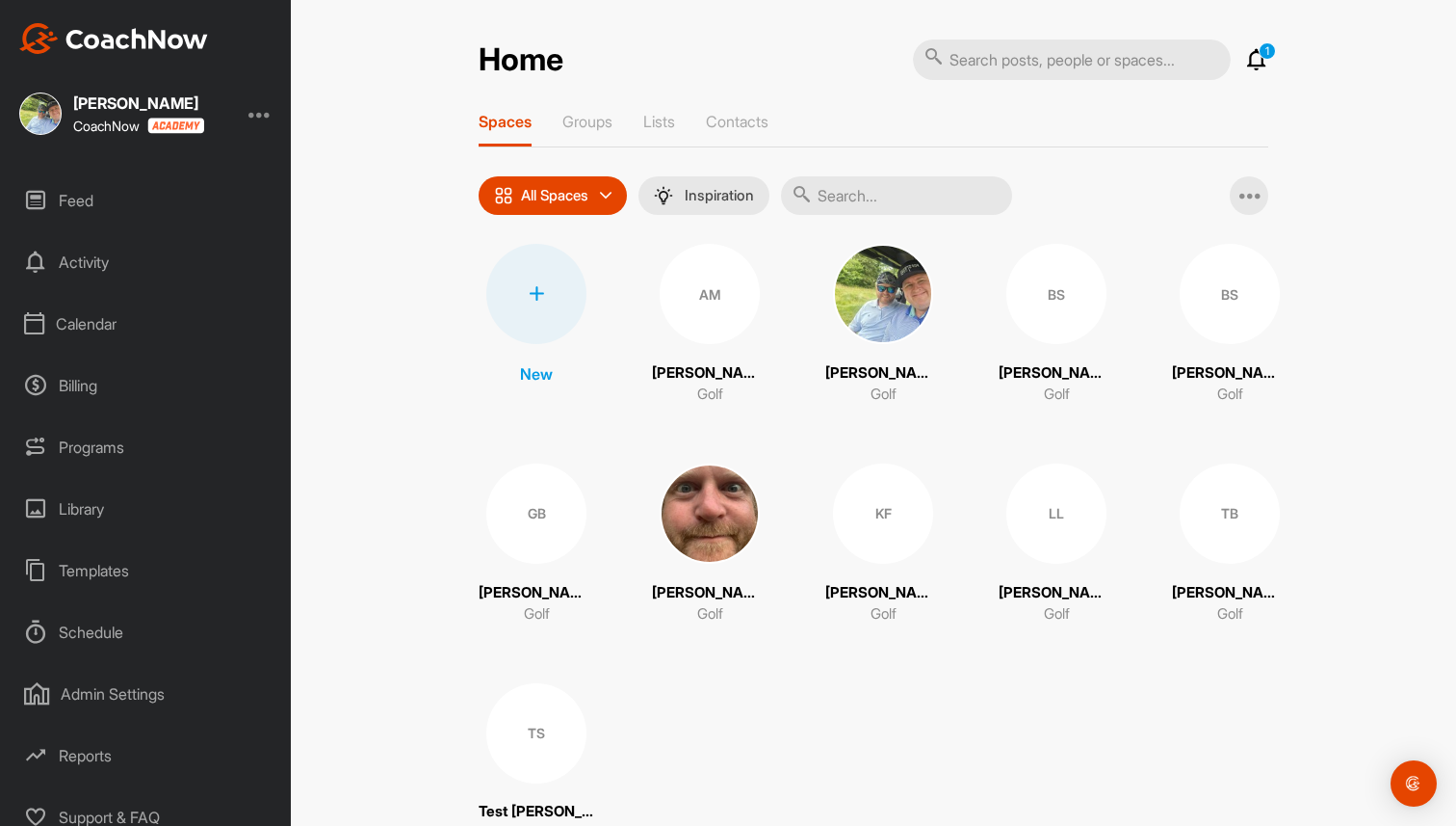
scroll to position [67, 0]
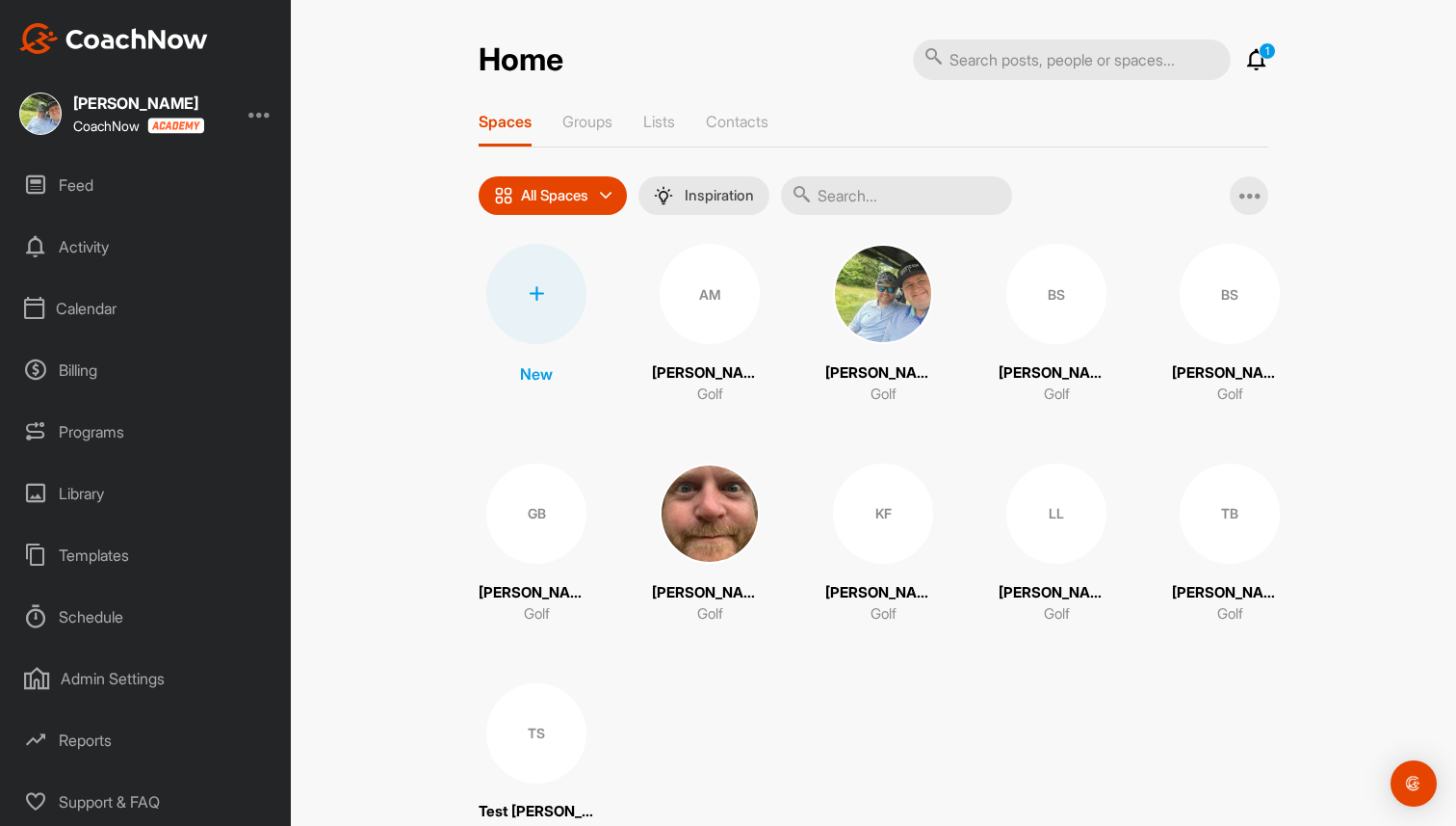
click at [128, 620] on div "Schedule" at bounding box center [146, 616] width 272 height 48
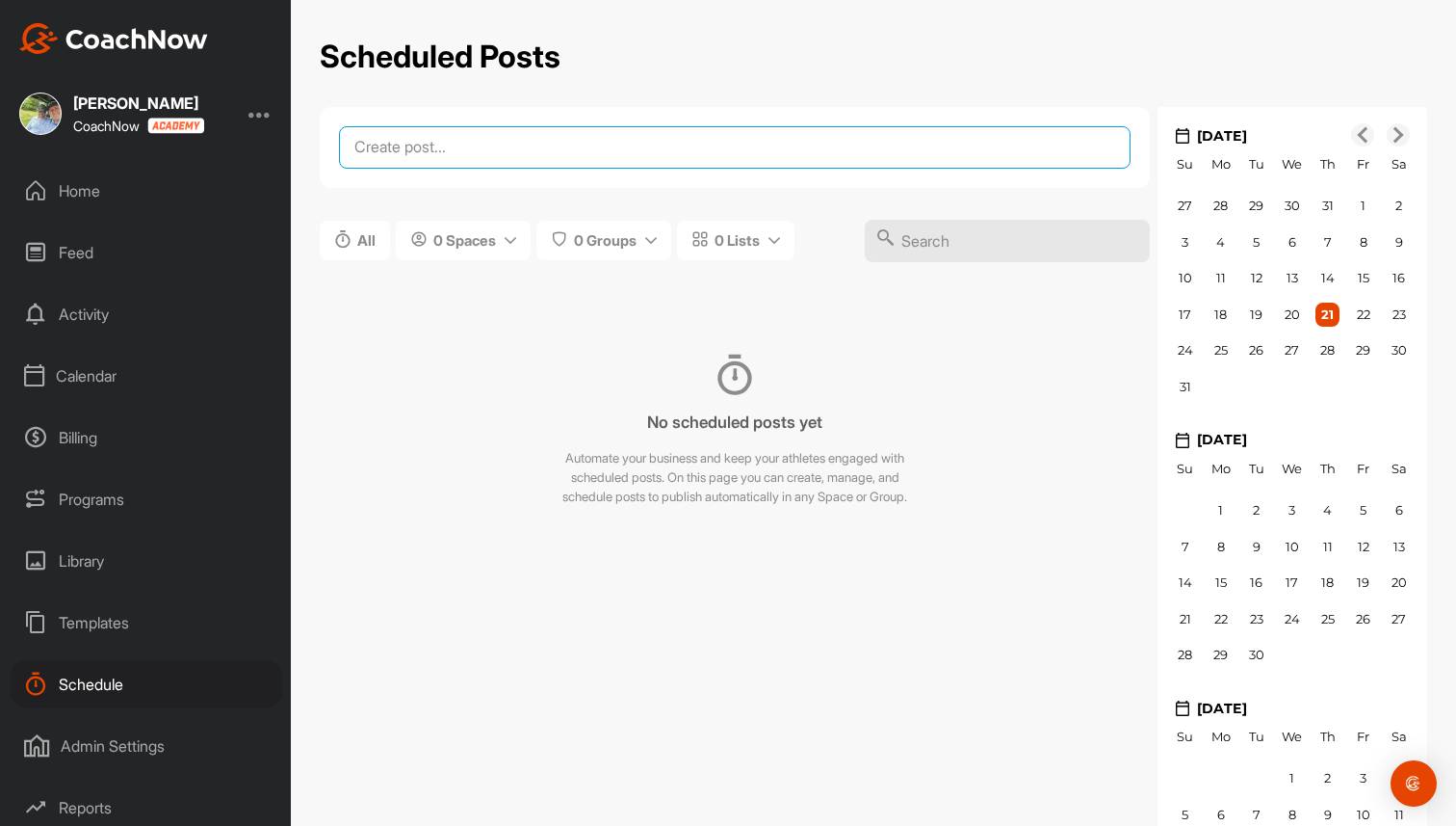
click at [571, 145] on textarea at bounding box center [734, 148] width 792 height 43
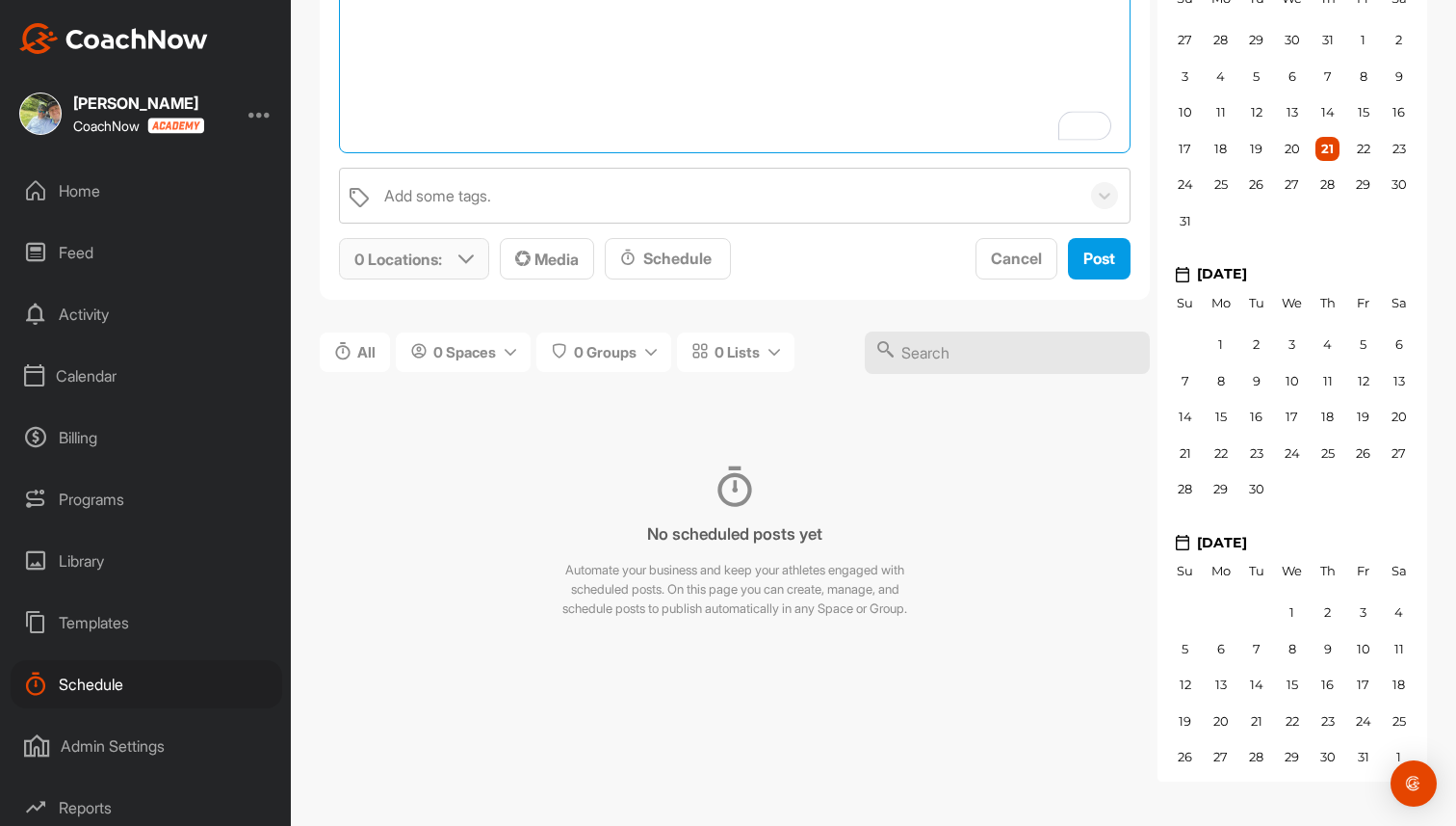
scroll to position [169, 0]
type textarea "Sept Swing Tip"
click at [475, 252] on div "0 Locations :" at bounding box center [414, 258] width 148 height 40
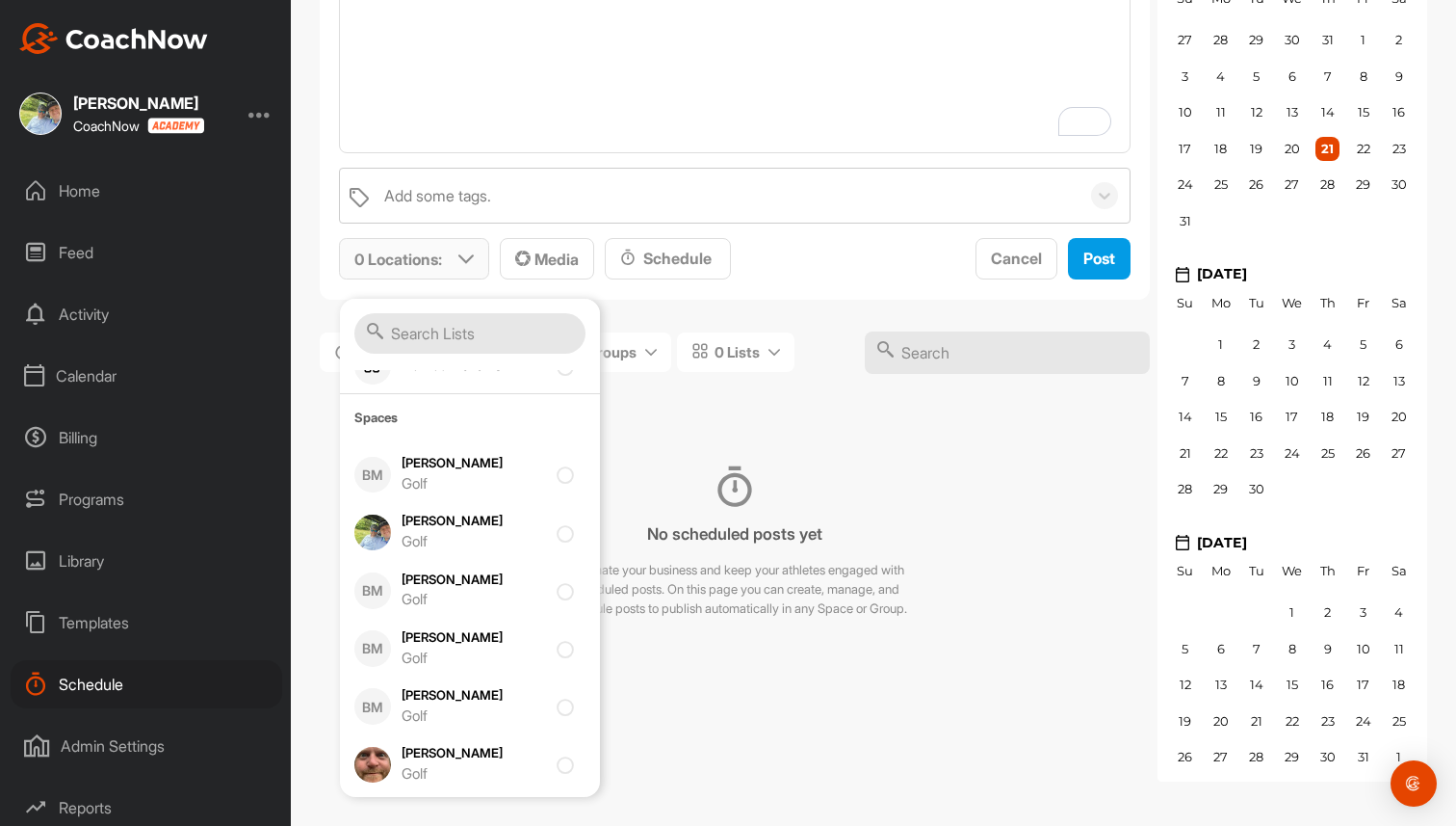
scroll to position [449, 0]
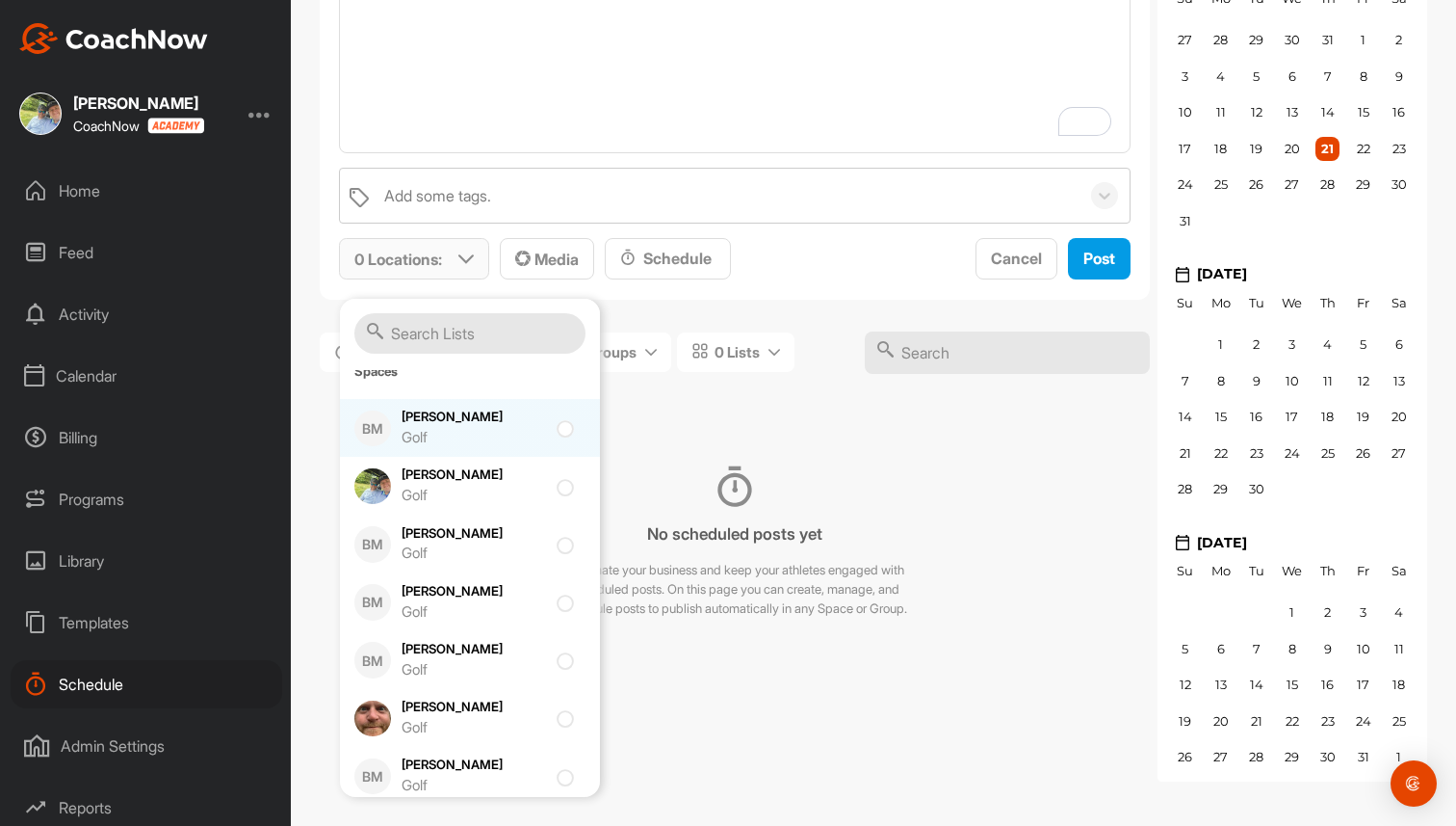
click at [499, 439] on div "Golf" at bounding box center [473, 437] width 144 height 22
checkbox input "true"
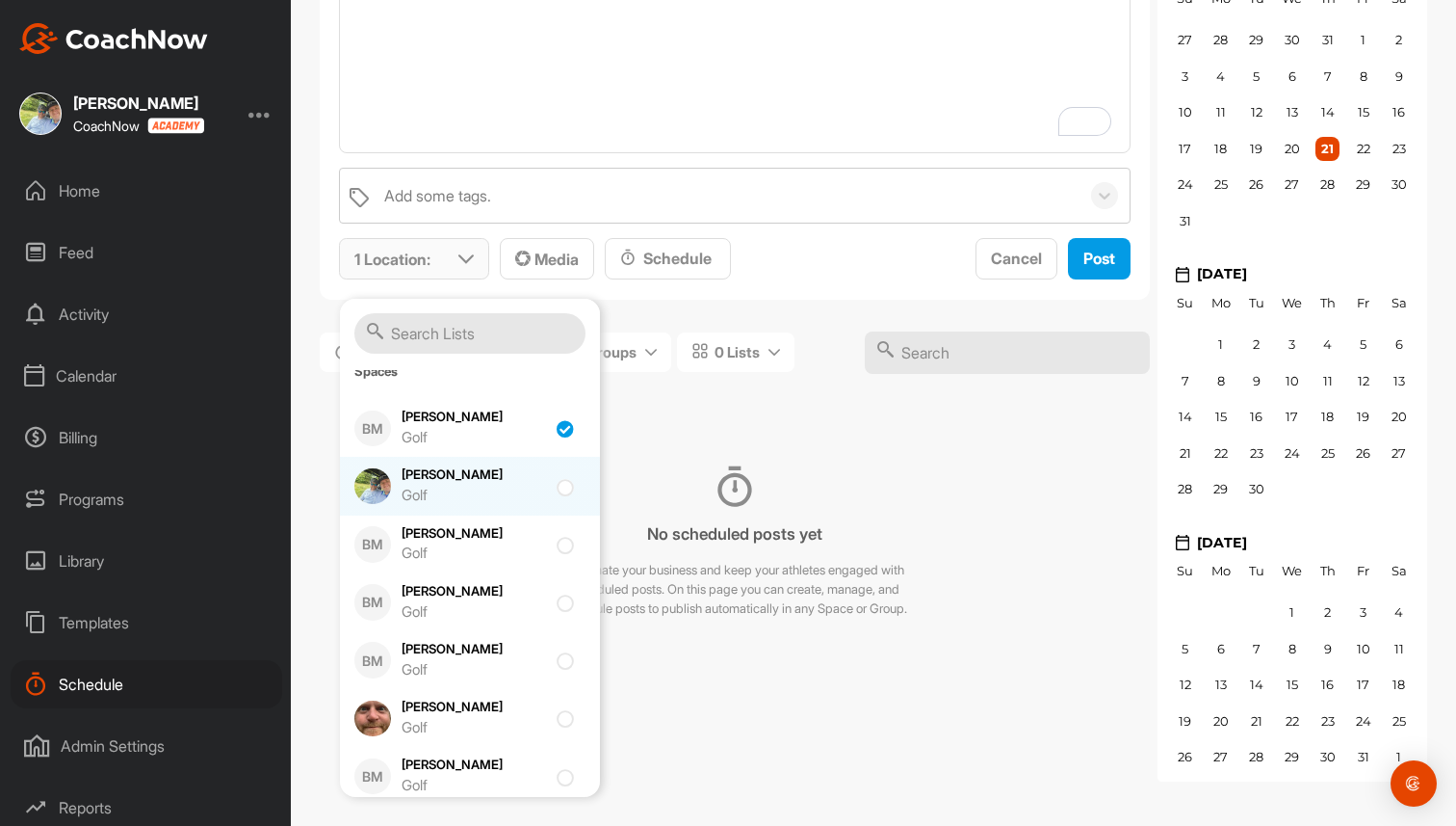
click at [485, 483] on div "Brad Mair Golf" at bounding box center [473, 486] width 144 height 41
checkbox input "true"
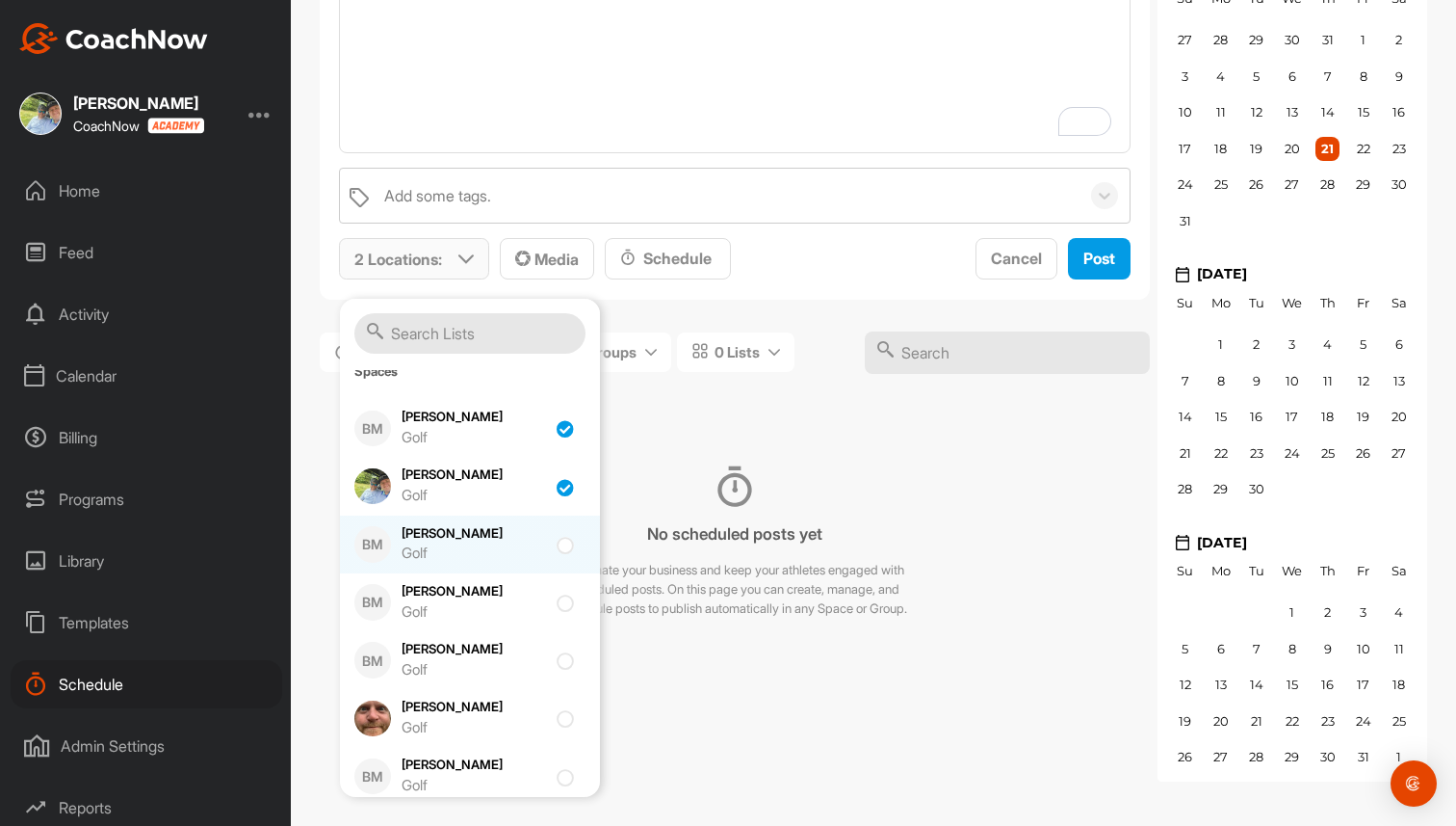
click at [476, 527] on div "Brad SH Golf" at bounding box center [473, 544] width 144 height 41
checkbox input "true"
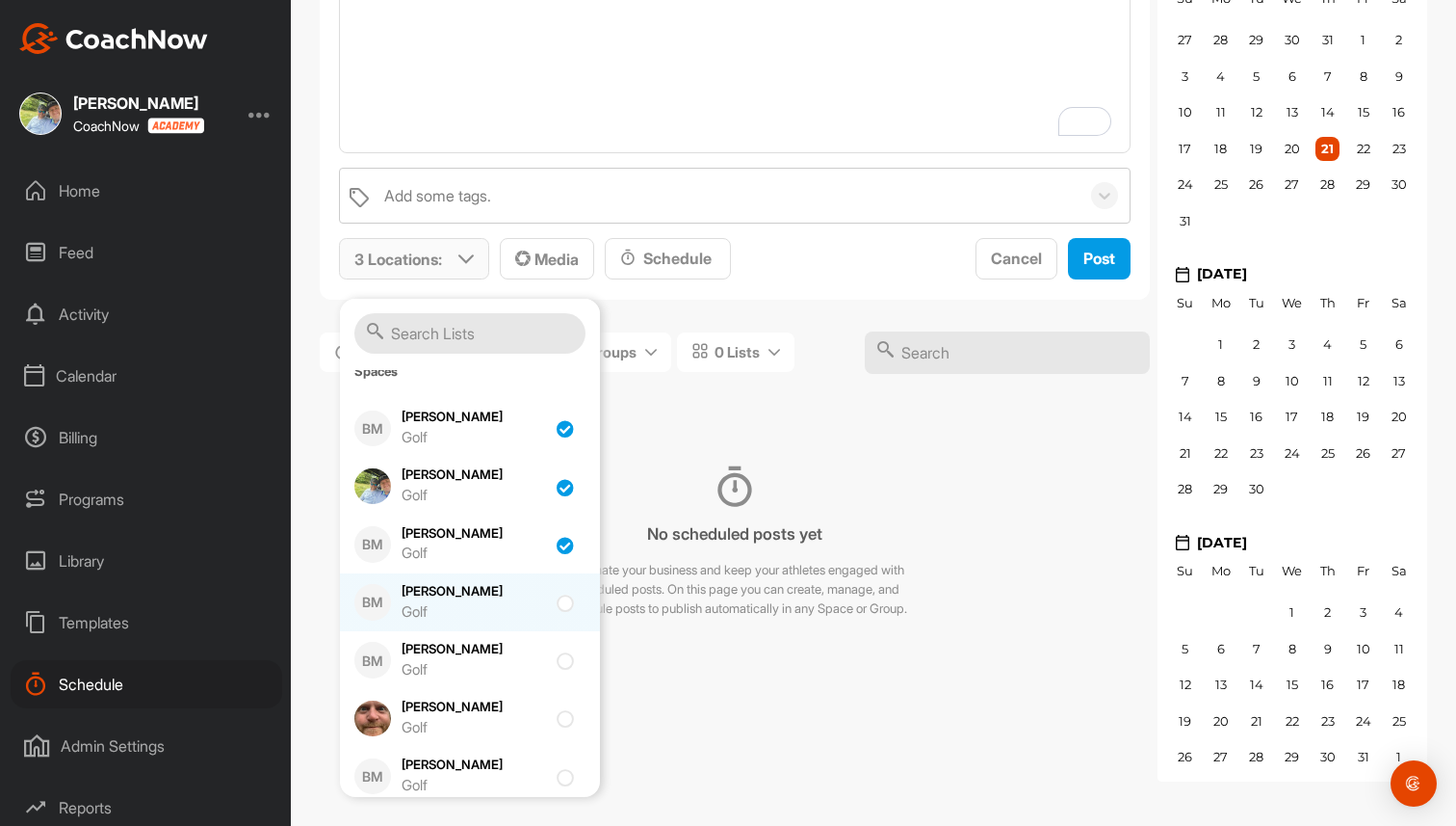
click at [467, 576] on div "BM Brad Space Golf" at bounding box center [469, 601] width 260 height 57
checkbox input "true"
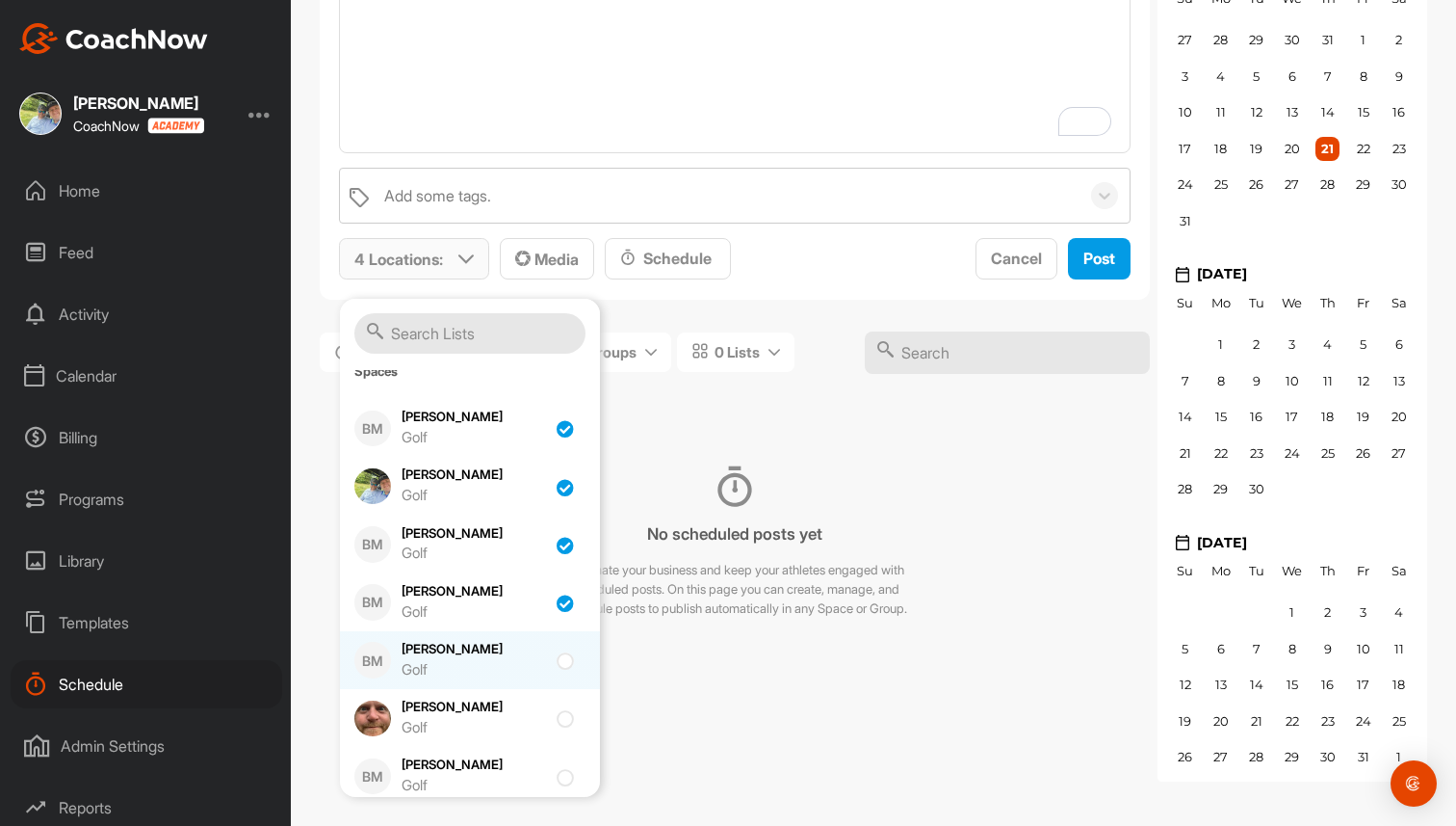
click at [477, 633] on div "BM Greg Baker Golf" at bounding box center [469, 659] width 260 height 57
checkbox input "true"
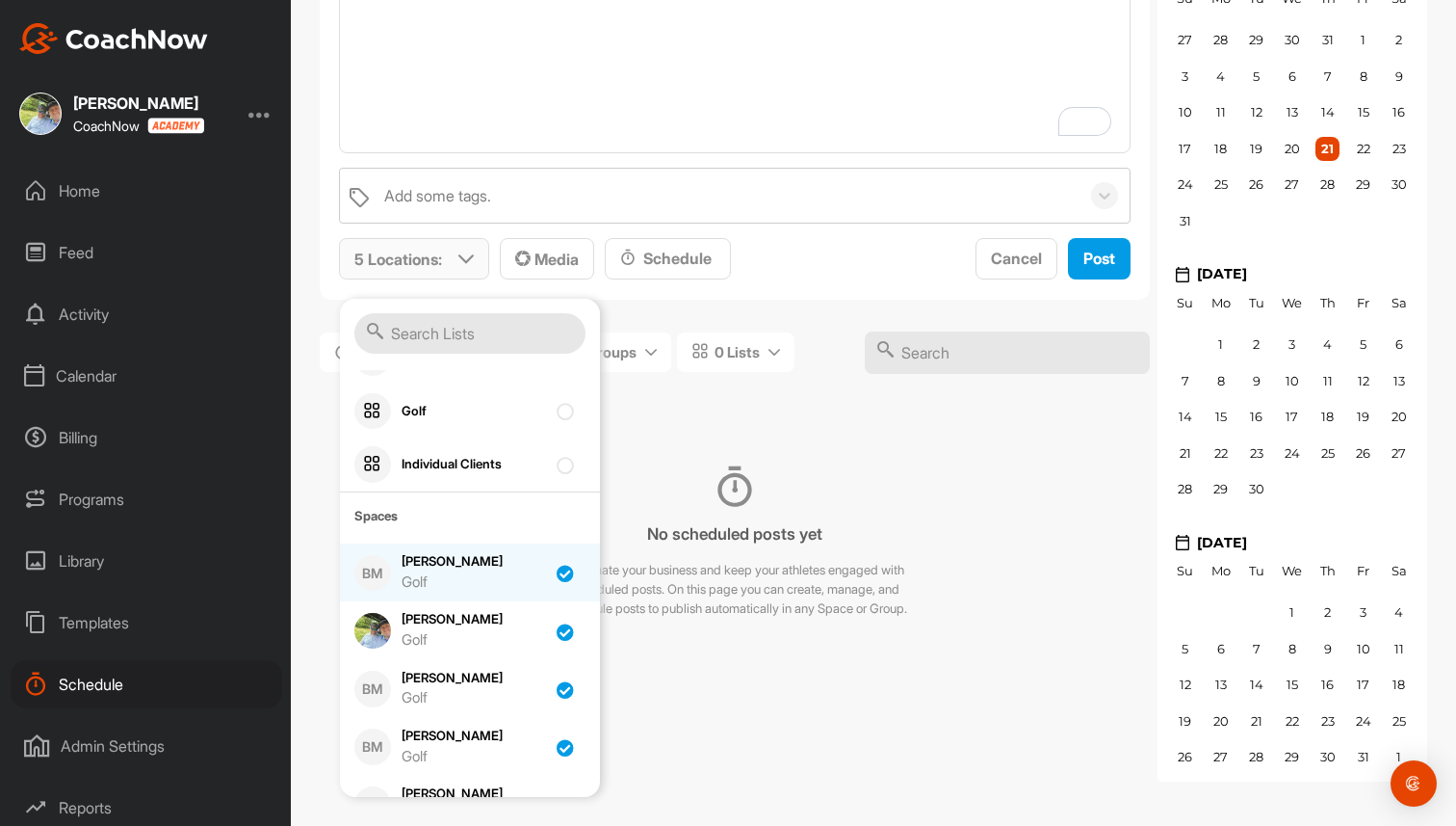
scroll to position [288, 0]
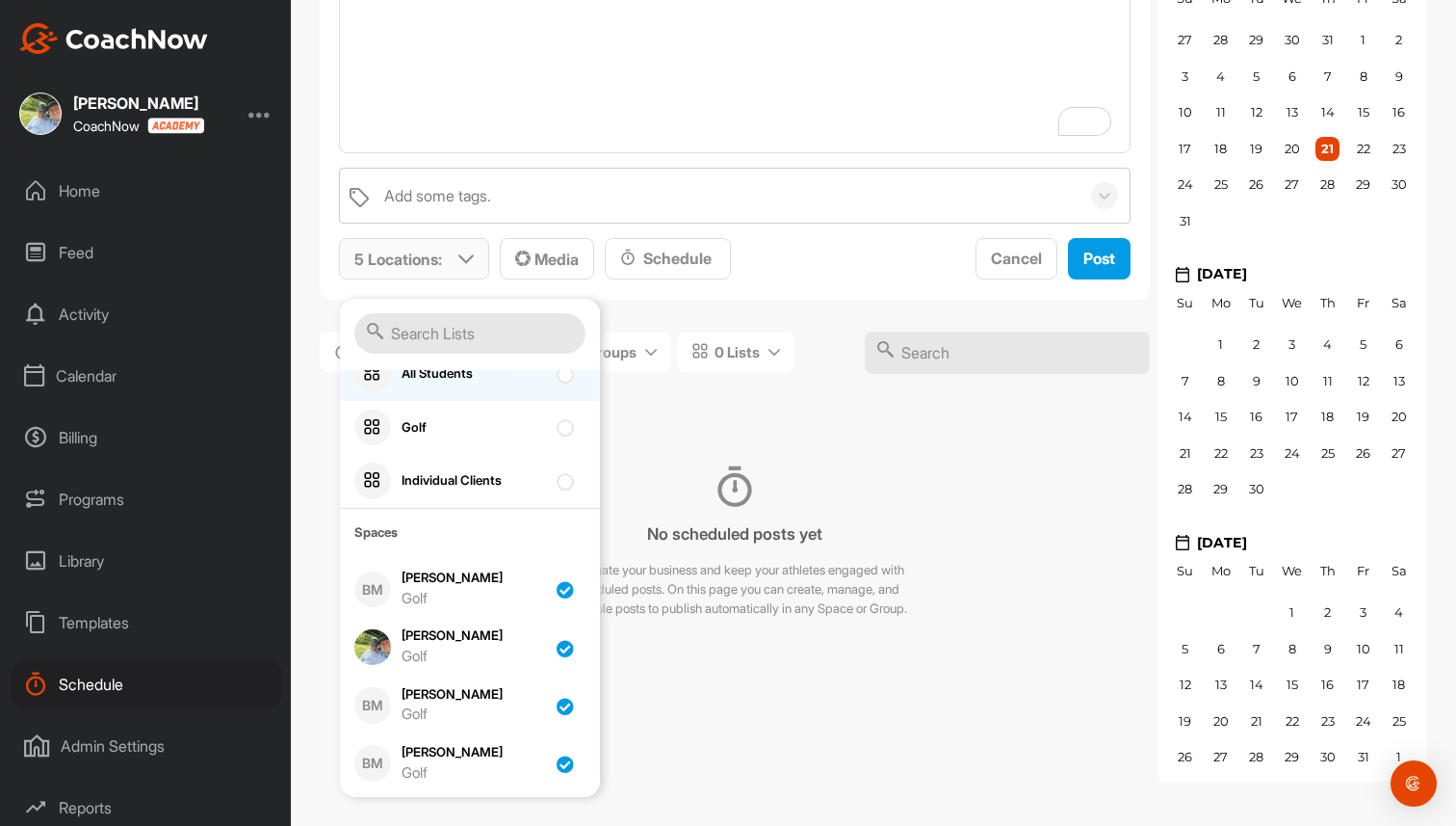
click at [479, 381] on div "All Students" at bounding box center [473, 374] width 144 height 19
checkbox input "true"
click at [458, 416] on div "Golf" at bounding box center [469, 427] width 260 height 54
checkbox input "true"
click at [465, 467] on div "Individual Clients" at bounding box center [469, 480] width 260 height 54
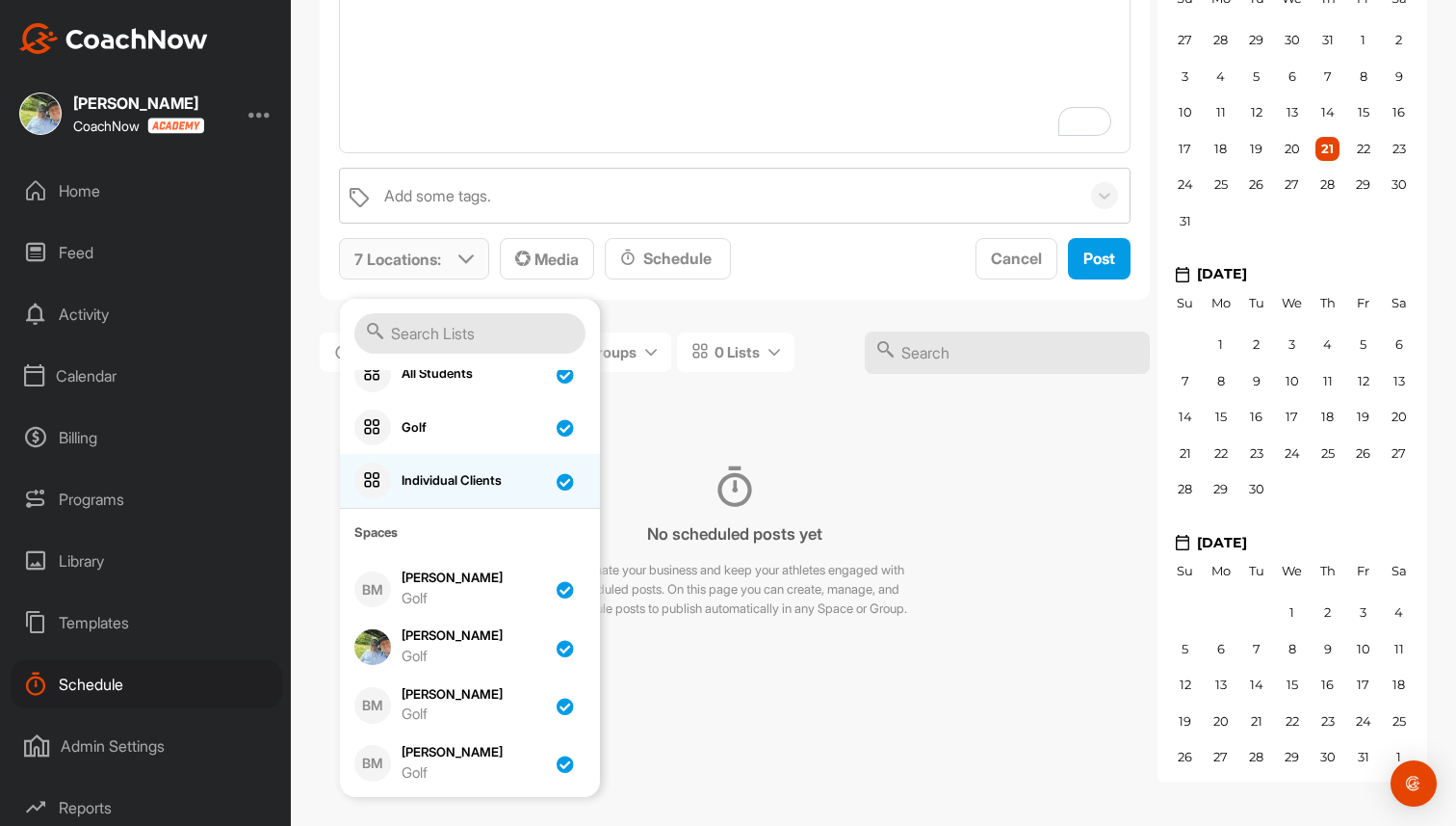
checkbox input "true"
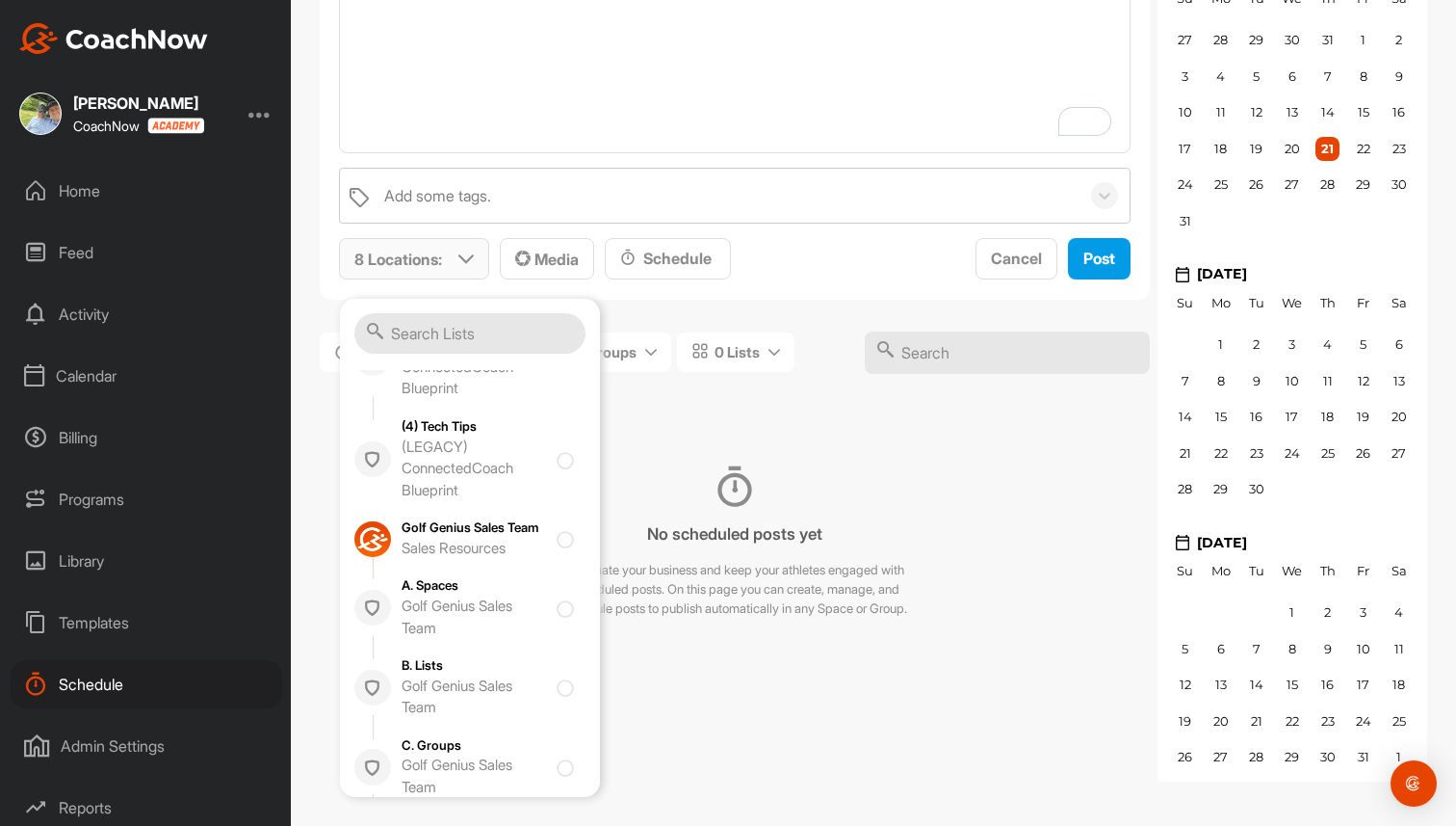
scroll to position [1499, 0]
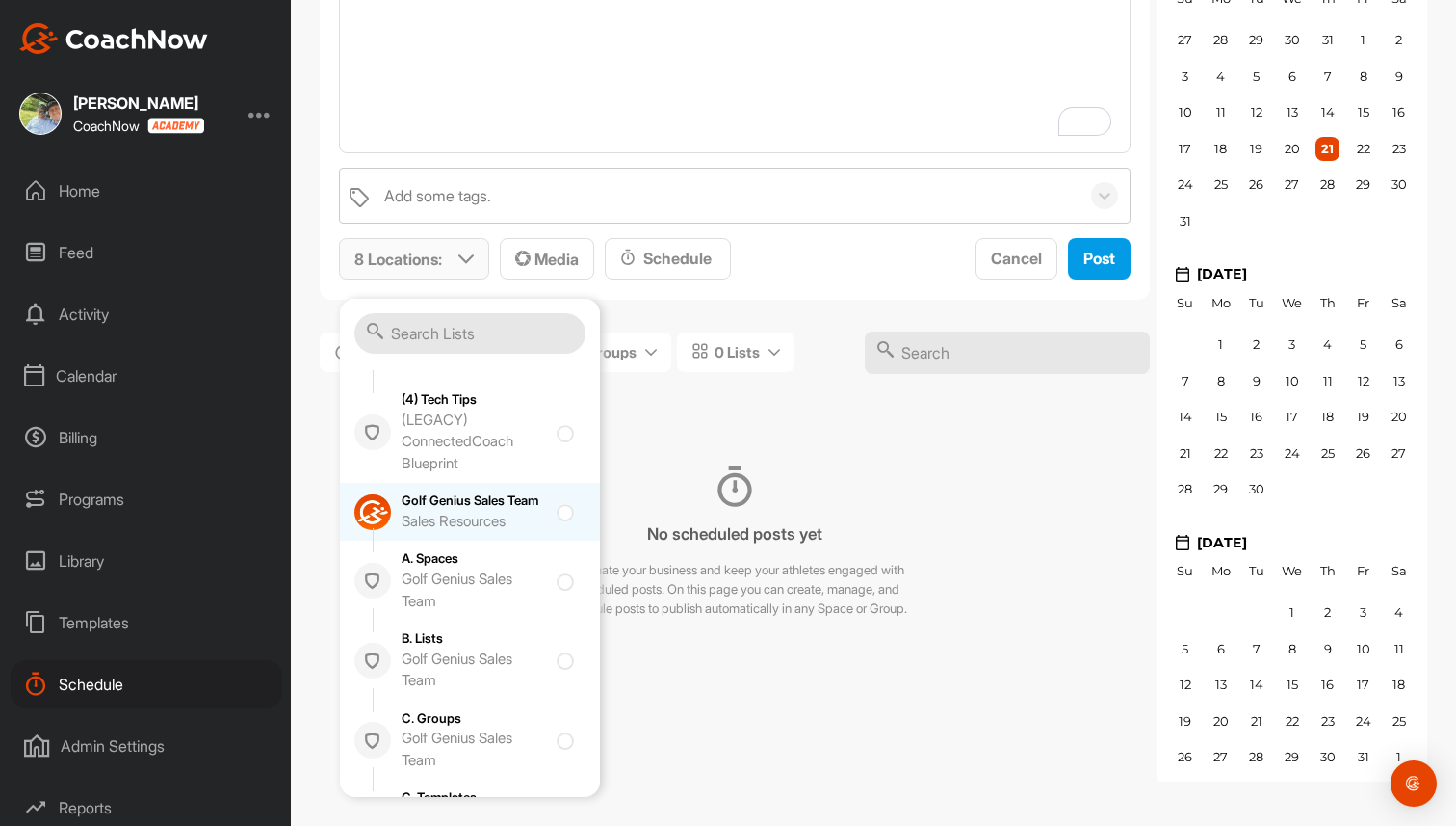
click at [444, 533] on div "Sales Resources" at bounding box center [473, 521] width 144 height 22
checkbox input "true"
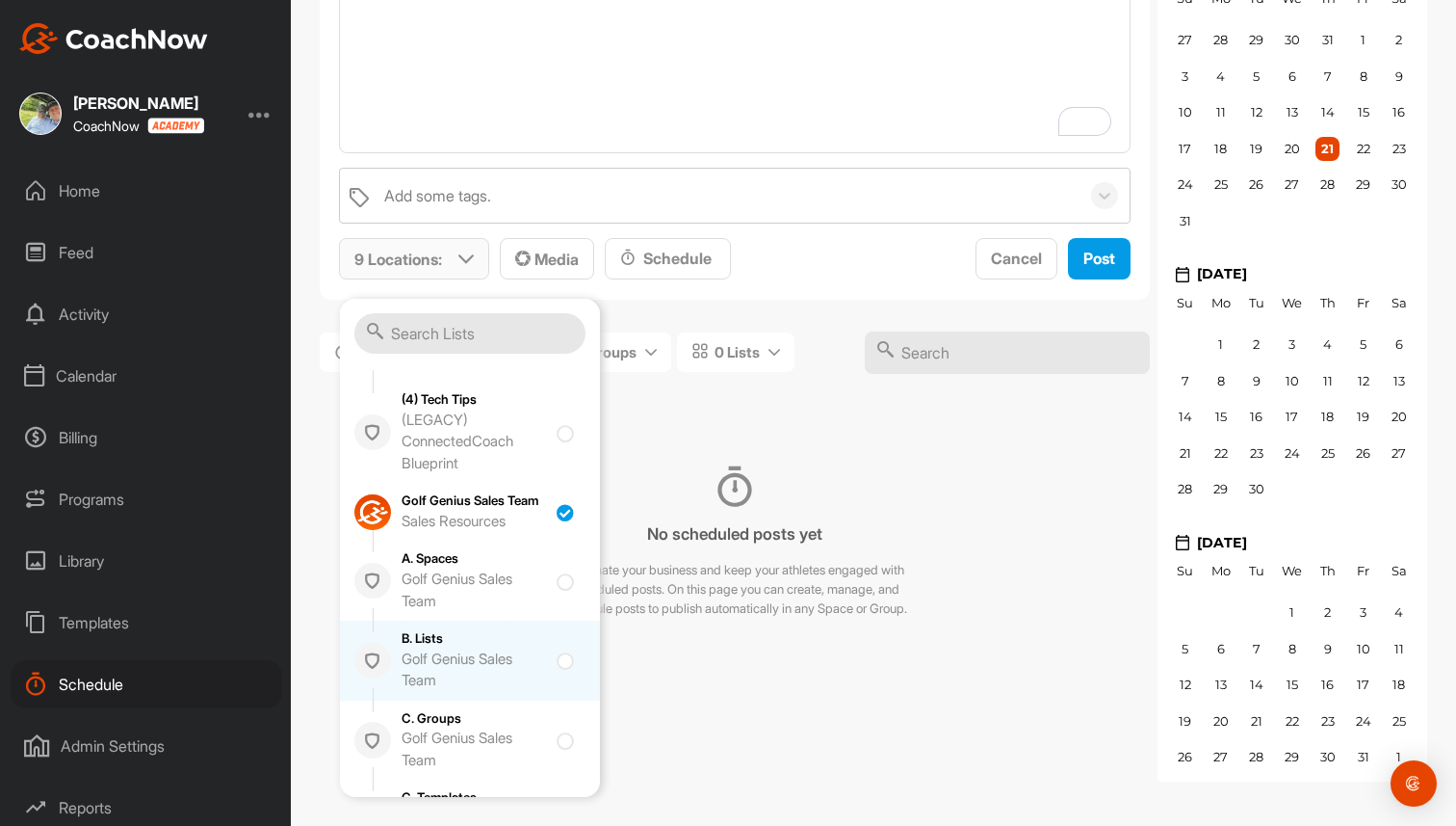
click at [457, 671] on div "Golf Genius Sales Team" at bounding box center [473, 670] width 144 height 44
checkbox input "true"
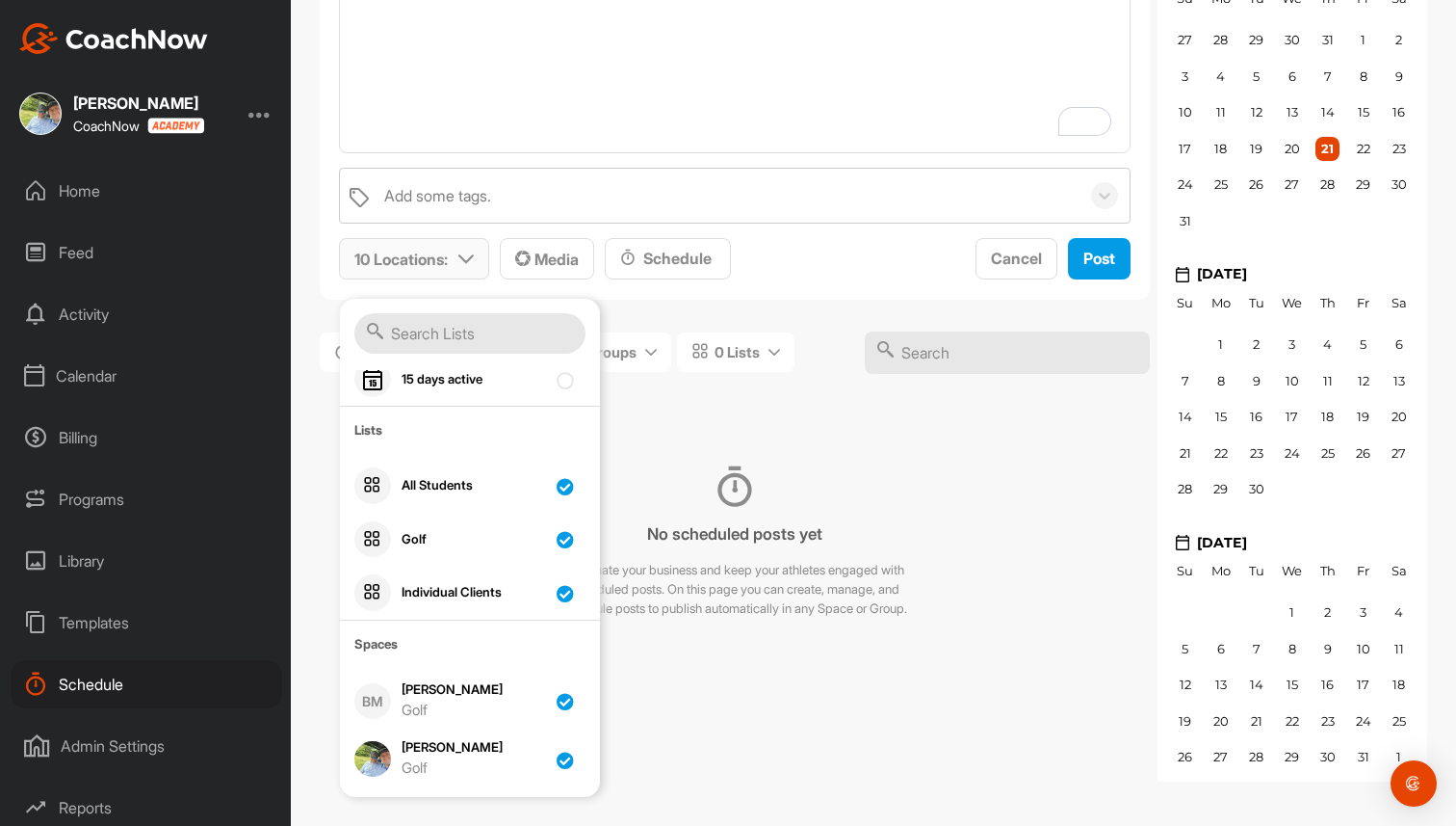
scroll to position [159, 0]
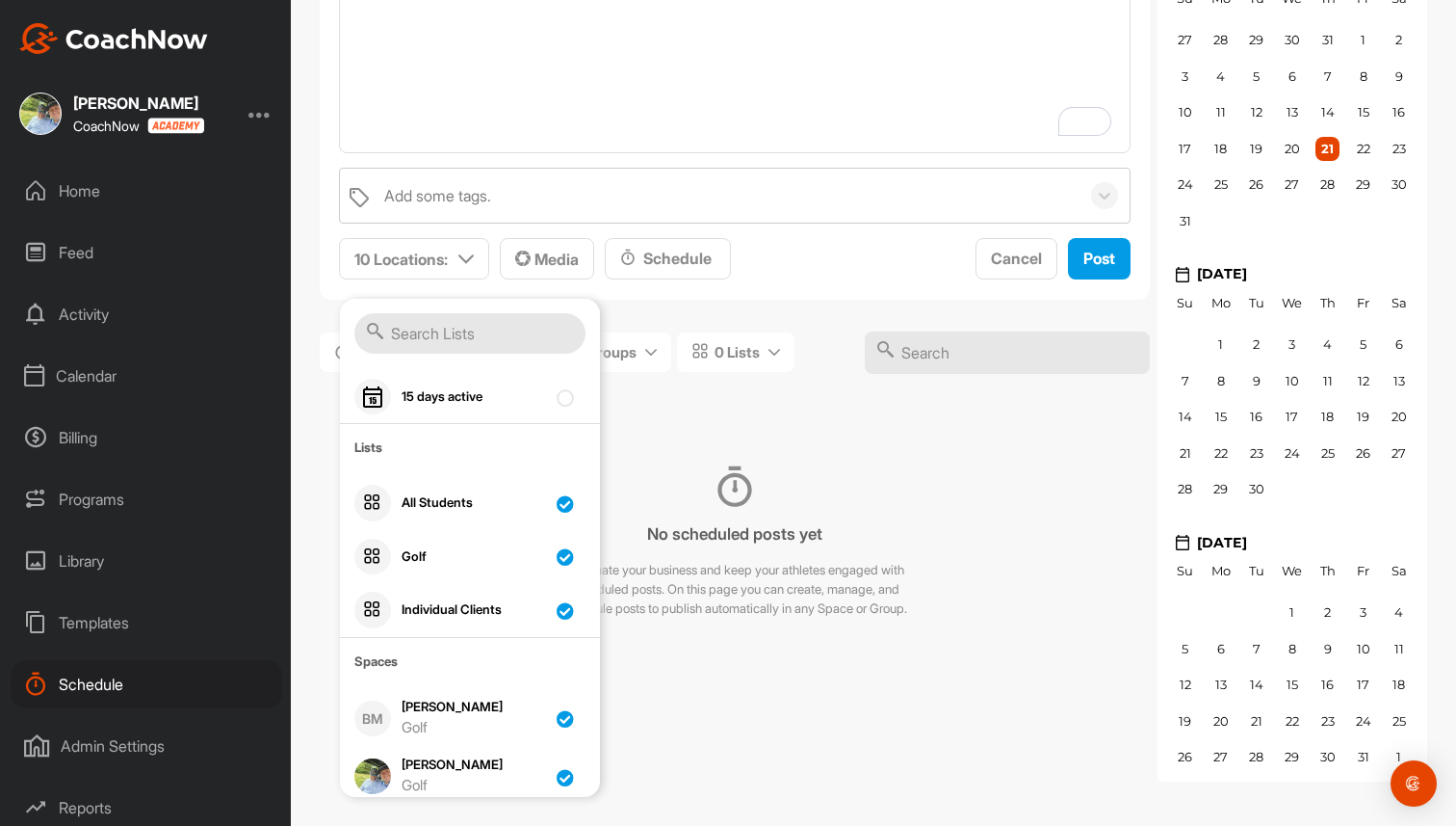
click at [673, 442] on div "No scheduled posts yet Automate your business and keep your athletes engaged wi…" at bounding box center [734, 542] width 830 height 239
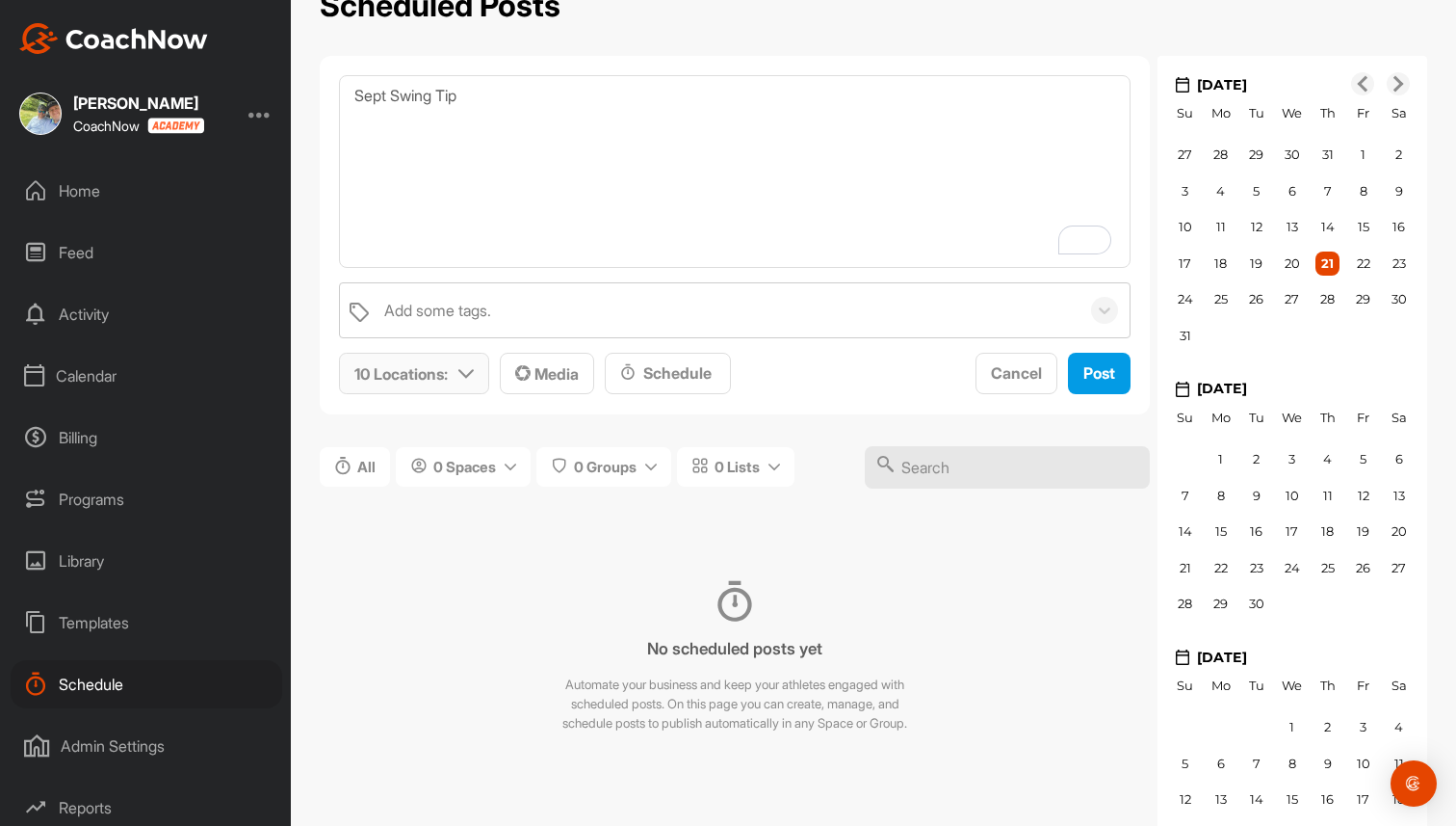
scroll to position [0, 0]
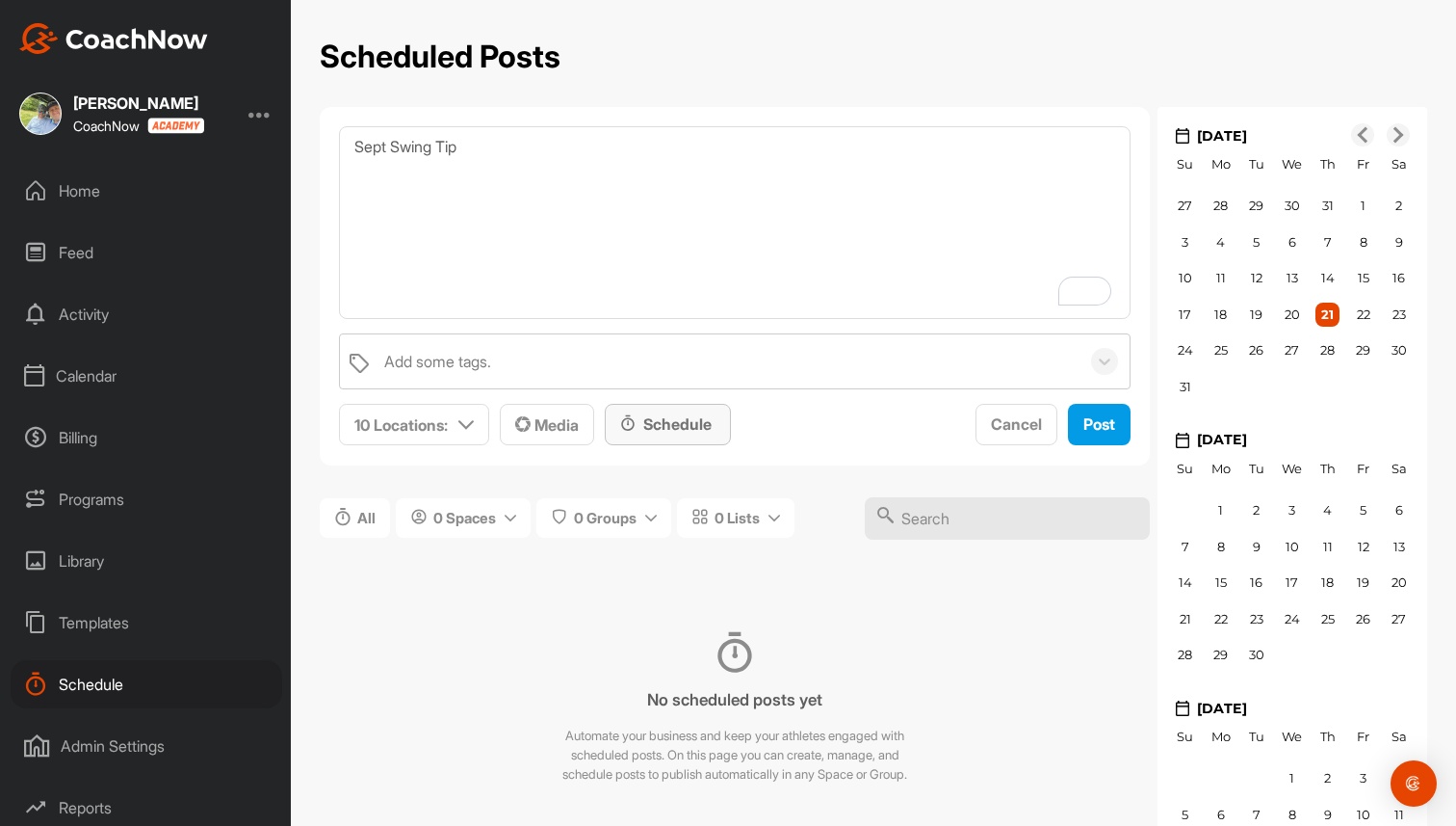
click at [707, 418] on div "Schedule" at bounding box center [668, 424] width 95 height 23
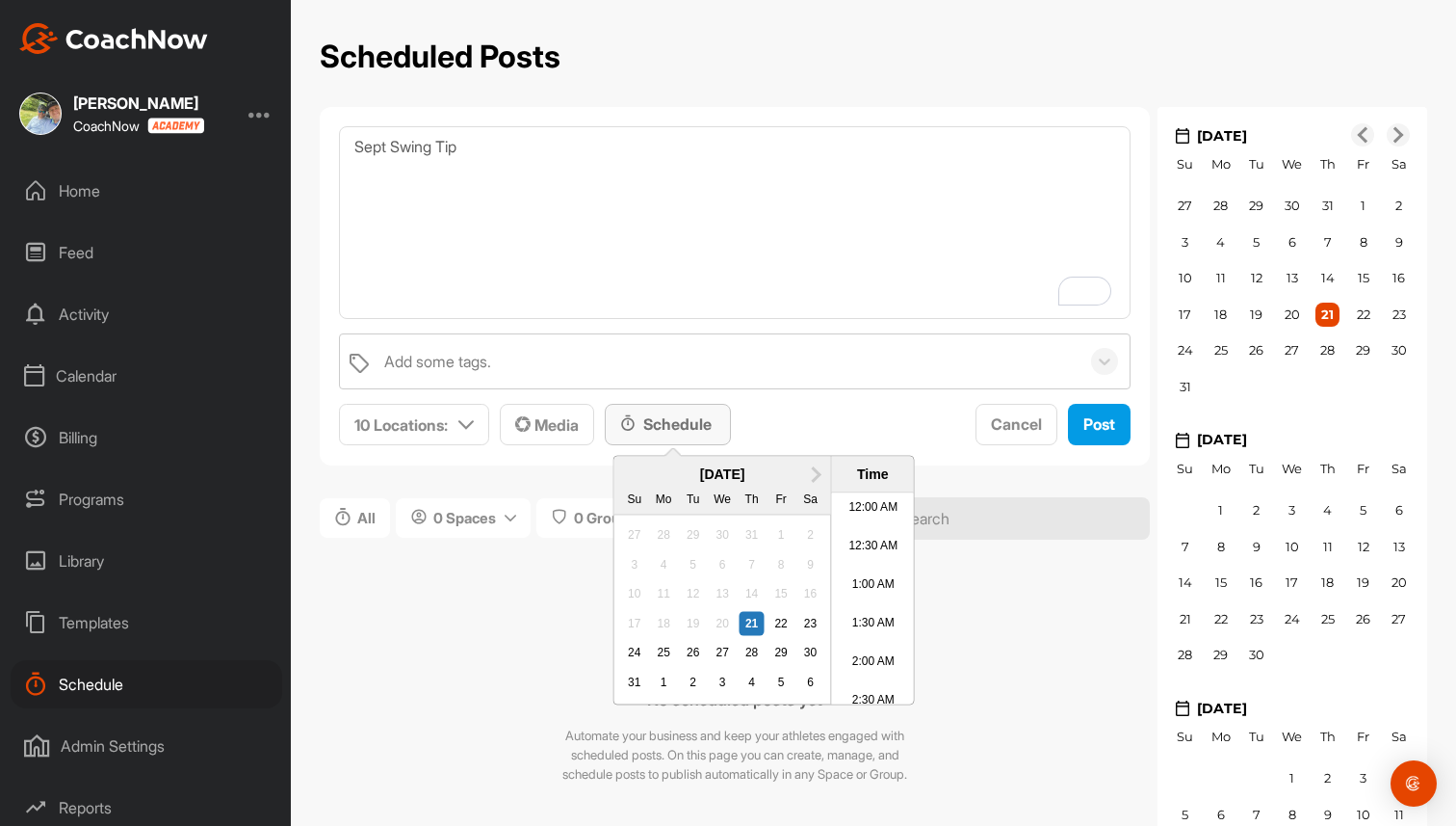
scroll to position [1070, 0]
click at [815, 476] on span "Next Month" at bounding box center [815, 472] width 0 height 20
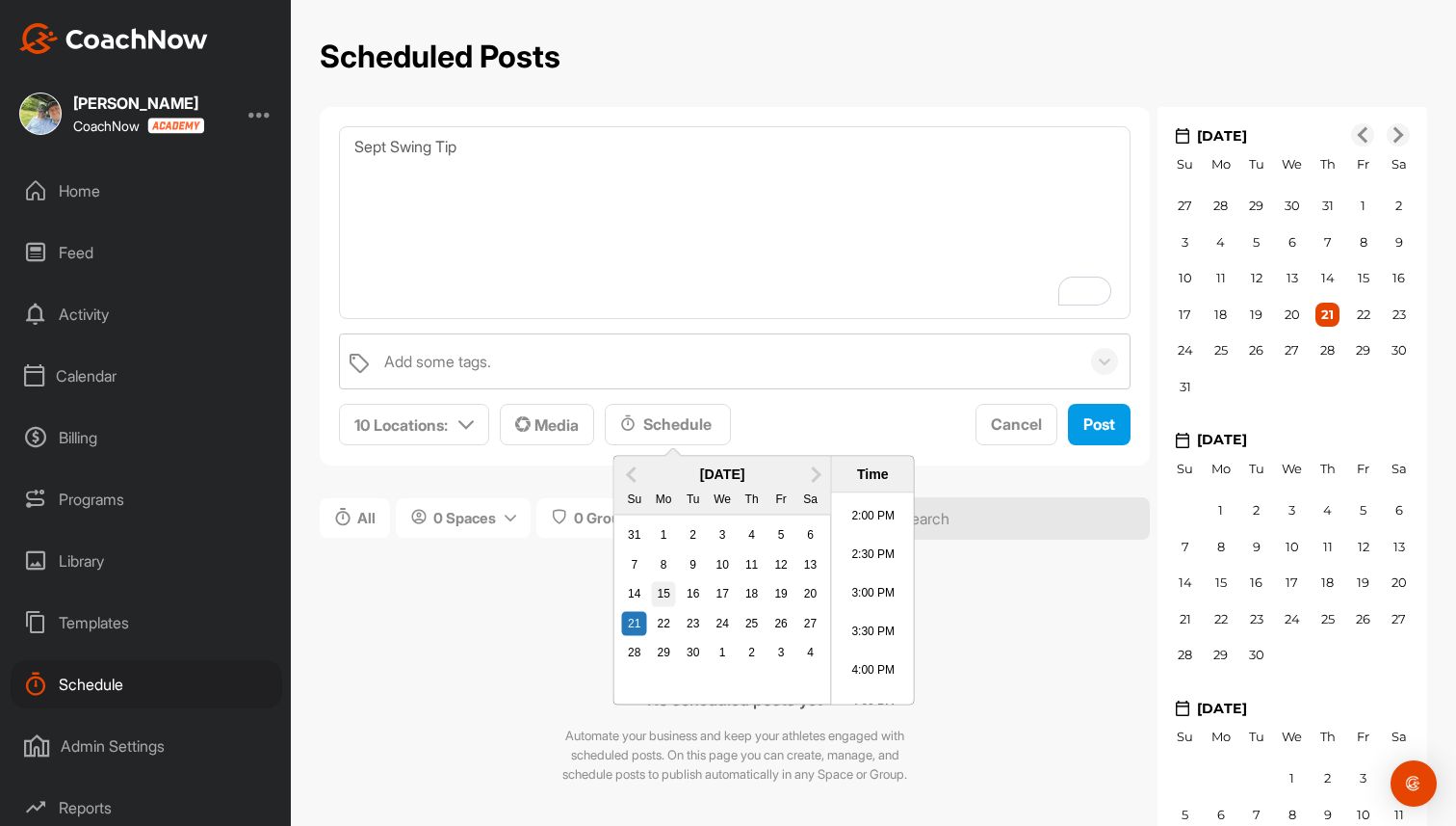
click at [669, 593] on div "15" at bounding box center [664, 594] width 25 height 25
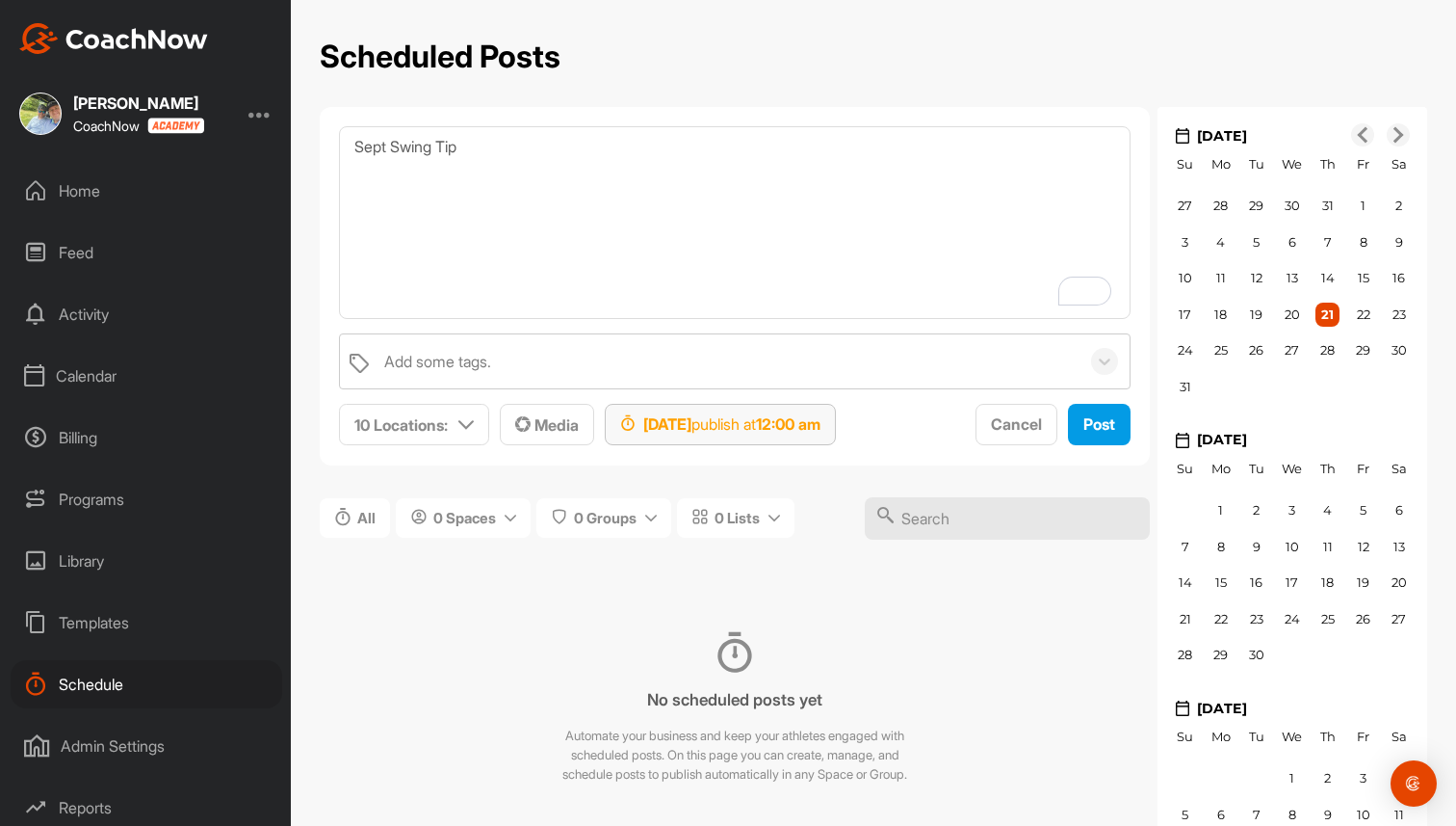
click at [821, 424] on strong "12:00 am" at bounding box center [788, 424] width 64 height 19
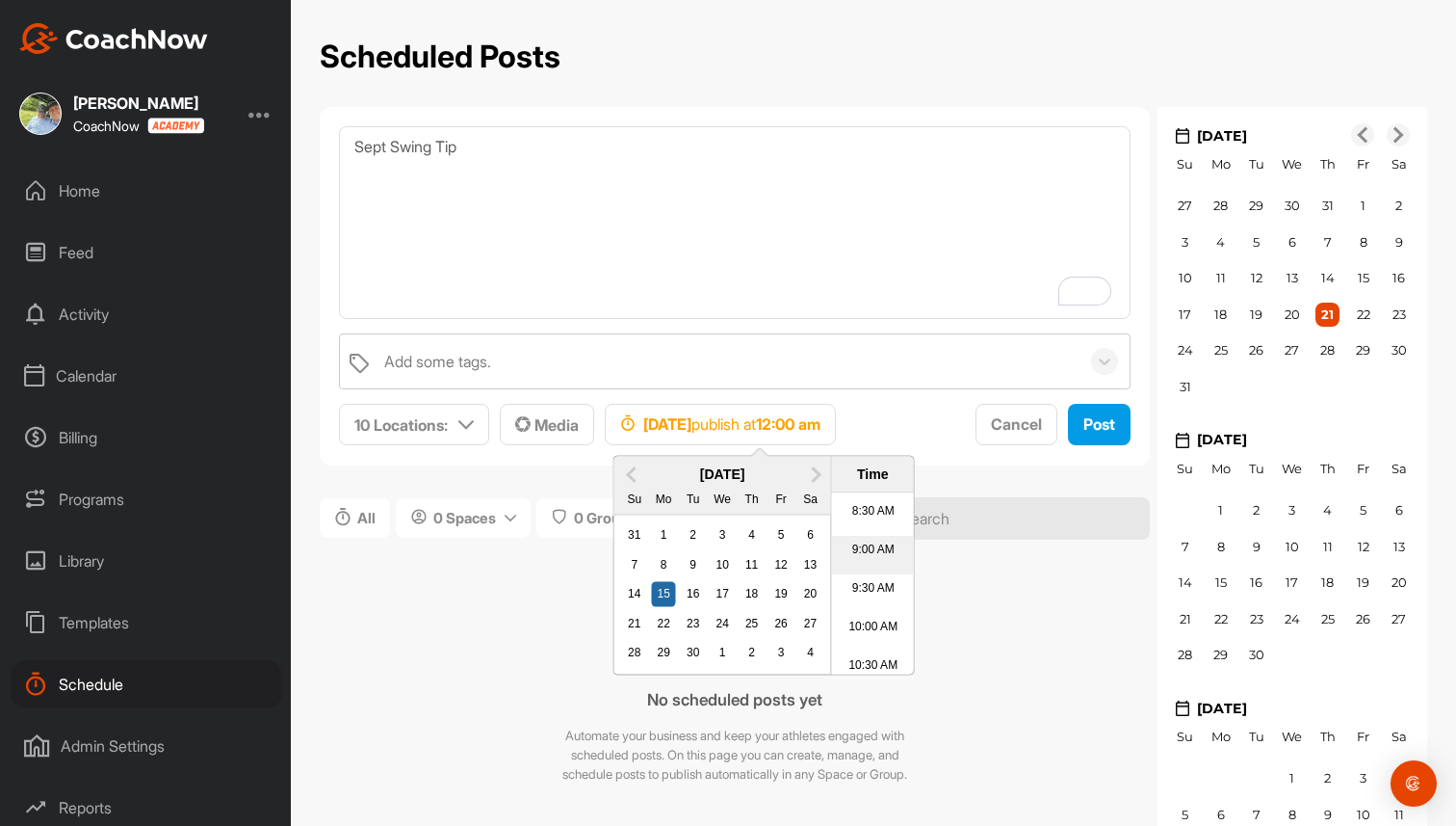
click at [888, 539] on li "9:00 AM" at bounding box center [873, 556] width 82 height 39
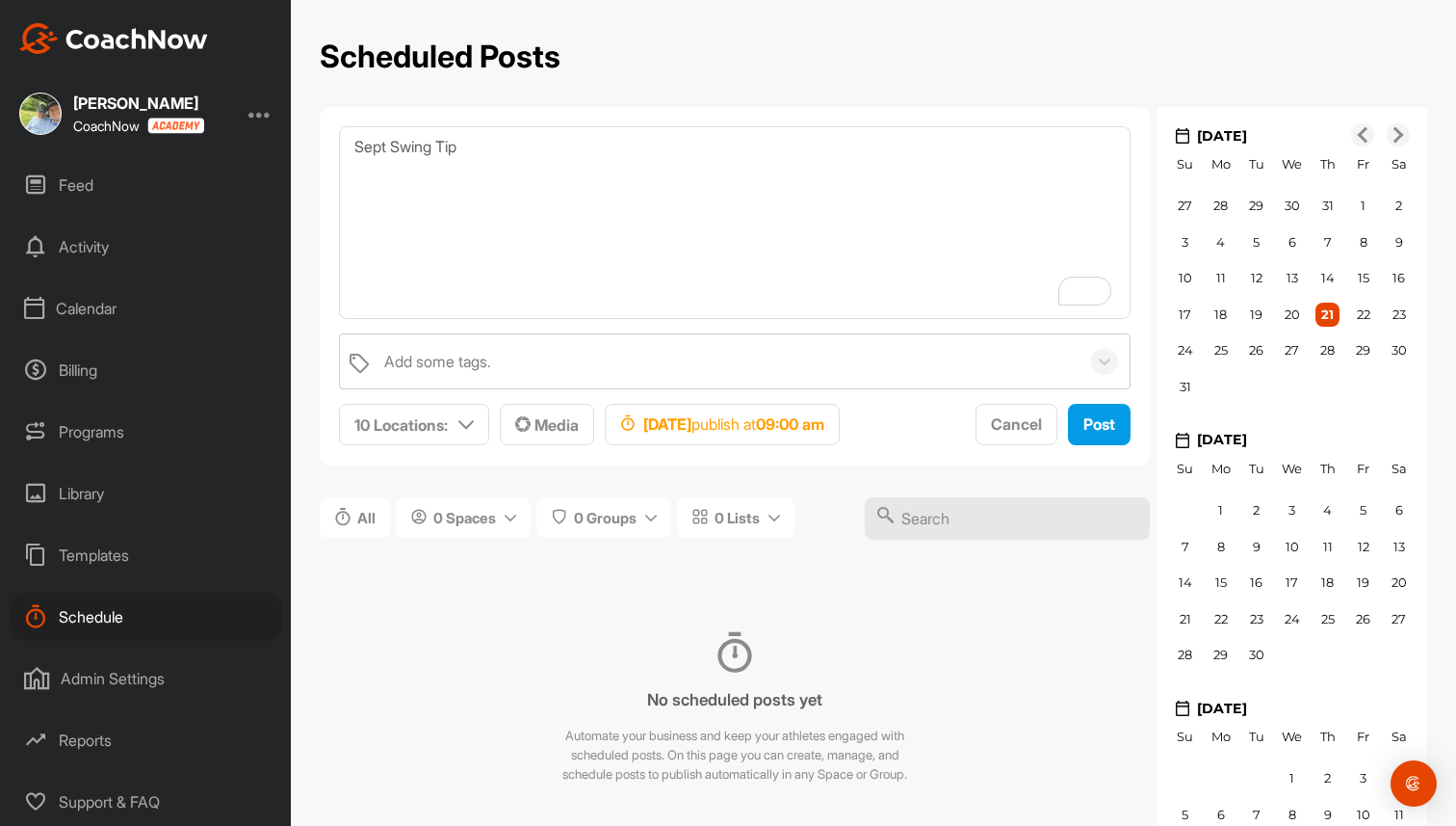
click at [114, 664] on div "Admin Settings" at bounding box center [146, 678] width 272 height 48
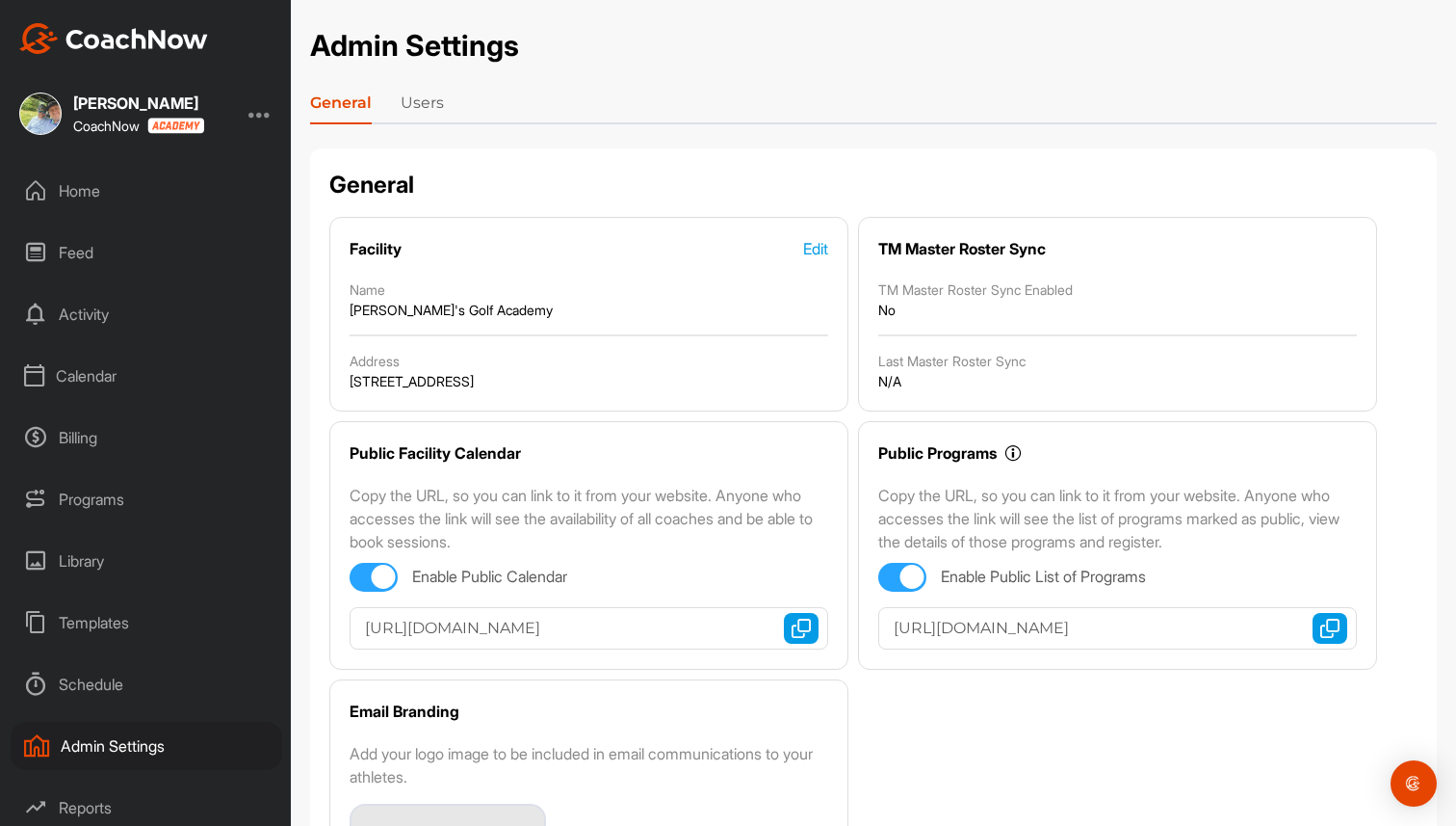
click at [431, 107] on link "Users" at bounding box center [422, 107] width 44 height 31
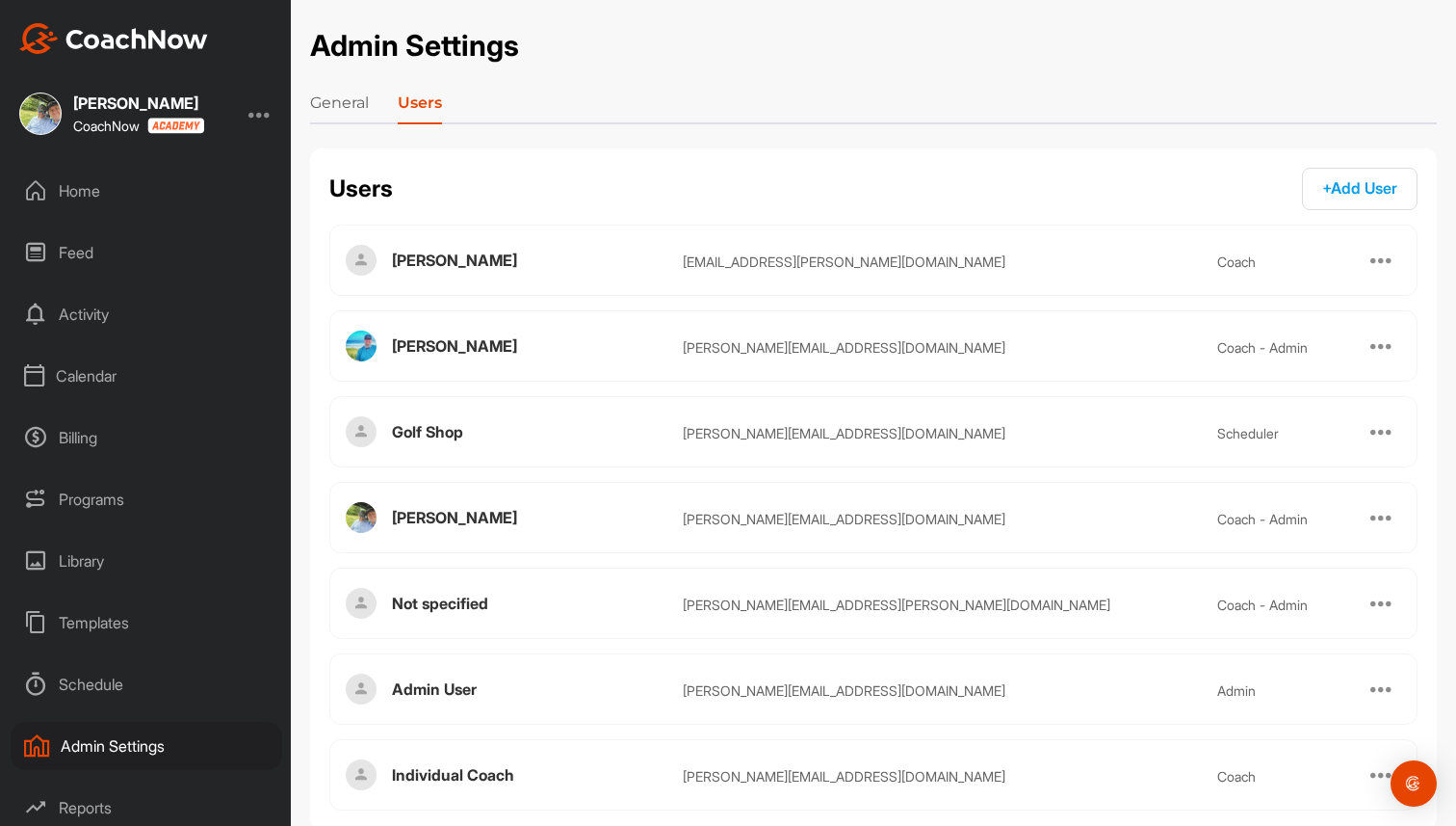
click at [341, 99] on link "General" at bounding box center [339, 107] width 58 height 31
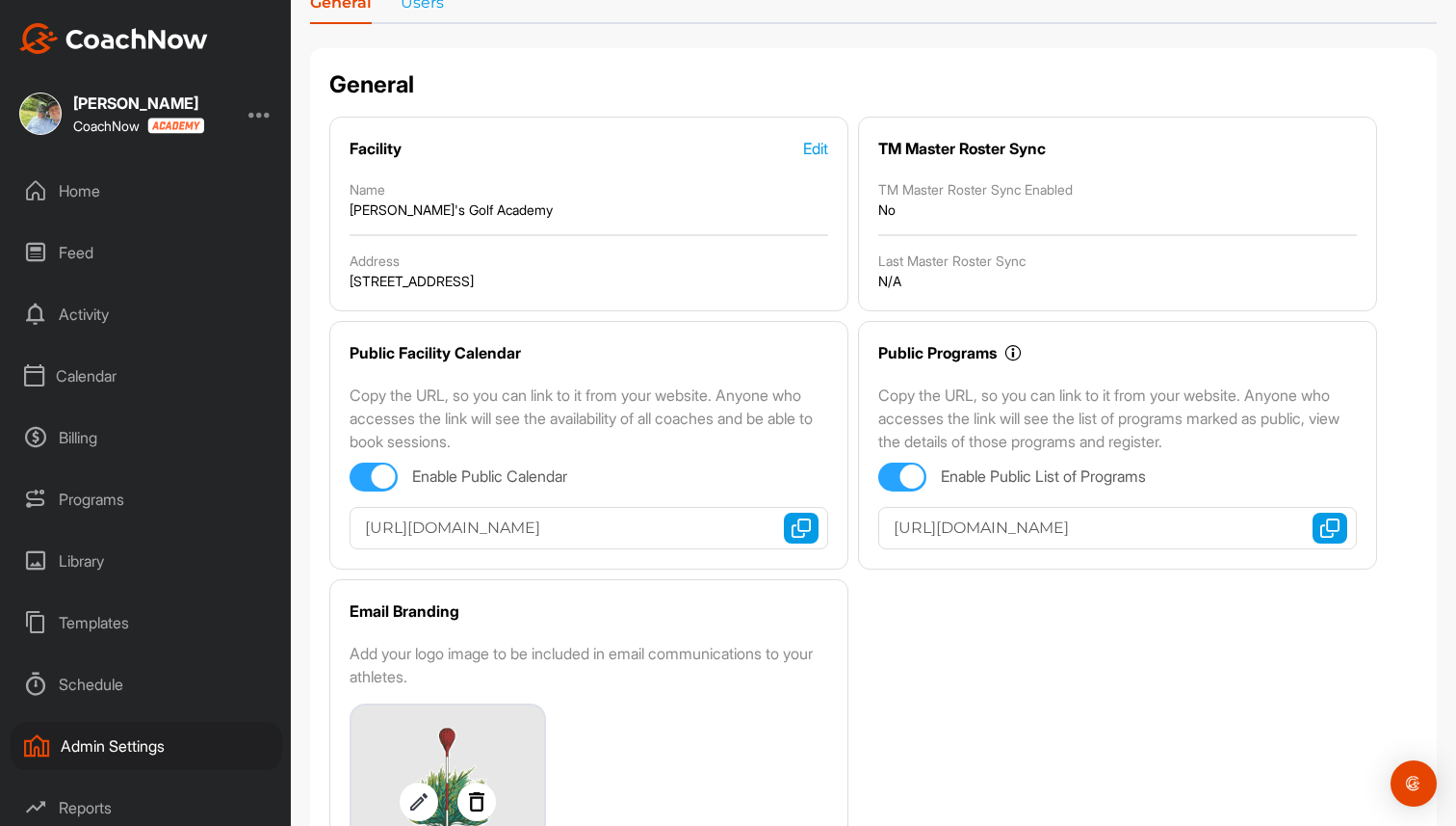
scroll to position [99, 0]
drag, startPoint x: 344, startPoint y: 350, endPoint x: 648, endPoint y: 363, distance: 304.3
click at [648, 363] on div "Public Facility Calendar Copy the URL, so you can link to it from your website.…" at bounding box center [588, 445] width 519 height 248
click at [803, 537] on img "button" at bounding box center [802, 529] width 19 height 19
click at [681, 369] on div "Public Facility Calendar Copy the URL, so you can link to it from your website.…" at bounding box center [588, 445] width 519 height 248
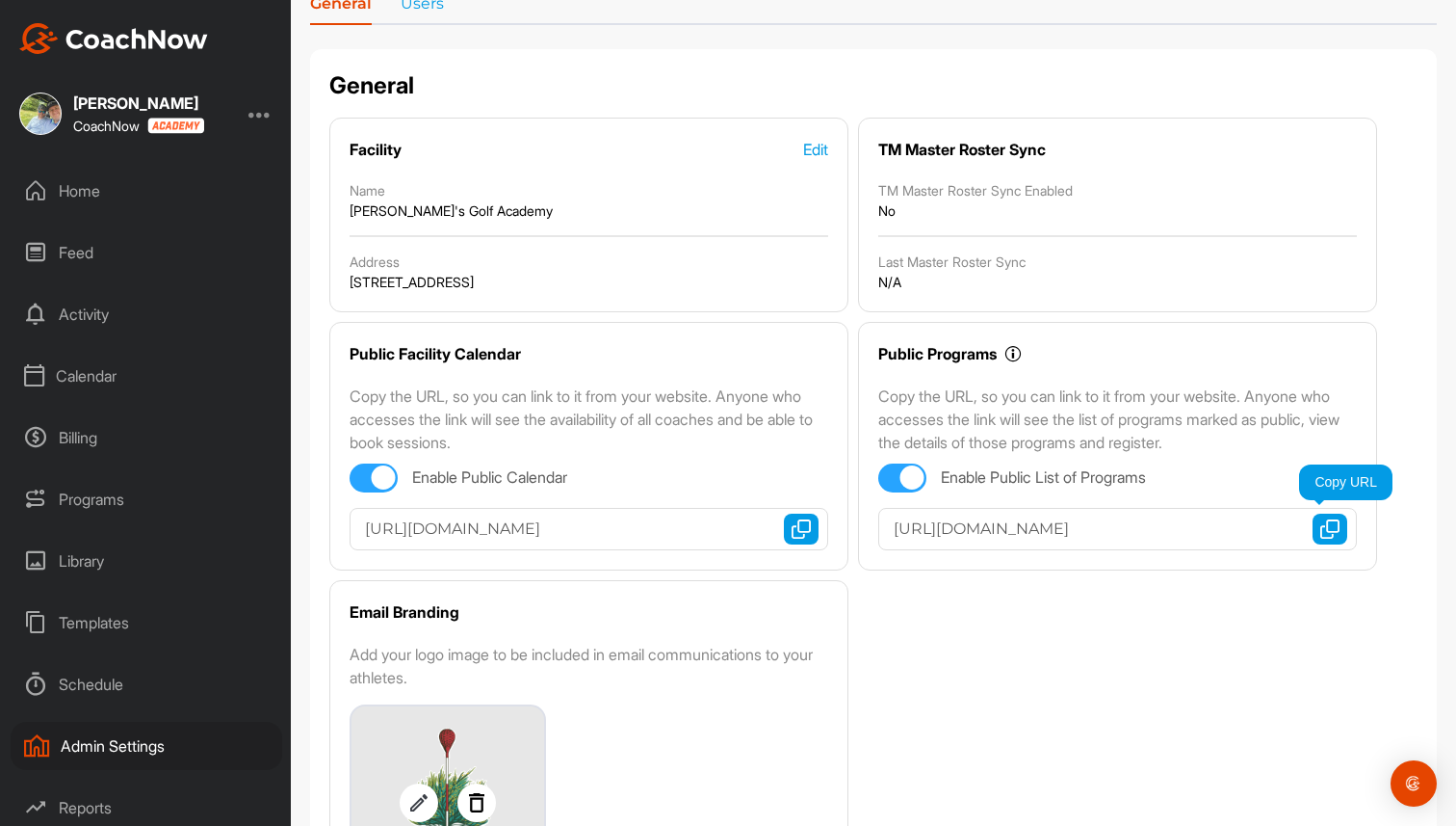
click at [1337, 533] on img "button" at bounding box center [1330, 529] width 19 height 19
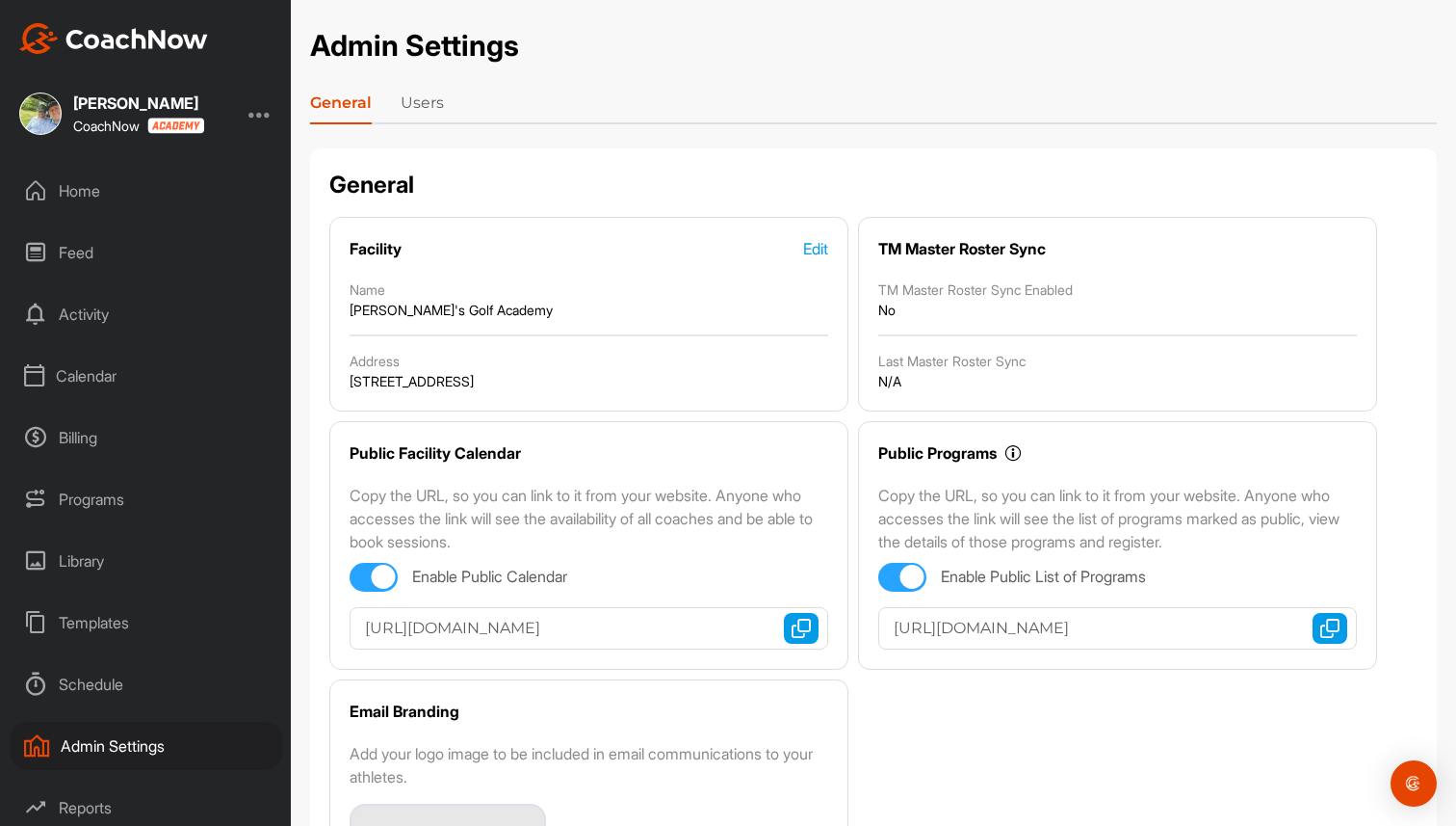
click at [414, 107] on link "Users" at bounding box center [422, 107] width 44 height 31
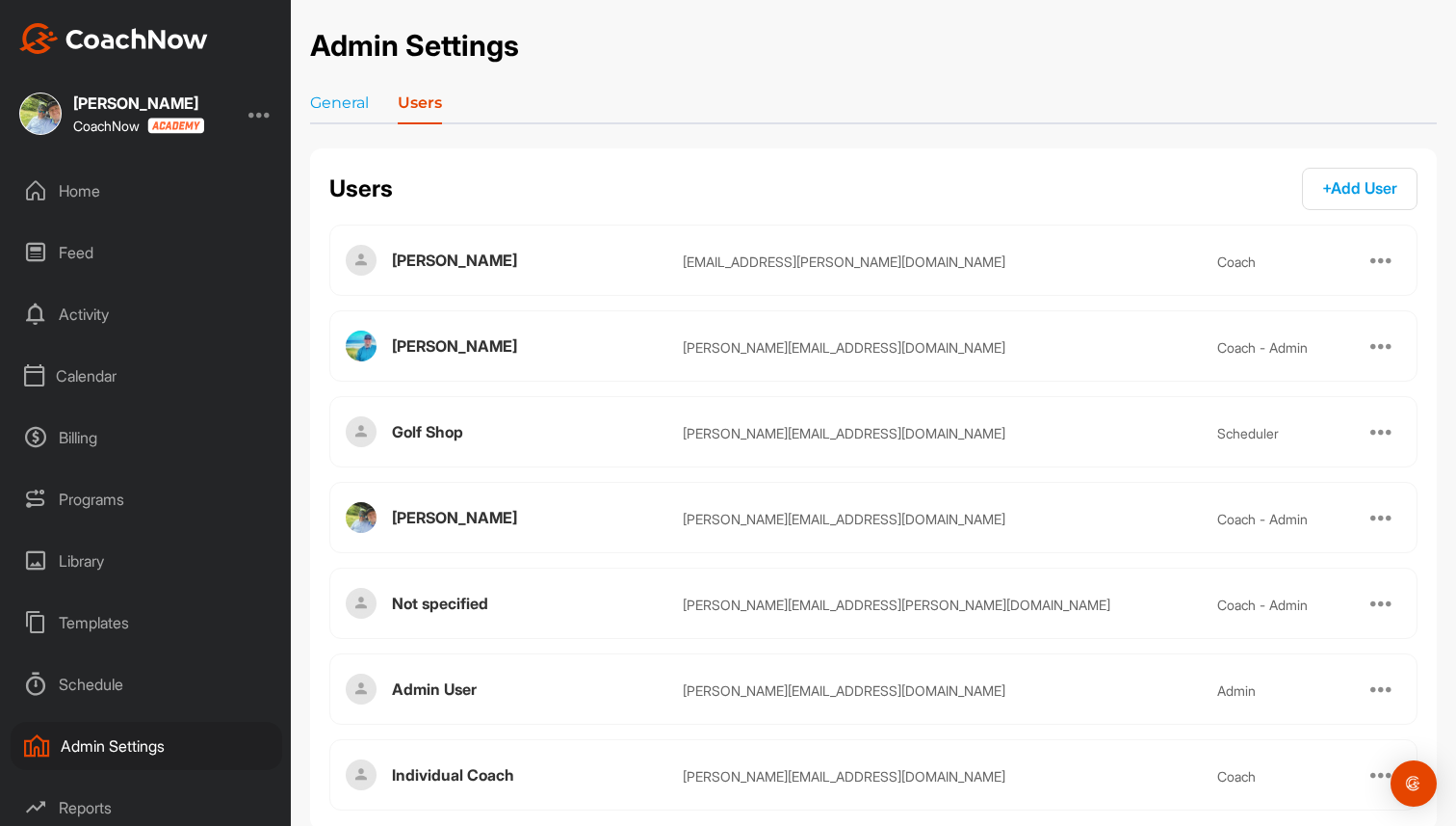
click at [1335, 187] on span "+ Add User" at bounding box center [1360, 188] width 75 height 19
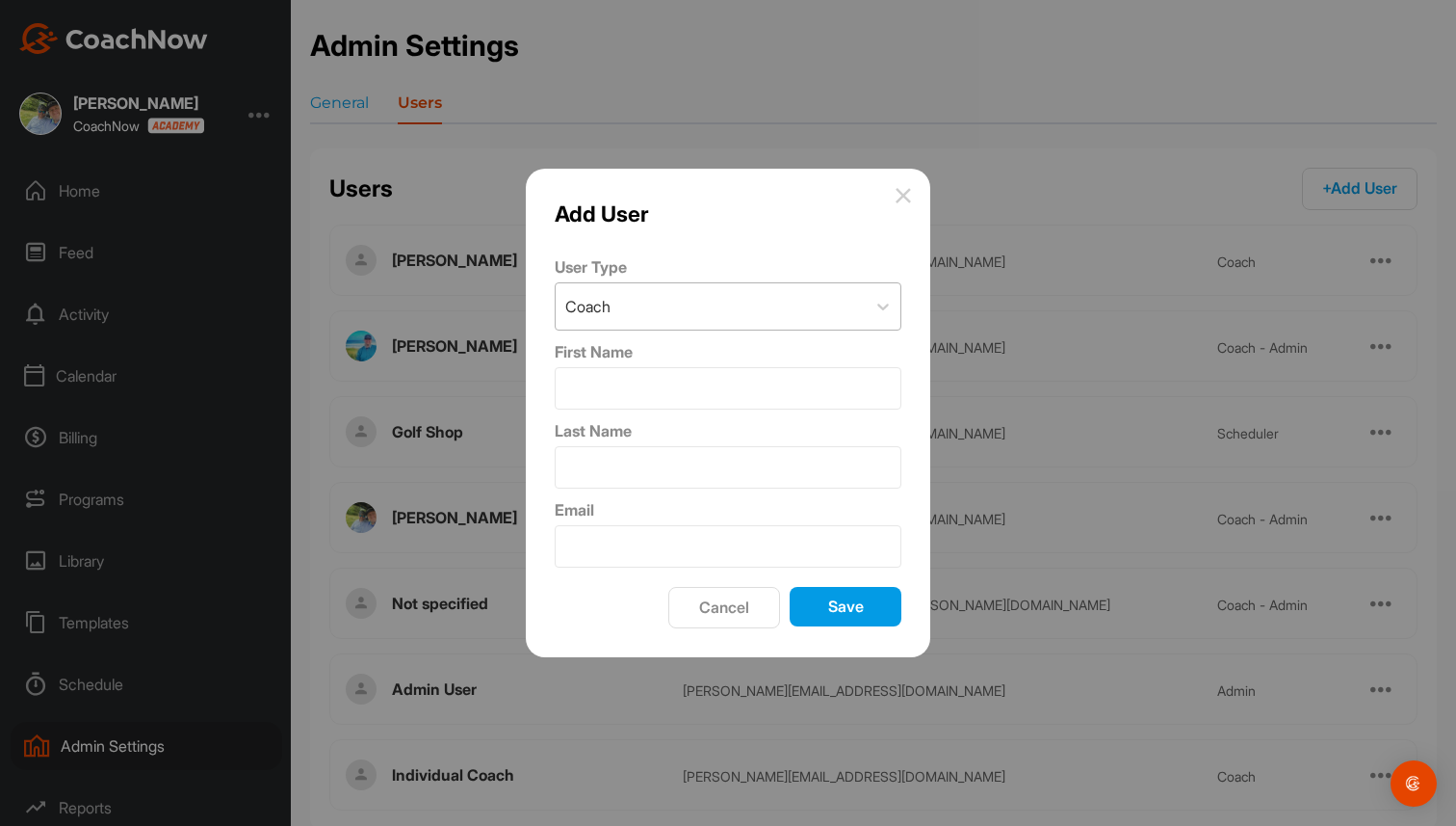
click at [727, 299] on div "Coach" at bounding box center [711, 306] width 310 height 46
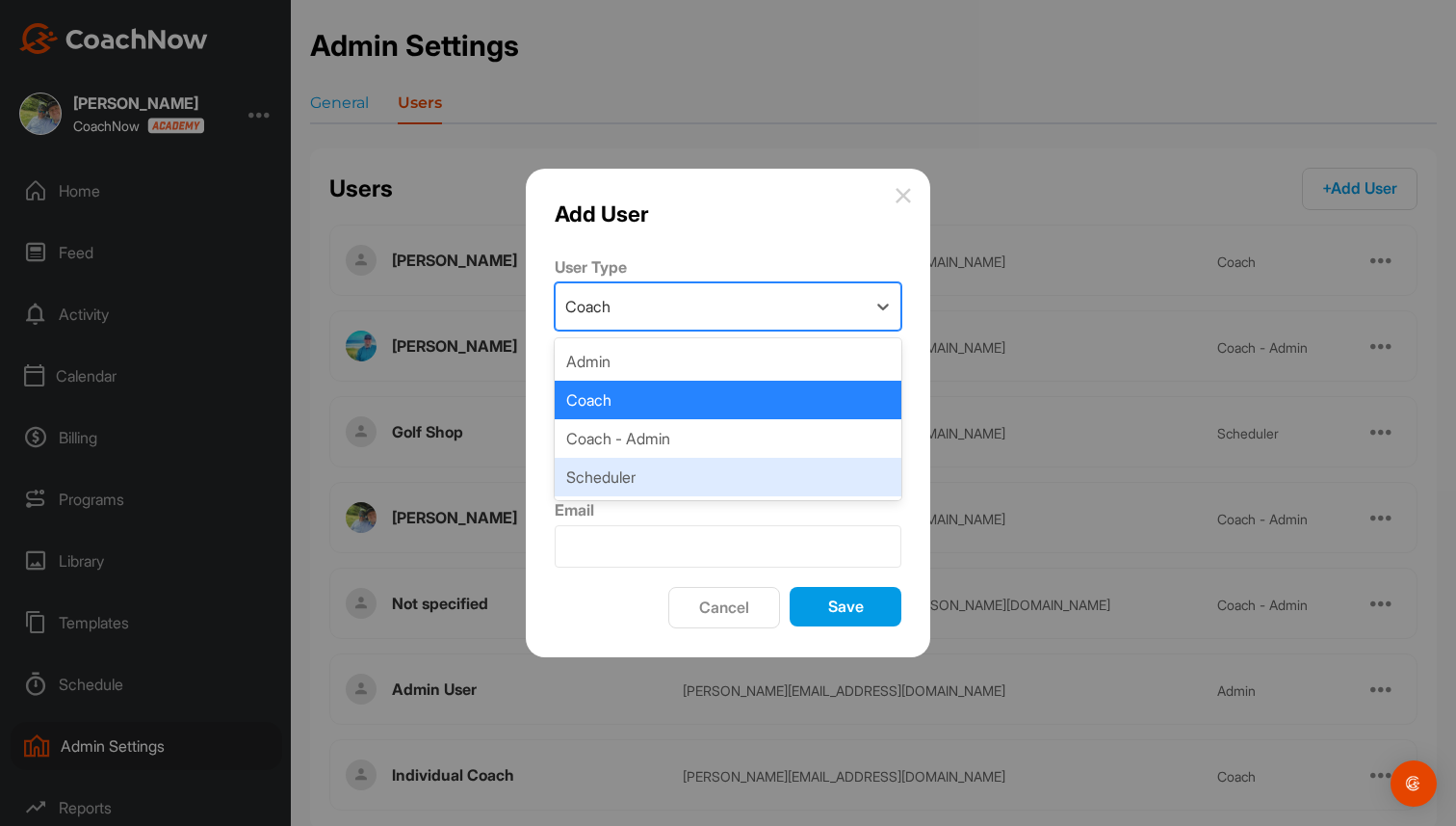
click at [671, 462] on div "Scheduler" at bounding box center [728, 477] width 347 height 39
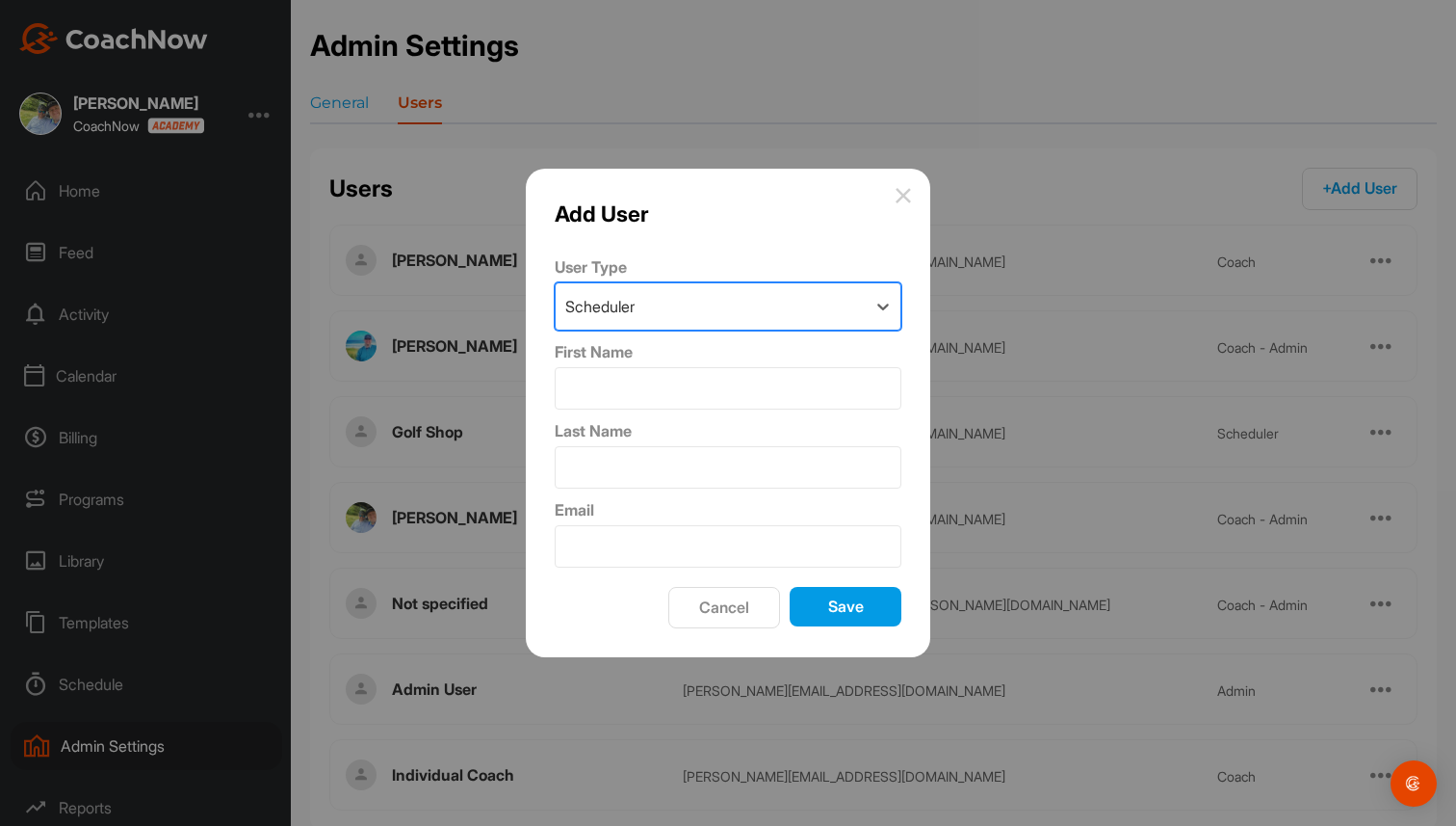
click at [739, 600] on button "Cancel" at bounding box center [724, 607] width 112 height 42
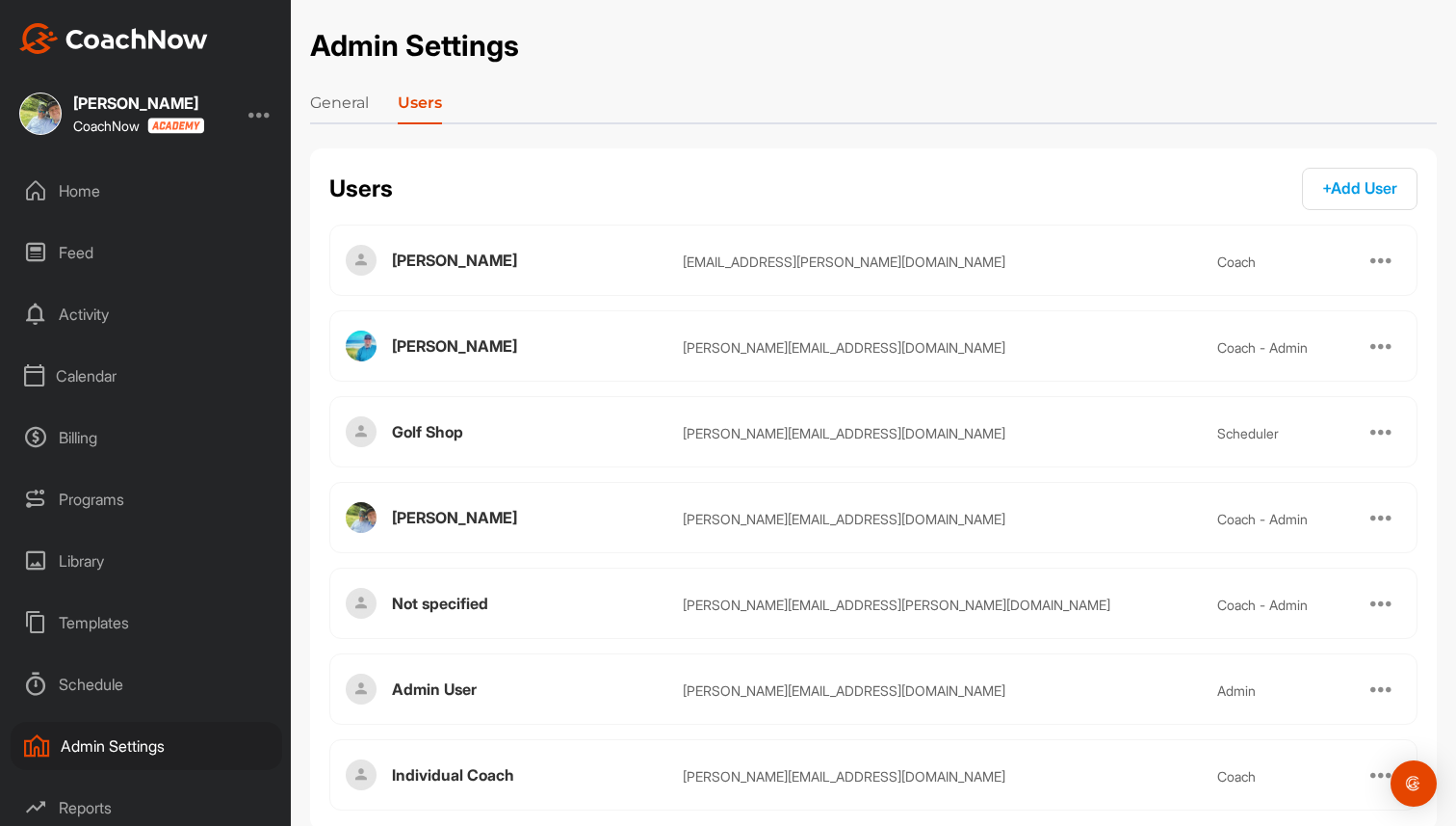
click at [351, 102] on link "General" at bounding box center [339, 107] width 58 height 31
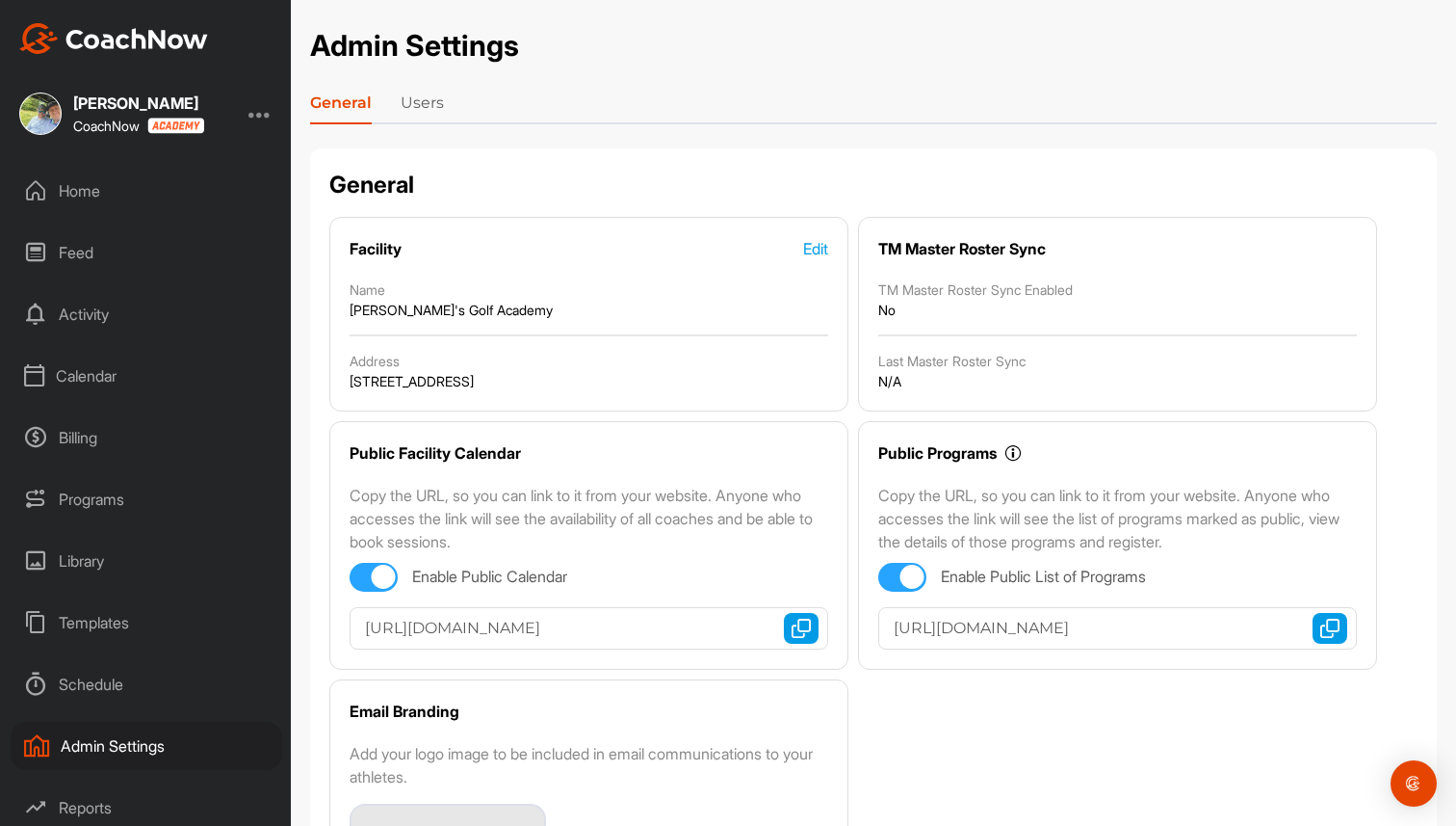
click at [427, 100] on link "Users" at bounding box center [422, 107] width 44 height 31
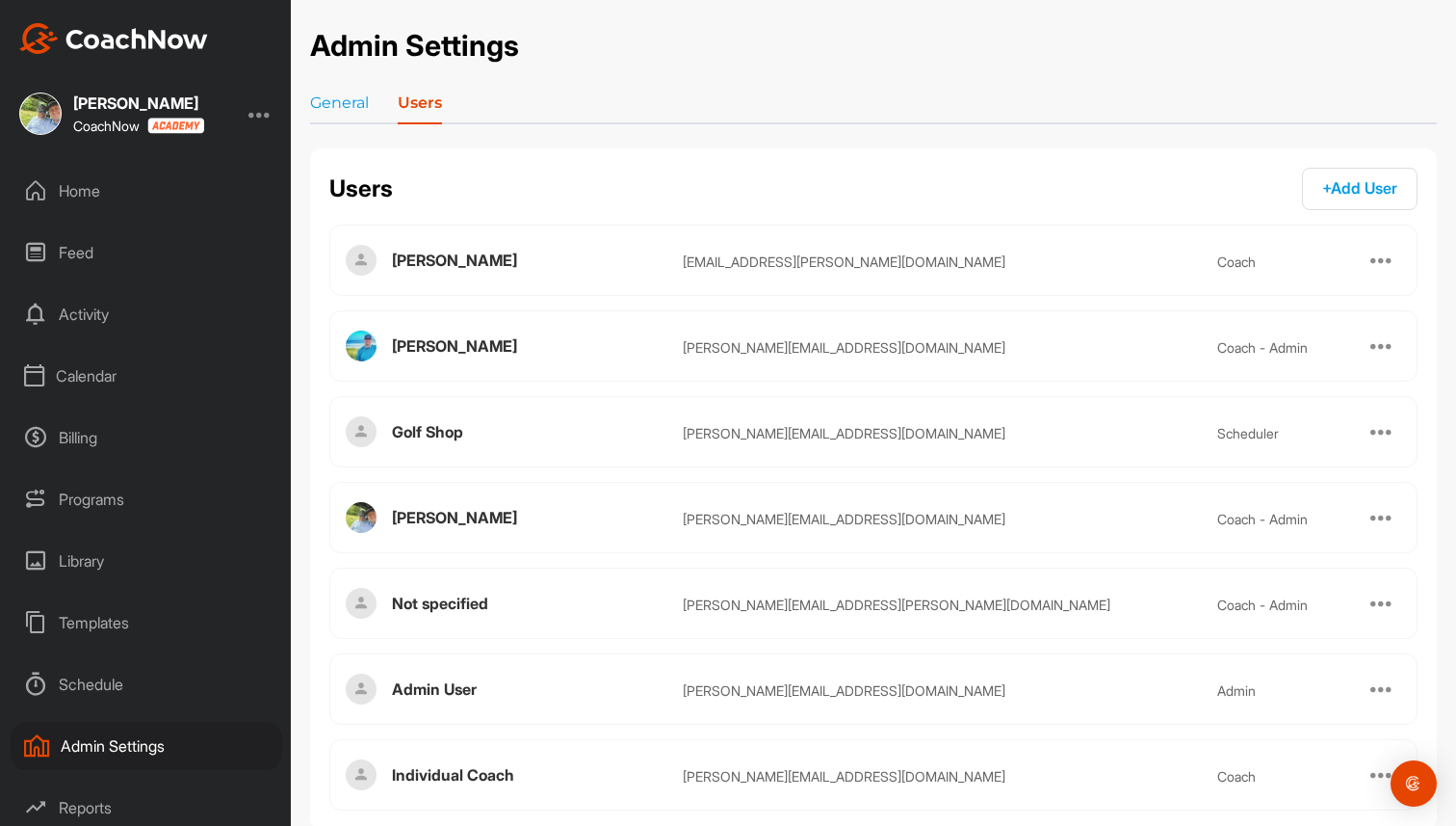
click at [1306, 189] on button "+ Add User + Add" at bounding box center [1360, 189] width 116 height 43
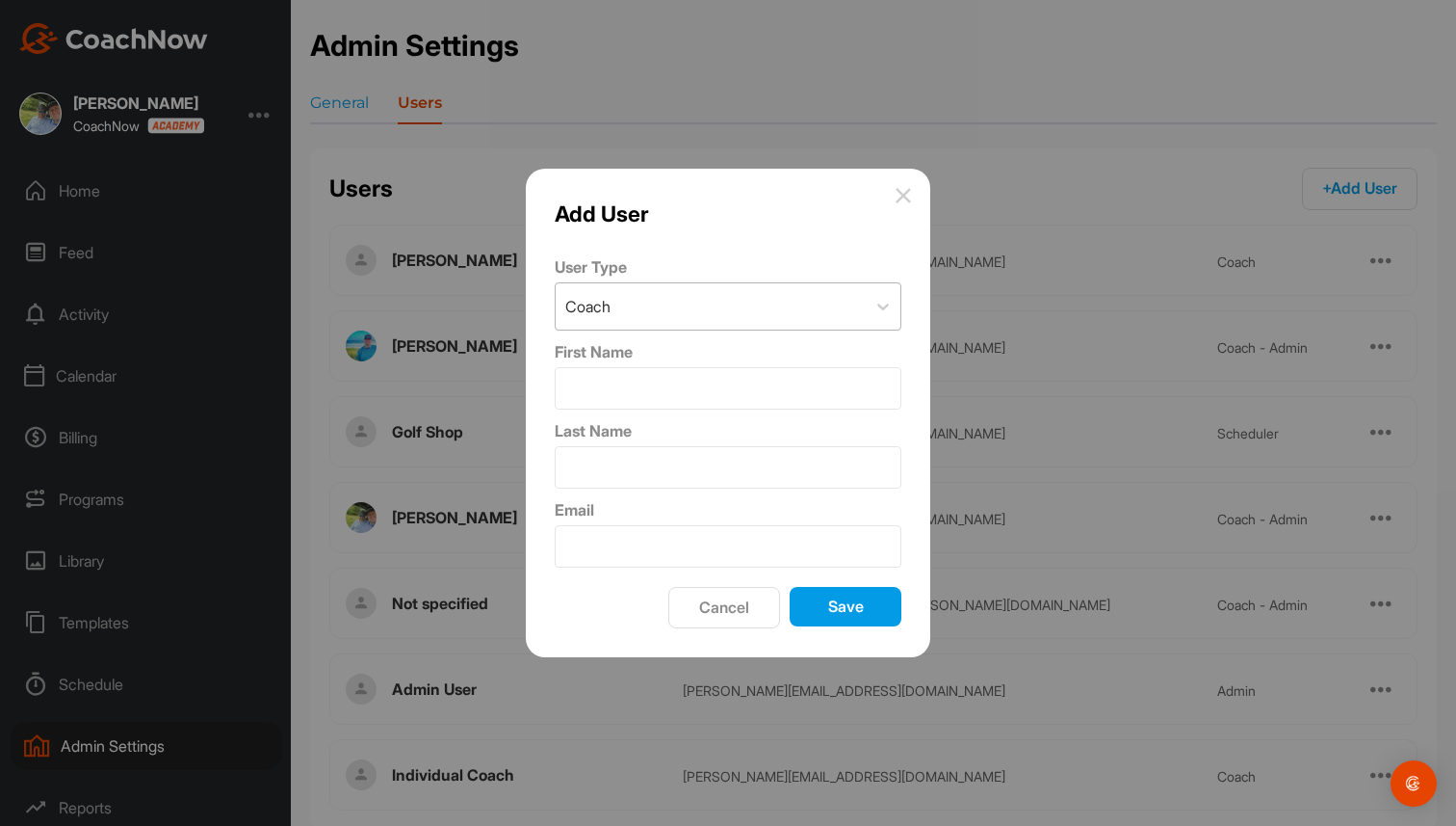
click at [714, 316] on div "Coach" at bounding box center [711, 306] width 310 height 46
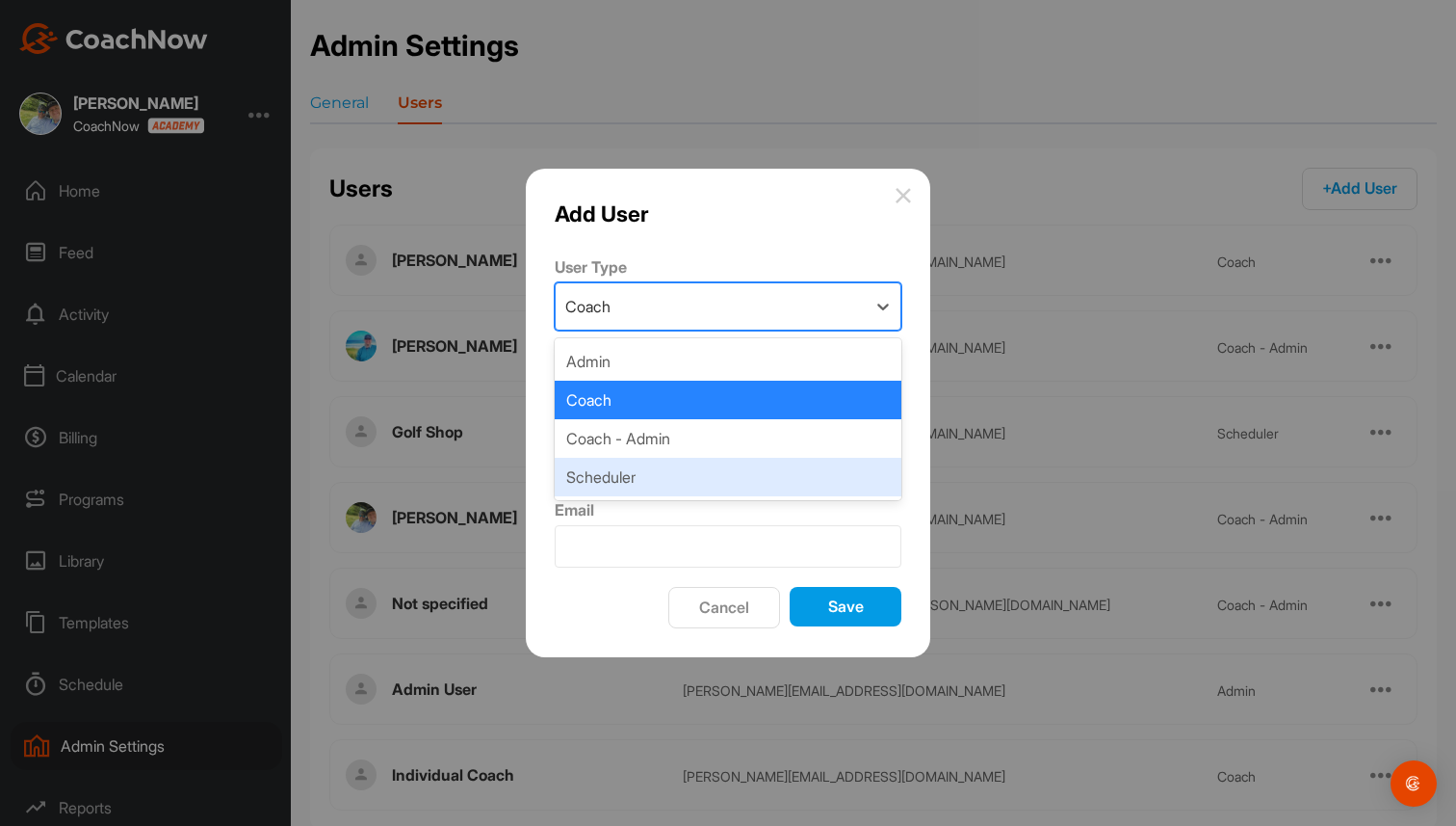
click at [680, 476] on div "Scheduler" at bounding box center [728, 477] width 347 height 39
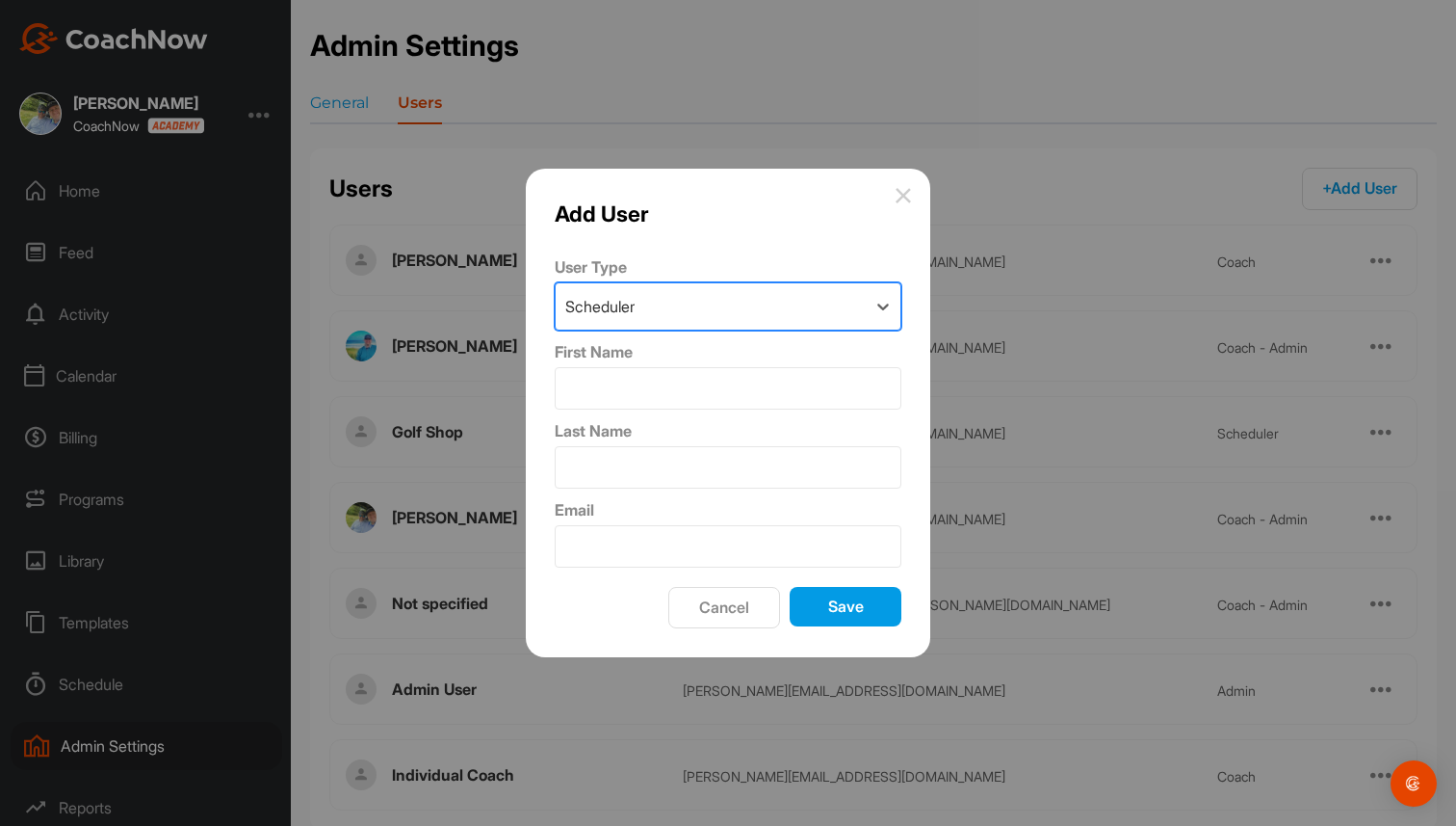
click at [716, 604] on button "Cancel" at bounding box center [724, 607] width 112 height 42
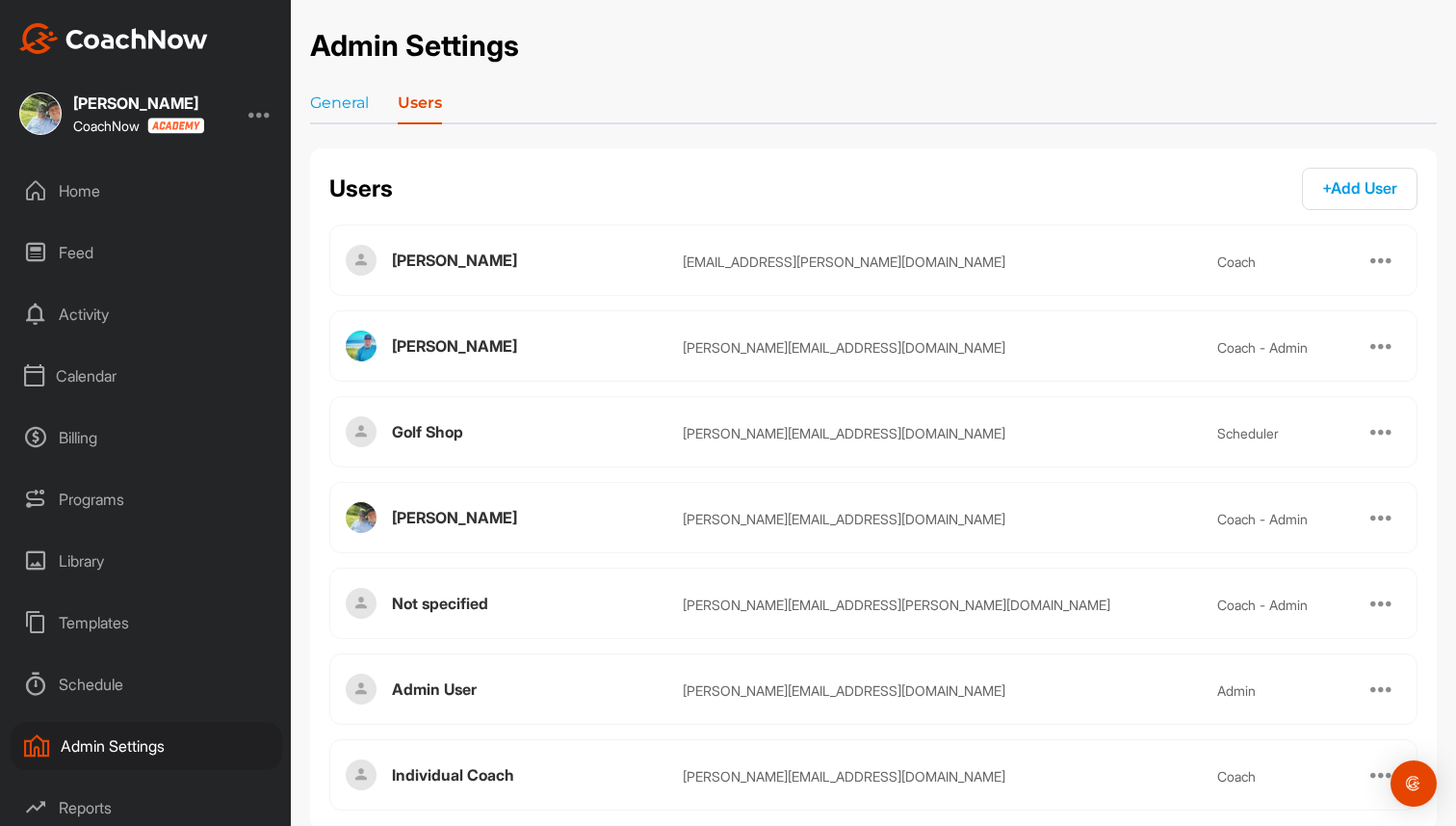
click at [258, 120] on div at bounding box center [260, 114] width 23 height 23
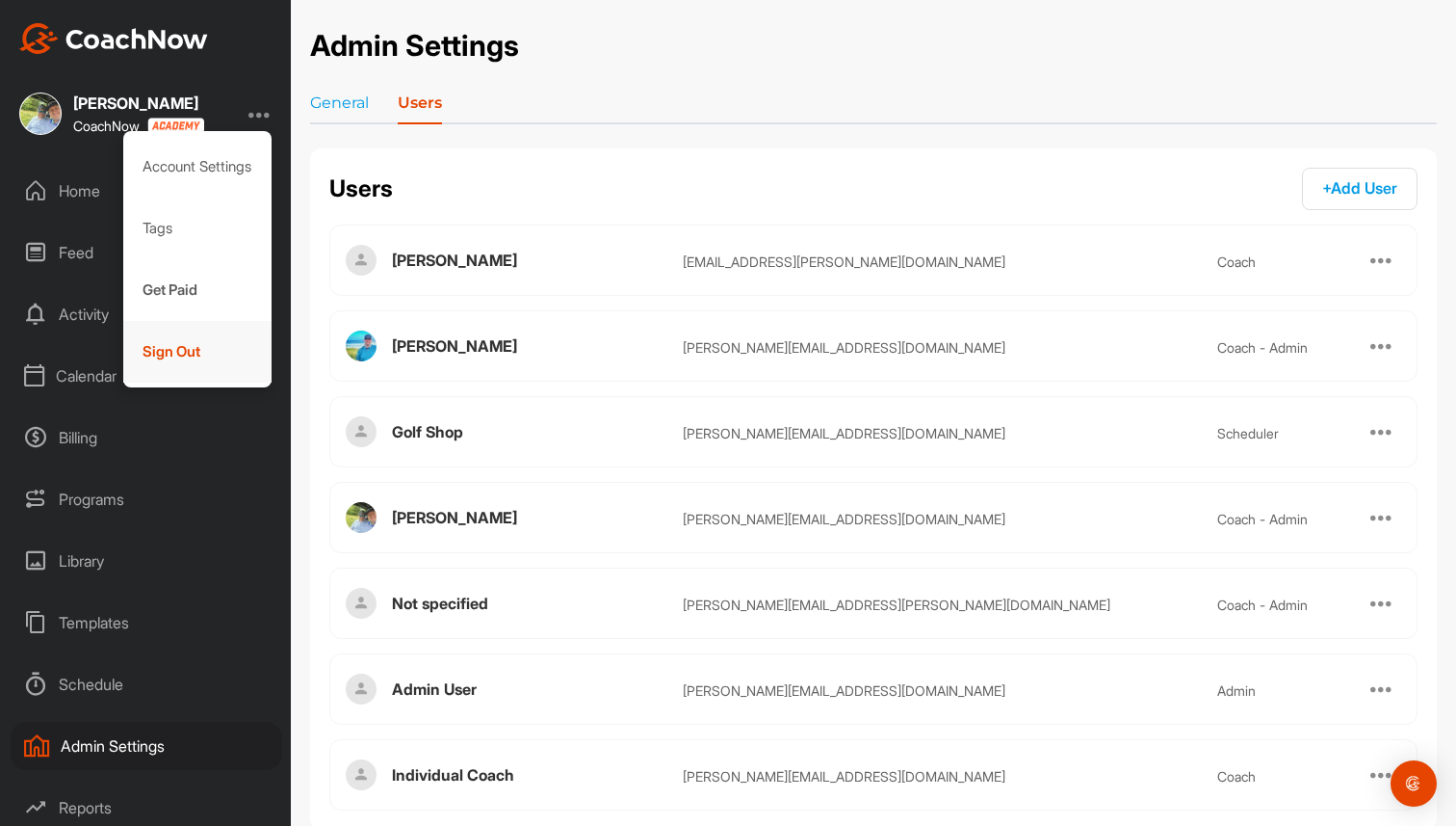
click at [195, 366] on div "Sign Out" at bounding box center [198, 351] width 149 height 61
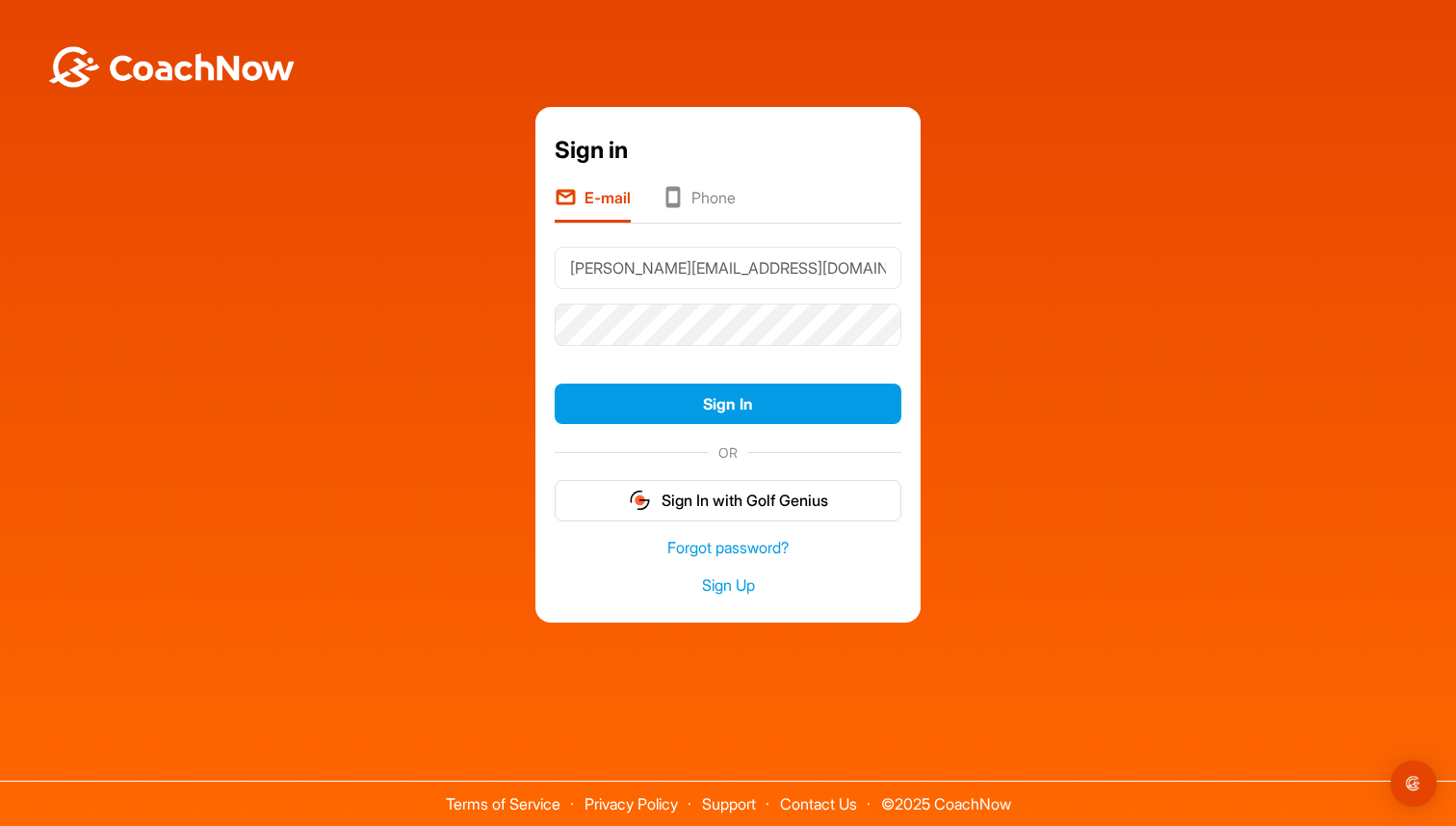
click at [736, 282] on input "[PERSON_NAME][EMAIL_ADDRESS][DOMAIN_NAME]" at bounding box center [728, 268] width 347 height 43
type input "[PERSON_NAME][EMAIL_ADDRESS][DOMAIN_NAME]"
click at [760, 409] on button "Sign In" at bounding box center [728, 404] width 347 height 42
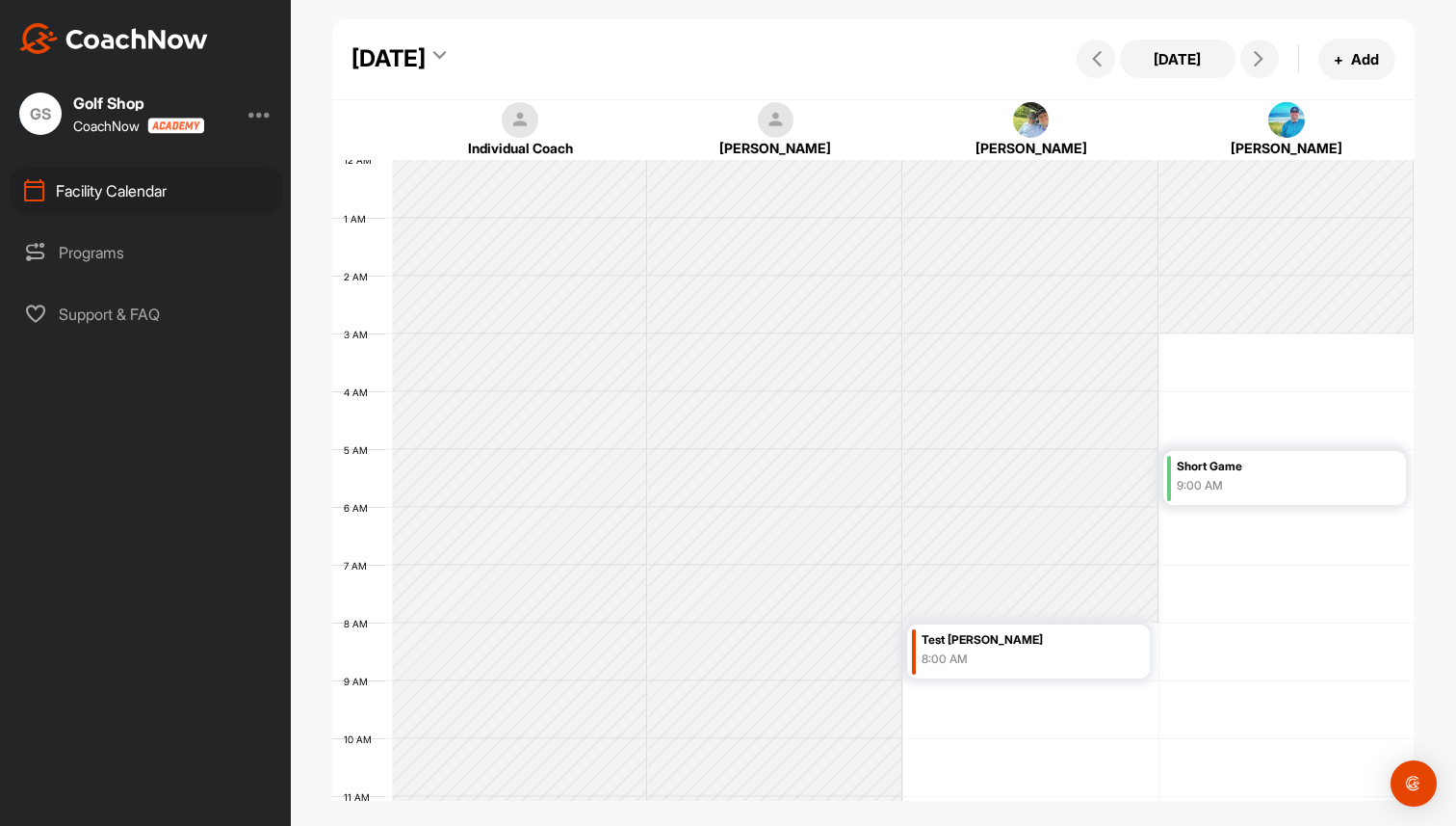
scroll to position [333, 0]
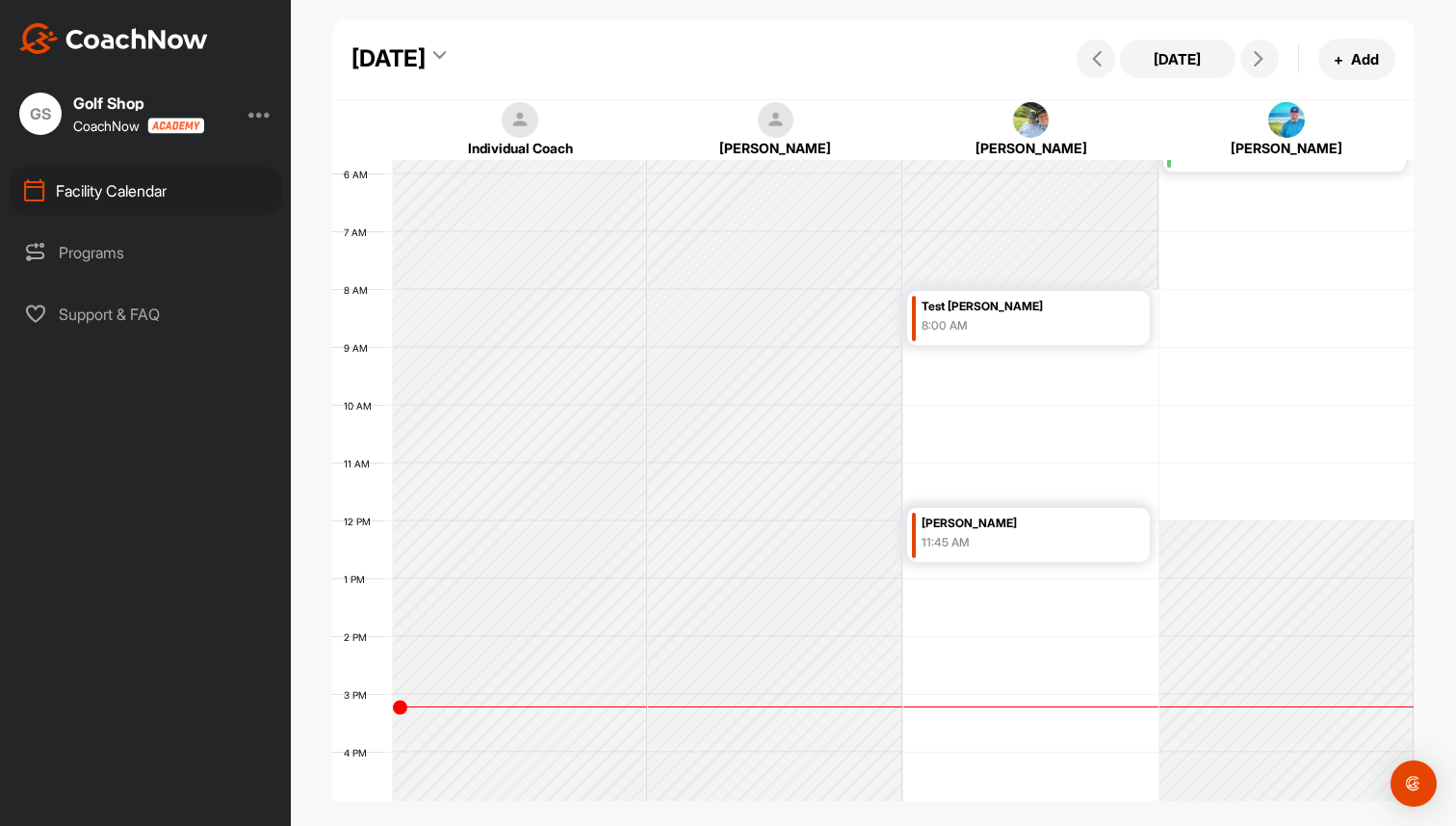
click at [112, 250] on div "Programs" at bounding box center [146, 251] width 272 height 48
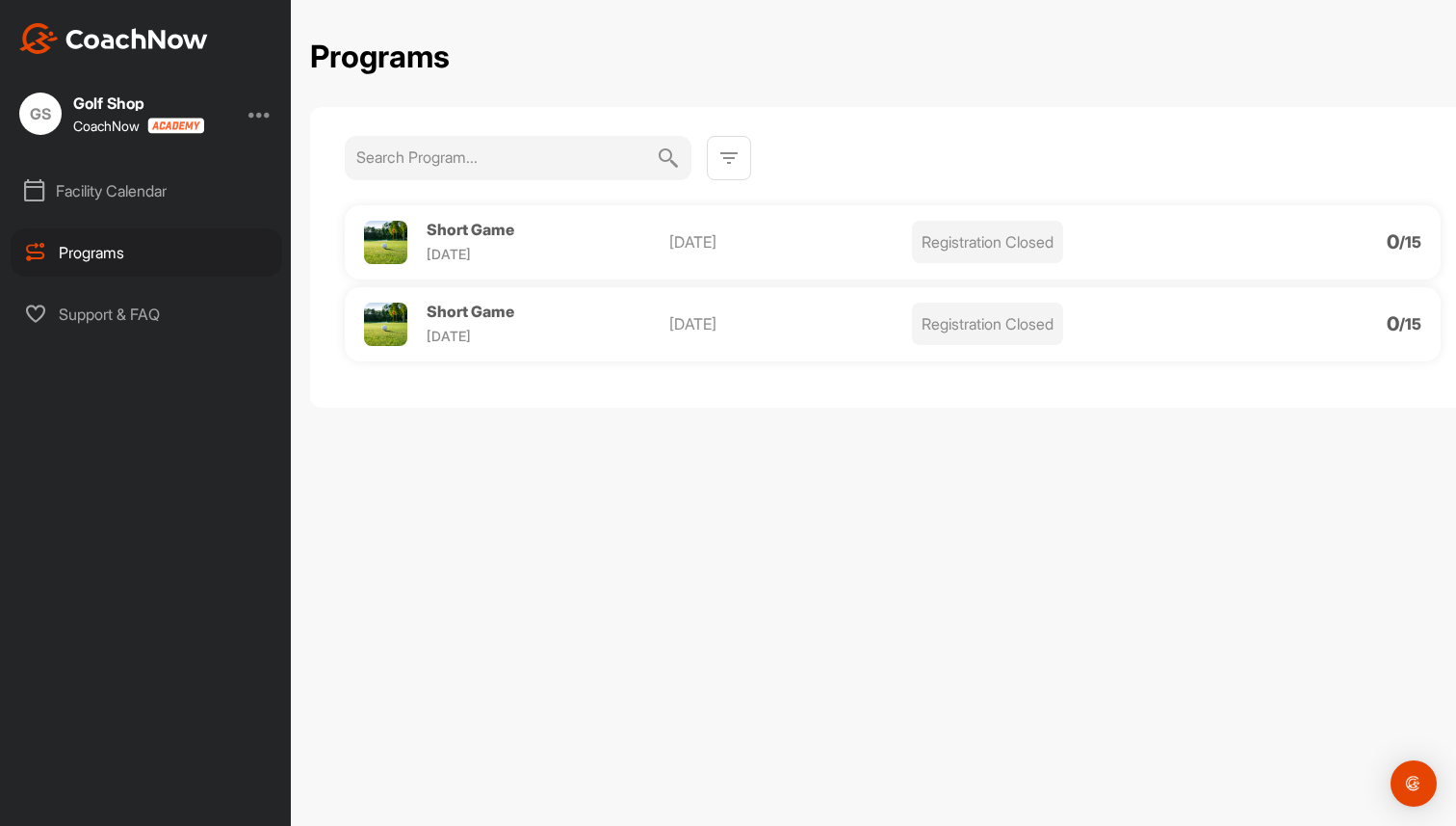
click at [100, 188] on div "Facility Calendar" at bounding box center [146, 190] width 272 height 48
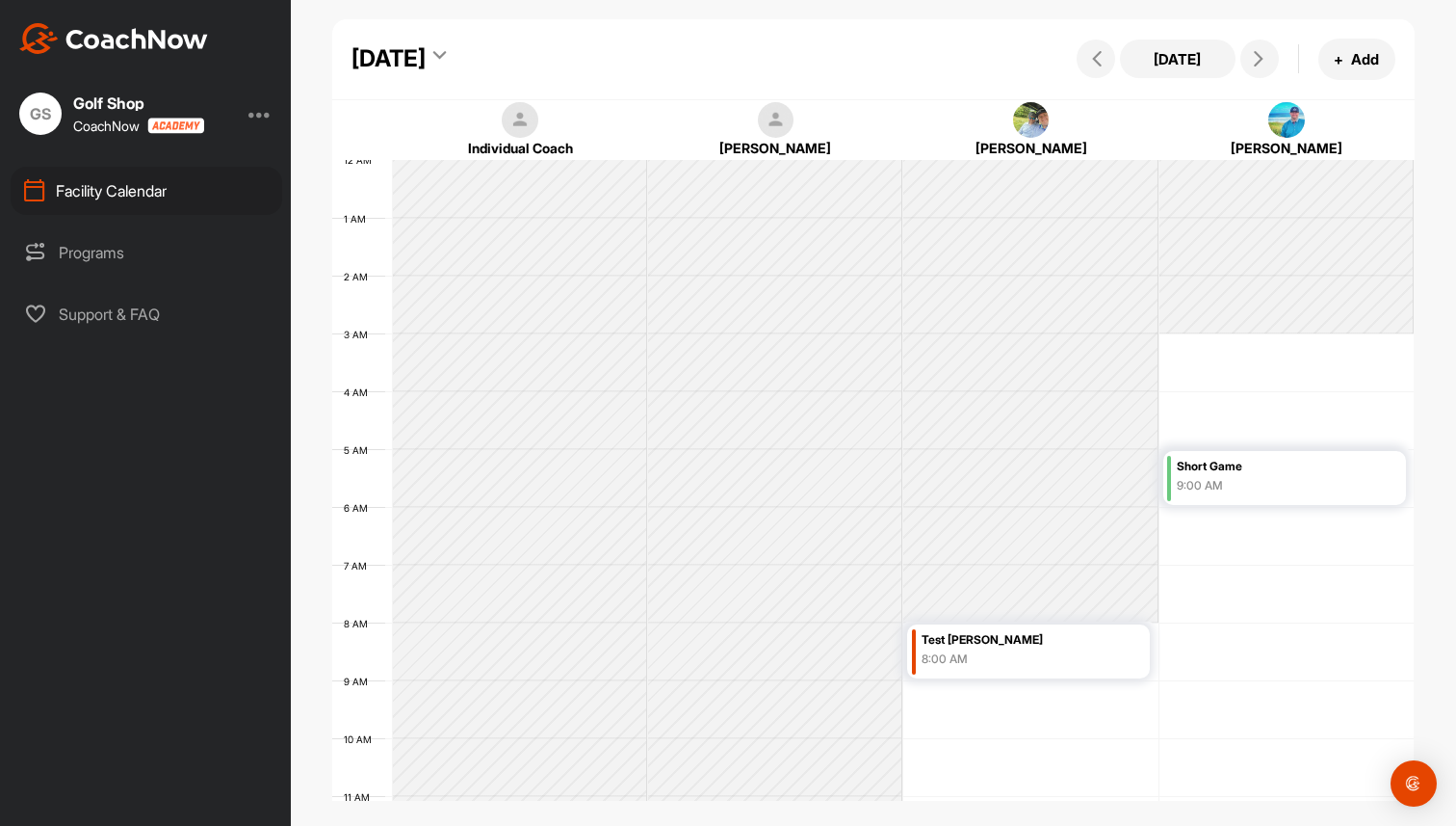
scroll to position [333, 0]
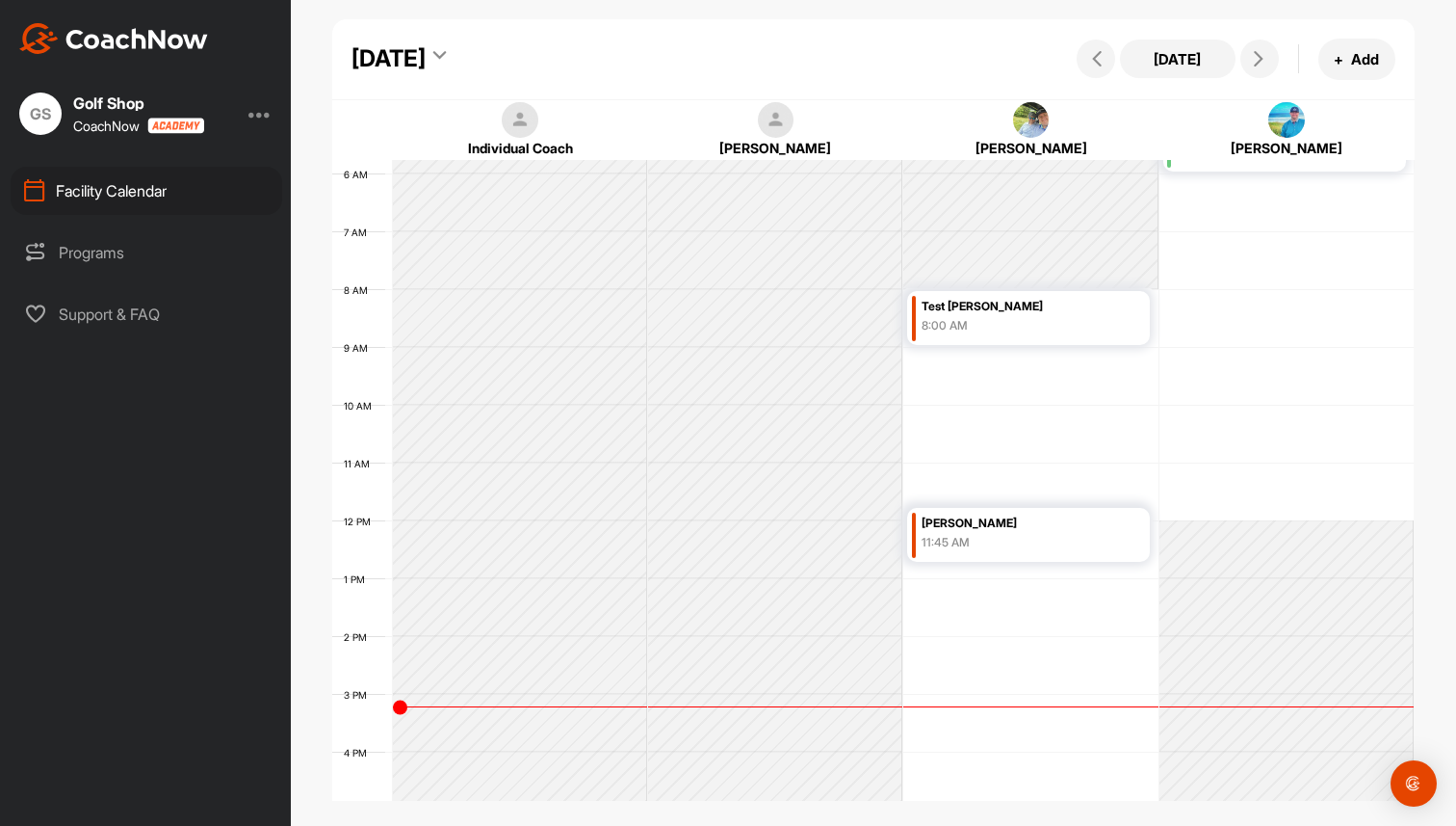
click at [446, 58] on div "[DATE]" at bounding box center [398, 59] width 94 height 35
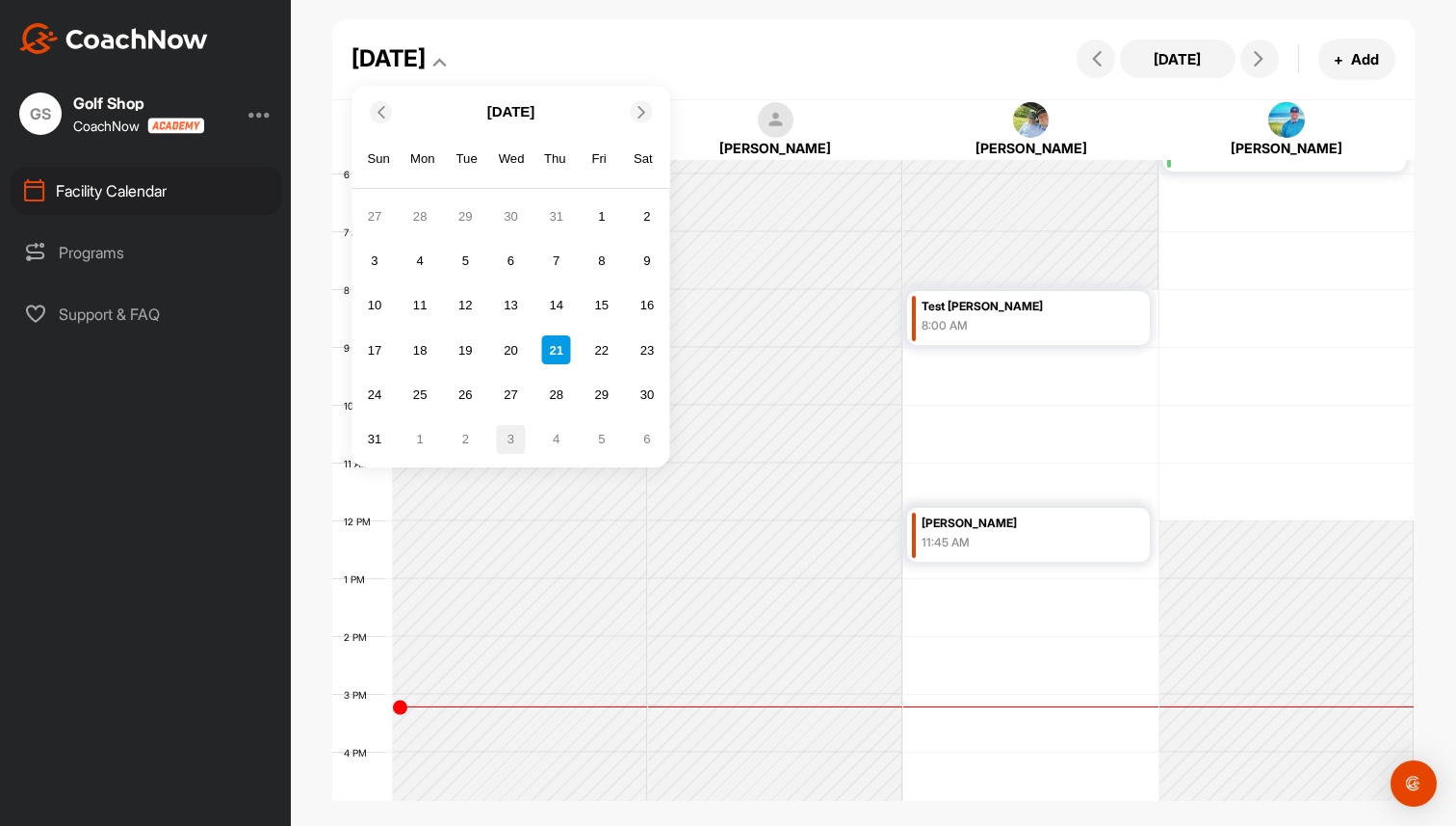
click at [514, 437] on div "3" at bounding box center [511, 439] width 29 height 29
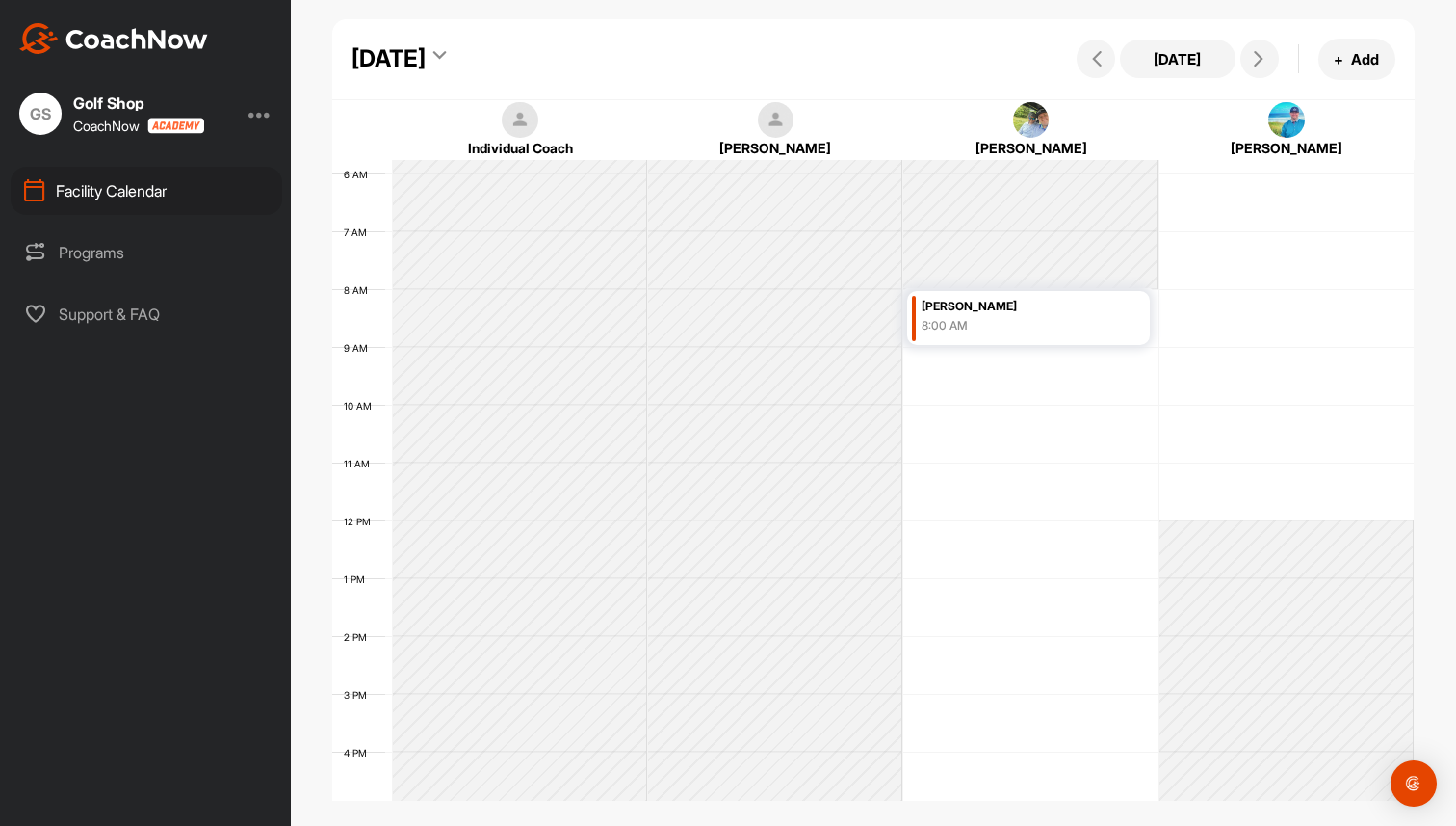
click at [1294, 300] on div "12 AM 1 AM 2 AM 3 AM 4 AM 5 AM 6 AM 7 AM 8 AM 9 AM 10 AM 11 AM 12 PM 1 PM 2 PM …" at bounding box center [873, 520] width 1082 height 1387
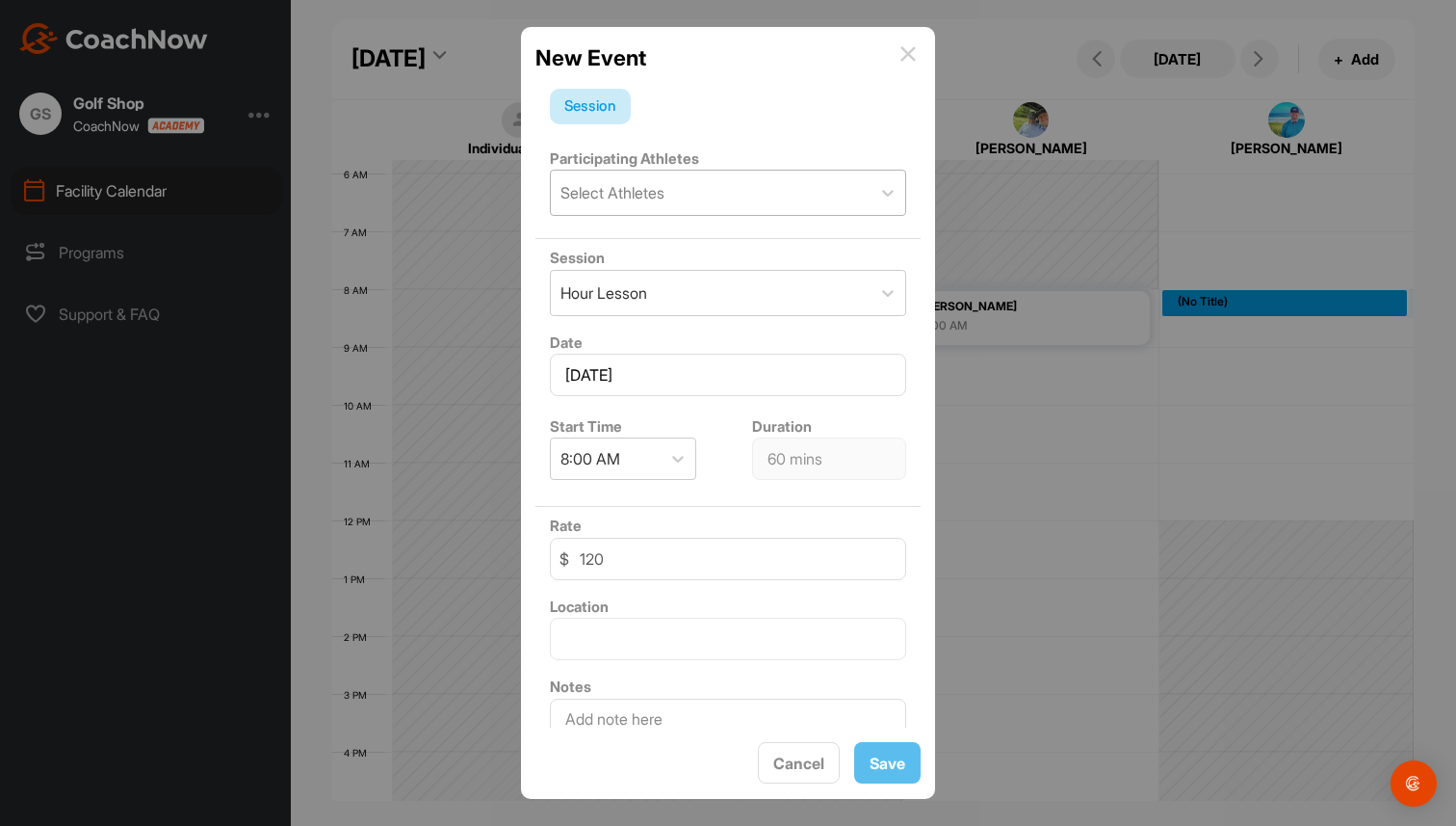
click at [804, 197] on div "Select Athletes" at bounding box center [711, 192] width 319 height 44
type input "[PERSON_NAME]"
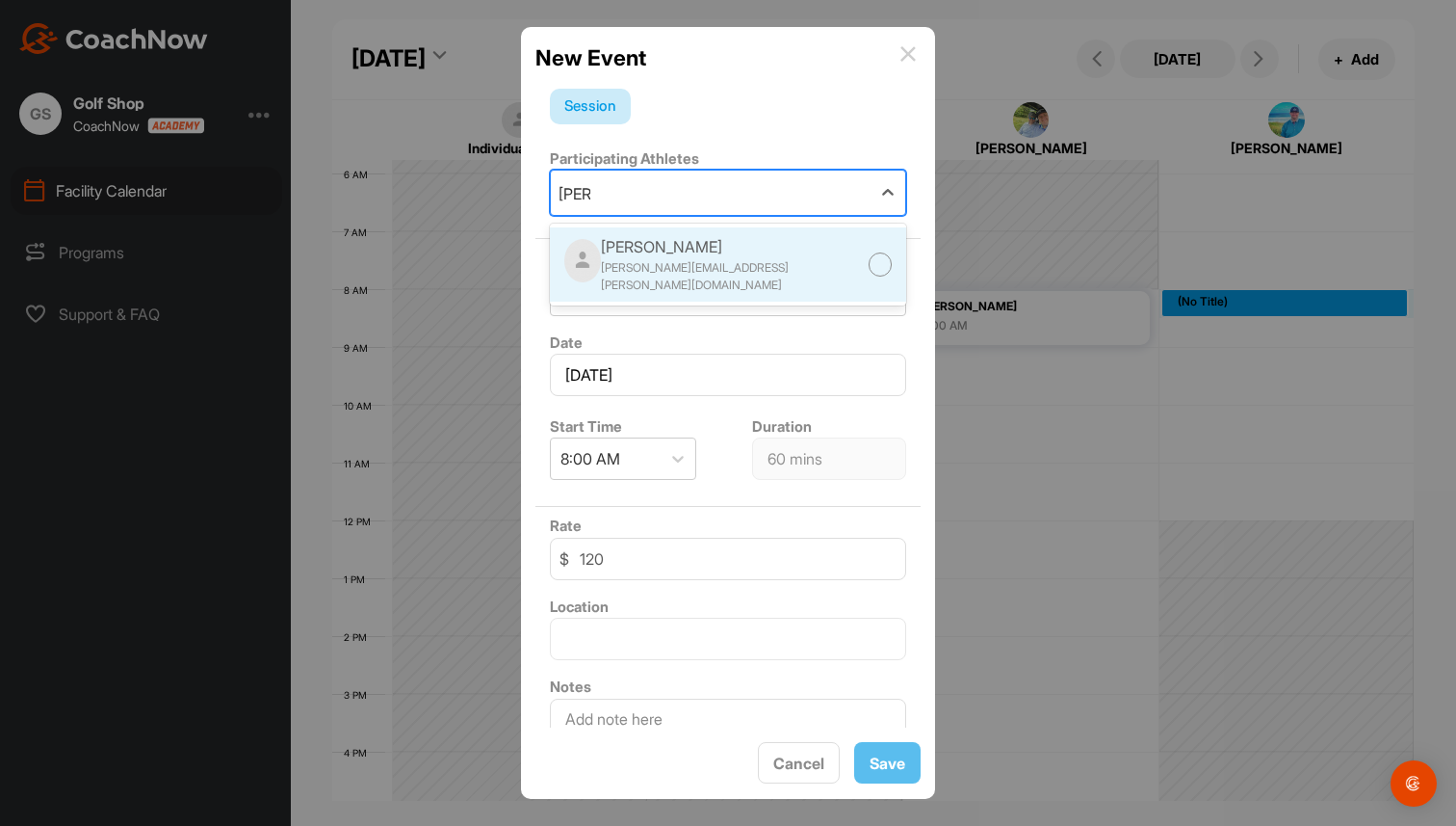
click at [756, 249] on div "[PERSON_NAME]" at bounding box center [734, 246] width 267 height 23
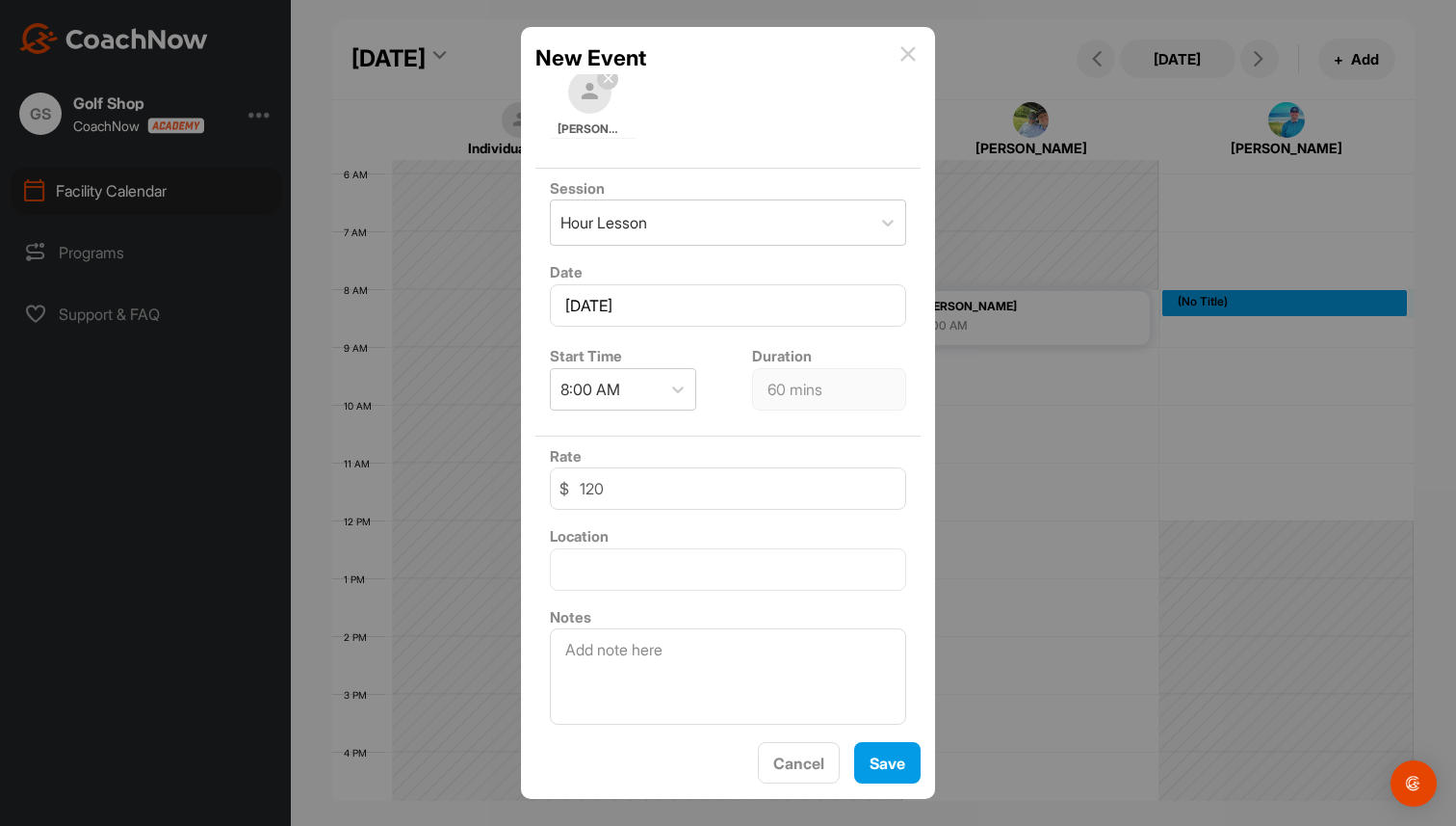
scroll to position [167, 0]
click at [695, 673] on textarea at bounding box center [728, 677] width 356 height 96
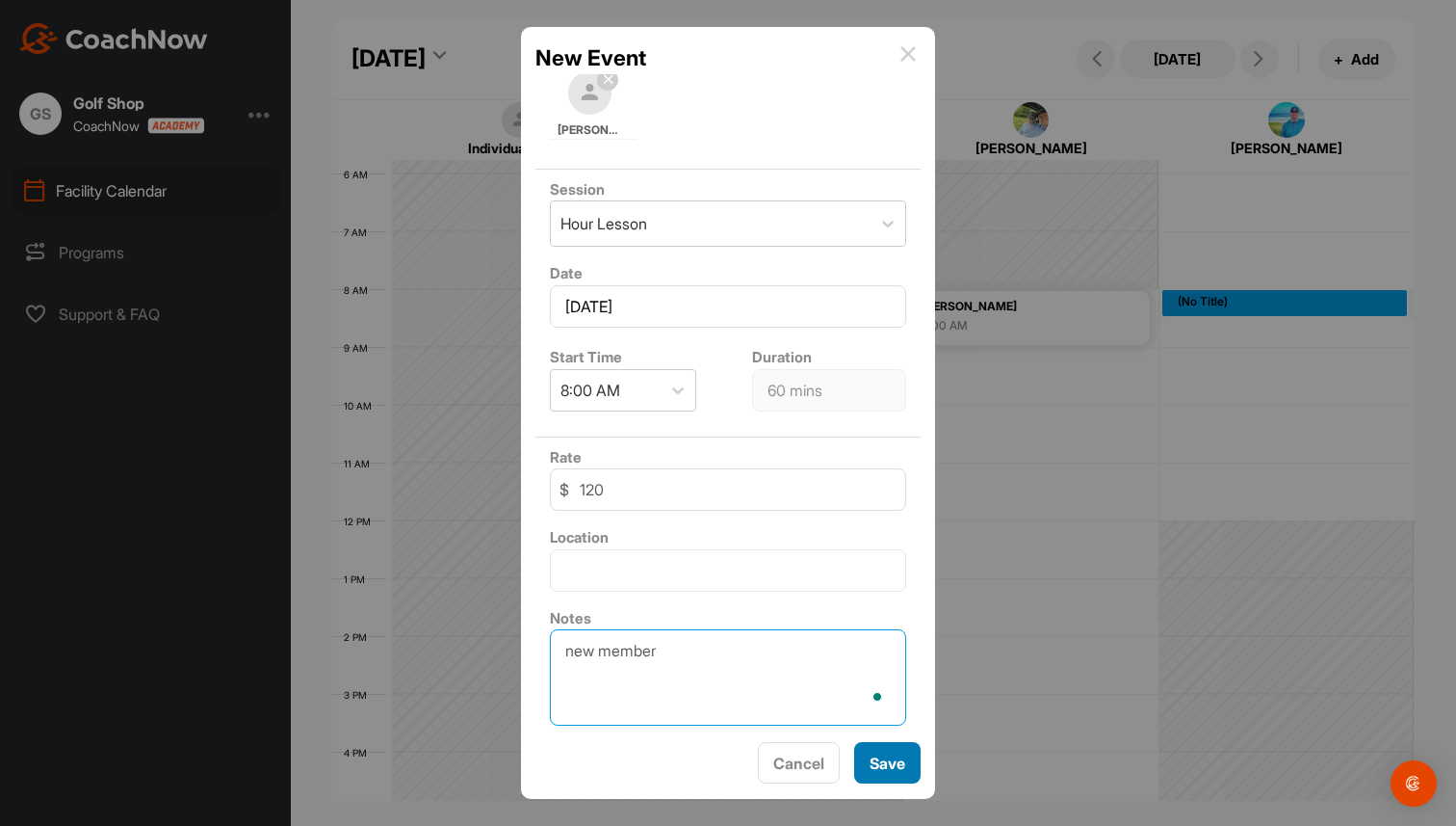
type textarea "new member"
click at [888, 762] on button "Save" at bounding box center [887, 763] width 66 height 42
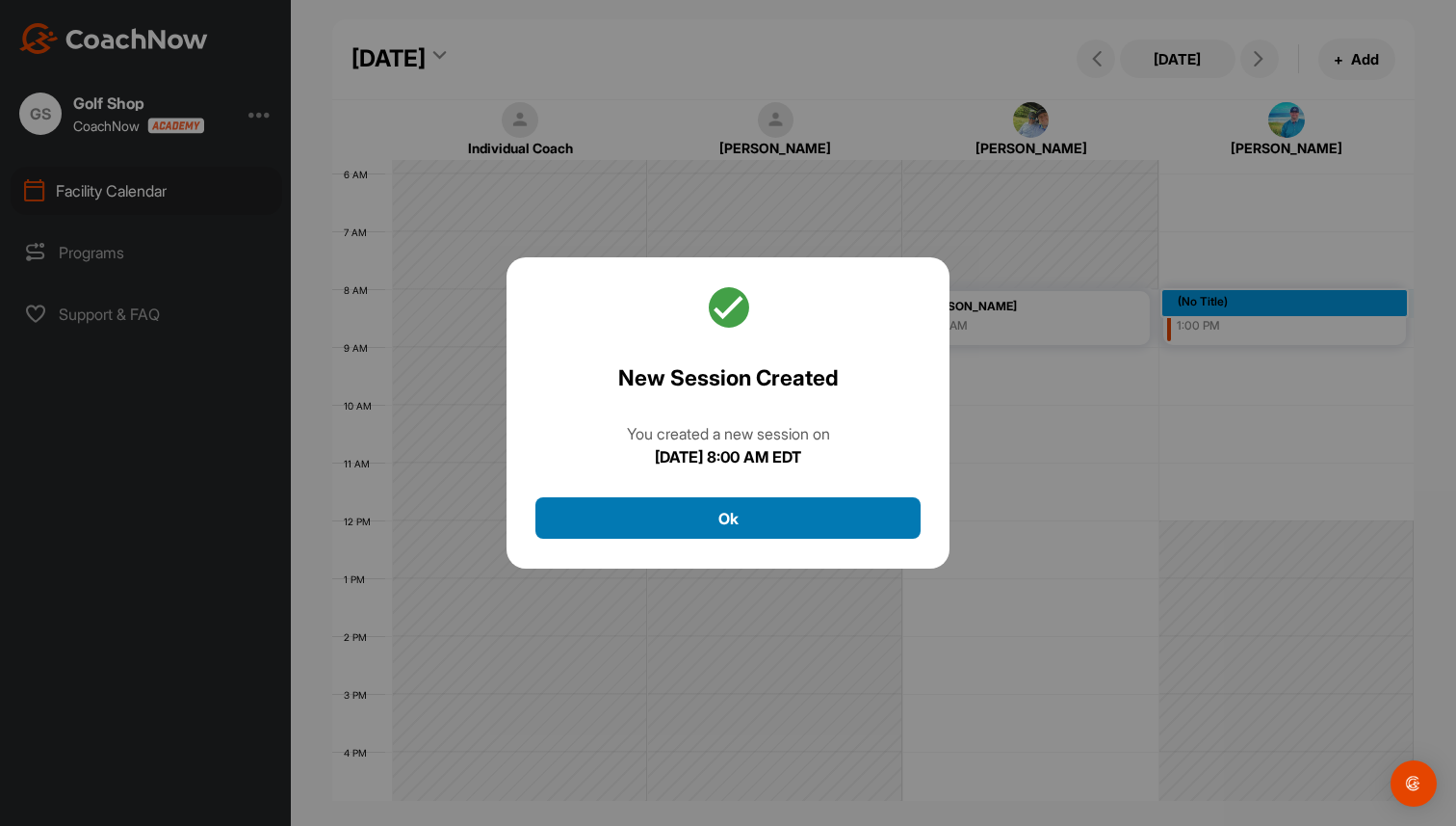
click at [824, 523] on button "Ok" at bounding box center [728, 517] width 386 height 42
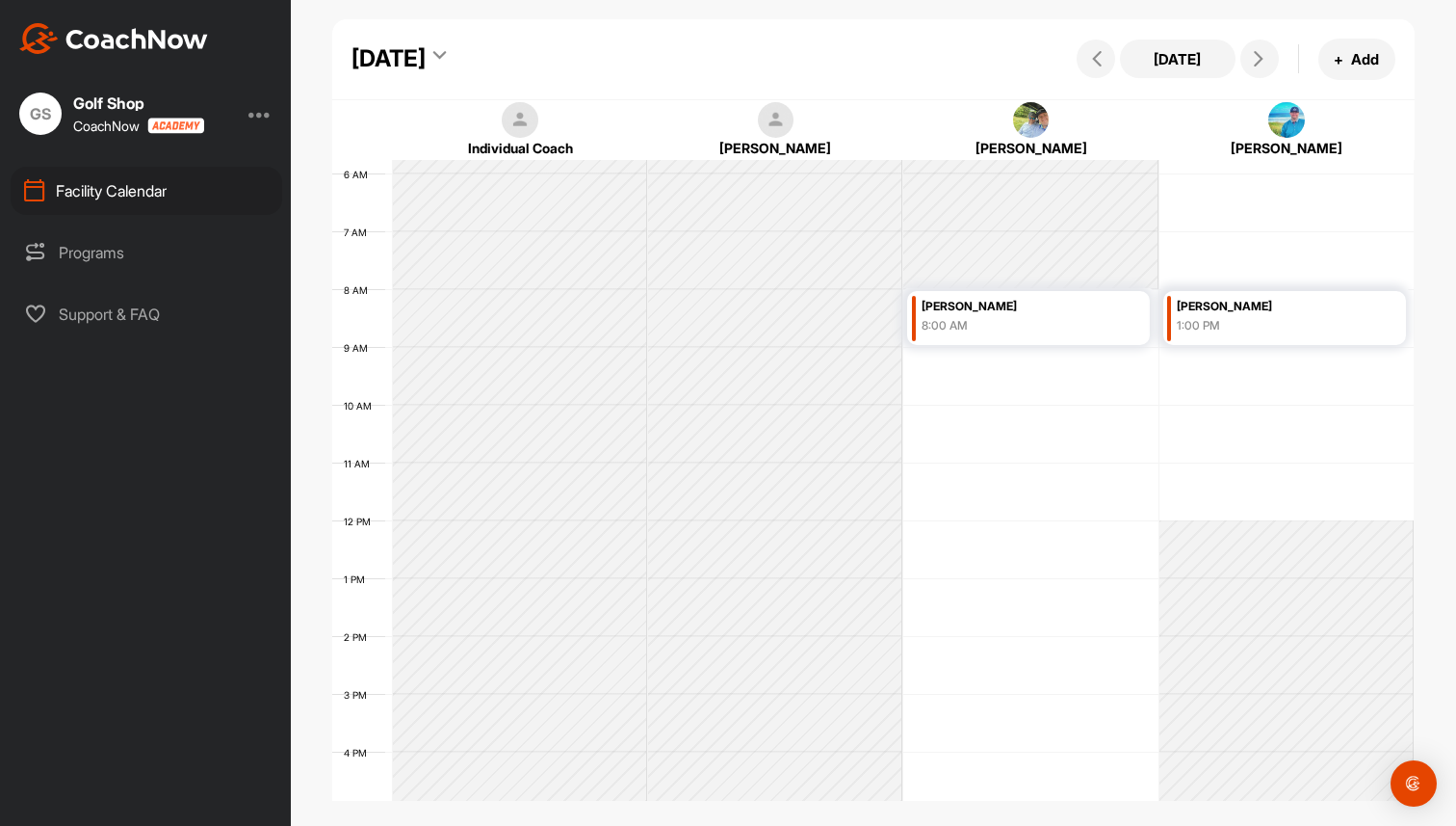
click at [259, 117] on div at bounding box center [260, 114] width 23 height 23
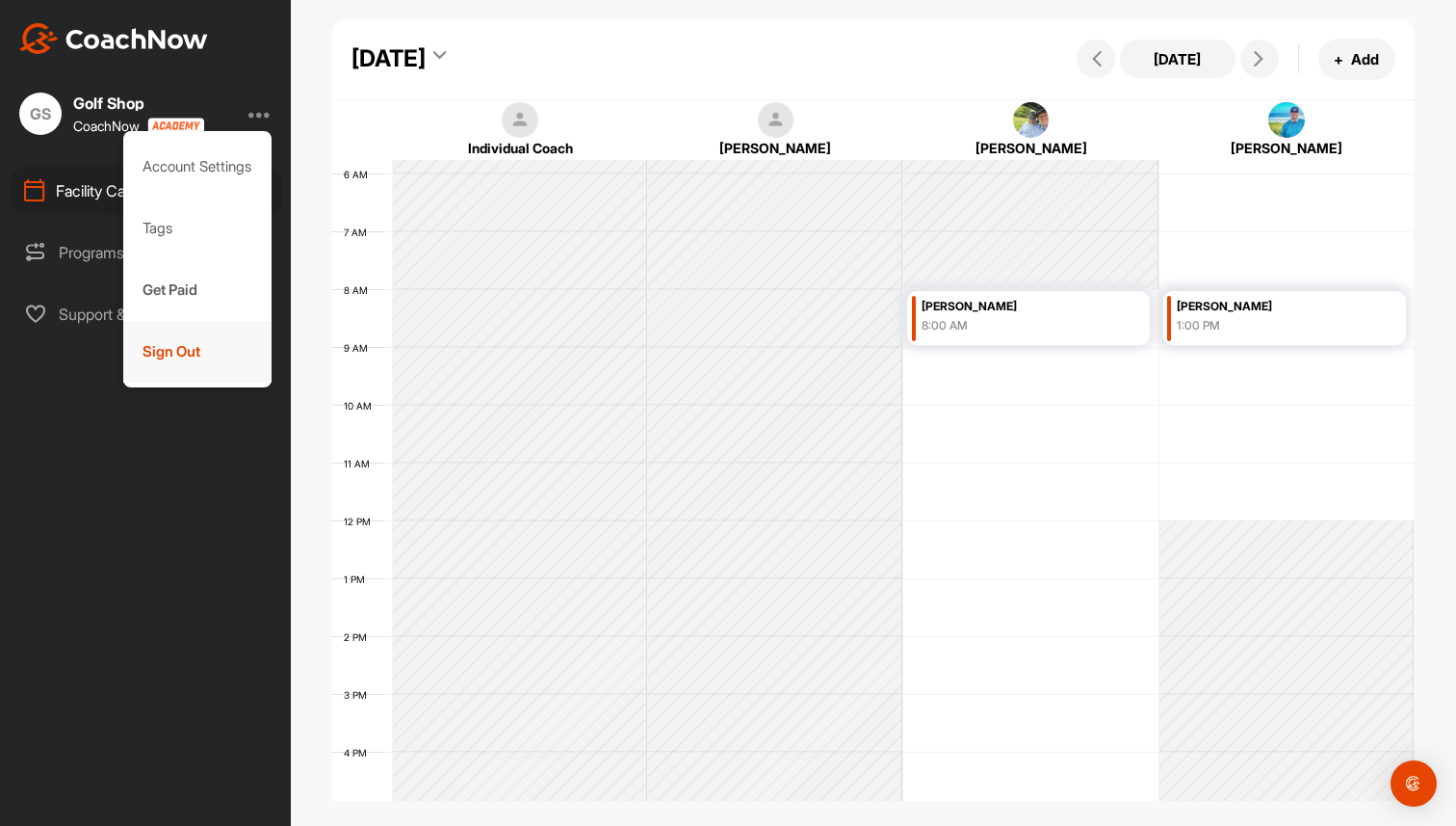
click at [184, 365] on div "Sign Out" at bounding box center [198, 351] width 149 height 61
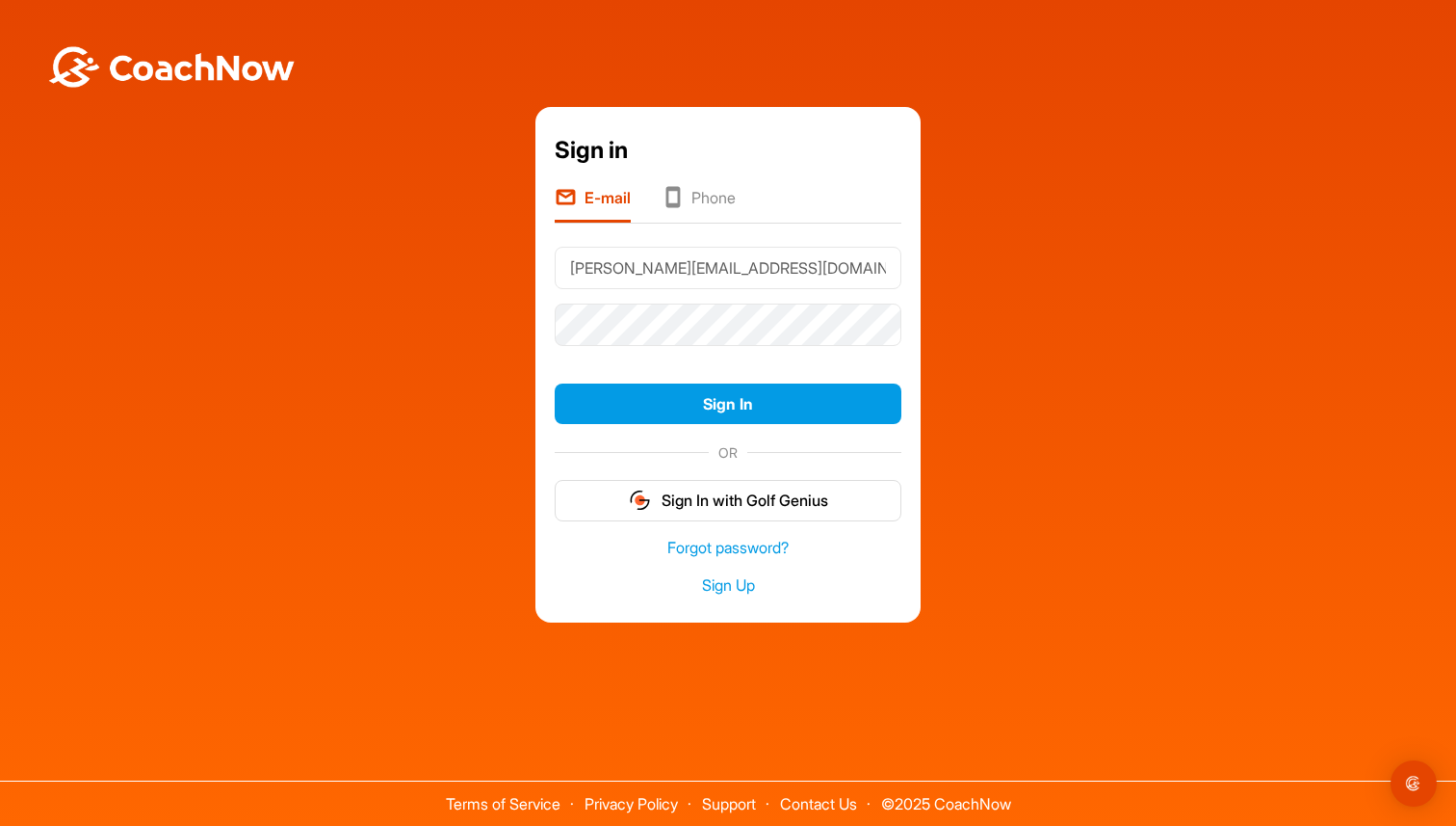
click at [754, 261] on input "[PERSON_NAME][EMAIL_ADDRESS][DOMAIN_NAME]" at bounding box center [728, 268] width 347 height 43
type input "[PERSON_NAME][EMAIL_ADDRESS][DOMAIN_NAME]"
click at [756, 410] on button "Sign In" at bounding box center [728, 404] width 347 height 42
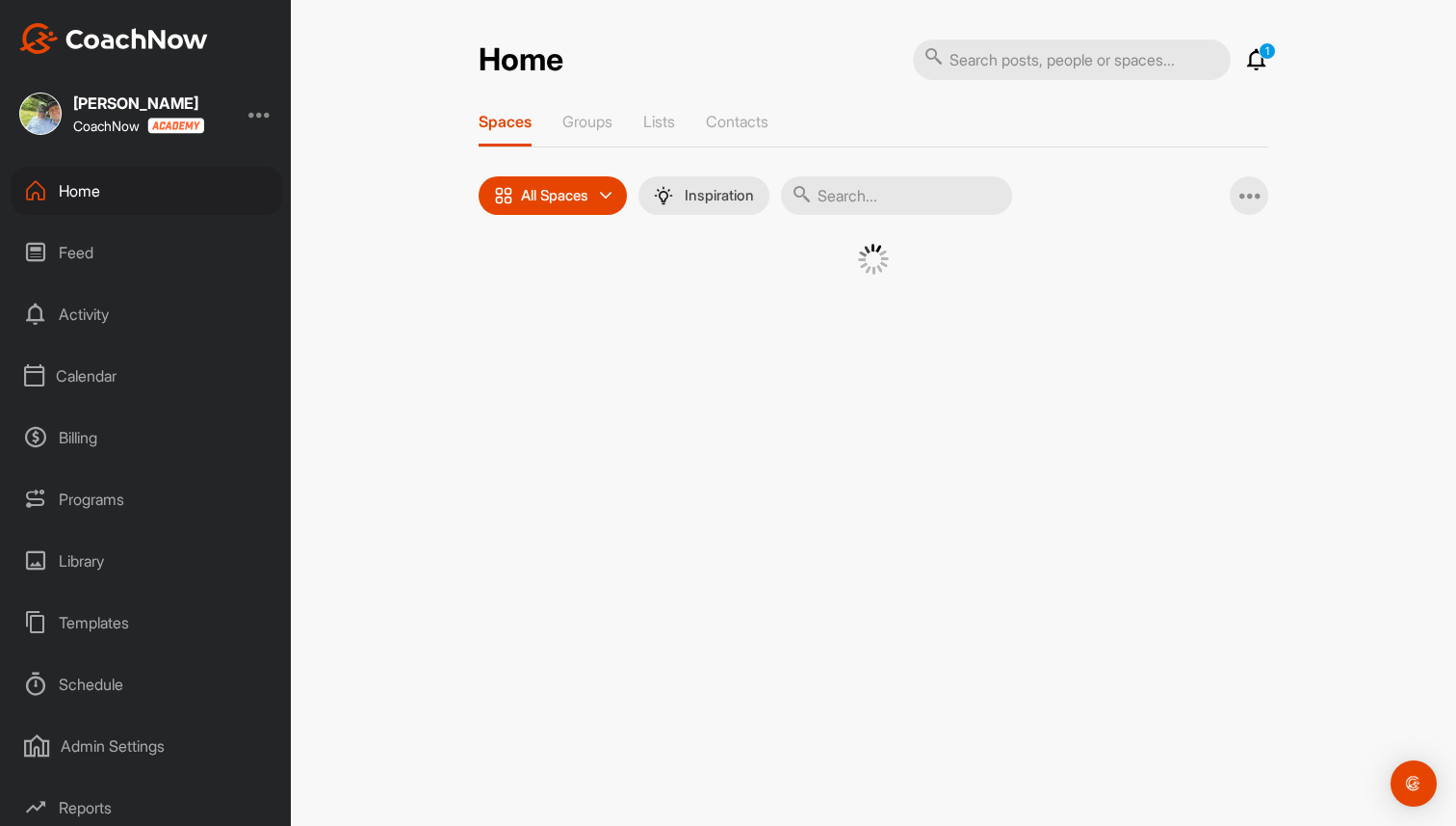
scroll to position [67, 0]
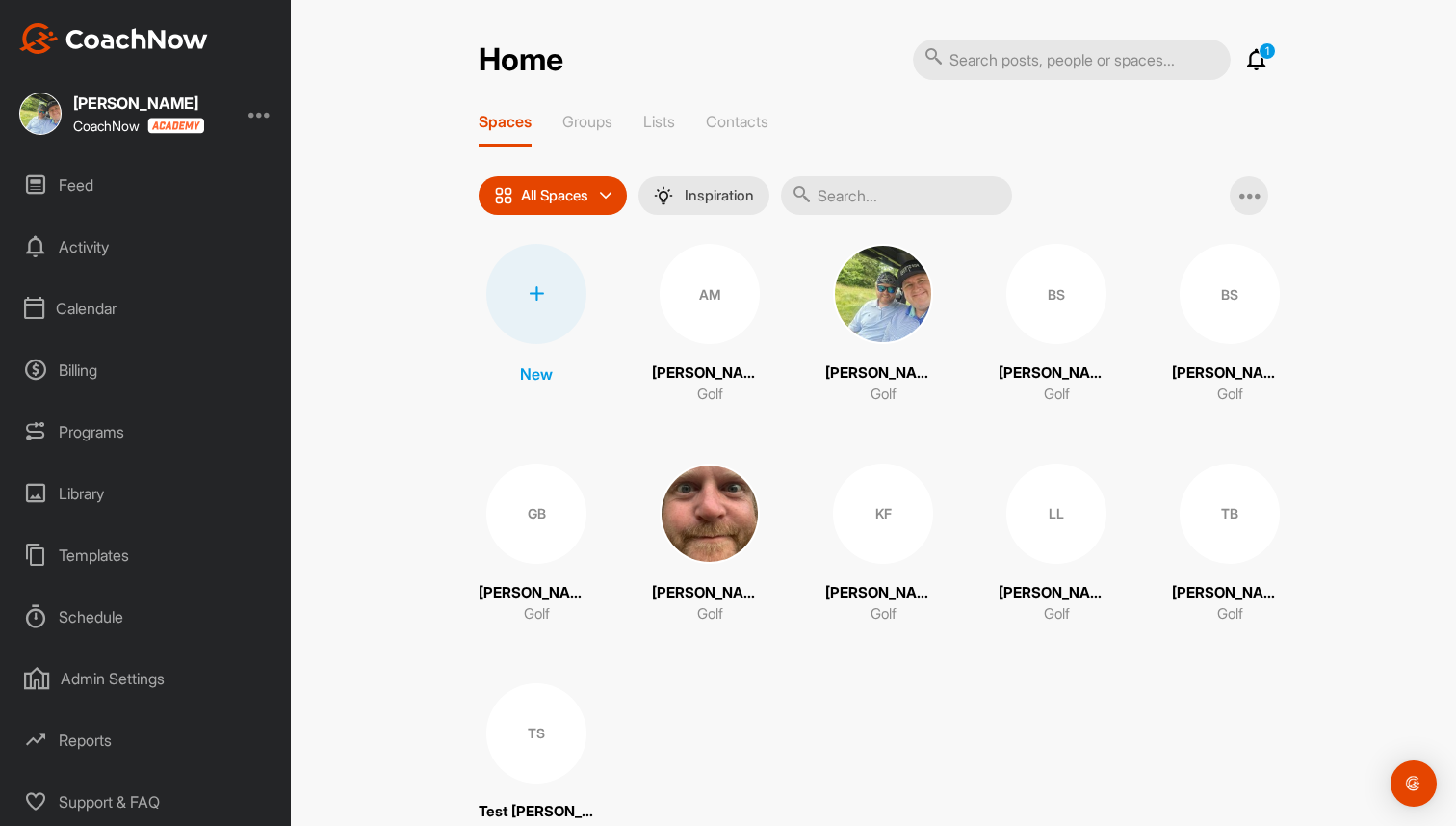
click at [100, 743] on div "Reports" at bounding box center [146, 739] width 272 height 48
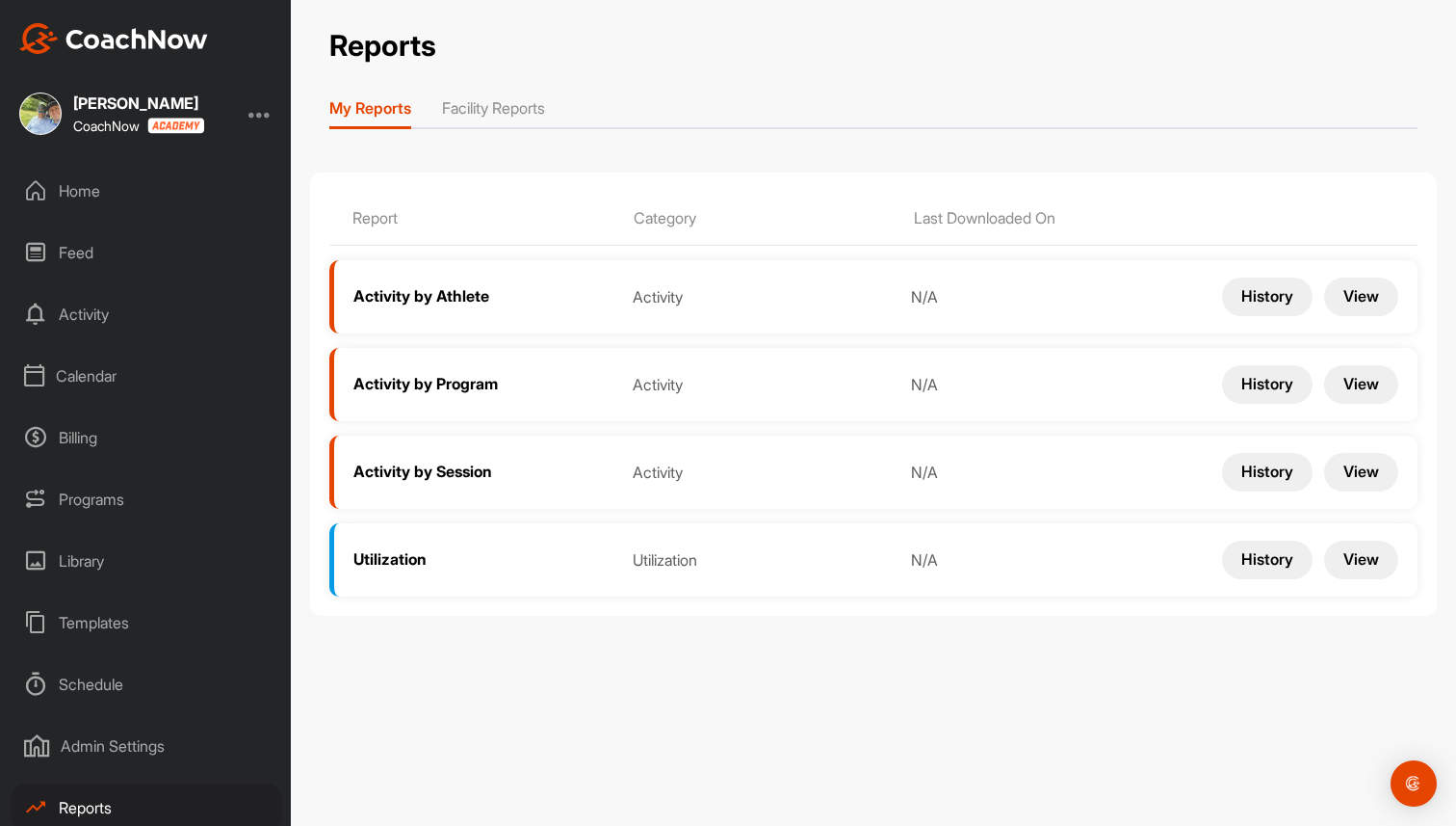
click at [507, 110] on li "Facility Reports" at bounding box center [494, 112] width 103 height 31
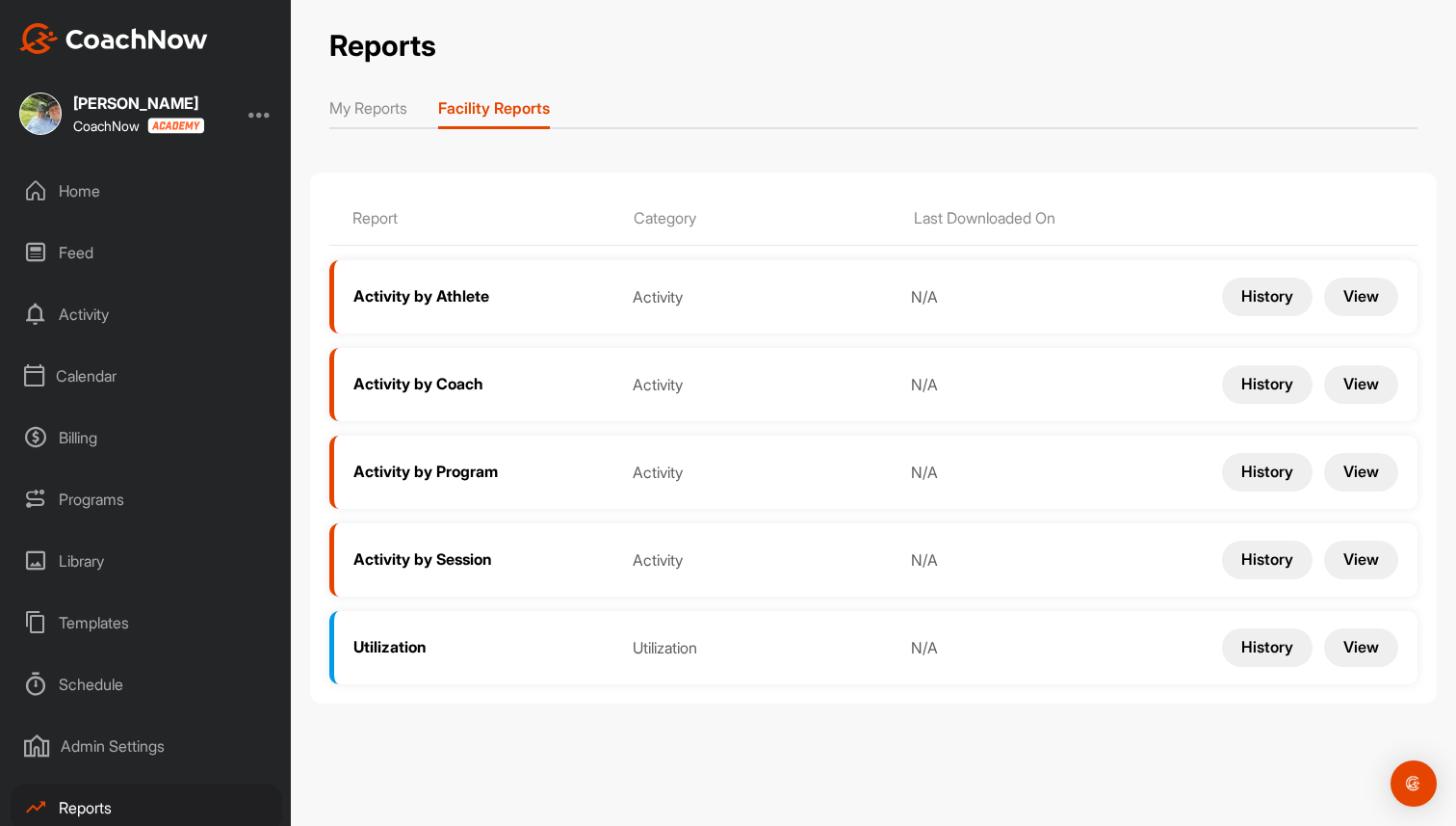
click at [1377, 383] on button "View" at bounding box center [1362, 385] width 74 height 39
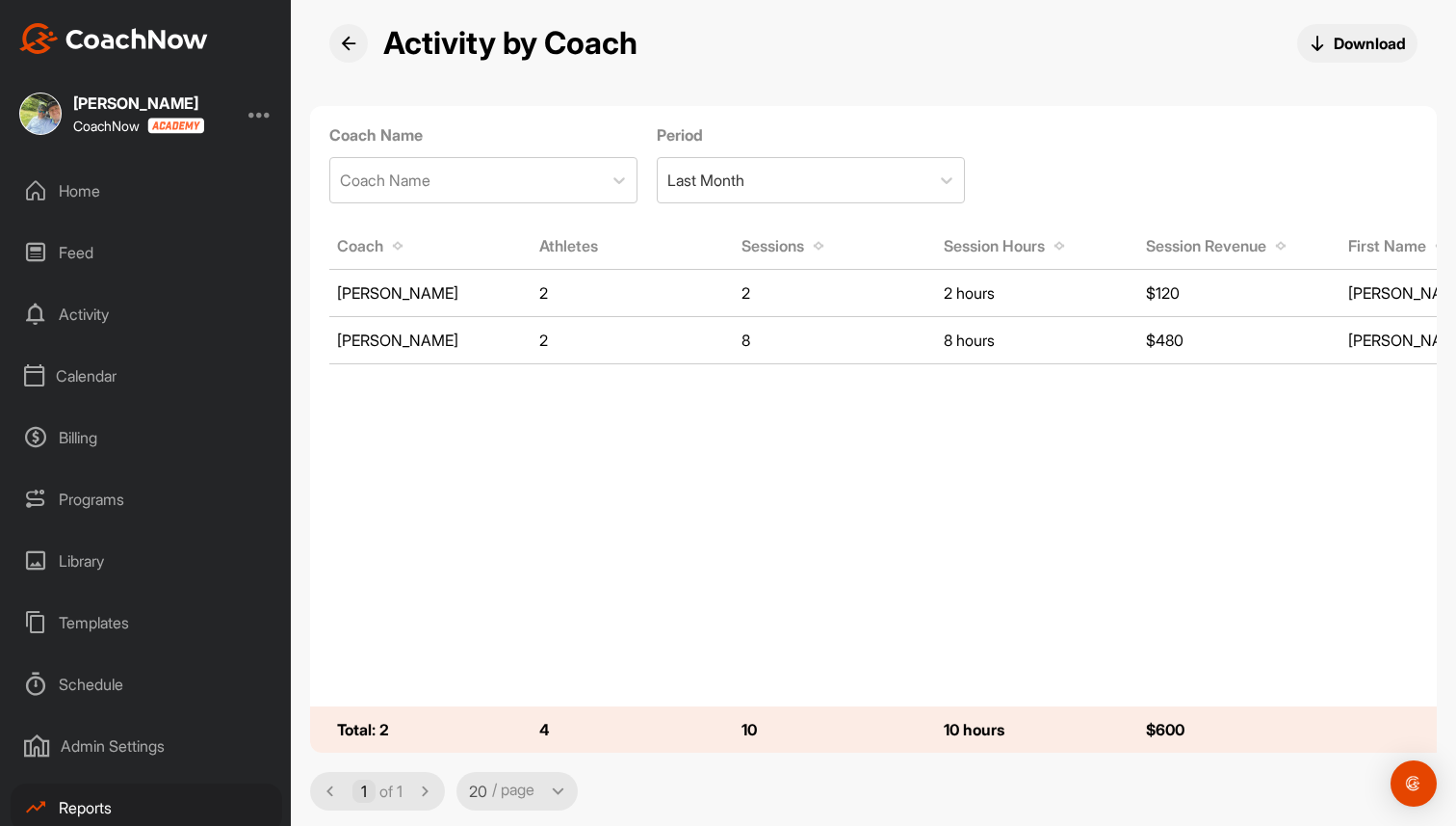
click at [92, 203] on div "Home" at bounding box center [146, 190] width 272 height 48
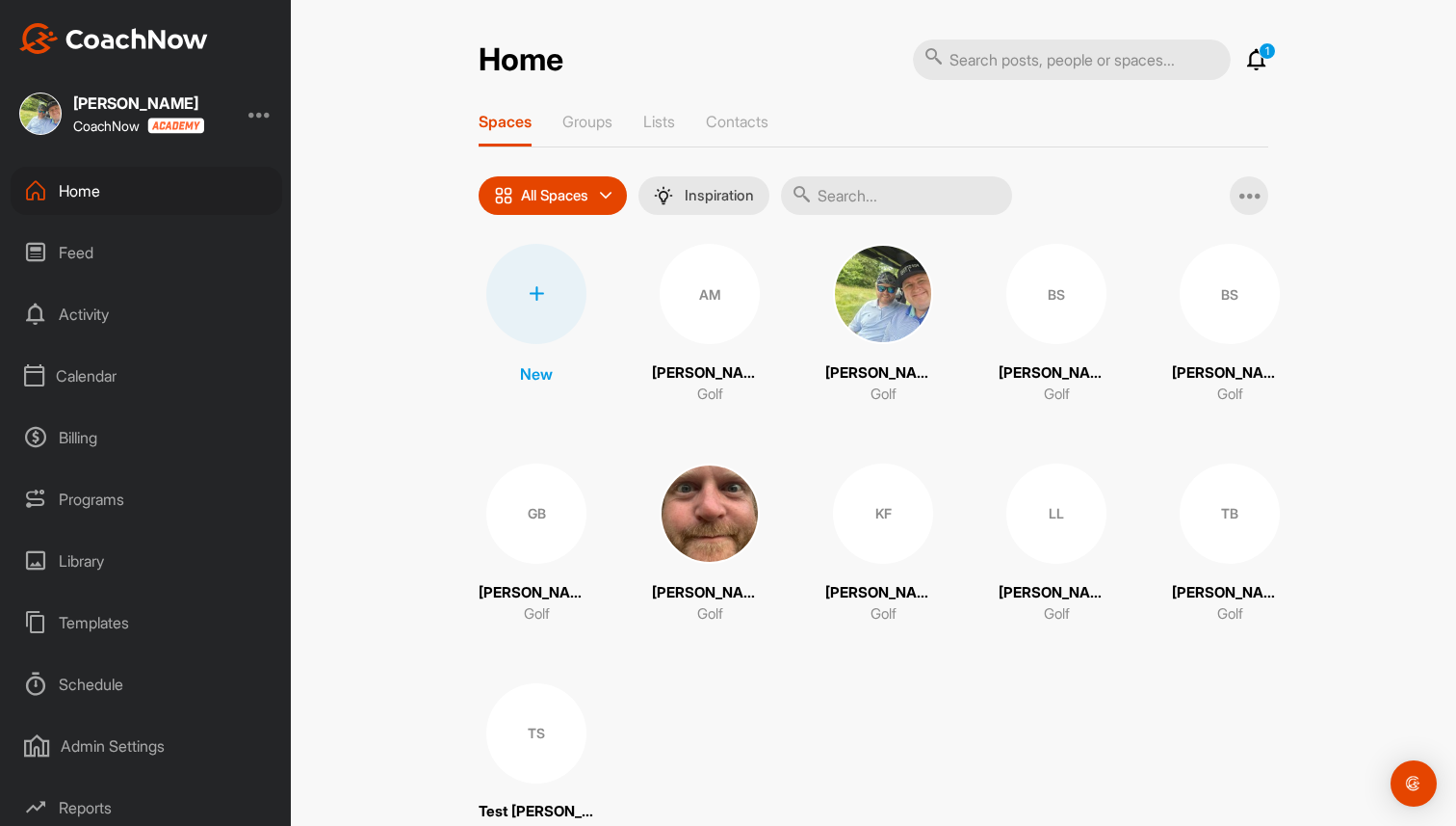
click at [364, 31] on div "Home 1 Notifications Invitations This Month JW John W. liked your post . 1 w • …" at bounding box center [874, 413] width 1166 height 826
click at [1410, 774] on img "Open Intercom Messenger" at bounding box center [1414, 783] width 25 height 25
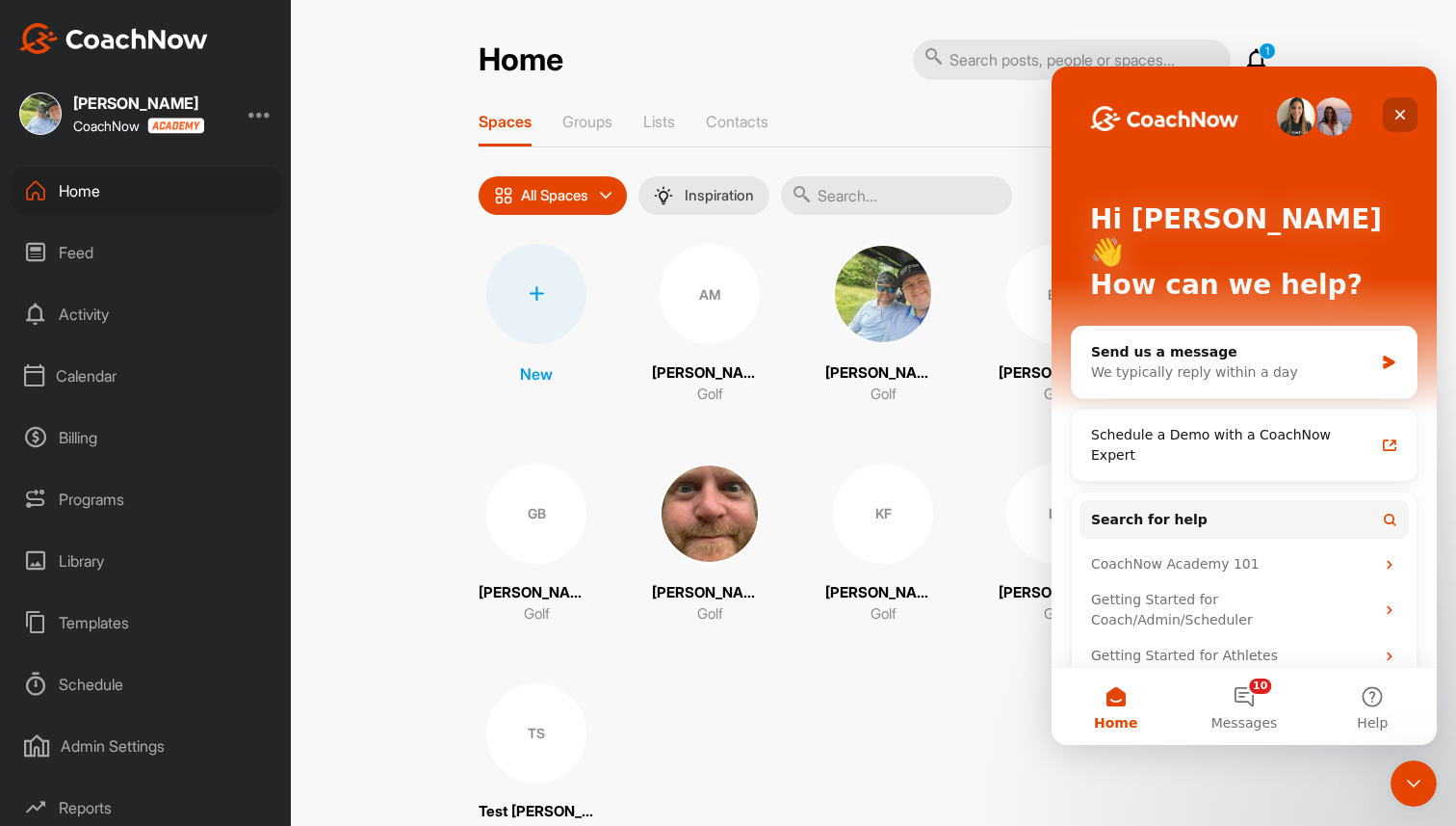
click at [1386, 105] on div "Close" at bounding box center [1400, 115] width 35 height 35
